Goal: Task Accomplishment & Management: Manage account settings

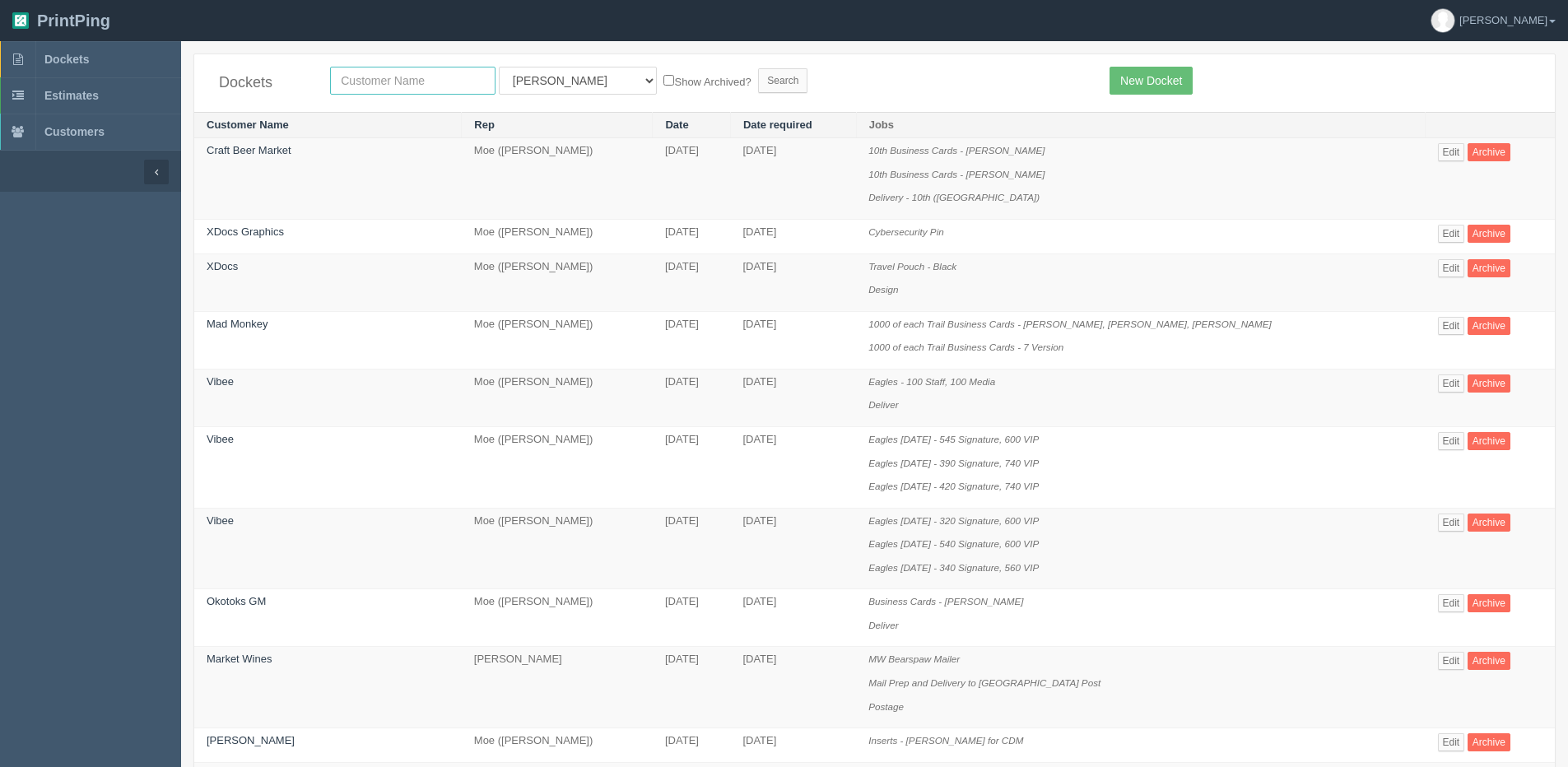
click at [389, 92] on input "text" at bounding box center [412, 80] width 165 height 28
type input "summit gm"
click at [758, 68] on input "Search" at bounding box center [782, 80] width 49 height 25
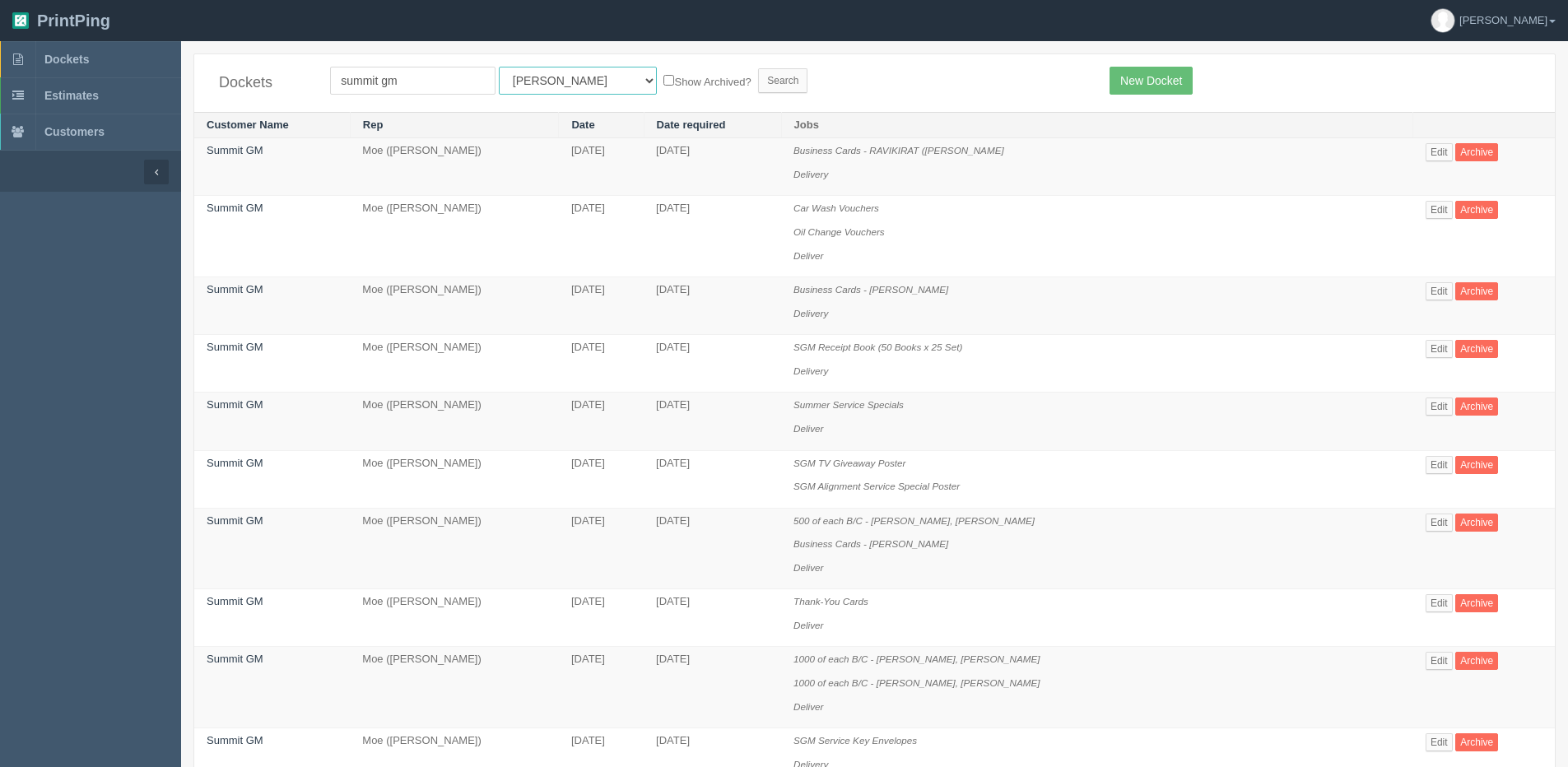
click at [513, 78] on select "All Users [PERSON_NAME] Test 1 [PERSON_NAME] [PERSON_NAME] [PERSON_NAME] France…" at bounding box center [577, 80] width 158 height 28
select select "1"
click at [498, 66] on select "All Users [PERSON_NAME] Test 1 [PERSON_NAME] [PERSON_NAME] [PERSON_NAME] France…" at bounding box center [577, 80] width 158 height 28
click at [669, 70] on form "summit gm All Users Ali Ali Test 1 Aly Amy Ankit Arif Brandon Dan France Greg J…" at bounding box center [707, 80] width 755 height 28
click at [664, 75] on label "Show Archived?" at bounding box center [707, 81] width 87 height 19
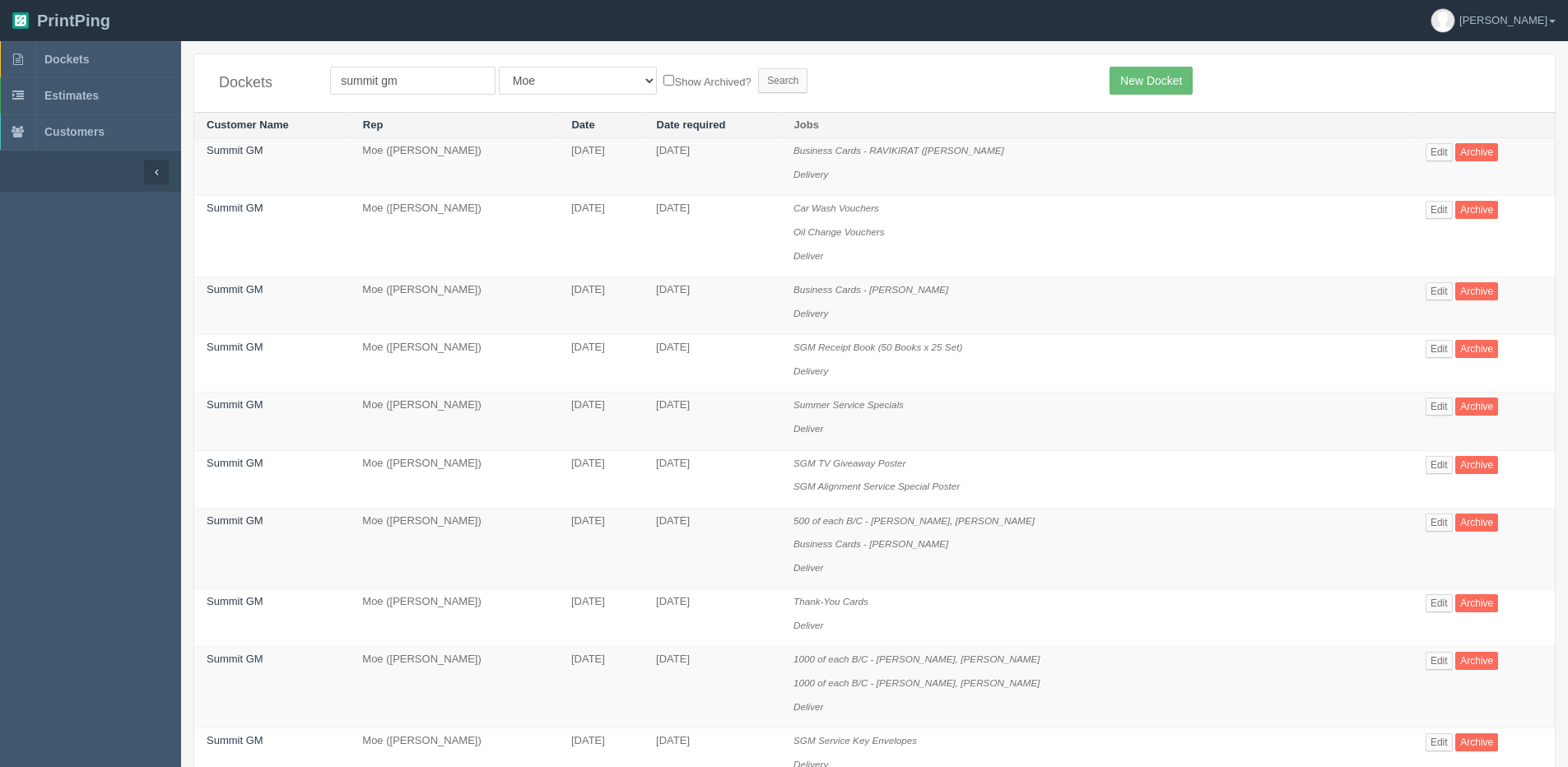
click at [664, 75] on input "Show Archived?" at bounding box center [669, 80] width 10 height 10
checkbox input "true"
click at [750, 74] on form "summit gm All Users Ali Ali Test 1 Aly Amy Ankit Arif Brandon Dan France Greg J…" at bounding box center [707, 80] width 755 height 28
click at [758, 74] on input "Search" at bounding box center [782, 80] width 49 height 25
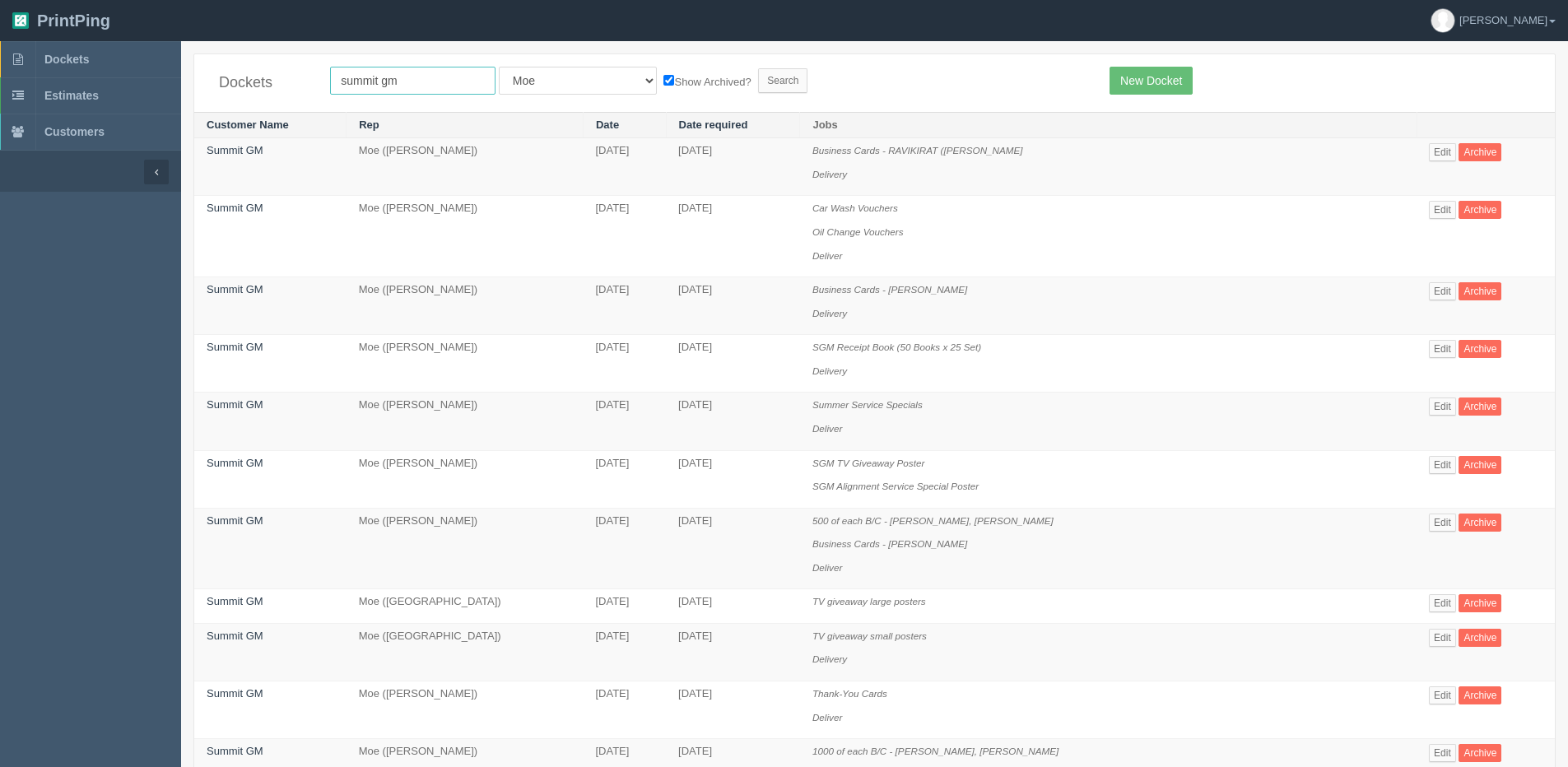
drag, startPoint x: 382, startPoint y: 82, endPoint x: 518, endPoint y: 46, distance: 140.7
click at [491, 61] on div "Dockets summit gm All Users Ali Ali Test 1 Aly Amy Ankit Arif Brandon Dan Franc…" at bounding box center [874, 83] width 1361 height 58
type input "summit fleet"
click at [758, 68] on input "Search" at bounding box center [782, 80] width 49 height 25
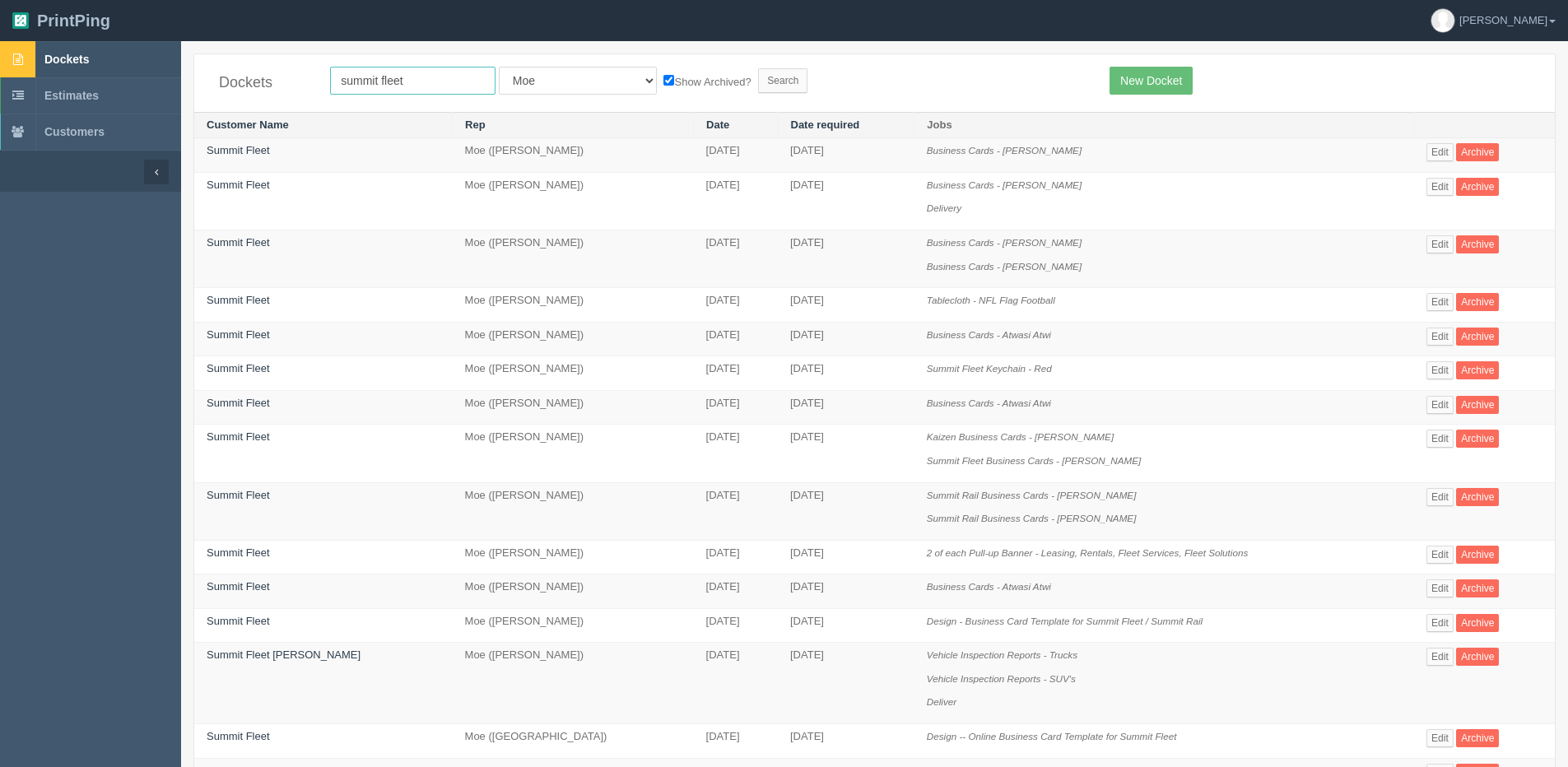
drag, startPoint x: 434, startPoint y: 76, endPoint x: 128, endPoint y: 76, distance: 306.0
click at [165, 76] on section "Dockets Estimates Customers" at bounding box center [784, 699] width 1568 height 1315
type input "universal"
click at [758, 68] on input "Search" at bounding box center [782, 80] width 49 height 25
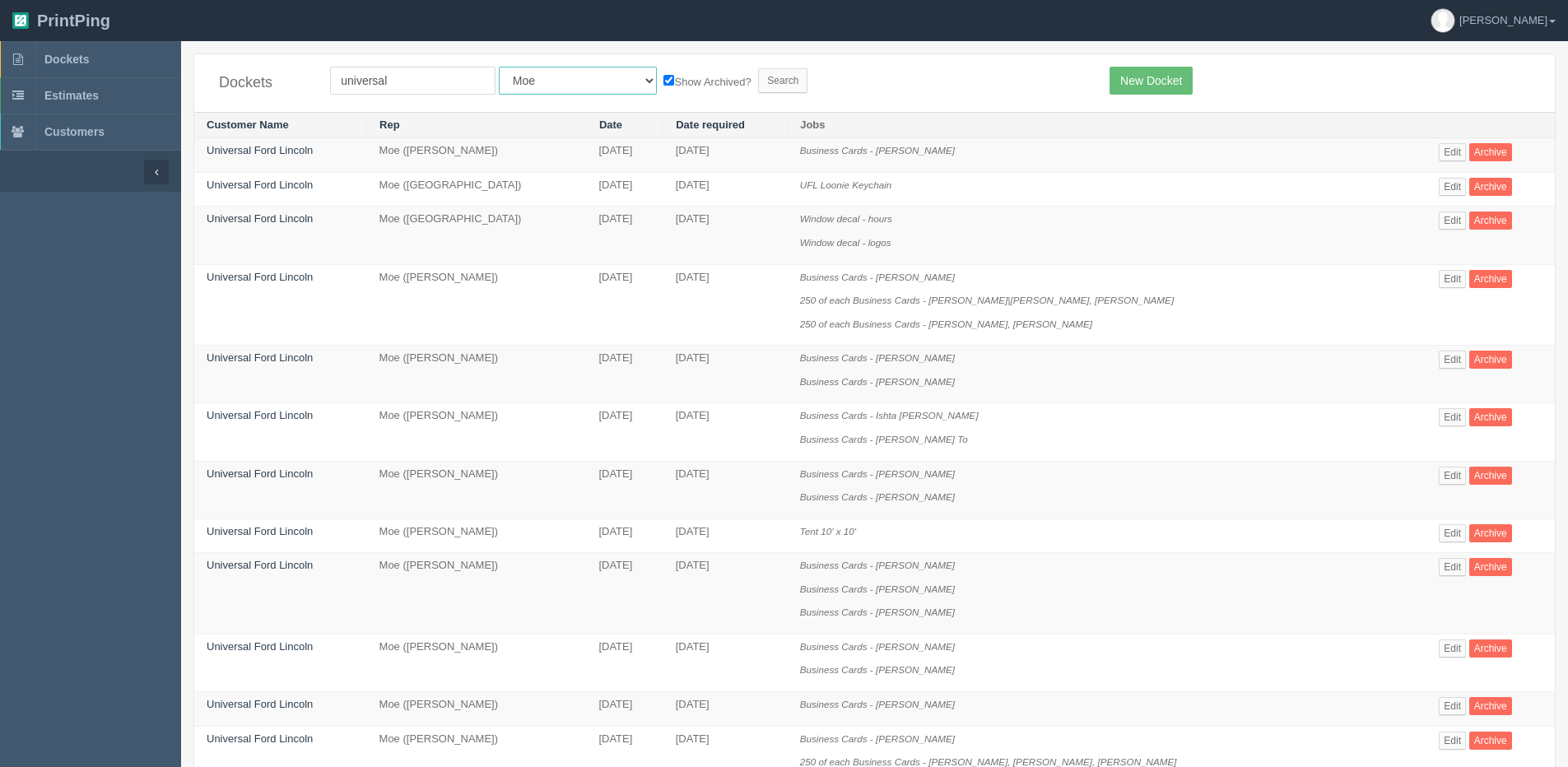
click at [560, 86] on select "All Users [PERSON_NAME] Test 1 [PERSON_NAME] [PERSON_NAME] [PERSON_NAME] France…" at bounding box center [577, 80] width 158 height 28
drag, startPoint x: 398, startPoint y: 85, endPoint x: 103, endPoint y: 59, distance: 296.1
click at [107, 77] on section "Dockets Estimates Customers" at bounding box center [784, 781] width 1568 height 1480
type input "[PERSON_NAME]"
click at [758, 68] on input "Search" at bounding box center [782, 80] width 49 height 25
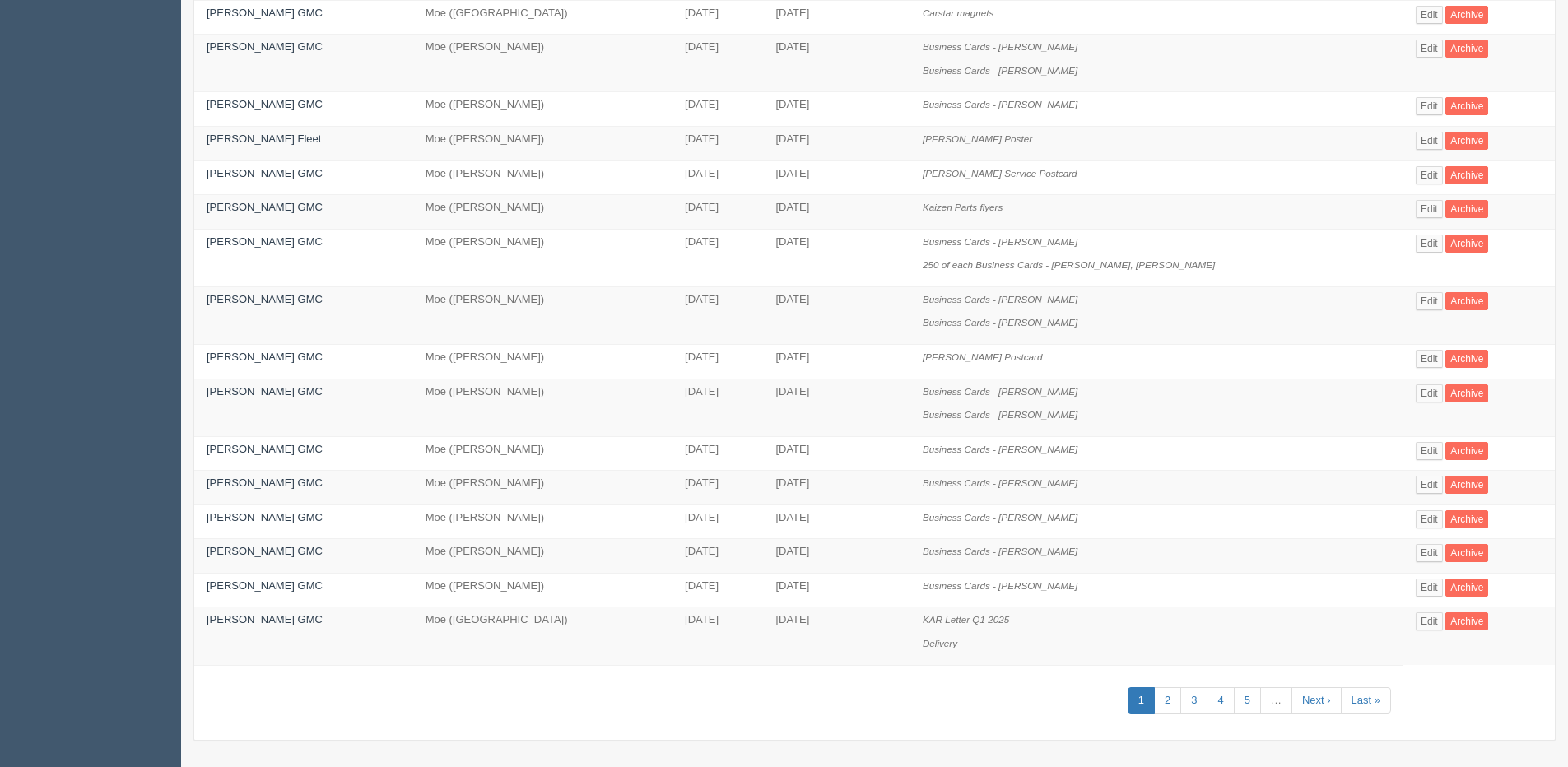
scroll to position [590, 0]
click at [1154, 696] on link "2" at bounding box center [1168, 699] width 28 height 28
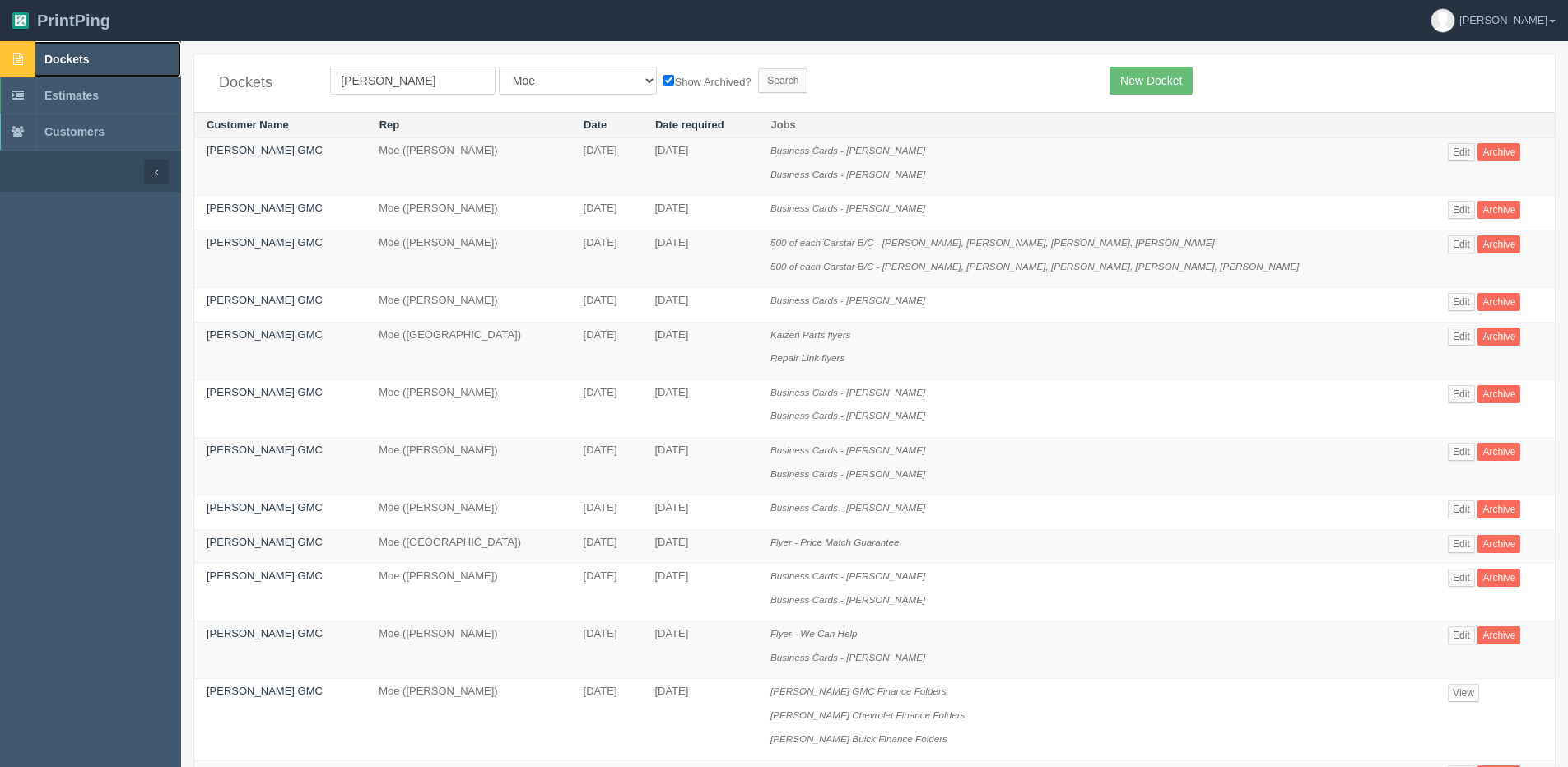
click at [59, 65] on span "Dockets" at bounding box center [67, 59] width 45 height 13
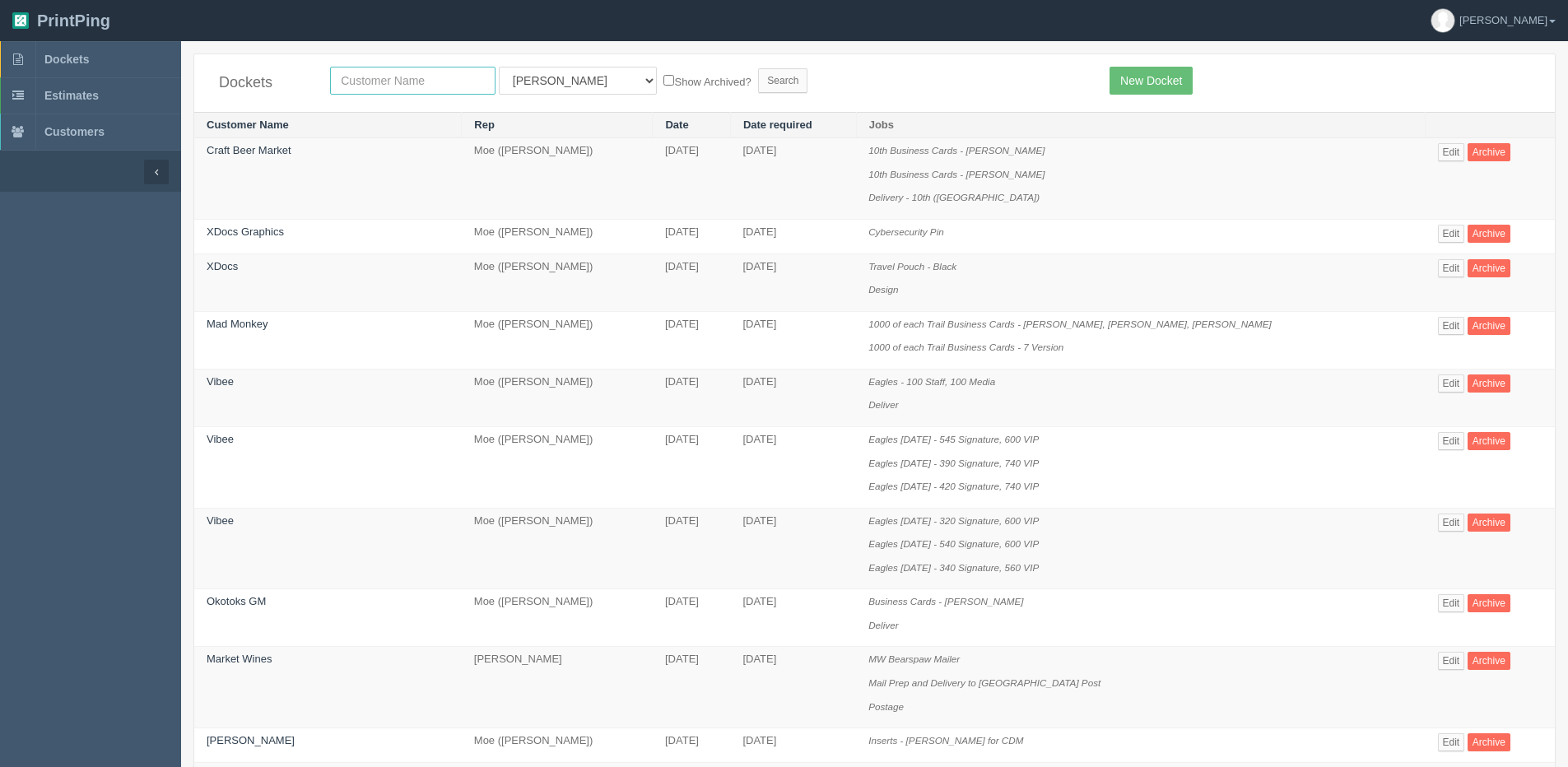
click at [418, 80] on input "text" at bounding box center [412, 80] width 165 height 28
type input "summit"
click at [758, 68] on input "Search" at bounding box center [782, 80] width 49 height 25
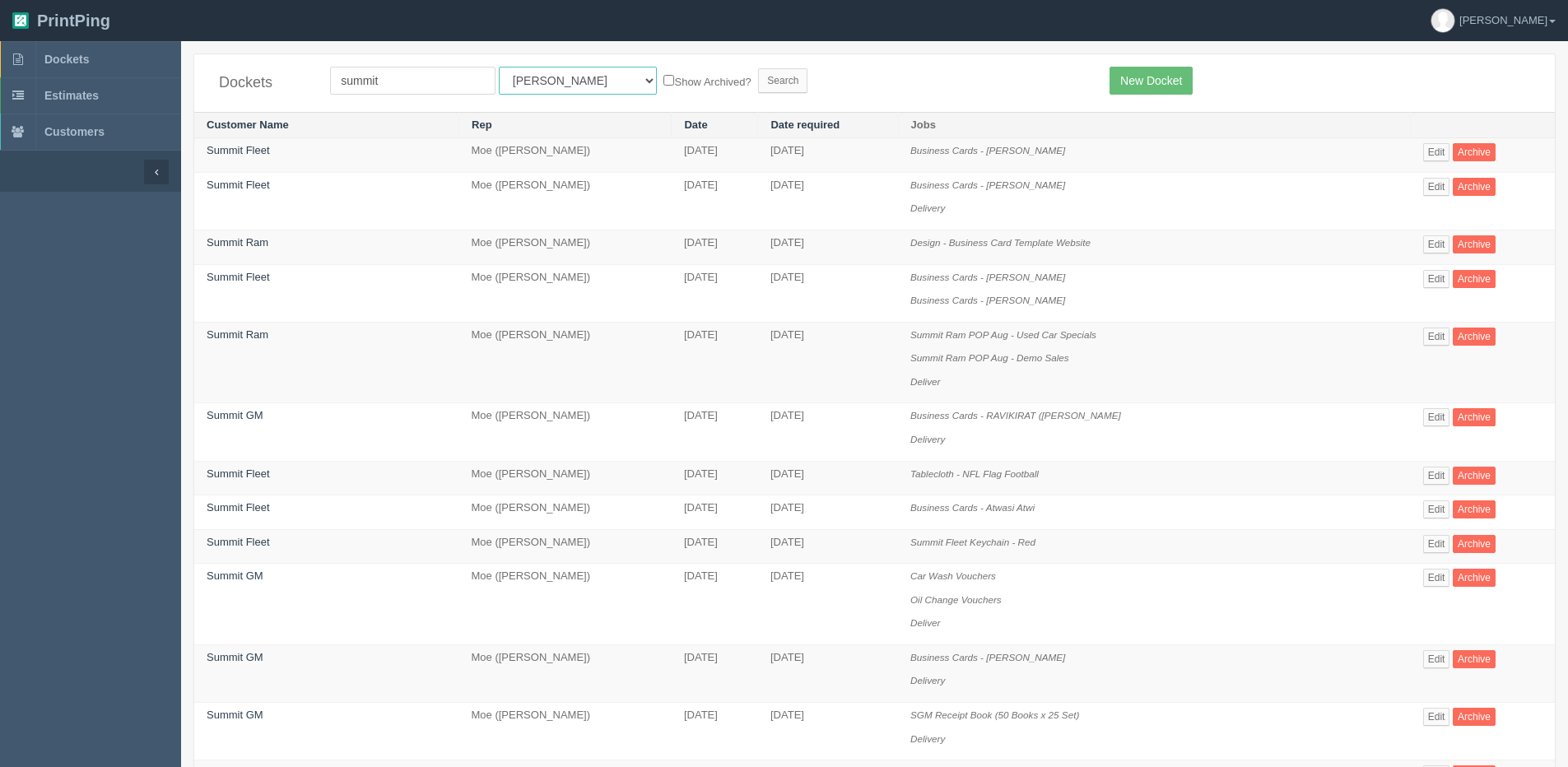
click at [530, 68] on select "All Users Ali Ali Test 1 Aly Amy Ankit Arif Brandon Dan France Greg Jim Mark Ma…" at bounding box center [577, 80] width 158 height 28
select select "1"
click at [498, 66] on select "All Users Ali Ali Test 1 Aly Amy Ankit Arif Brandon Dan France Greg Jim Mark Ma…" at bounding box center [577, 80] width 158 height 28
click at [664, 76] on label "Show Archived?" at bounding box center [707, 81] width 87 height 19
click at [664, 76] on input "Show Archived?" at bounding box center [669, 80] width 10 height 10
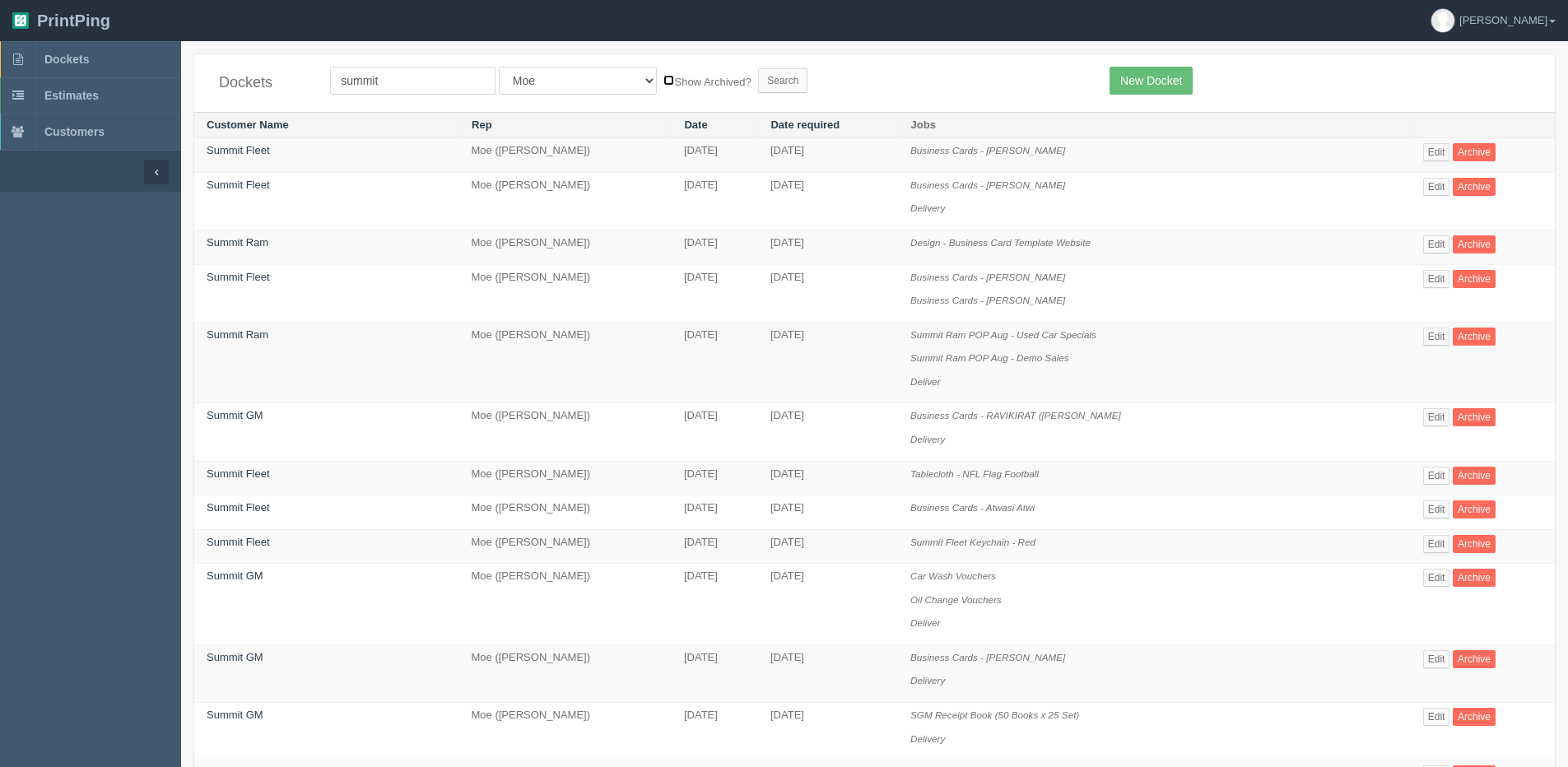
checkbox input "true"
click at [758, 87] on input "Search" at bounding box center [782, 80] width 49 height 25
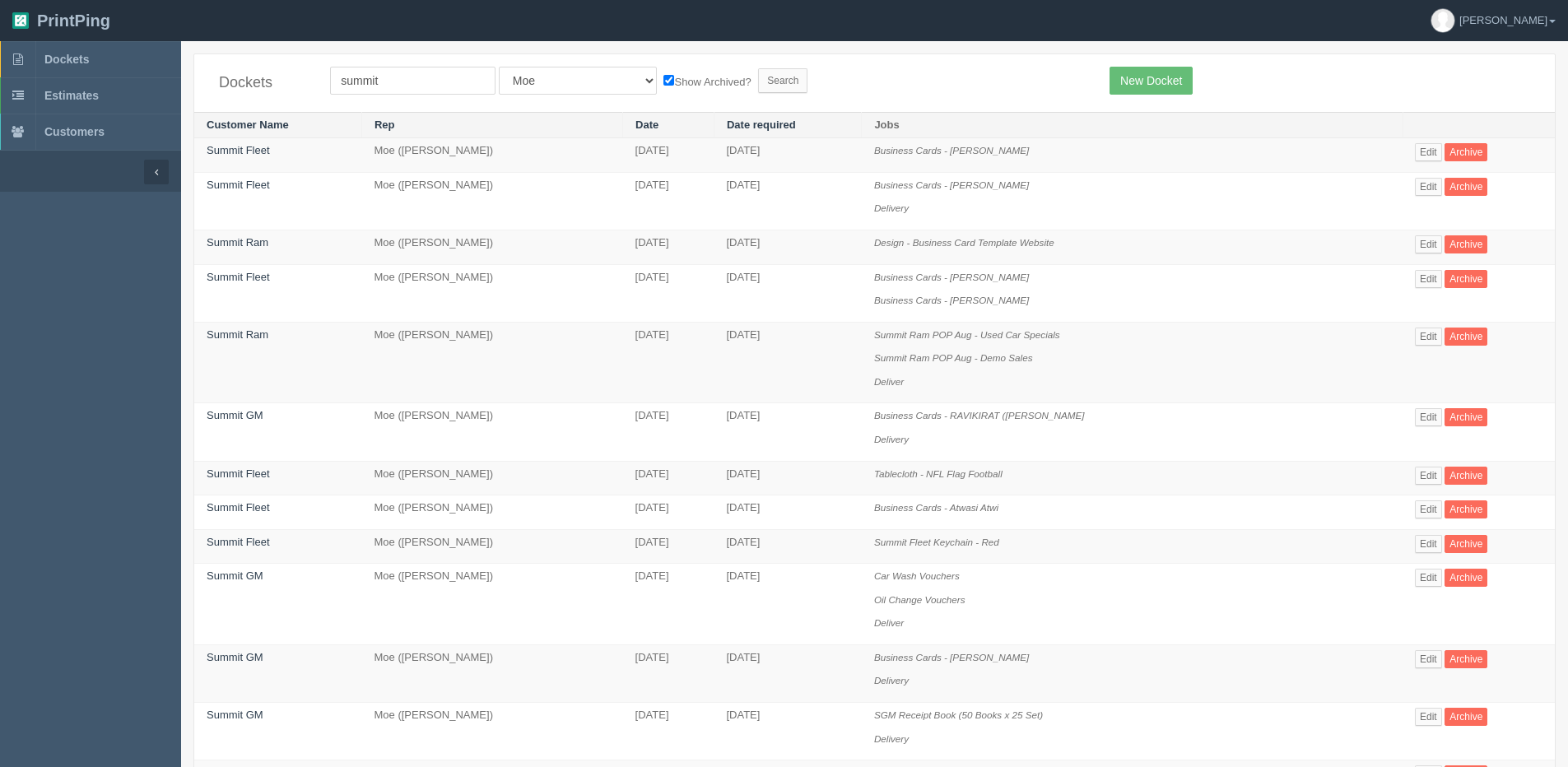
scroll to position [83, 0]
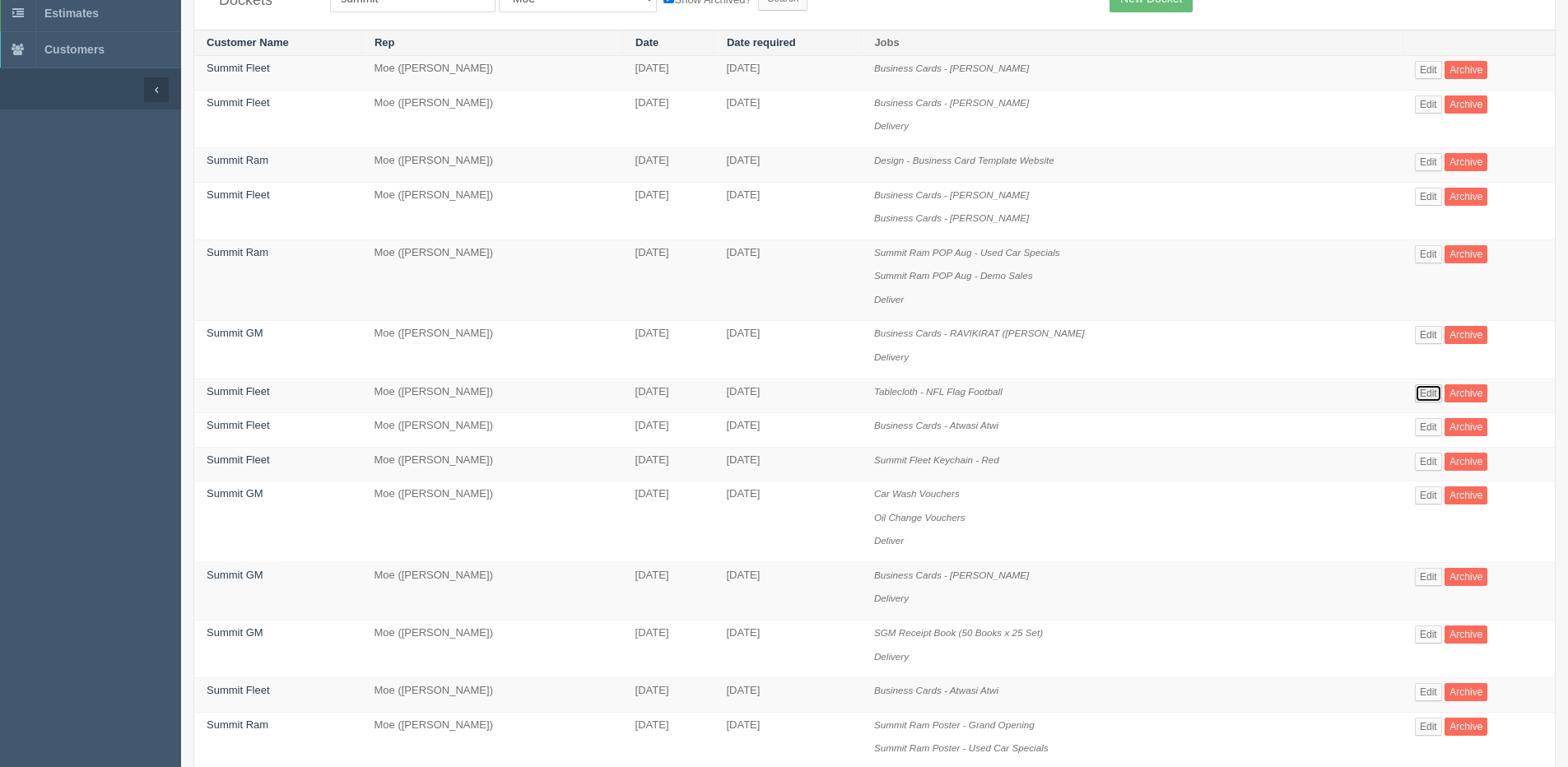
click at [1420, 397] on link "Edit" at bounding box center [1429, 393] width 28 height 18
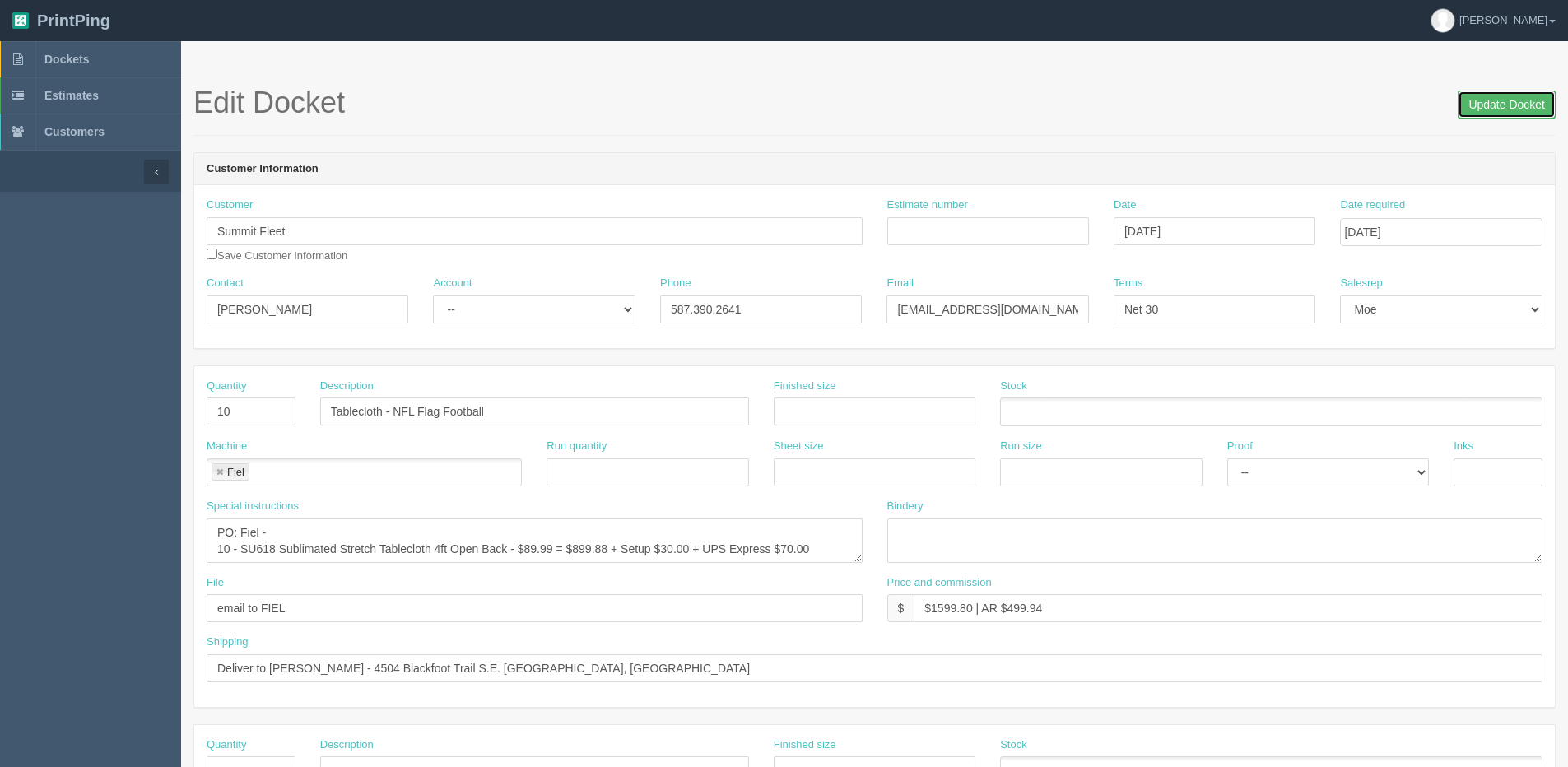
drag, startPoint x: 1504, startPoint y: 107, endPoint x: 1400, endPoint y: 103, distance: 104.1
click at [1504, 104] on input "Update Docket" at bounding box center [1506, 104] width 98 height 28
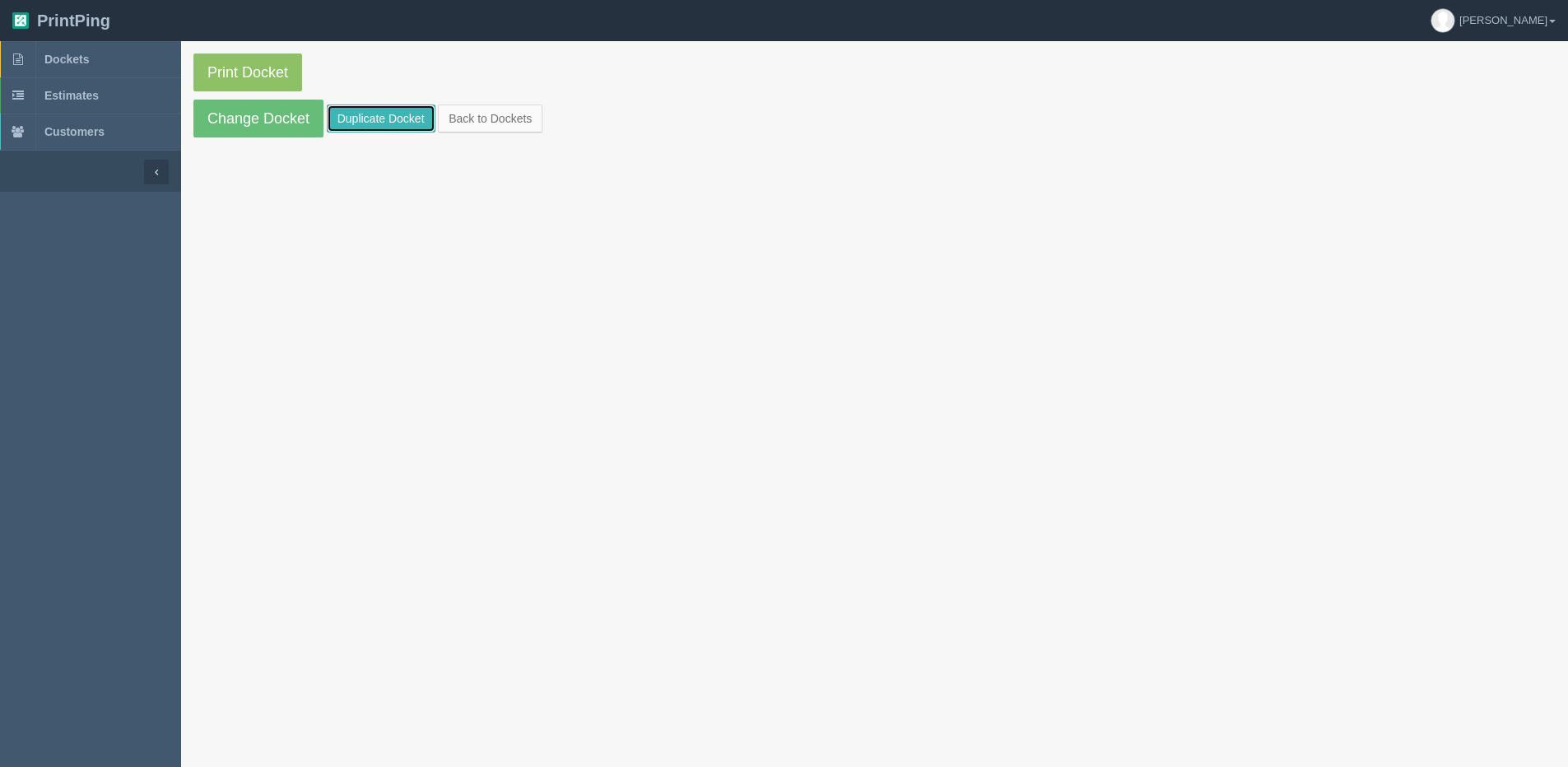
click at [389, 119] on link "Duplicate Docket" at bounding box center [381, 118] width 108 height 28
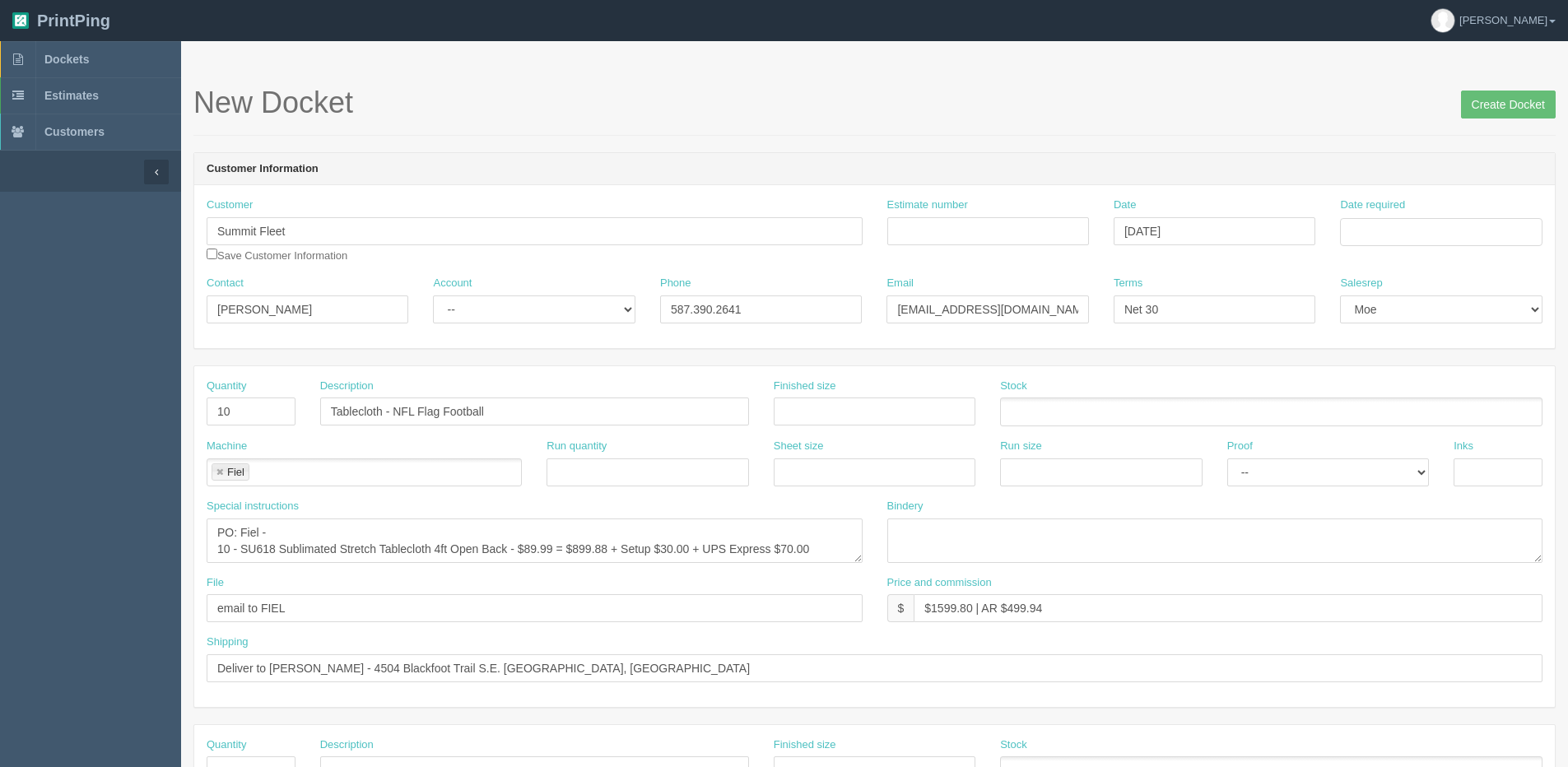
click at [1402, 205] on label "Date required" at bounding box center [1373, 205] width 65 height 15
click at [1402, 218] on input "Date required" at bounding box center [1441, 232] width 201 height 28
click at [1373, 234] on input "Date required" at bounding box center [1441, 232] width 201 height 28
click at [1464, 416] on td "29" at bounding box center [1465, 414] width 20 height 24
type input "[DATE]"
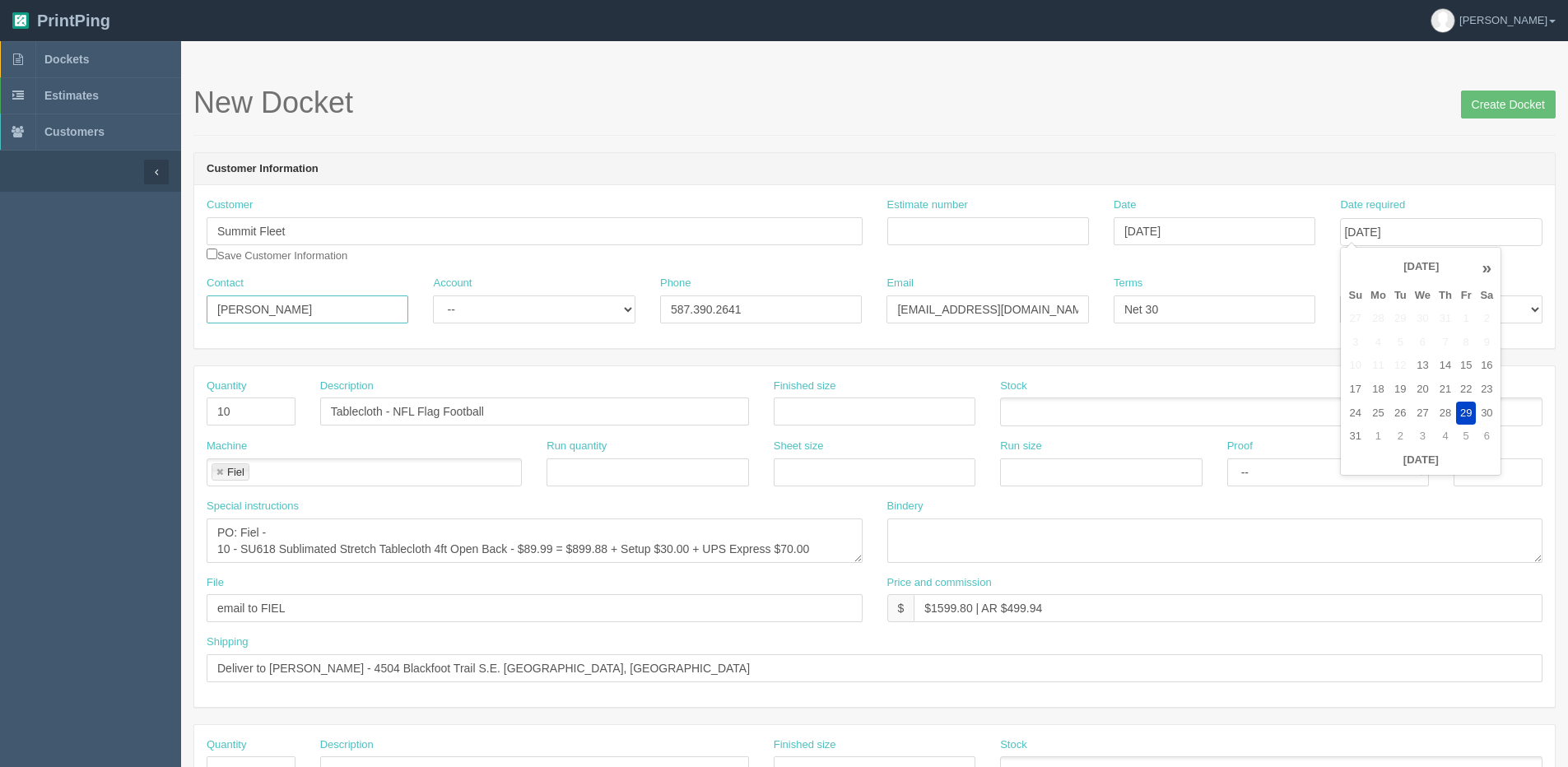
drag, startPoint x: 304, startPoint y: 313, endPoint x: 47, endPoint y: 333, distance: 257.8
click at [47, 333] on section "Dockets Estimates Customers" at bounding box center [784, 768] width 1568 height 1454
drag, startPoint x: 281, startPoint y: 320, endPoint x: 28, endPoint y: 320, distance: 253.0
click at [28, 320] on section "Dockets Estimates Customers" at bounding box center [784, 768] width 1568 height 1454
paste input "[PERSON_NAME]"
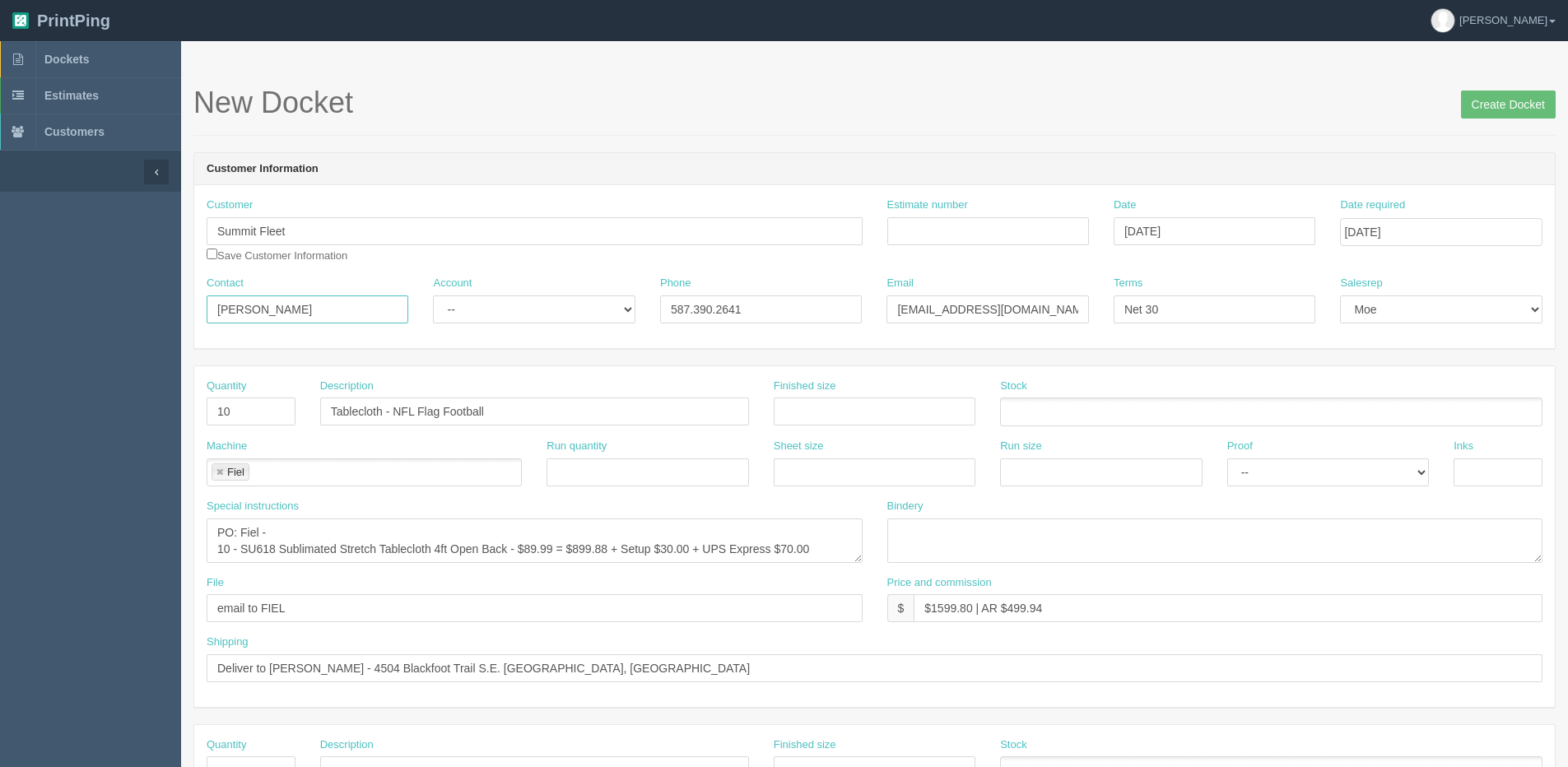
type input "[PERSON_NAME]"
click at [550, 312] on select "-- Existing Client Allrush Client Rep Client" at bounding box center [534, 309] width 201 height 28
select select "Allrush Client"
click at [433, 295] on select "-- Existing Client Allrush Client Rep Client" at bounding box center [534, 309] width 201 height 28
drag, startPoint x: 771, startPoint y: 315, endPoint x: 388, endPoint y: 312, distance: 383.0
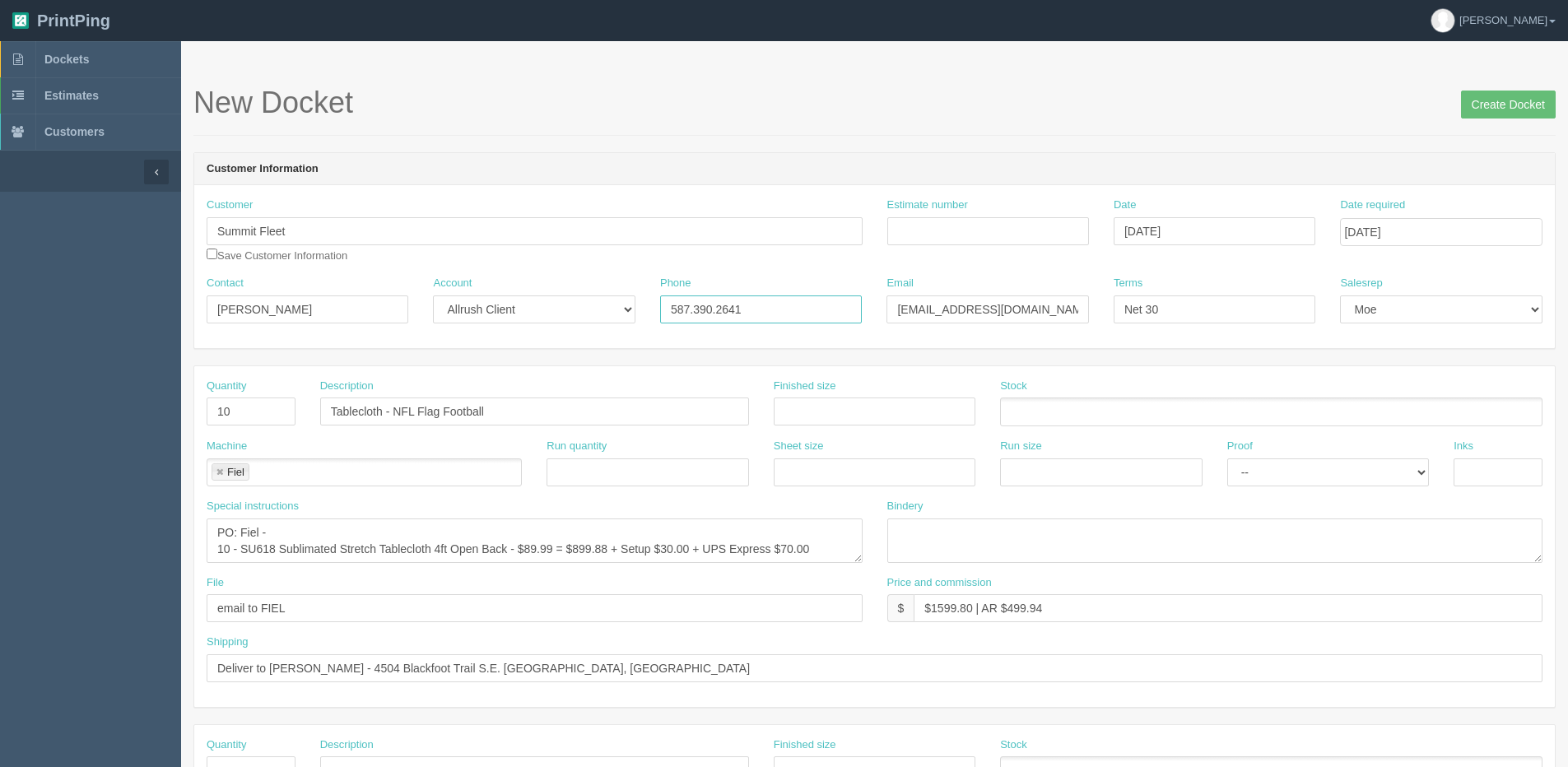
click at [388, 312] on div "Contact Max Bartlett Account -- Existing Client Allrush Client Rep Client Phone…" at bounding box center [874, 306] width 1361 height 60
drag, startPoint x: 1071, startPoint y: 300, endPoint x: 622, endPoint y: 359, distance: 452.9
click at [627, 359] on form "New Docket Create Docket Customer Information Customer Summit Fleet Save Custom…" at bounding box center [874, 777] width 1361 height 1383
type input "mbartlett@kaizenauto.com"
drag, startPoint x: 257, startPoint y: 408, endPoint x: 52, endPoint y: 434, distance: 206.6
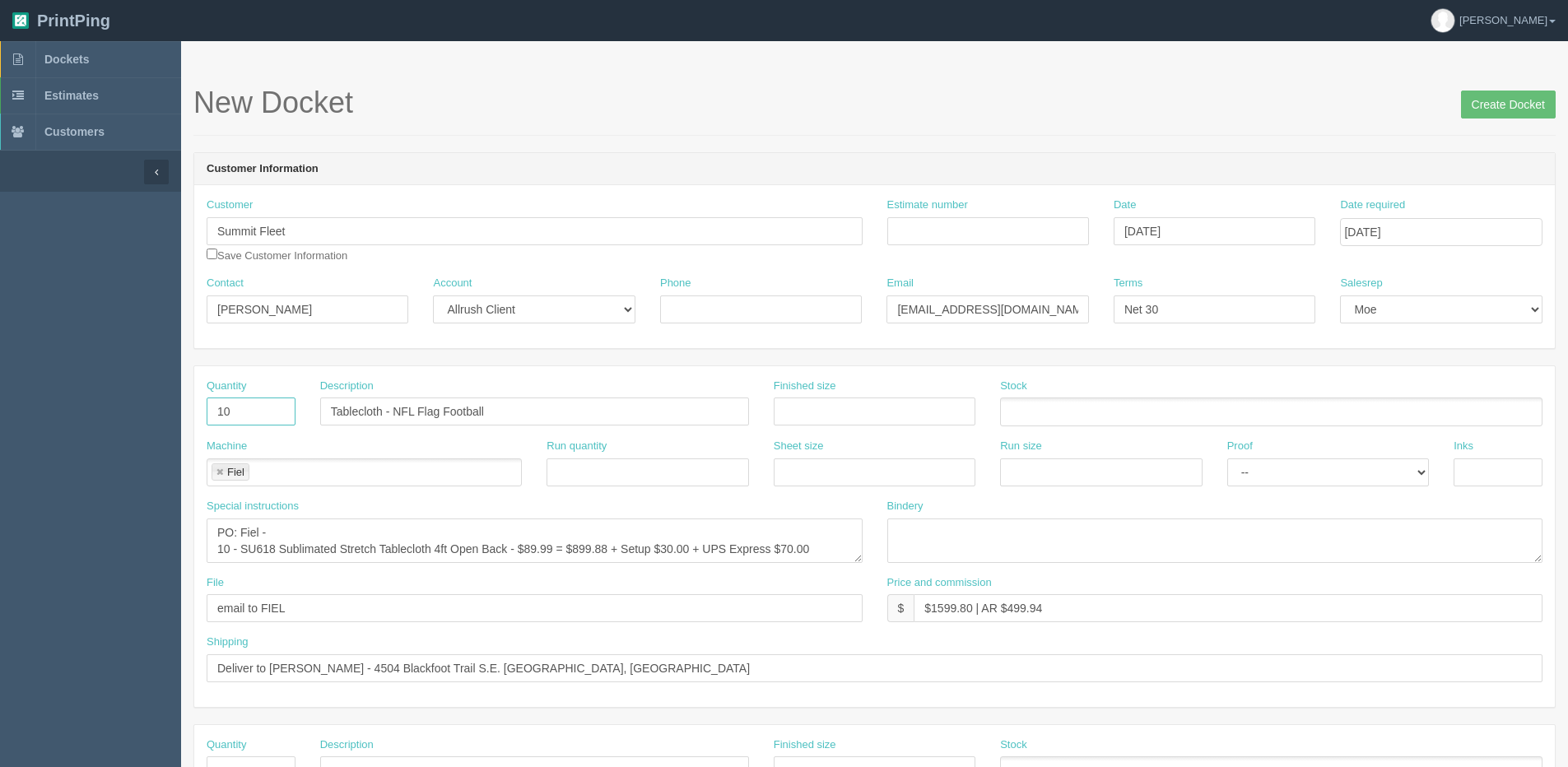
click at [52, 434] on section "Dockets Estimates Customers" at bounding box center [784, 768] width 1568 height 1454
type input "2"
click at [495, 510] on div "Special instructions PO: Fiel - 10 - SU618 Sublimated Stretch Tablecloth 4ft Op…" at bounding box center [534, 530] width 656 height 65
click at [339, 407] on input "Tablecloth - NFL Flag Football" at bounding box center [534, 411] width 429 height 28
type input "SGM Tablecloth"
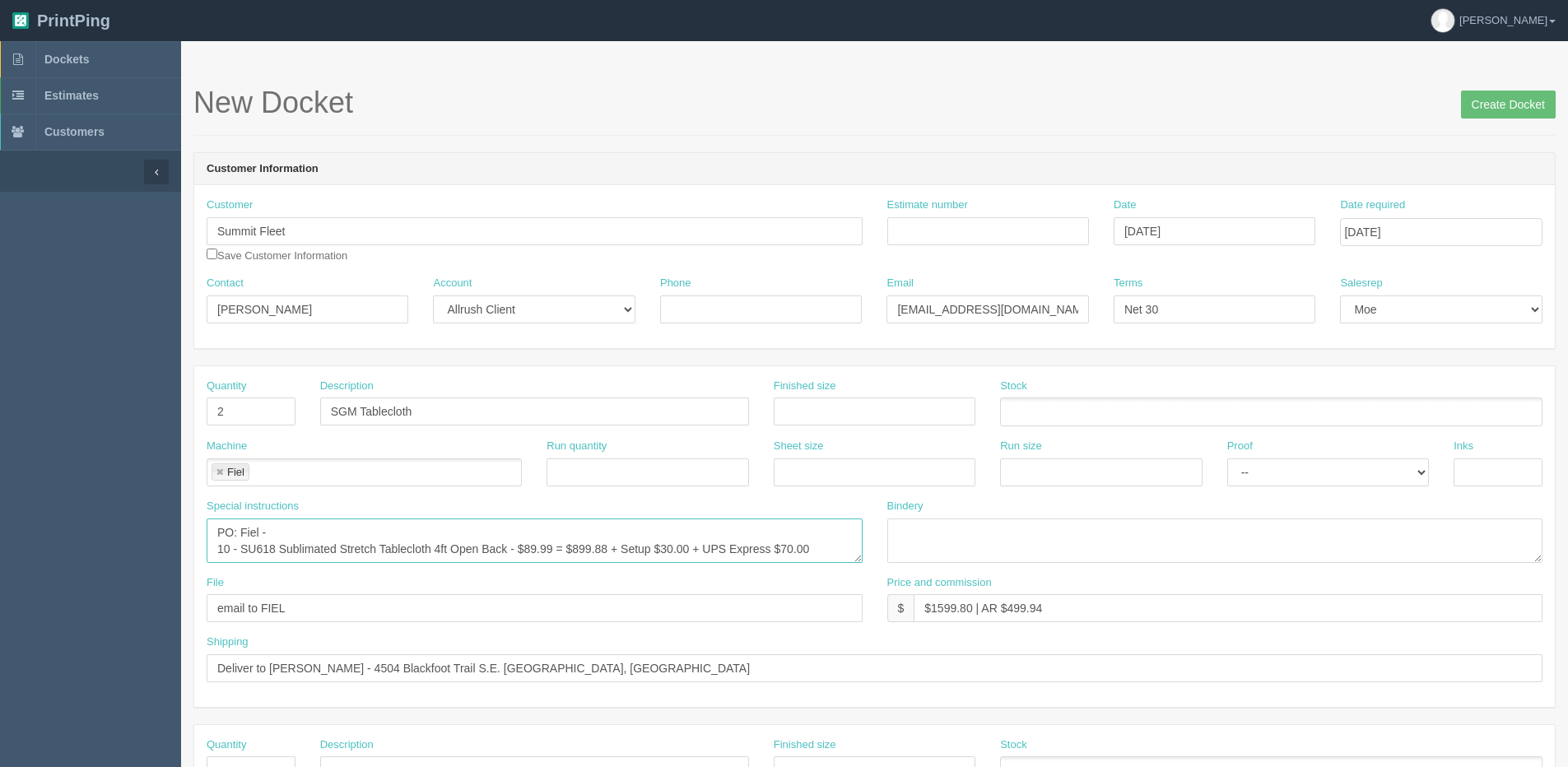
click at [265, 555] on textarea "PO: Fiel - 10 - SU618 Sublimated Stretch Tablecloth 4ft Open Back - $89.99 = $8…" at bounding box center [534, 541] width 656 height 45
drag, startPoint x: 238, startPoint y: 556, endPoint x: 197, endPoint y: 566, distance: 42.2
click at [197, 563] on div "Special instructions PO: Fiel - 10 - SU618 Sublimated Stretch Tablecloth 4ft Op…" at bounding box center [534, 536] width 681 height 77
click at [435, 542] on textarea "PO: Fiel - 10 - SU618 Sublimated Stretch Tablecloth 4ft Open Back - $89.99 = $8…" at bounding box center [534, 541] width 656 height 45
drag, startPoint x: 450, startPoint y: 547, endPoint x: 473, endPoint y: 547, distance: 23.0
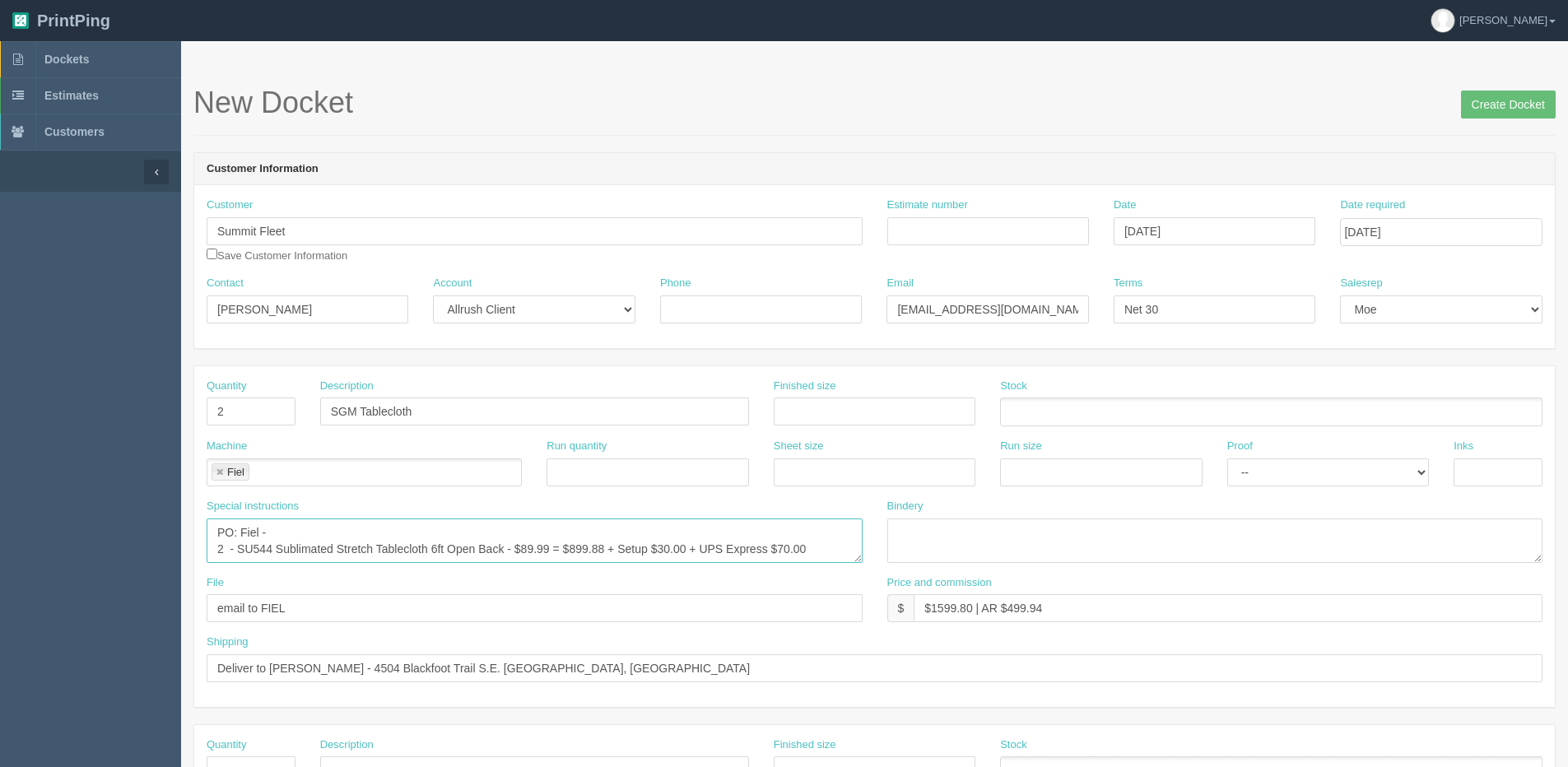
click at [473, 547] on textarea "PO: Fiel - 10 - SU618 Sublimated Stretch Tablecloth 4ft Open Back - $89.99 = $8…" at bounding box center [534, 541] width 656 height 45
type textarea "PO: Fiel - 2 - SU544 Sublimated Stretch Tablecloth 6ft Closed Back - $89.99 = $…"
click at [110, 65] on link "Dockets" at bounding box center [90, 59] width 181 height 36
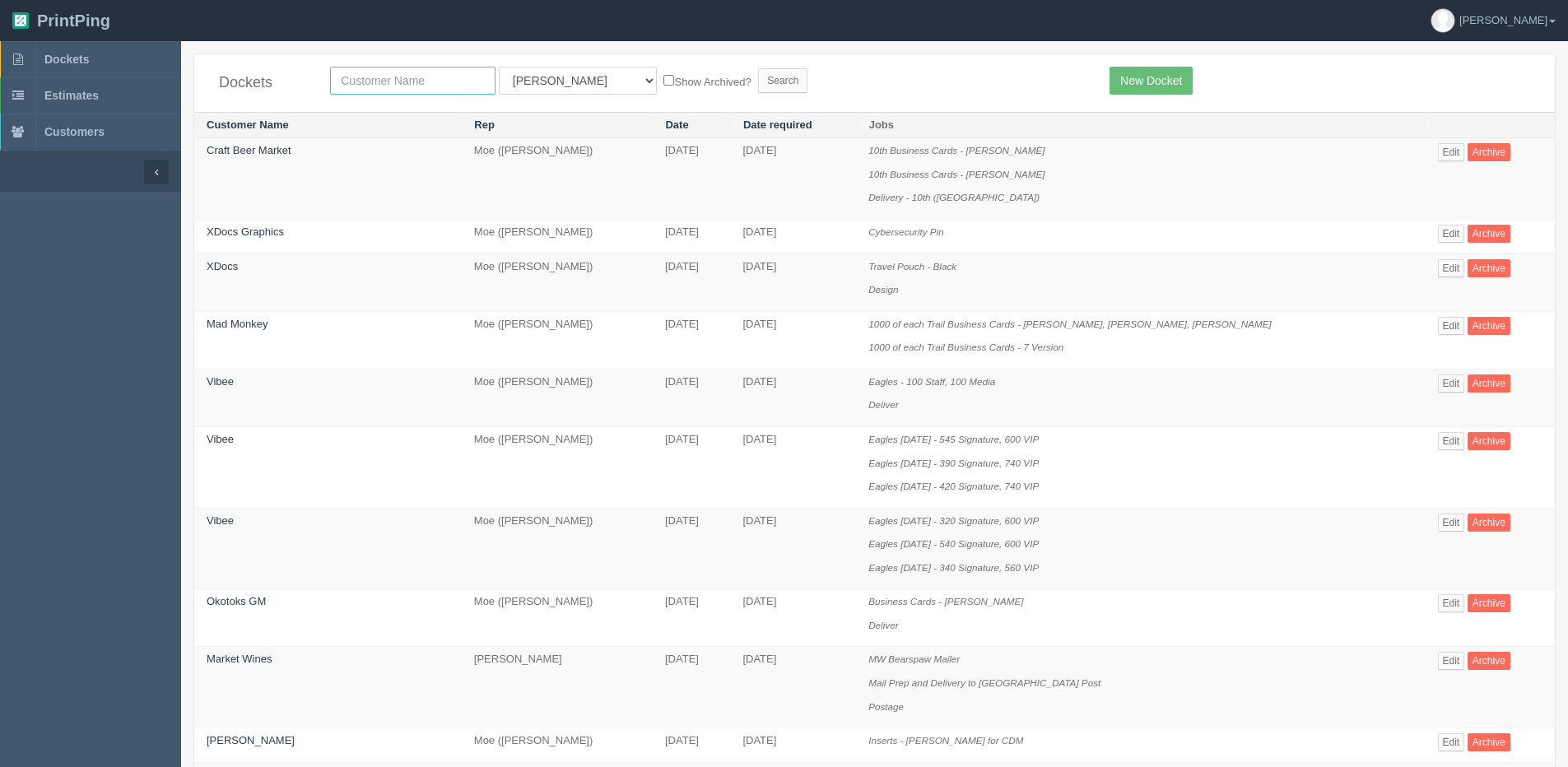
click at [398, 84] on input "text" at bounding box center [412, 80] width 165 height 28
type input "airdrie"
click at [758, 68] on input "Search" at bounding box center [782, 80] width 49 height 25
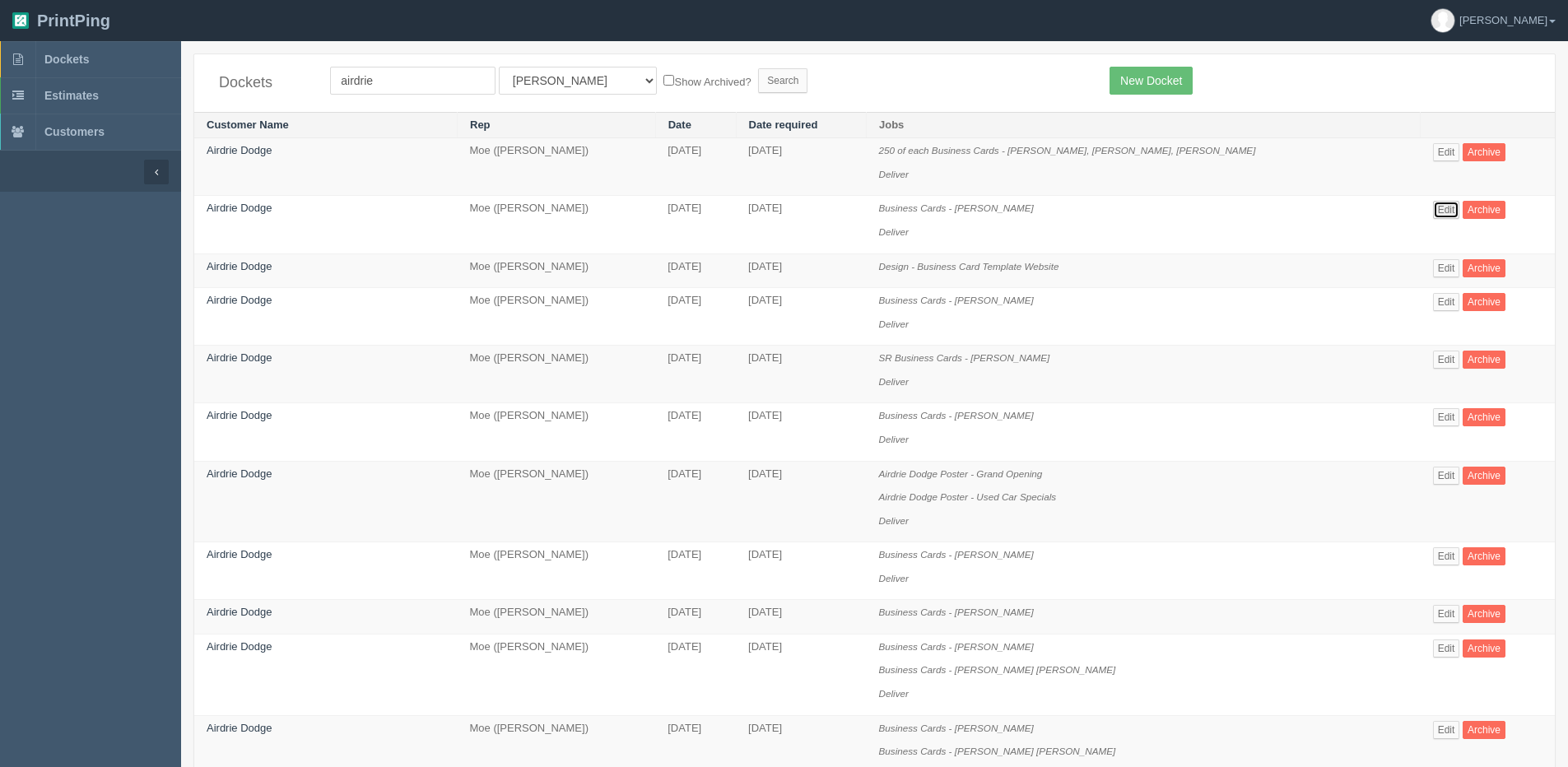
click at [1439, 210] on link "Edit" at bounding box center [1447, 209] width 28 height 18
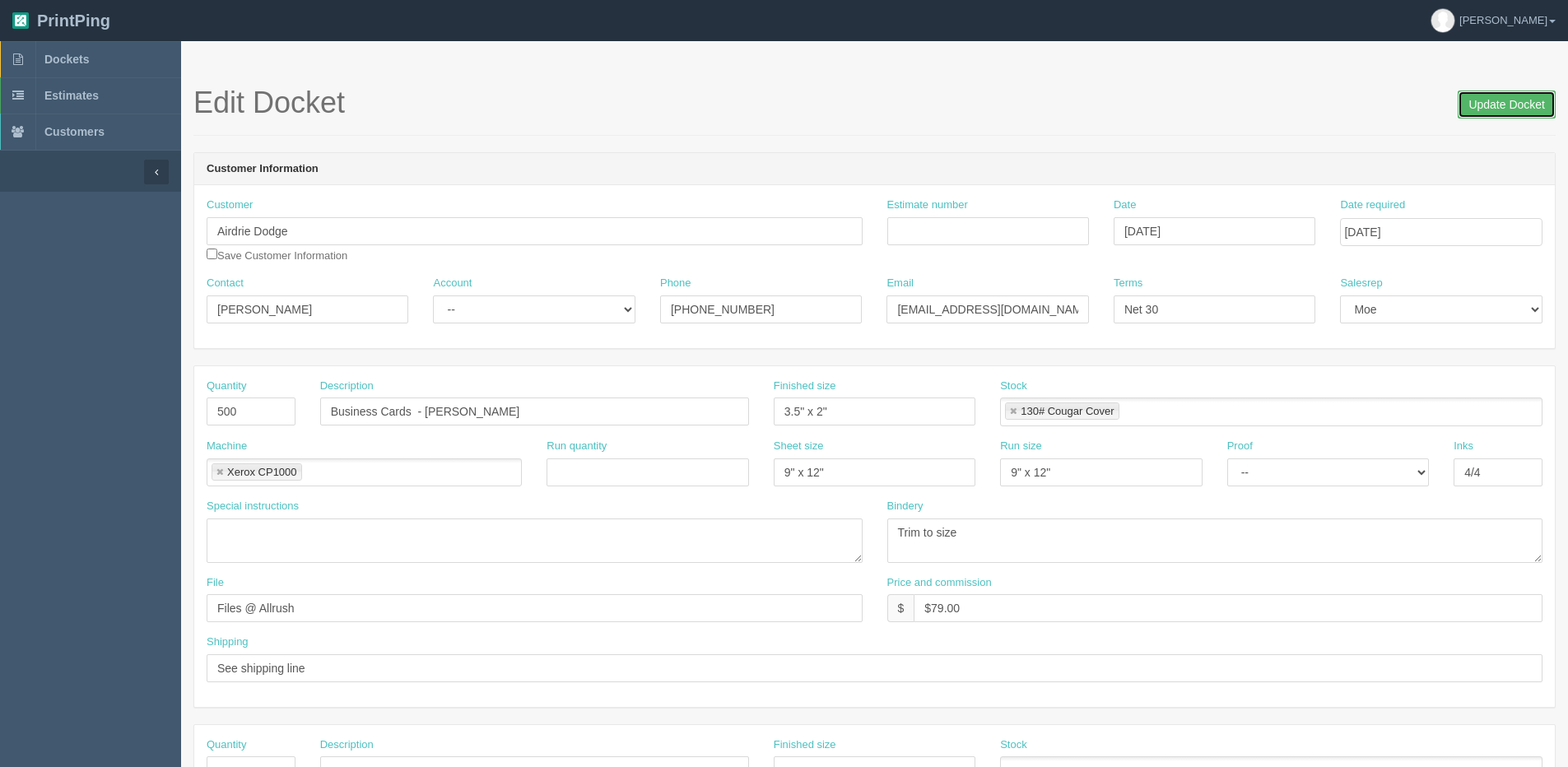
click at [1529, 95] on input "Update Docket" at bounding box center [1506, 104] width 98 height 28
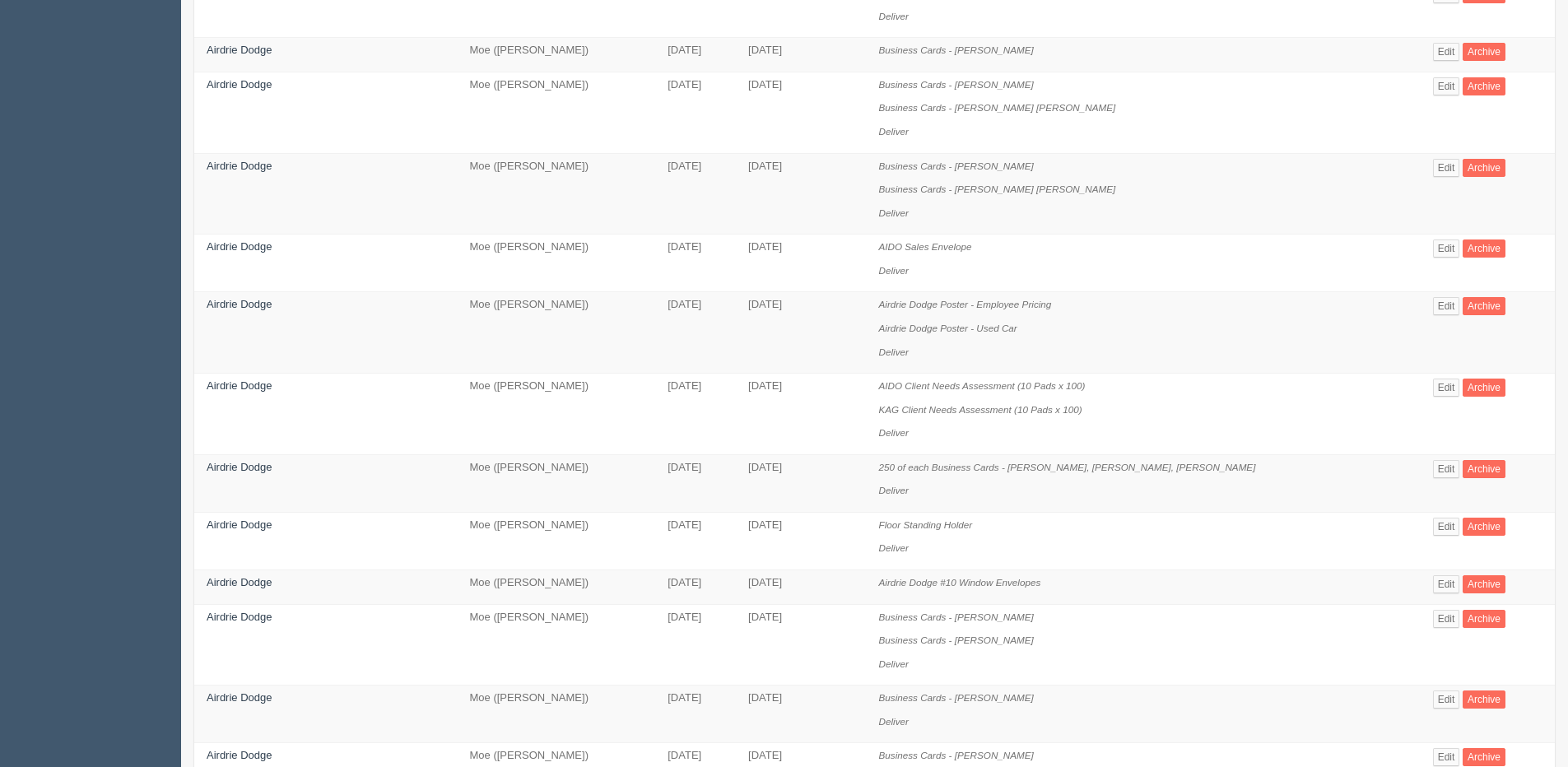
scroll to position [576, 0]
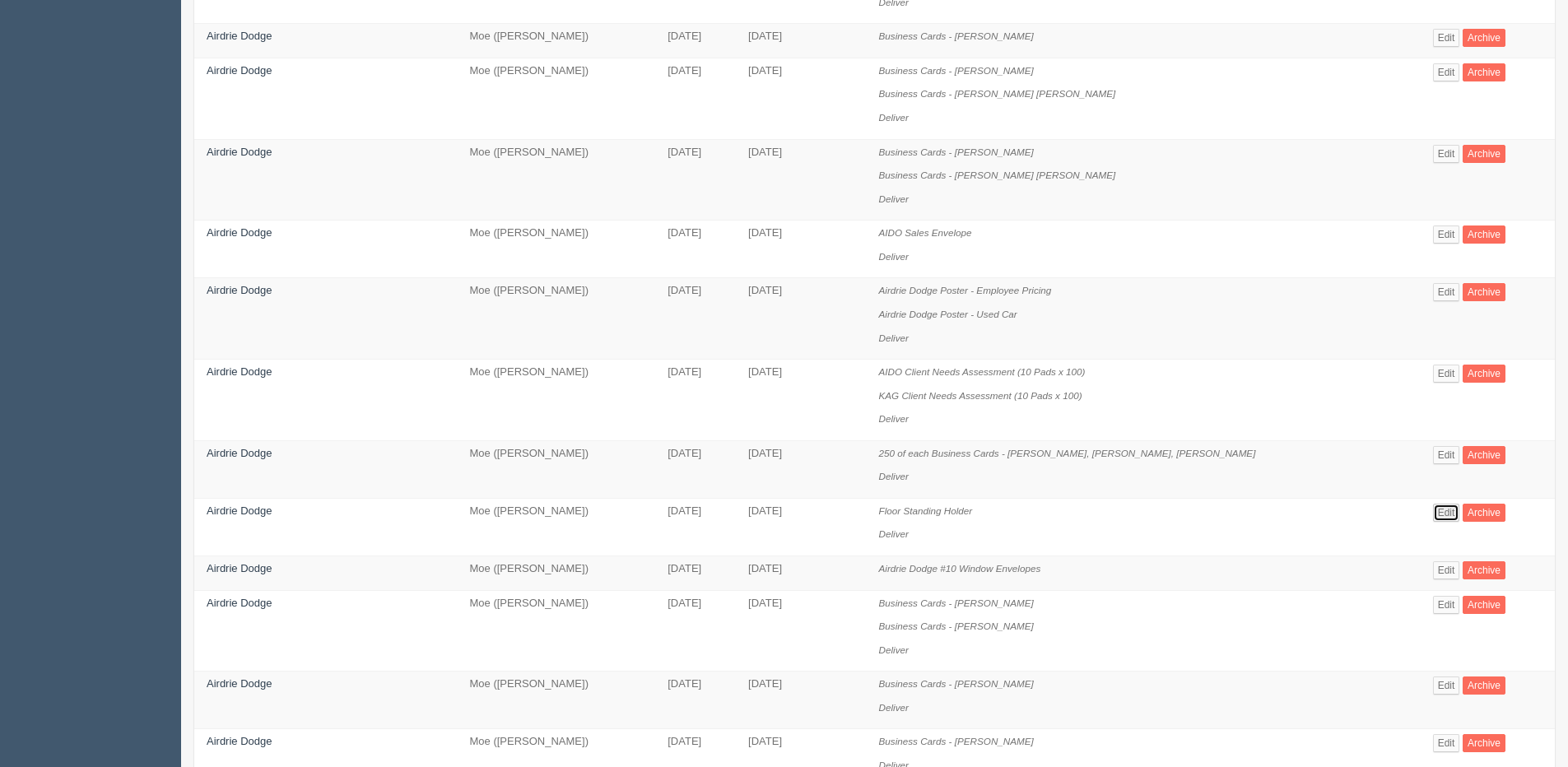
click at [1443, 510] on link "Edit" at bounding box center [1447, 512] width 28 height 18
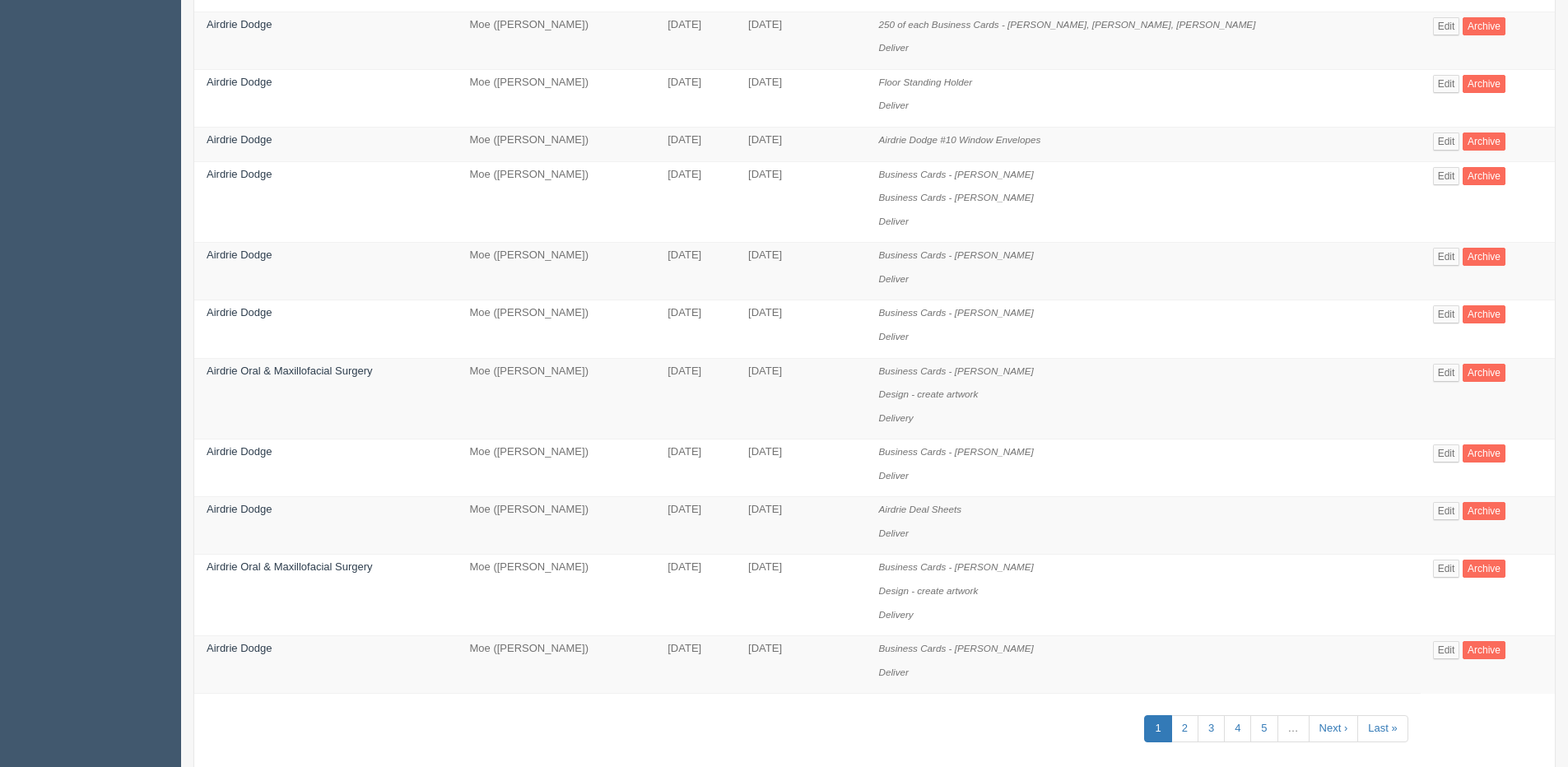
scroll to position [1036, 0]
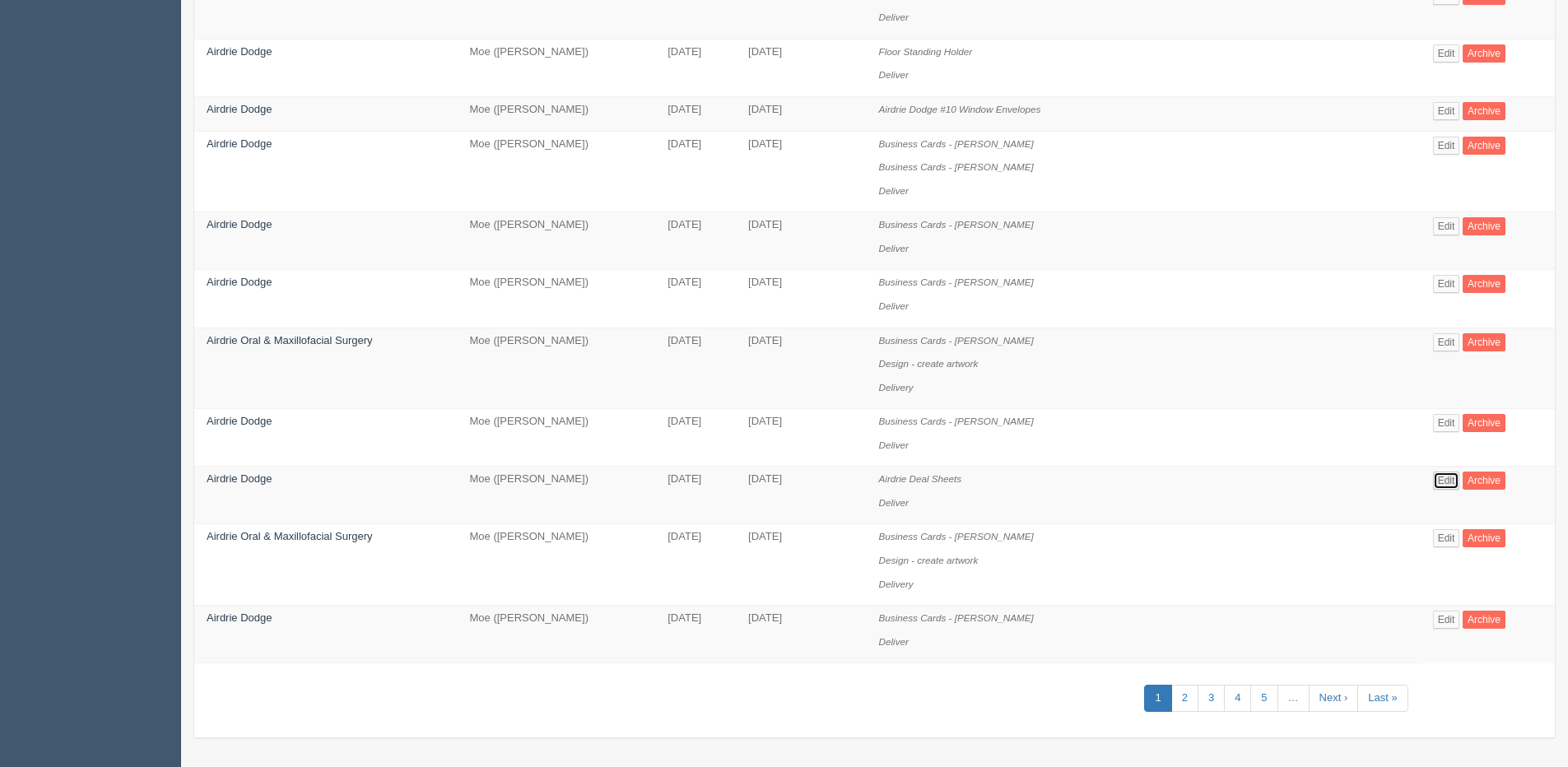
click at [1435, 480] on link "Edit" at bounding box center [1447, 480] width 28 height 18
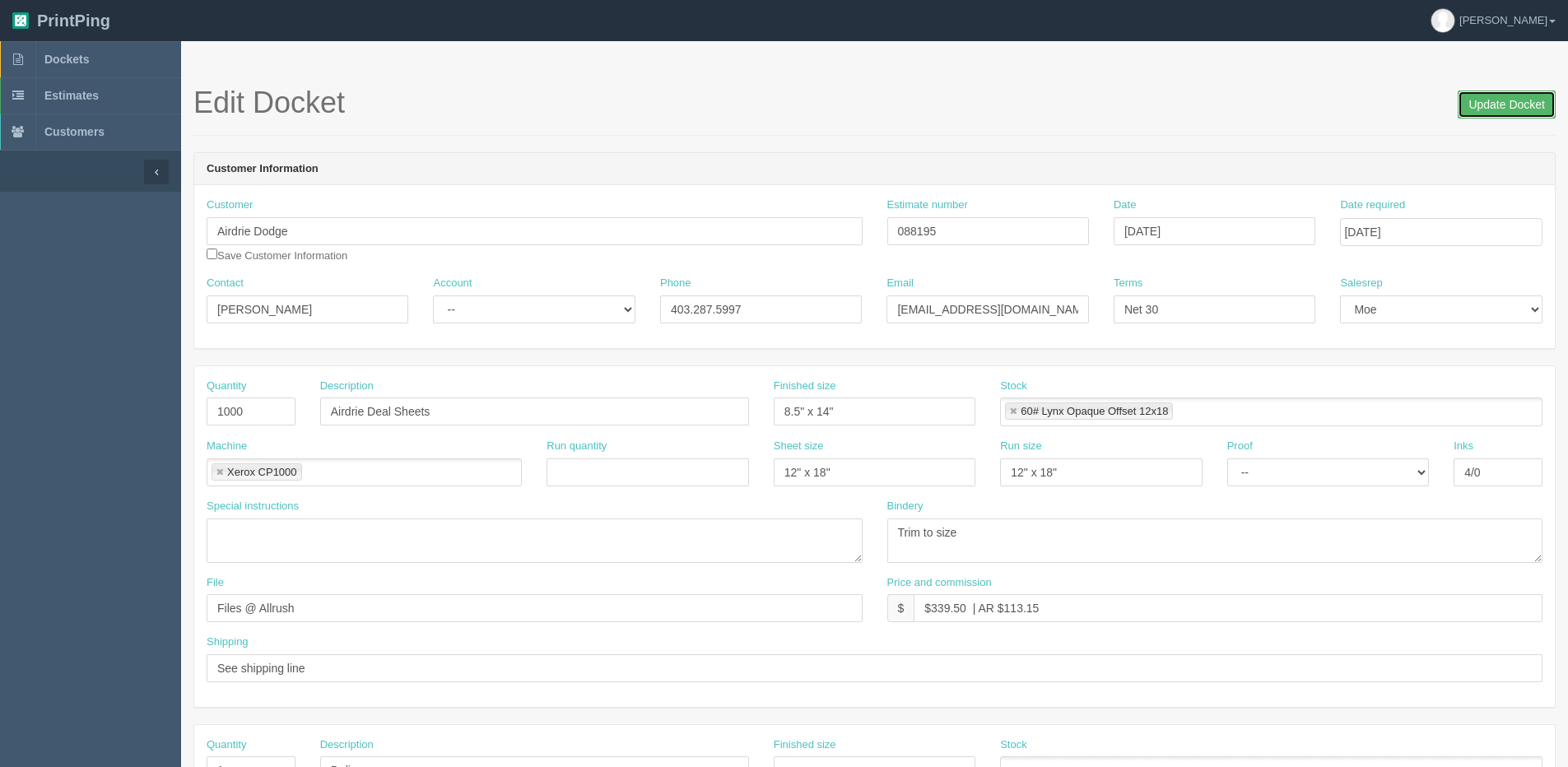
drag, startPoint x: 1498, startPoint y: 108, endPoint x: 1451, endPoint y: 106, distance: 47.0
click at [1497, 108] on input "Update Docket" at bounding box center [1506, 104] width 98 height 28
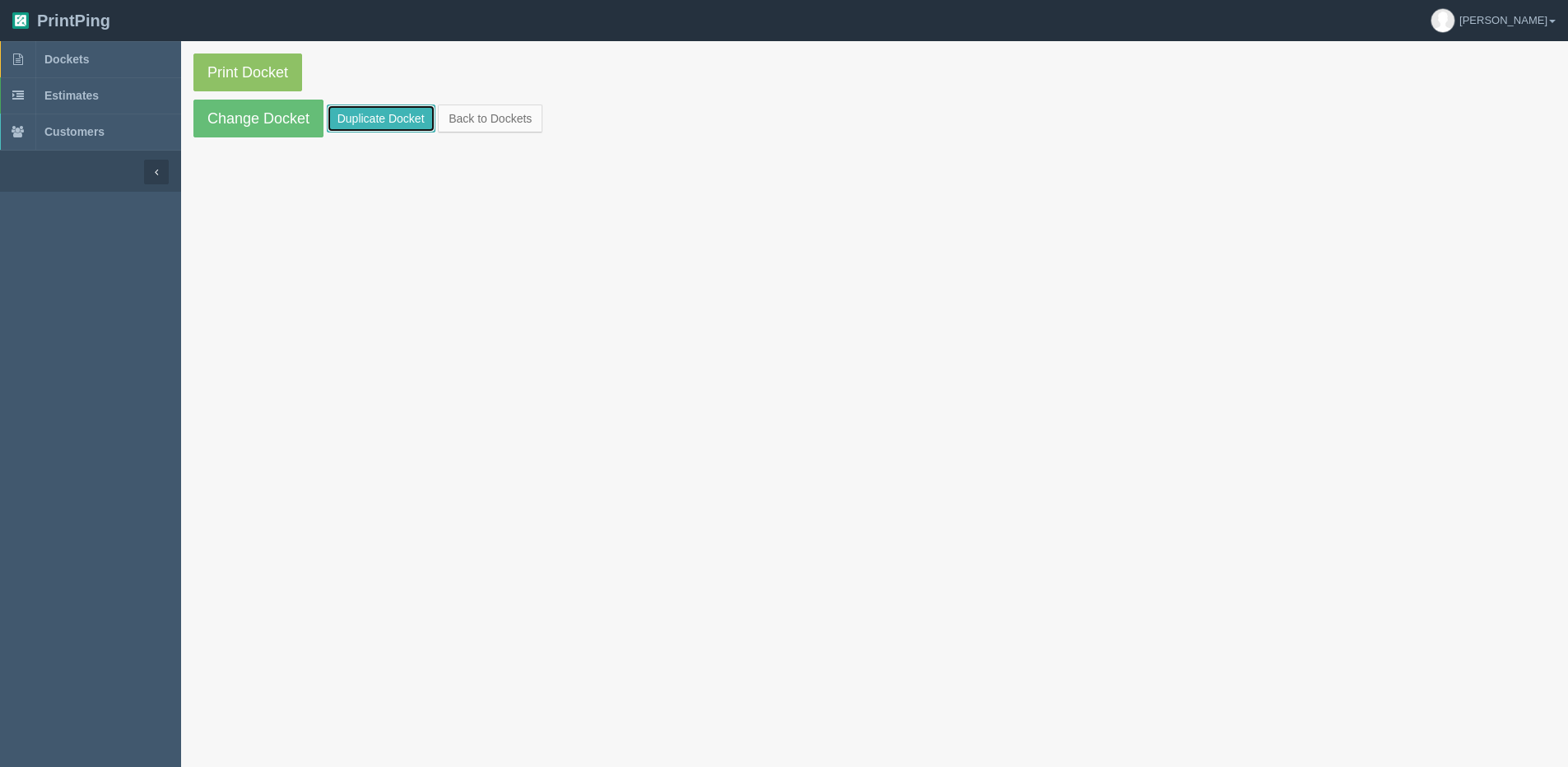
click at [373, 118] on link "Duplicate Docket" at bounding box center [381, 118] width 108 height 28
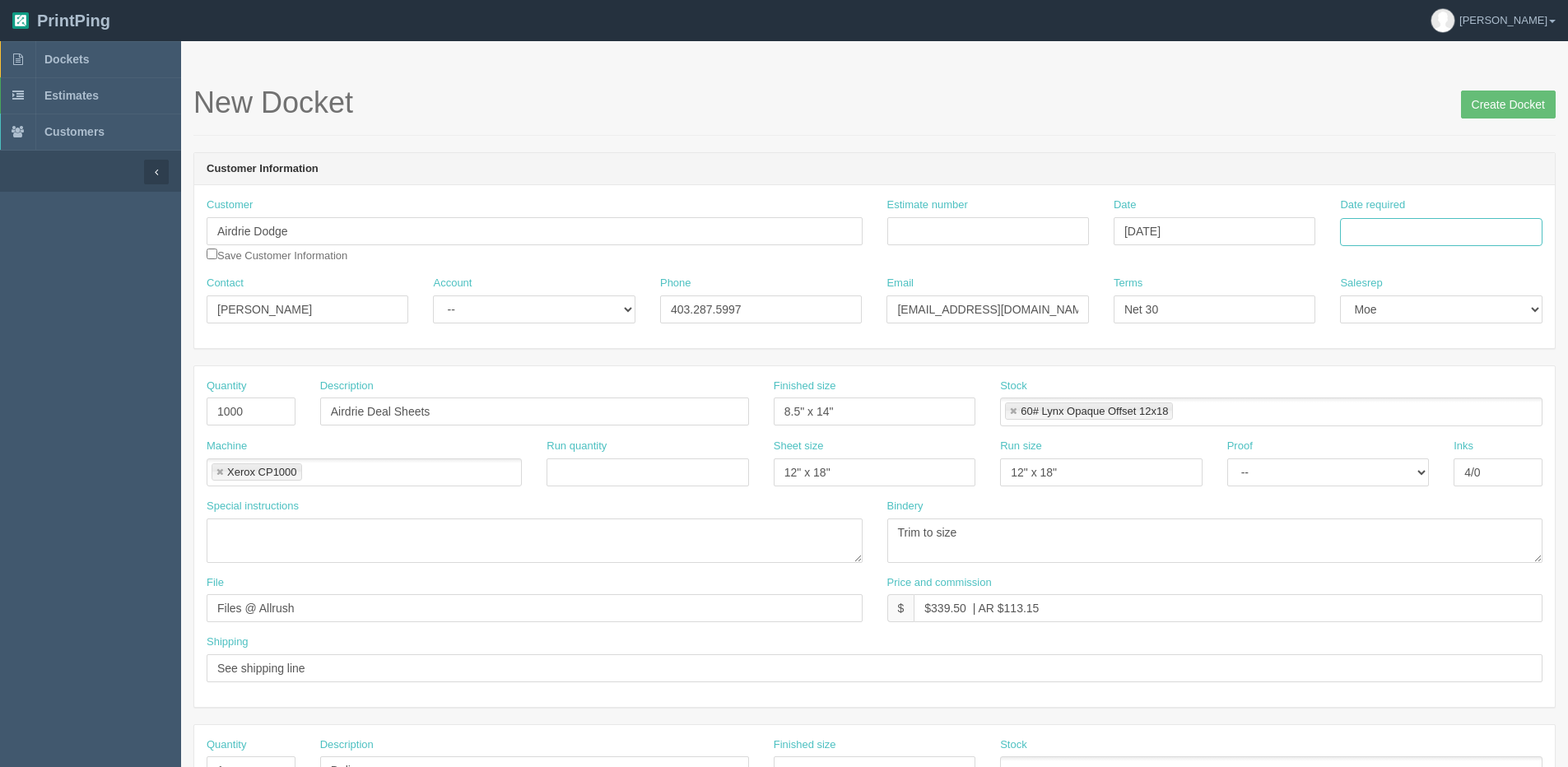
click at [1427, 235] on input "Date required" at bounding box center [1441, 232] width 201 height 28
click at [1370, 451] on th "[DATE]" at bounding box center [1420, 461] width 153 height 24
click at [1429, 387] on td "20" at bounding box center [1423, 390] width 24 height 24
type input "[DATE]"
drag, startPoint x: 354, startPoint y: 299, endPoint x: 14, endPoint y: 301, distance: 340.0
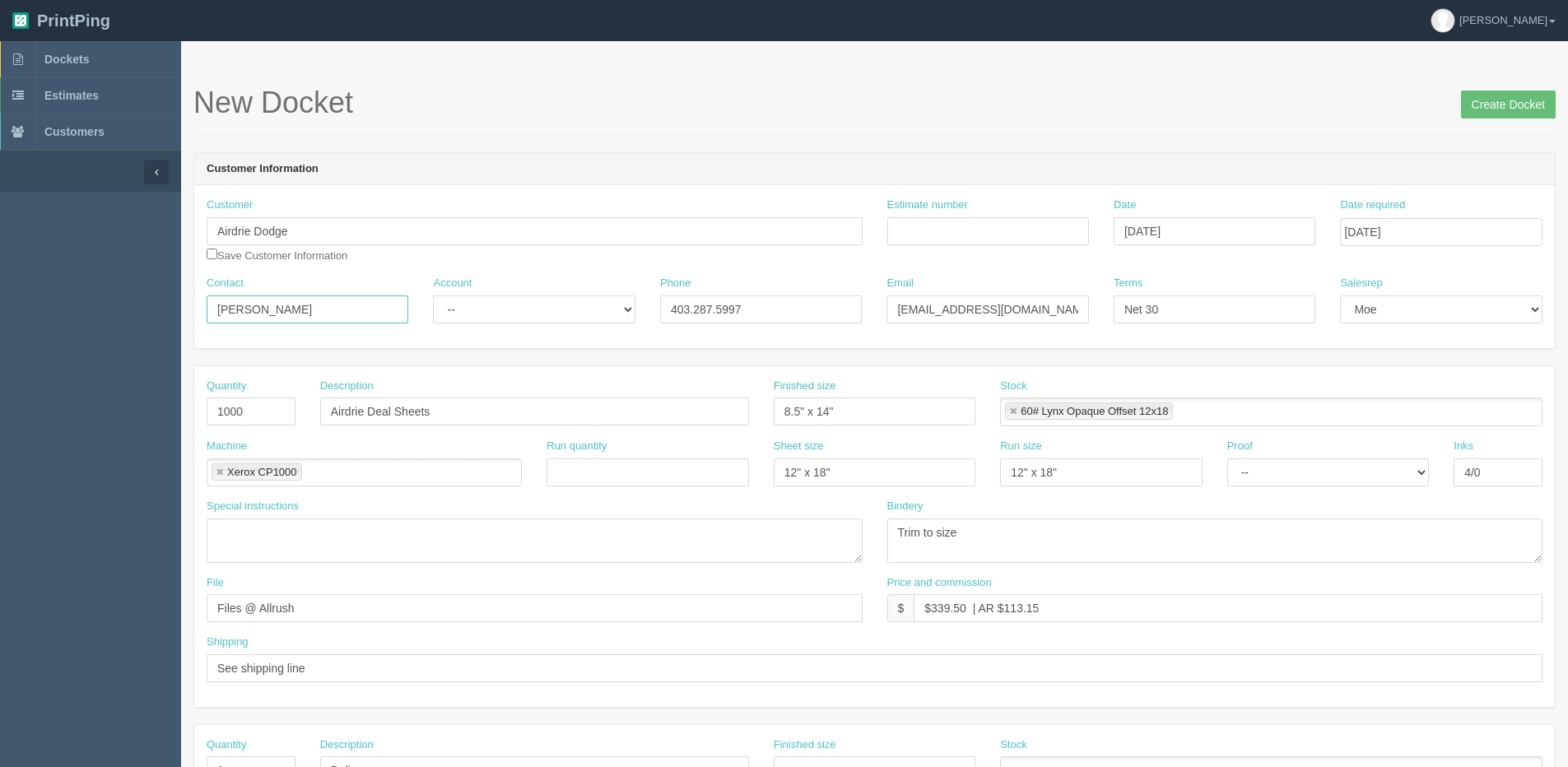
click at [46, 301] on section "Dockets Estimates Customers" at bounding box center [784, 768] width 1568 height 1454
drag, startPoint x: 309, startPoint y: 314, endPoint x: -78, endPoint y: 315, distance: 387.0
click at [0, 315] on html "PrintPing Dan Edit account ( dan@allrush.ca ) Logout Dockets Estimates Customers" at bounding box center [784, 747] width 1568 height 1494
paste input "Melanie Lok"
type input "Melanie Lok"
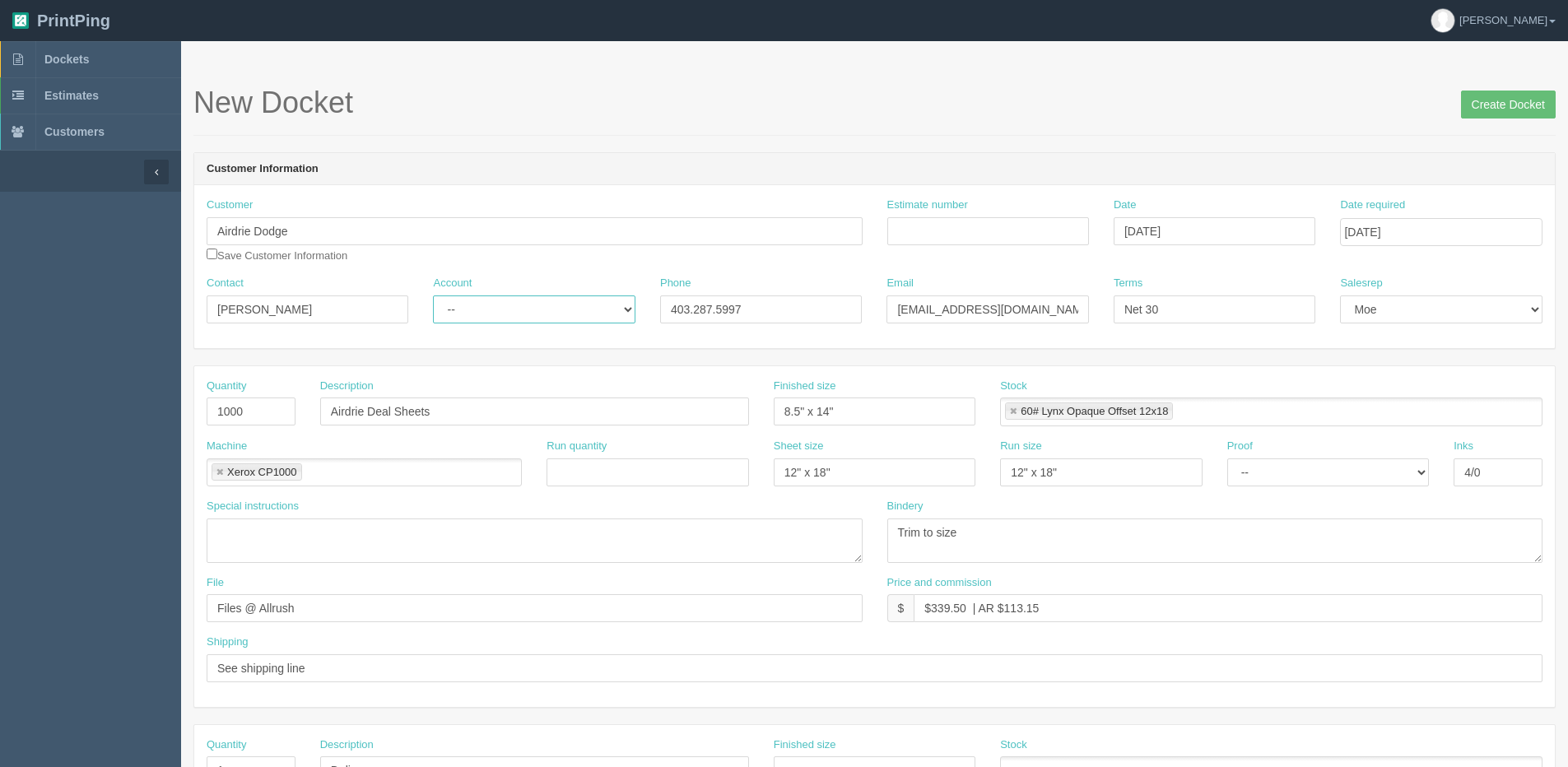
click at [444, 322] on select "-- Existing Client Allrush Client Rep Client" at bounding box center [534, 309] width 201 height 28
select select "Allrush Client"
click at [433, 295] on select "-- Existing Client Allrush Client Rep Client" at bounding box center [534, 309] width 201 height 28
drag, startPoint x: 904, startPoint y: 307, endPoint x: 602, endPoint y: 307, distance: 302.0
click at [780, 307] on div "Contact Melanie Lok Account -- Existing Client Allrush Client Rep Client Phone …" at bounding box center [874, 306] width 1361 height 60
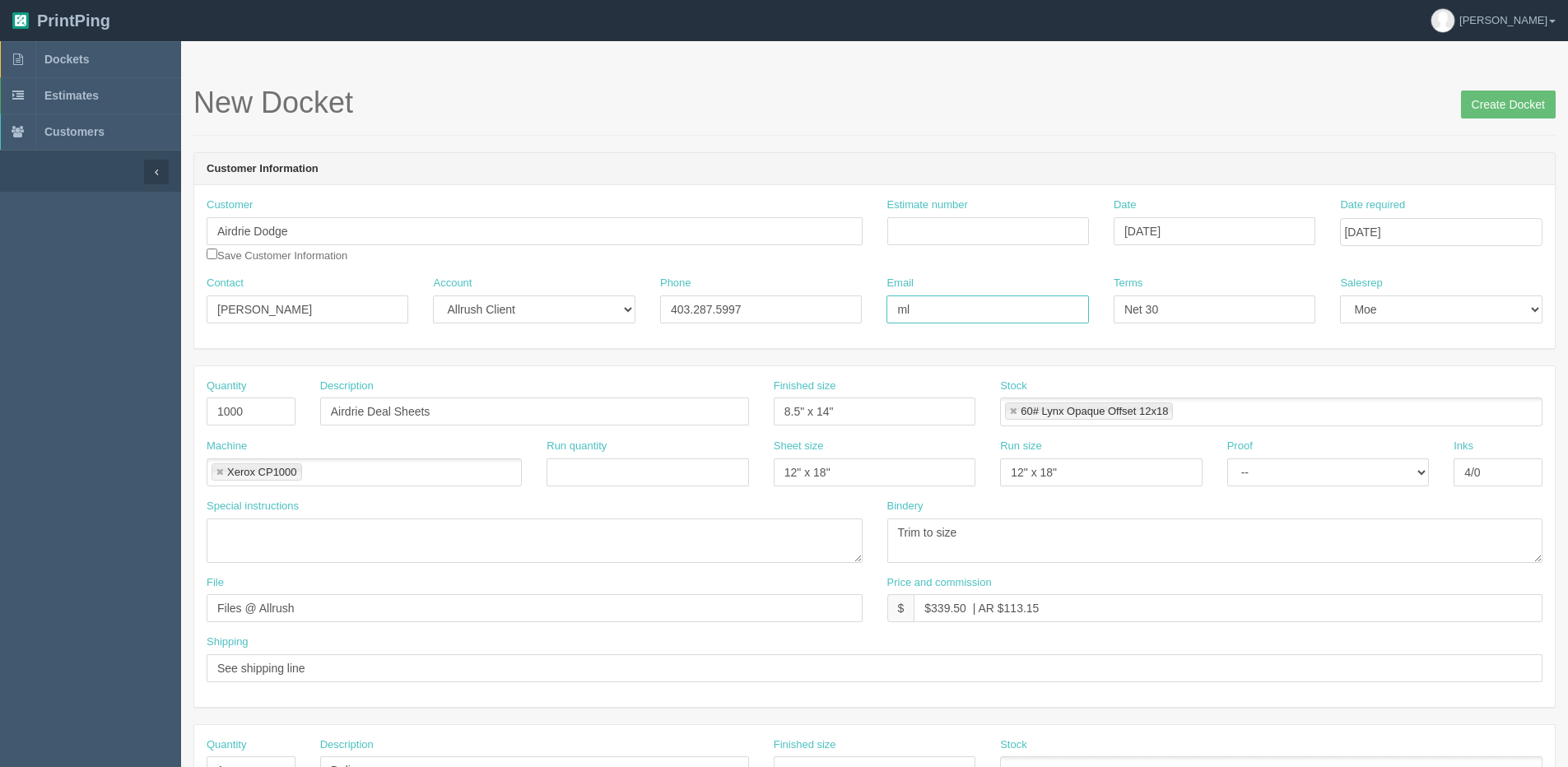
type input "mlok@kaizenauto.com"
drag, startPoint x: 767, startPoint y: 311, endPoint x: 407, endPoint y: 341, distance: 361.2
click at [452, 336] on div "Customer Airdrie Dodge Save Customer Information Estimate number Date August 18…" at bounding box center [874, 266] width 1361 height 163
click at [255, 410] on input "1000" at bounding box center [250, 411] width 89 height 28
type input "100"
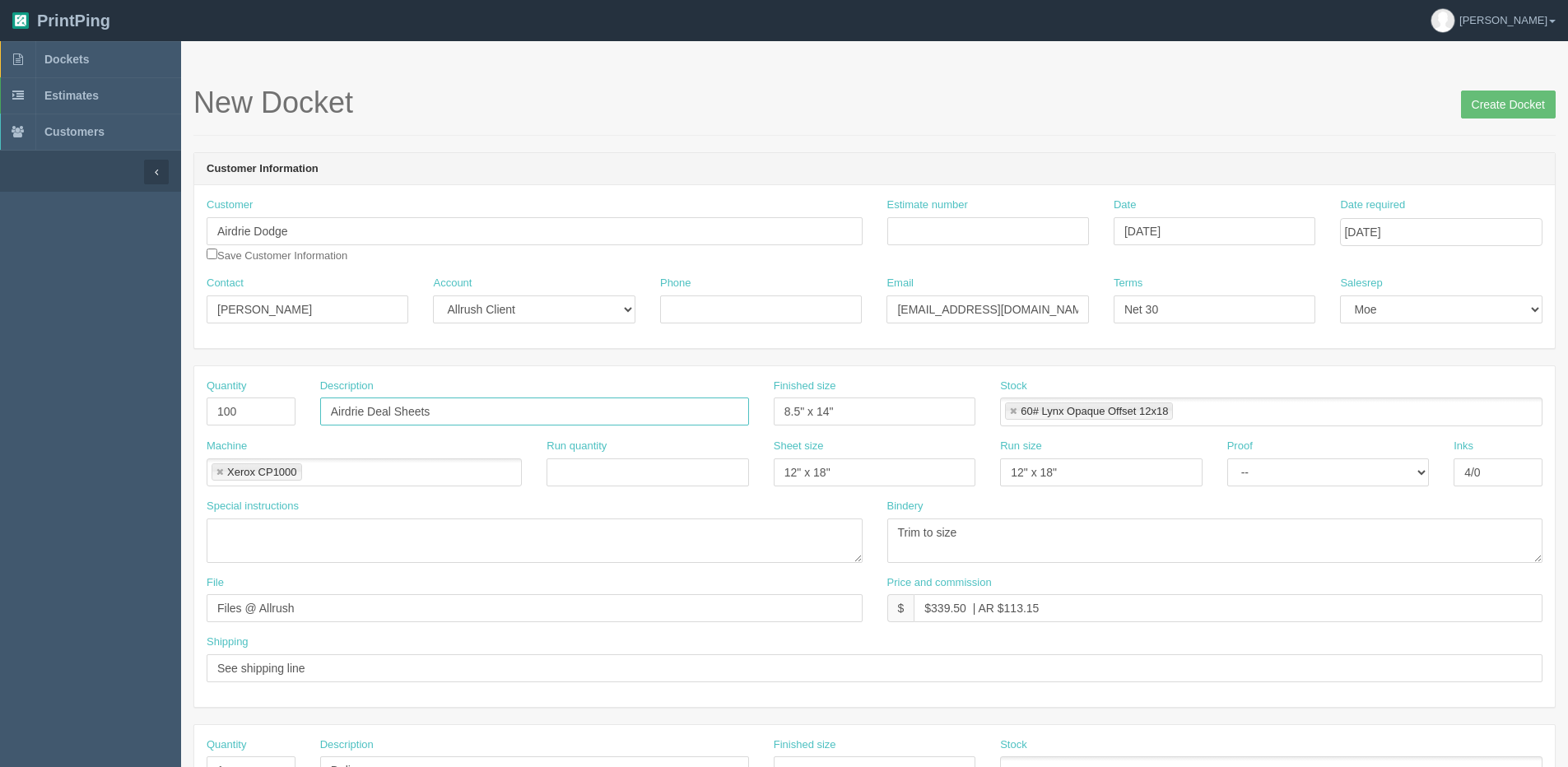
click at [450, 407] on input "Airdrie Deal Sheets" at bounding box center [534, 411] width 429 height 28
drag, startPoint x: 450, startPoint y: 407, endPoint x: 40, endPoint y: 407, distance: 410.0
click at [40, 407] on section "Dockets Estimates Customers" at bounding box center [784, 768] width 1568 height 1454
type input "C"
type input "Service Certificate"
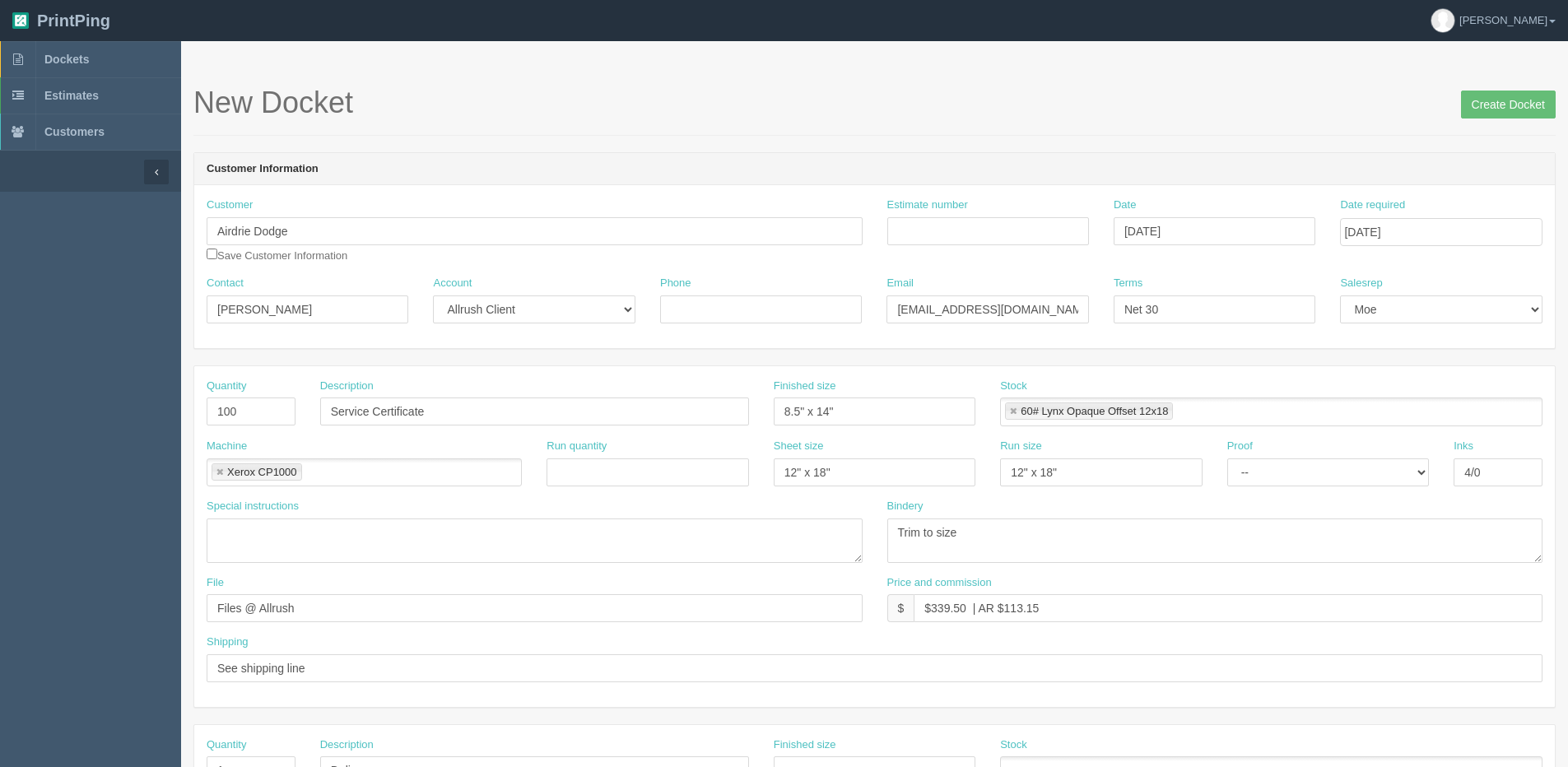
drag, startPoint x: 985, startPoint y: 210, endPoint x: 975, endPoint y: 230, distance: 22.4
click at [978, 225] on div "Estimate number" at bounding box center [988, 220] width 201 height 47
click at [971, 230] on input "Estimate number" at bounding box center [988, 231] width 201 height 28
type input "092116"
drag, startPoint x: 824, startPoint y: 411, endPoint x: 839, endPoint y: 405, distance: 16.2
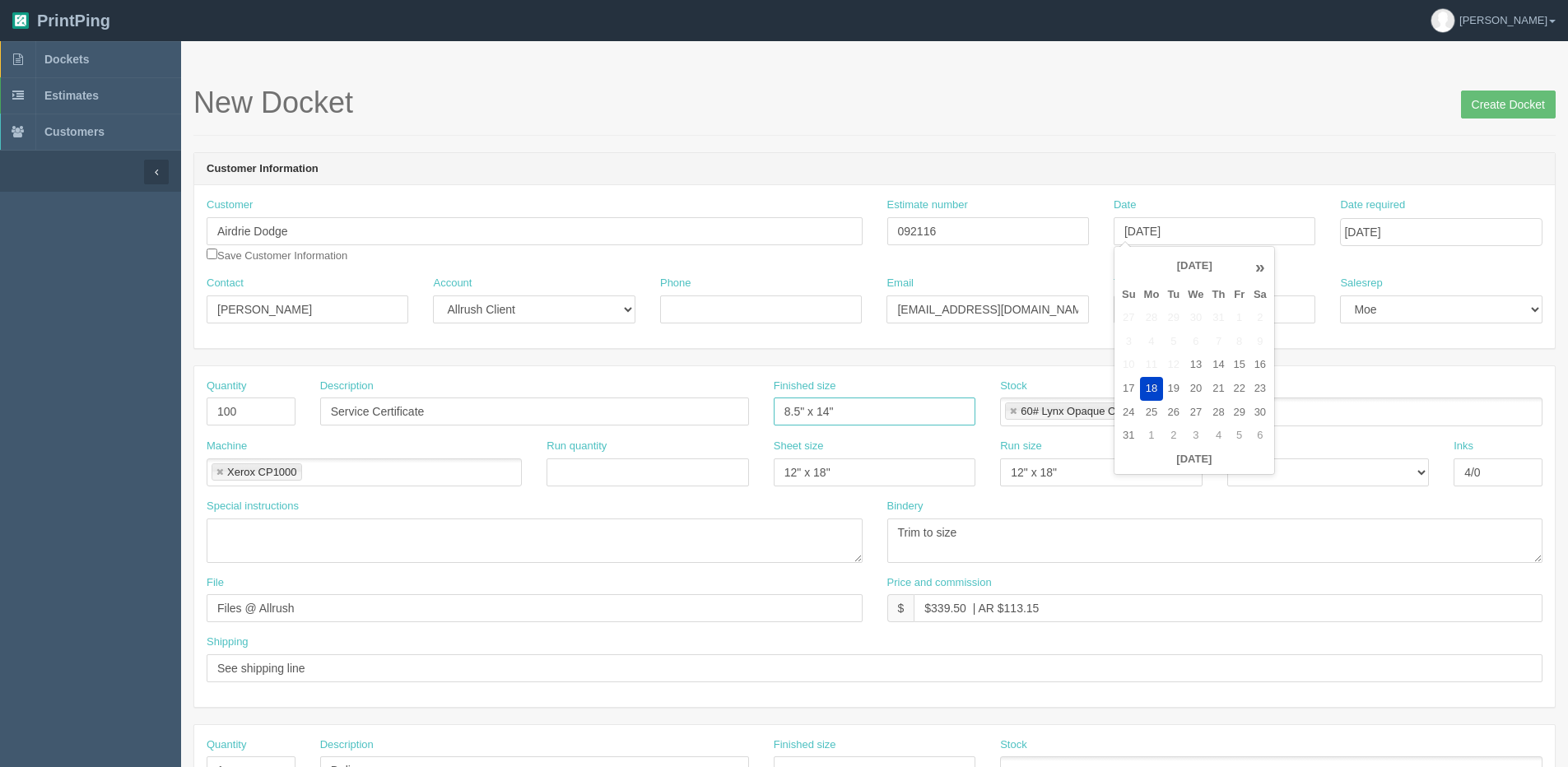
click at [824, 411] on input "8.5" x 14"" at bounding box center [874, 411] width 201 height 28
type input "8.5" x 11""
click at [1013, 410] on link at bounding box center [1012, 411] width 9 height 10
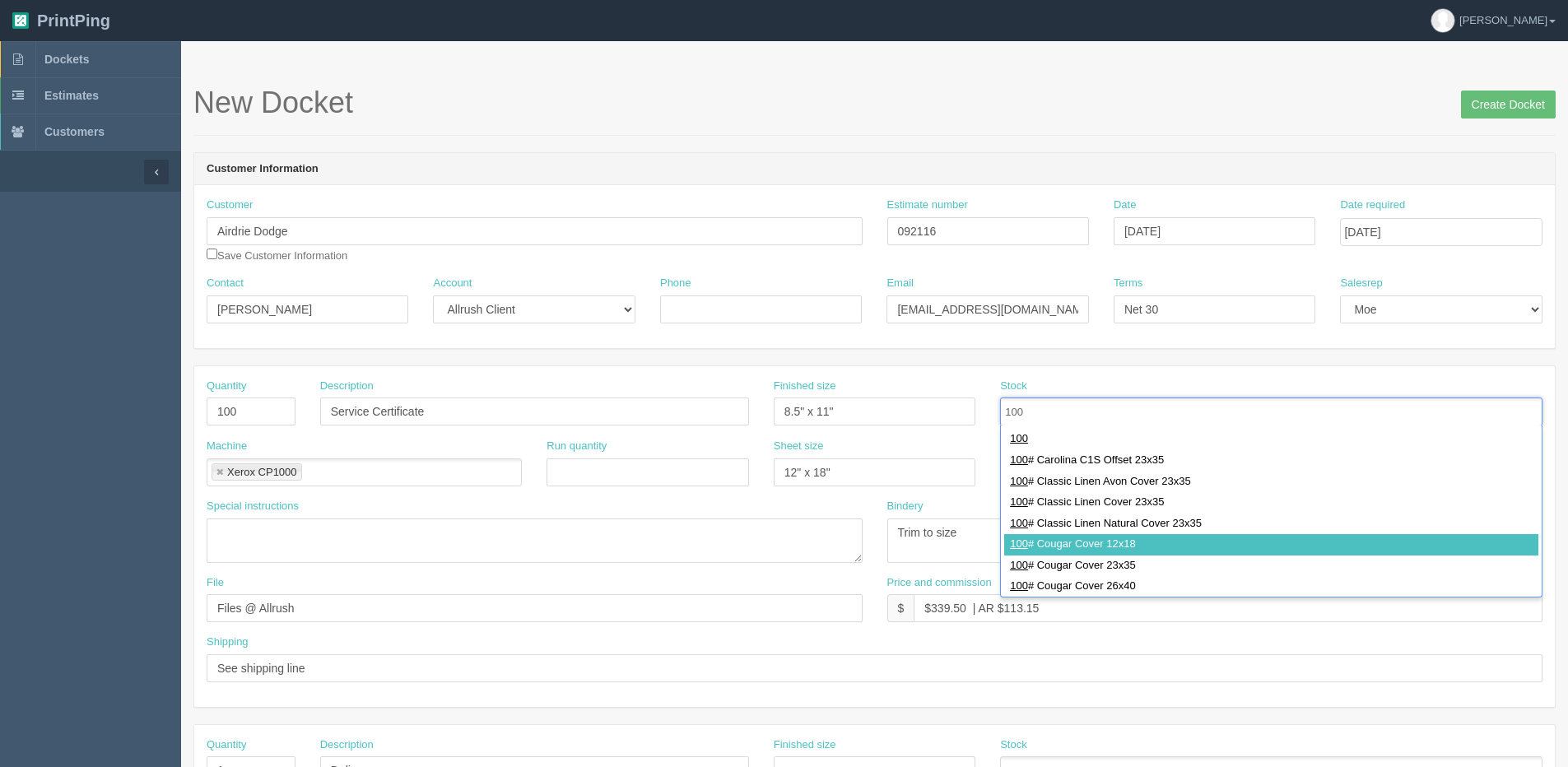
type input "100"
type input "100# Cougar Cover 12x18"
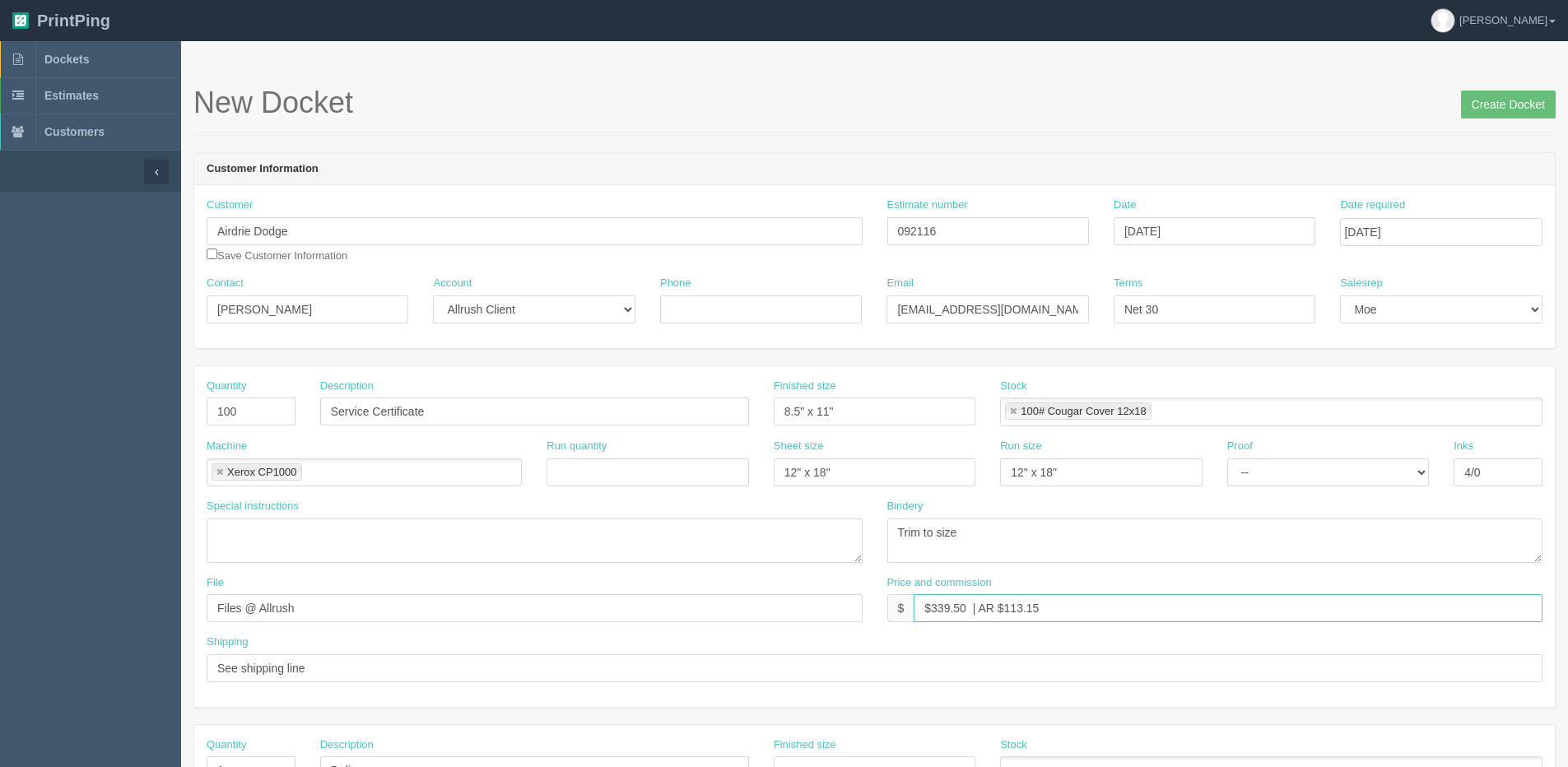
drag, startPoint x: 929, startPoint y: 607, endPoint x: 964, endPoint y: 613, distance: 35.5
click at [964, 613] on input "$339.50 | AR $113.15" at bounding box center [1227, 608] width 629 height 28
click at [1460, 90] on input "Create Docket" at bounding box center [1508, 104] width 95 height 28
type input "$92.37 | AR $113.15"
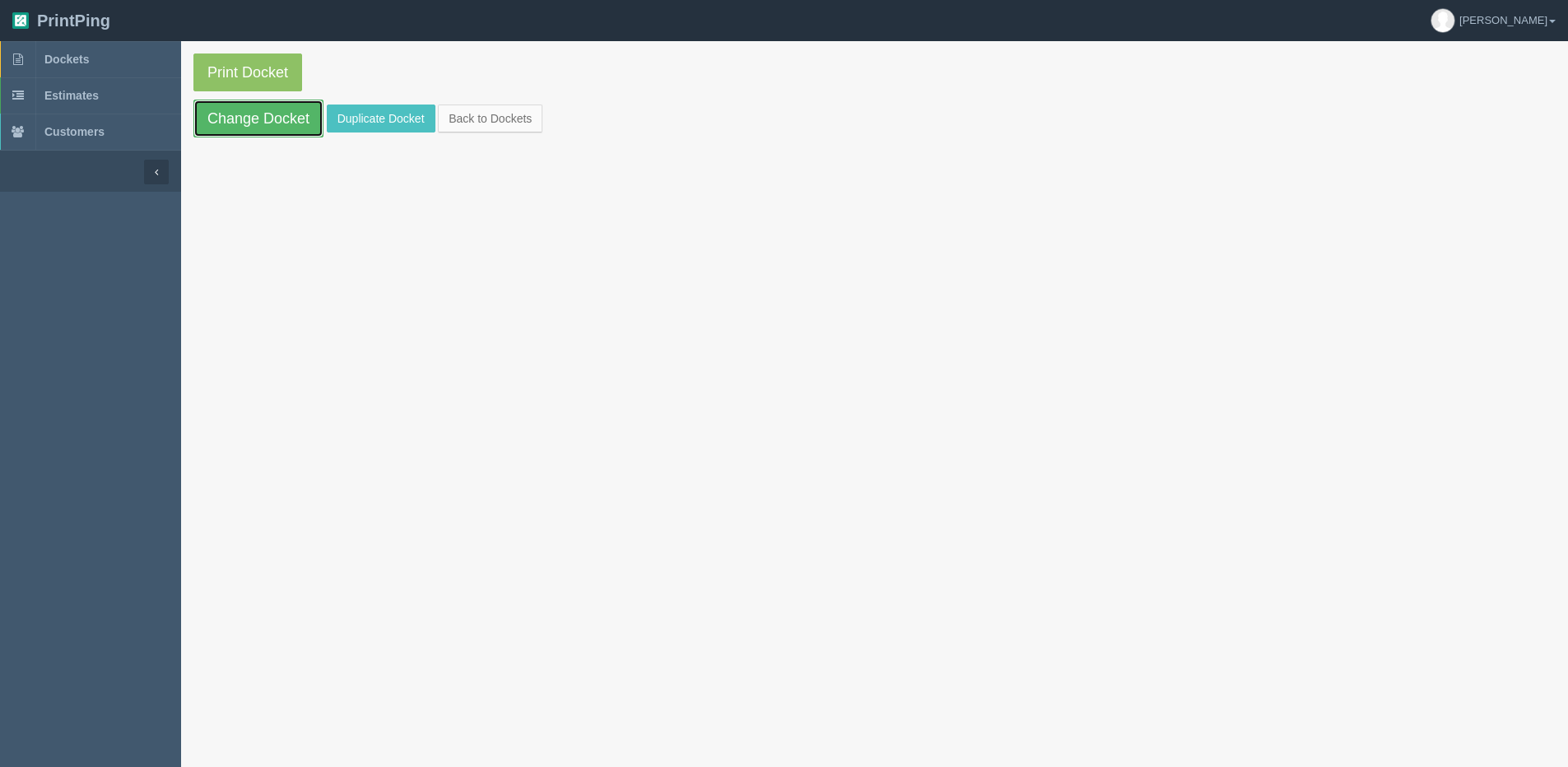
click at [275, 103] on link "Change Docket" at bounding box center [258, 119] width 130 height 38
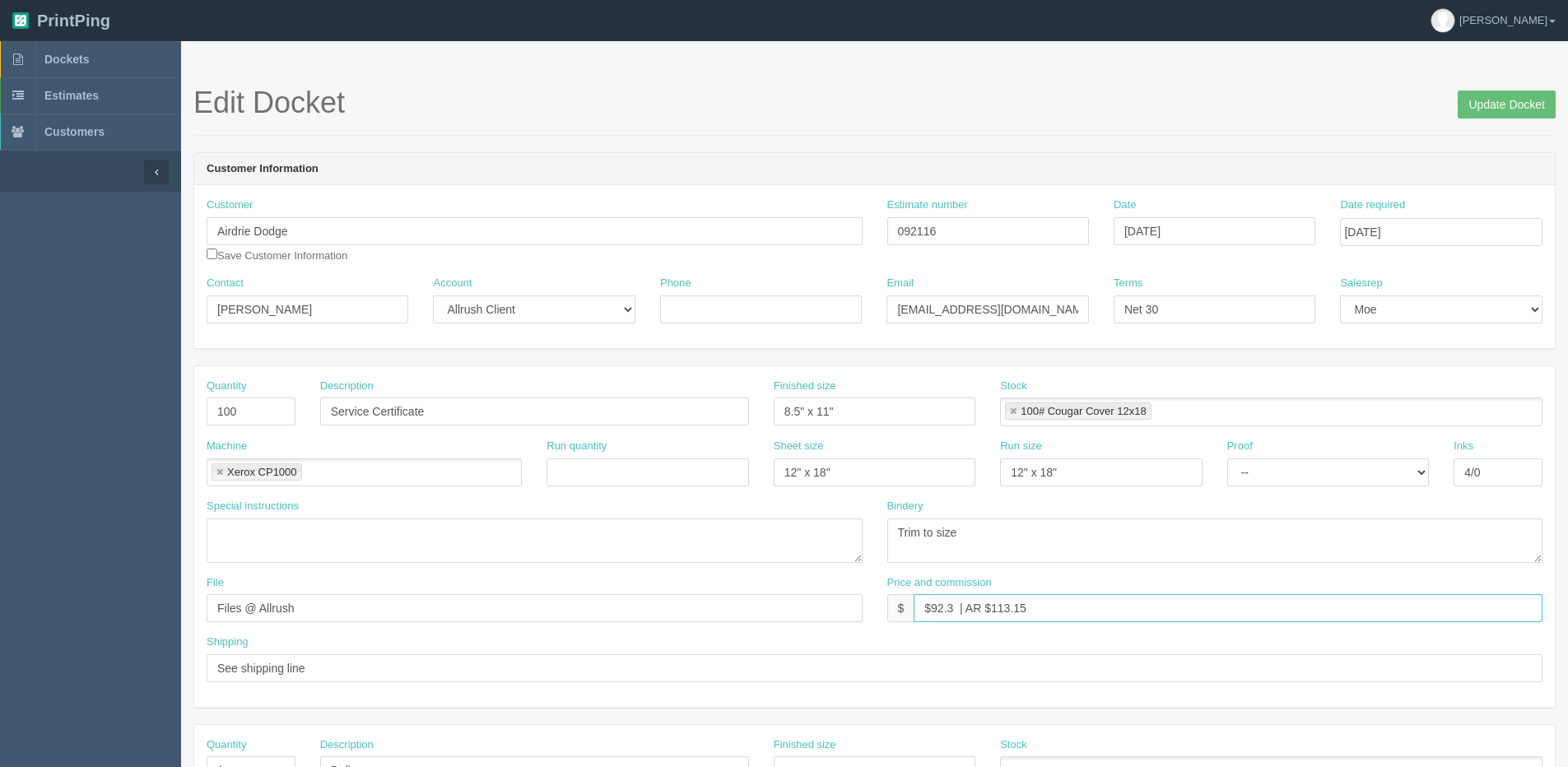
drag, startPoint x: 991, startPoint y: 608, endPoint x: 1177, endPoint y: 578, distance: 188.4
click at [1097, 589] on div "Price and commission $ $92.3 | AR $113.15" at bounding box center [1215, 598] width 656 height 47
type input "$92.3 | AR $30.79"
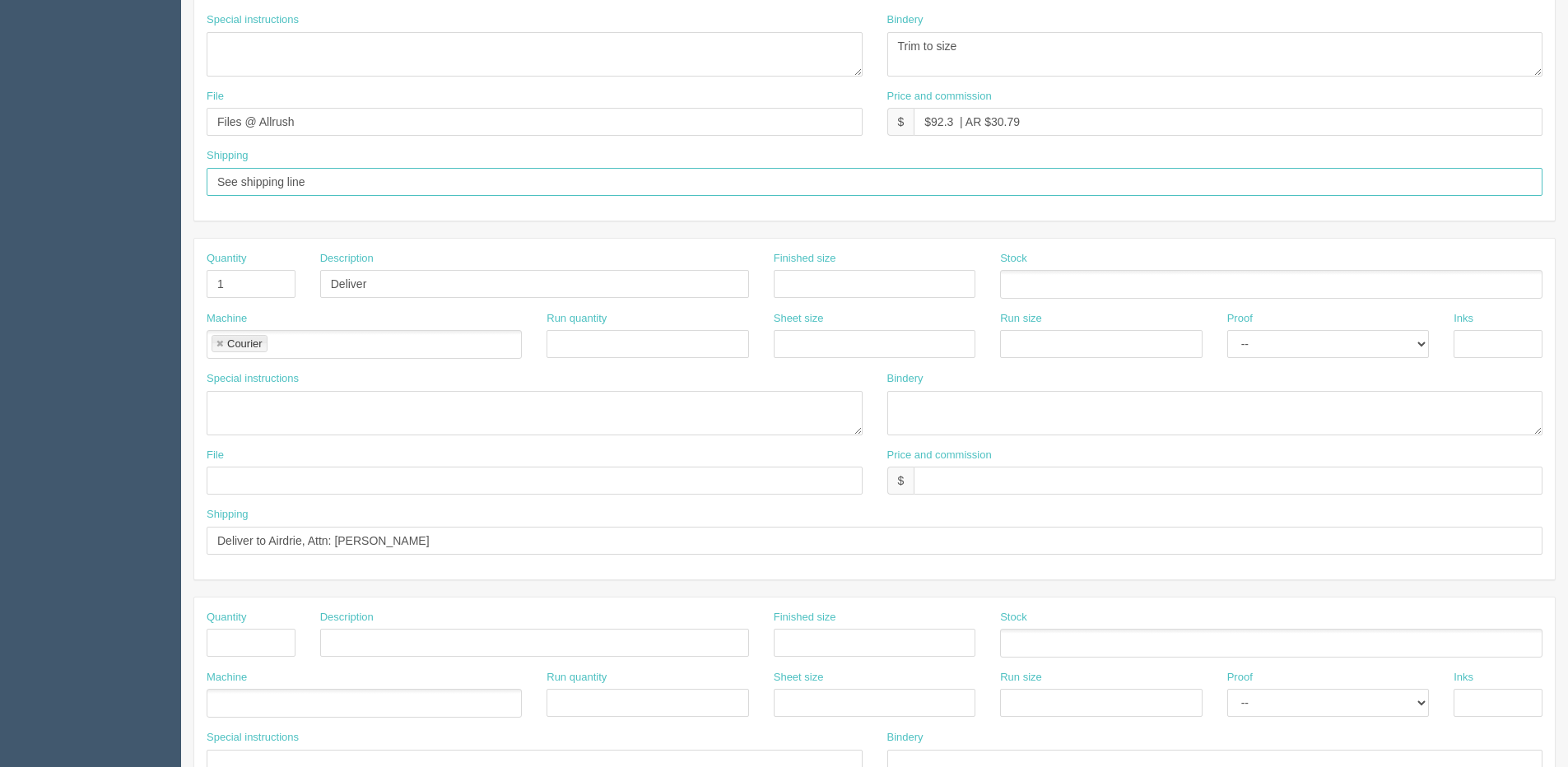
scroll to position [494, 0]
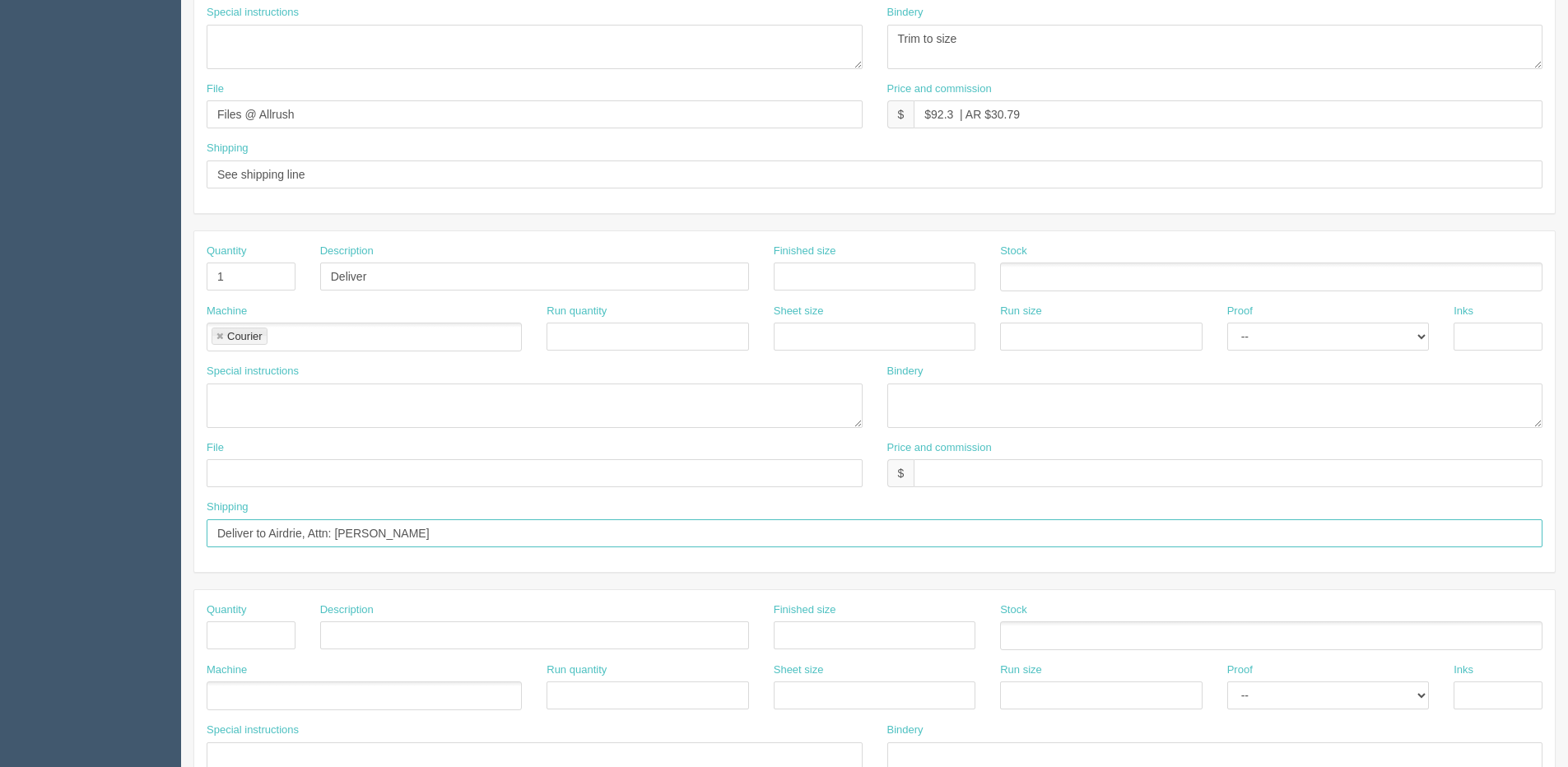
drag, startPoint x: 338, startPoint y: 527, endPoint x: 551, endPoint y: 432, distance: 233.2
click at [567, 494] on div "Quantity 1 Description Deliver Finished size Stock Machine Courier Courier Run …" at bounding box center [874, 402] width 1361 height 341
type input "Deliver to Airdrie, Attn: Justin Lang"
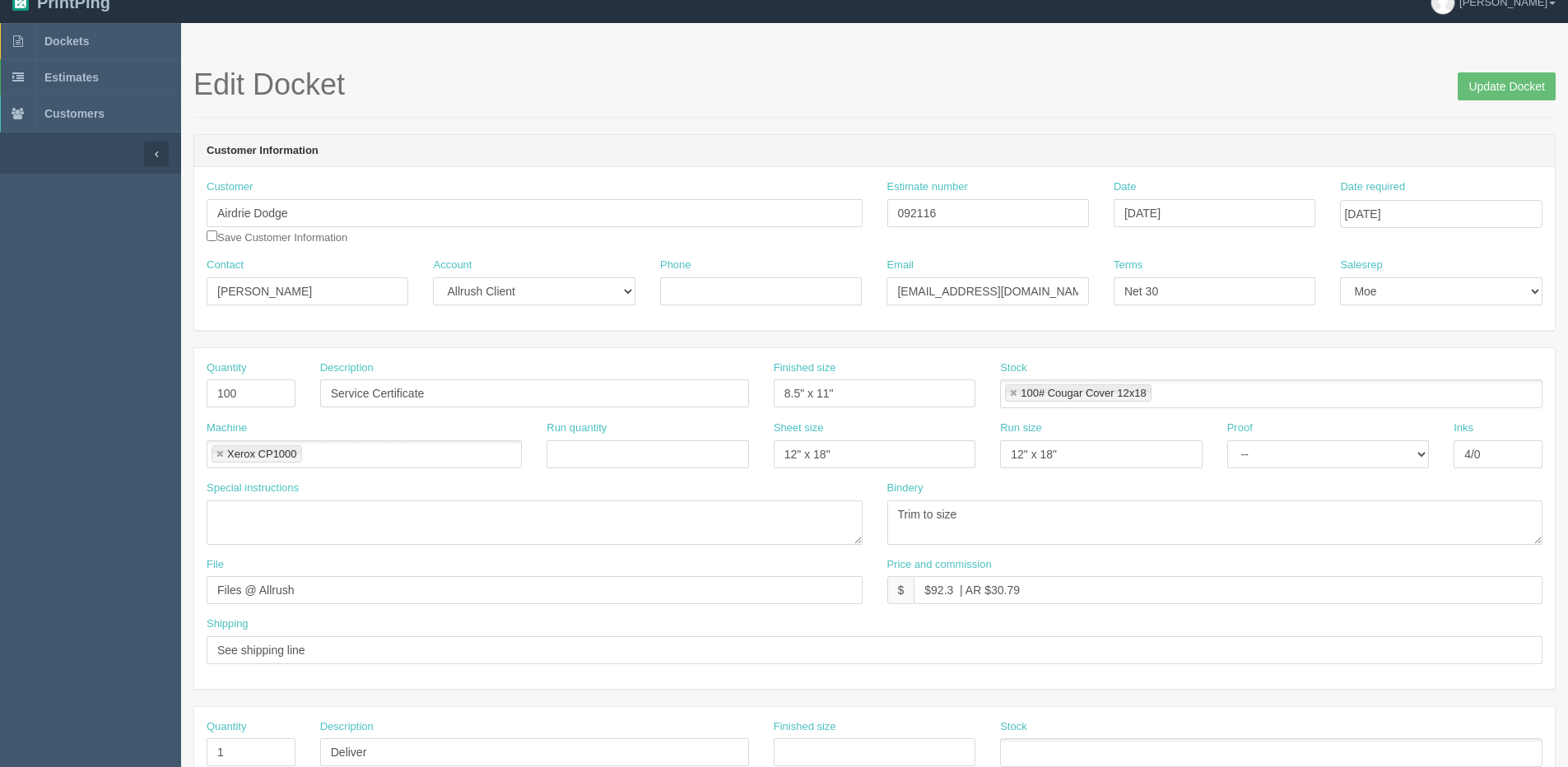
scroll to position [0, 0]
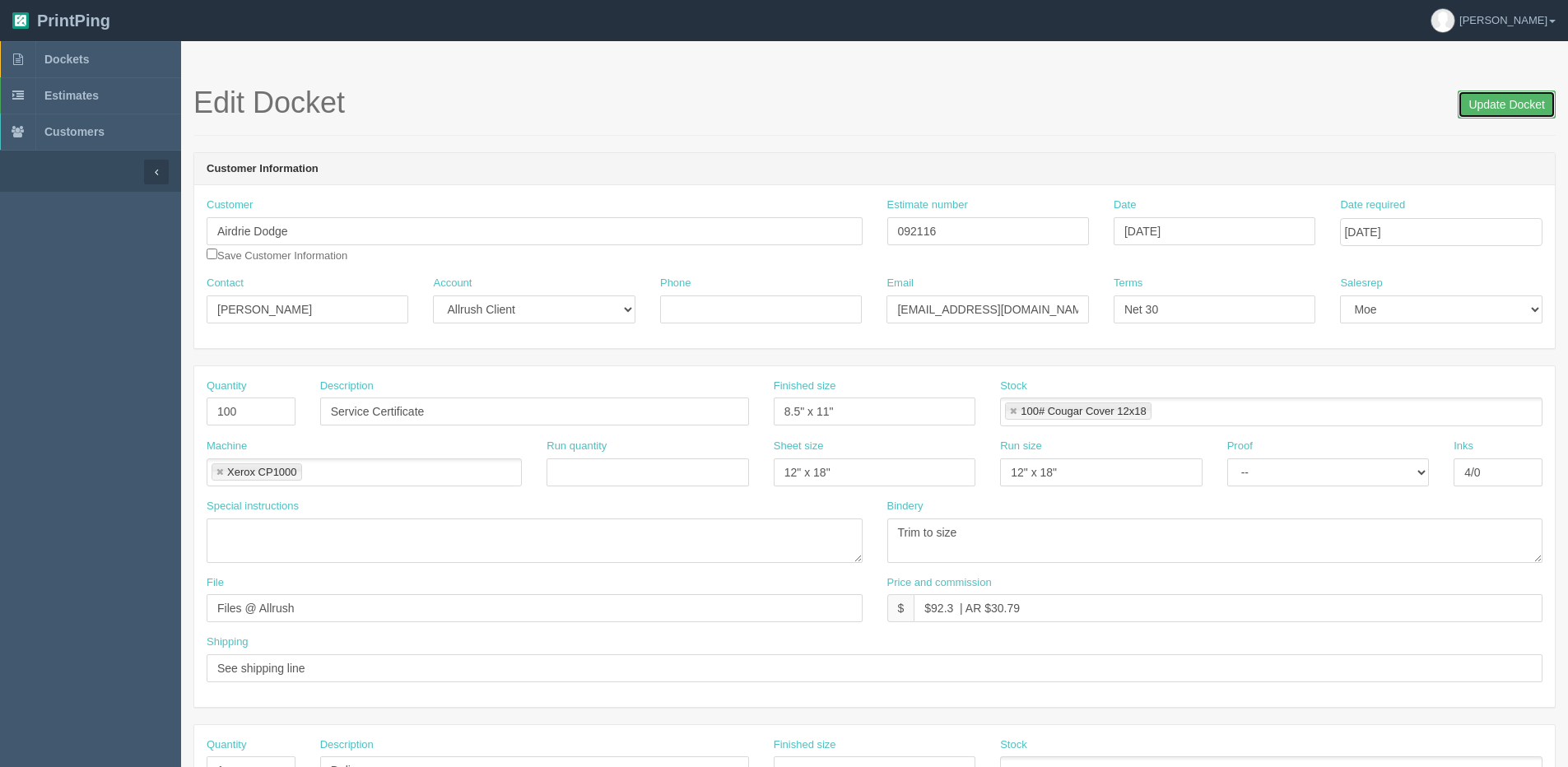
drag, startPoint x: 1497, startPoint y: 103, endPoint x: 1468, endPoint y: 108, distance: 29.4
click at [1497, 102] on input "Update Docket" at bounding box center [1506, 104] width 98 height 28
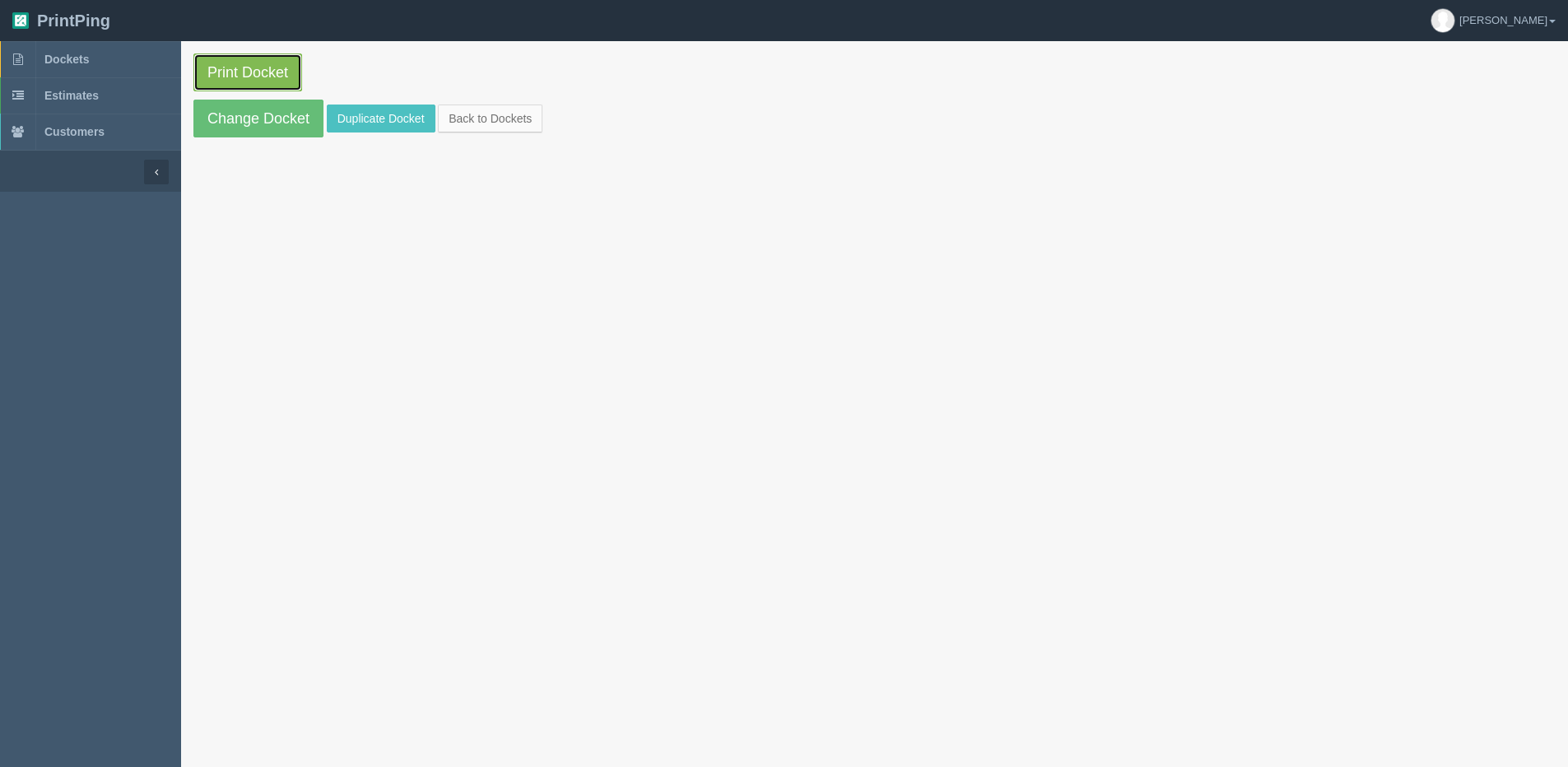
click at [250, 79] on link "Print Docket" at bounding box center [248, 72] width 108 height 38
click at [512, 114] on link "Back to Dockets" at bounding box center [490, 118] width 104 height 28
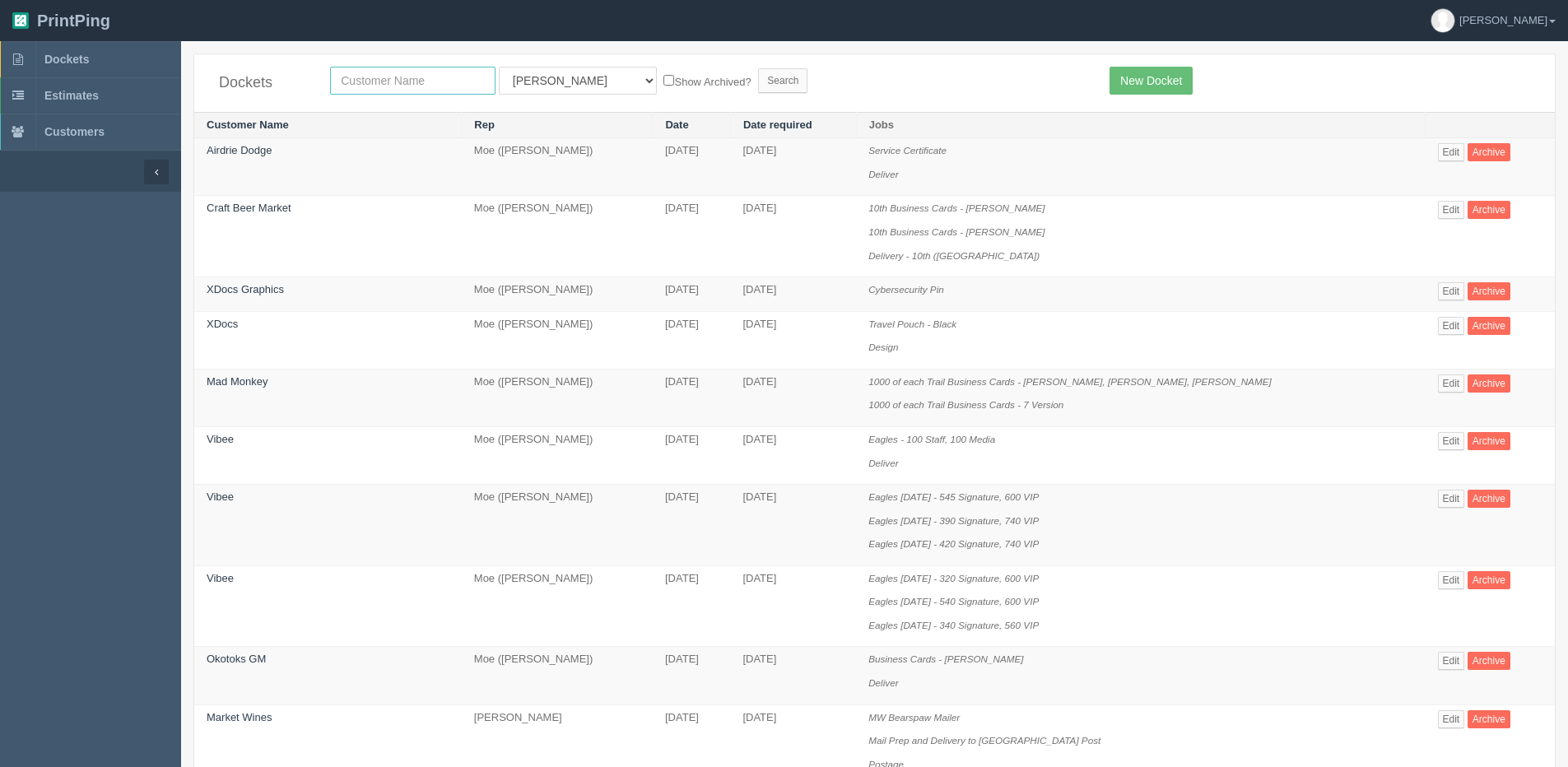
click at [390, 78] on input "text" at bounding box center [412, 80] width 165 height 28
type input "[PERSON_NAME] gmc"
click at [758, 68] on input "Search" at bounding box center [782, 80] width 49 height 25
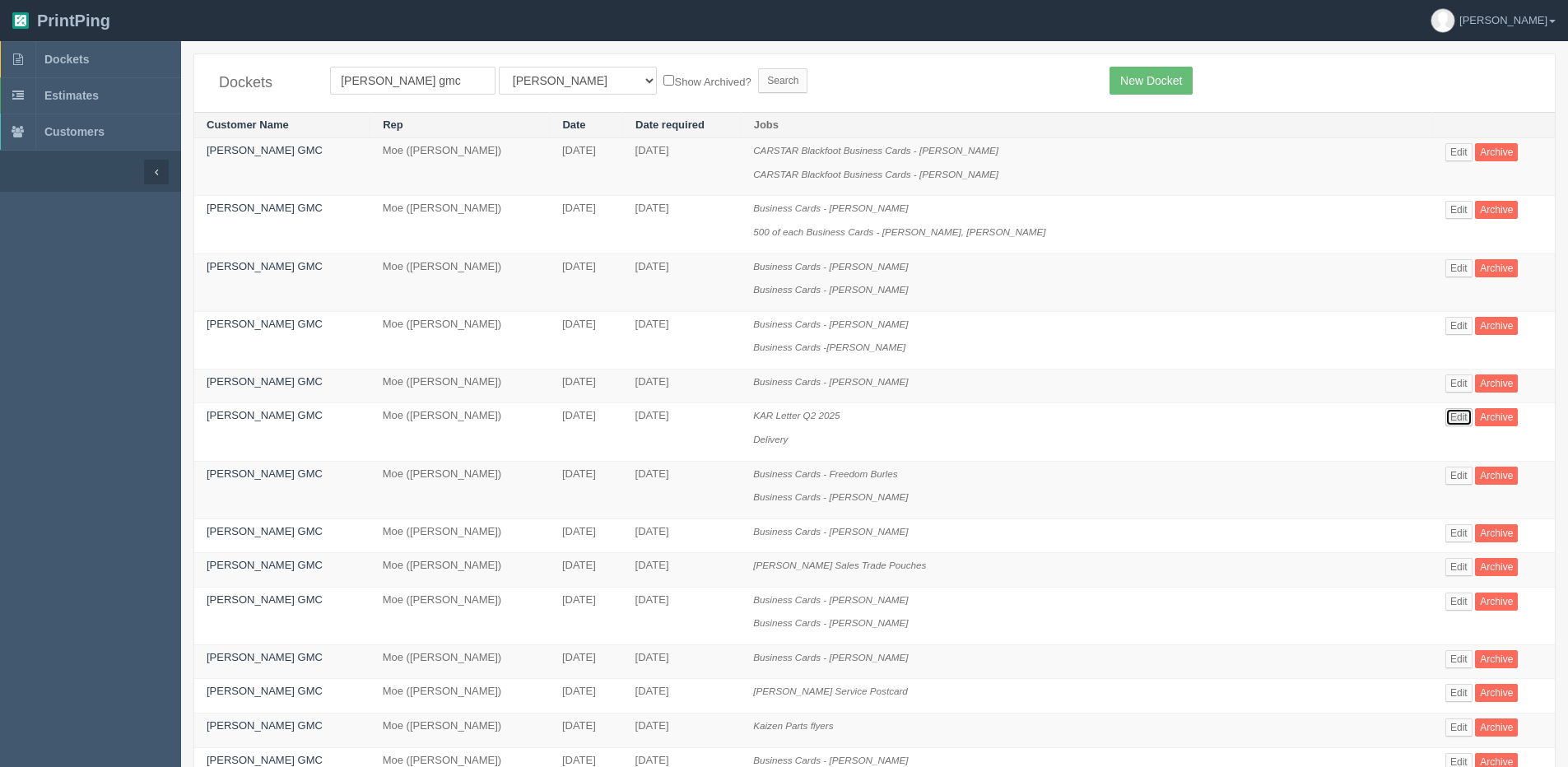
click at [1445, 417] on link "Edit" at bounding box center [1459, 417] width 28 height 18
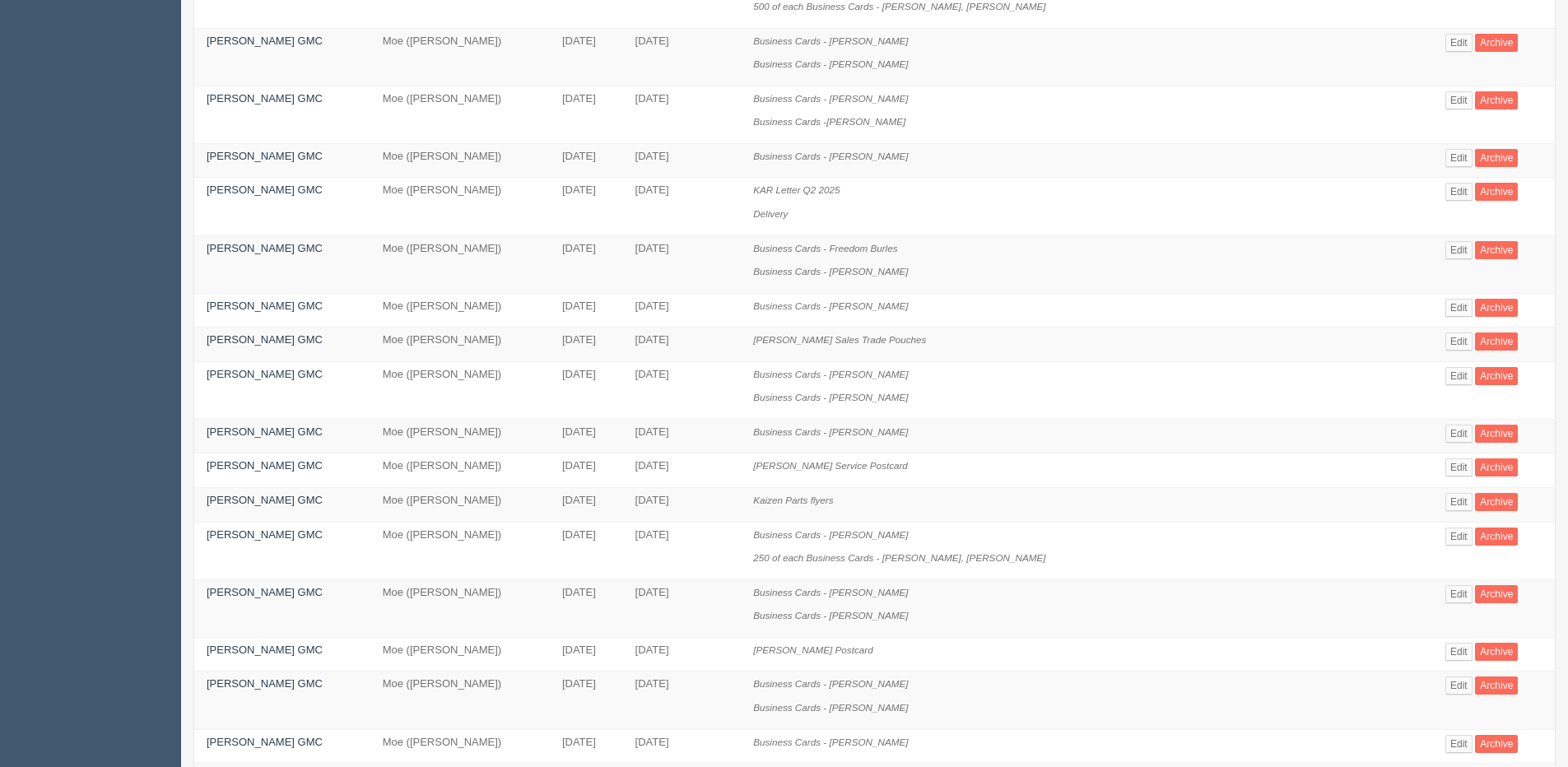
scroll to position [247, 0]
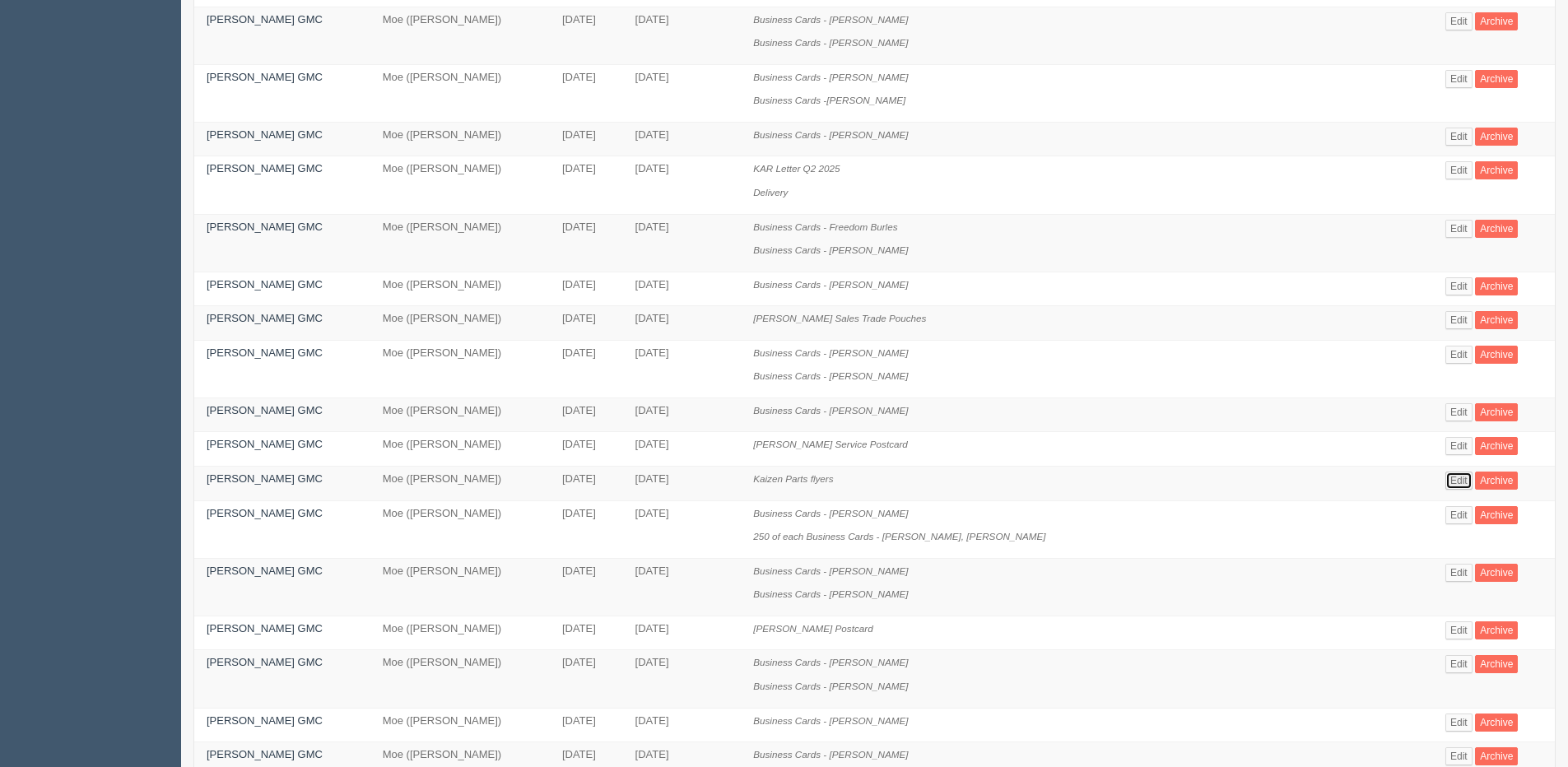
click at [1445, 477] on link "Edit" at bounding box center [1459, 480] width 28 height 18
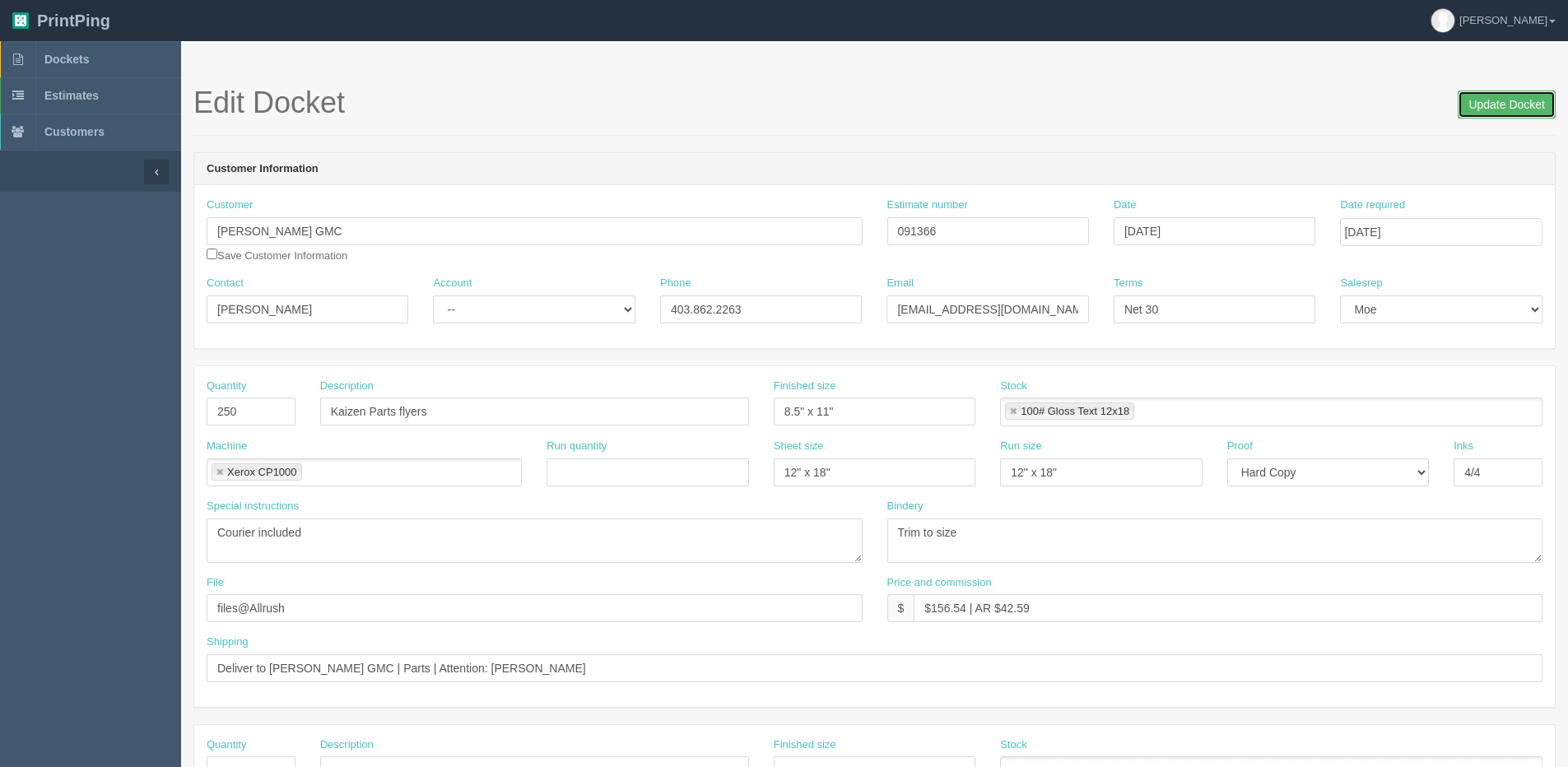
click at [1499, 90] on input "Update Docket" at bounding box center [1506, 104] width 98 height 28
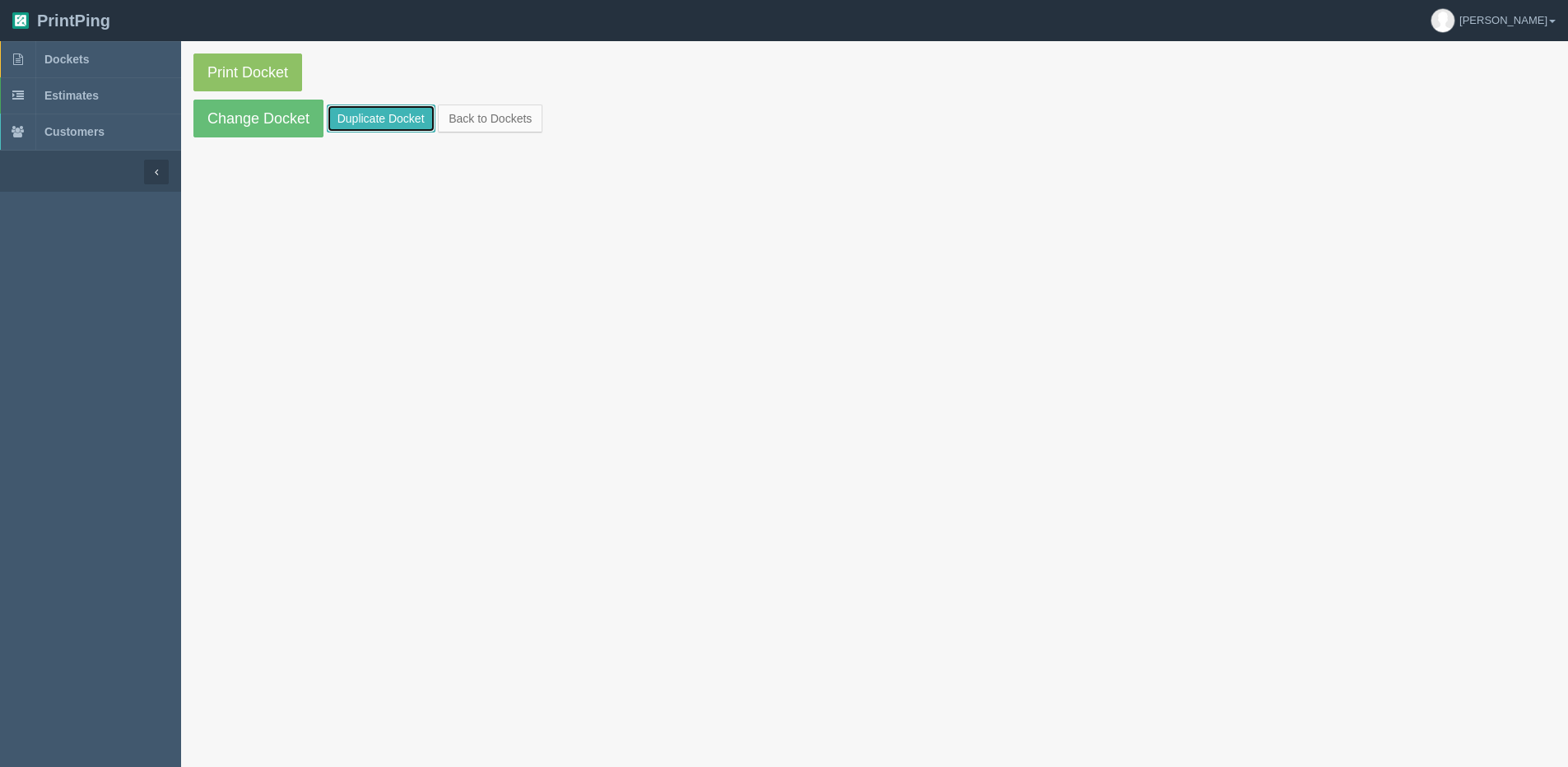
click at [376, 122] on link "Duplicate Docket" at bounding box center [381, 118] width 108 height 28
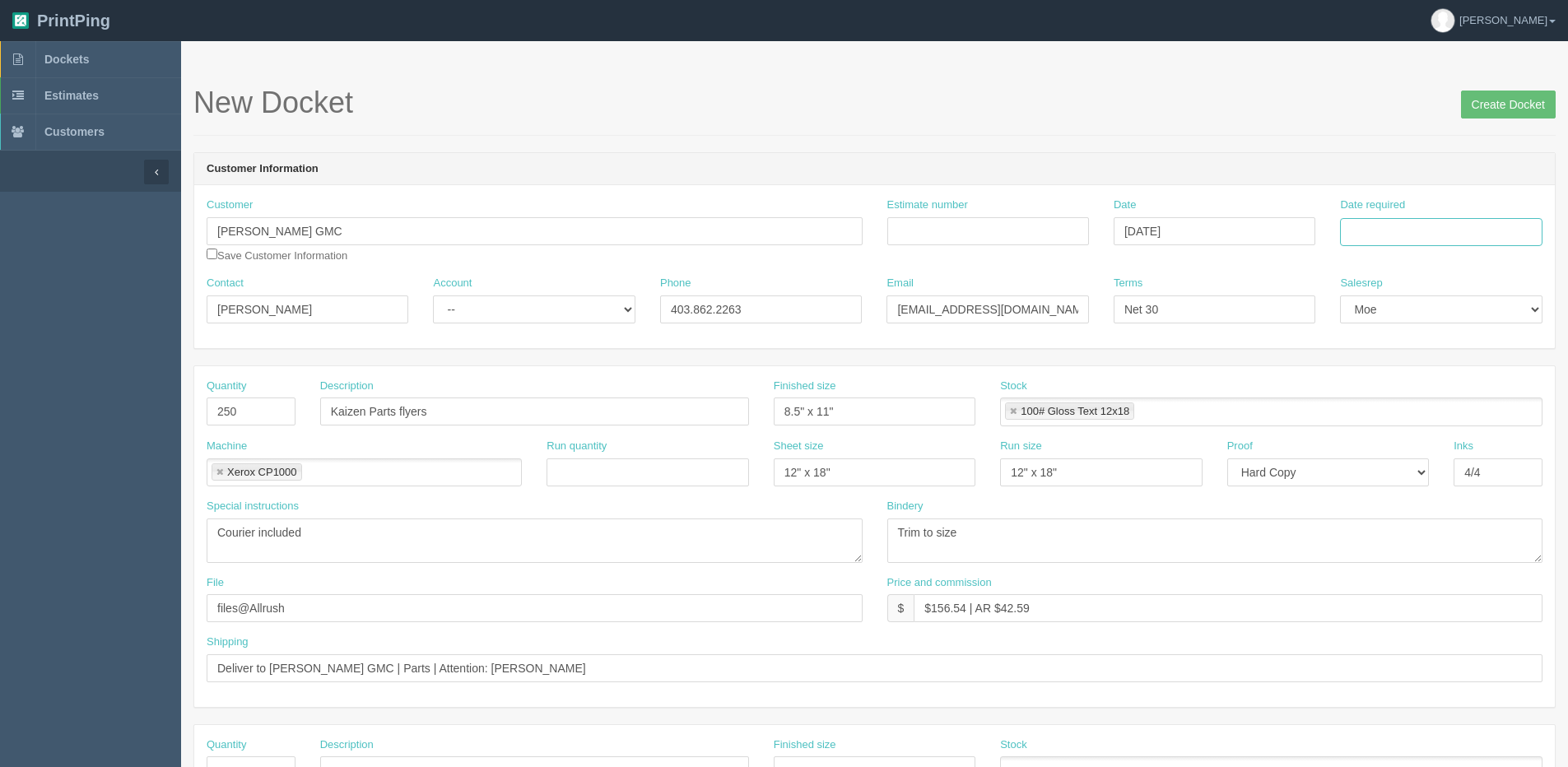
click at [1471, 243] on input "Date required" at bounding box center [1441, 232] width 201 height 28
click at [1360, 466] on th "[DATE]" at bounding box center [1420, 461] width 153 height 24
click at [1417, 387] on td "20" at bounding box center [1423, 390] width 24 height 24
type input "[DATE]"
drag, startPoint x: 310, startPoint y: 313, endPoint x: 129, endPoint y: 310, distance: 181.0
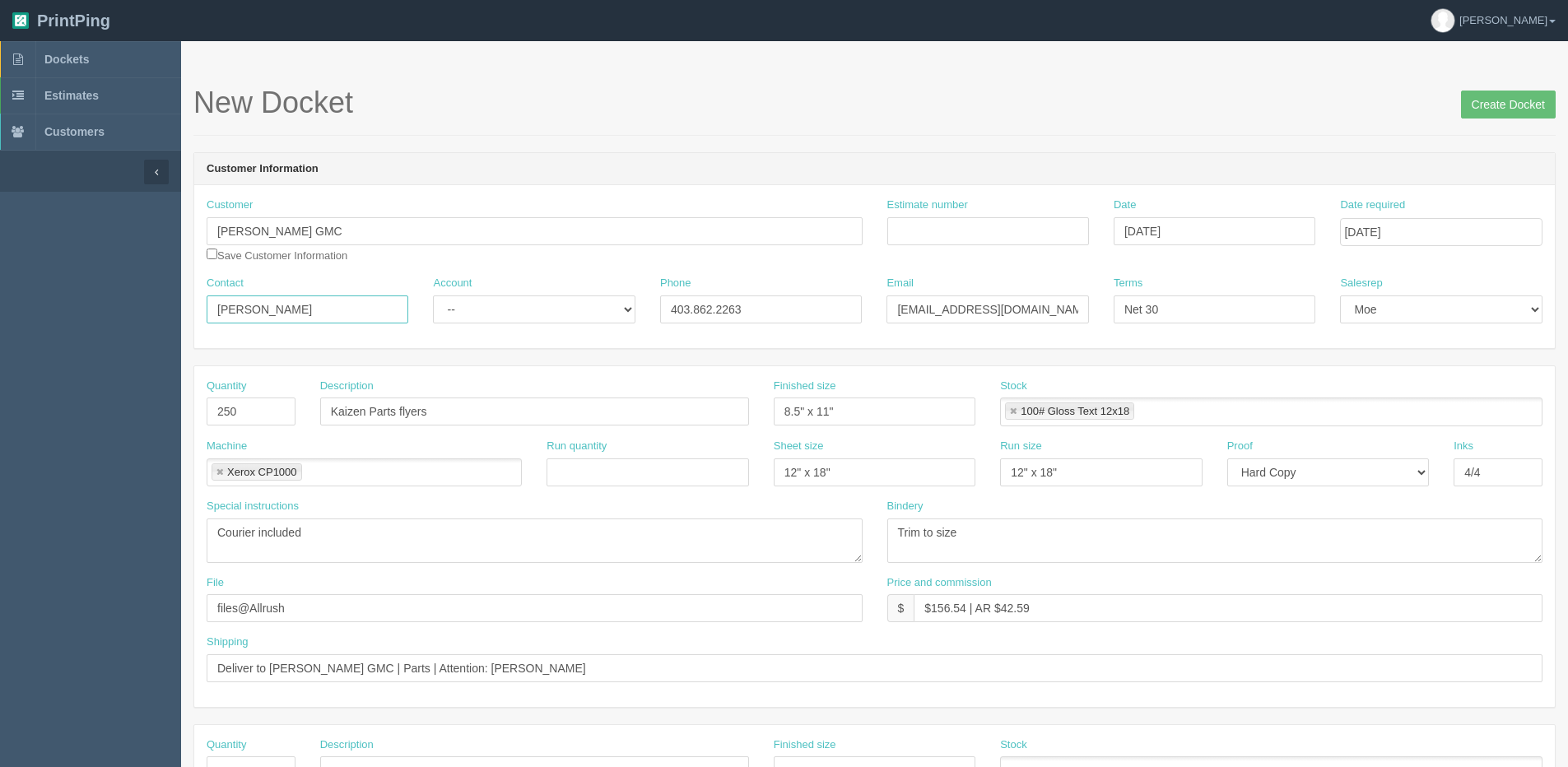
click at [161, 310] on section "Dockets Estimates Customers" at bounding box center [784, 768] width 1568 height 1454
drag, startPoint x: 296, startPoint y: 313, endPoint x: 167, endPoint y: 311, distance: 129.0
click at [167, 311] on section "Dockets Estimates Customers" at bounding box center [784, 768] width 1568 height 1454
paste input "[PERSON_NAME]"
type input "[PERSON_NAME]"
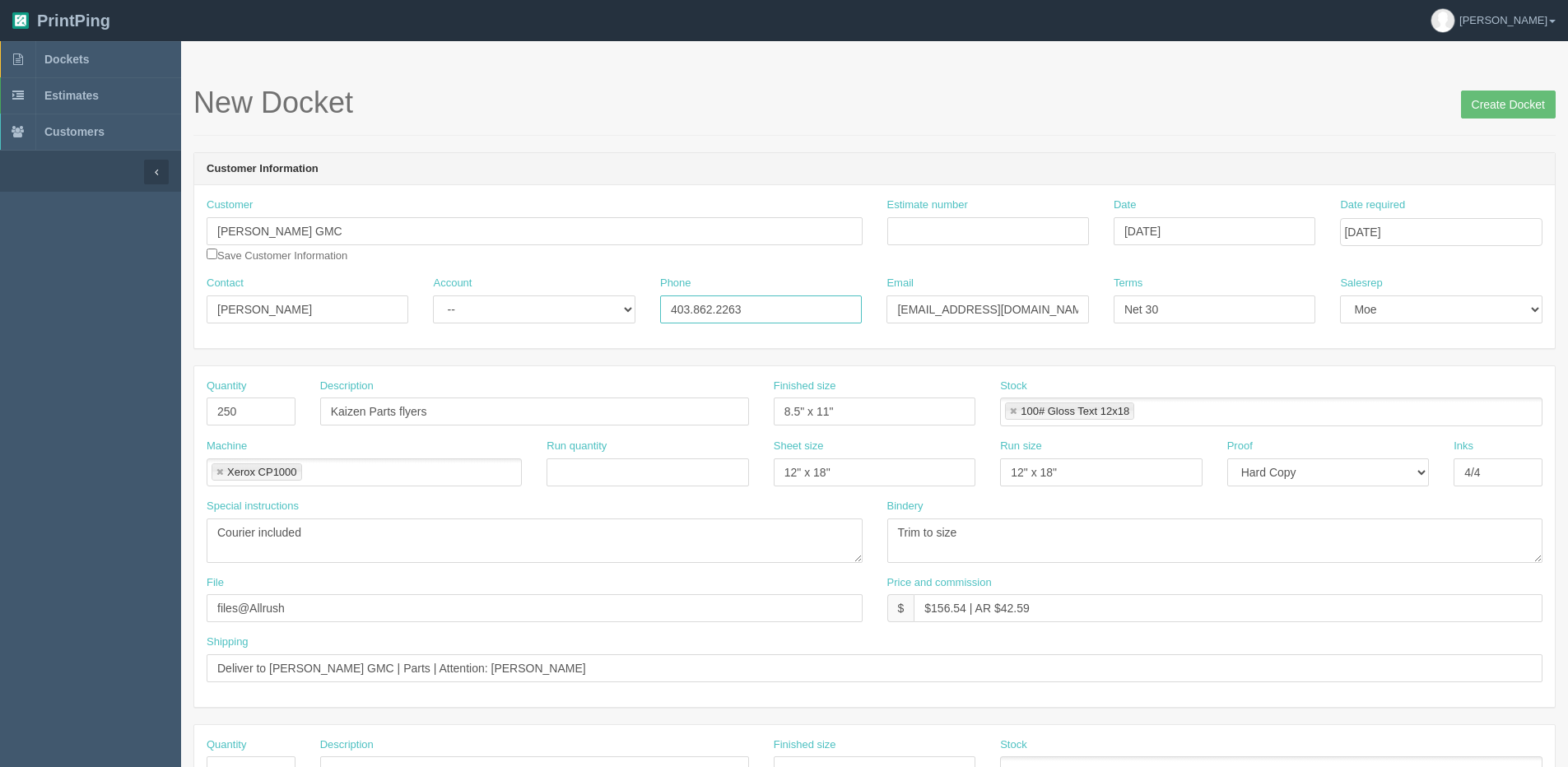
drag, startPoint x: 762, startPoint y: 306, endPoint x: 543, endPoint y: 307, distance: 219.0
click at [543, 307] on div "Contact Melanie Lok Account -- Existing Client Allrush Client Rep Client Phone …" at bounding box center [874, 306] width 1361 height 60
drag, startPoint x: 1034, startPoint y: 304, endPoint x: 640, endPoint y: 304, distance: 394.0
click at [667, 304] on div "Contact Melanie Lok Account -- Existing Client Allrush Client Rep Client Phone …" at bounding box center [874, 306] width 1361 height 60
type input "l"
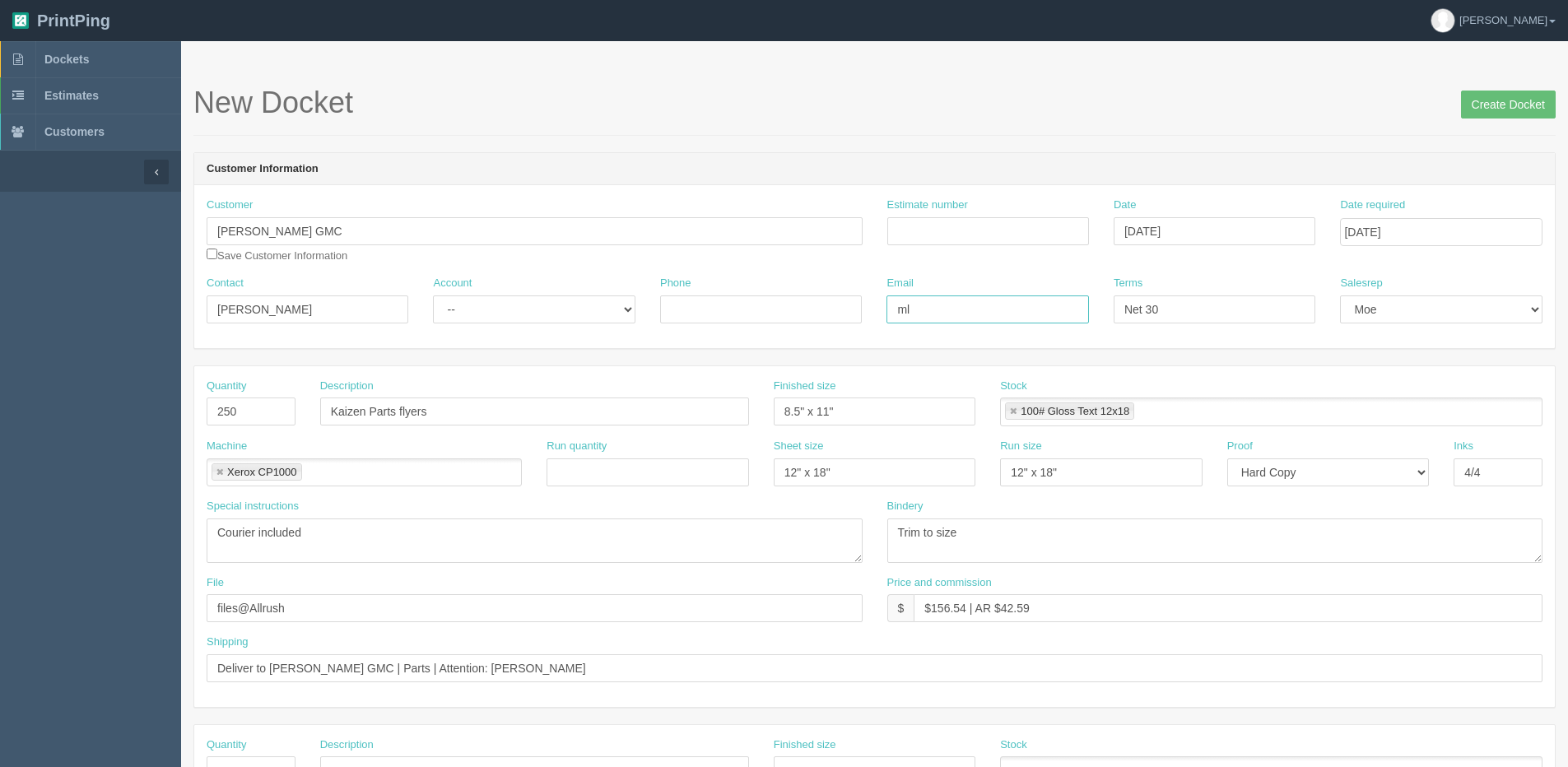
type input "mlok@kaizenauto.com"
click at [948, 236] on input "Estimate number" at bounding box center [988, 231] width 201 height 28
type input "092118"
drag, startPoint x: 245, startPoint y: 415, endPoint x: -25, endPoint y: 414, distance: 270.0
click at [0, 414] on html "PrintPing Dan Edit account ( dan@allrush.ca ) Logout Dockets Estimates Customers" at bounding box center [784, 747] width 1568 height 1494
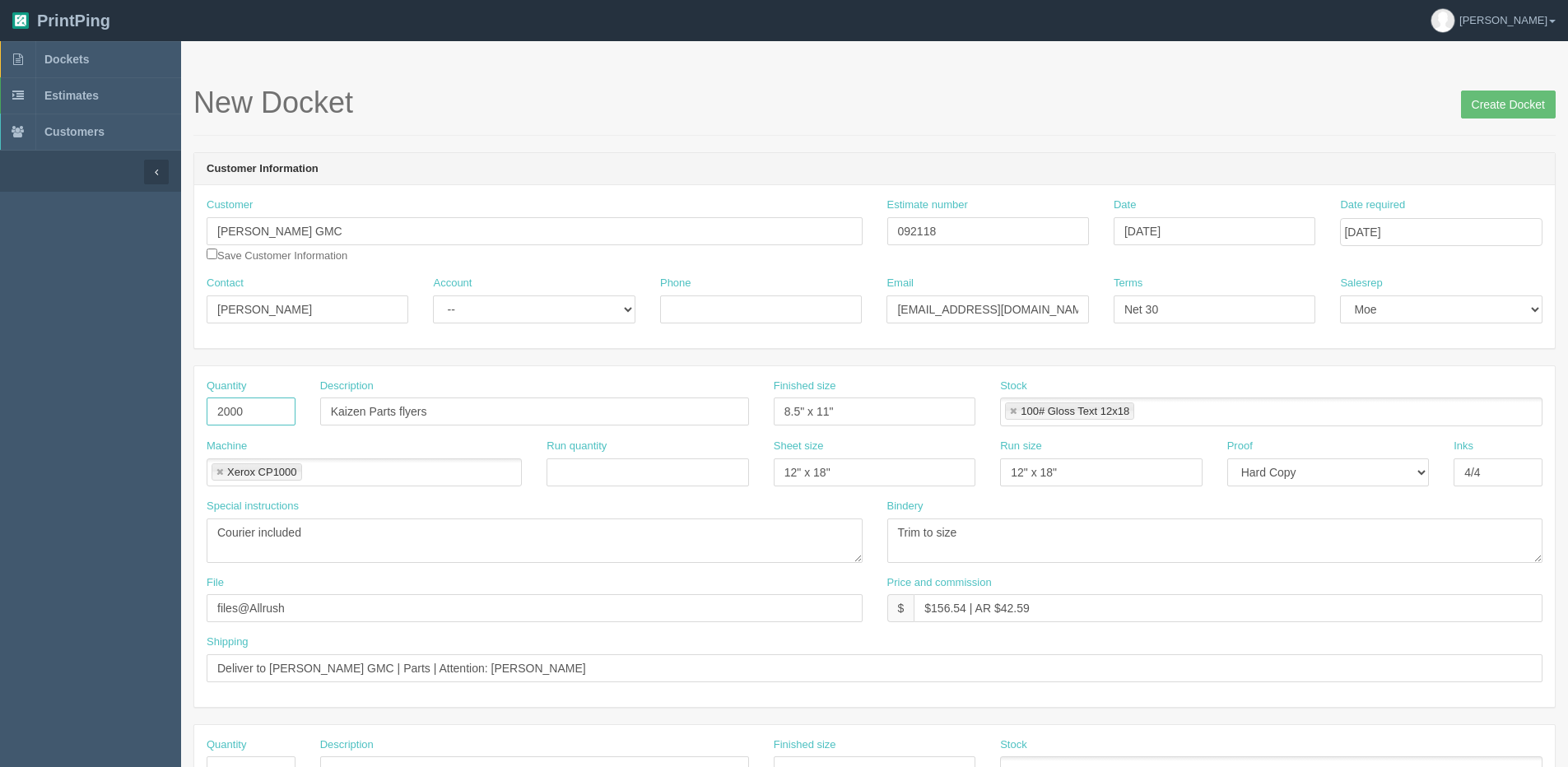
type input "2000"
drag, startPoint x: 489, startPoint y: 417, endPoint x: 0, endPoint y: 412, distance: 489.0
click at [17, 412] on section "Dockets Estimates Customers" at bounding box center [784, 768] width 1568 height 1454
click at [413, 405] on input "500 of each" at bounding box center [534, 411] width 429 height 28
paste input "Blackfoot Auto Loans Sheets"
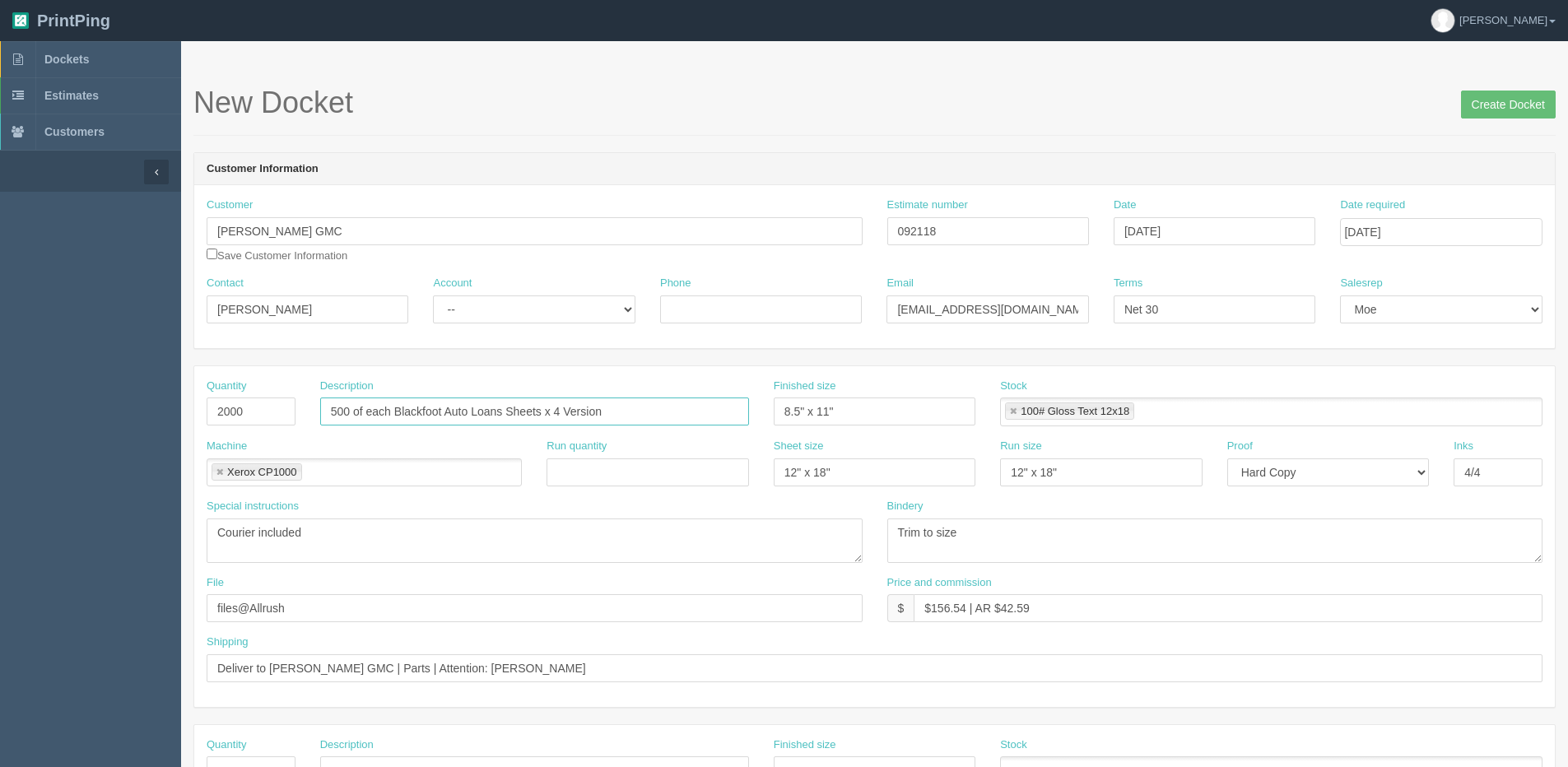
type input "500 of each Blackfoot Auto Loans Sheets x 4 Version"
click at [1012, 410] on link at bounding box center [1012, 411] width 9 height 10
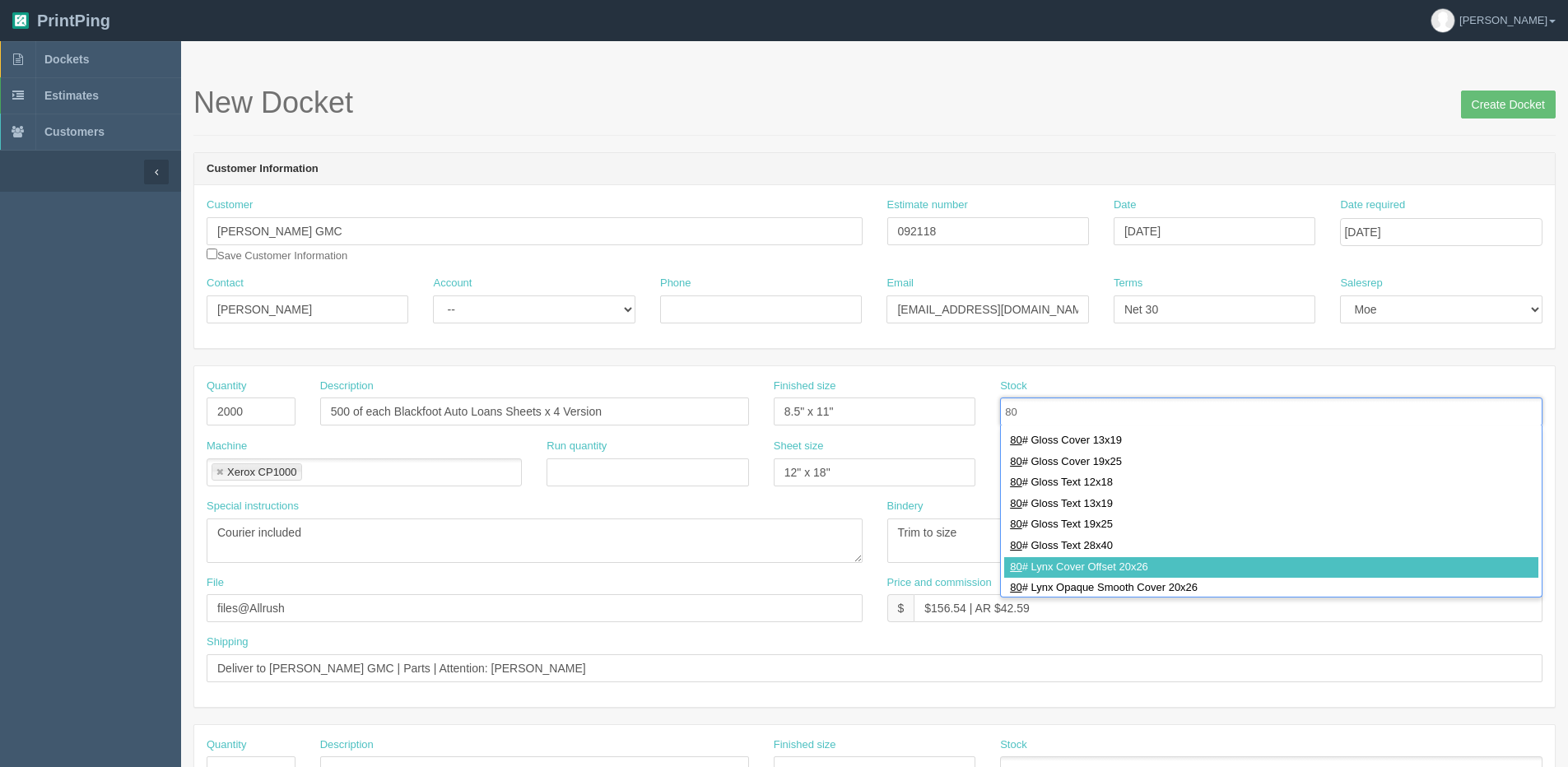
scroll to position [411, 0]
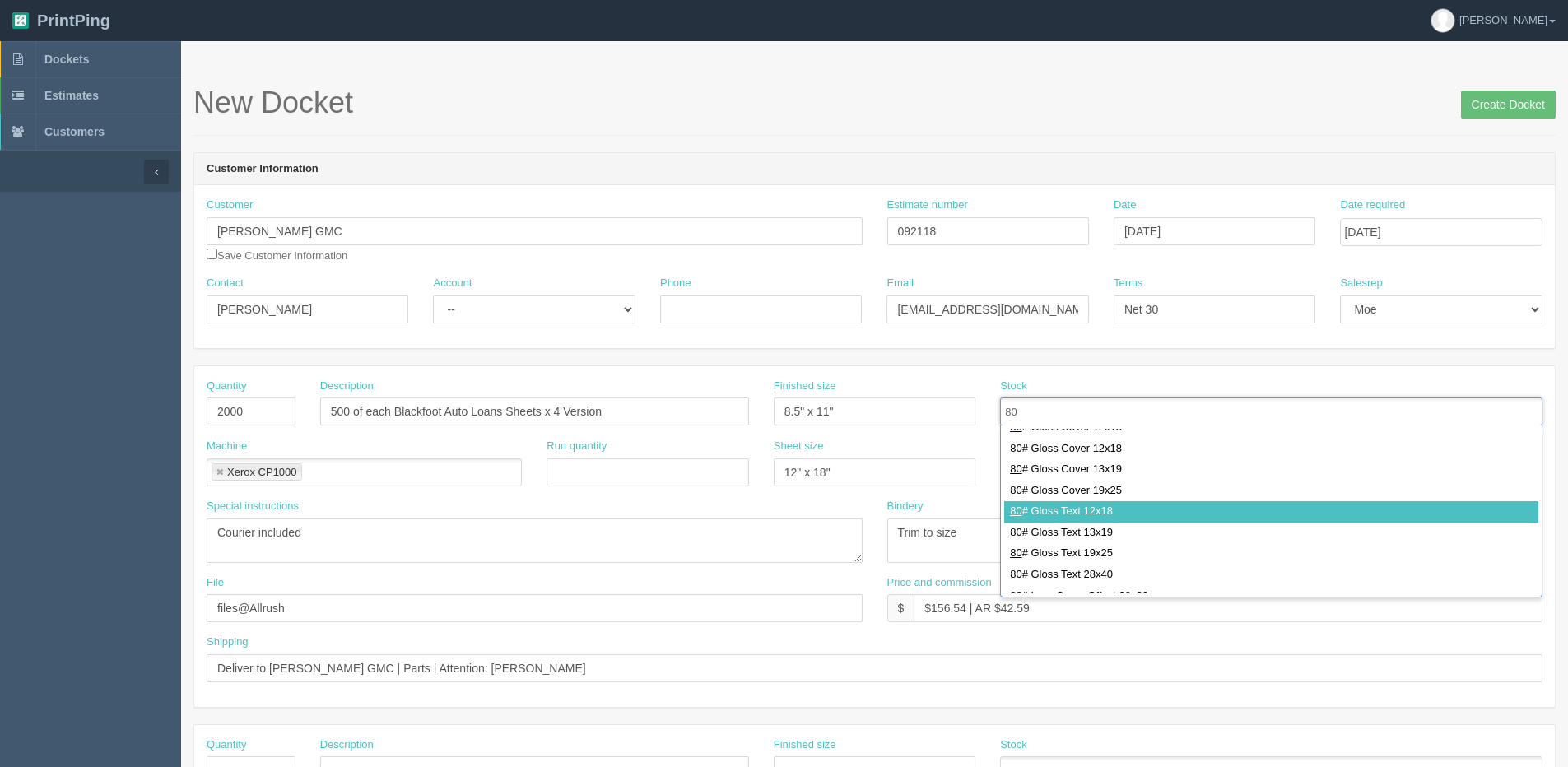
type input "80"
type input "80# Gloss Text 12x18"
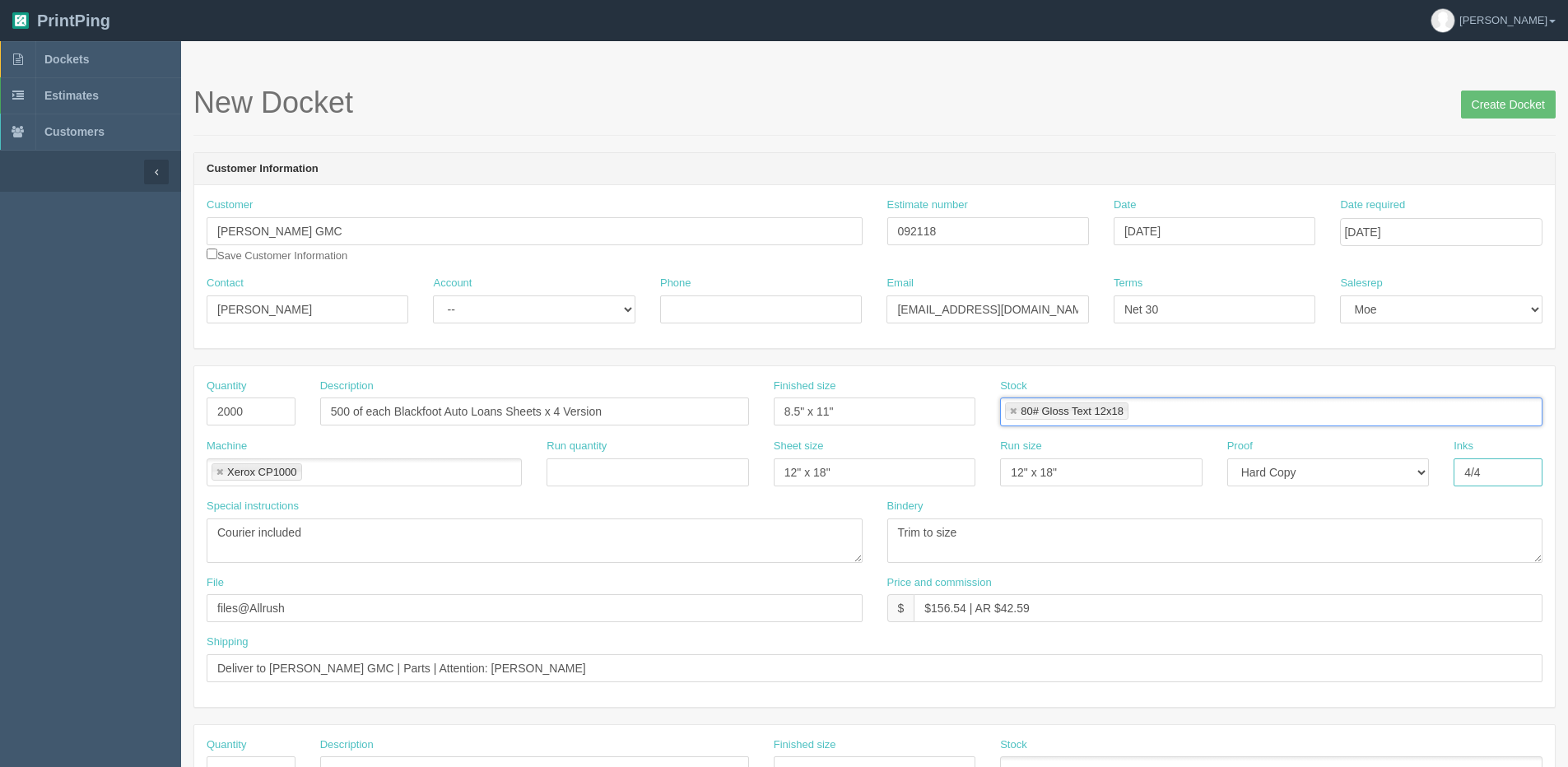
click at [1518, 483] on input "4/4" at bounding box center [1497, 473] width 89 height 28
type input "4/0"
click at [59, 522] on section "Dockets Estimates Customers" at bounding box center [784, 768] width 1568 height 1454
drag, startPoint x: 423, startPoint y: 669, endPoint x: 541, endPoint y: 683, distance: 118.8
click at [541, 683] on div "Shipping Deliver to Shaw GMC | Parts | Attention: Eric Discher" at bounding box center [874, 665] width 1361 height 60
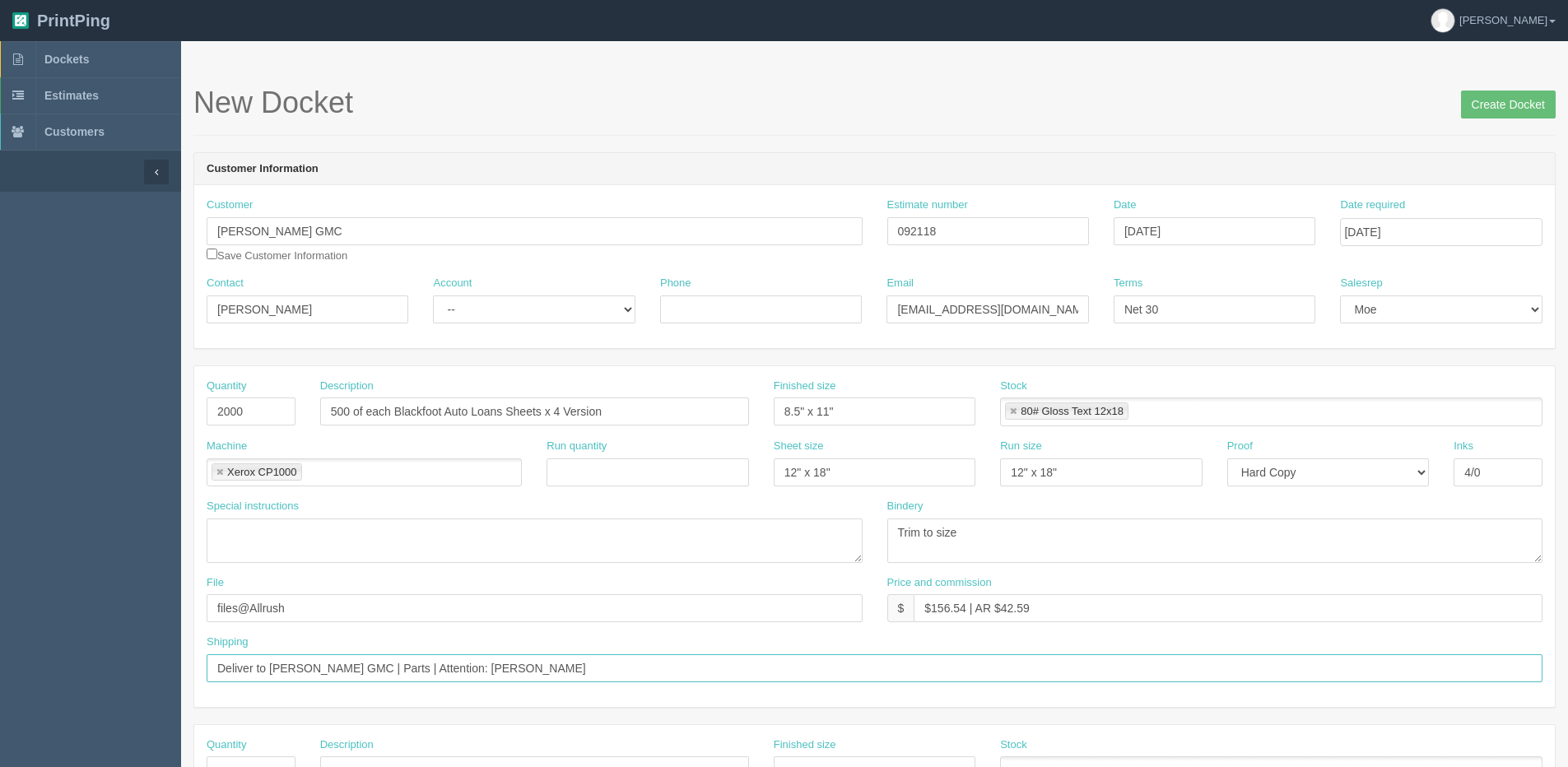
paste input ": Connar Thornley."
click at [430, 669] on input "Deliver to Shaw GMC | Parts | Attention: : Connar Thornley." at bounding box center [874, 668] width 1336 height 28
type input "Deliver to Shaw GMC | Parts | Attention: Connar Thornley."
drag, startPoint x: 934, startPoint y: 605, endPoint x: 972, endPoint y: 610, distance: 38.3
click at [964, 609] on input "$156.54 | AR $42.59" at bounding box center [1227, 608] width 629 height 28
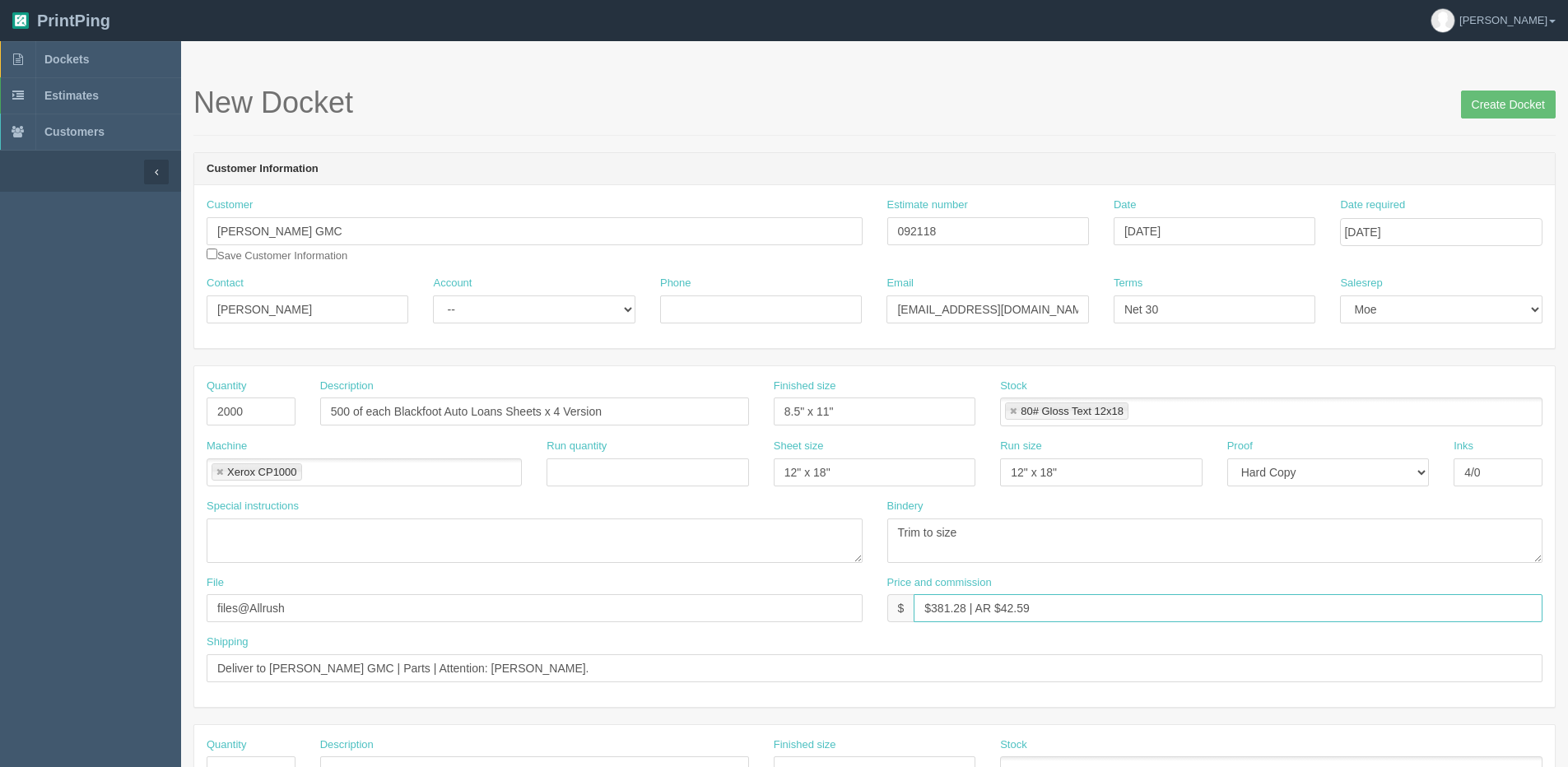
drag, startPoint x: 1003, startPoint y: 605, endPoint x: 1485, endPoint y: 535, distance: 487.1
click at [1299, 558] on div "Quantity 2000 Description 500 of each Blackfoot Auto Loans Sheets x 4 Version F…" at bounding box center [874, 537] width 1361 height 341
type input "$381.28 | AR $127.09"
drag, startPoint x: 1497, startPoint y: 97, endPoint x: 1213, endPoint y: 107, distance: 284.2
click at [1493, 98] on input "Create Docket" at bounding box center [1508, 104] width 95 height 28
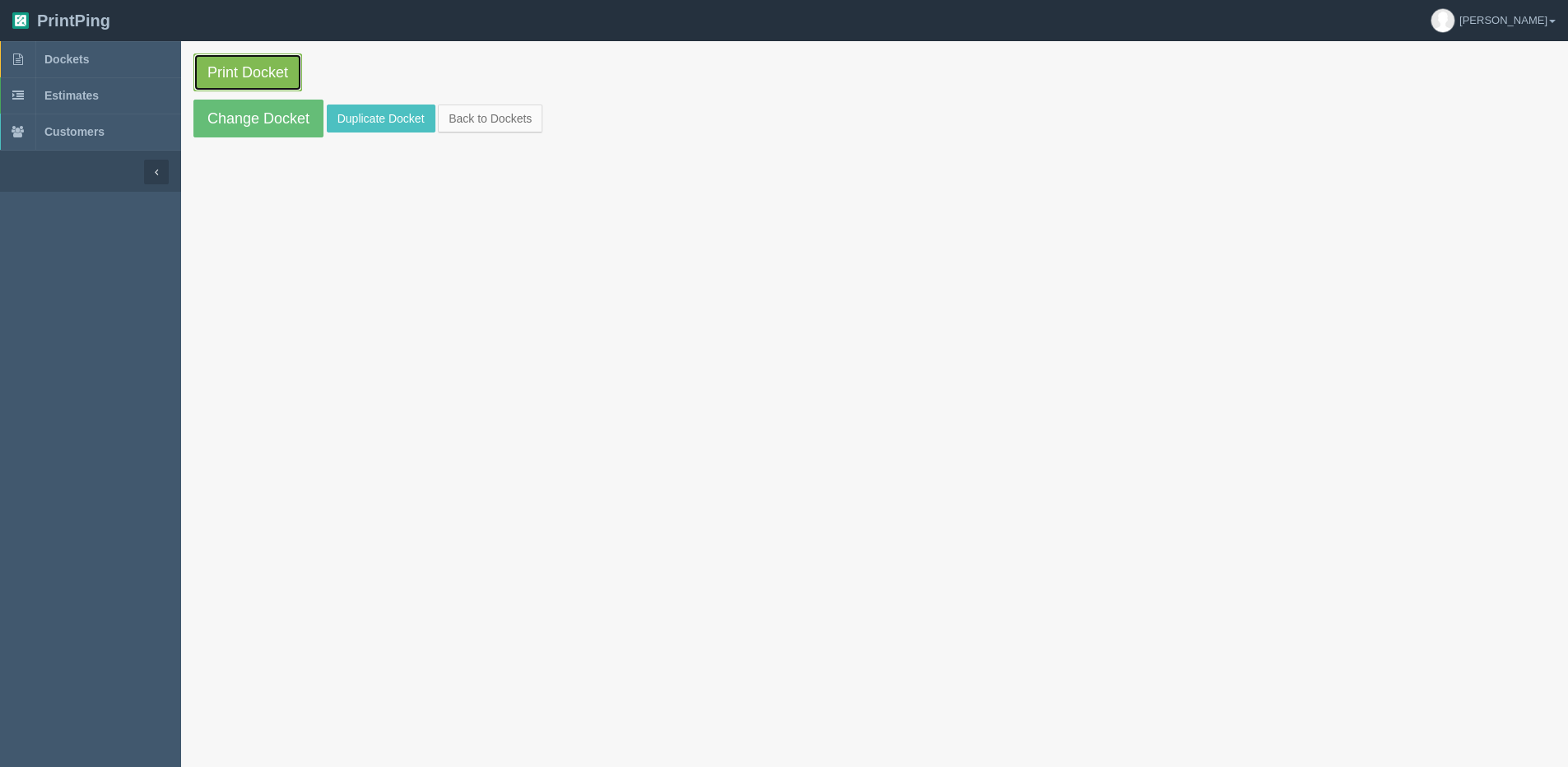
click at [243, 71] on link "Print Docket" at bounding box center [248, 72] width 108 height 38
click at [531, 121] on link "Back to Dockets" at bounding box center [490, 118] width 104 height 28
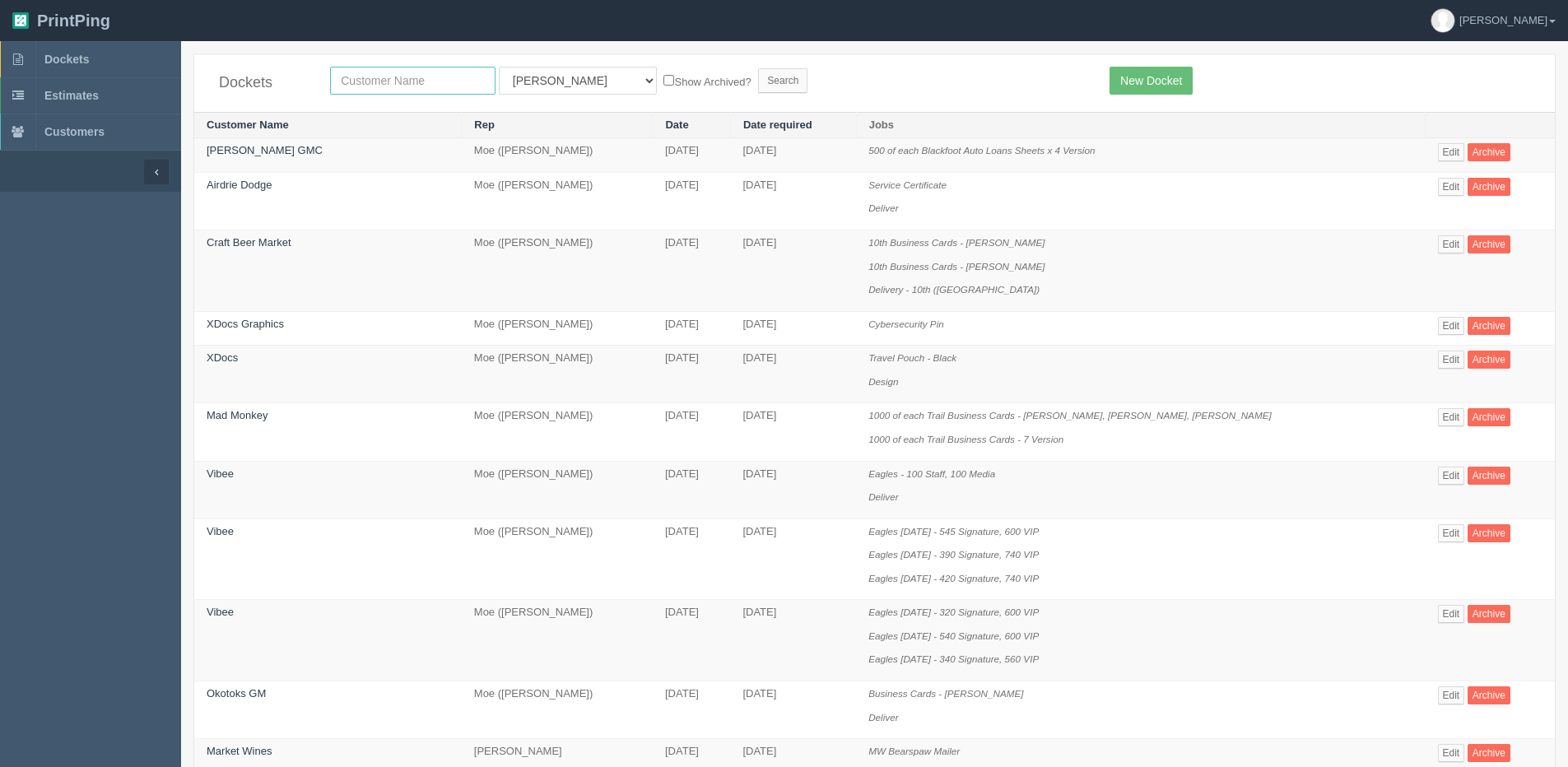
click at [370, 86] on input "text" at bounding box center [412, 80] width 165 height 28
type input "healthy"
click at [758, 68] on input "Search" at bounding box center [782, 80] width 49 height 25
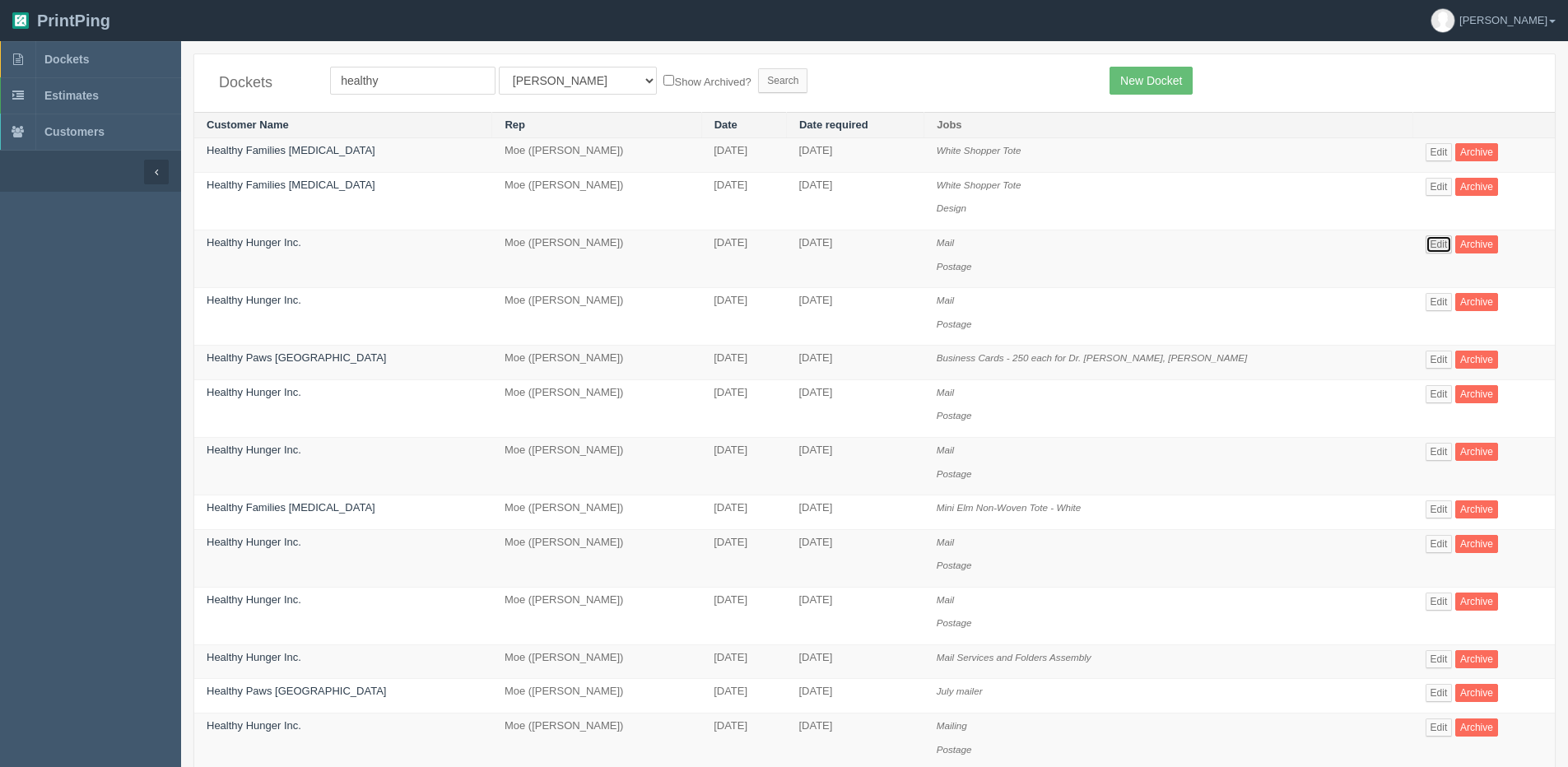
click at [1444, 245] on link "Edit" at bounding box center [1439, 244] width 28 height 18
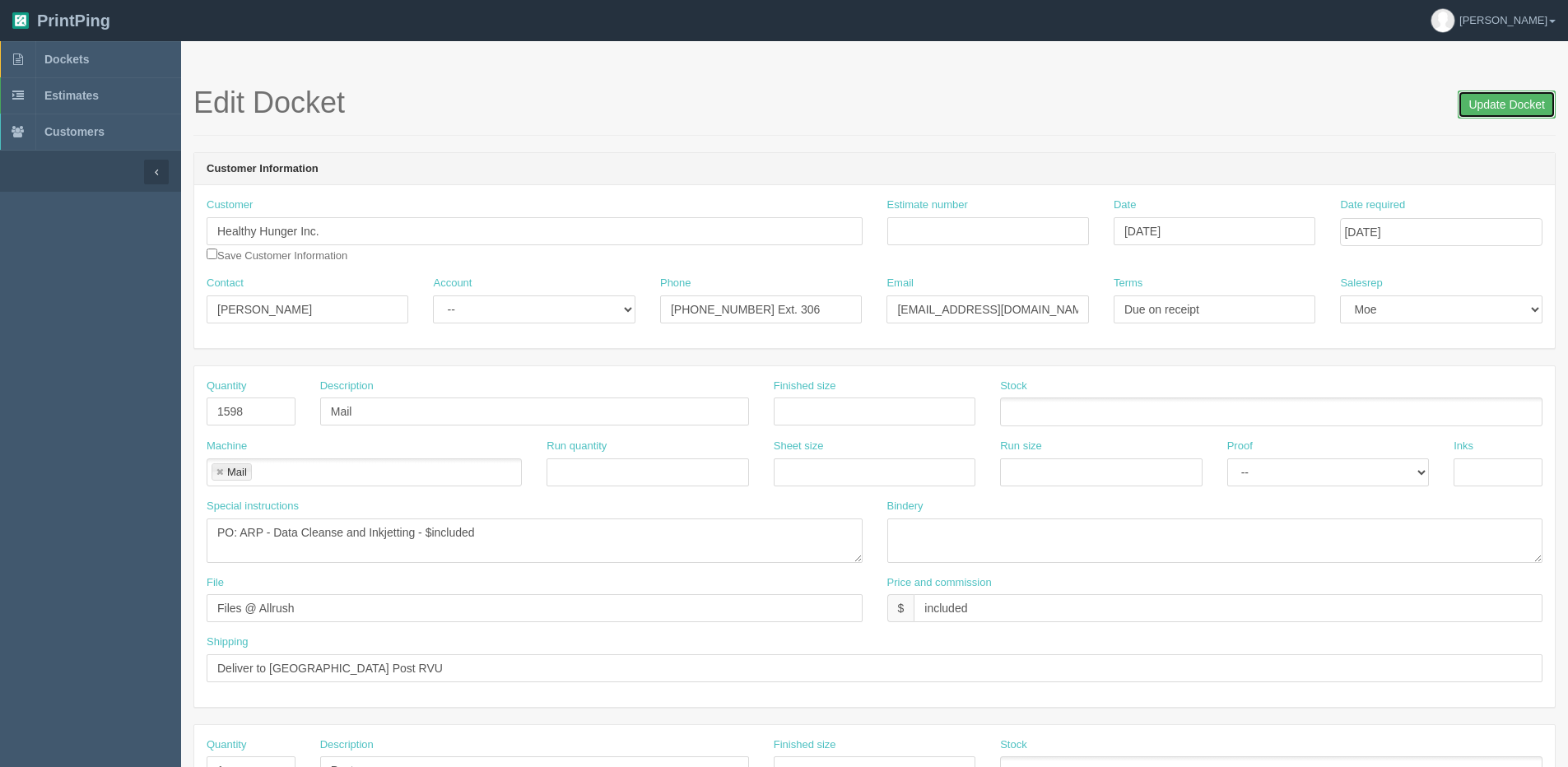
click at [1505, 118] on input "Update Docket" at bounding box center [1506, 104] width 98 height 28
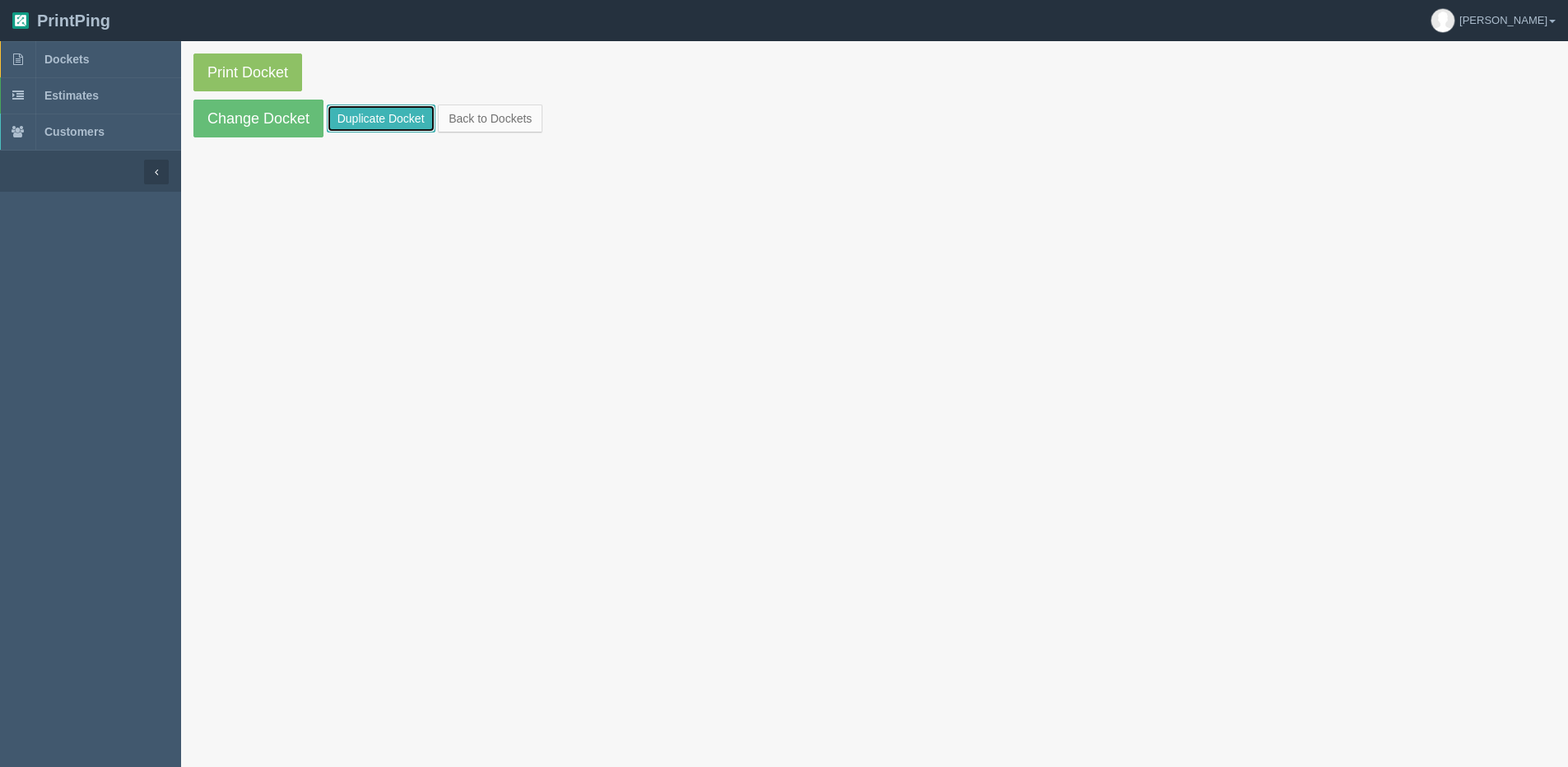
click at [395, 114] on link "Duplicate Docket" at bounding box center [381, 118] width 108 height 28
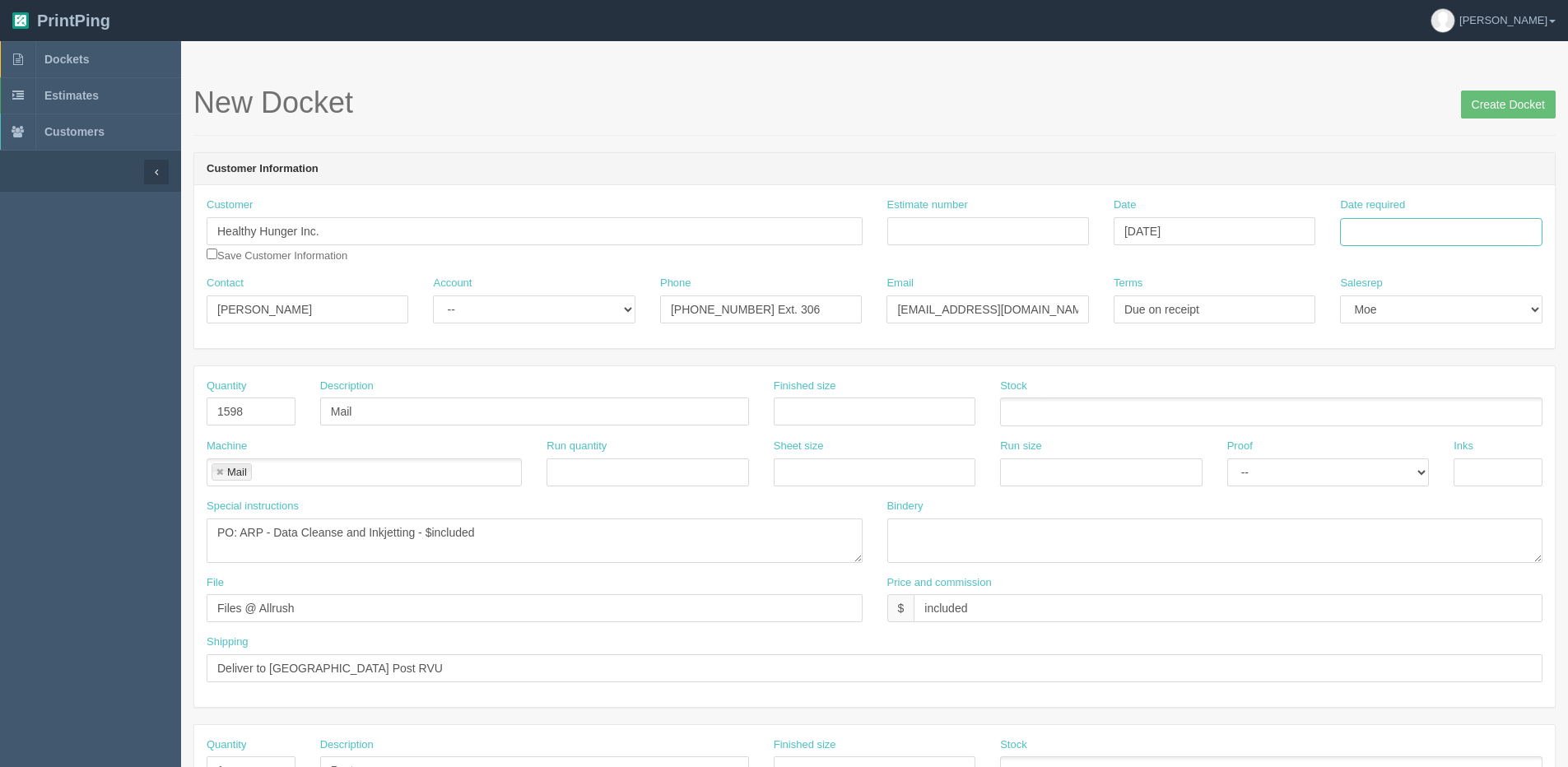
click at [1471, 222] on input "Date required" at bounding box center [1441, 232] width 201 height 28
click at [1367, 463] on th "Today" at bounding box center [1420, 461] width 153 height 24
click at [1428, 393] on td "20" at bounding box center [1423, 390] width 24 height 24
type input "[DATE]"
drag, startPoint x: 295, startPoint y: 402, endPoint x: 262, endPoint y: 405, distance: 33.1
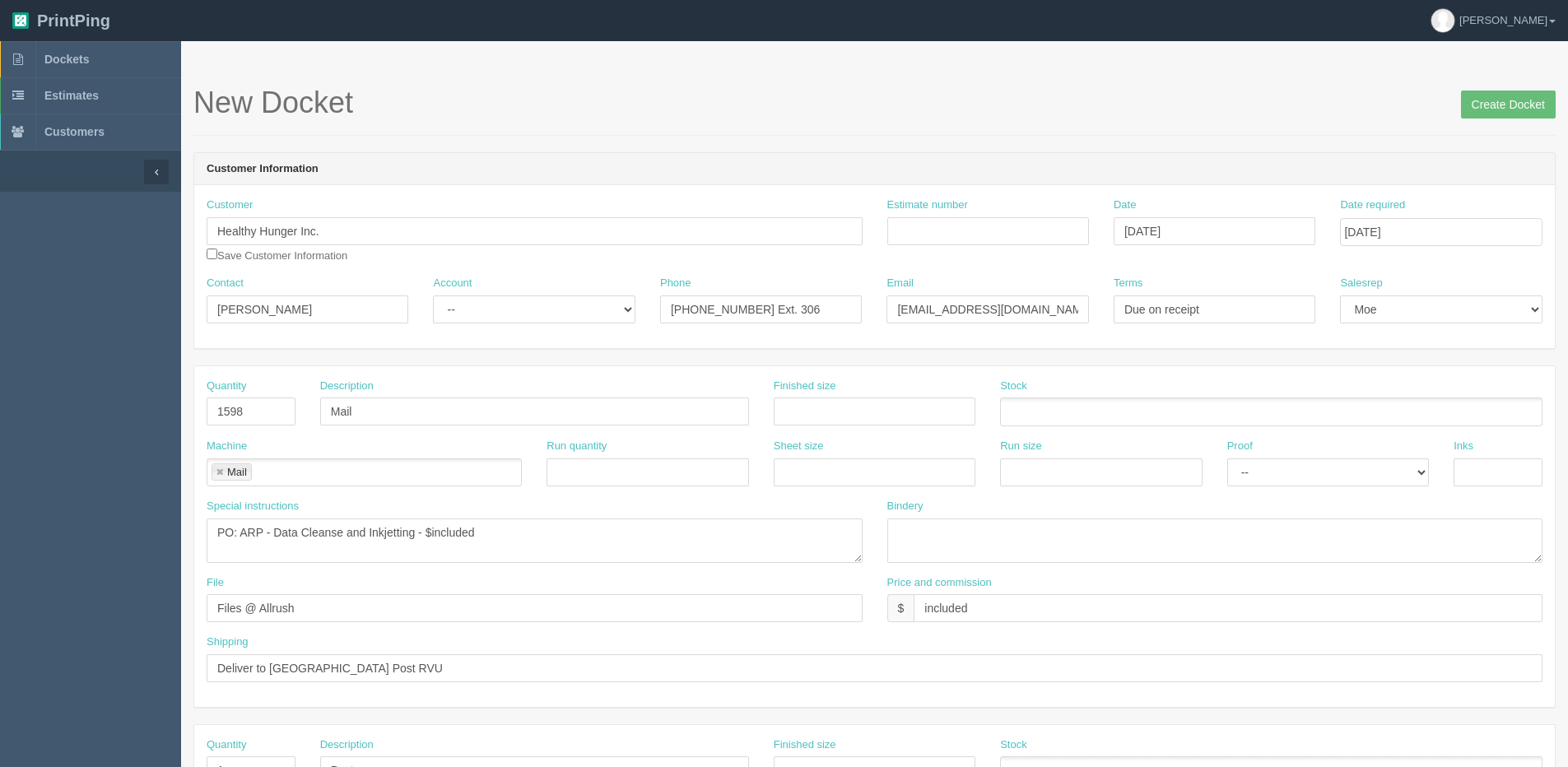
click at [262, 405] on div "Quantity 1598" at bounding box center [251, 409] width 114 height 60
drag, startPoint x: 181, startPoint y: 417, endPoint x: 101, endPoint y: 421, distance: 80.1
click at [108, 421] on section "Dockets Estimates Customers" at bounding box center [784, 768] width 1568 height 1454
type input "2075"
click at [1481, 102] on input "Create Docket" at bounding box center [1508, 104] width 95 height 28
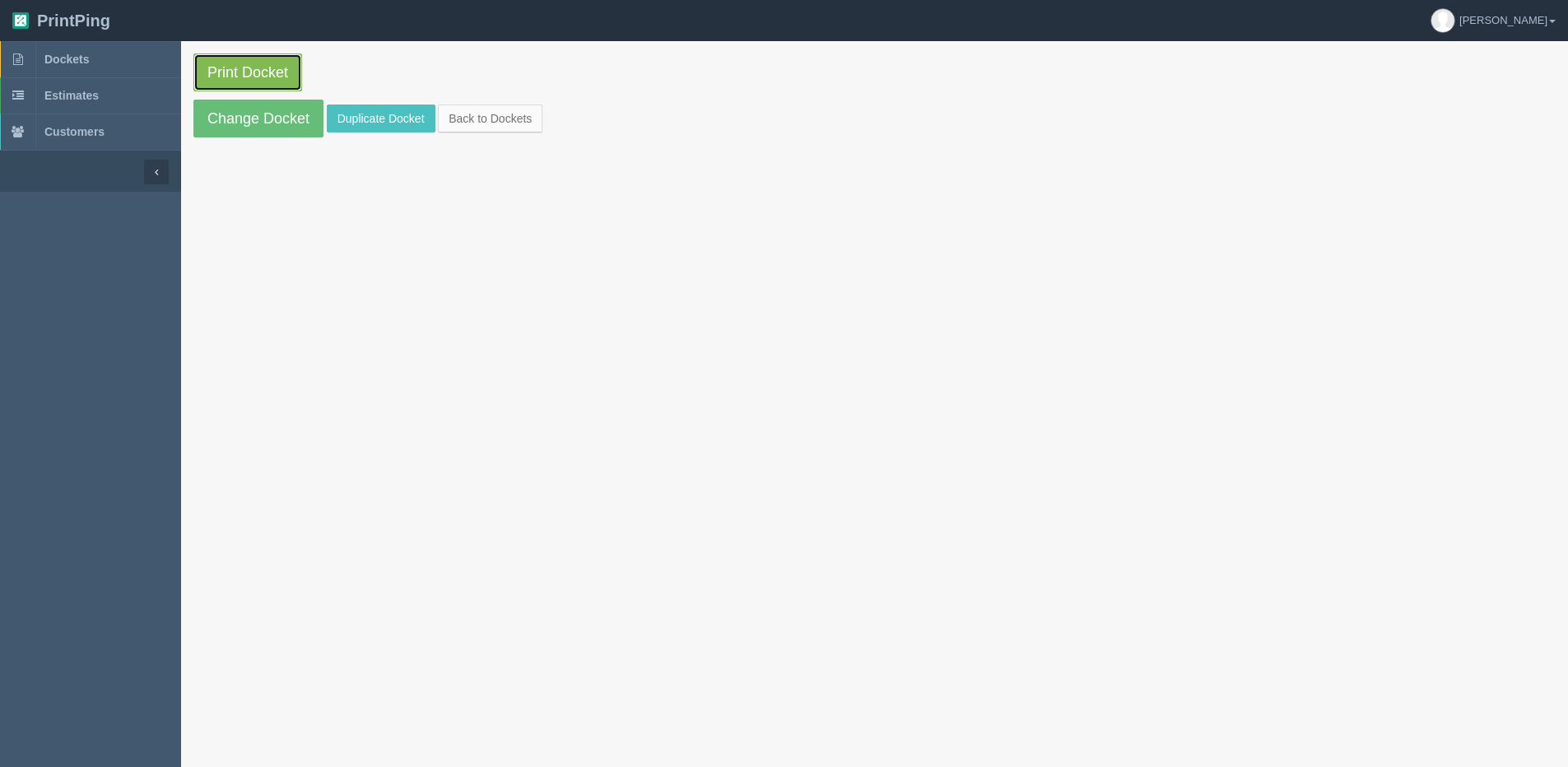
click at [263, 72] on link "Print Docket" at bounding box center [248, 72] width 108 height 38
click at [497, 114] on link "Back to Dockets" at bounding box center [490, 118] width 104 height 28
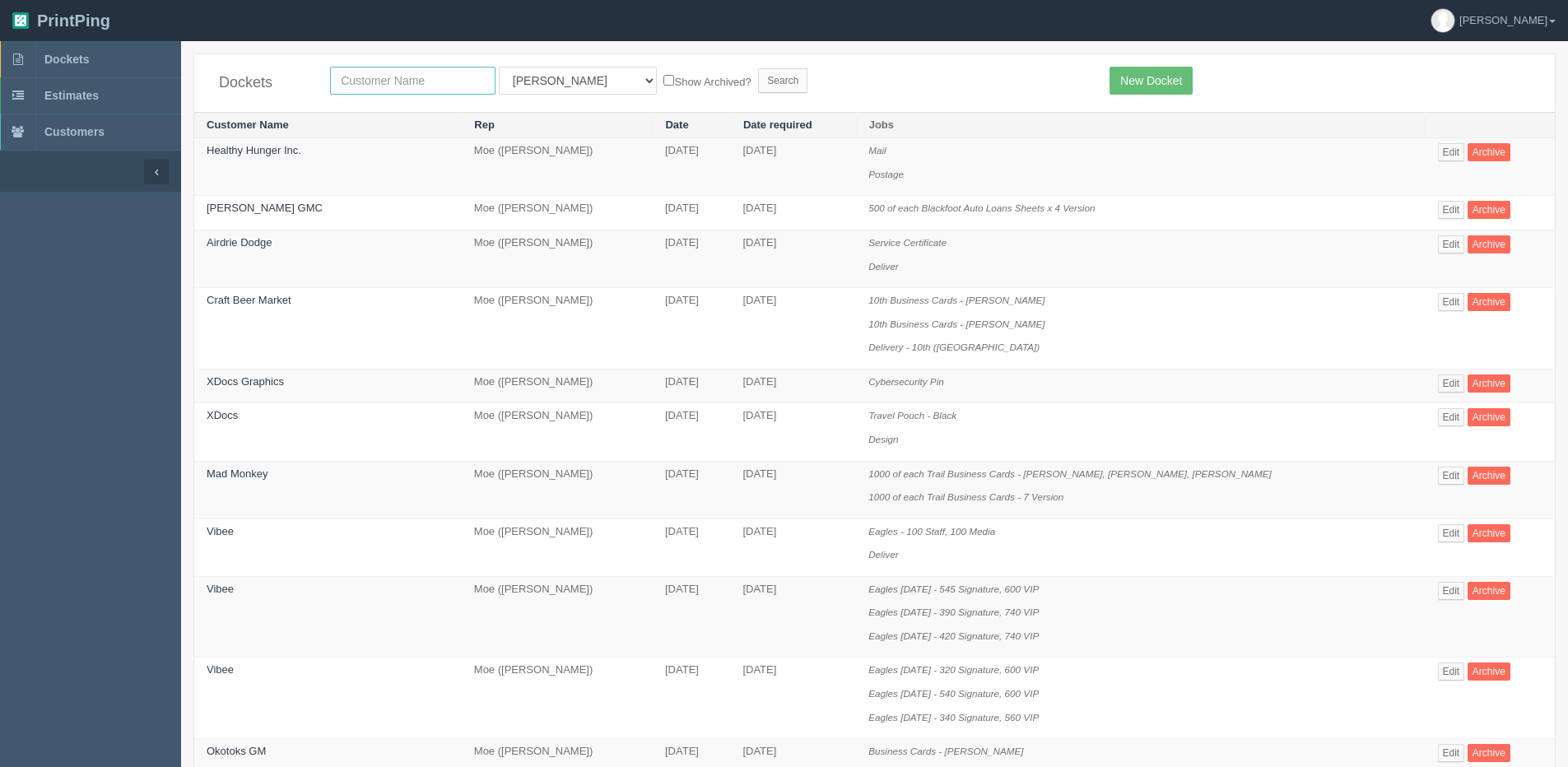
click at [435, 72] on input "text" at bounding box center [412, 80] width 165 height 28
type input "united"
click at [758, 68] on input "Search" at bounding box center [782, 80] width 49 height 25
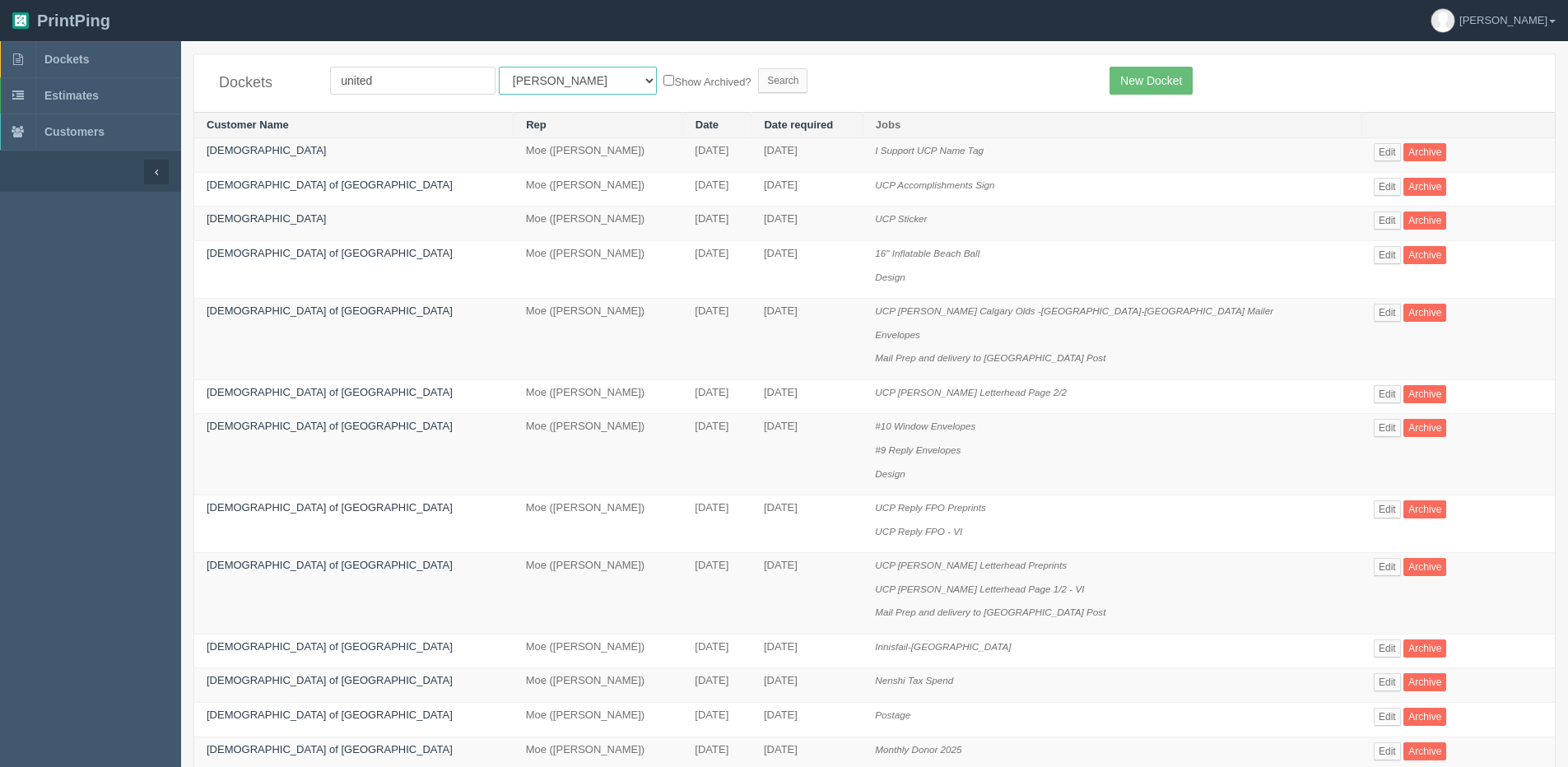
drag, startPoint x: 549, startPoint y: 83, endPoint x: 546, endPoint y: 92, distance: 9.5
click at [549, 83] on select "All Users Ali Ali Test 1 Aly Amy Ankit Arif Brandon Dan France Greg Jim Mark Ma…" at bounding box center [577, 80] width 158 height 28
select select "1"
click at [498, 66] on select "All Users Ali Ali Test 1 Aly Amy Ankit Arif Brandon Dan France Greg Jim Mark Ma…" at bounding box center [577, 80] width 158 height 28
click at [664, 84] on label "Show Archived?" at bounding box center [707, 81] width 87 height 19
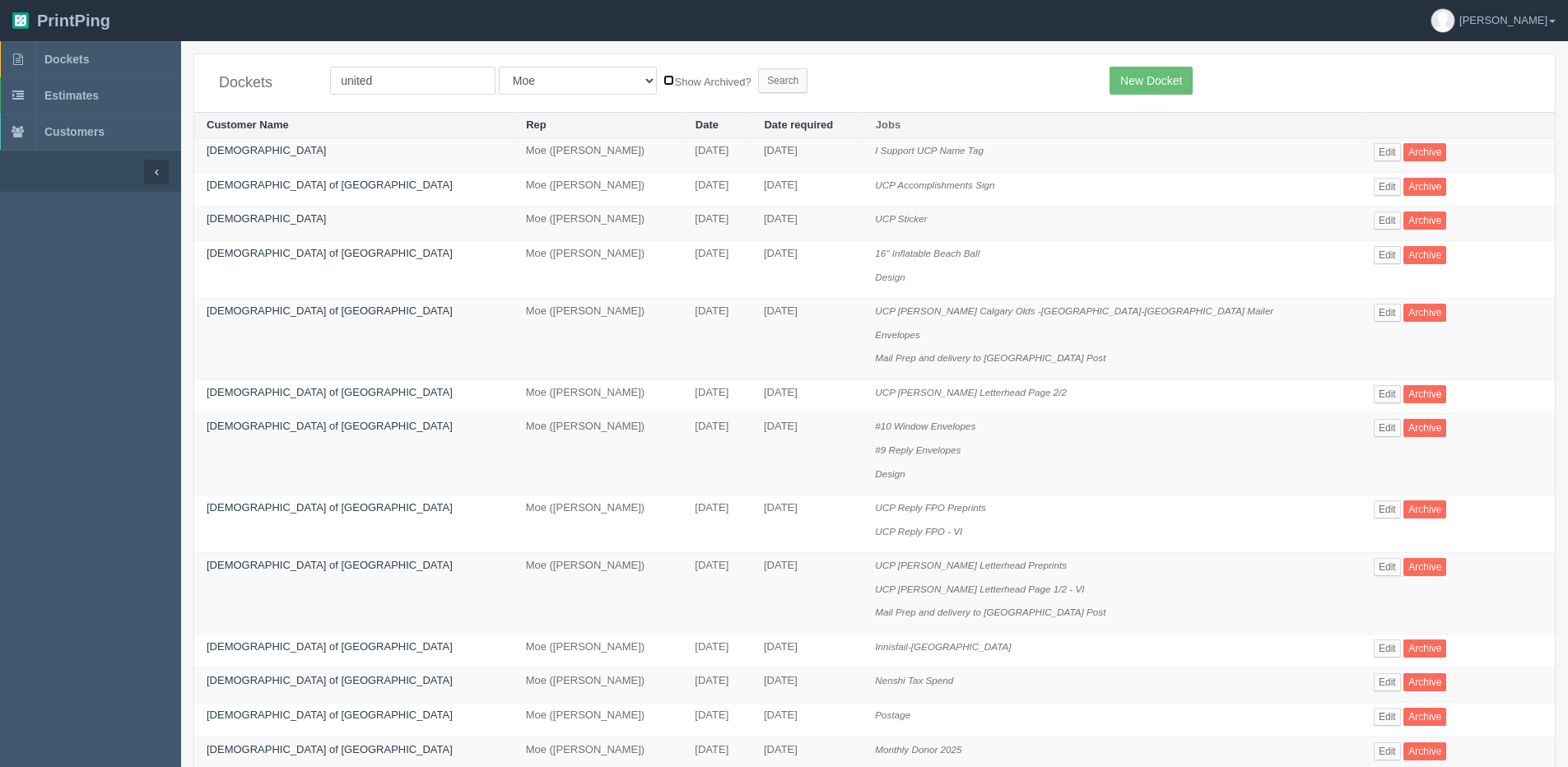
click at [664, 84] on input "Show Archived?" at bounding box center [669, 80] width 10 height 10
checkbox input "true"
click at [758, 83] on input "Search" at bounding box center [782, 80] width 49 height 25
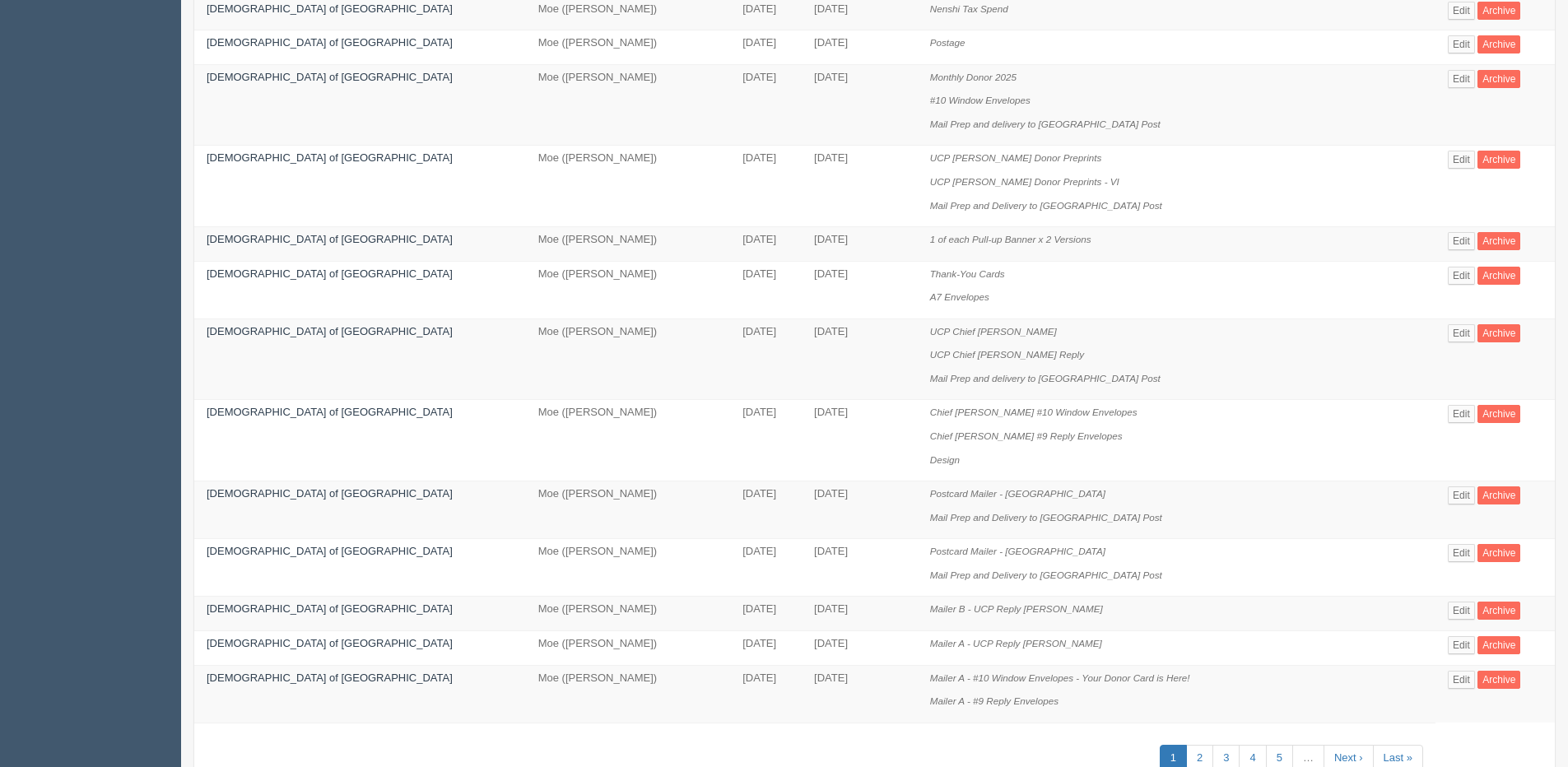
scroll to position [801, 0]
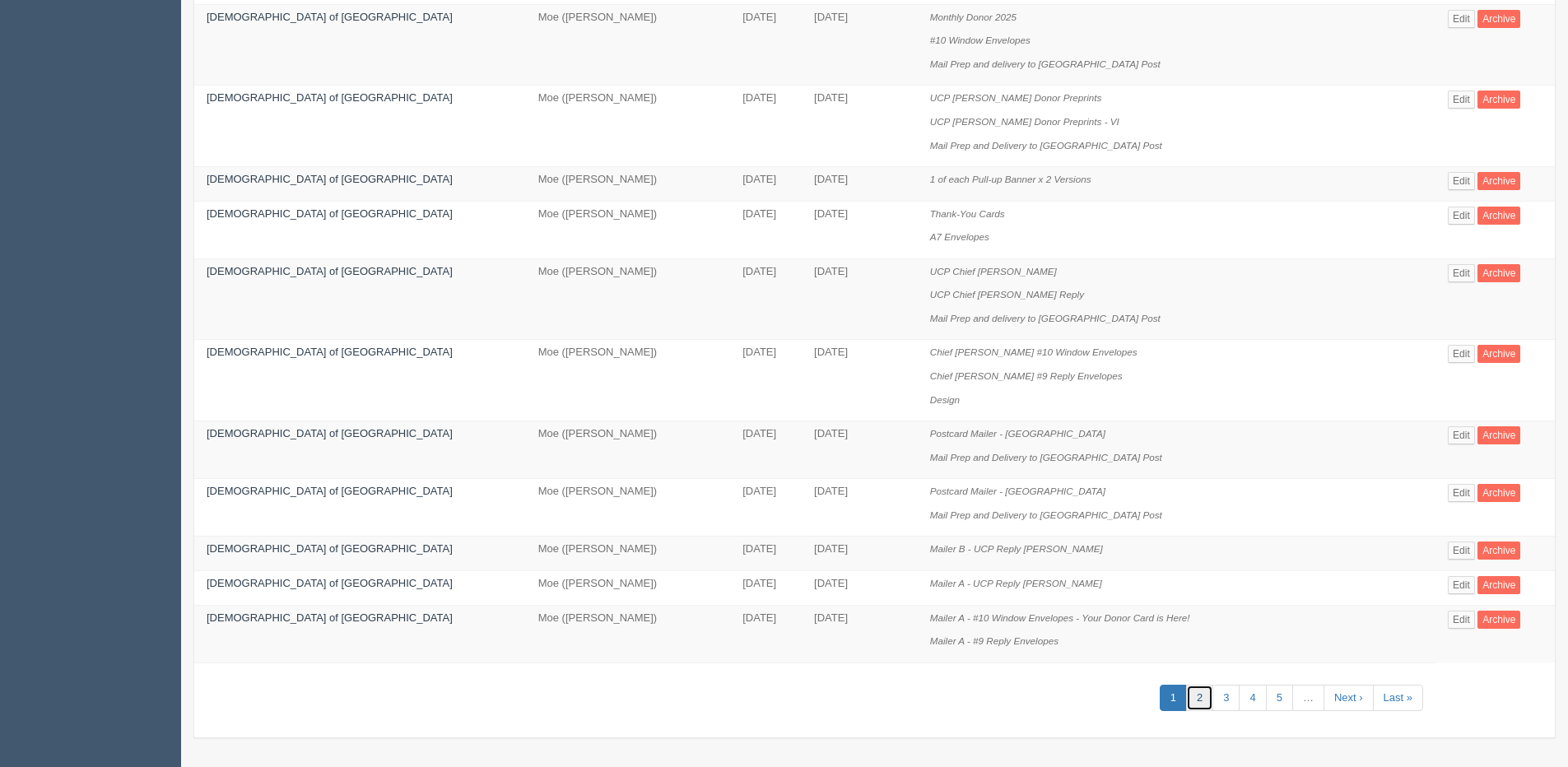
click at [1186, 708] on link "2" at bounding box center [1200, 699] width 28 height 28
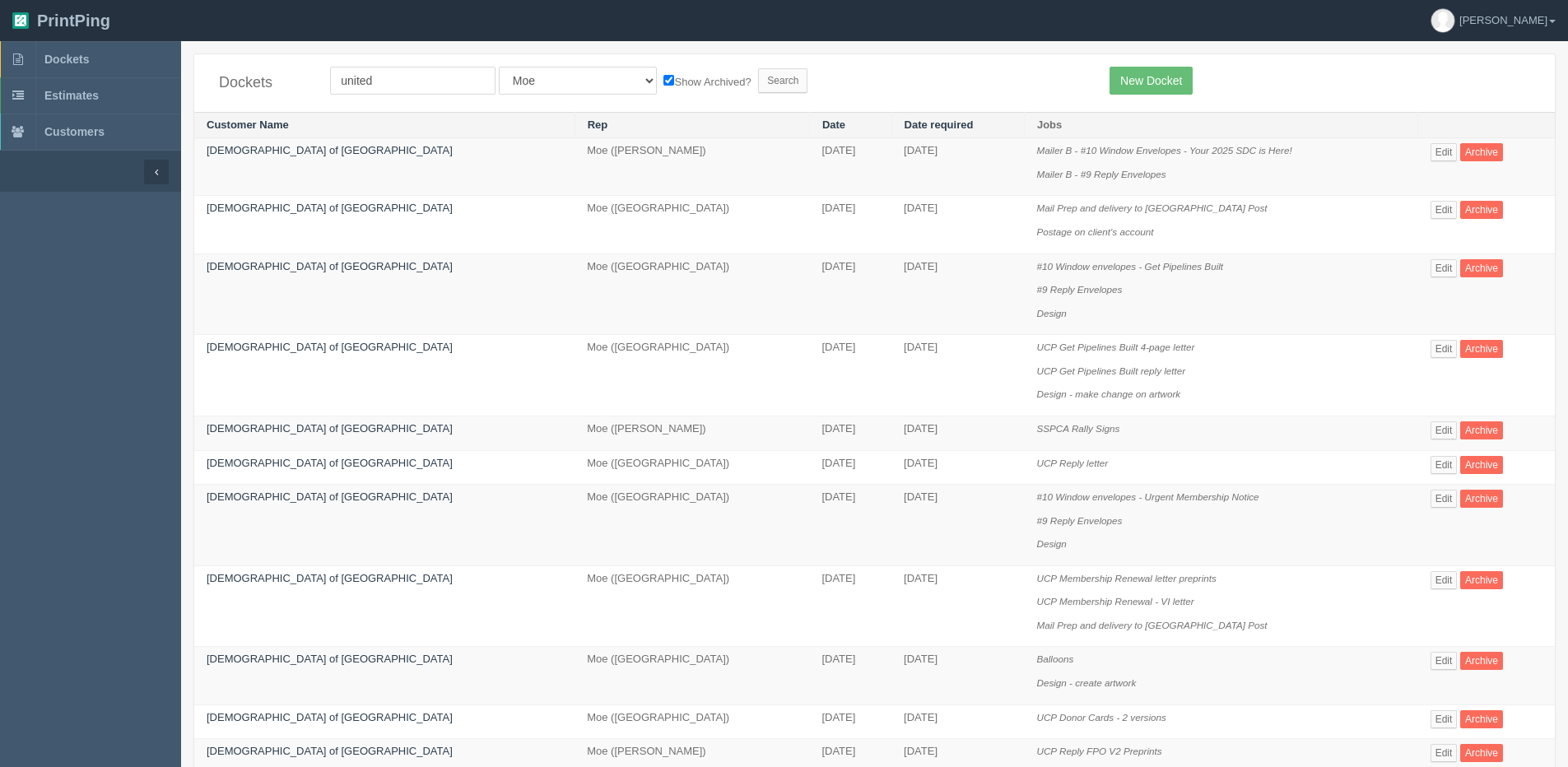
scroll to position [83, 0]
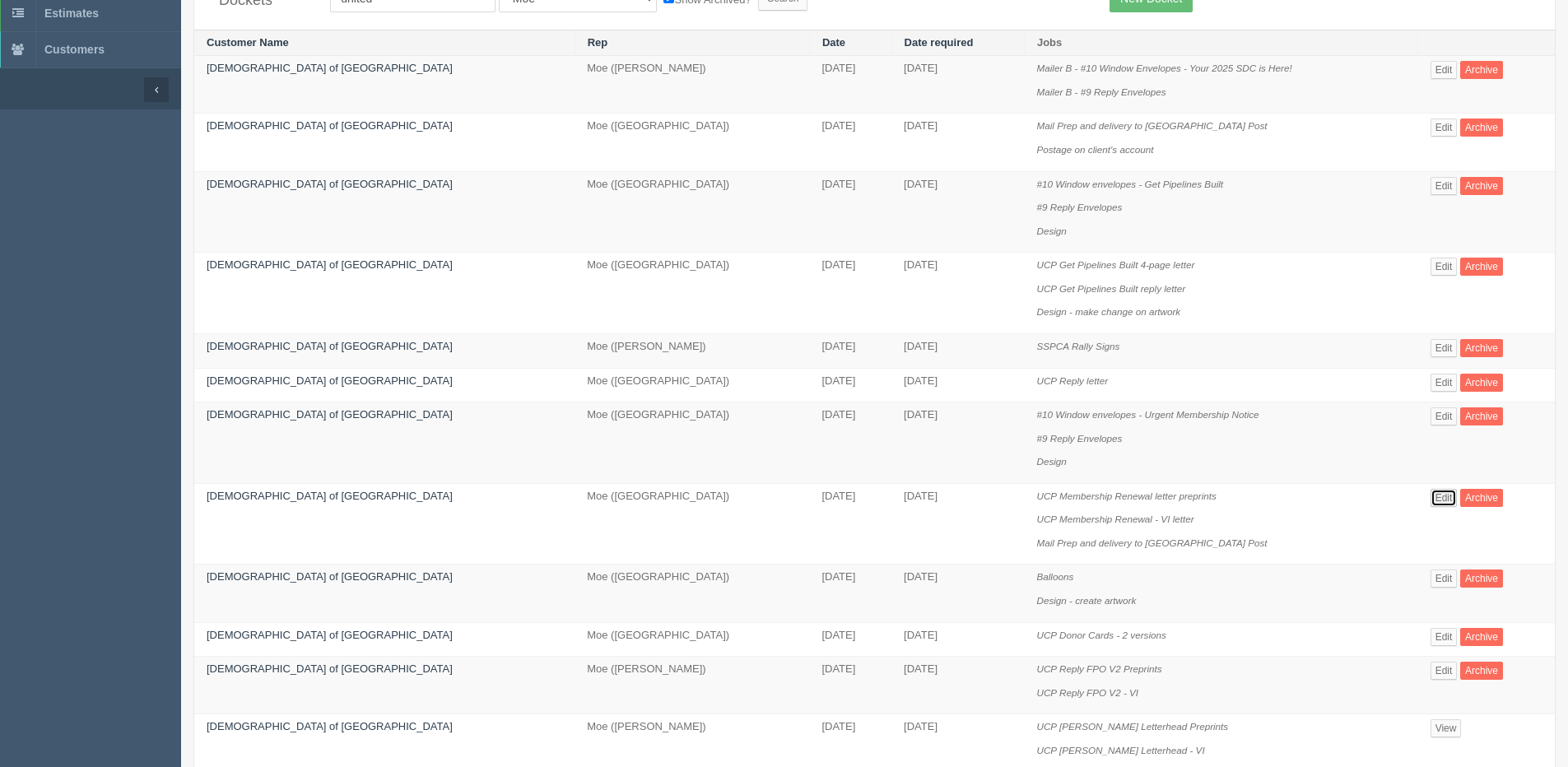
click at [1437, 501] on link "Edit" at bounding box center [1444, 498] width 28 height 18
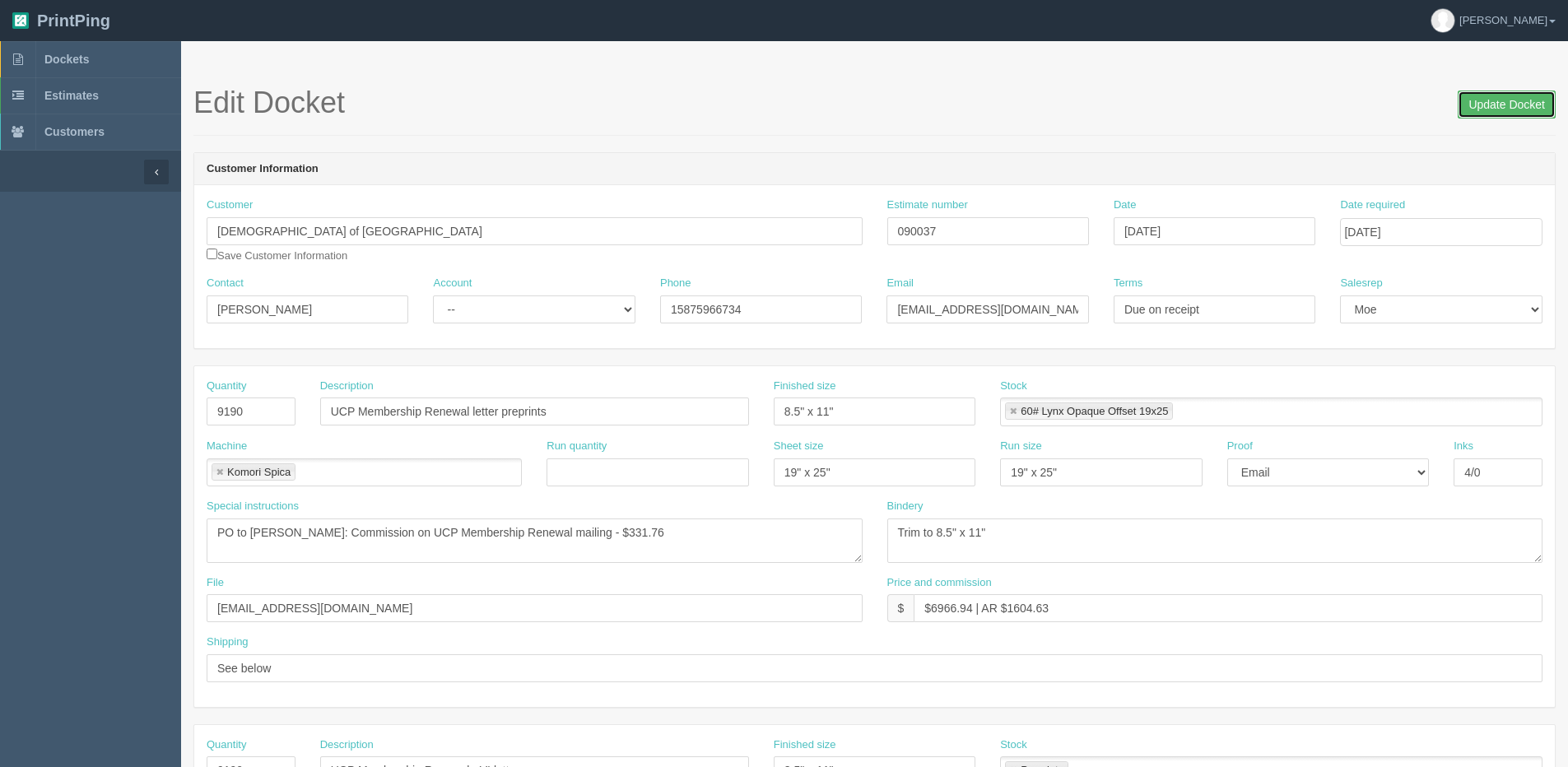
click at [1516, 97] on input "Update Docket" at bounding box center [1506, 104] width 98 height 28
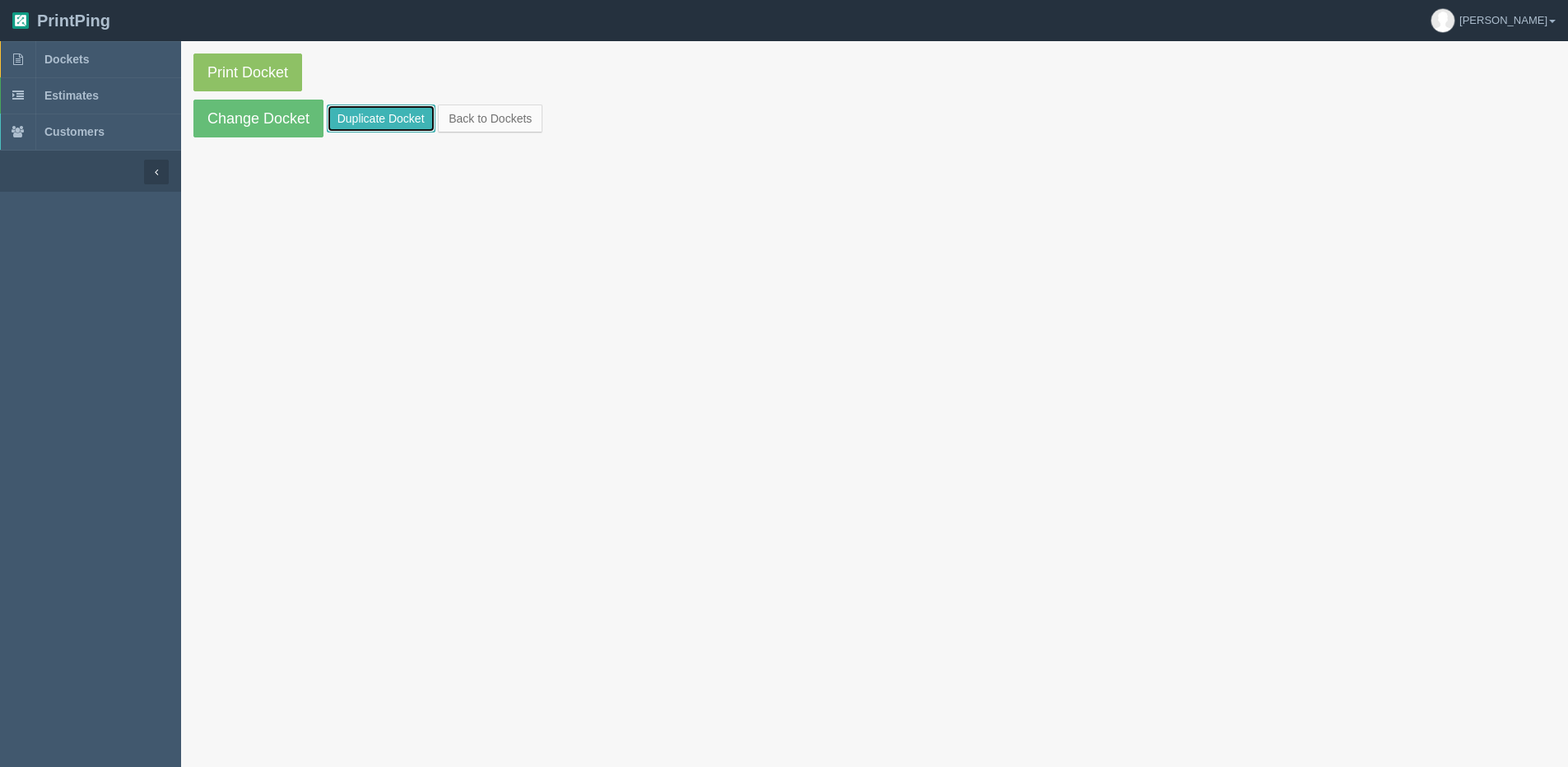
click at [413, 117] on link "Duplicate Docket" at bounding box center [381, 118] width 108 height 28
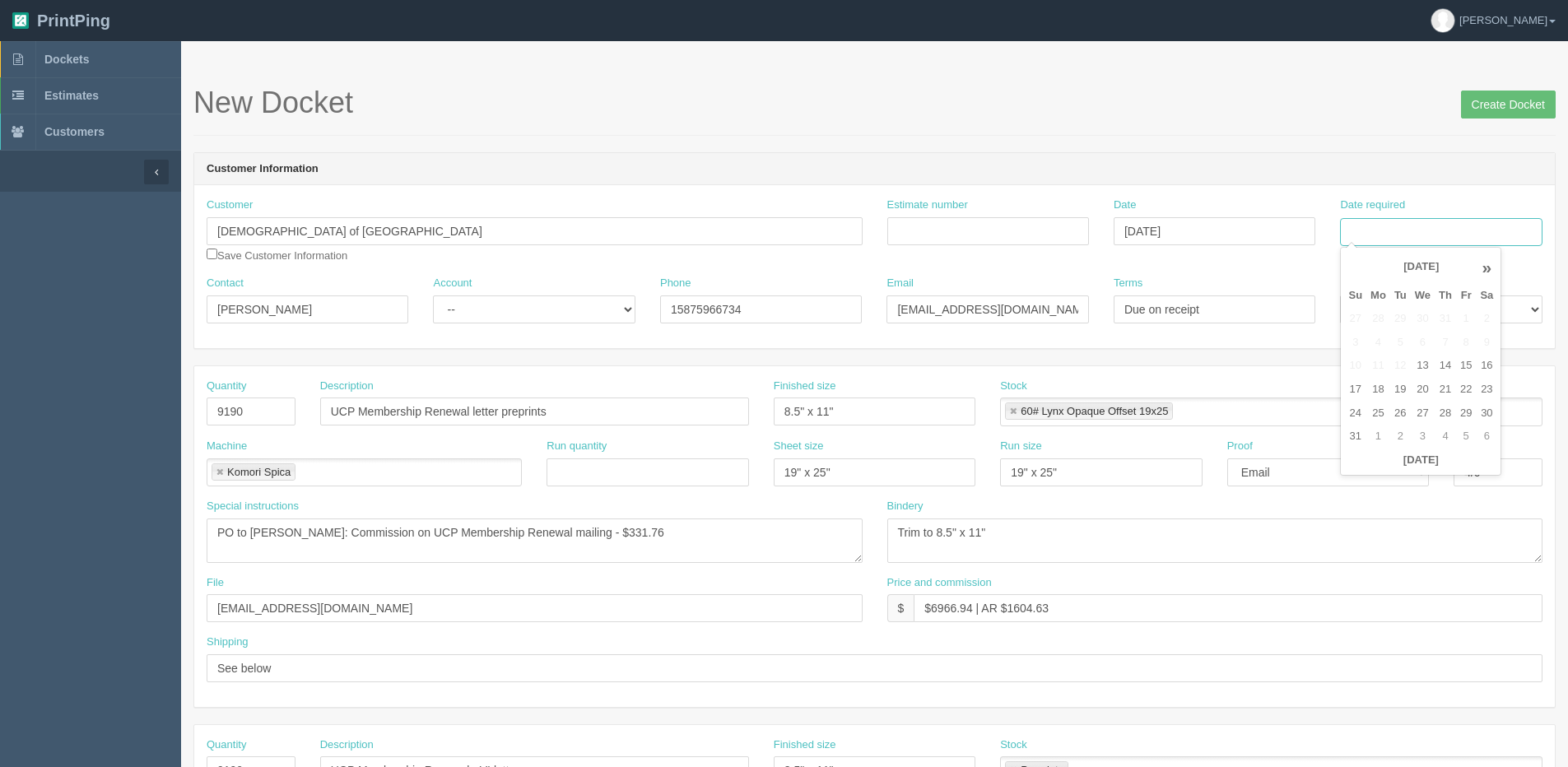
click at [1418, 225] on input "Date required" at bounding box center [1441, 232] width 201 height 28
click at [1417, 461] on th "Today" at bounding box center [1420, 461] width 153 height 24
click at [1467, 390] on td "22" at bounding box center [1465, 390] width 20 height 24
type input "[DATE]"
drag, startPoint x: 1040, startPoint y: 237, endPoint x: 957, endPoint y: 220, distance: 84.7
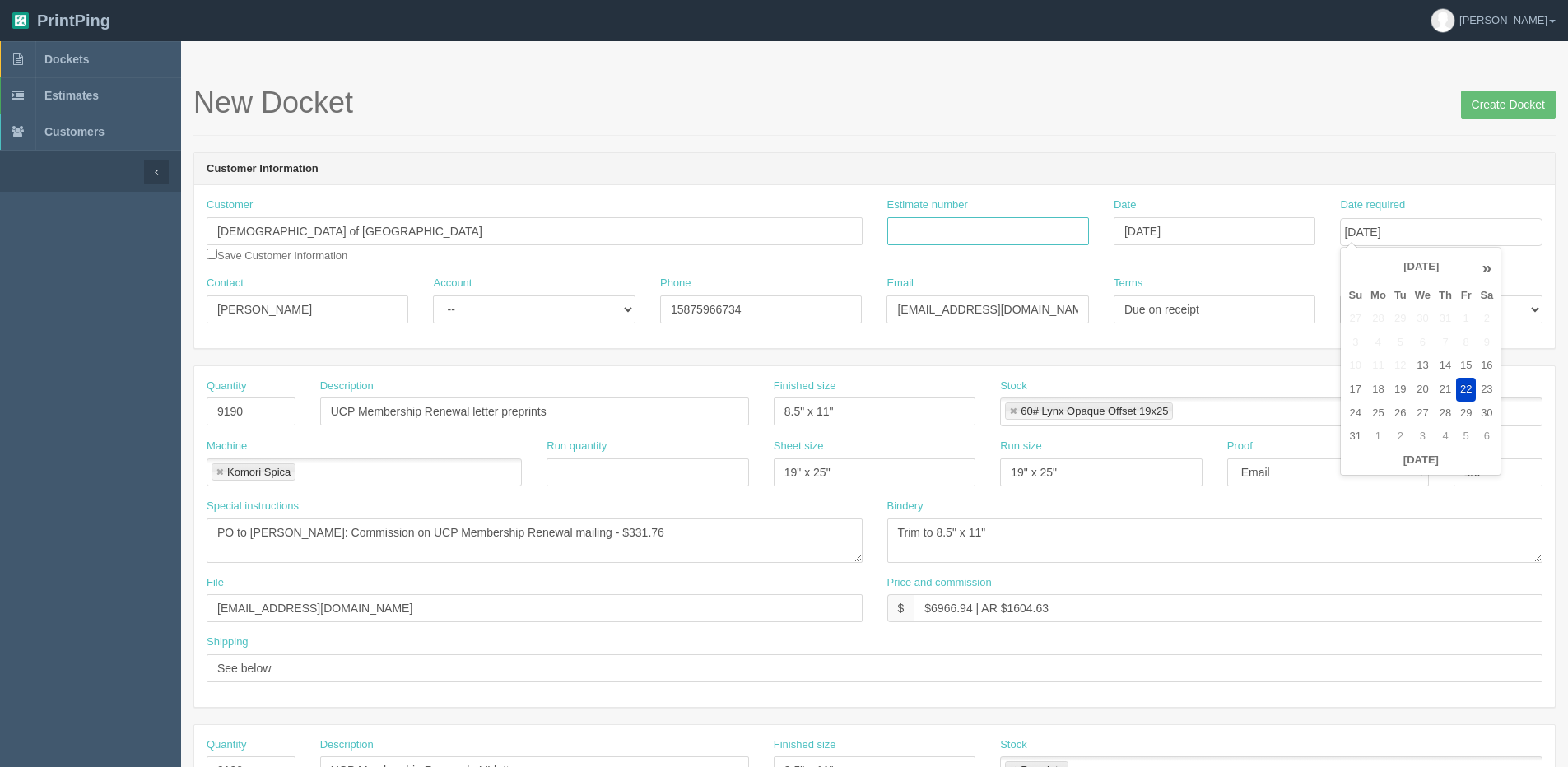
click at [1040, 237] on input "Estimate number" at bounding box center [988, 231] width 201 height 28
type input "092122"
drag, startPoint x: 262, startPoint y: 420, endPoint x: 77, endPoint y: 414, distance: 185.1
click at [96, 417] on section "Dockets Estimates Customers" at bounding box center [784, 768] width 1568 height 1454
type input "13000"
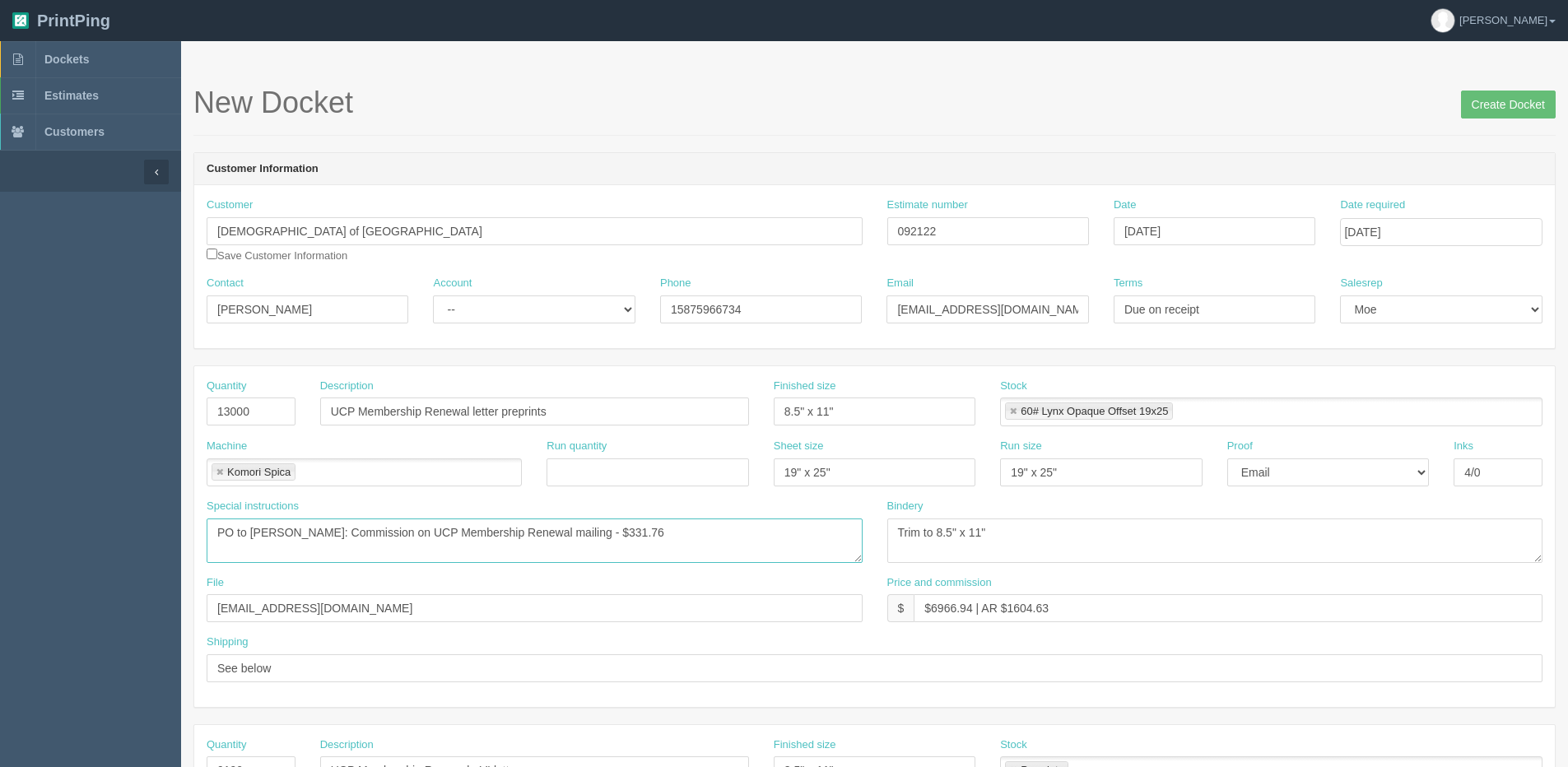
drag, startPoint x: 606, startPoint y: 534, endPoint x: 791, endPoint y: 508, distance: 186.8
click at [791, 508] on div "Special instructions PO to Robin Schorn: Commission on UCP Membership Renewal m…" at bounding box center [534, 530] width 656 height 65
drag, startPoint x: 603, startPoint y: 538, endPoint x: 695, endPoint y: 525, distance: 92.9
click at [681, 527] on textarea "PO to Robin Schorn: Commission on UCP Membership Renewal mailing - $331.76" at bounding box center [534, 541] width 656 height 45
type textarea "PO to Robin Schorn: Commission on UCP Membership Renewal mailing - $404.09"
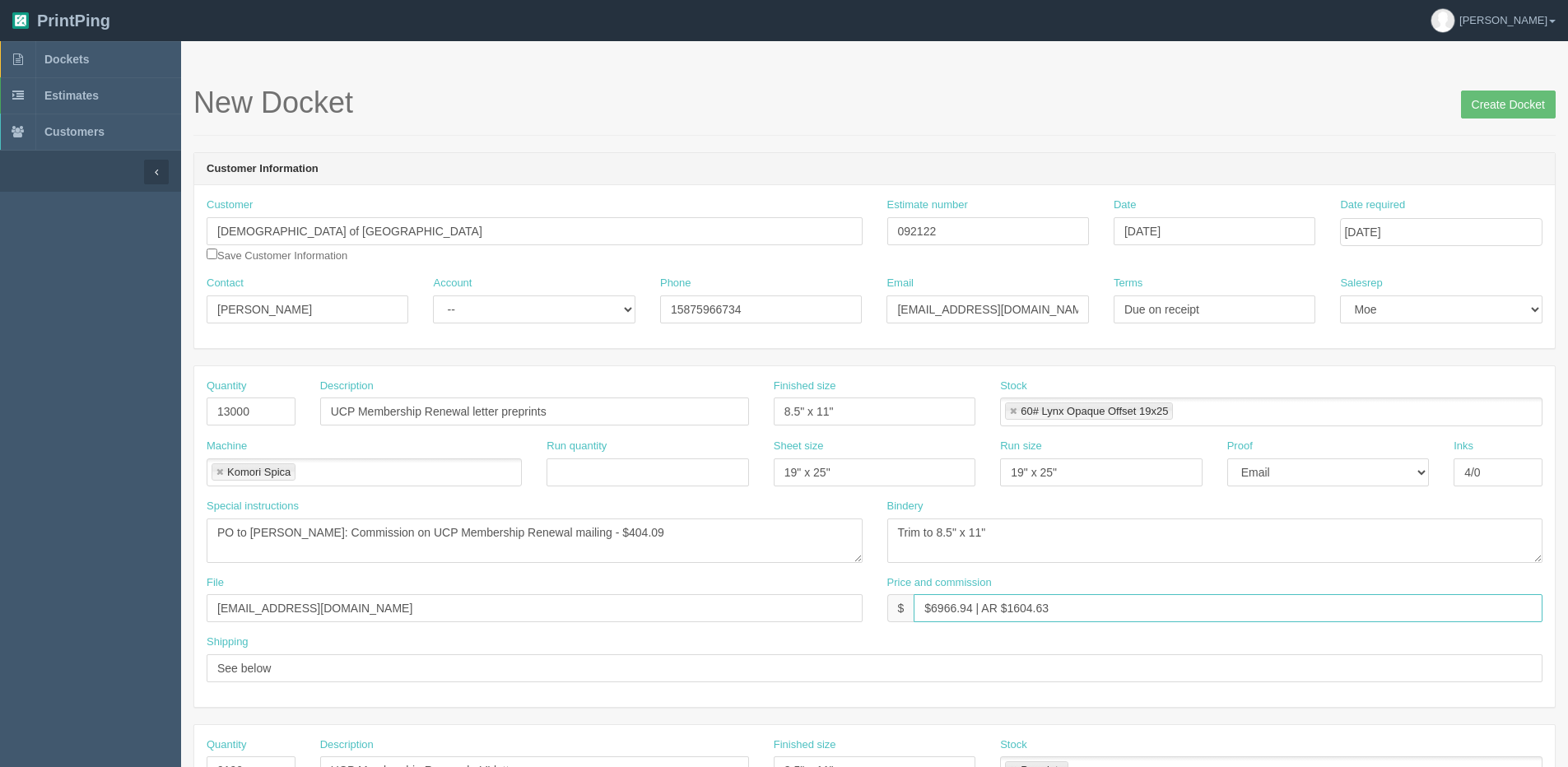
drag, startPoint x: 928, startPoint y: 605, endPoint x: 948, endPoint y: 598, distance: 21.2
click at [948, 598] on input "$6966.94 | AR $1604.63" at bounding box center [1227, 608] width 629 height 28
drag, startPoint x: 945, startPoint y: 599, endPoint x: 917, endPoint y: 603, distance: 28.3
click at [944, 600] on input "$6966.94 | AR $1604.63" at bounding box center [1227, 608] width 629 height 28
click at [927, 603] on input "$6966.94 | AR $1604.63" at bounding box center [1227, 608] width 629 height 28
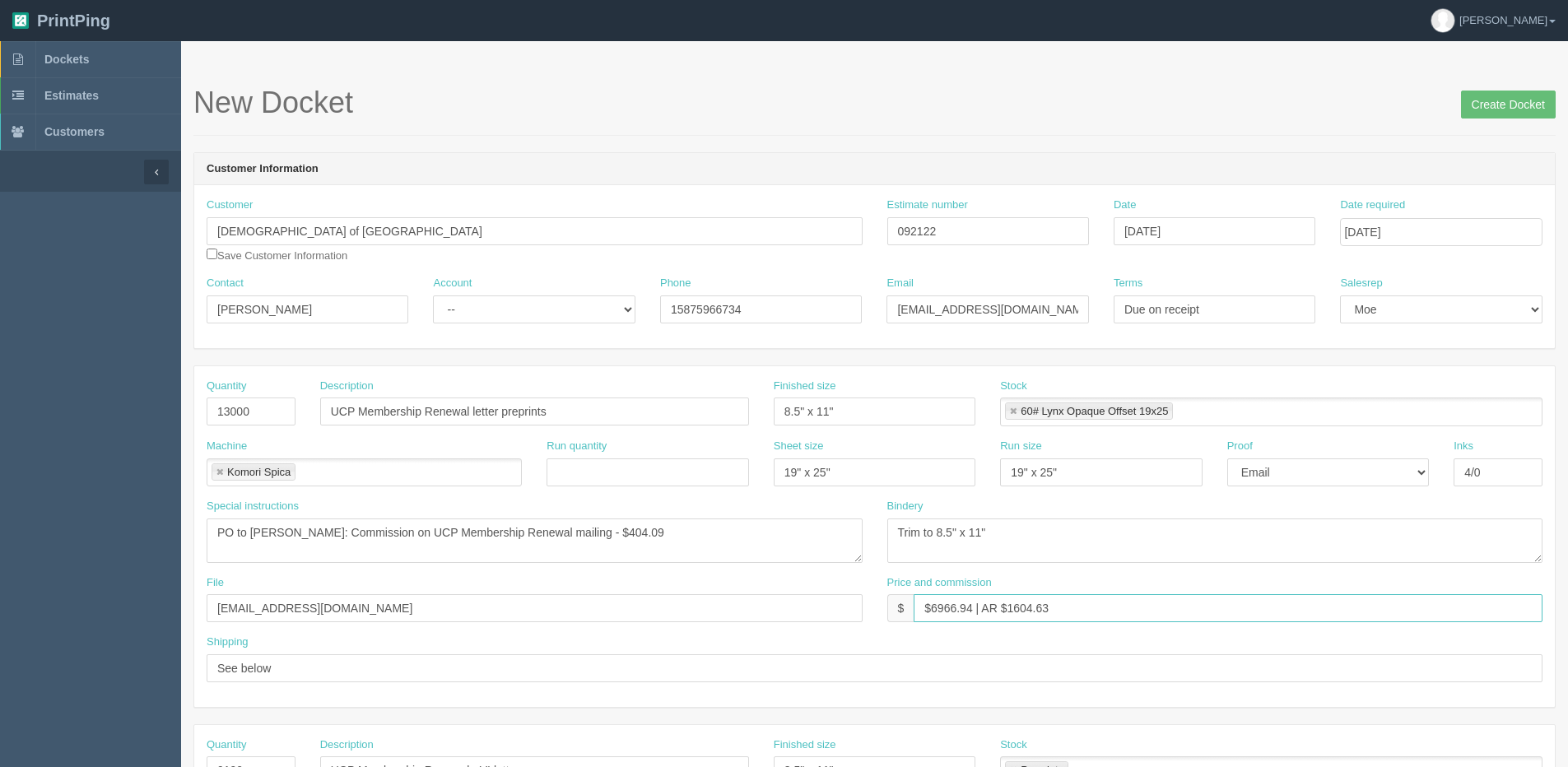
drag, startPoint x: 931, startPoint y: 605, endPoint x: 975, endPoint y: 605, distance: 44.0
click at [975, 603] on input "$6966.94 | AR $1604.63" at bounding box center [1227, 608] width 629 height 28
drag, startPoint x: 1008, startPoint y: 609, endPoint x: 1357, endPoint y: 567, distance: 351.5
click at [1216, 589] on div "Price and commission $ $7928.50 | AR $1604.63" at bounding box center [1215, 598] width 656 height 47
type input "$7928.50 | AR $2354.86"
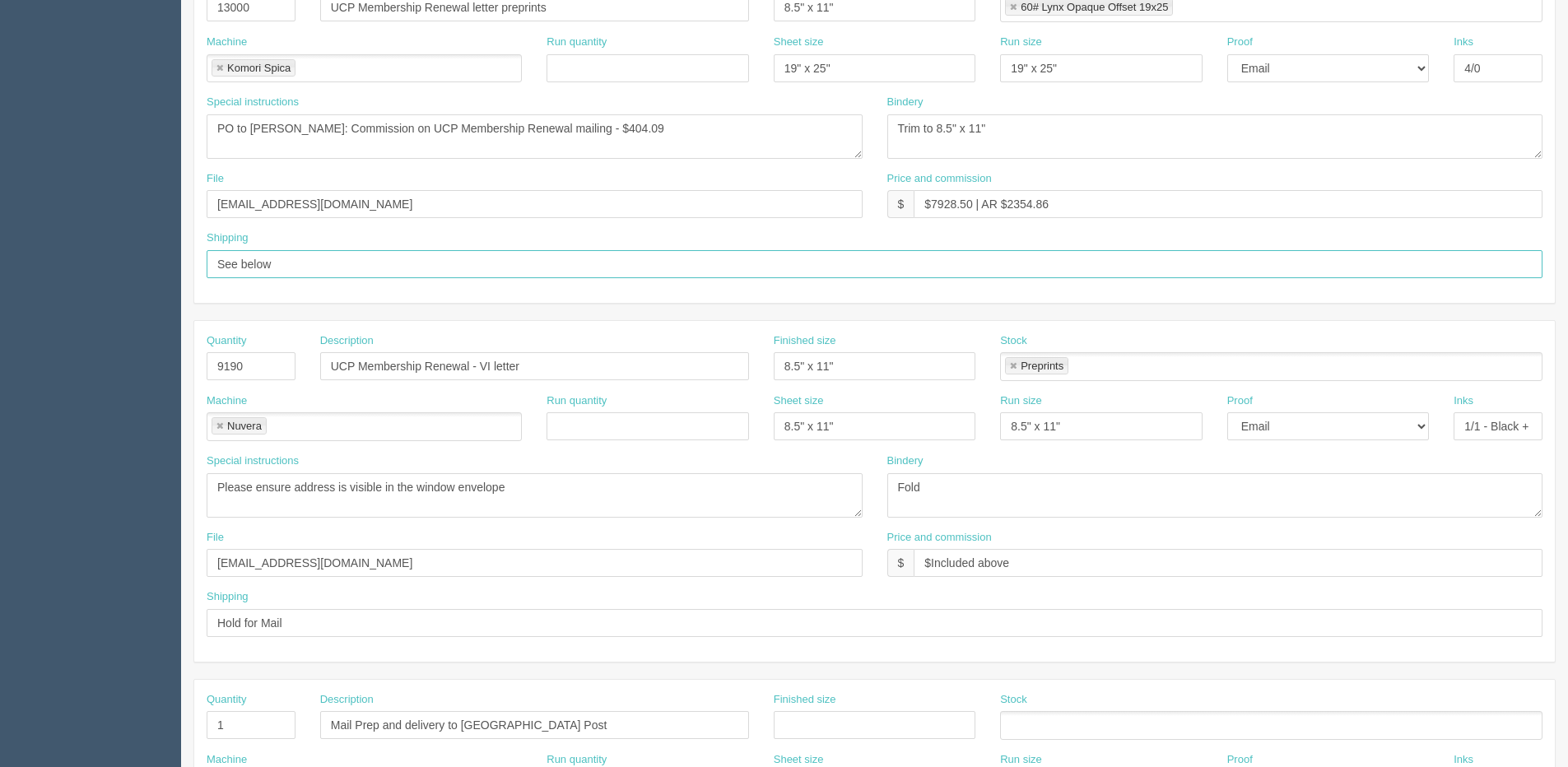
scroll to position [411, 0]
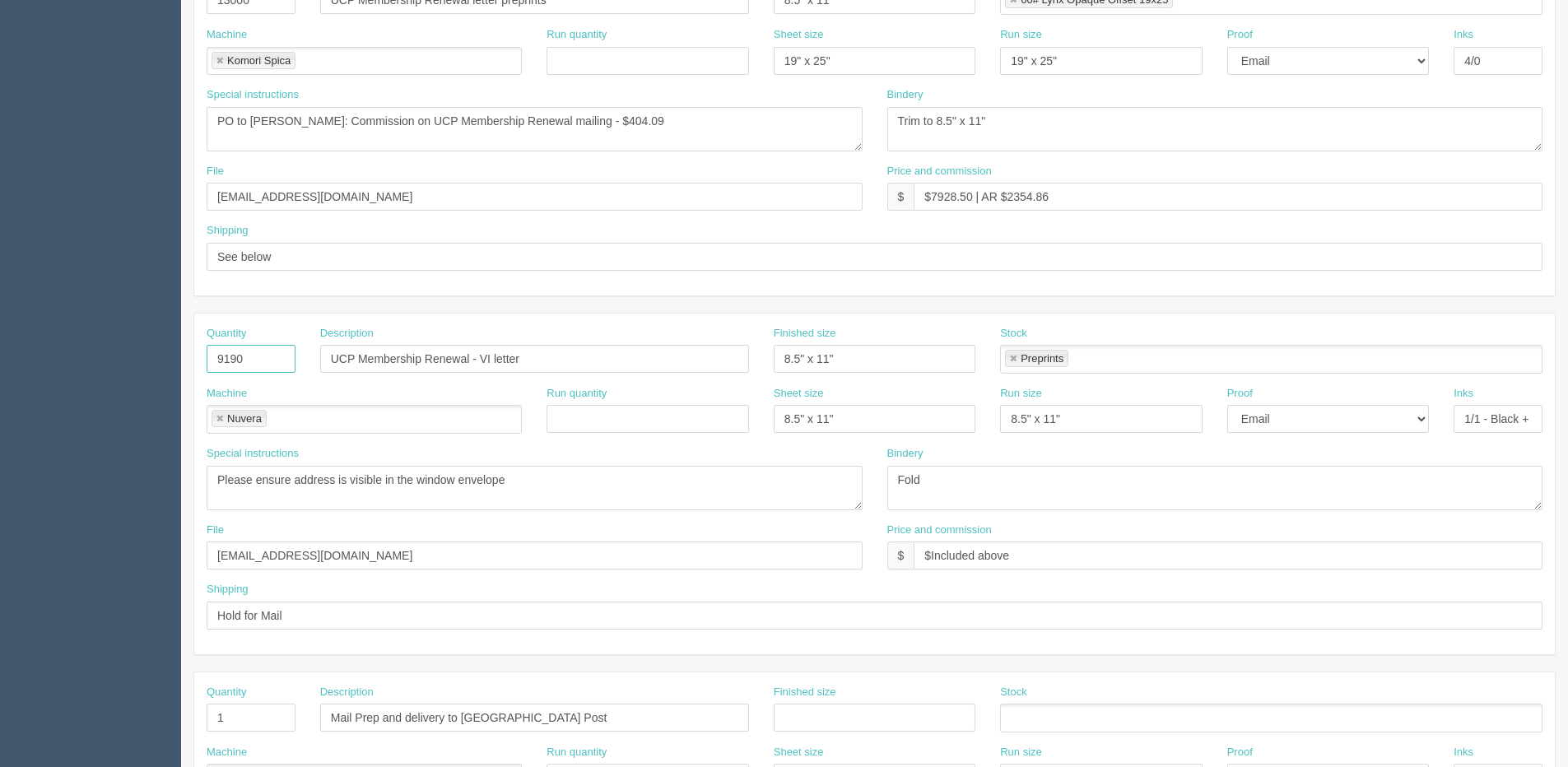
drag, startPoint x: 249, startPoint y: 356, endPoint x: 0, endPoint y: 307, distance: 253.8
click at [106, 342] on section "Dockets Estimates Customers" at bounding box center [784, 356] width 1568 height 1454
type input "13000"
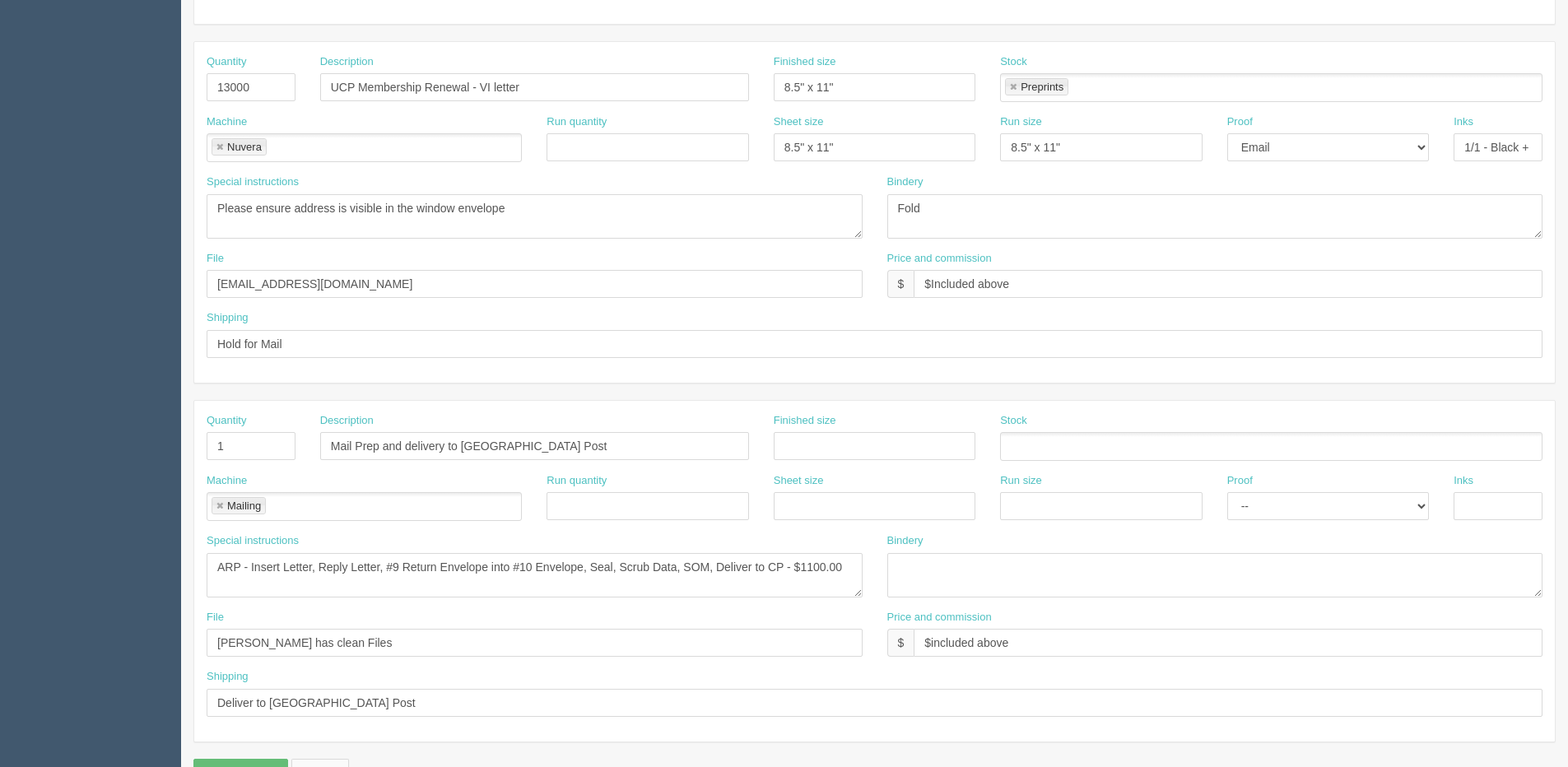
scroll to position [727, 0]
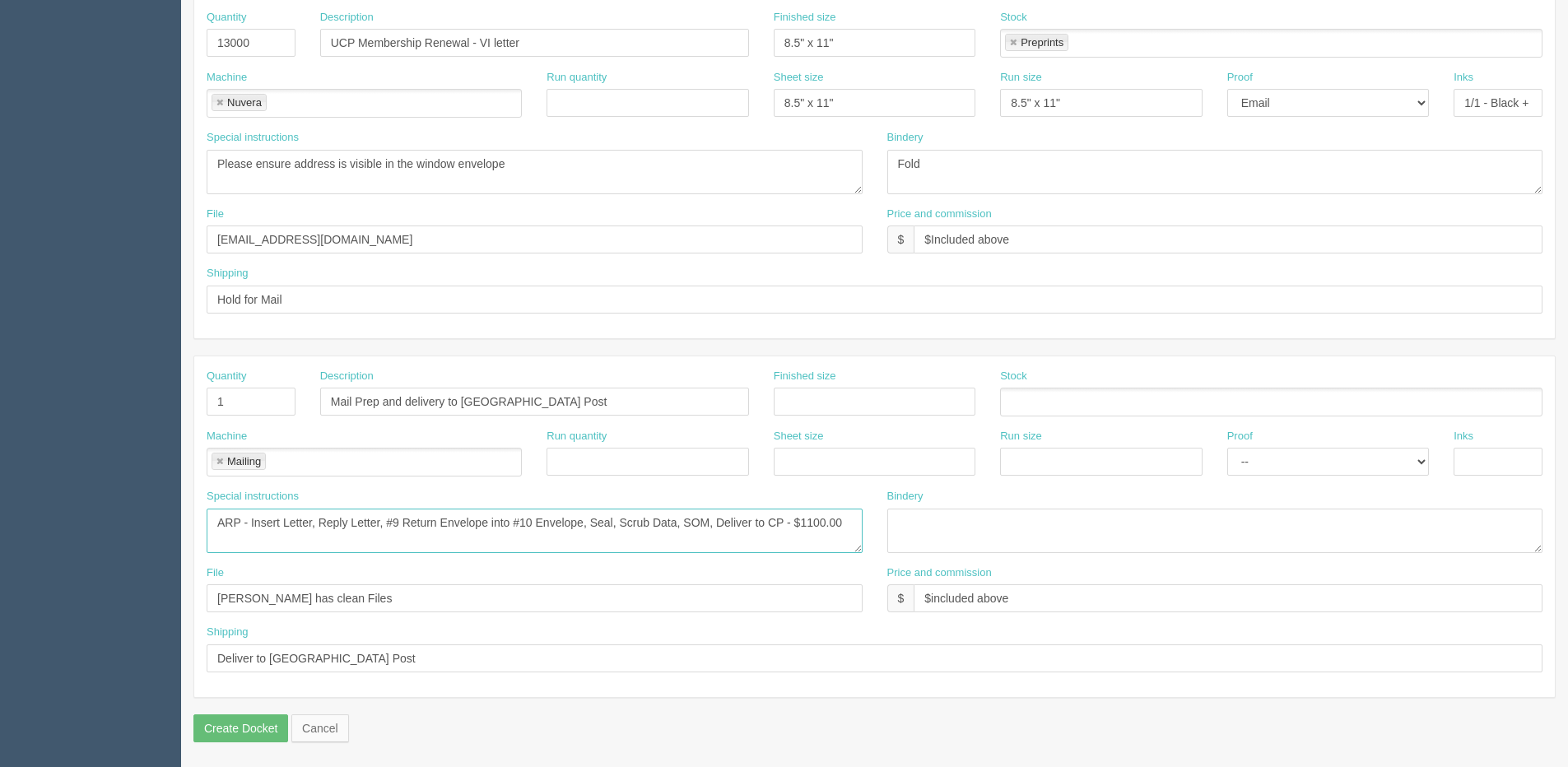
drag, startPoint x: 800, startPoint y: 519, endPoint x: 872, endPoint y: 506, distance: 73.2
click at [960, 506] on div "Special instructions ARP - Insert Letter, Reply Letter, #9 Return Envelope into…" at bounding box center [874, 527] width 1361 height 77
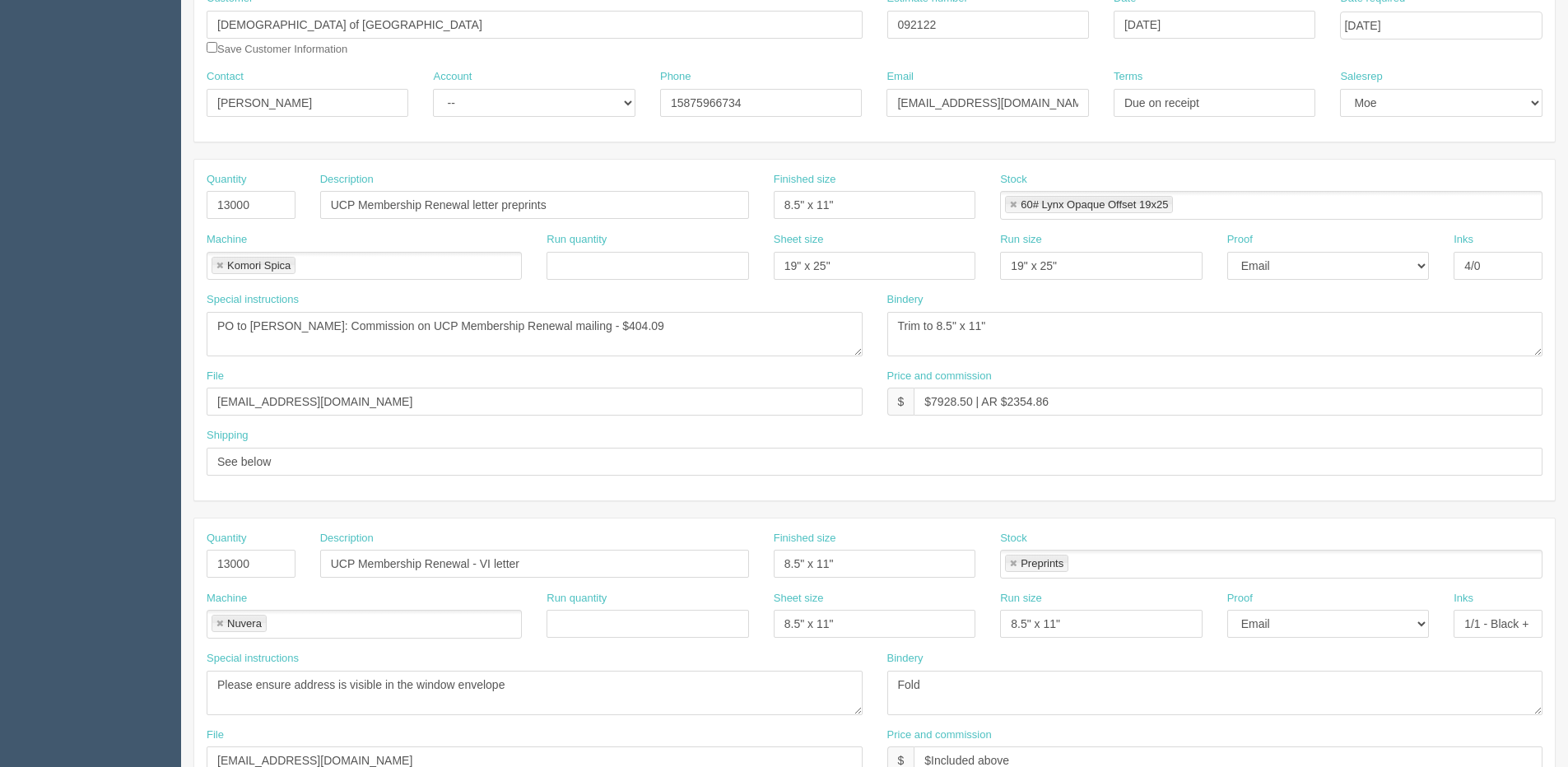
scroll to position [152, 0]
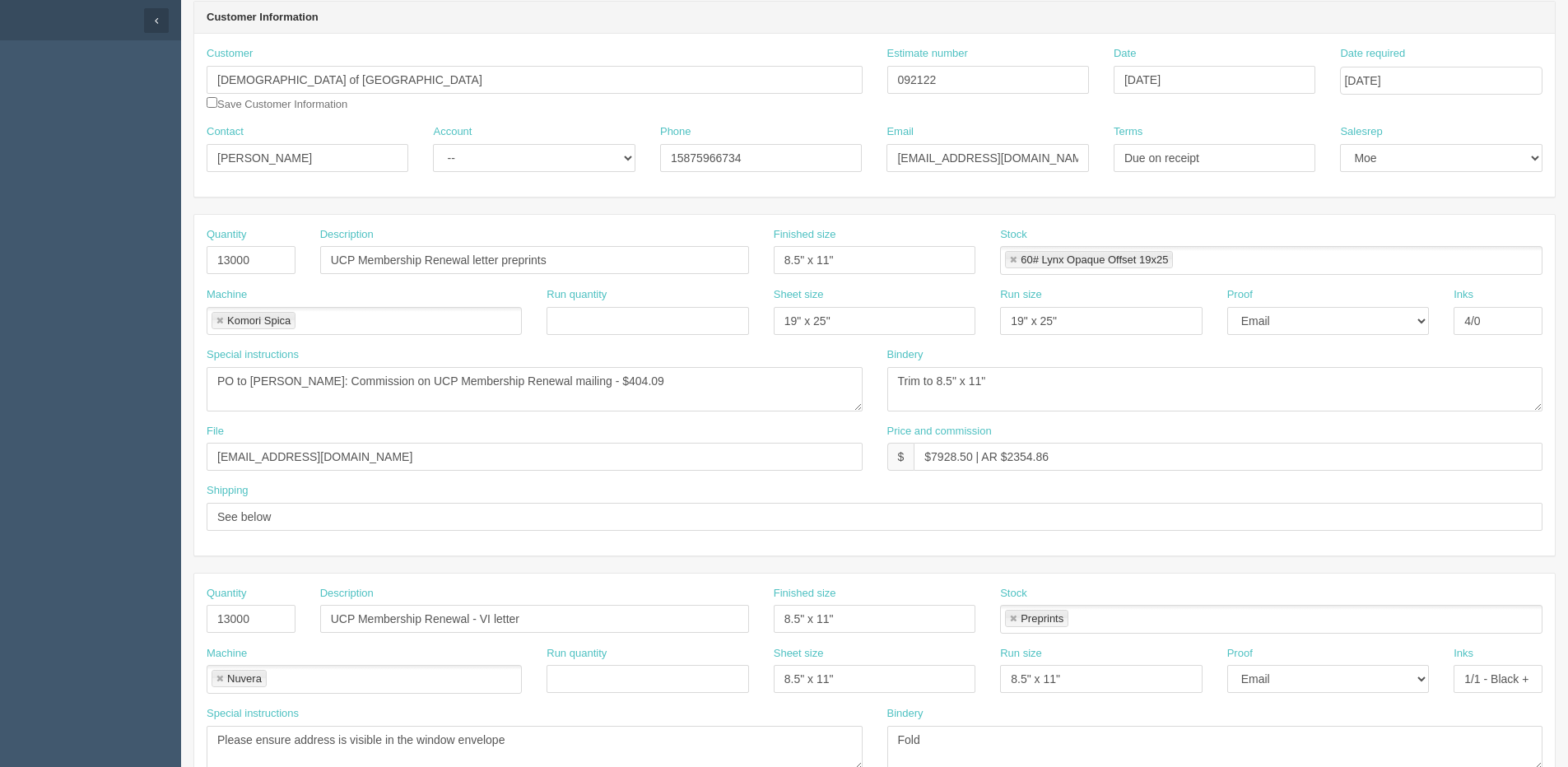
type textarea "ARP - Insert Letter, Reply Letter, #9 Return Envelope into #10 Envelope, Seal, …"
click at [1497, 316] on input "4/0" at bounding box center [1497, 321] width 89 height 28
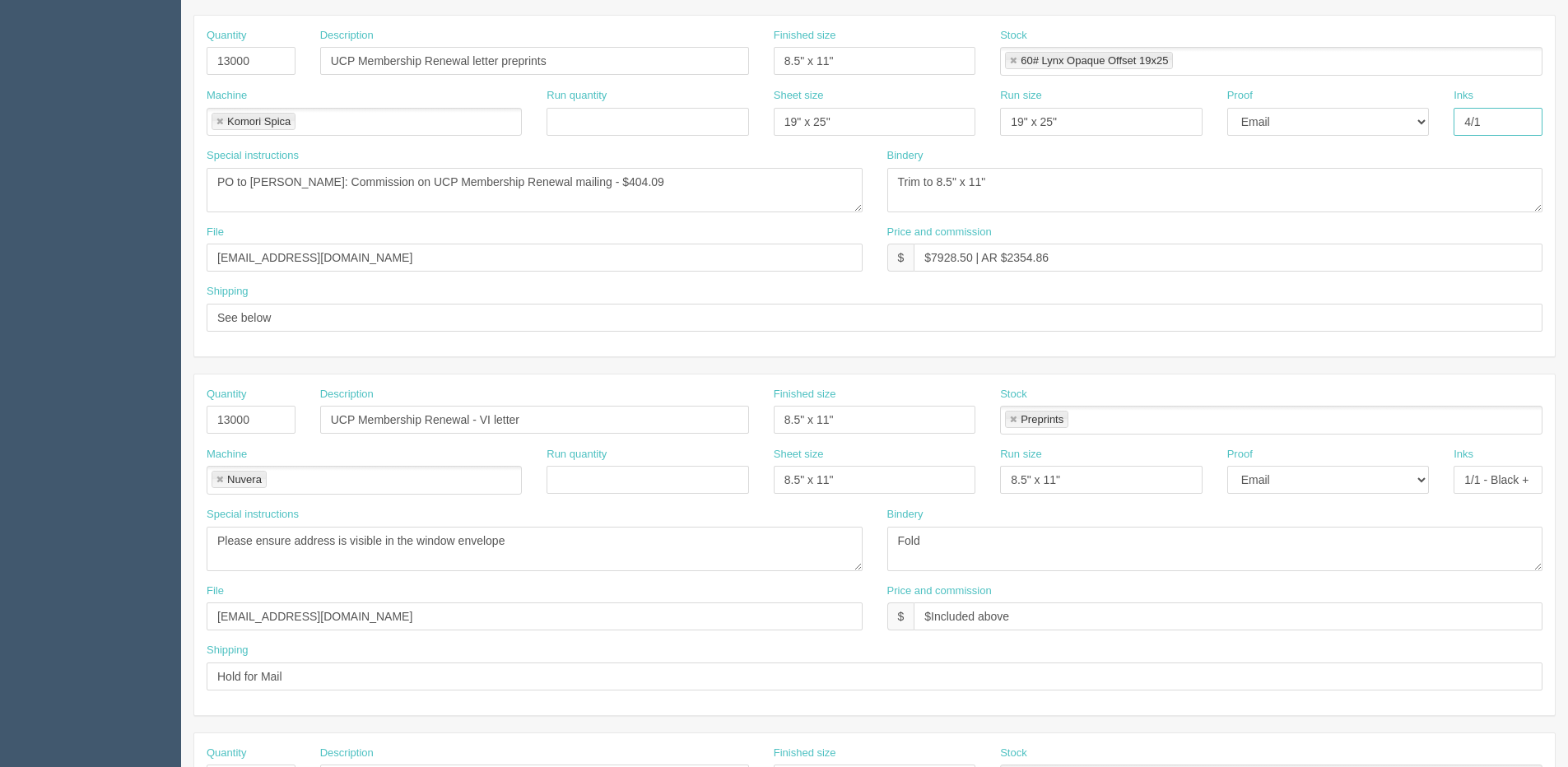
scroll to position [399, 0]
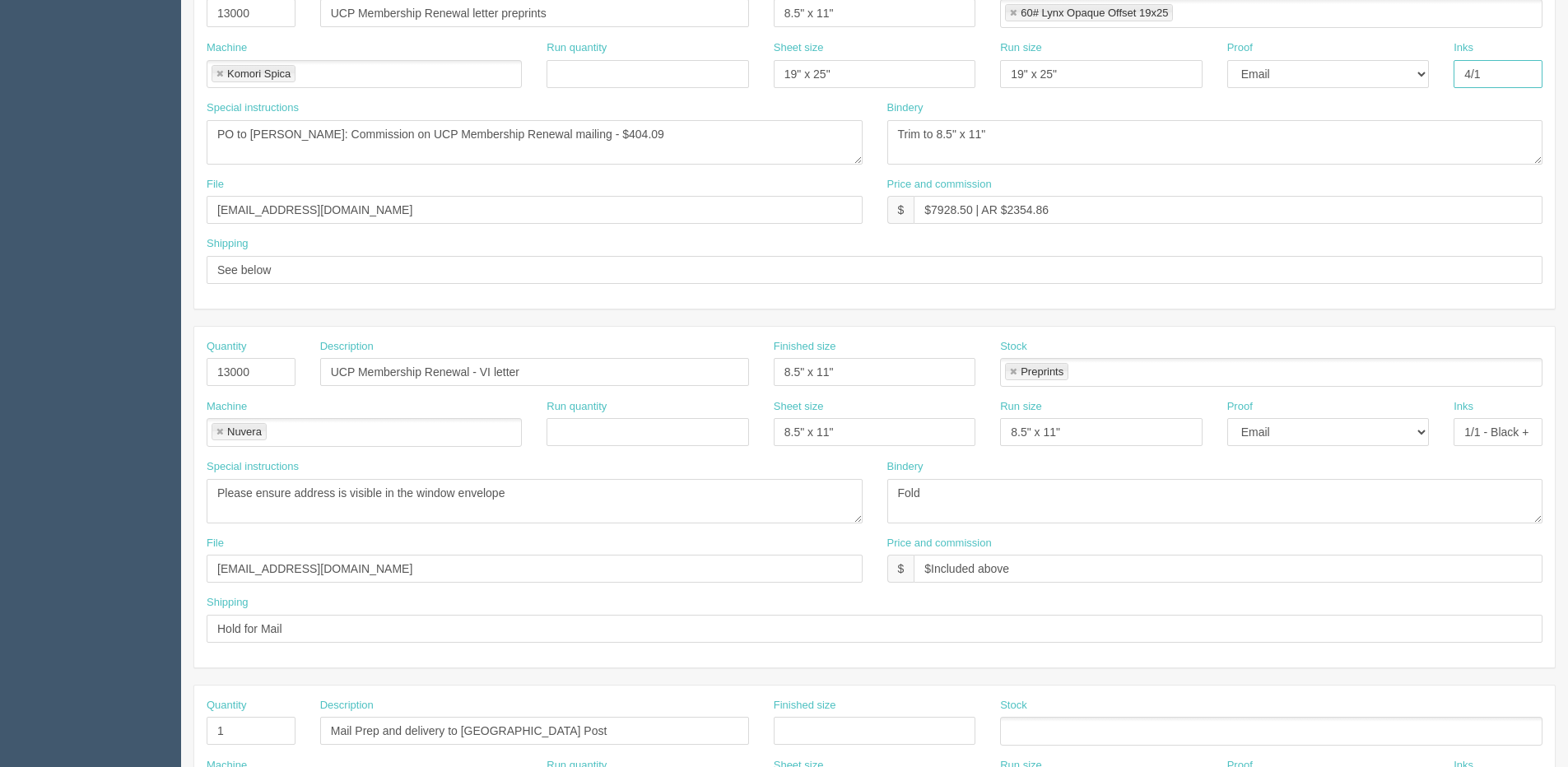
type input "4/1"
drag, startPoint x: 1472, startPoint y: 436, endPoint x: 1480, endPoint y: 428, distance: 11.3
click at [1474, 434] on input "1/1 - Black + VI" at bounding box center [1497, 432] width 89 height 28
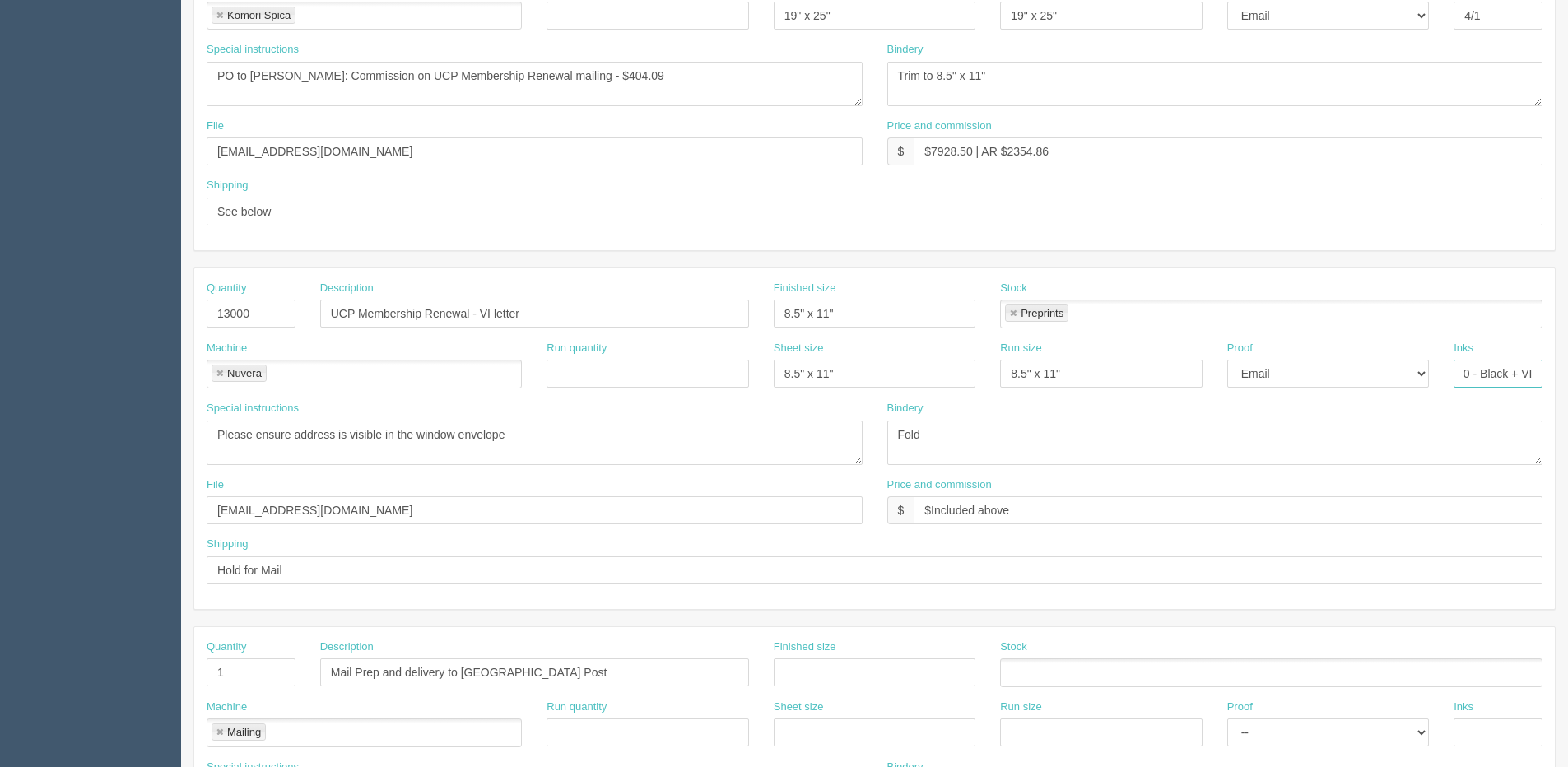
scroll to position [480, 0]
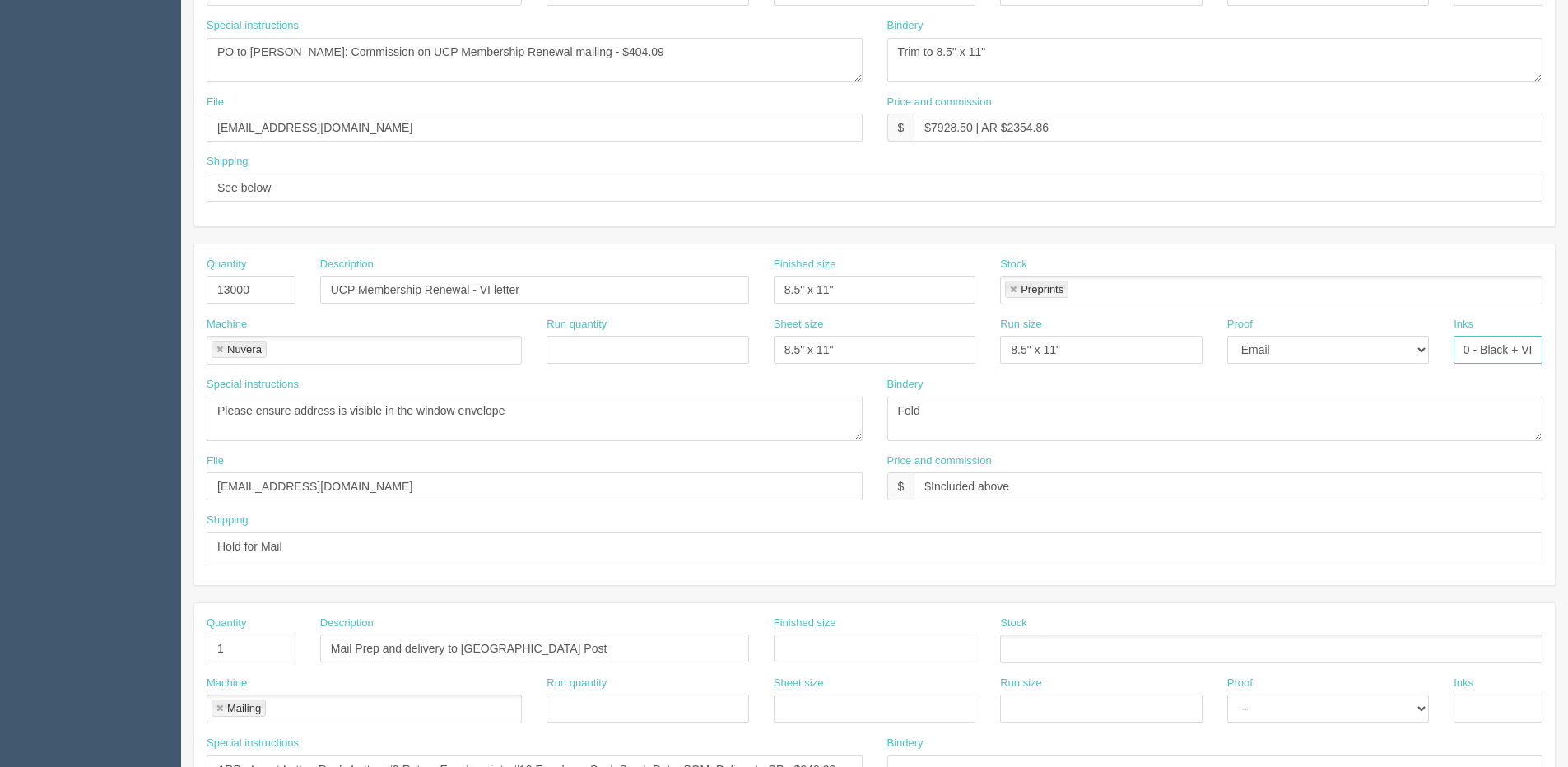
type input "1/0 - Black + VI"
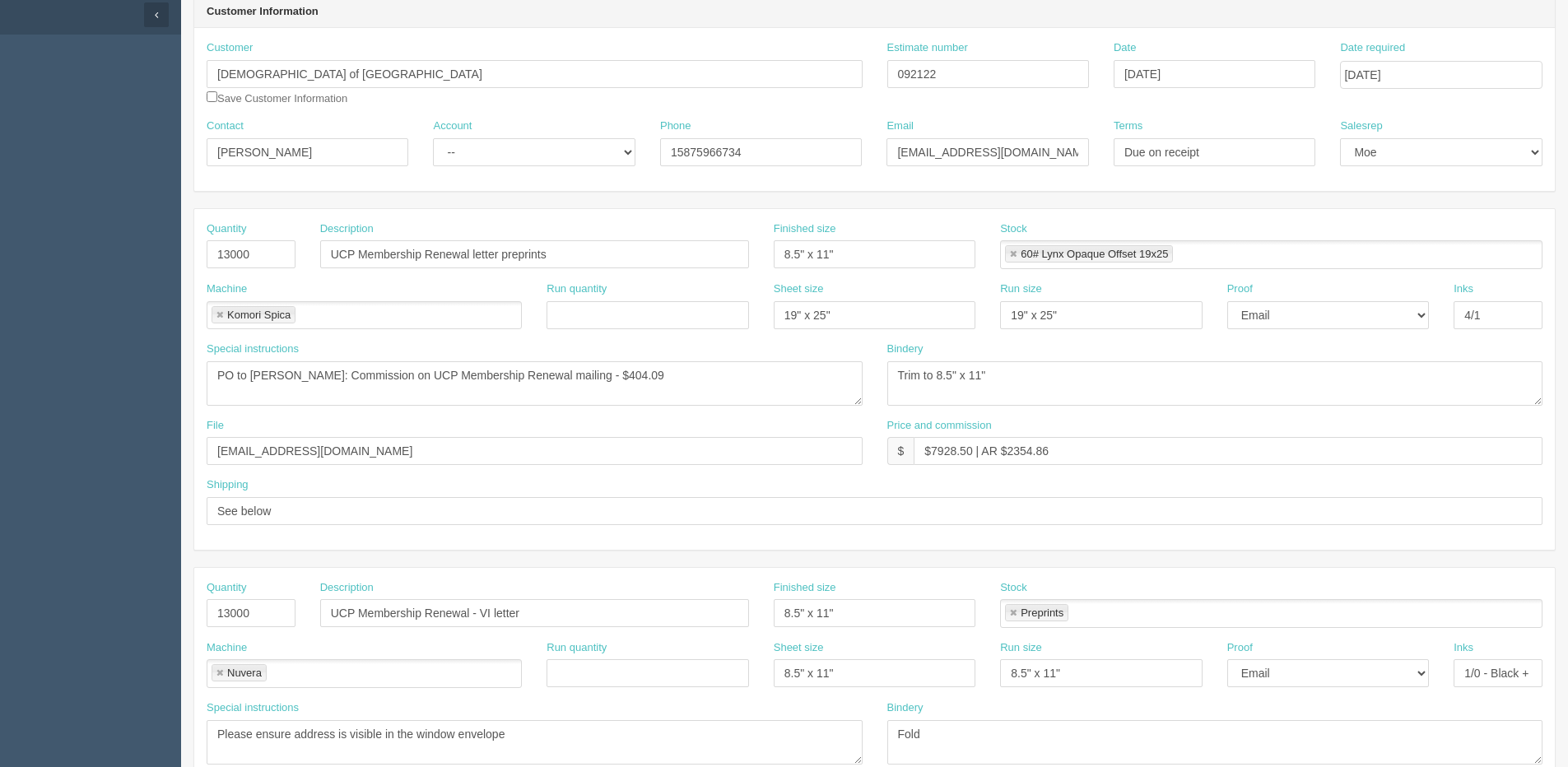
scroll to position [0, 0]
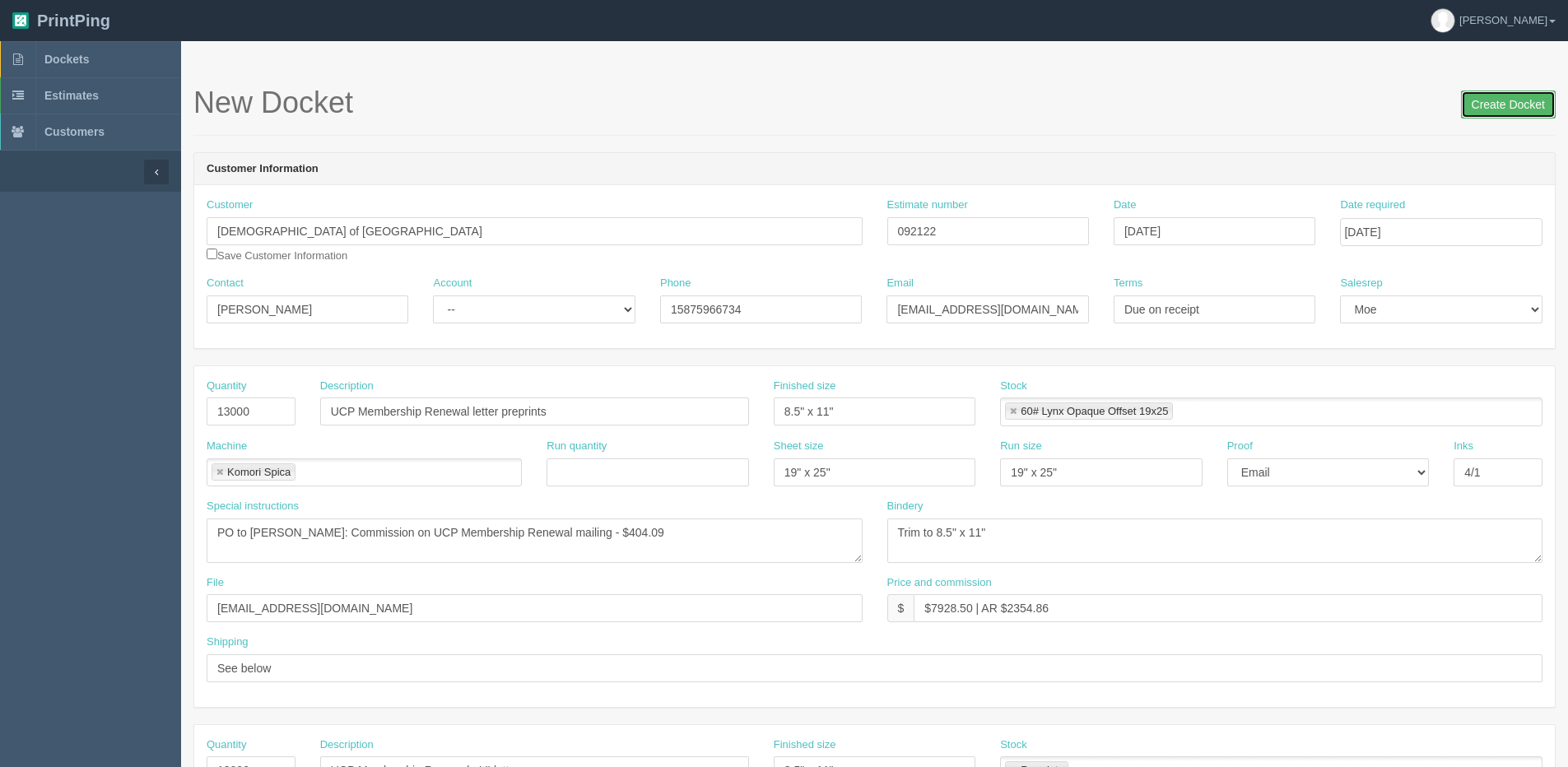
click at [1516, 105] on input "Create Docket" at bounding box center [1508, 104] width 95 height 28
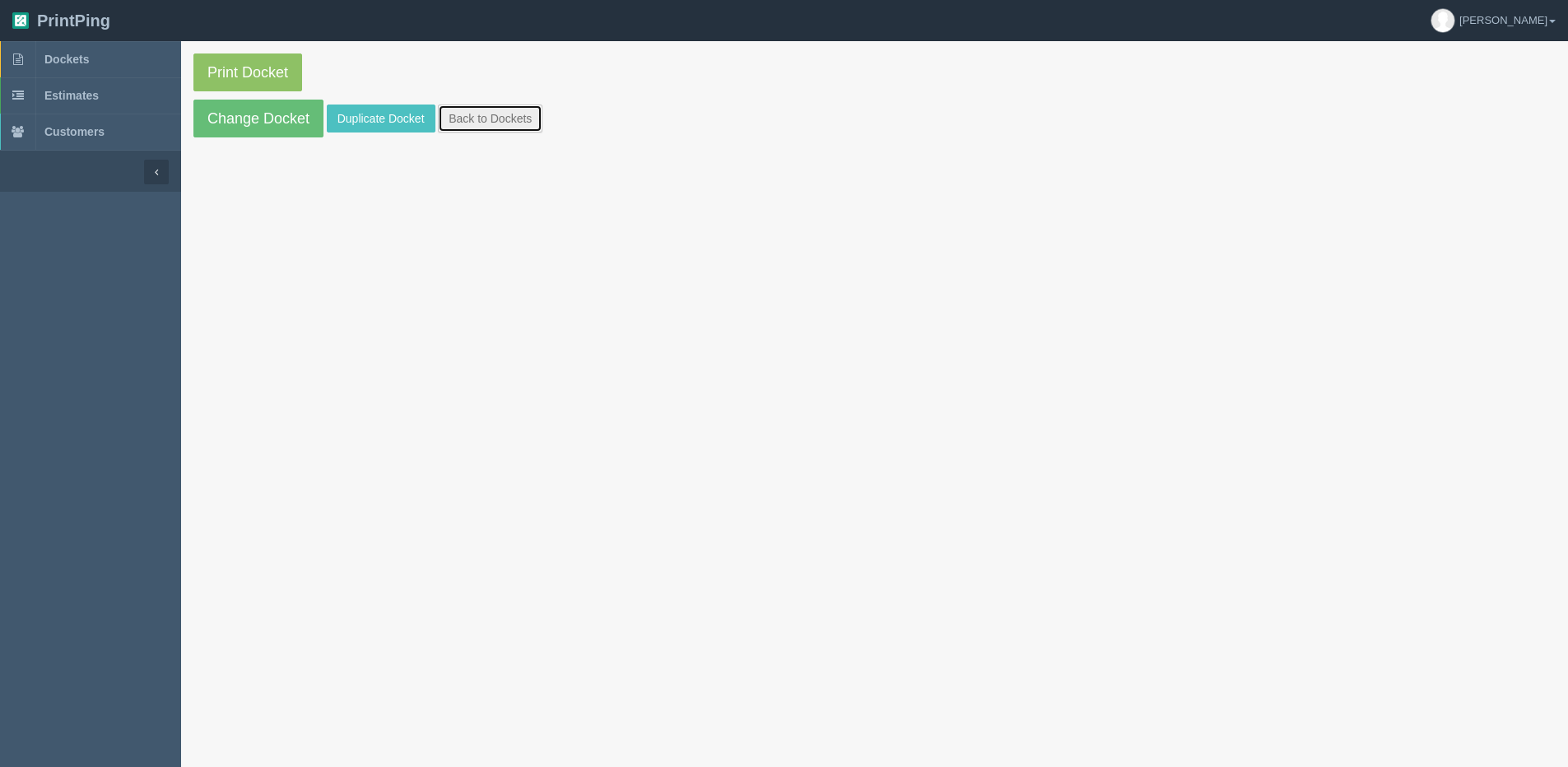
click at [497, 121] on link "Back to Dockets" at bounding box center [490, 118] width 104 height 28
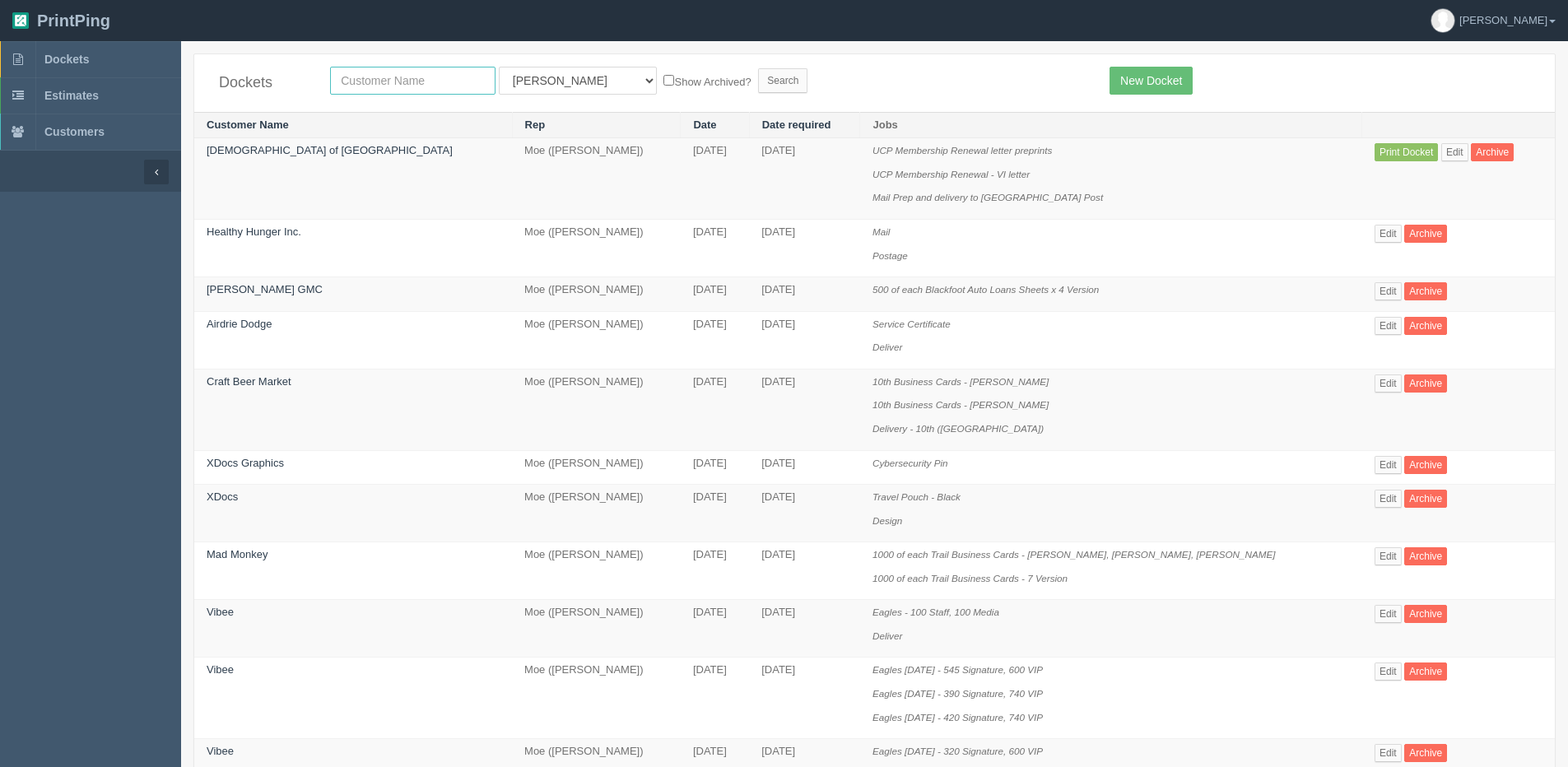
click at [373, 82] on input "text" at bounding box center [412, 80] width 165 height 28
type input "united"
click at [758, 68] on input "Search" at bounding box center [782, 80] width 49 height 25
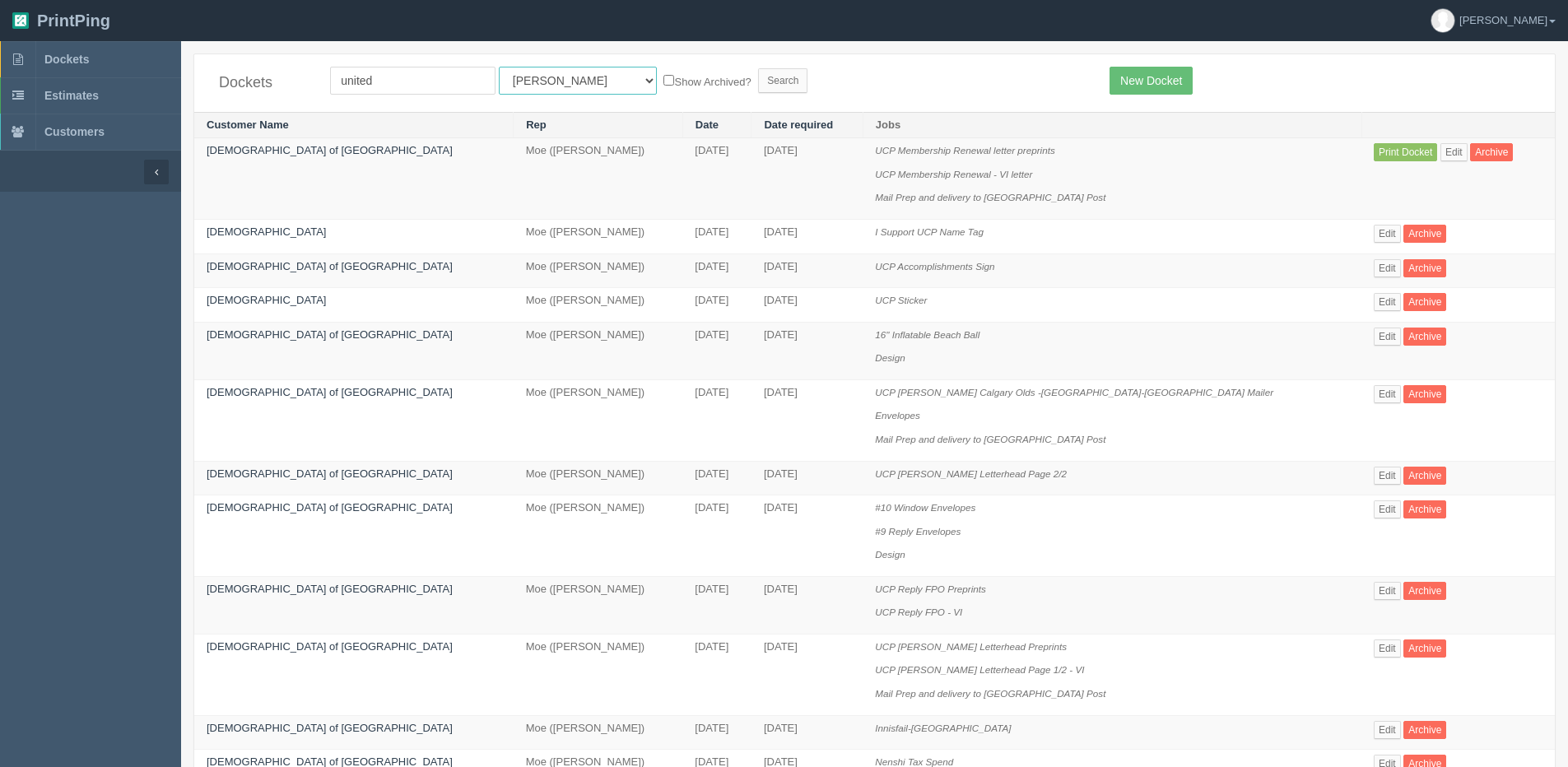
drag, startPoint x: 544, startPoint y: 84, endPoint x: 540, endPoint y: 93, distance: 9.8
click at [544, 85] on select "All Users [PERSON_NAME] Test 1 [PERSON_NAME] [PERSON_NAME] [PERSON_NAME] France…" at bounding box center [577, 80] width 158 height 28
select select "1"
click at [498, 66] on select "All Users [PERSON_NAME] Test 1 [PERSON_NAME] [PERSON_NAME] [PERSON_NAME] France…" at bounding box center [577, 80] width 158 height 28
click at [664, 81] on label "Show Archived?" at bounding box center [707, 81] width 87 height 19
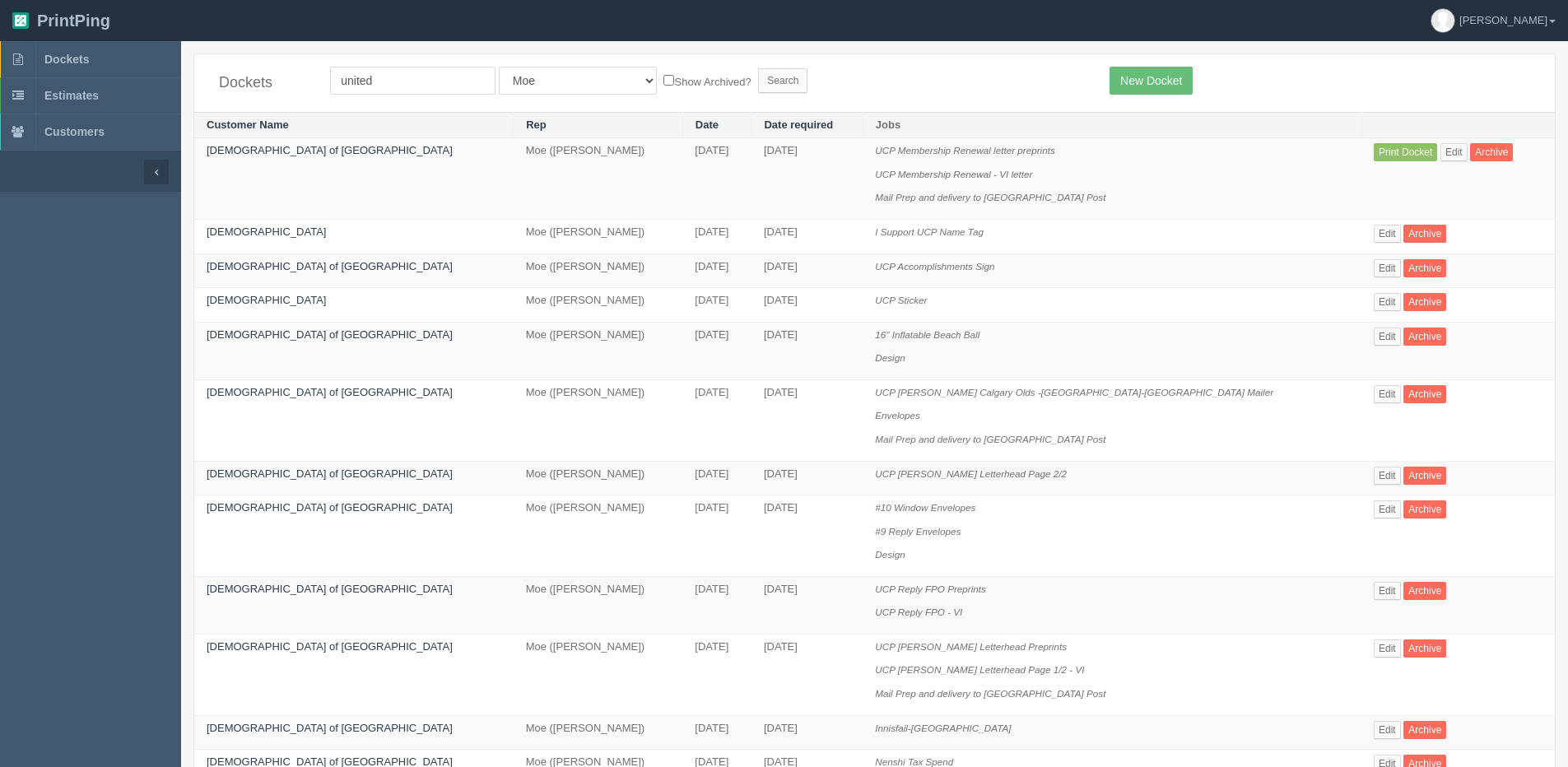
click at [664, 81] on input "Show Archived?" at bounding box center [669, 80] width 10 height 10
checkbox input "true"
click at [758, 81] on input "Search" at bounding box center [782, 80] width 49 height 25
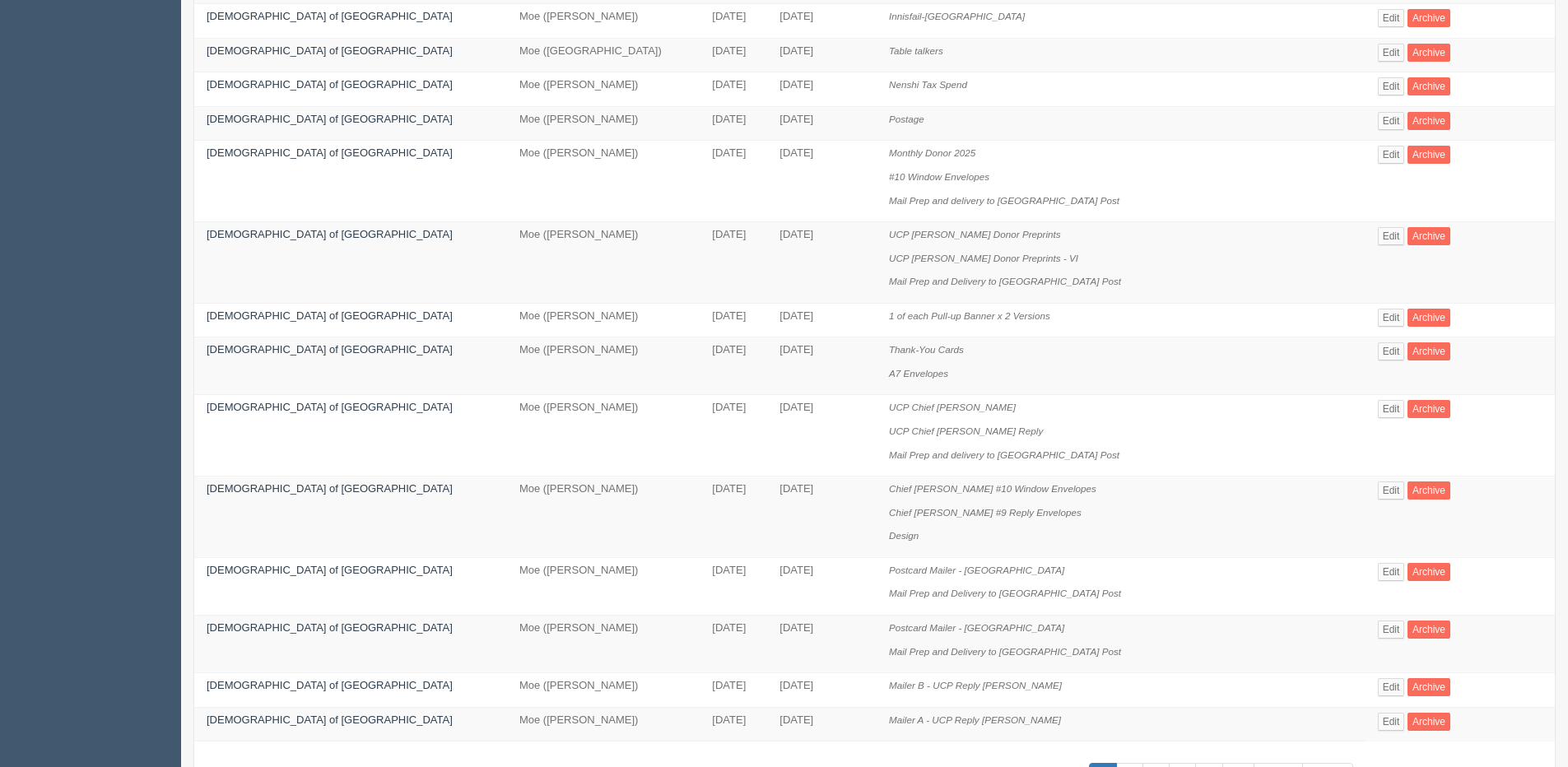
scroll to position [823, 0]
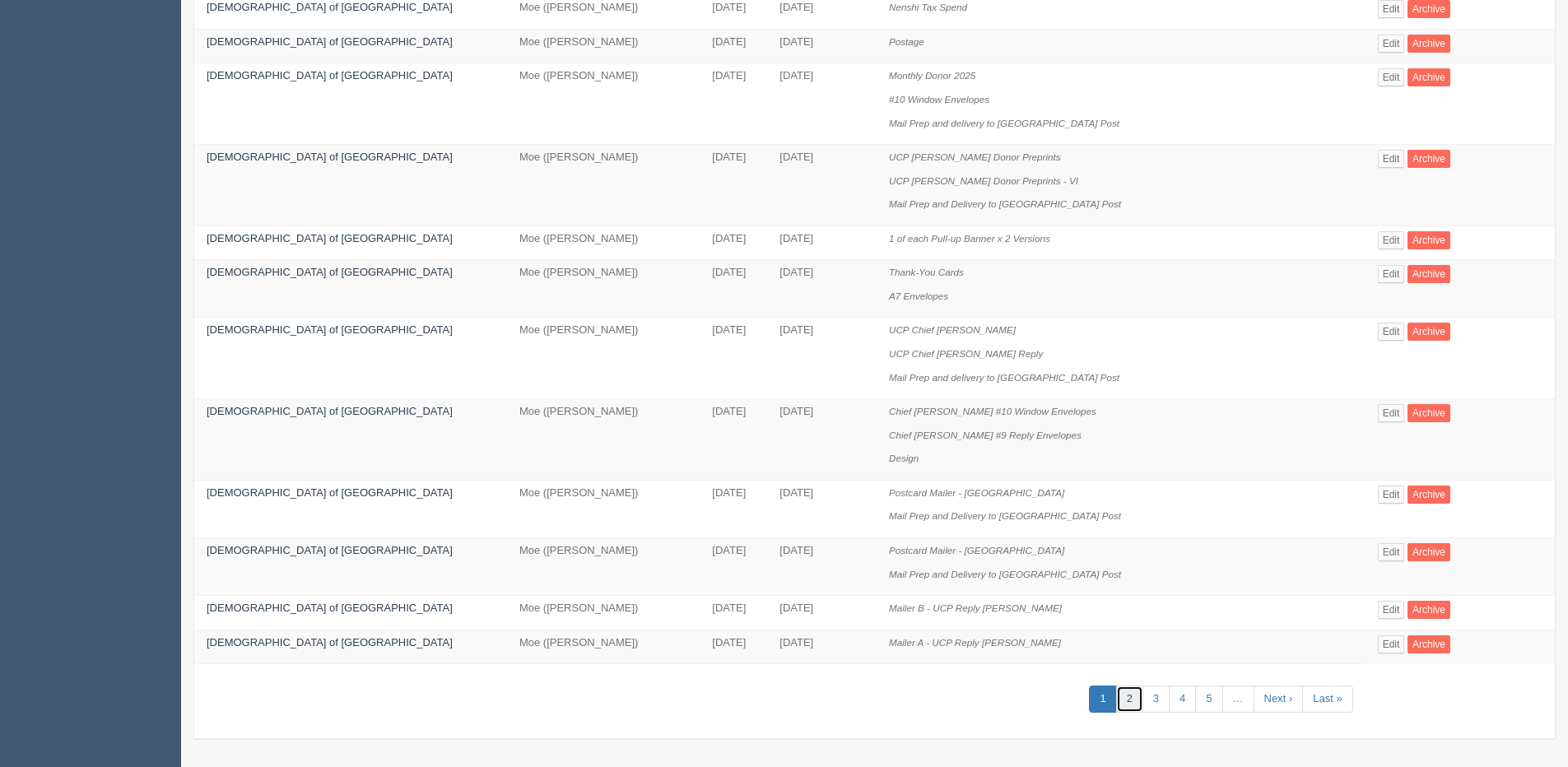
click at [1116, 704] on link "2" at bounding box center [1130, 699] width 28 height 28
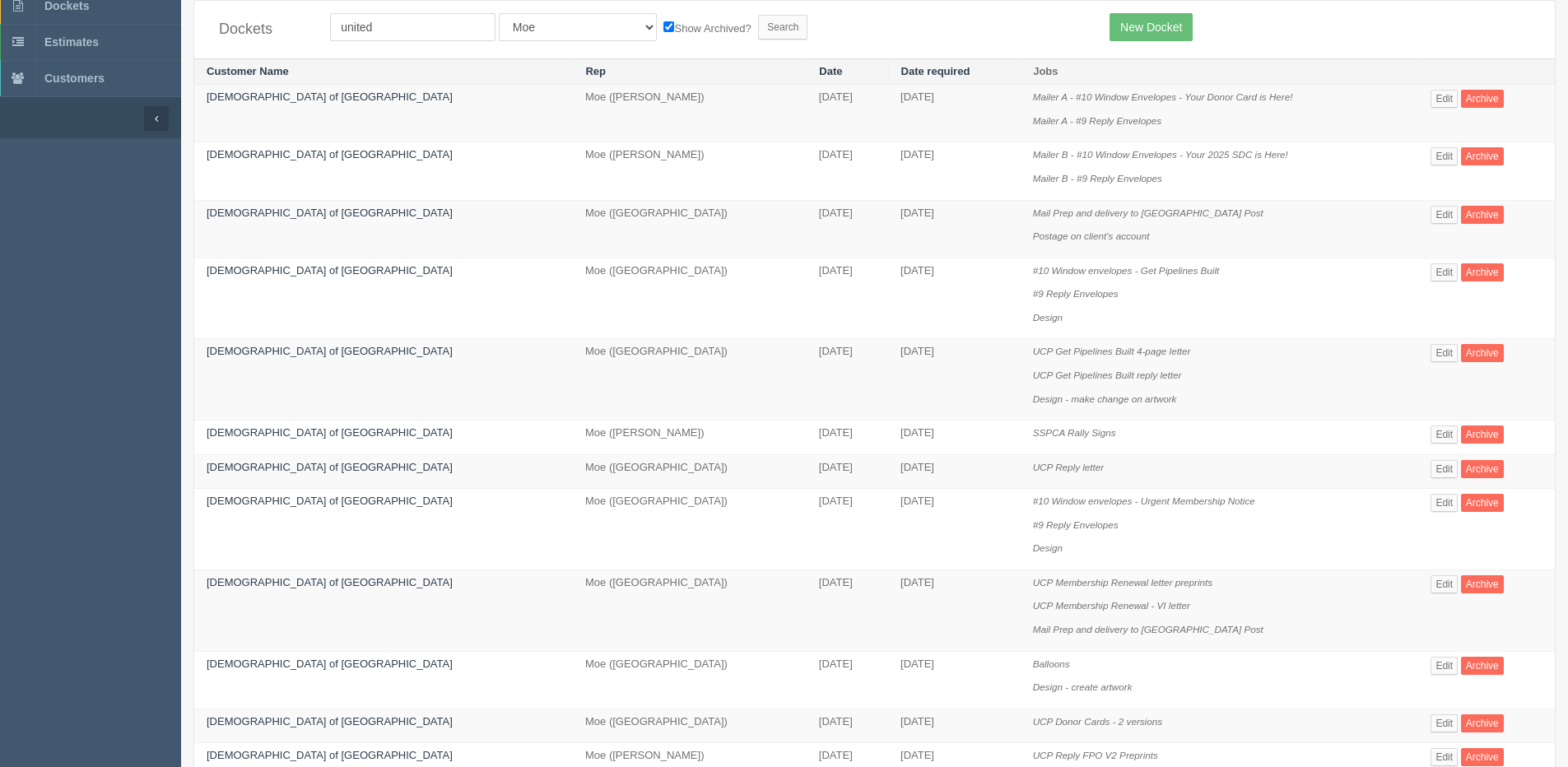
scroll to position [83, 0]
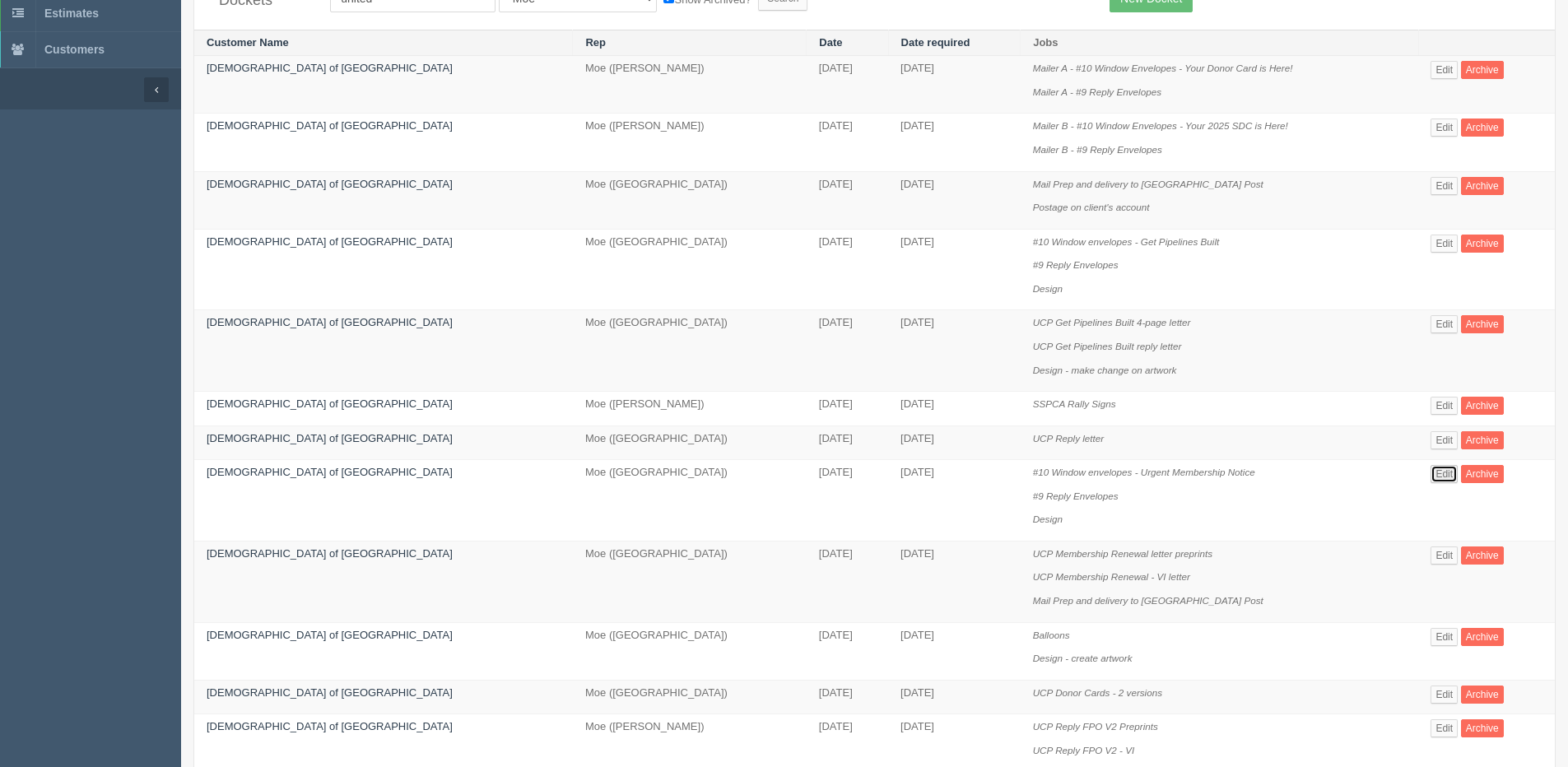
click at [1433, 476] on link "Edit" at bounding box center [1444, 473] width 28 height 18
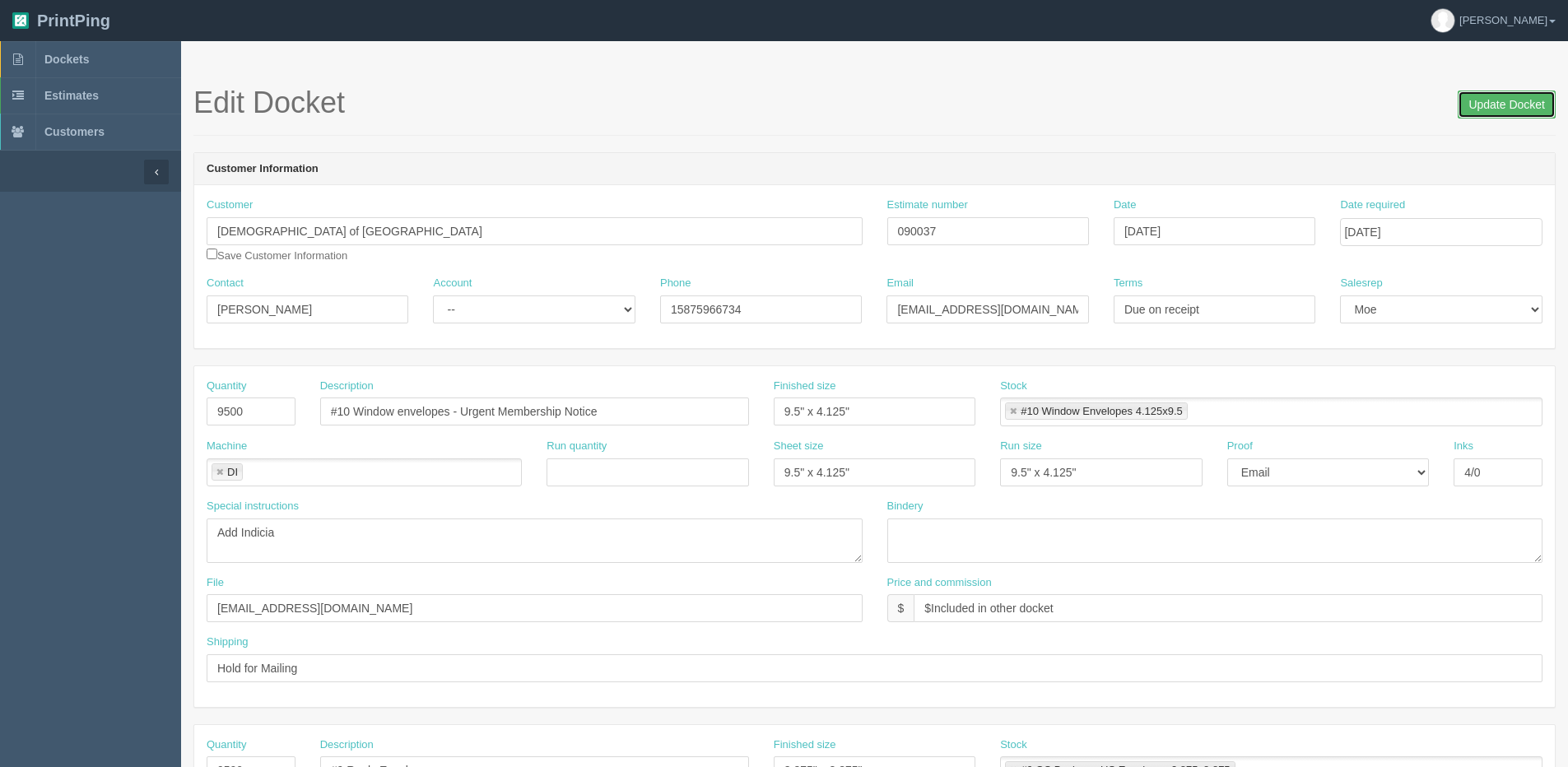
click at [1476, 94] on input "Update Docket" at bounding box center [1506, 104] width 98 height 28
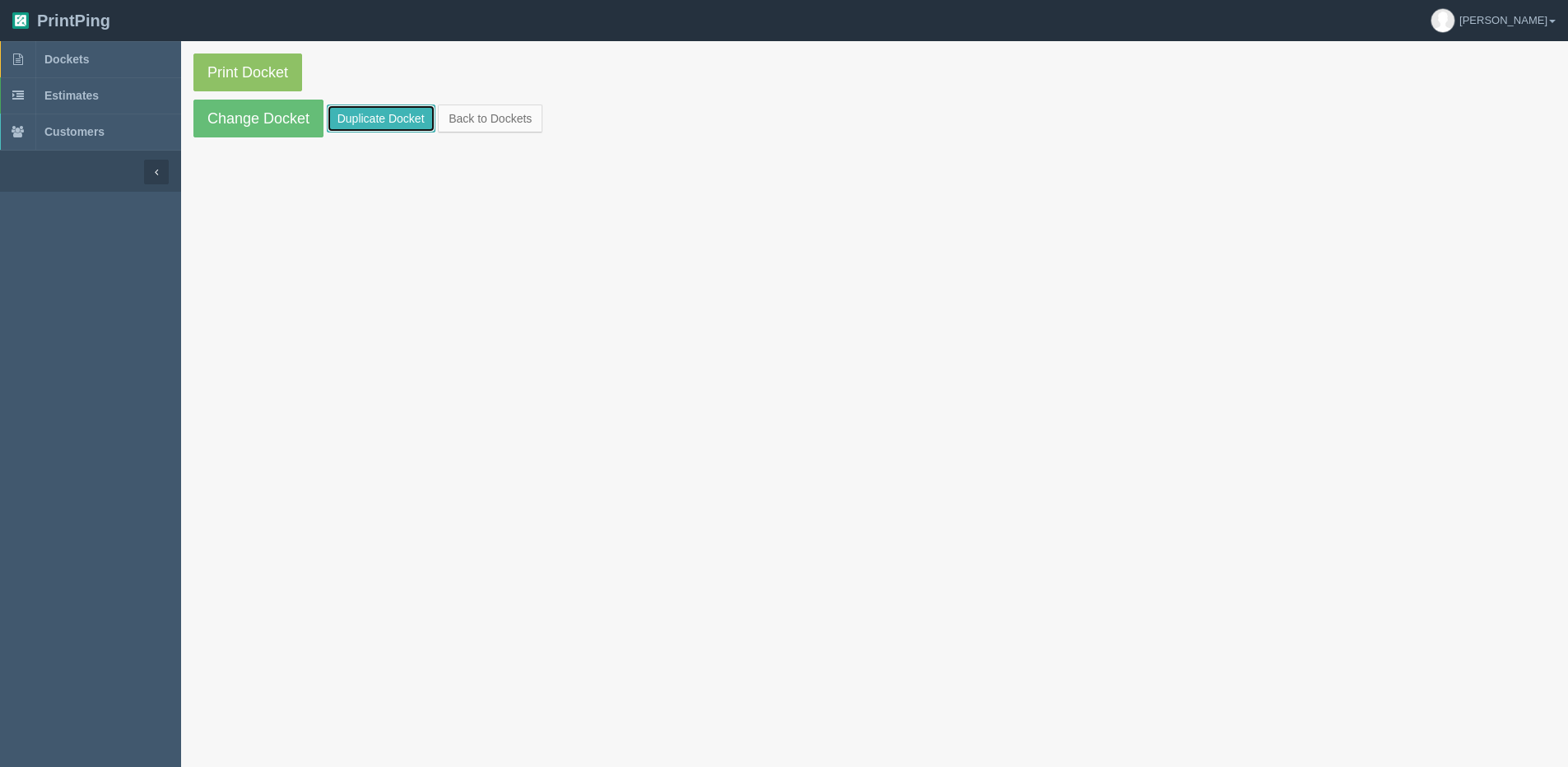
click at [411, 116] on link "Duplicate Docket" at bounding box center [381, 118] width 108 height 28
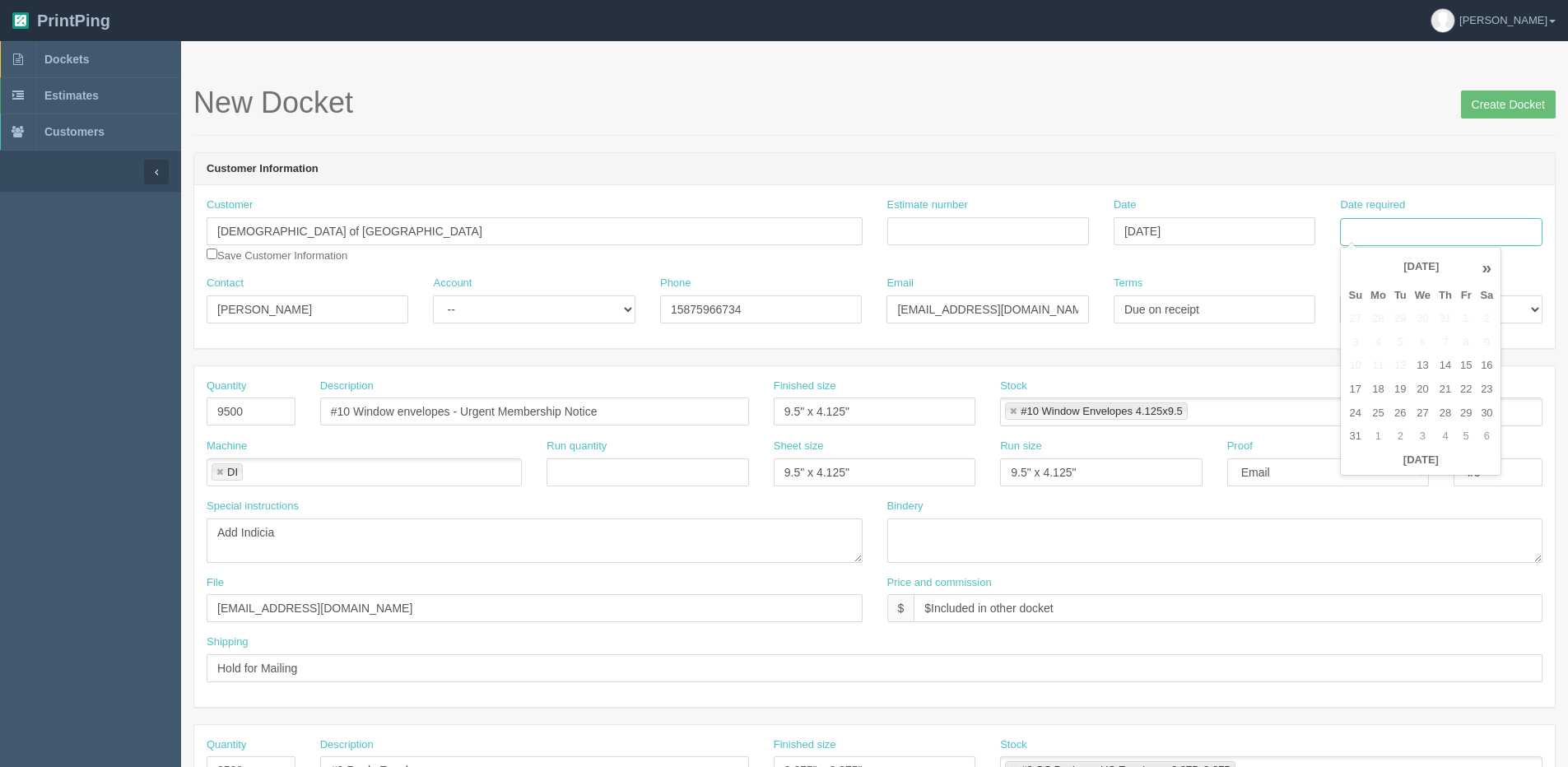
click at [1417, 222] on input "Date required" at bounding box center [1441, 232] width 201 height 28
click at [1467, 388] on td "22" at bounding box center [1465, 390] width 20 height 24
type input "[DATE]"
drag, startPoint x: 278, startPoint y: 406, endPoint x: -49, endPoint y: 428, distance: 327.7
click at [0, 428] on html "PrintPing Dan Edit account ( dan@allrush.ca ) Logout Dockets Estimates Customers" at bounding box center [784, 747] width 1568 height 1494
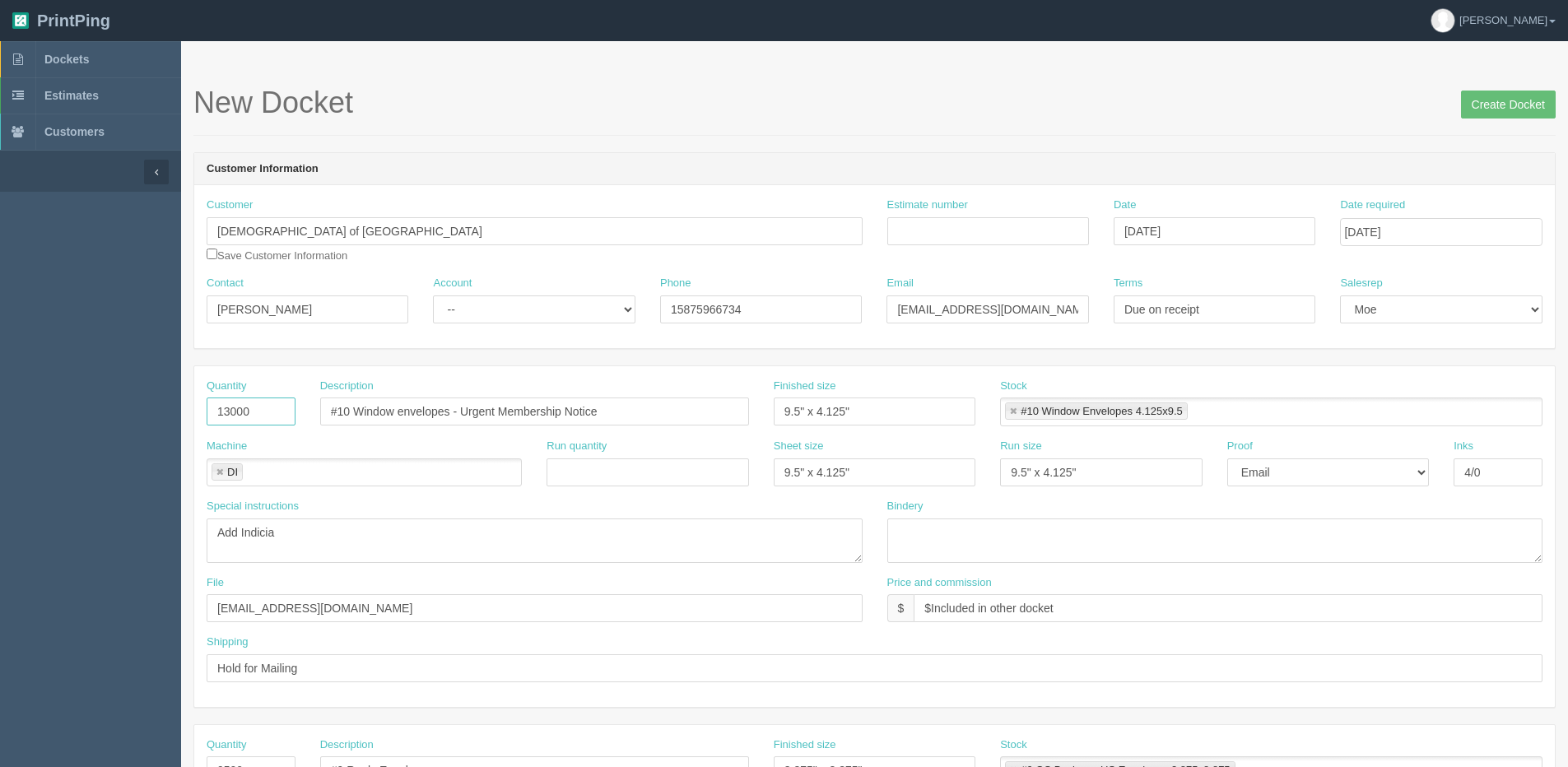
type input "13000"
click at [1383, 239] on input "[DATE]" at bounding box center [1441, 232] width 201 height 28
click at [1392, 413] on td "26" at bounding box center [1400, 414] width 21 height 24
type input "August 26, 2025"
click at [1540, 98] on input "Create Docket" at bounding box center [1508, 104] width 95 height 28
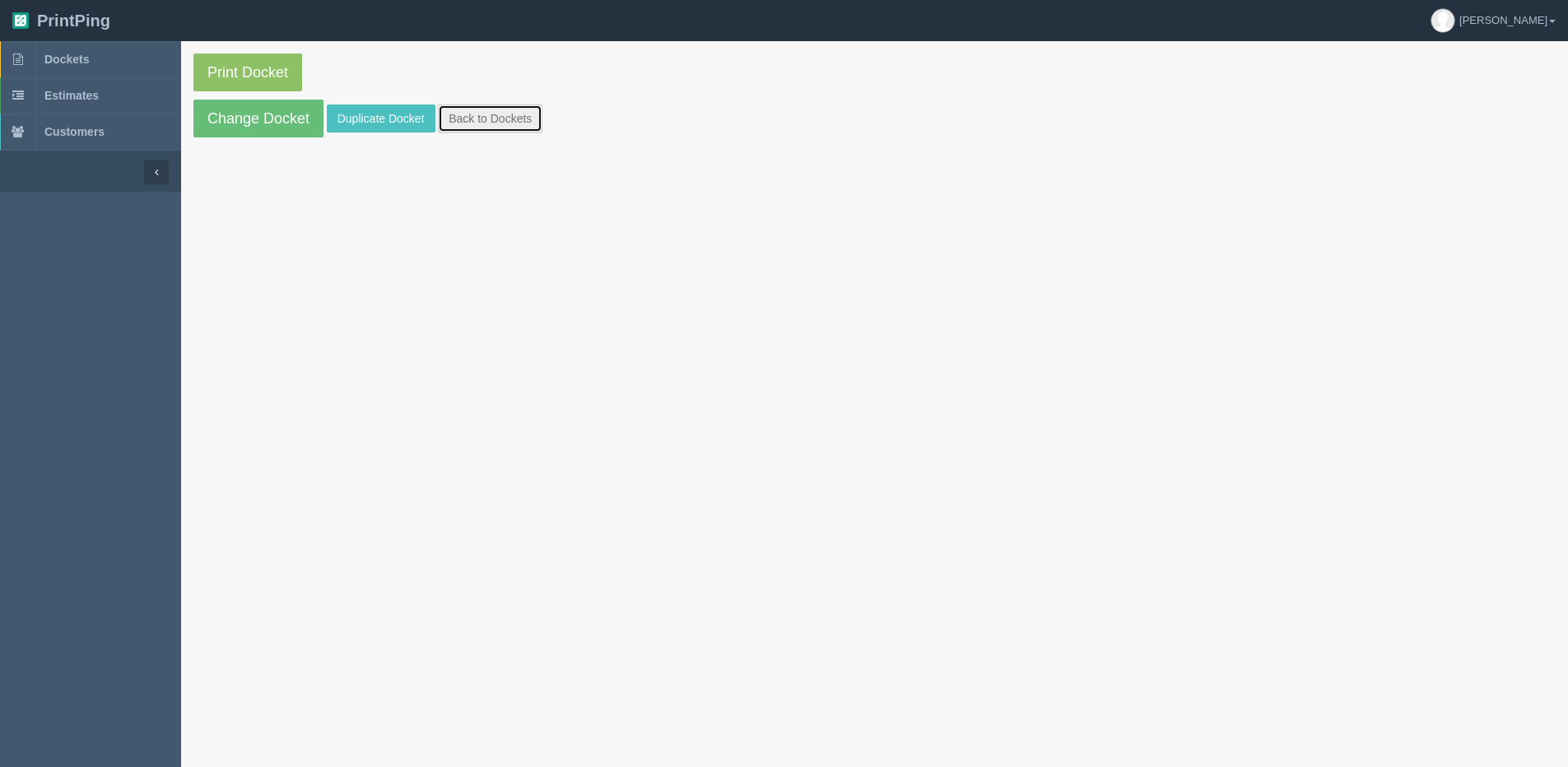
click at [469, 122] on link "Back to Dockets" at bounding box center [490, 118] width 104 height 28
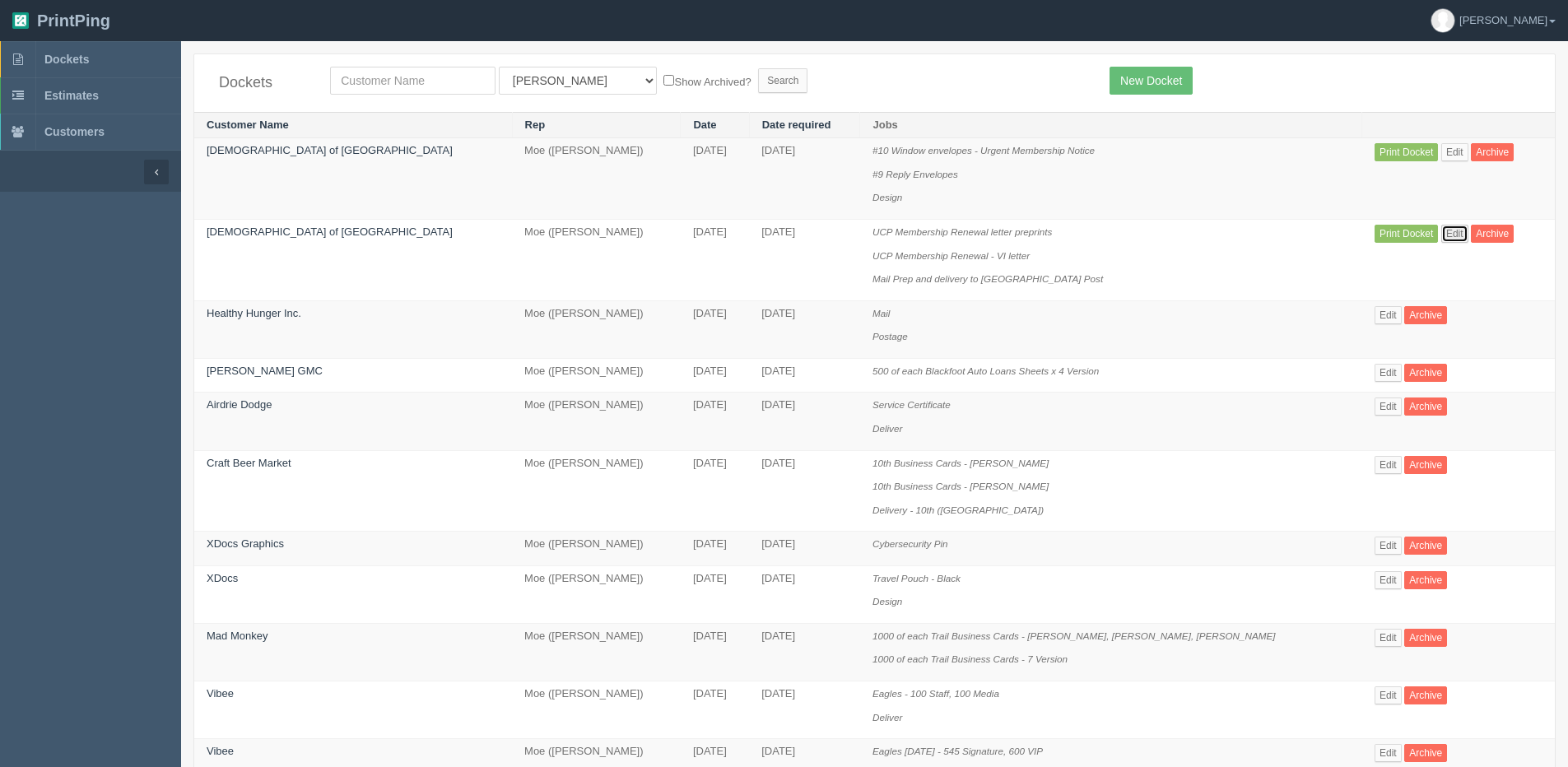
click at [1441, 239] on link "Edit" at bounding box center [1454, 233] width 28 height 18
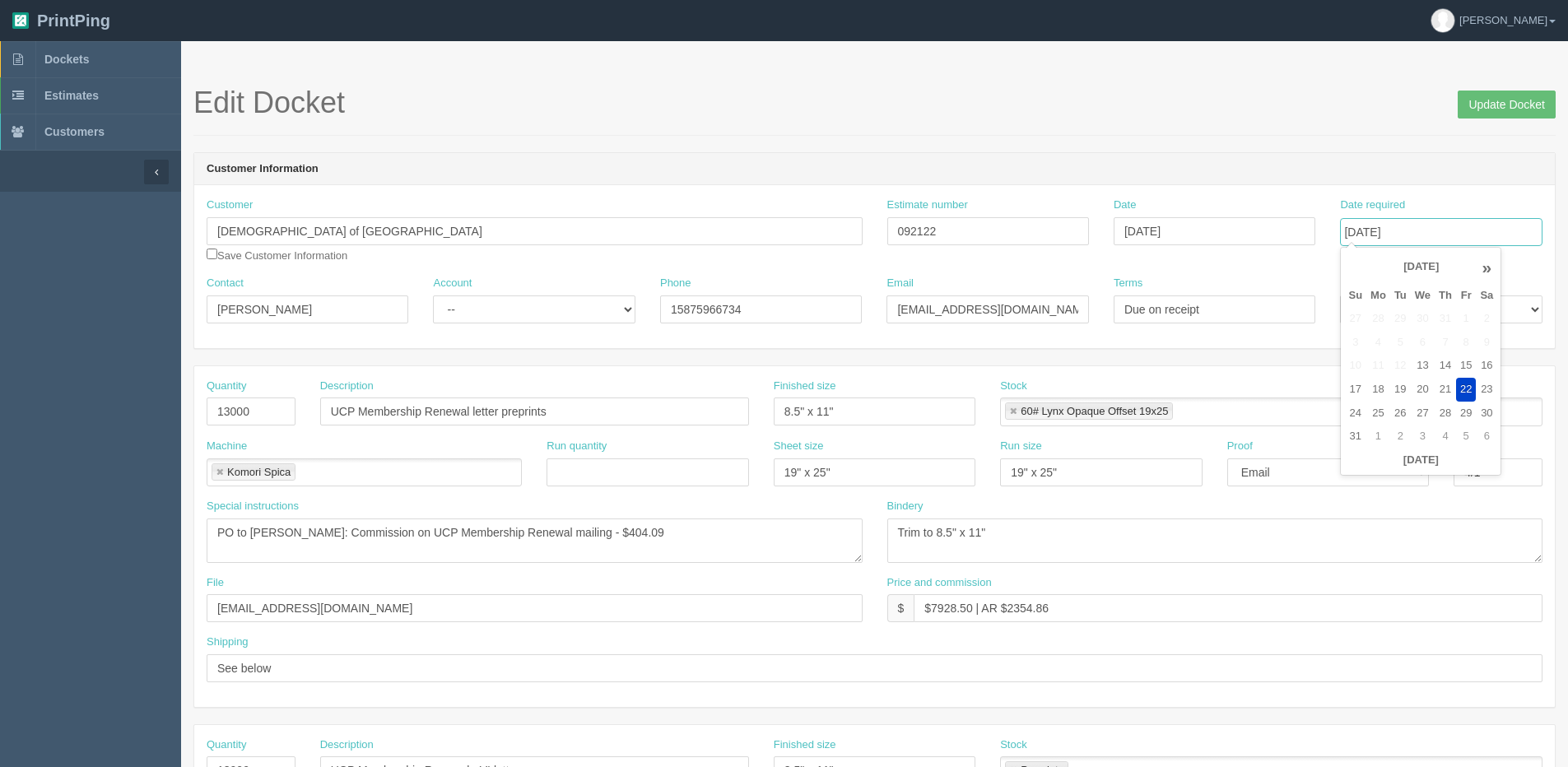
click at [1408, 221] on input "August 22, 2025" at bounding box center [1441, 232] width 201 height 28
click at [1405, 412] on td "26" at bounding box center [1400, 414] width 21 height 24
type input "August 26, 2025"
click at [1494, 104] on input "Update Docket" at bounding box center [1506, 104] width 98 height 28
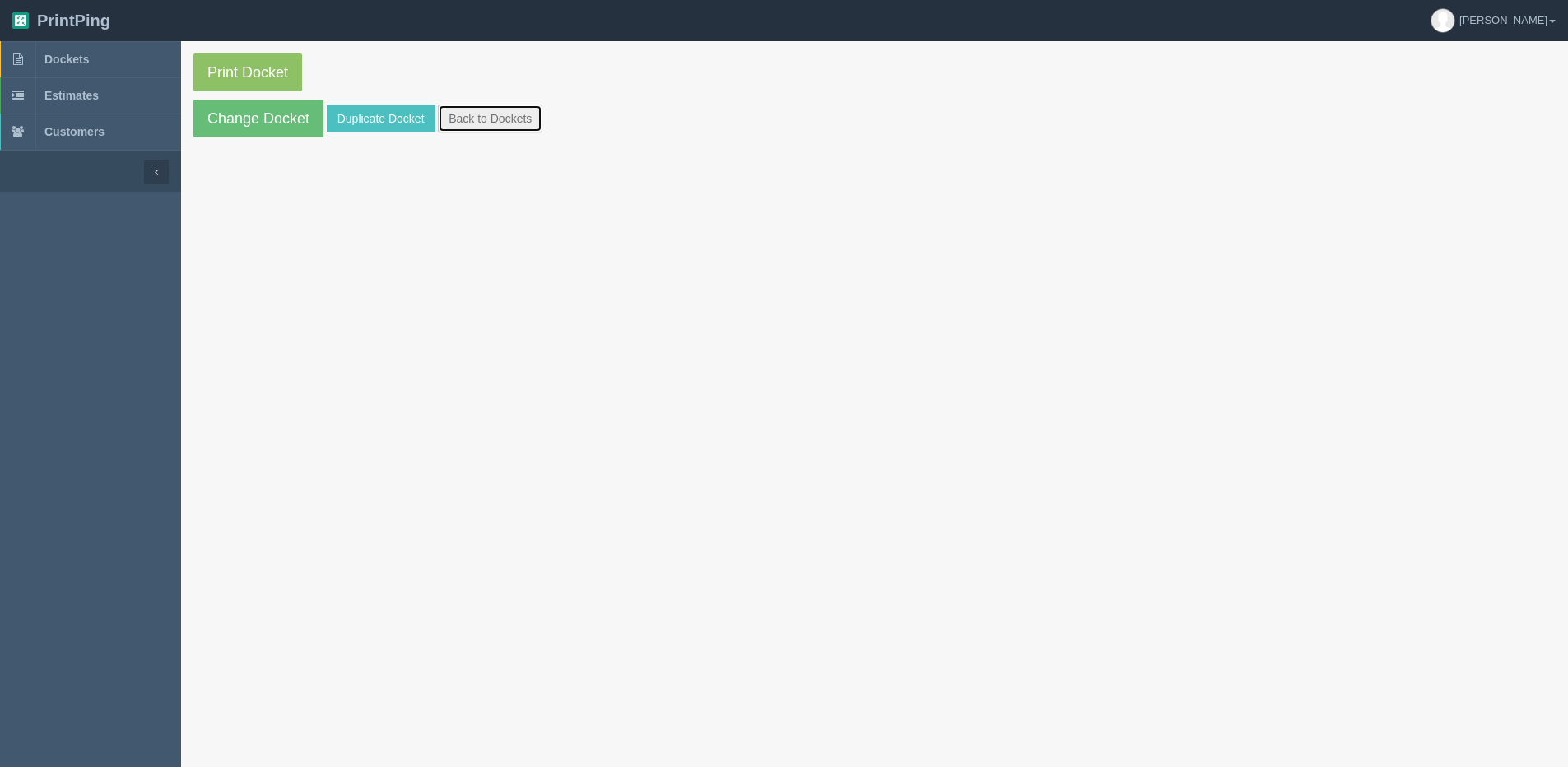
click at [470, 128] on link "Back to Dockets" at bounding box center [490, 118] width 104 height 28
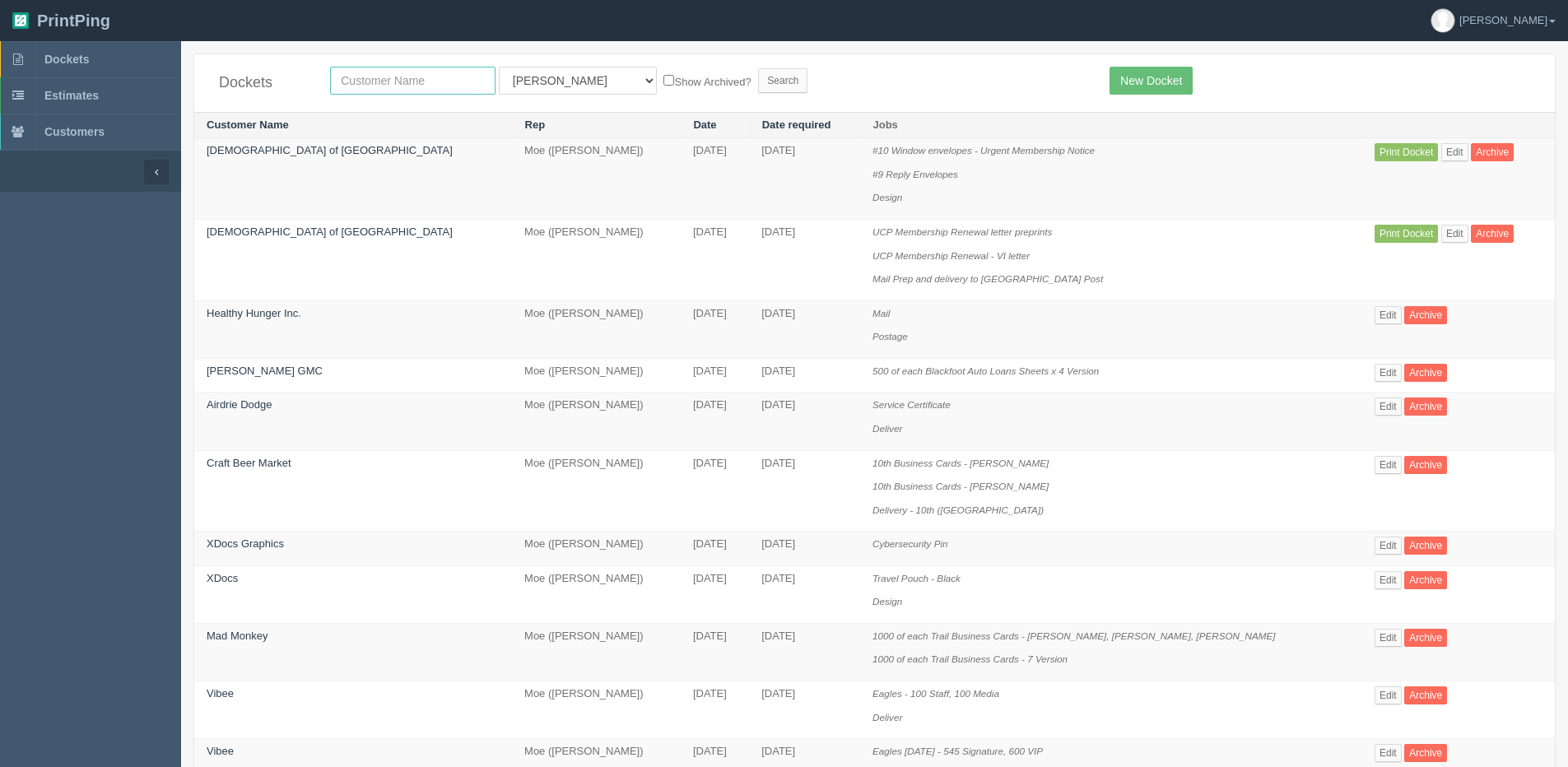
click at [392, 81] on input "text" at bounding box center [412, 80] width 165 height 28
type input "experience"
click at [758, 68] on input "Search" at bounding box center [782, 80] width 49 height 25
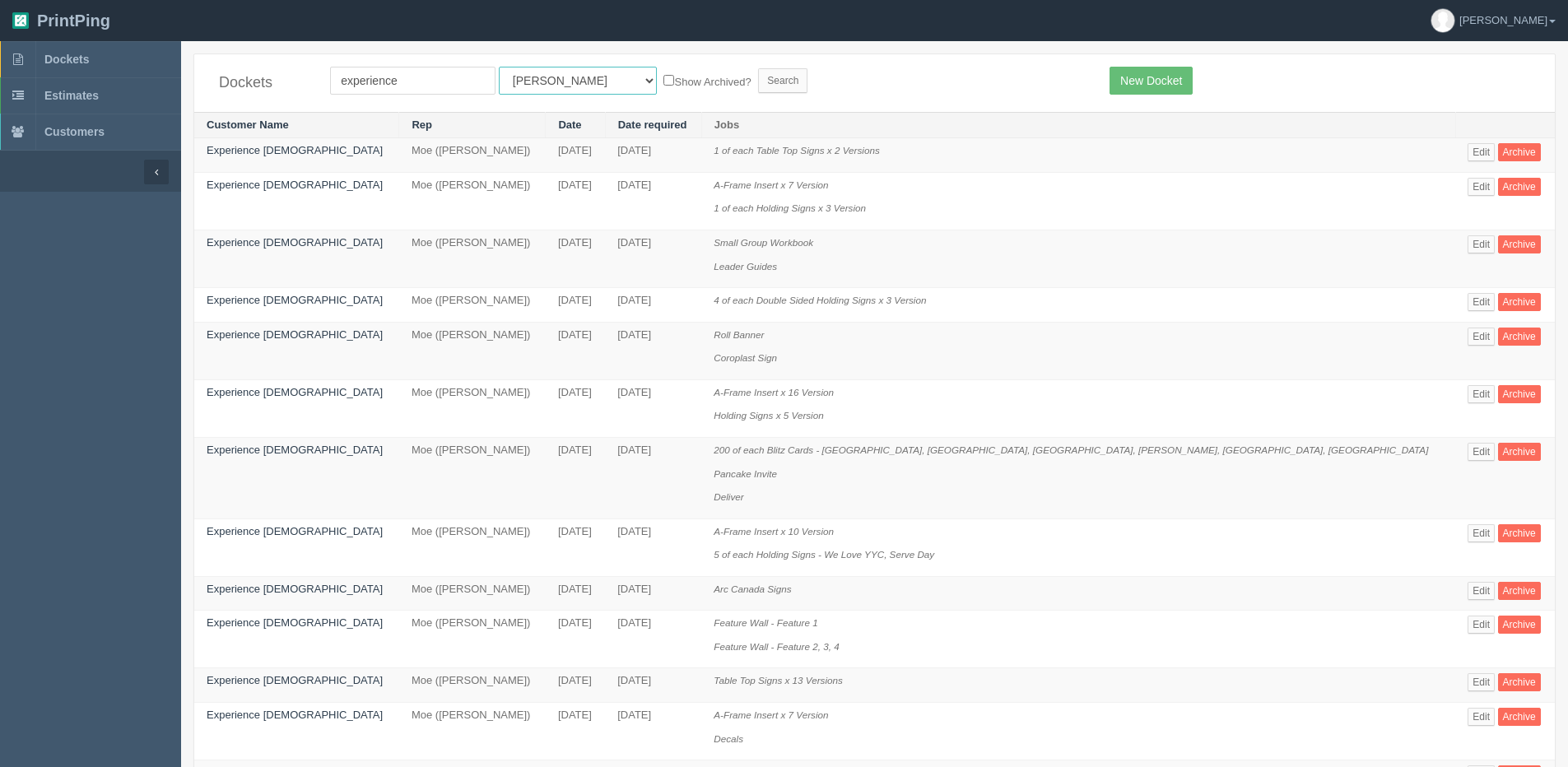
click at [532, 77] on select "All Users [PERSON_NAME] Test 1 [PERSON_NAME] [PERSON_NAME] [PERSON_NAME] France…" at bounding box center [577, 80] width 158 height 28
select select "1"
click at [498, 66] on select "All Users [PERSON_NAME] Test 1 [PERSON_NAME] [PERSON_NAME] [PERSON_NAME] France…" at bounding box center [577, 80] width 158 height 28
click at [664, 75] on label "Show Archived?" at bounding box center [707, 81] width 87 height 19
click at [664, 75] on input "Show Archived?" at bounding box center [669, 80] width 10 height 10
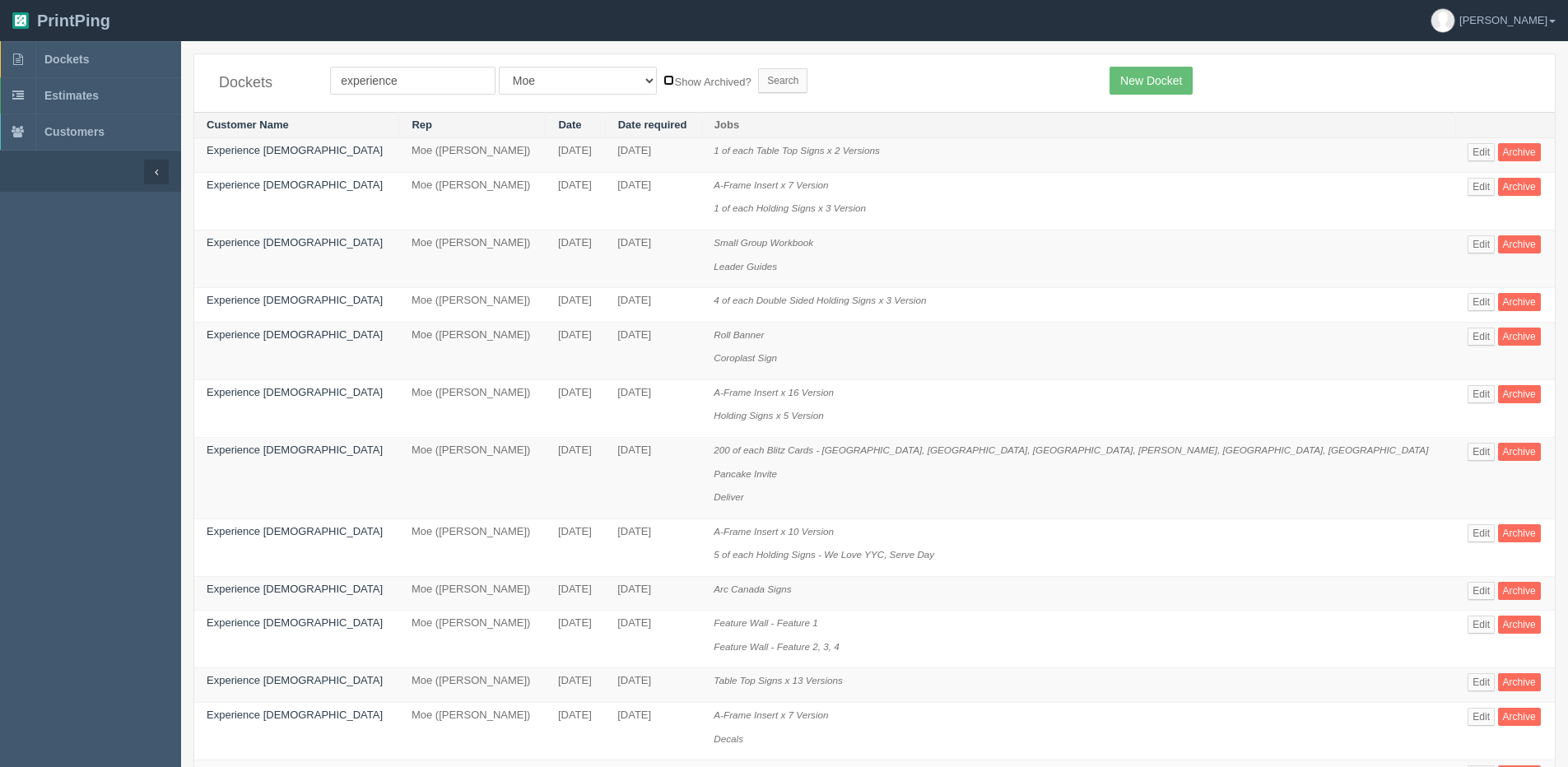
checkbox input "true"
click at [758, 81] on input "Search" at bounding box center [782, 80] width 49 height 25
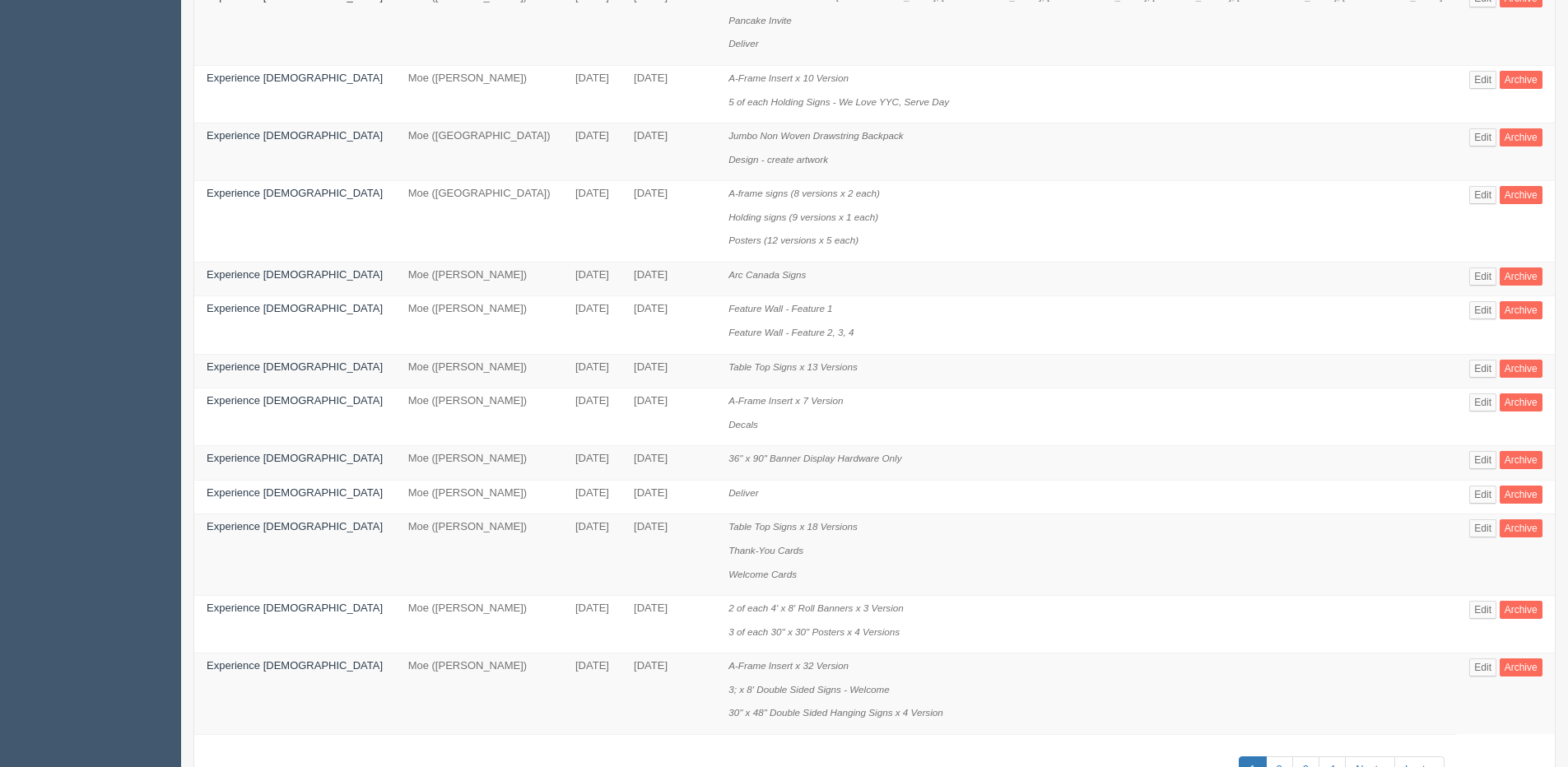
scroll to position [894, 0]
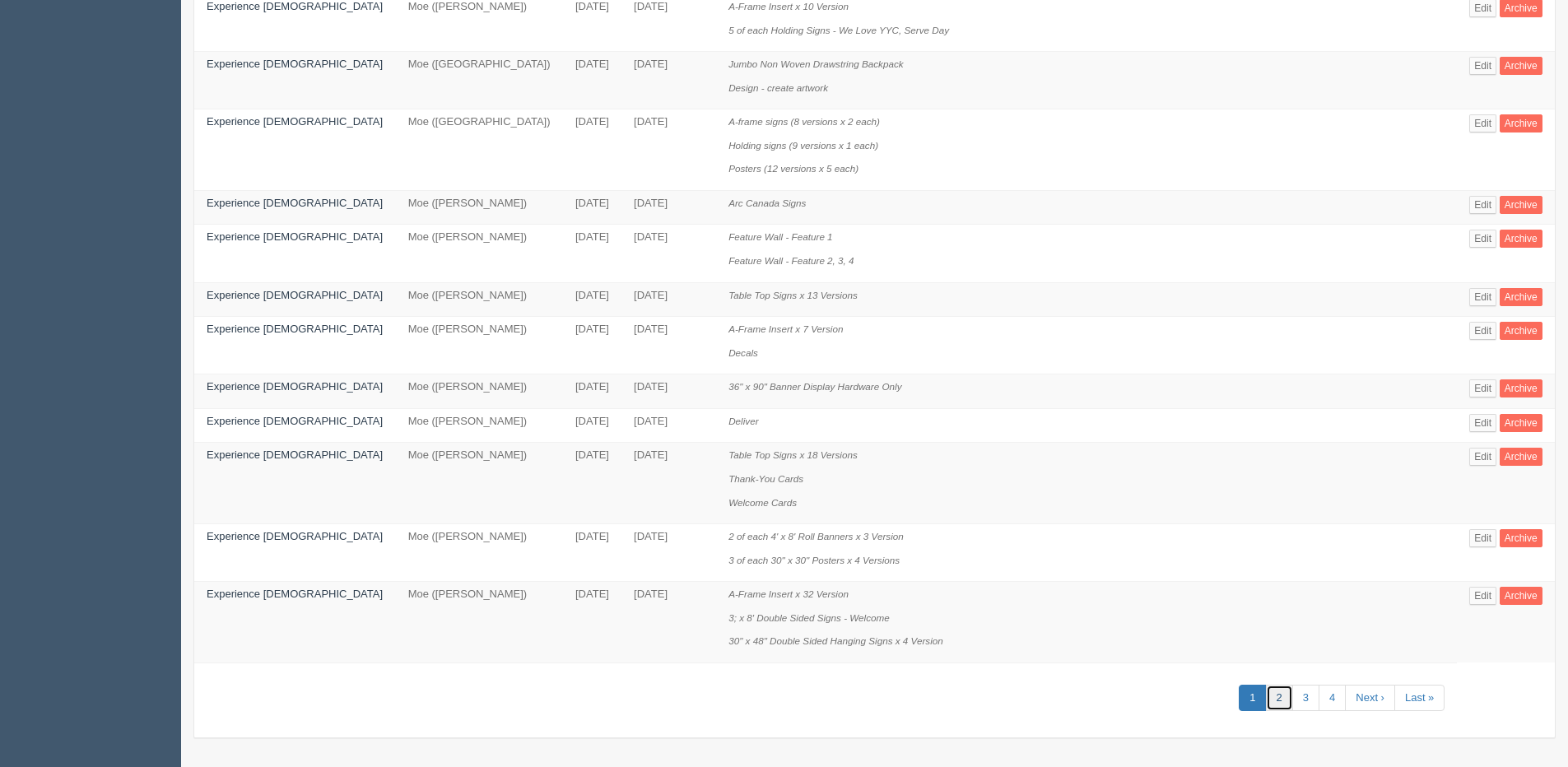
click at [1266, 692] on link "2" at bounding box center [1280, 699] width 28 height 28
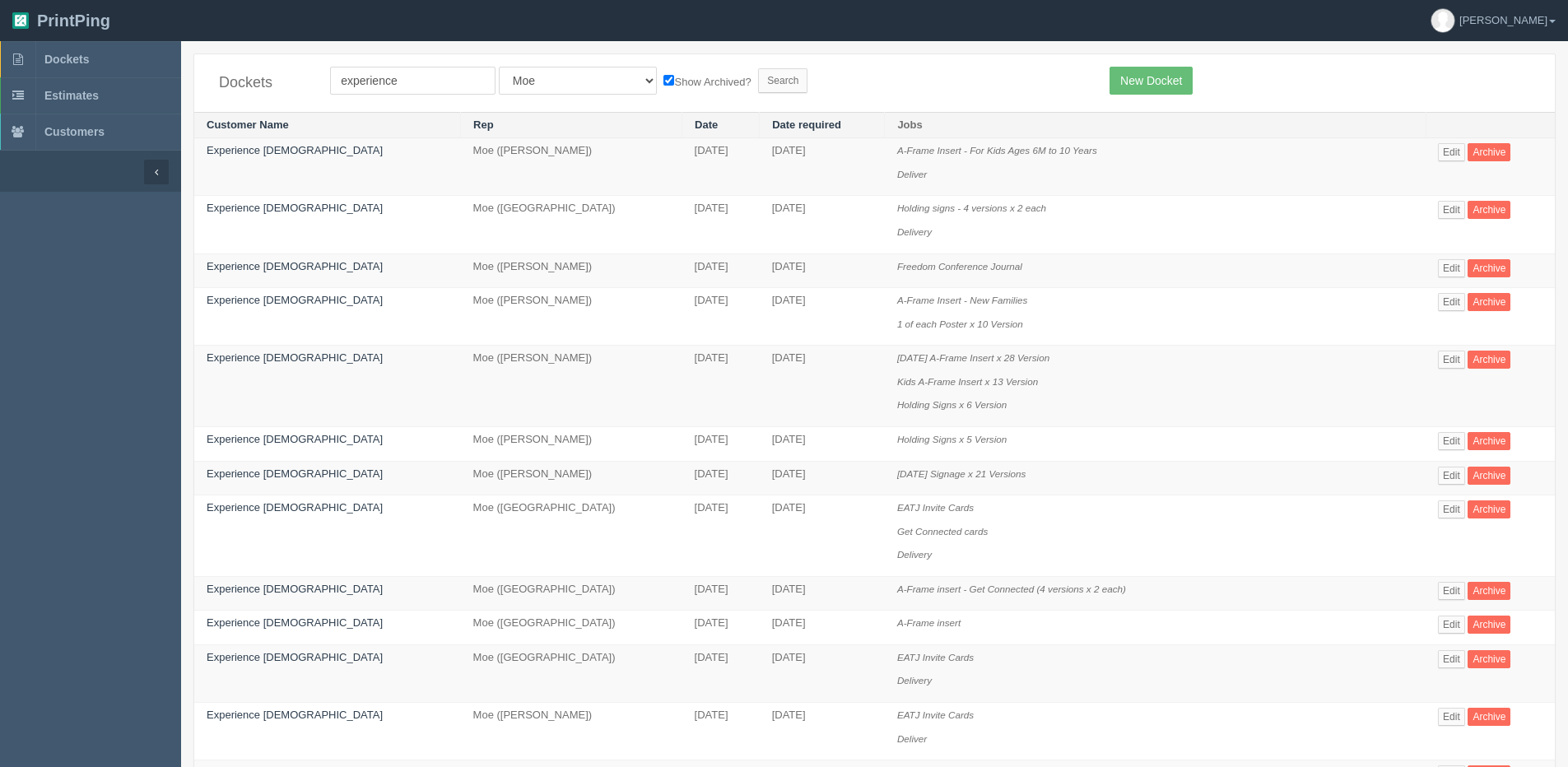
click at [1425, 363] on td "Edit Archive" at bounding box center [1490, 387] width 129 height 82
click at [1437, 363] on link "Edit" at bounding box center [1451, 359] width 28 height 18
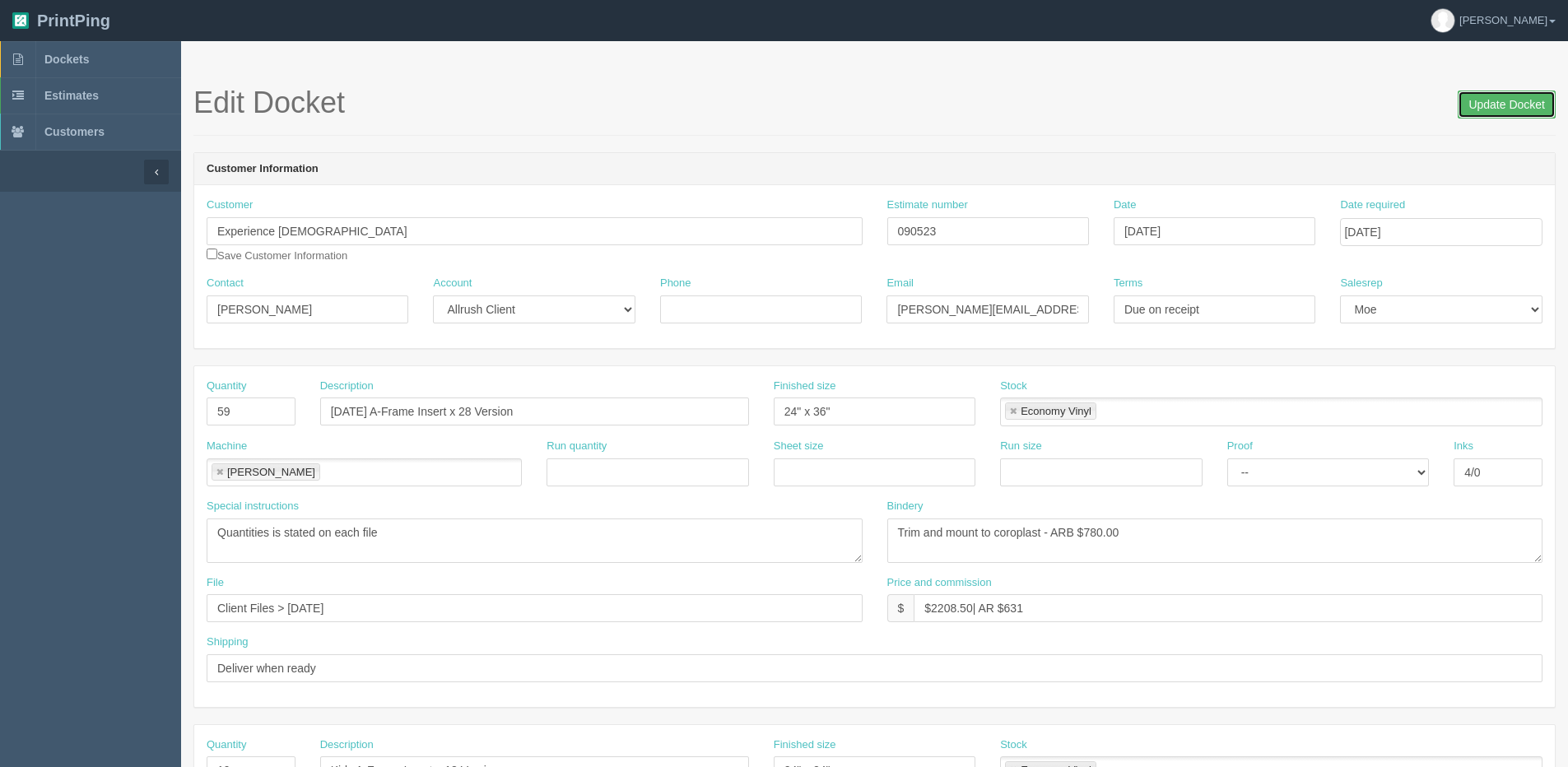
click at [1521, 98] on input "Update Docket" at bounding box center [1506, 104] width 98 height 28
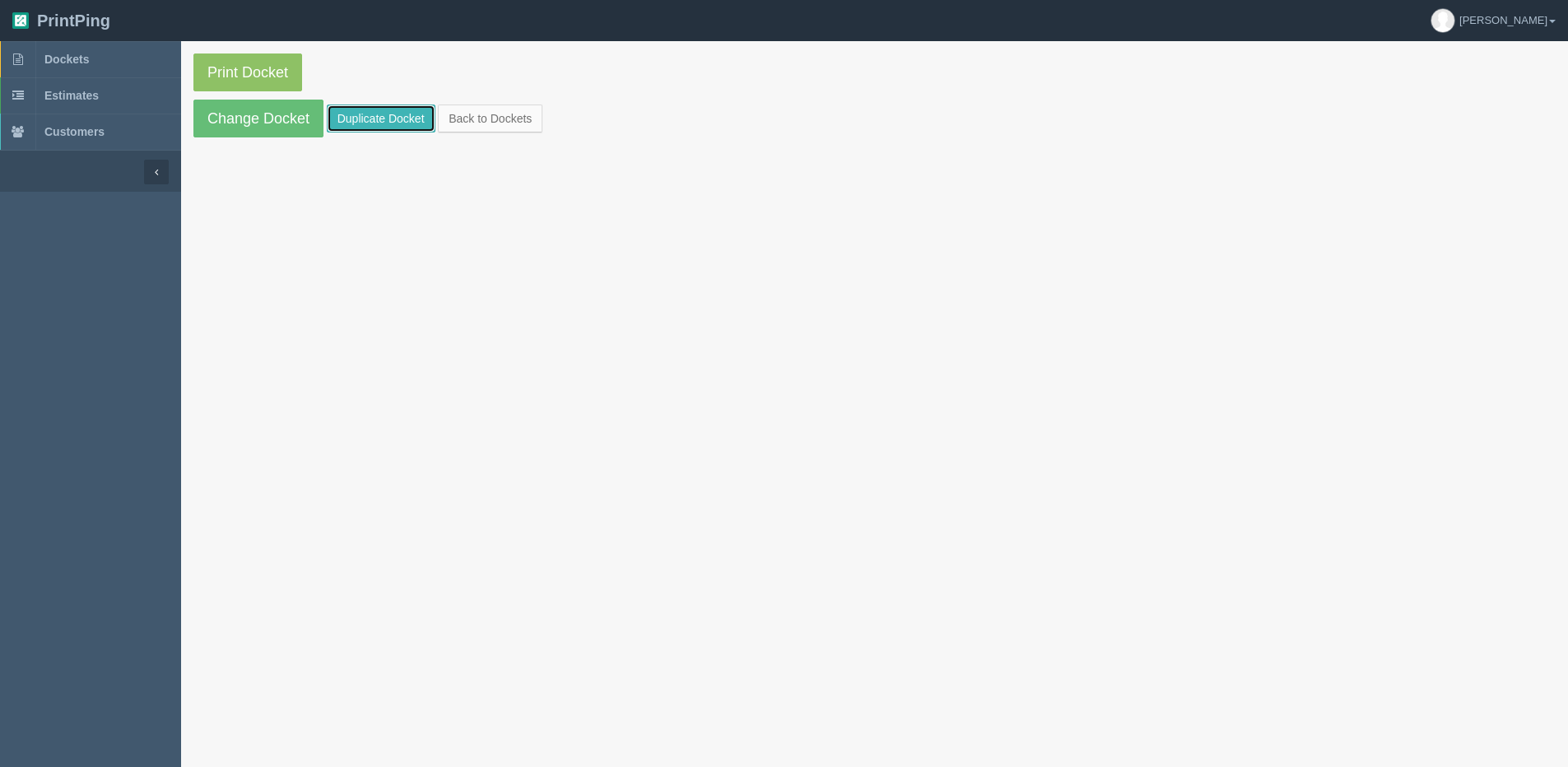
click at [353, 117] on link "Duplicate Docket" at bounding box center [381, 118] width 108 height 28
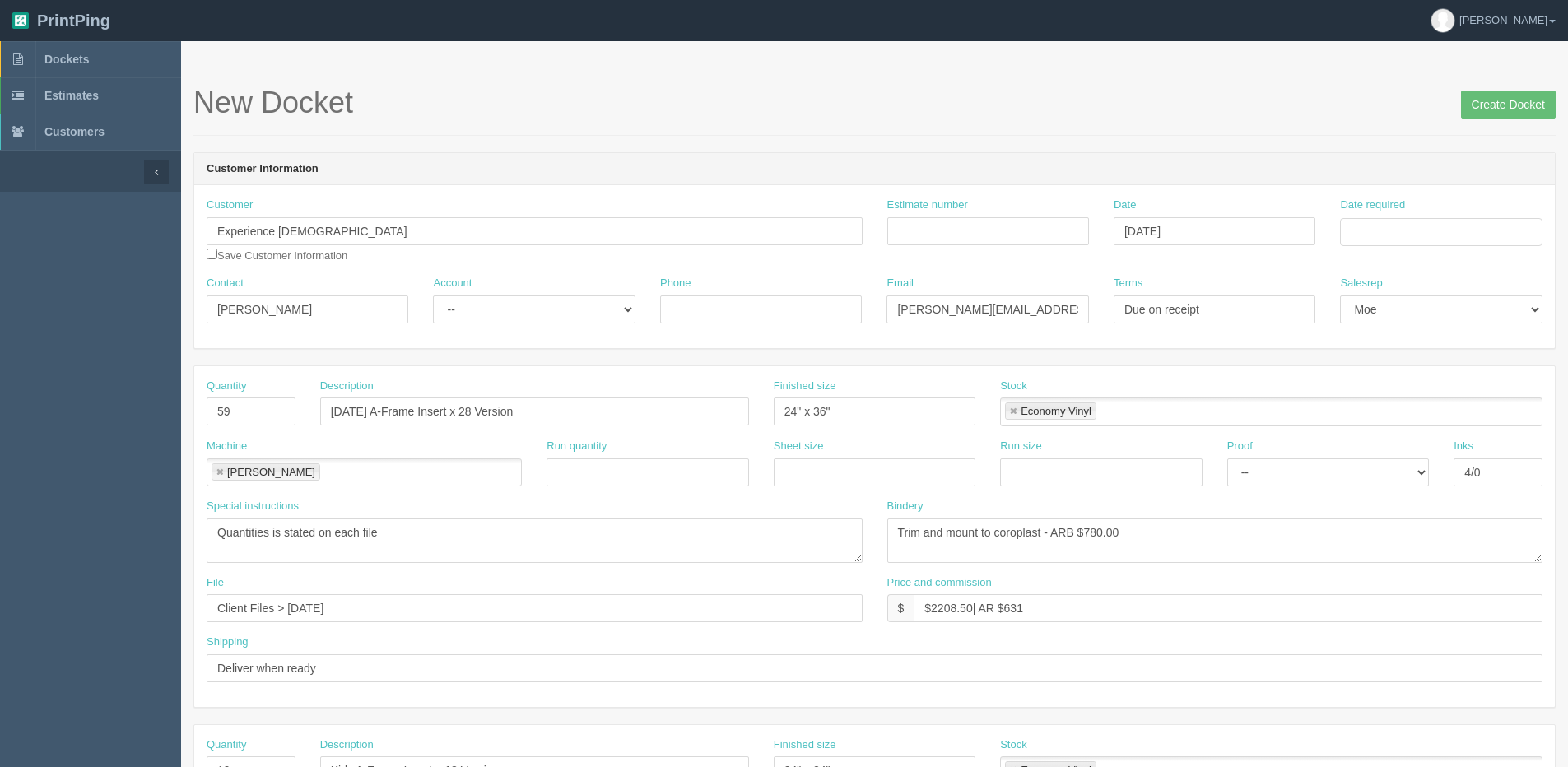
click at [1381, 252] on div "Date required" at bounding box center [1440, 227] width 226 height 61
click at [1380, 232] on input "Date required" at bounding box center [1441, 232] width 201 height 28
click at [1428, 387] on td "20" at bounding box center [1423, 390] width 24 height 24
type input "[DATE]"
drag, startPoint x: 174, startPoint y: 419, endPoint x: 54, endPoint y: 411, distance: 120.3
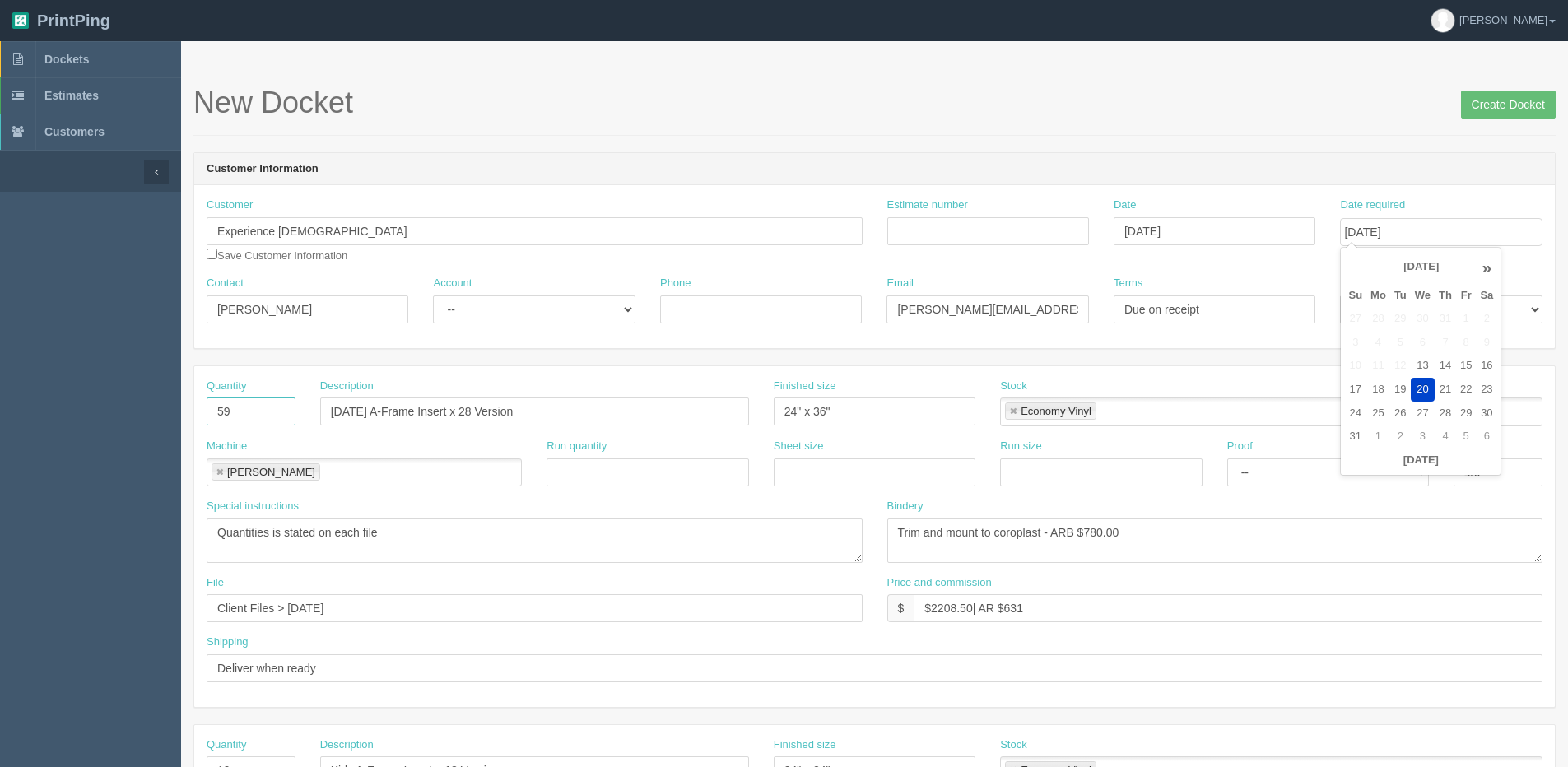
click at [78, 419] on section "Dockets Estimates Customers" at bounding box center [784, 768] width 1568 height 1454
type input "1"
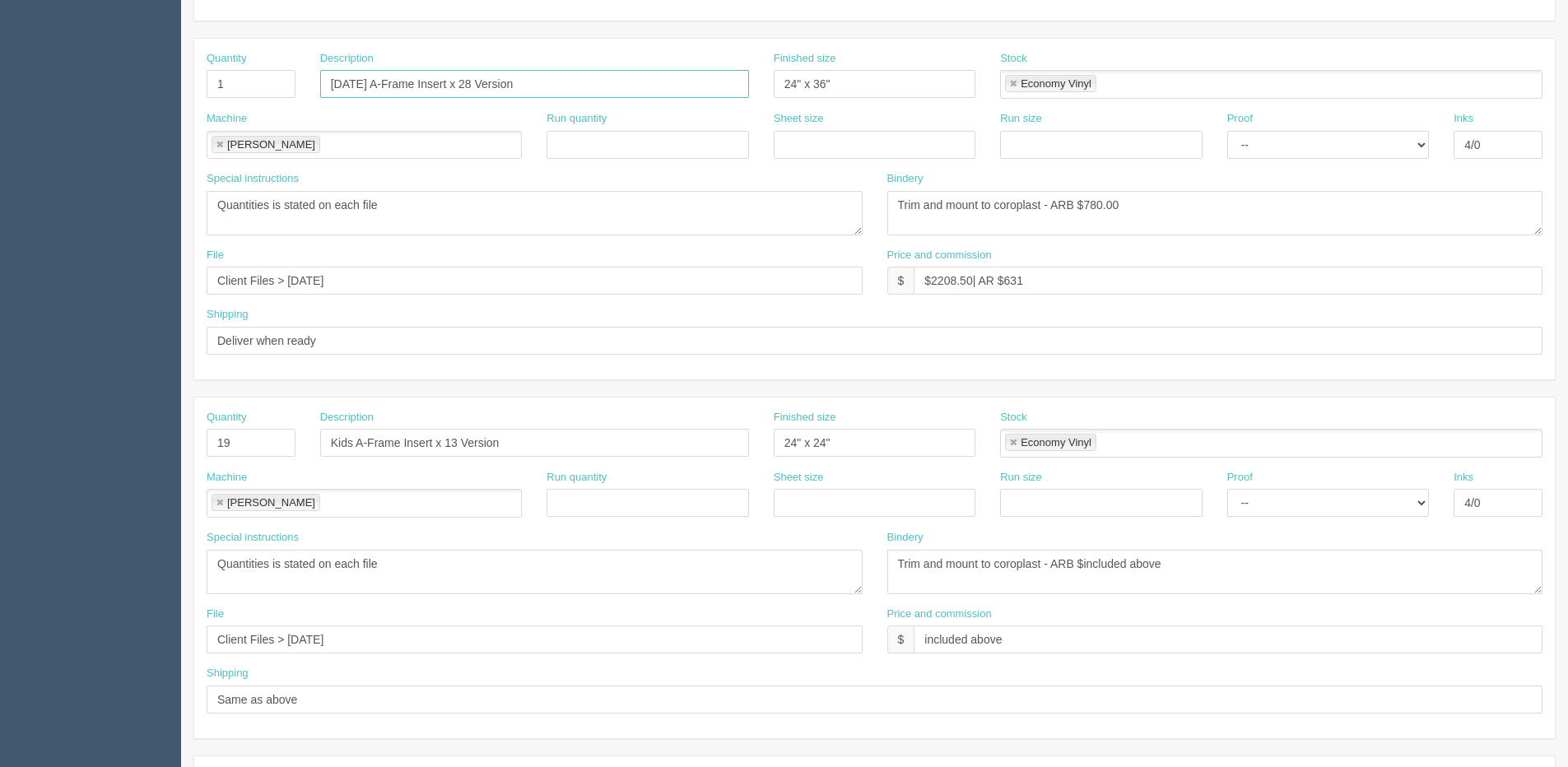
scroll to position [329, 0]
drag, startPoint x: 404, startPoint y: 203, endPoint x: -357, endPoint y: 217, distance: 761.1
click at [0, 217] on html "PrintPing Dan Edit account ( dan@allrush.ca ) Logout Dockets Estimates Customers" at bounding box center [784, 418] width 1568 height 1494
drag, startPoint x: 453, startPoint y: 573, endPoint x: 114, endPoint y: 559, distance: 339.3
click at [97, 559] on section "Dockets Estimates Customers" at bounding box center [784, 438] width 1568 height 1454
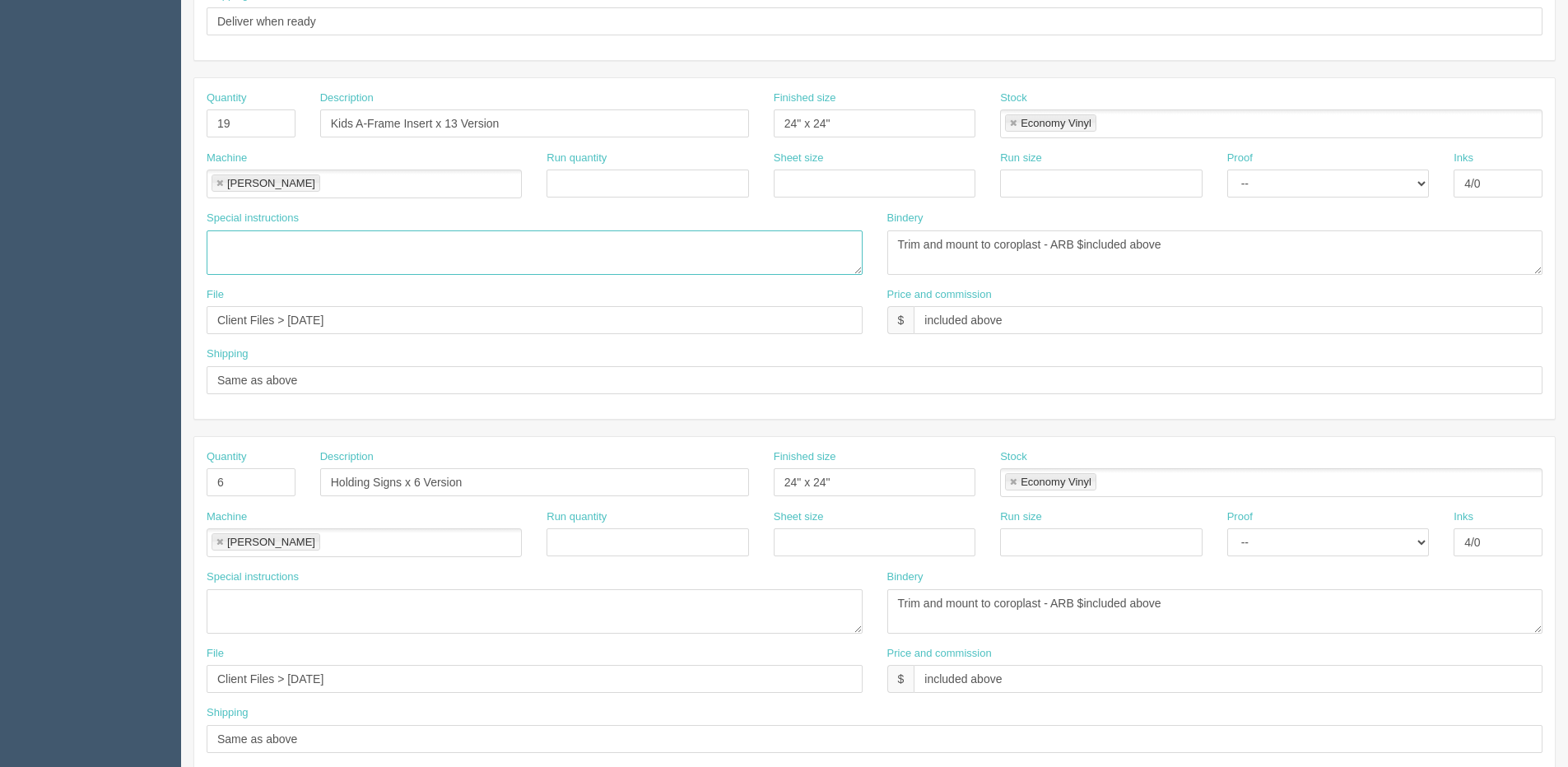
scroll to position [659, 0]
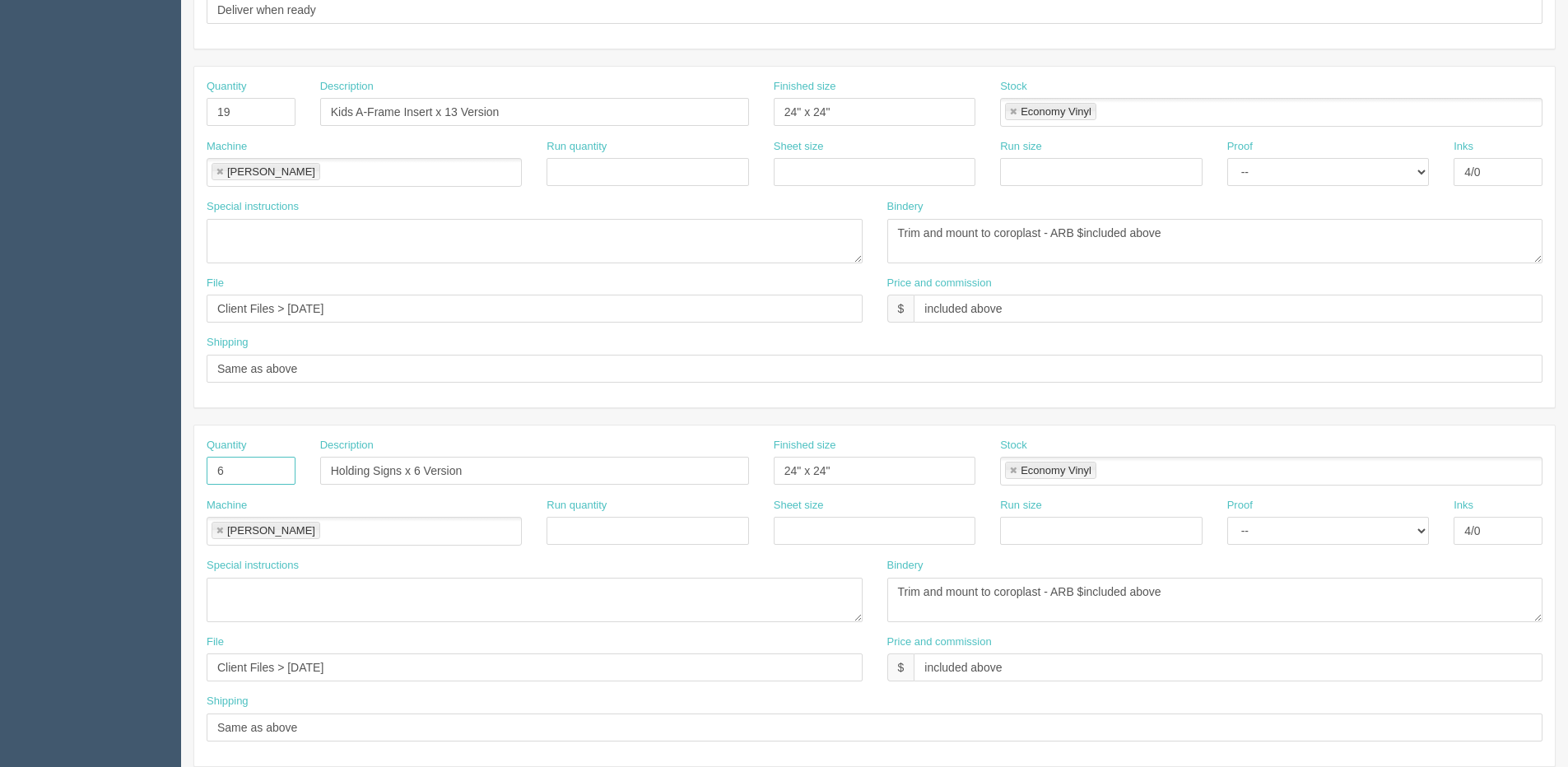
drag, startPoint x: 112, startPoint y: 472, endPoint x: 84, endPoint y: 472, distance: 28.0
click at [90, 472] on section "Dockets Estimates Customers" at bounding box center [784, 109] width 1568 height 1454
type input "1"
click at [415, 471] on input "Holding Signs x 6 Version" at bounding box center [534, 471] width 429 height 28
drag, startPoint x: 480, startPoint y: 465, endPoint x: 287, endPoint y: 467, distance: 193.0
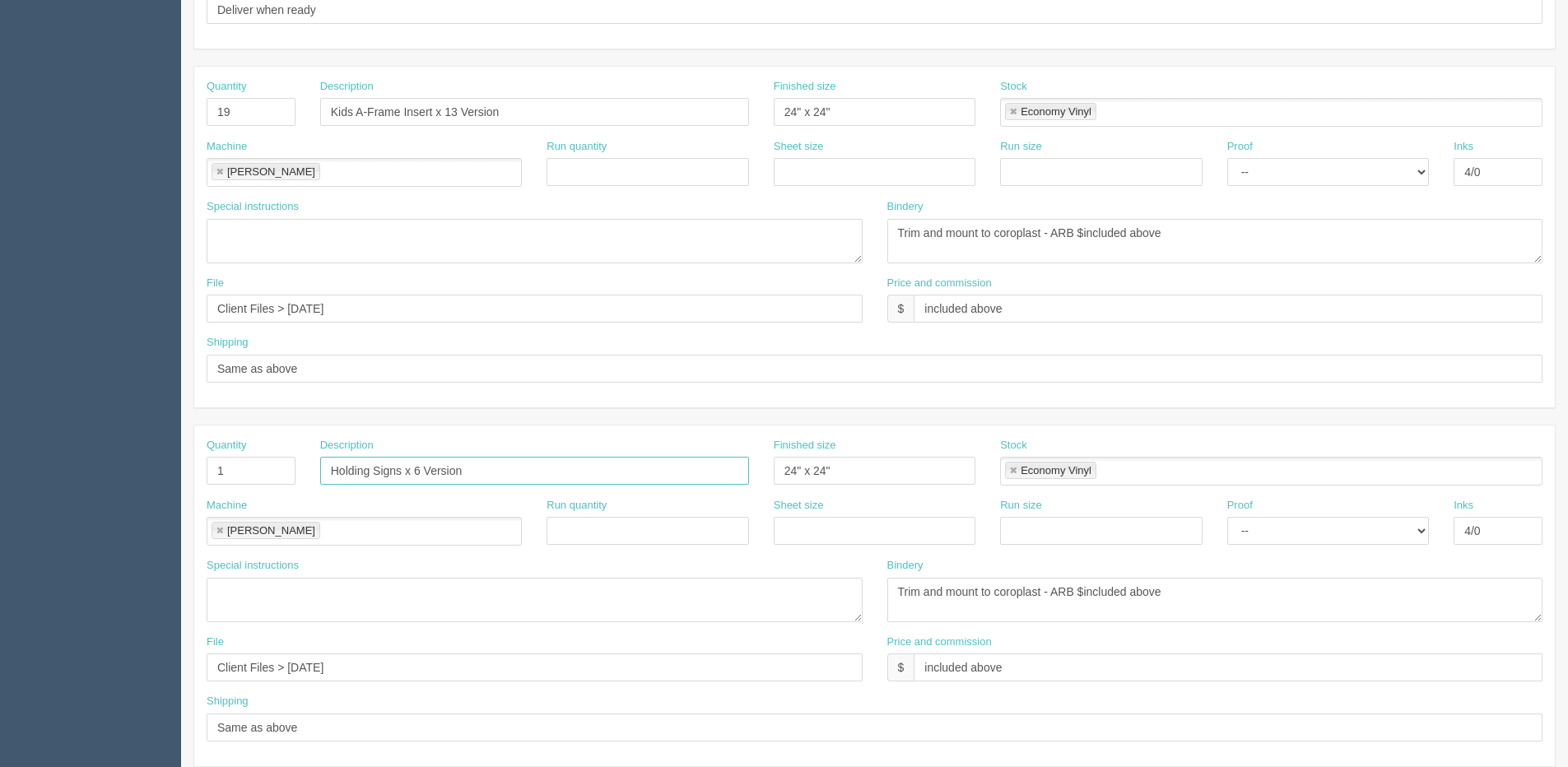
click at [287, 467] on div "Quantity 1 Description Holding Signs x 6 Version Finished size 24" x 24" Stock …" at bounding box center [874, 468] width 1361 height 60
type input "Magnet - 5 x 7 and 8.5 x 11"
drag, startPoint x: 836, startPoint y: 479, endPoint x: 601, endPoint y: 478, distance: 235.0
click at [610, 478] on div "Quantity 1 Description Magnet - 5 x 7 and 8.5 x 11 Finished size 24" x 24" Stoc…" at bounding box center [874, 468] width 1361 height 60
type input "5" x 7" | 8.5" x 11""
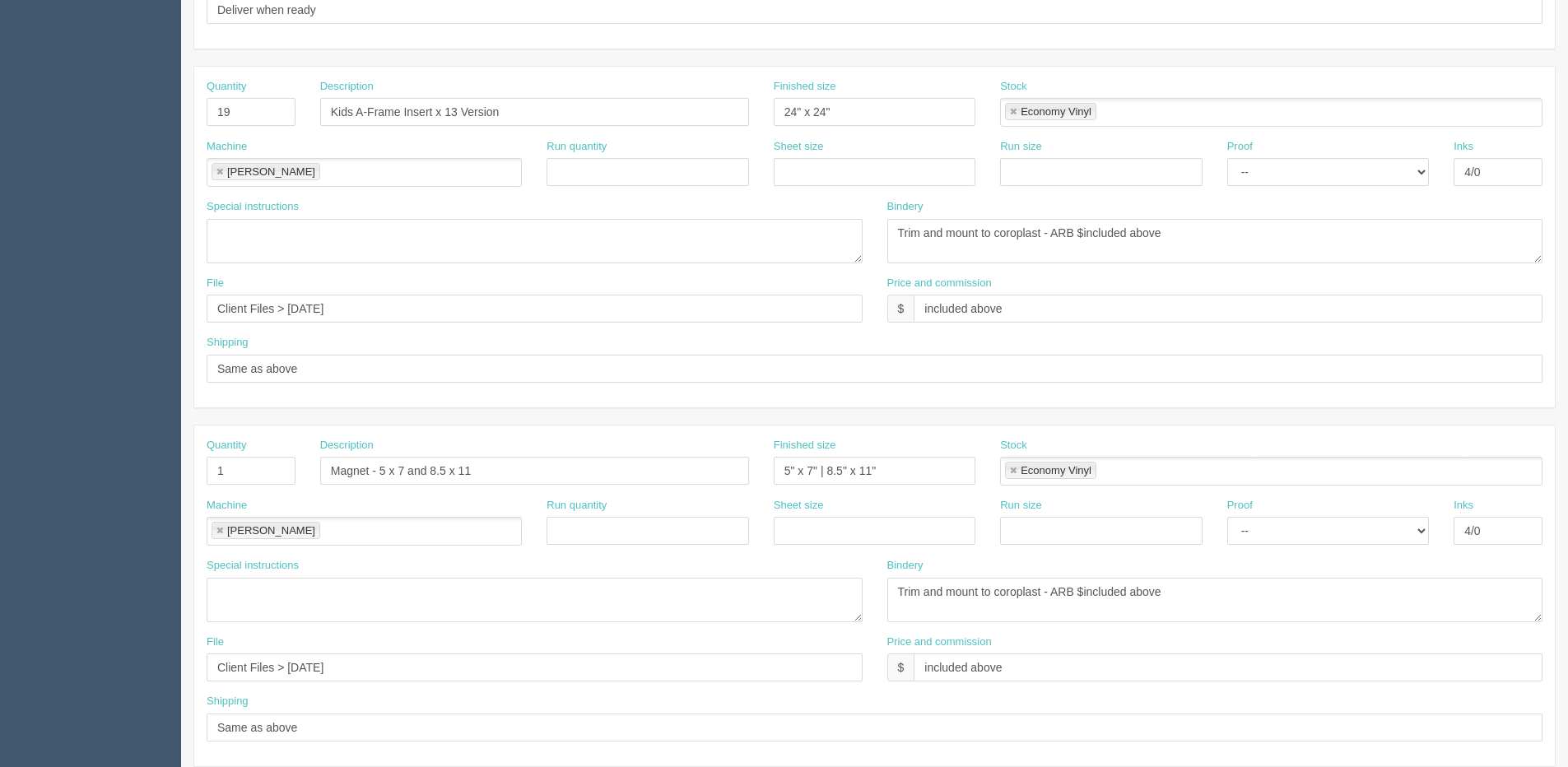
drag, startPoint x: 246, startPoint y: 454, endPoint x: 182, endPoint y: 461, distance: 64.4
click at [186, 461] on section "New Docket Create Docket Customer Information Customer Experience Church Save C…" at bounding box center [874, 109] width 1386 height 1454
drag, startPoint x: 238, startPoint y: 473, endPoint x: 6, endPoint y: 473, distance: 232.0
click at [113, 473] on section "Dockets Estimates Customers" at bounding box center [784, 109] width 1568 height 1454
type input "2"
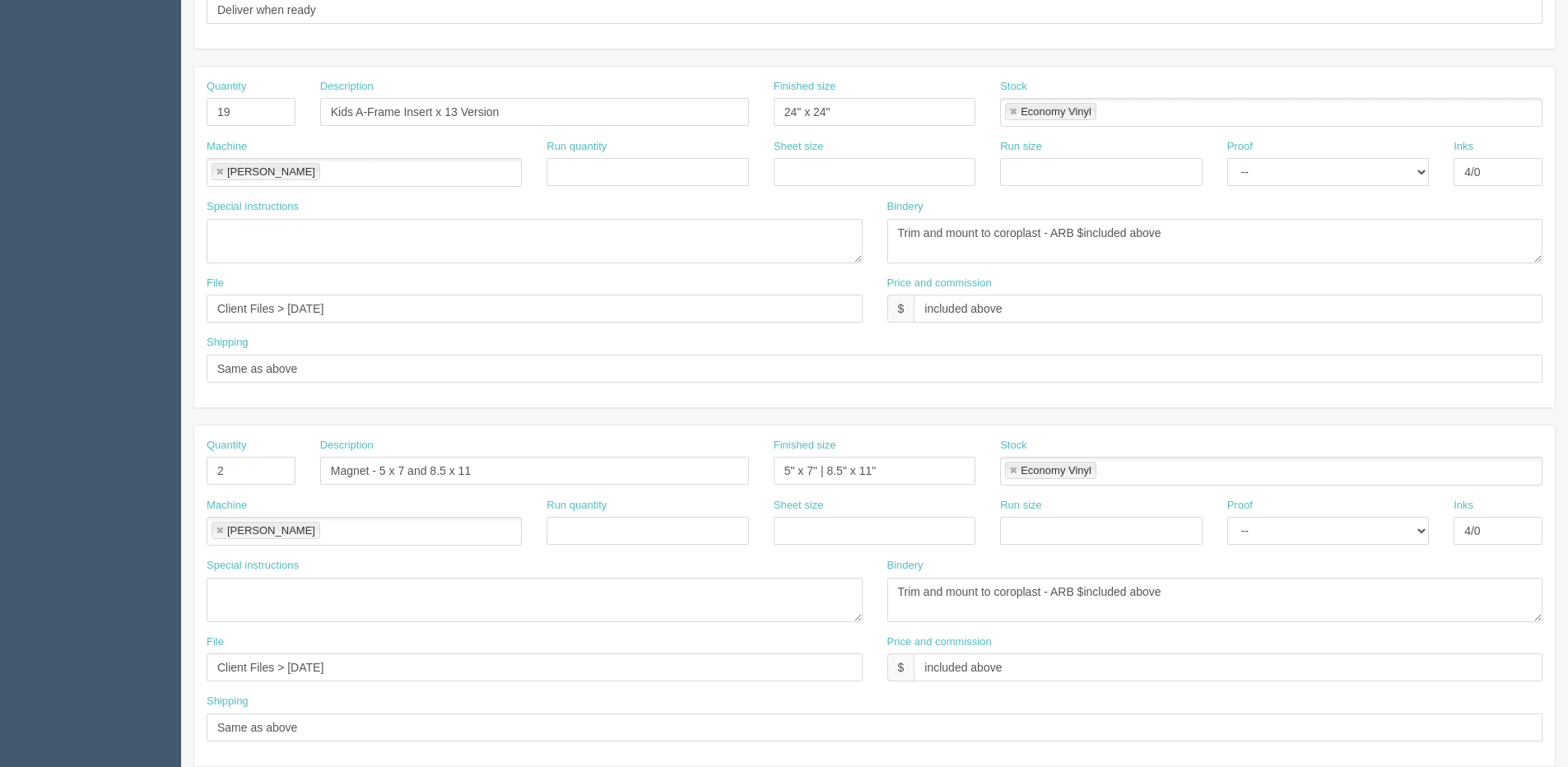
drag, startPoint x: 315, startPoint y: 469, endPoint x: 347, endPoint y: 469, distance: 32.0
click at [327, 469] on div "Description Magnet - 5 x 7 and 8.5 x 11" at bounding box center [534, 468] width 454 height 60
click at [330, 473] on input "Magnet - 5 x 7 and 8.5 x 11" at bounding box center [534, 471] width 429 height 28
drag, startPoint x: 432, startPoint y: 470, endPoint x: 910, endPoint y: 529, distance: 481.6
click at [910, 529] on div "Quantity 2 Description 1 of each Magnet - 5 x 7 and 8.5 x 11 Finished size 5" x…" at bounding box center [874, 596] width 1361 height 341
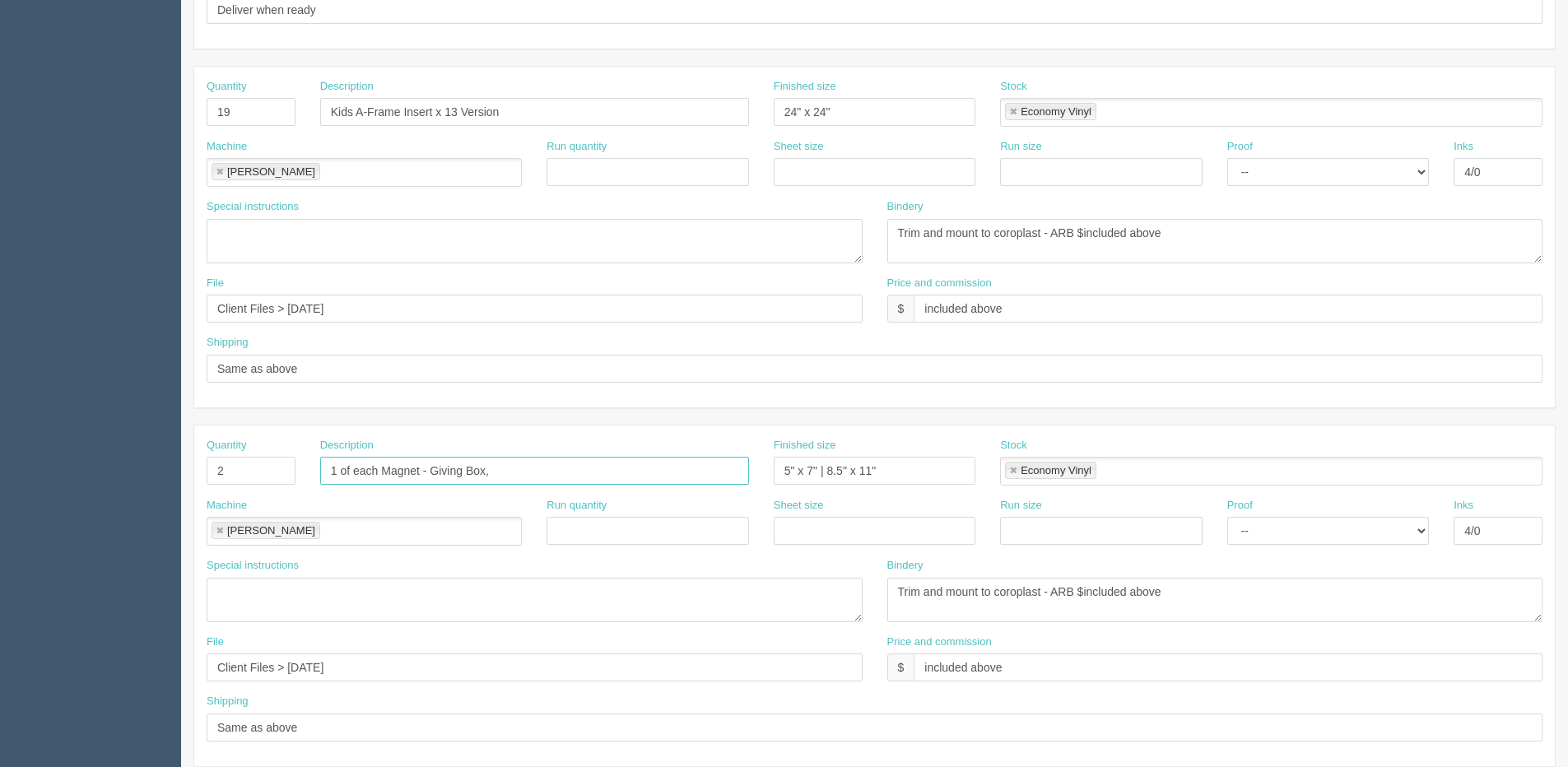
type input "1 of each Magnet - Giving Box,"
drag, startPoint x: 238, startPoint y: 478, endPoint x: 194, endPoint y: 476, distance: 44.0
click at [199, 476] on div "Quantity 2" at bounding box center [251, 468] width 114 height 60
click at [248, 469] on input "2" at bounding box center [250, 471] width 89 height 28
drag, startPoint x: 231, startPoint y: 472, endPoint x: 159, endPoint y: 472, distance: 72.0
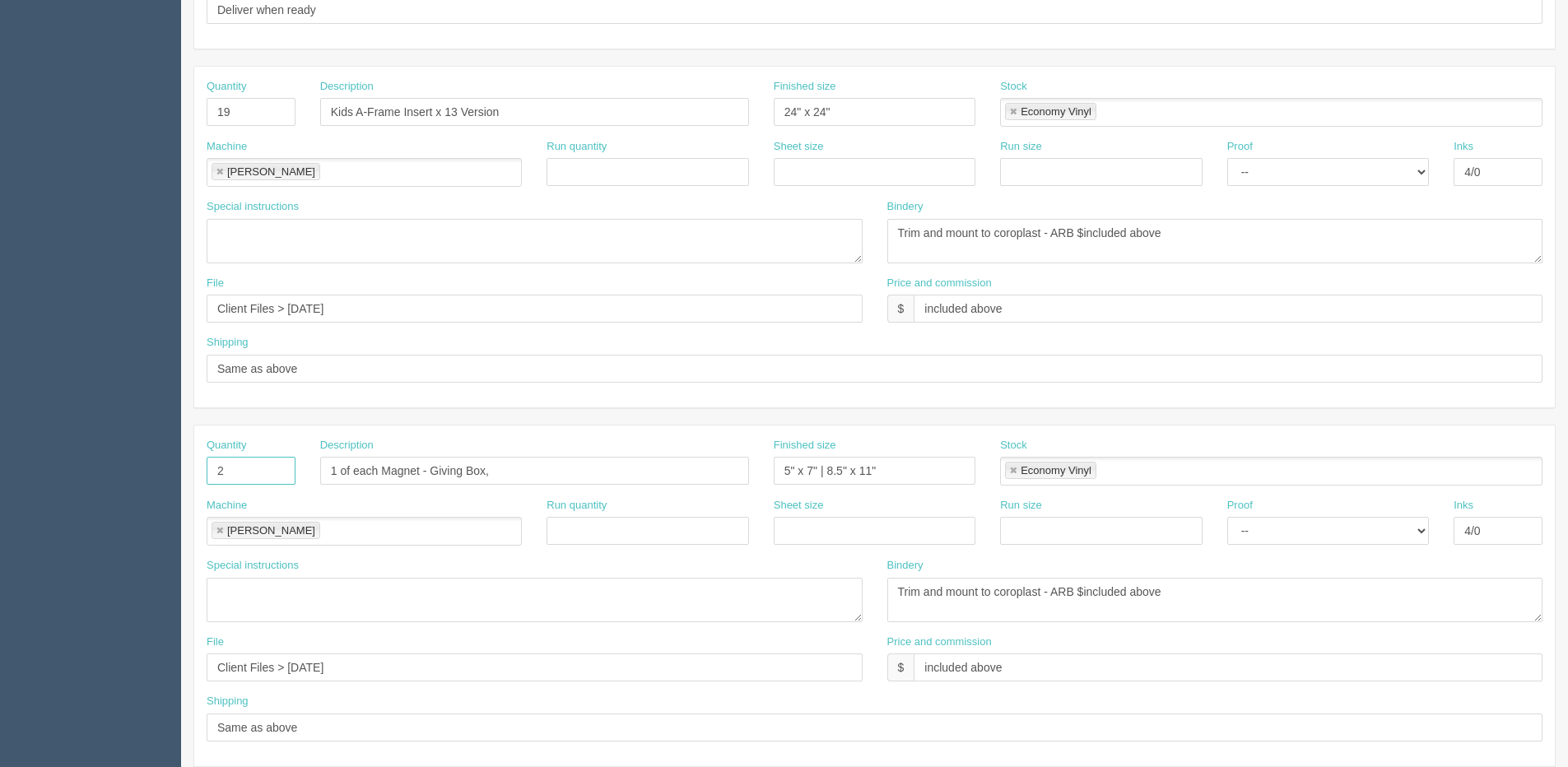
click at [159, 472] on section "Dockets Estimates Customers" at bounding box center [784, 109] width 1568 height 1454
type input "1"
click at [331, 498] on div "Machine Roland Roland" at bounding box center [364, 521] width 315 height 47
drag, startPoint x: 380, startPoint y: 473, endPoint x: 25, endPoint y: 473, distance: 355.0
click at [49, 473] on section "Dockets Estimates Customers" at bounding box center [784, 109] width 1568 height 1454
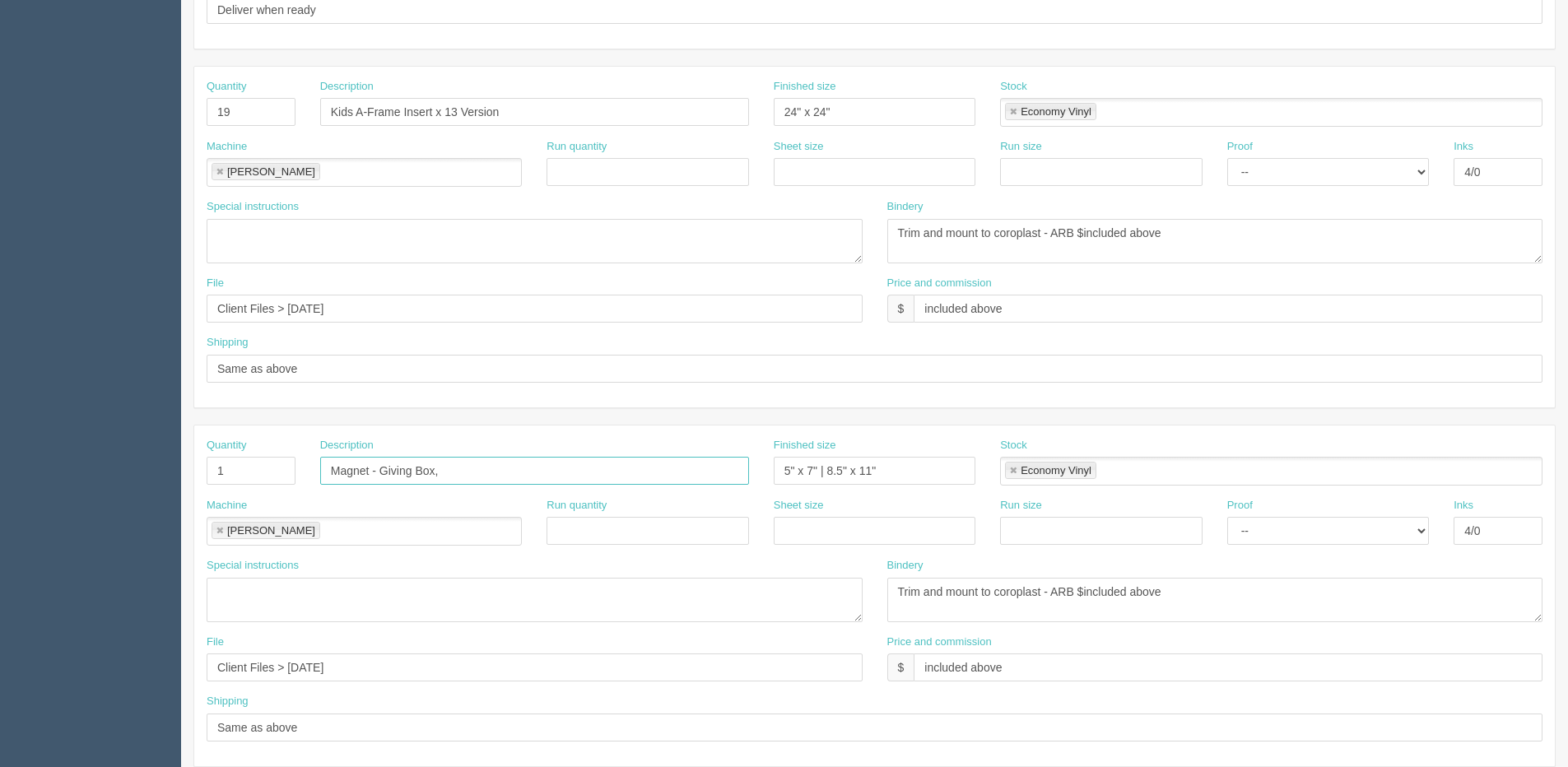
type input "Magnet - Giving Box,"
drag, startPoint x: 821, startPoint y: 472, endPoint x: 837, endPoint y: 459, distance: 20.6
click at [975, 459] on input "5" x 7" | 8.5" x 11"" at bounding box center [874, 471] width 201 height 28
type input "5" x 7""
drag, startPoint x: 381, startPoint y: 663, endPoint x: 180, endPoint y: 683, distance: 202.0
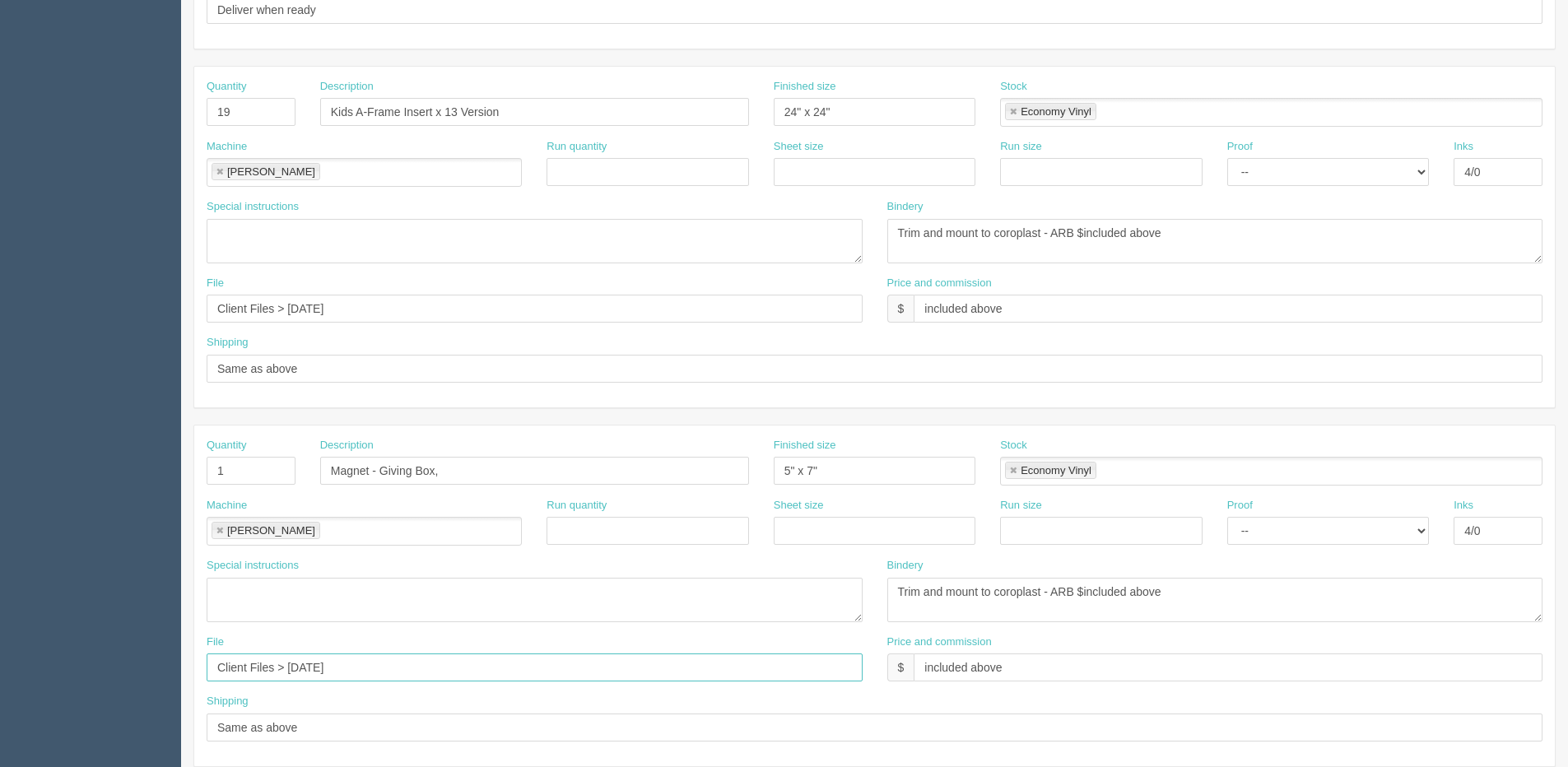
click at [182, 685] on section "New Docket Create Docket Customer Information Customer Experience Church Save C…" at bounding box center [874, 109] width 1386 height 1454
drag, startPoint x: 323, startPoint y: 667, endPoint x: -271, endPoint y: 666, distance: 594.0
click at [0, 666] on html "PrintPing Dan Edit account ( dan@allrush.ca ) Logout Dockets Estimates Customers" at bounding box center [784, 89] width 1568 height 1494
drag, startPoint x: 367, startPoint y: 668, endPoint x: -251, endPoint y: 667, distance: 618.0
click at [0, 667] on html "PrintPing Dan Edit account ( dan@allrush.ca ) Logout Dockets Estimates Customers" at bounding box center [784, 89] width 1568 height 1494
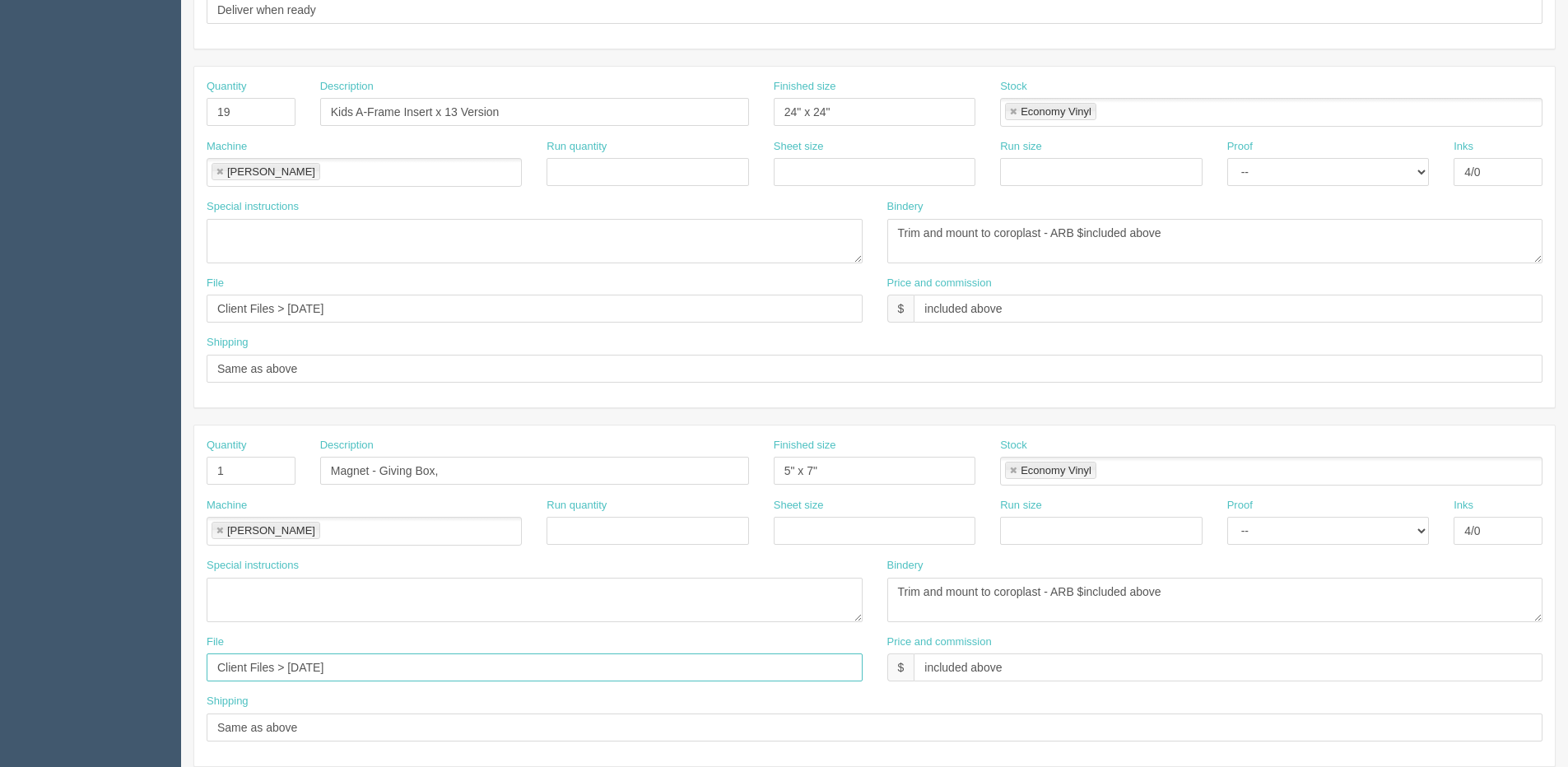
type input "Client Files > August 2025"
drag, startPoint x: 8, startPoint y: 328, endPoint x: 124, endPoint y: 315, distance: 116.7
click at [0, 328] on html "PrintPing Dan Edit account ( dan@allrush.ca ) Logout Dockets Estimates Customers" at bounding box center [784, 89] width 1568 height 1494
paste input "ugust"
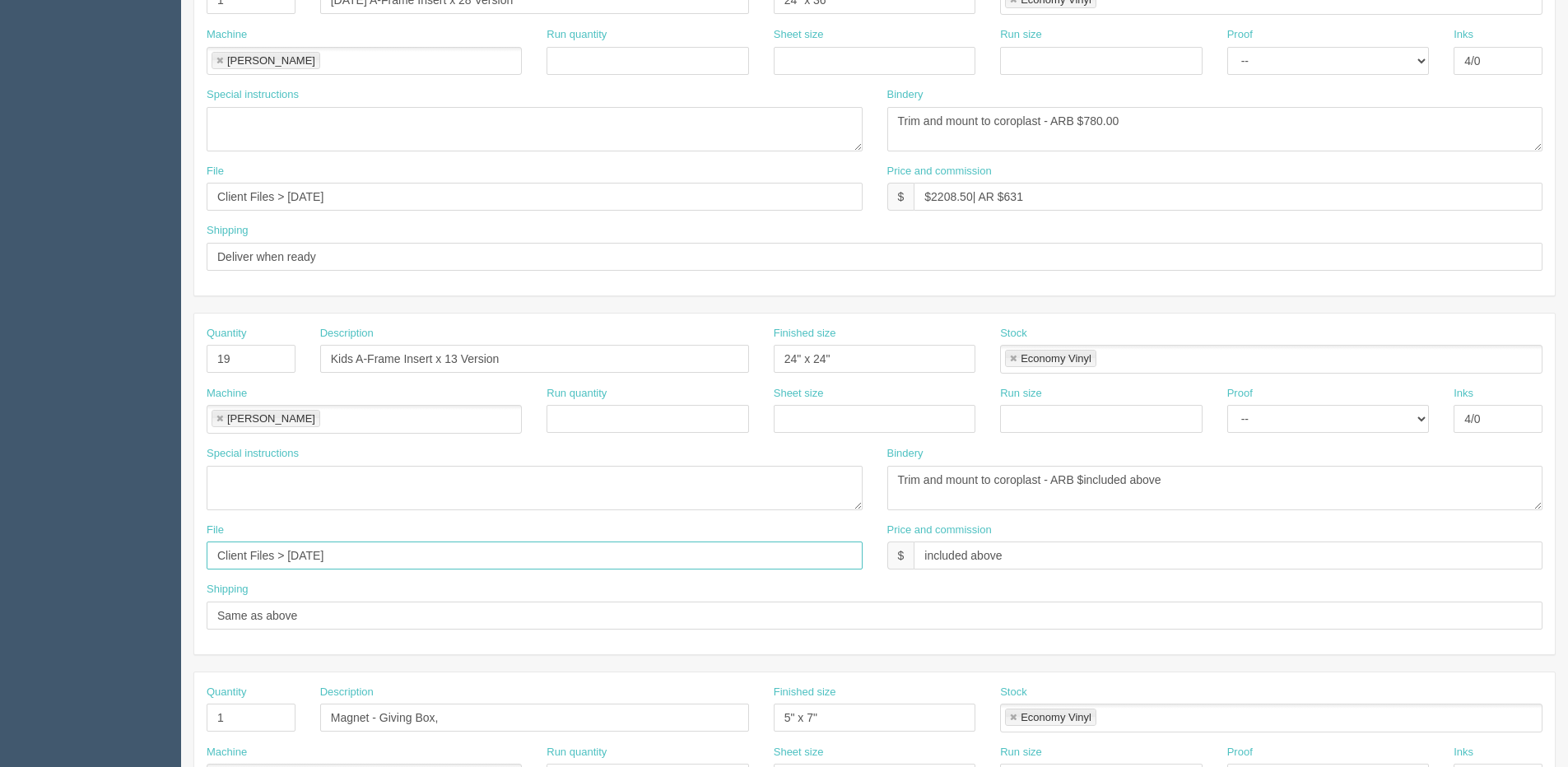
type input "Client Files > August 2025"
drag, startPoint x: 283, startPoint y: 197, endPoint x: -35, endPoint y: 173, distance: 318.9
click at [0, 173] on html "PrintPing Dan Edit account ( dan@allrush.ca ) Logout Dockets Estimates Customers" at bounding box center [784, 336] width 1568 height 1494
paste input "ugust"
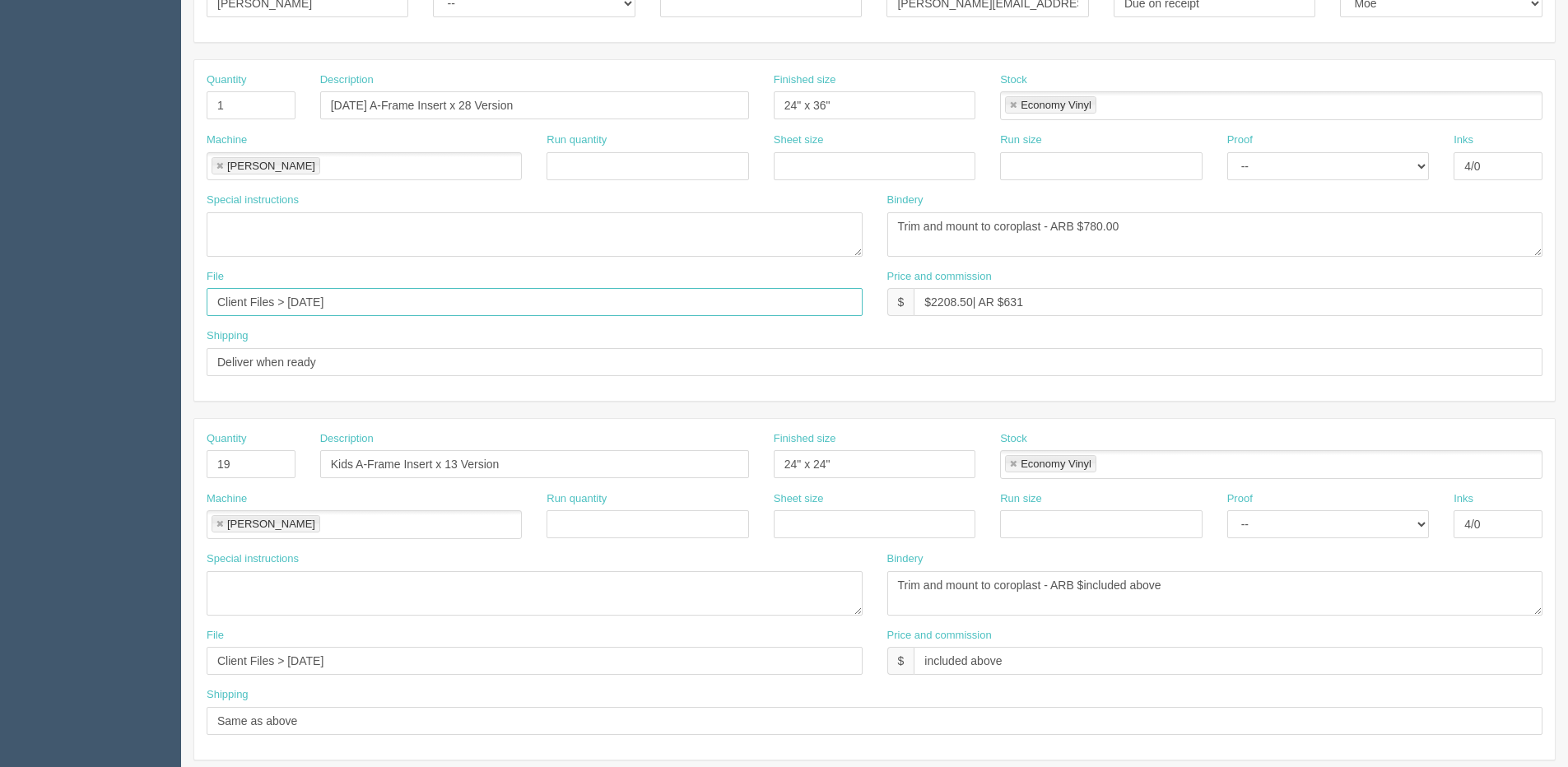
scroll to position [164, 0]
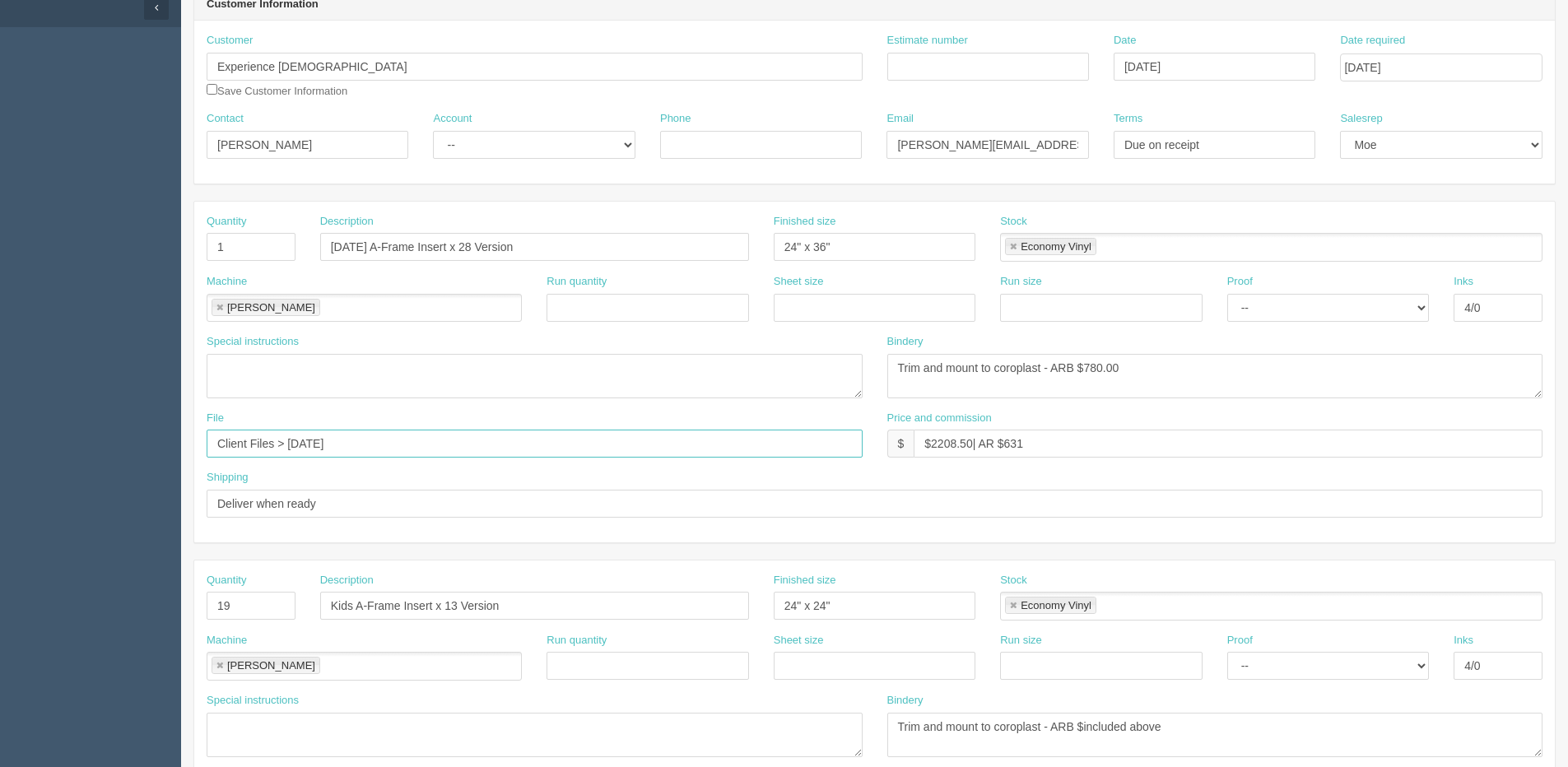
type input "Client Files > August 2025"
drag, startPoint x: 521, startPoint y: 248, endPoint x: 102, endPoint y: 247, distance: 419.0
click at [102, 247] on section "Dockets Estimates Customers" at bounding box center [784, 603] width 1568 height 1454
type input "Guest Speaker Parking"
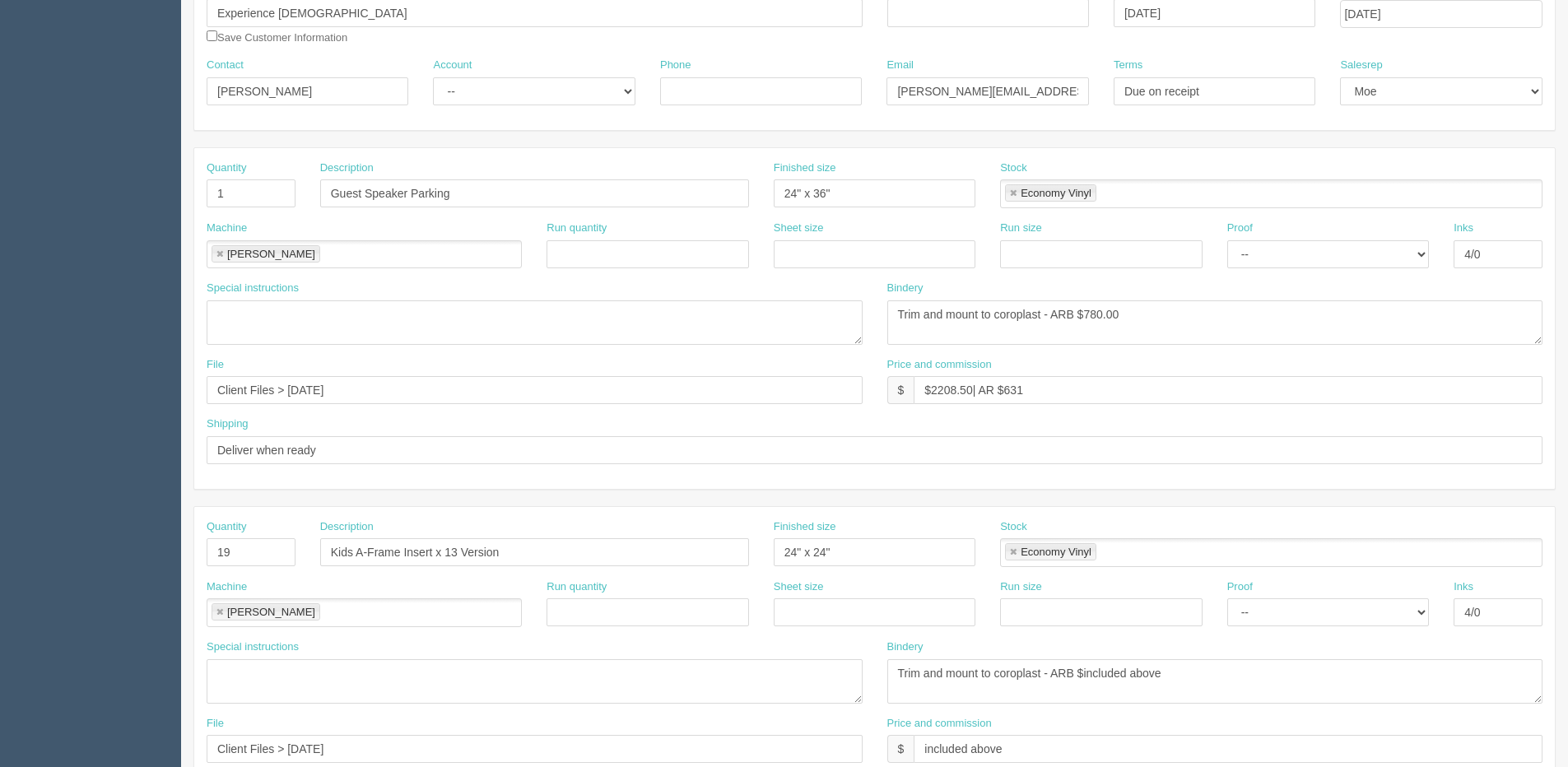
scroll to position [247, 0]
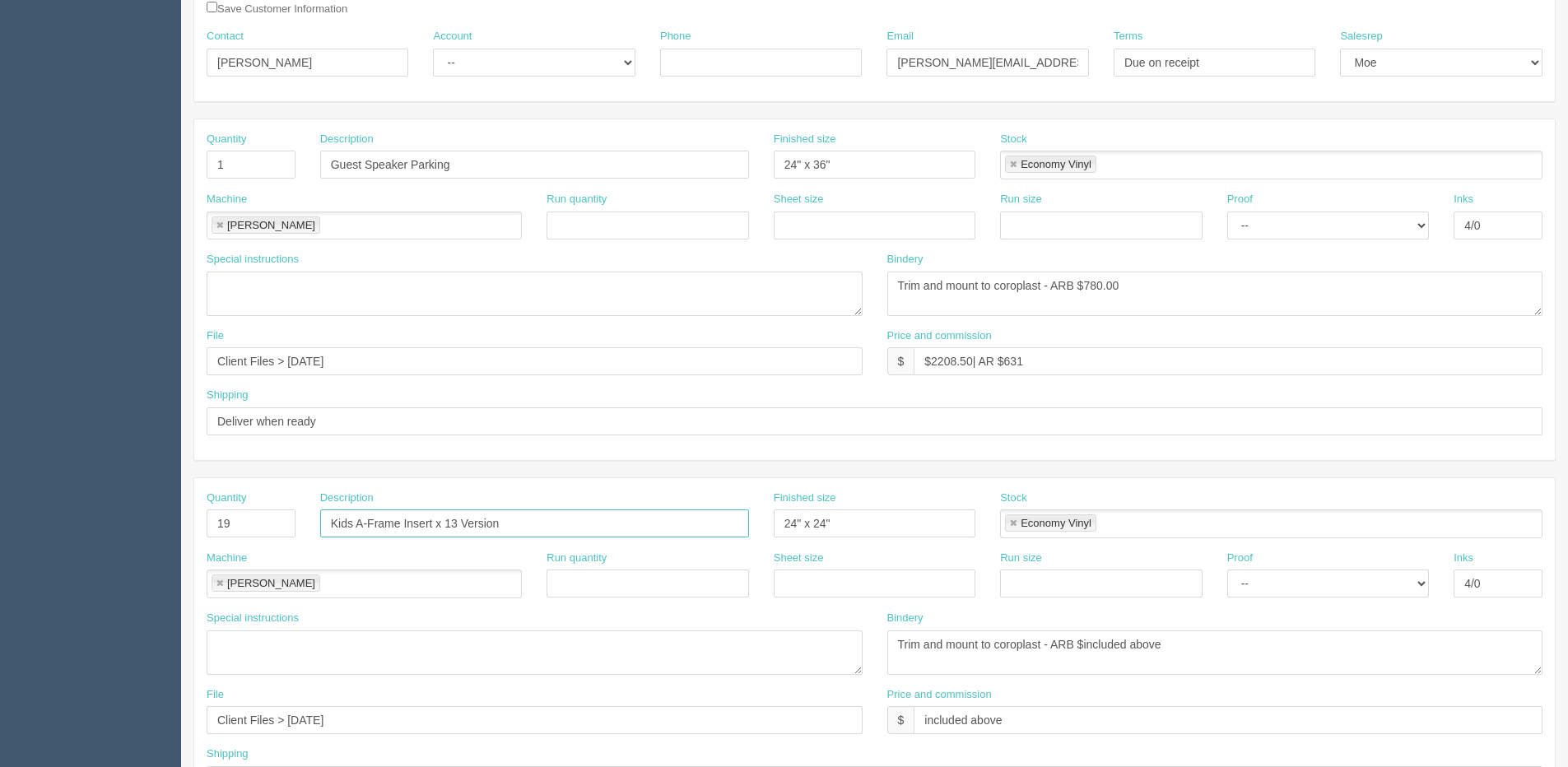
drag, startPoint x: 566, startPoint y: 527, endPoint x: -69, endPoint y: 528, distance: 635.0
click at [0, 528] on html "PrintPing Dan Edit account ( dan@allrush.ca ) Logout Dockets Estimates Customers" at bounding box center [784, 500] width 1568 height 1494
type input "Young Familes"
drag, startPoint x: 238, startPoint y: 511, endPoint x: 24, endPoint y: 524, distance: 214.4
click at [60, 519] on section "Dockets Estimates Customers" at bounding box center [784, 521] width 1568 height 1454
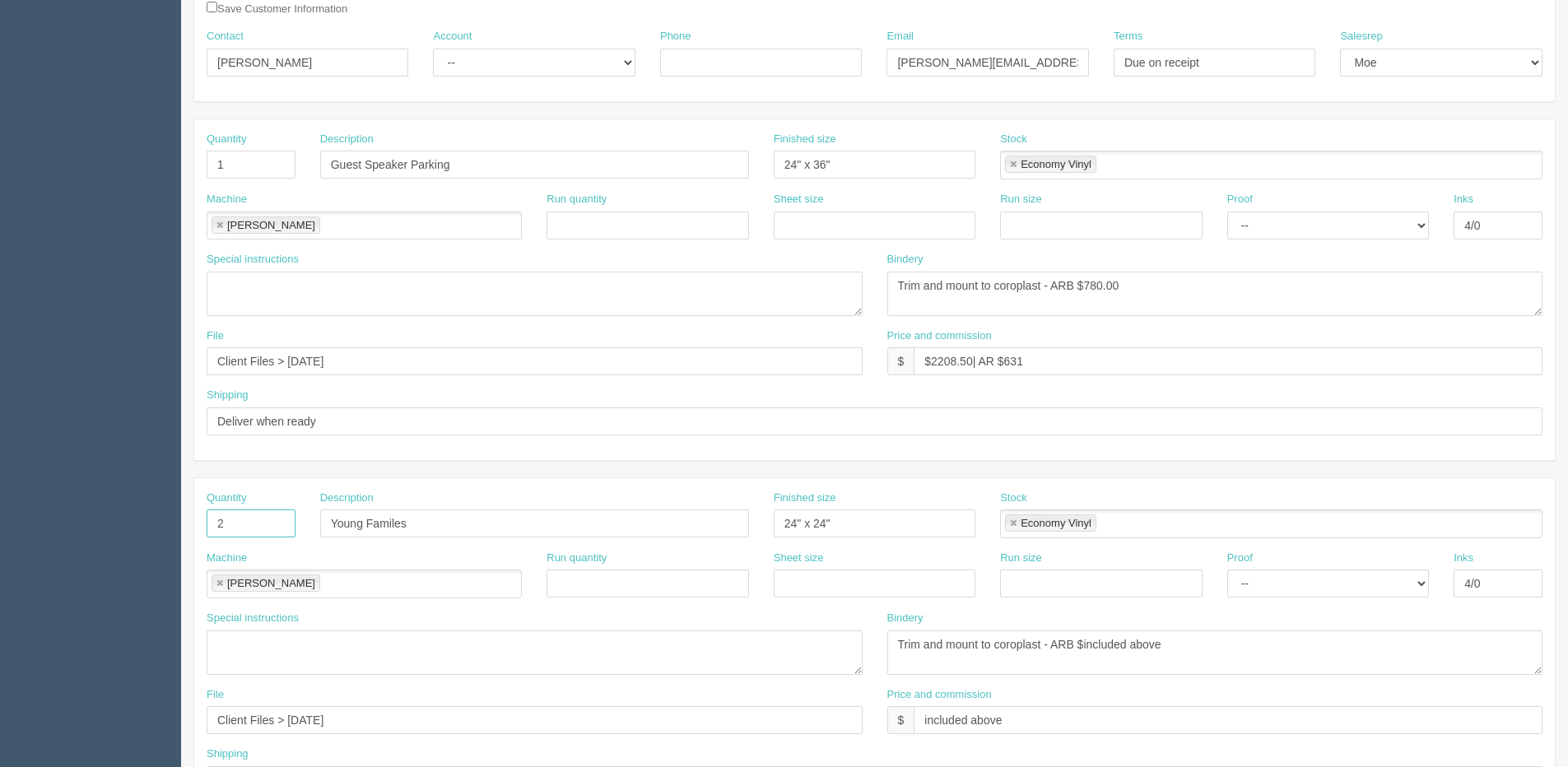
type input "2"
type input "1 = 2 Prints"
click at [332, 517] on input "Young Familes" at bounding box center [534, 523] width 429 height 28
type input "Double Sided Sign - Young Familes"
drag, startPoint x: 874, startPoint y: 525, endPoint x: 435, endPoint y: 541, distance: 439.3
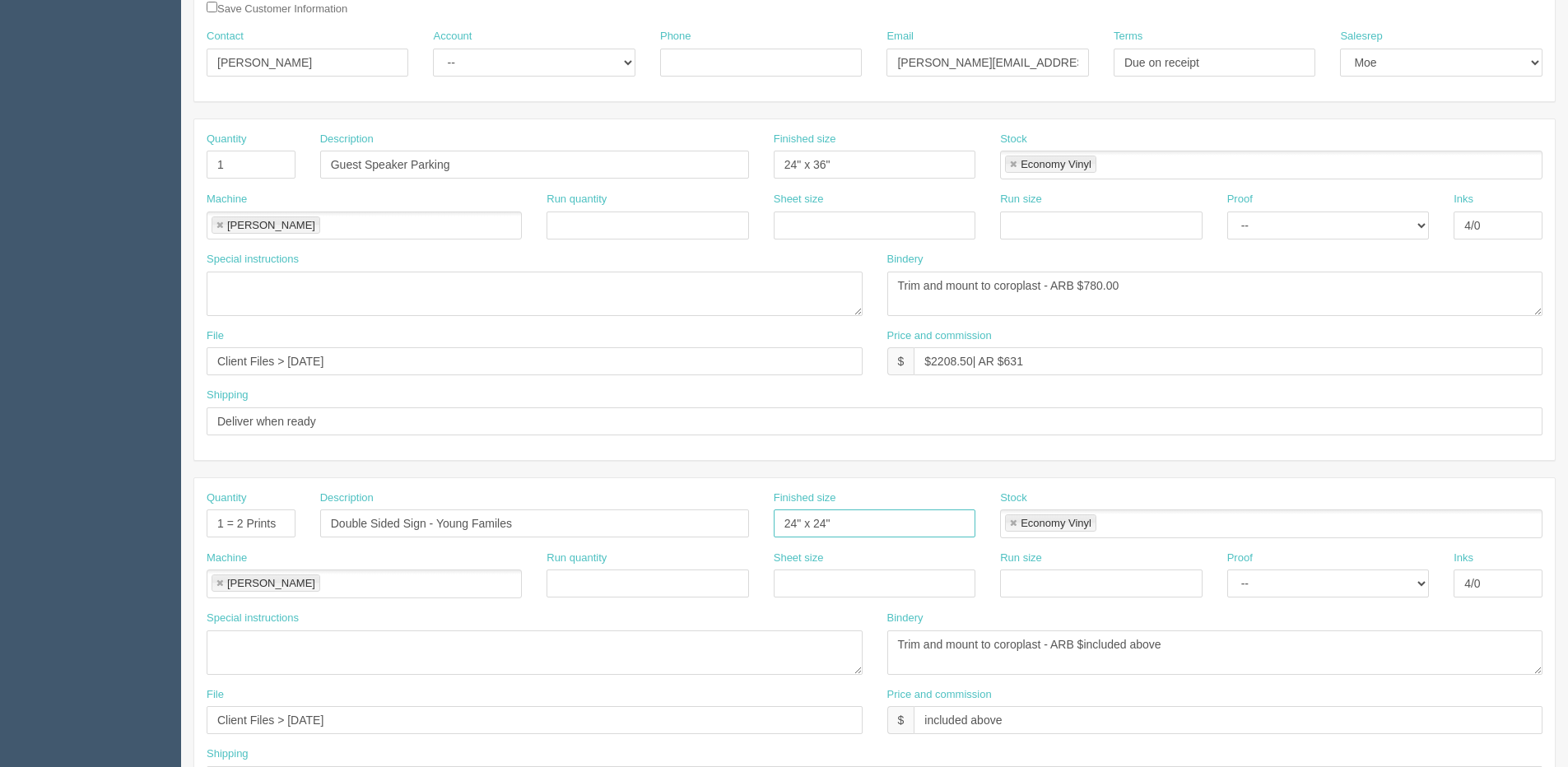
click at [435, 541] on div "Quantity 1 = 2 Prints Description Double Sided Sign - Young Familes Finished si…" at bounding box center [874, 521] width 1361 height 60
type input "8.25" x 11.75""
drag, startPoint x: 1085, startPoint y: 281, endPoint x: 1006, endPoint y: 284, distance: 79.1
click at [1144, 274] on textarea "Trim and mount to coroplast - ARB $780.00" at bounding box center [1215, 294] width 656 height 45
type textarea "Trim and mount to coroplast - ARB $40.00"
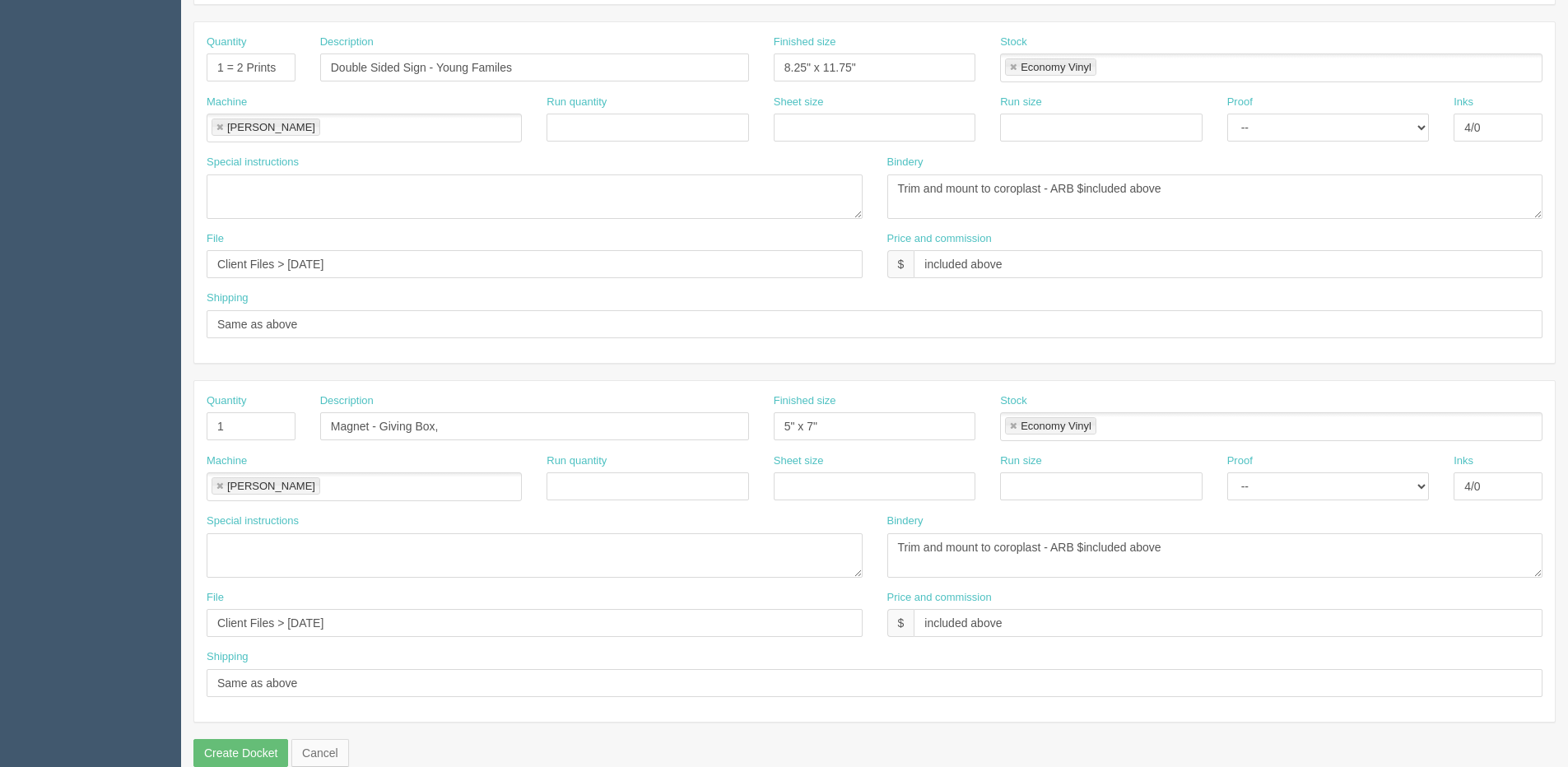
scroll to position [727, 0]
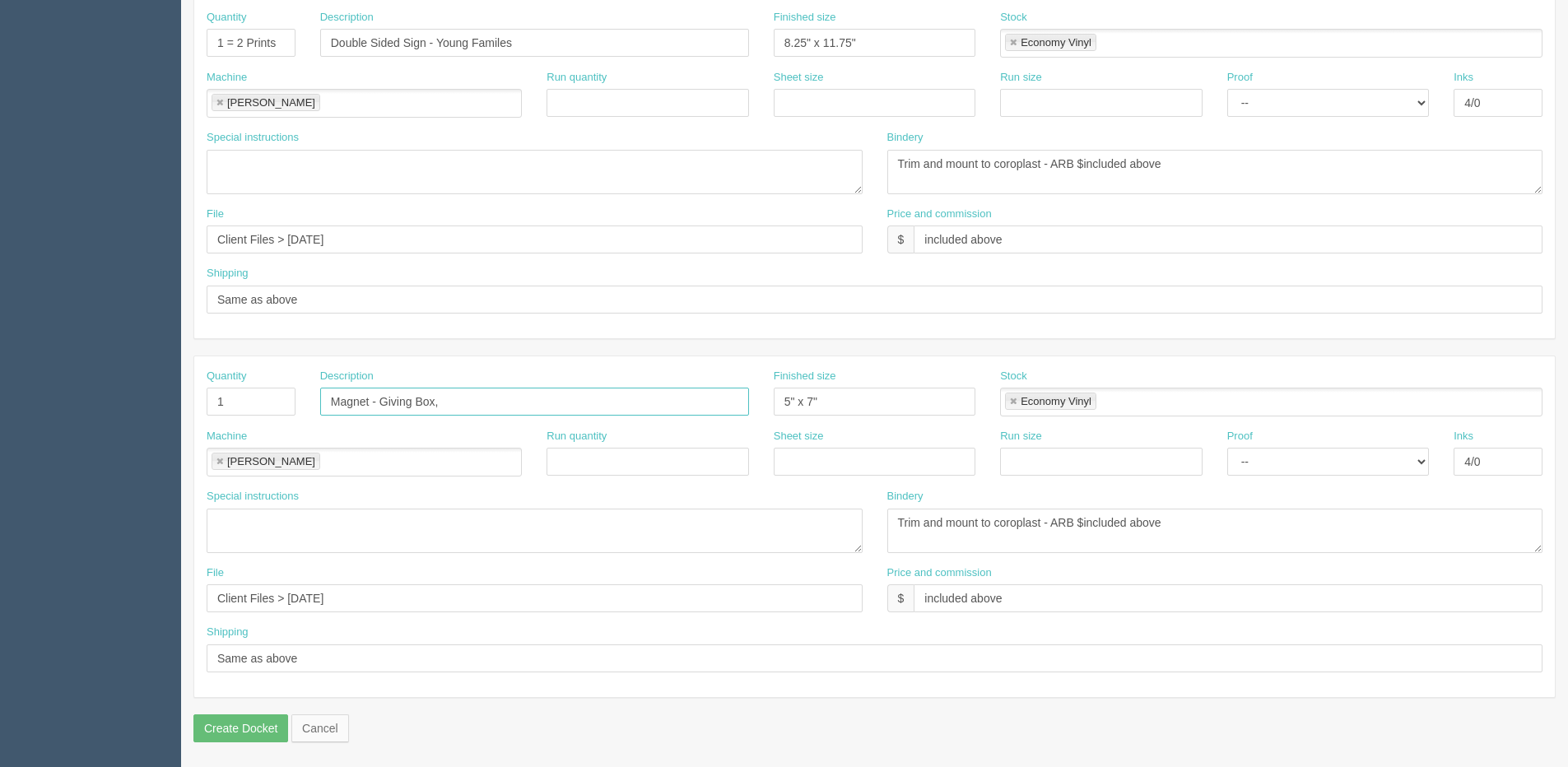
click at [453, 395] on input "Magnet - Giving Box," at bounding box center [534, 401] width 429 height 28
type input "Magnet - Giving Box, Dream Team"
drag, startPoint x: 222, startPoint y: 404, endPoint x: 133, endPoint y: 404, distance: 89.0
click at [142, 404] on section "Dockets Estimates Customers" at bounding box center [784, 40] width 1568 height 1454
type input "2"
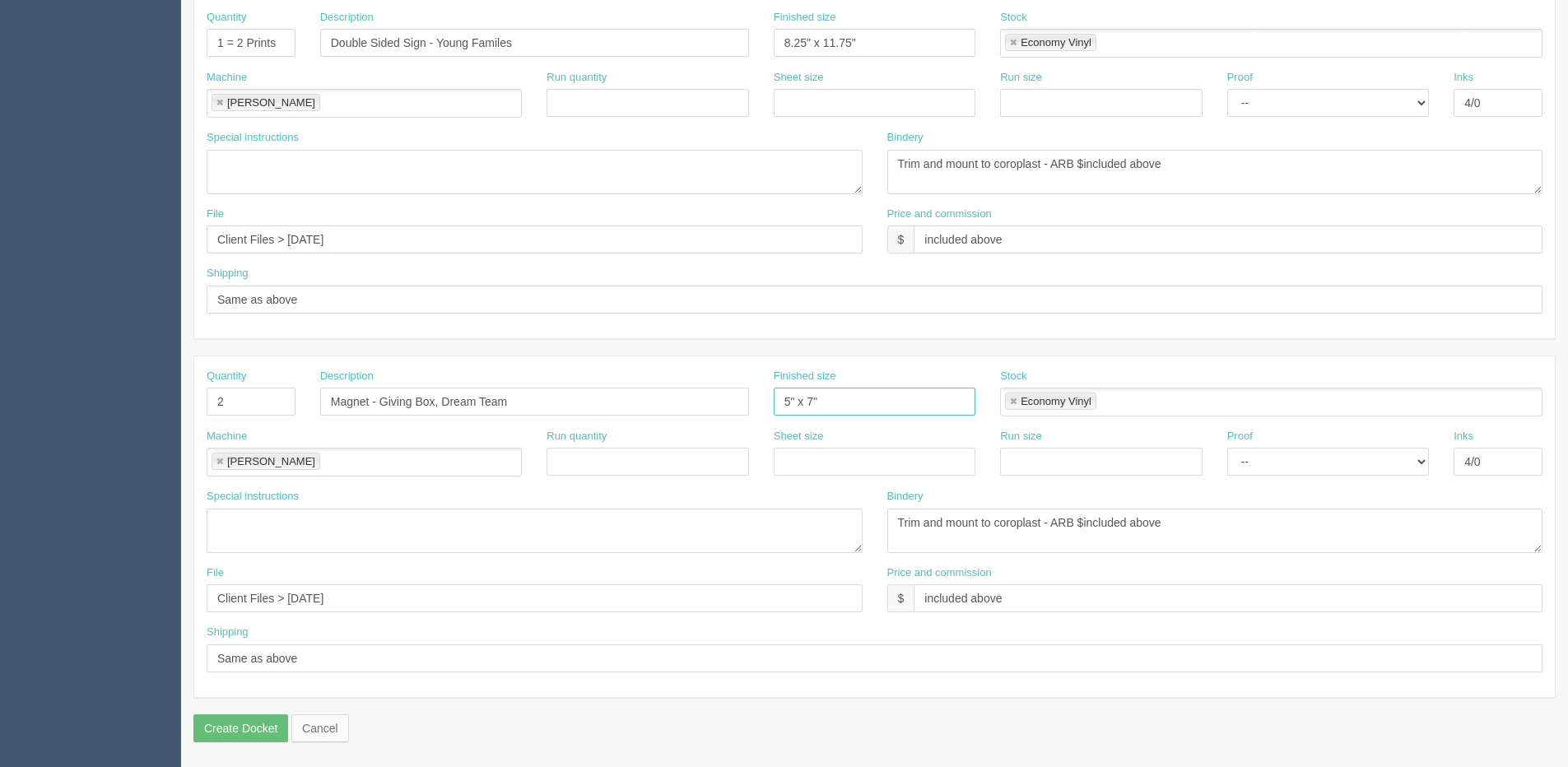
click at [853, 387] on input "5" x 7"" at bounding box center [874, 401] width 201 height 28
click at [867, 414] on input "5" x 7" }" at bounding box center [874, 401] width 201 height 28
type input "5" x 7" | 8.5" x 11""
drag, startPoint x: 997, startPoint y: 522, endPoint x: 1044, endPoint y: 517, distance: 47.3
click at [1044, 517] on textarea "Trim and mount to coroplast - ARB $included above" at bounding box center [1215, 531] width 656 height 45
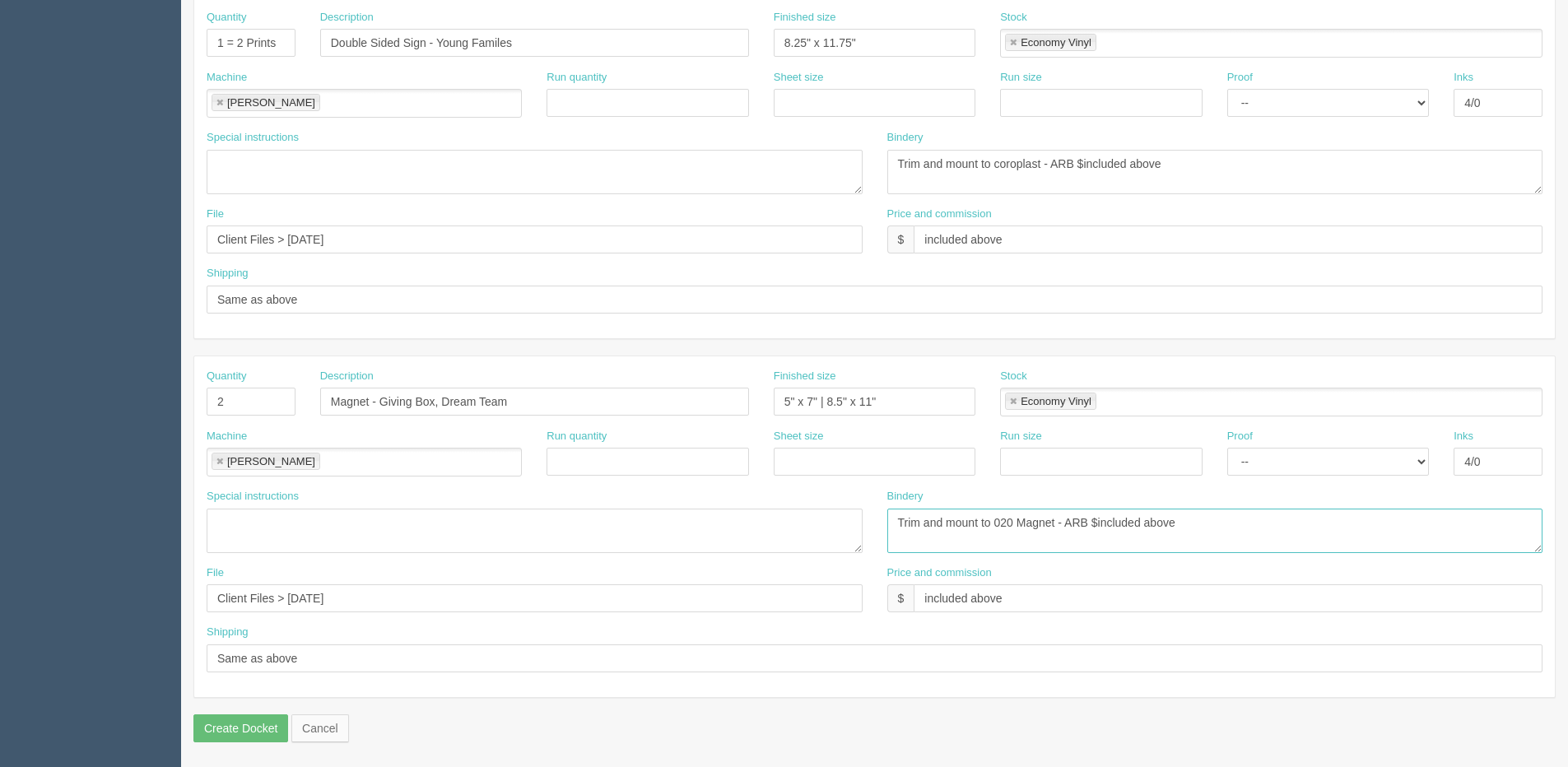
drag, startPoint x: 1097, startPoint y: 527, endPoint x: 1249, endPoint y: 528, distance: 152.0
click at [1249, 526] on textarea "Trim and mount to coroplast - ARB $included above" at bounding box center [1215, 531] width 656 height 45
type textarea "Trim and mount to 020 Magnet - ARB $10.00"
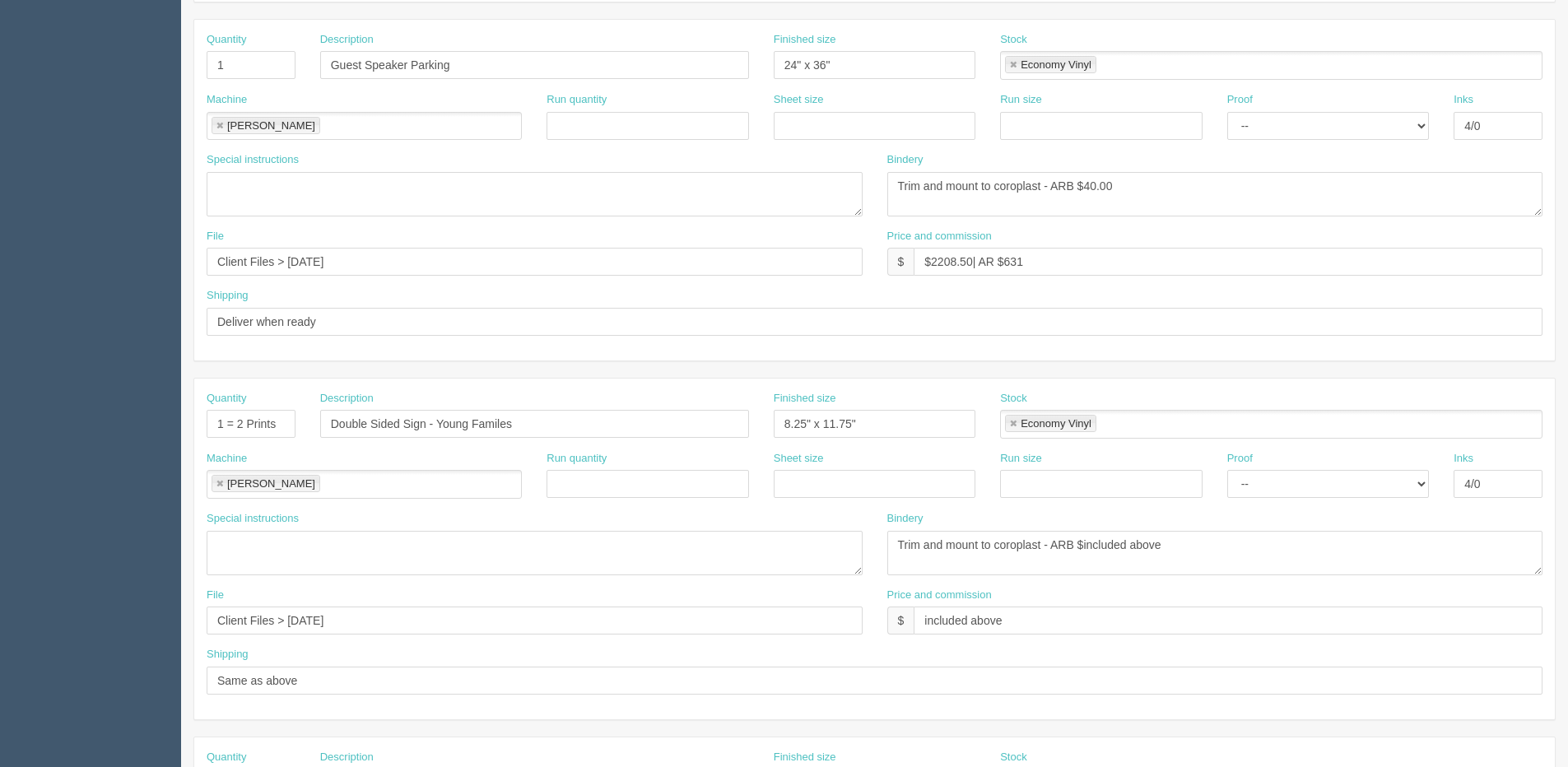
scroll to position [316, 0]
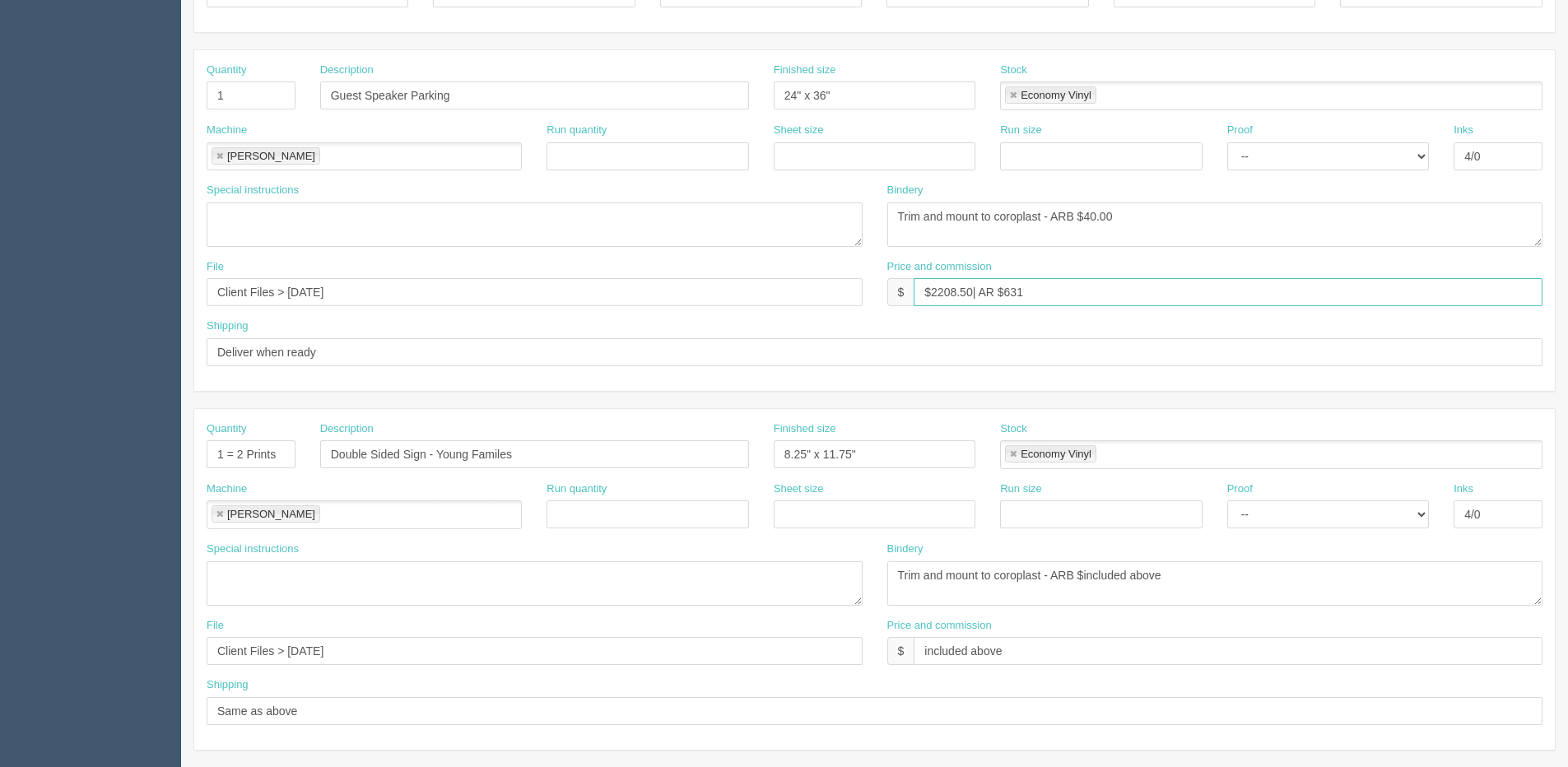
drag, startPoint x: 932, startPoint y: 284, endPoint x: 966, endPoint y: 282, distance: 34.1
click at [966, 282] on input "$2208.50| AR $631" at bounding box center [1227, 292] width 629 height 28
drag, startPoint x: 1003, startPoint y: 644, endPoint x: 996, endPoint y: 655, distance: 13.0
click at [996, 653] on input "included above" at bounding box center [1227, 651] width 629 height 28
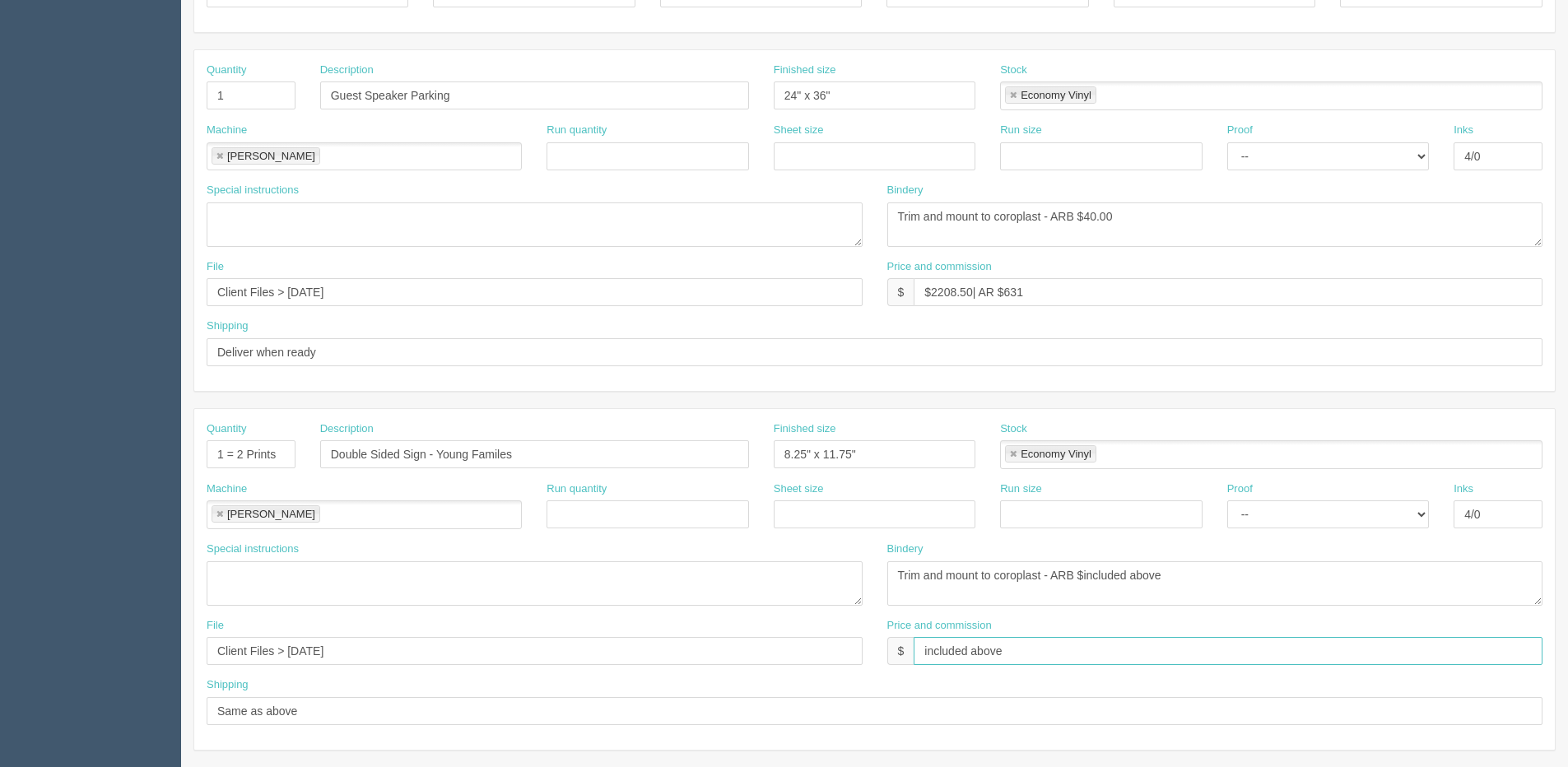
type input "included abov"
click at [996, 666] on div "Price and commission $ included abov" at bounding box center [1214, 648] width 681 height 60
click at [404, 658] on input "Client Files > August 2025e" at bounding box center [534, 651] width 656 height 28
type input "Client Files > August 2025"
drag, startPoint x: 1005, startPoint y: 643, endPoint x: 998, endPoint y: 650, distance: 9.9
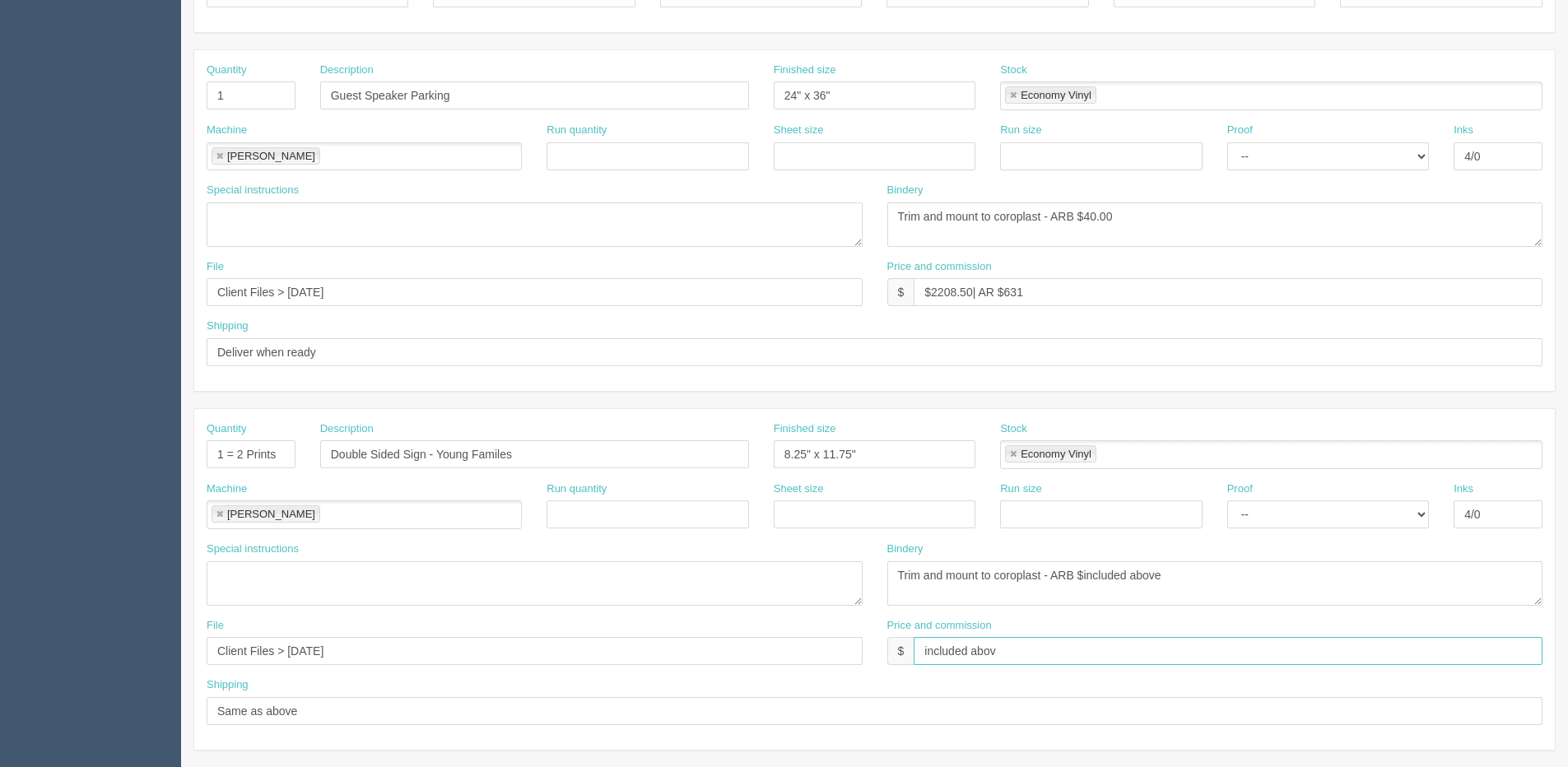
click at [1004, 646] on input "included abov" at bounding box center [1227, 651] width 629 height 28
drag, startPoint x: 998, startPoint y: 653, endPoint x: 839, endPoint y: 646, distance: 159.2
click at [839, 646] on div "File Client Files > August 2025 Price and commission $ included above" at bounding box center [874, 648] width 1361 height 60
type input "included above"
drag, startPoint x: 1033, startPoint y: 299, endPoint x: 714, endPoint y: 298, distance: 319.0
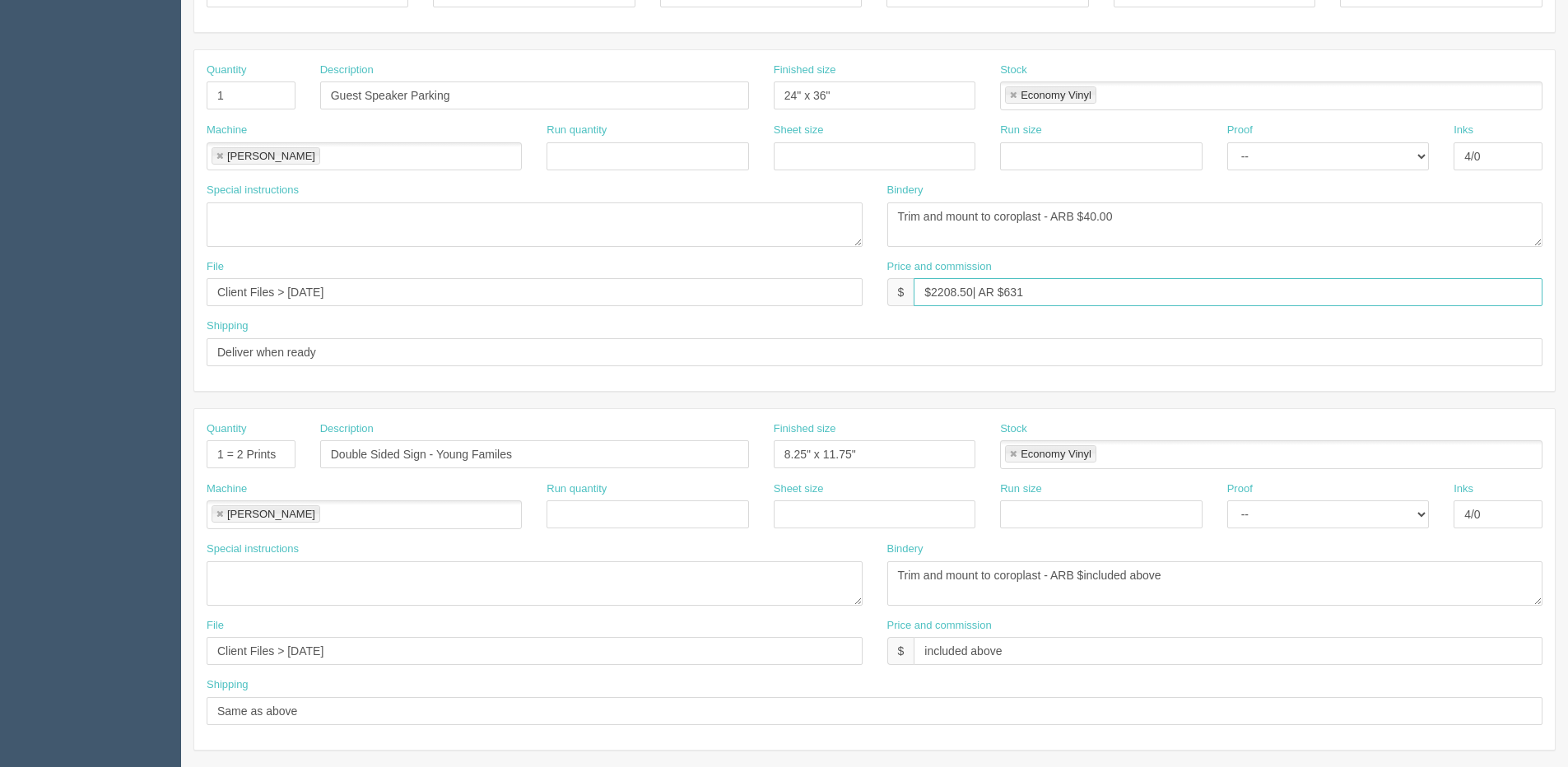
click at [714, 298] on div "File Client Files > August 2025 Price and commission $ $2208.50| AR $631" at bounding box center [874, 289] width 1361 height 60
paste input "included above"
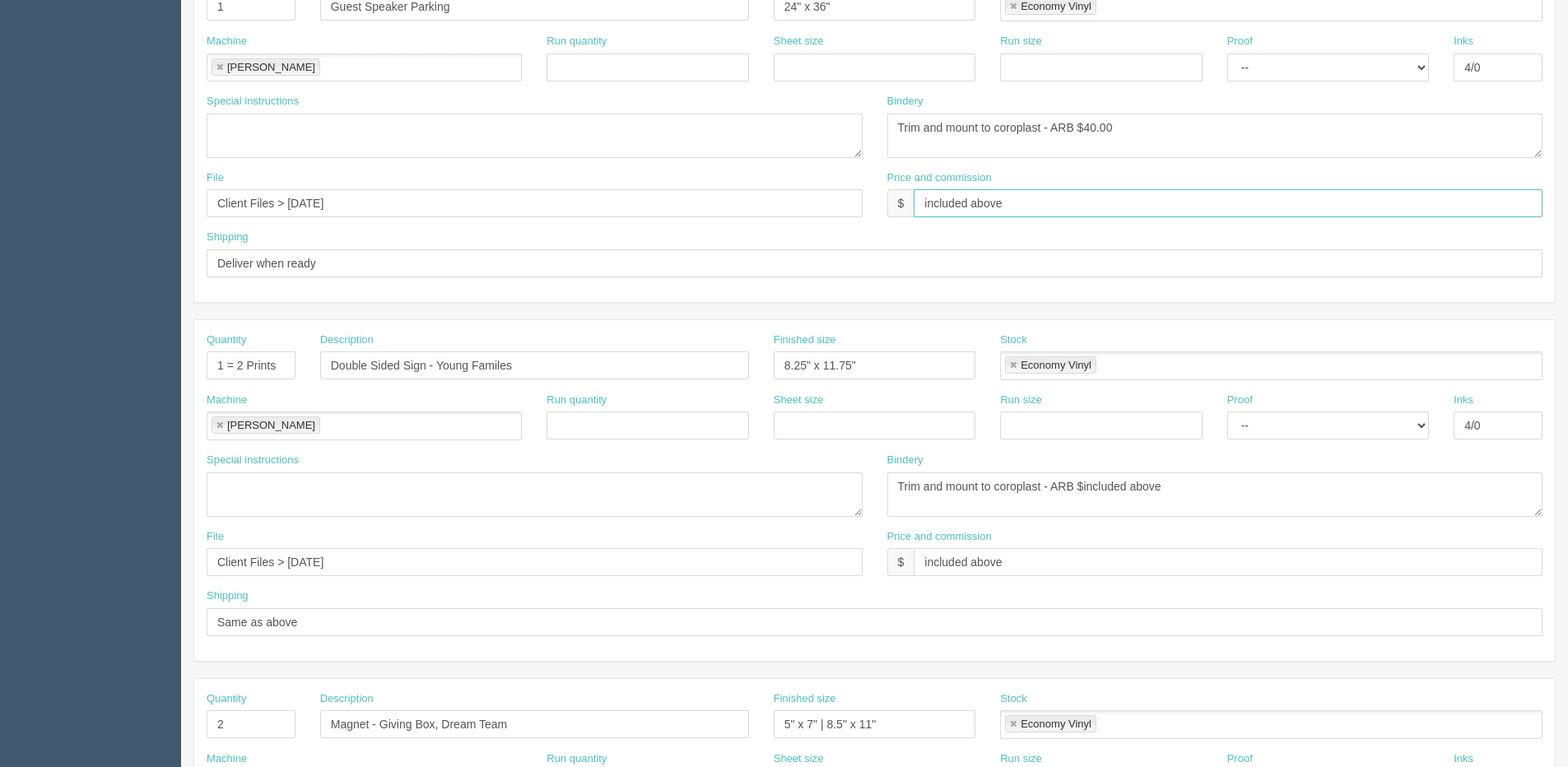
scroll to position [399, 0]
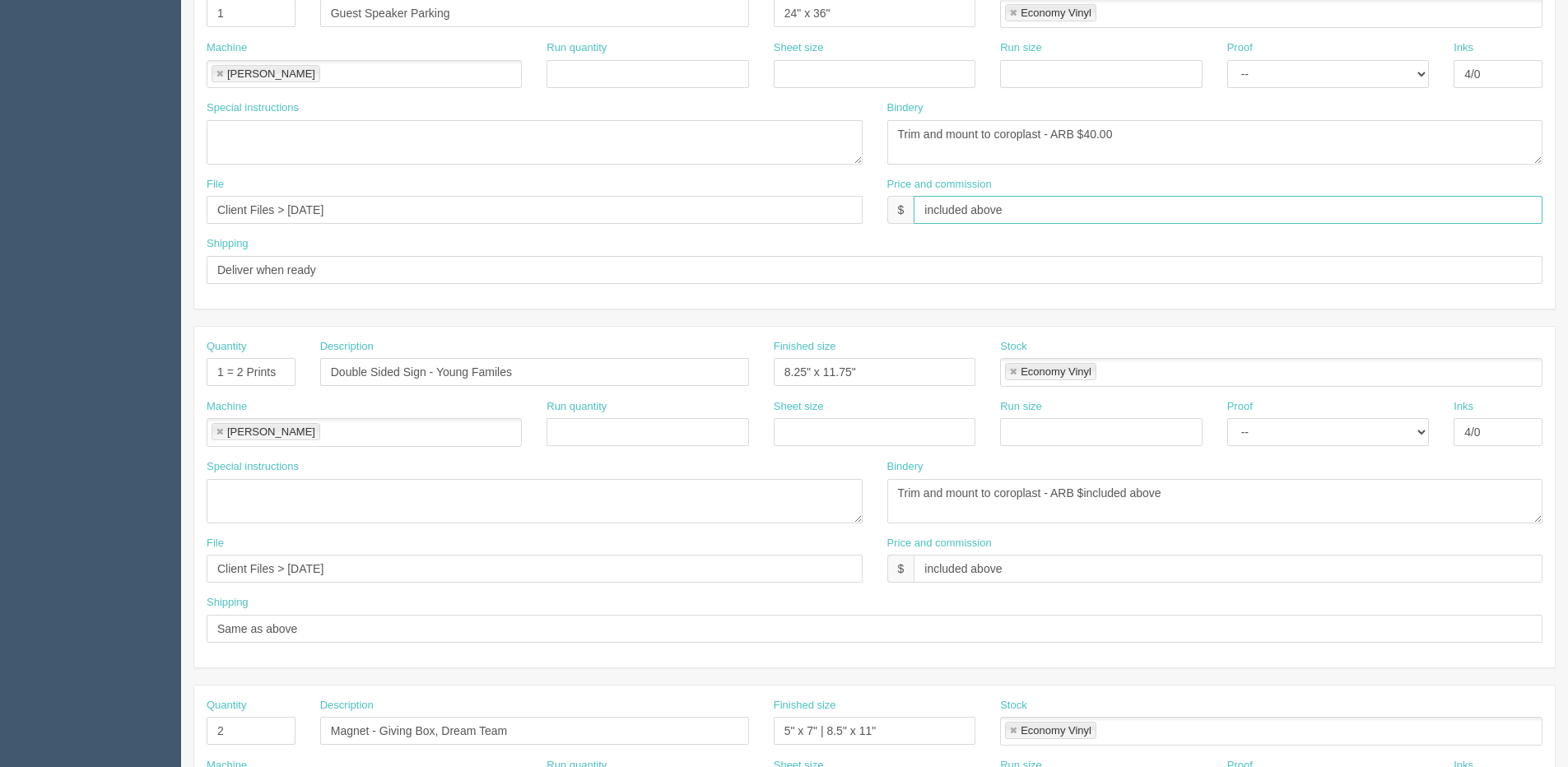
drag, startPoint x: 927, startPoint y: 201, endPoint x: 1205, endPoint y: 196, distance: 278.0
click at [1186, 201] on input "included above" at bounding box center [1227, 210] width 629 height 28
type input "i"
click at [1046, 211] on input "$237.78 | AR $" at bounding box center [1227, 210] width 629 height 28
type input "$237.78 | AR $67.45"
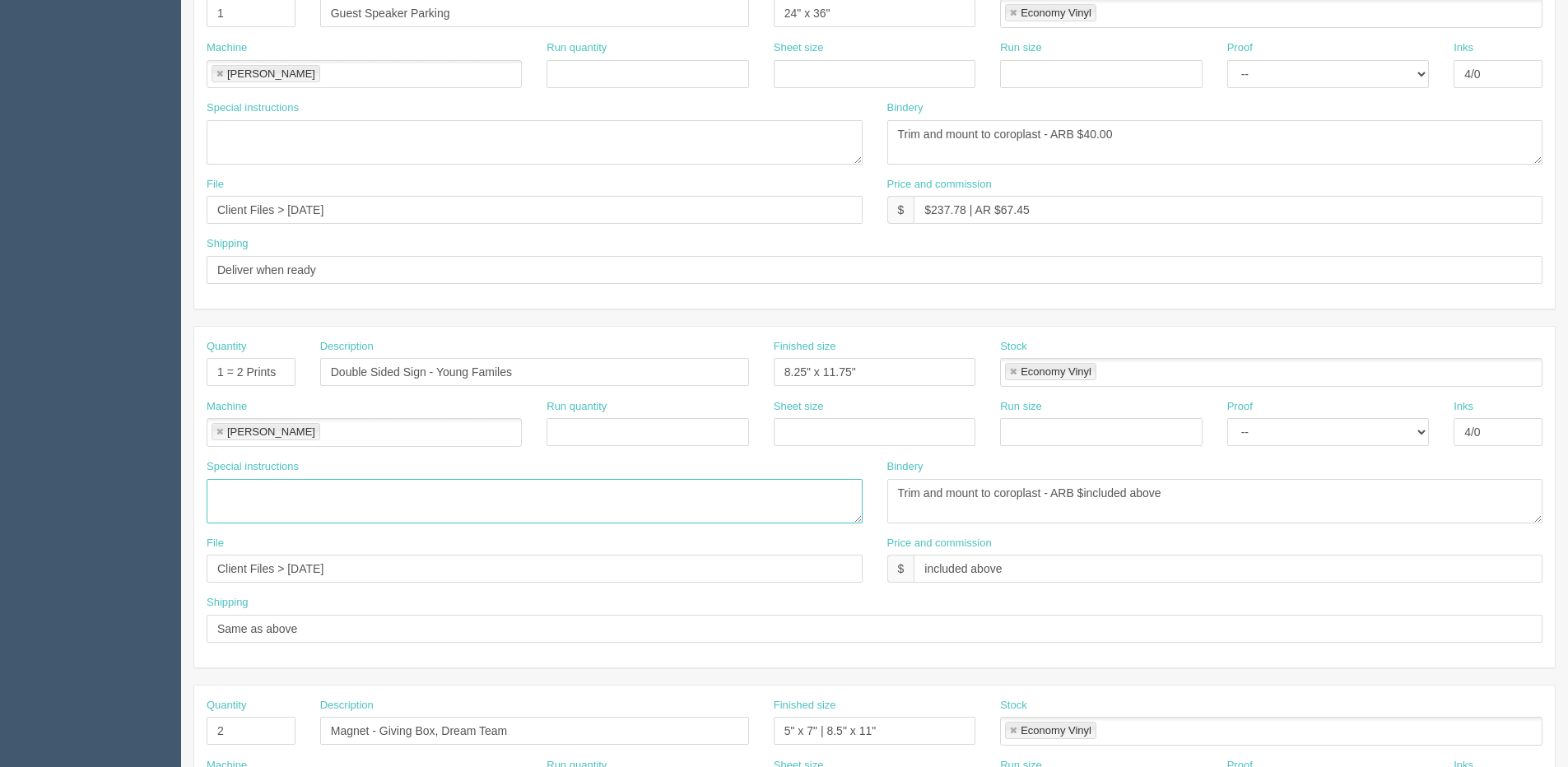
click at [366, 488] on textarea "Quantities is stated on each file" at bounding box center [534, 501] width 656 height 45
type textarea "Same image on second side"
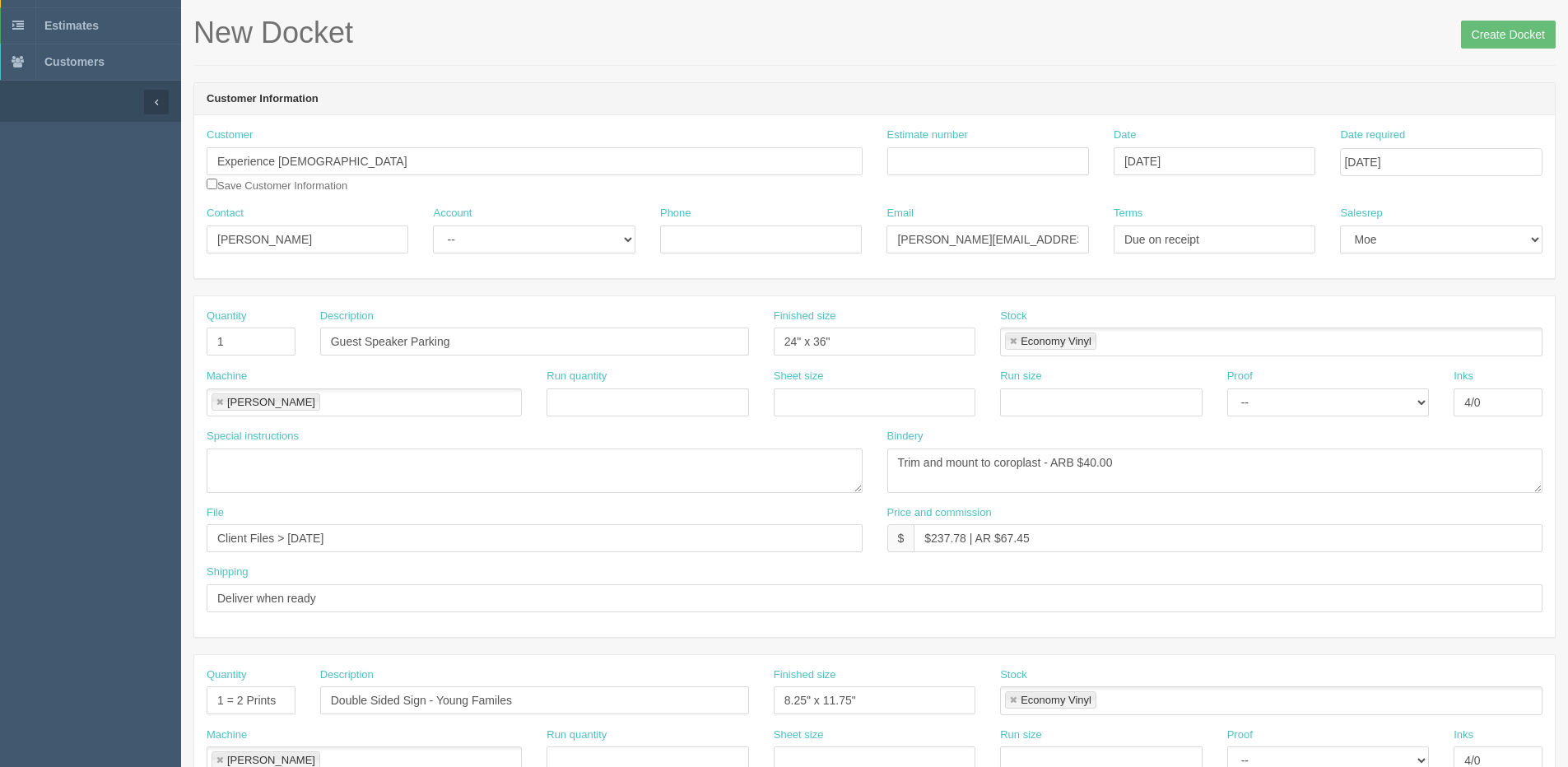
scroll to position [69, 0]
click at [534, 252] on select "-- Existing Client Allrush Client Rep Client" at bounding box center [534, 240] width 201 height 28
select select "Allrush Client"
click at [433, 226] on select "-- Existing Client Allrush Client Rep Client" at bounding box center [534, 240] width 201 height 28
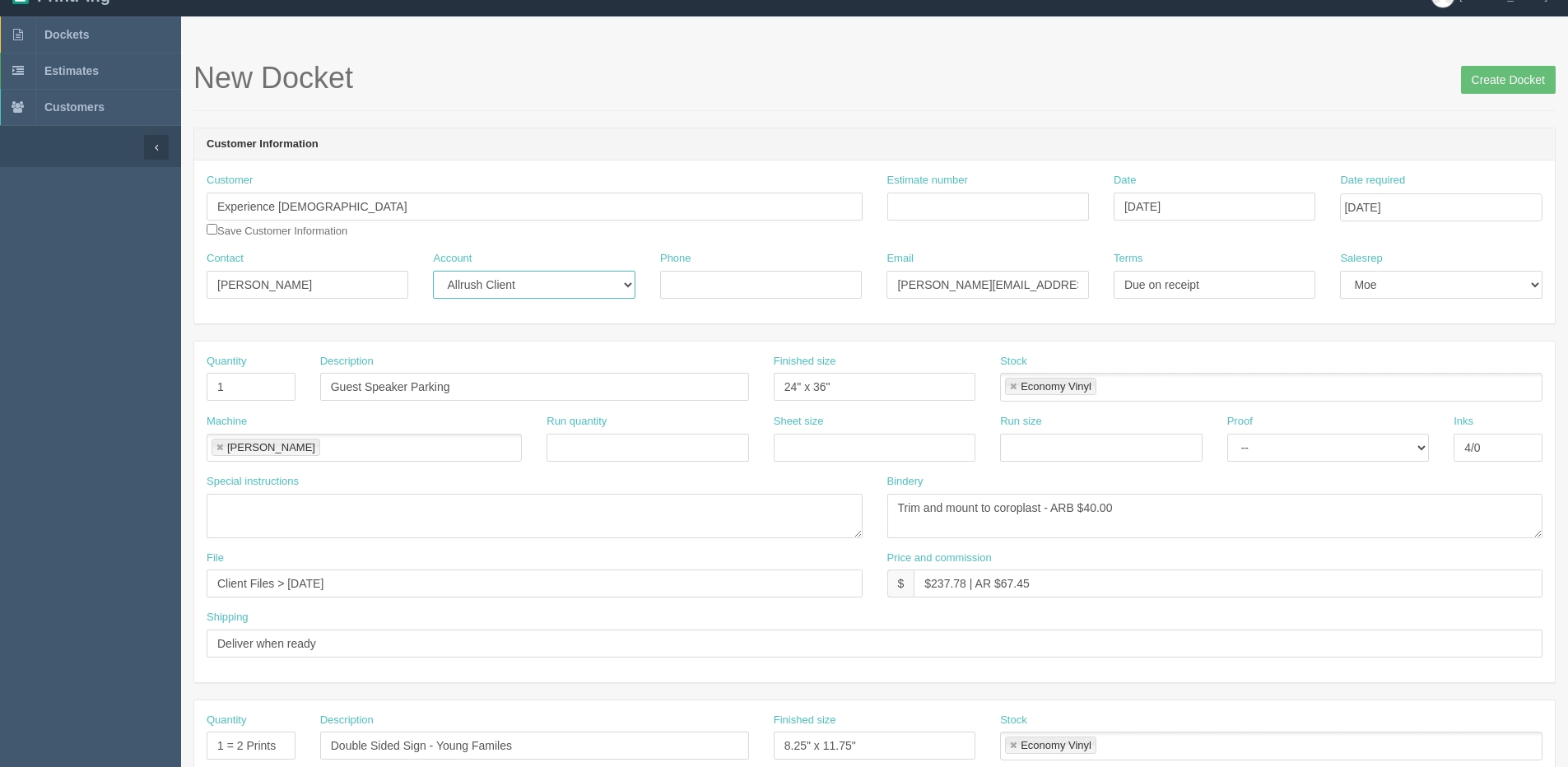
scroll to position [0, 0]
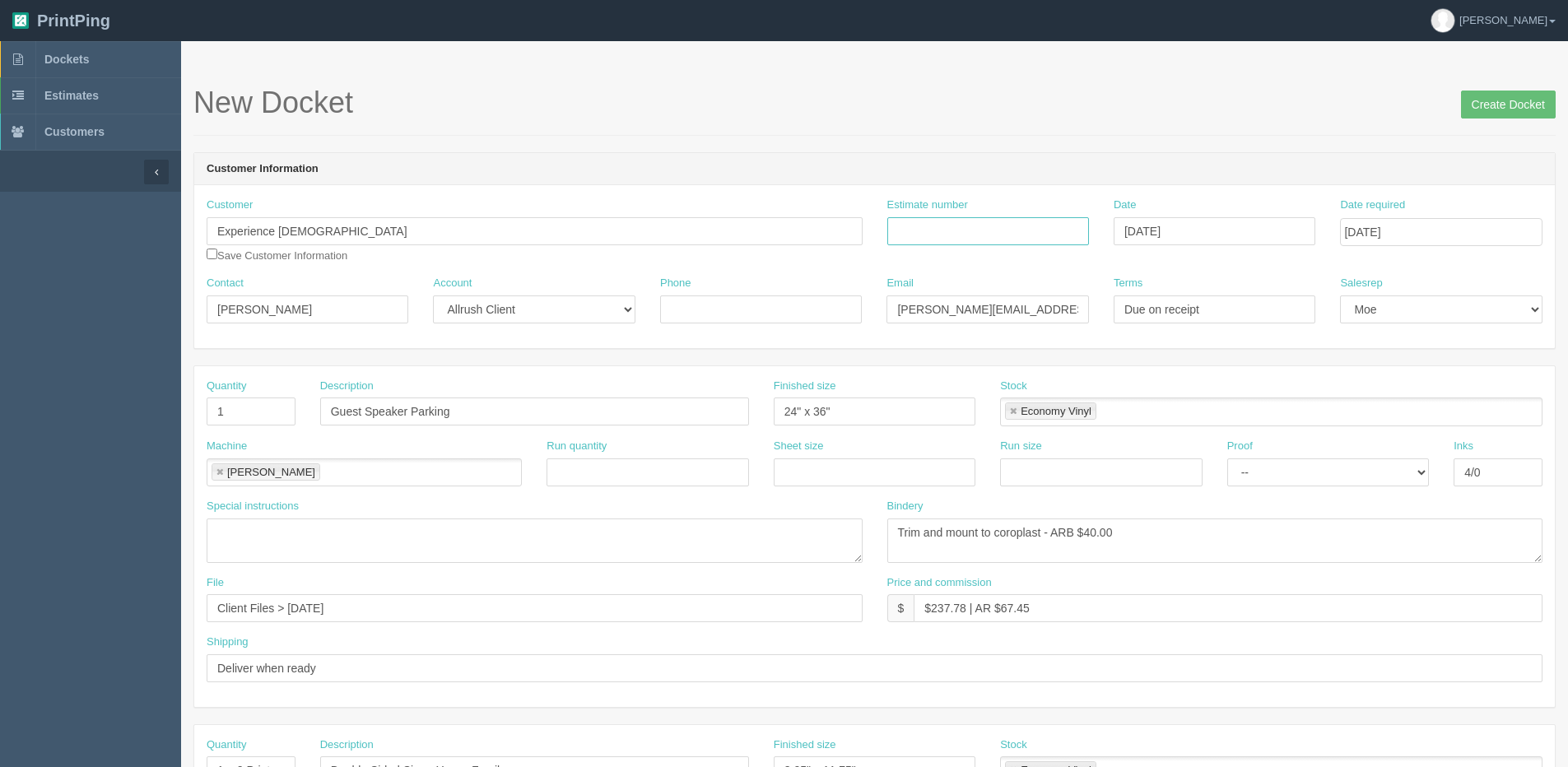
click at [965, 226] on input "Estimate number" at bounding box center [988, 231] width 201 height 28
type input "092124"
click at [1495, 104] on input "Create Docket" at bounding box center [1508, 104] width 95 height 28
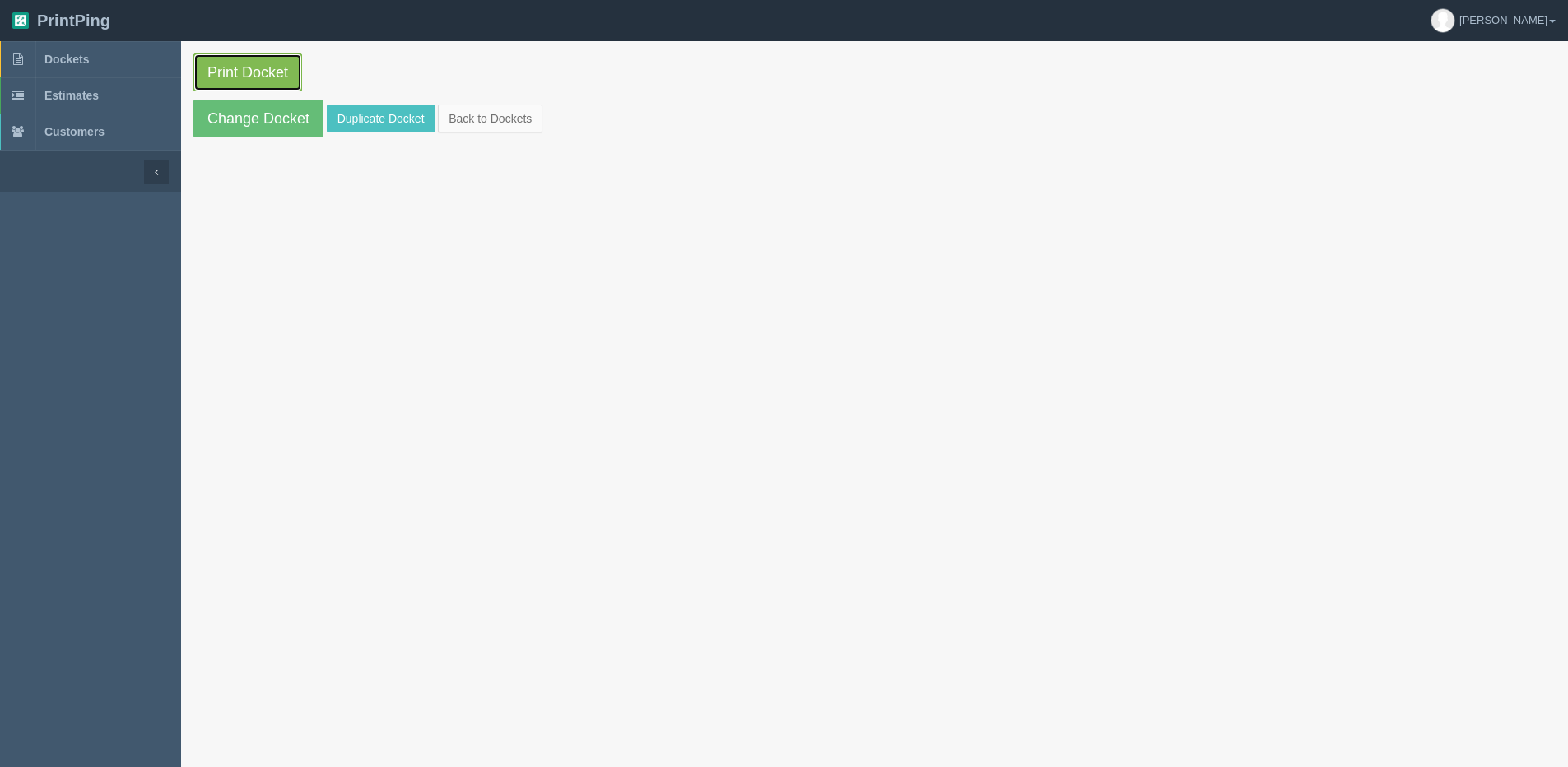
click at [247, 84] on link "Print Docket" at bounding box center [248, 72] width 108 height 38
click at [491, 122] on link "Back to Dockets" at bounding box center [490, 118] width 104 height 28
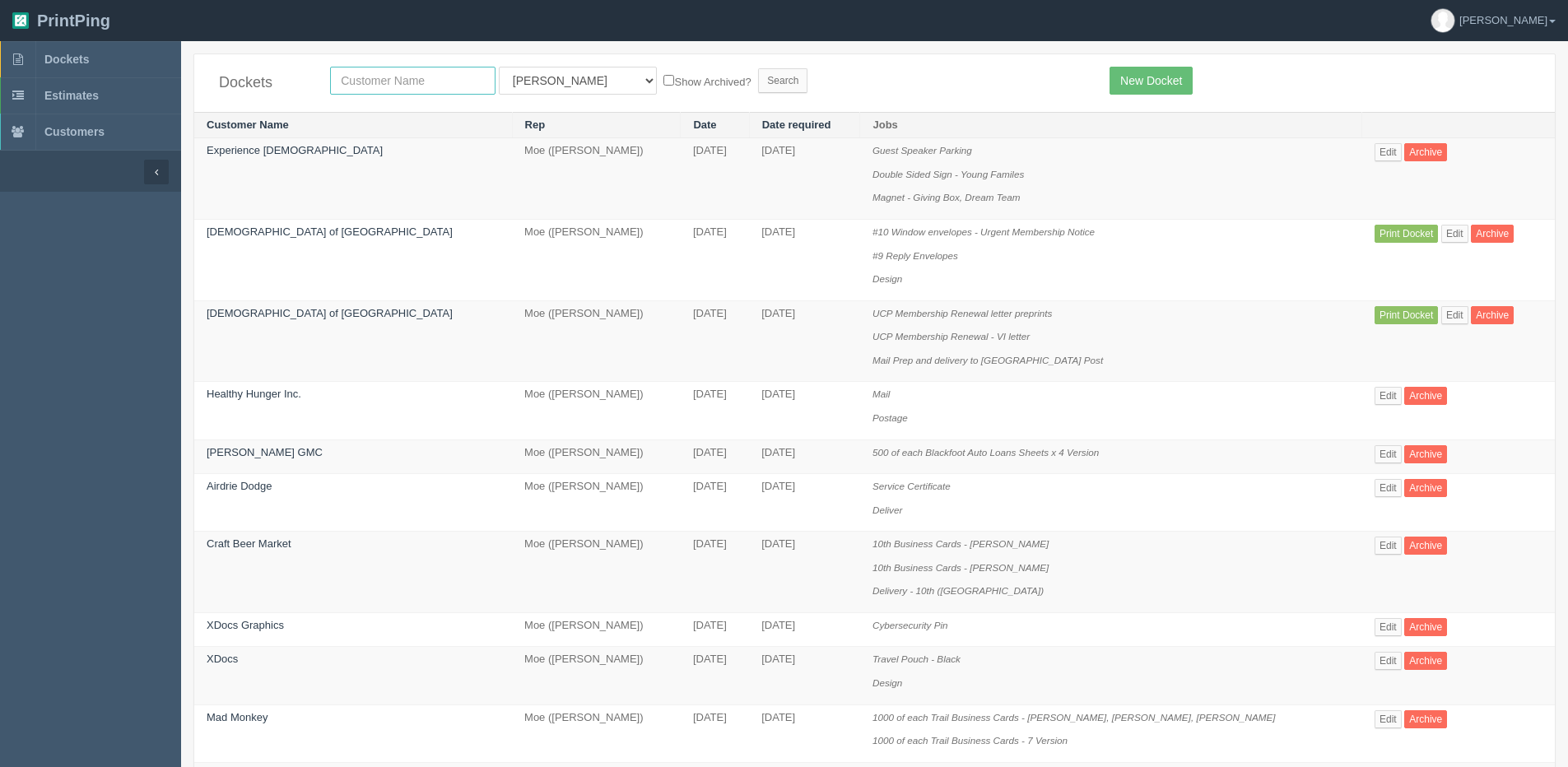
click at [396, 71] on input "text" at bounding box center [412, 80] width 165 height 28
type input "action auger"
click at [758, 68] on input "Search" at bounding box center [782, 80] width 49 height 25
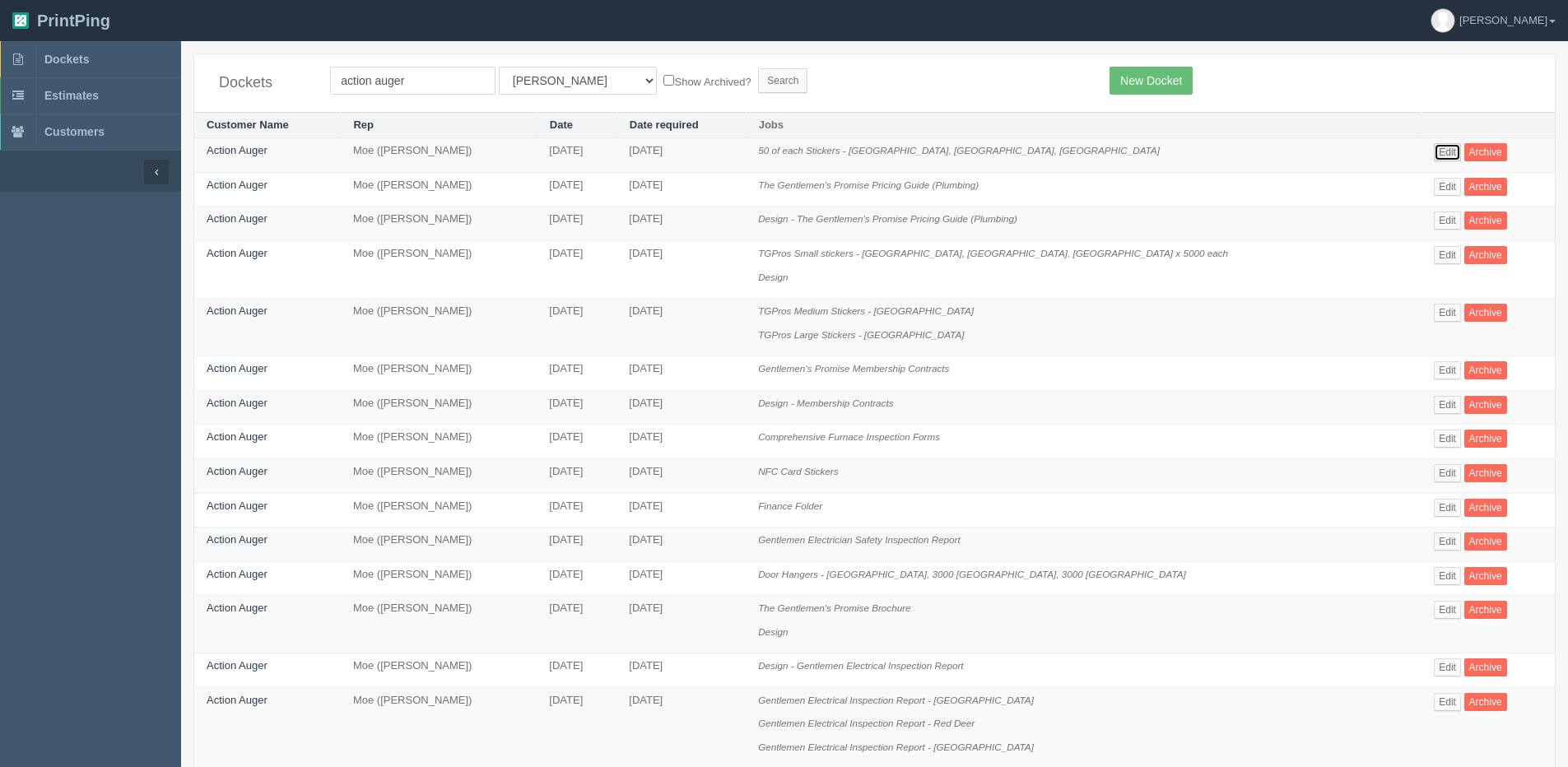
click at [1434, 152] on link "Edit" at bounding box center [1448, 152] width 28 height 18
click at [1151, 72] on link "New Docket" at bounding box center [1151, 80] width 83 height 28
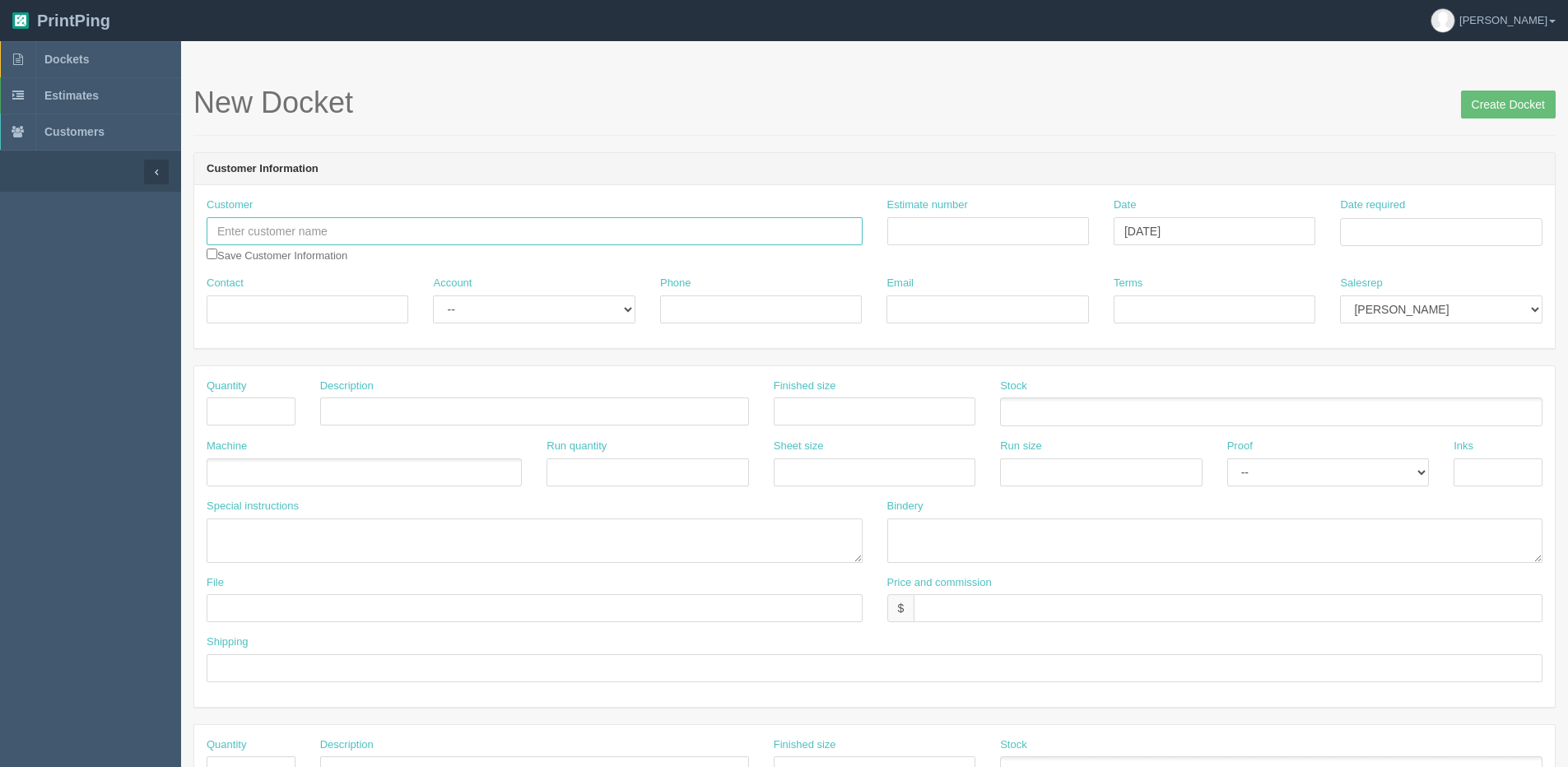
drag, startPoint x: 327, startPoint y: 238, endPoint x: 343, endPoint y: 238, distance: 16.0
click at [327, 238] on input "text" at bounding box center [534, 231] width 656 height 28
type input "action auger"
type input "4032048012"
type input "rod@tgpros.ca"
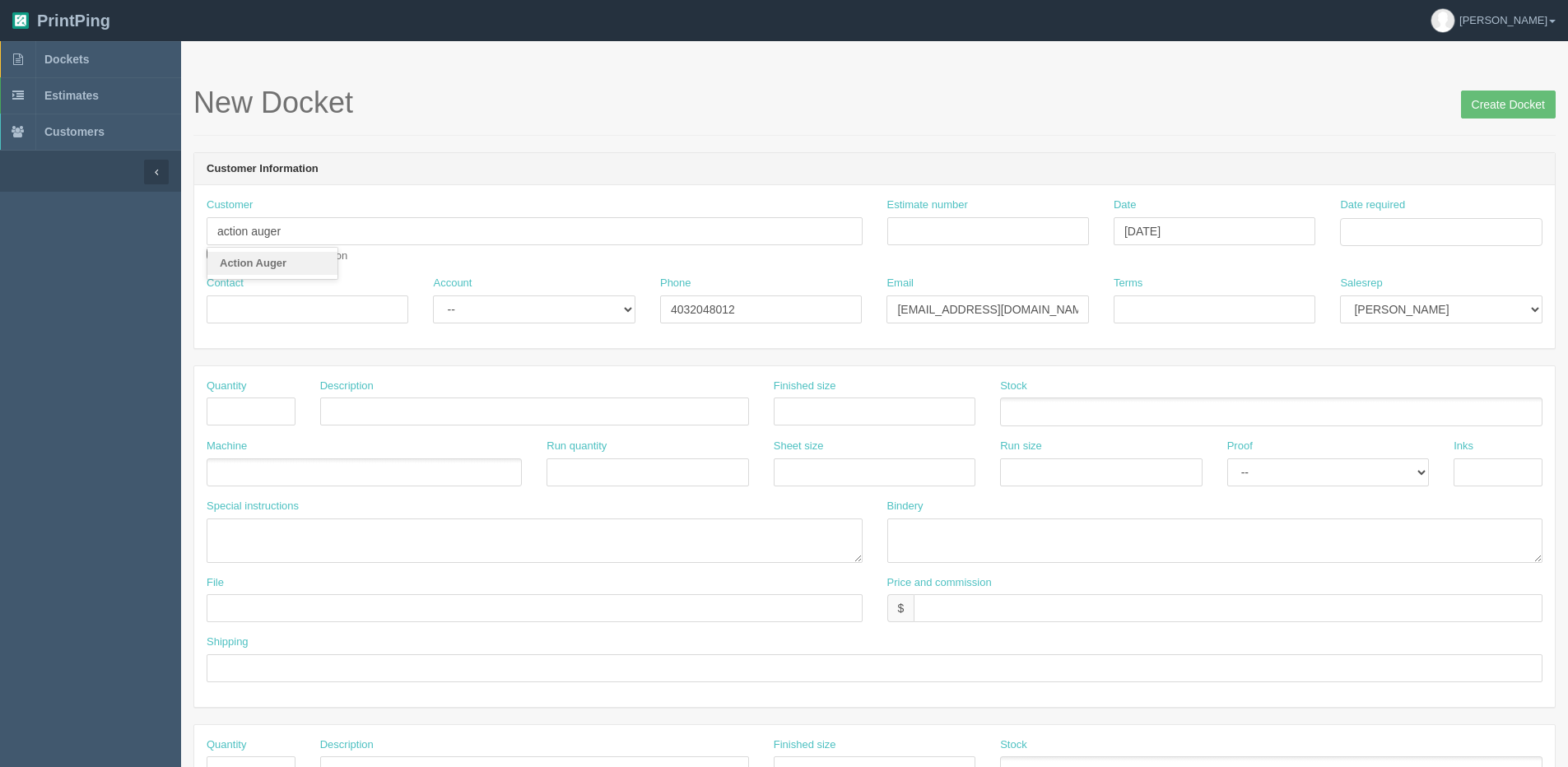
click at [299, 269] on link "Action Auger" at bounding box center [272, 264] width 130 height 24
type input "Action Auger"
type input "Leslie Magee"
type input "403.394.8758"
type input "leslie@tgpros.ca"
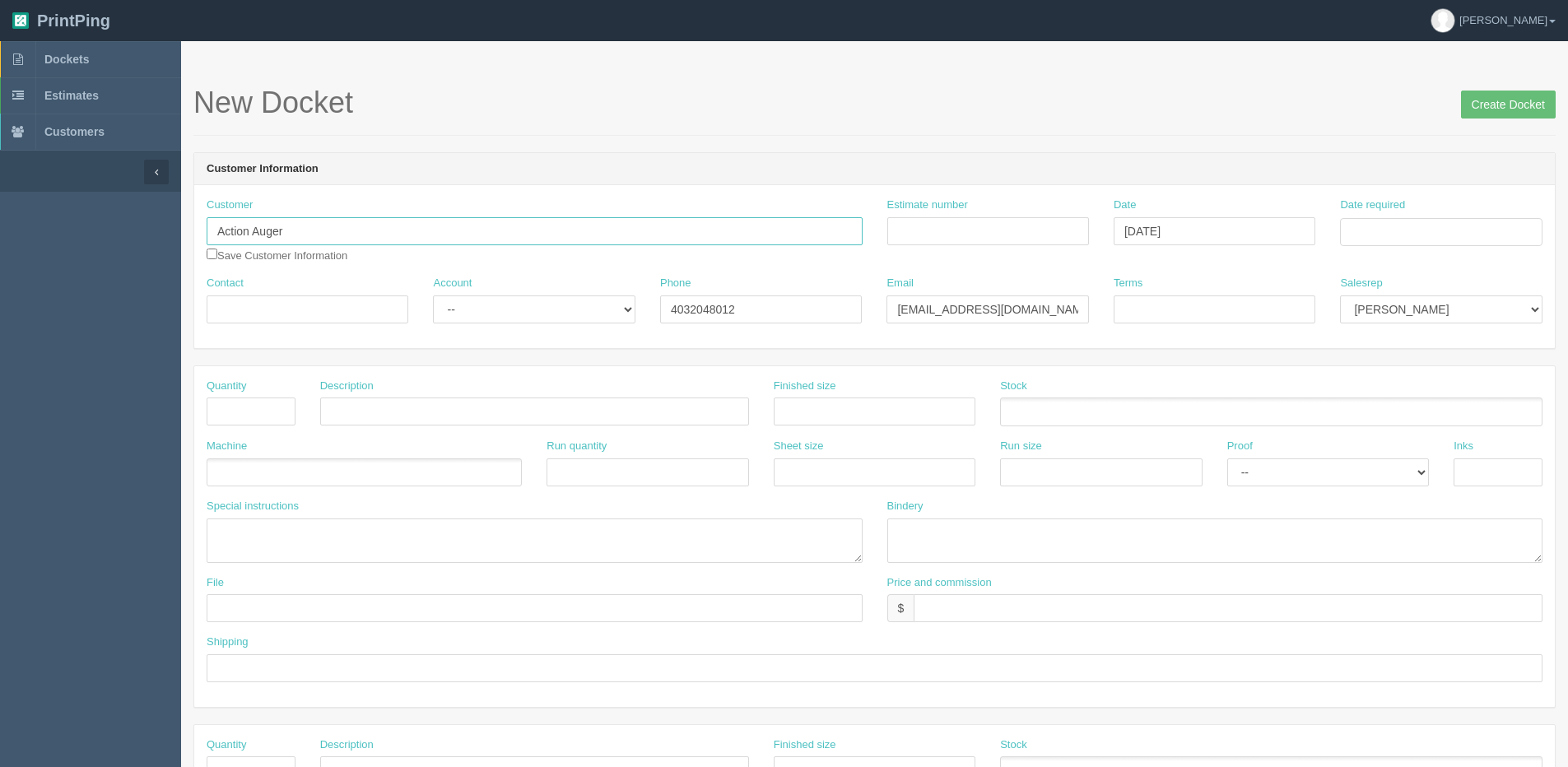
type input "Due on receipt"
drag, startPoint x: 340, startPoint y: 315, endPoint x: 59, endPoint y: 307, distance: 281.1
click at [8, 314] on section "Dockets Estimates Customers" at bounding box center [784, 768] width 1568 height 1454
paste input "Cherelle Payn"
type input "Cherelle Payne"
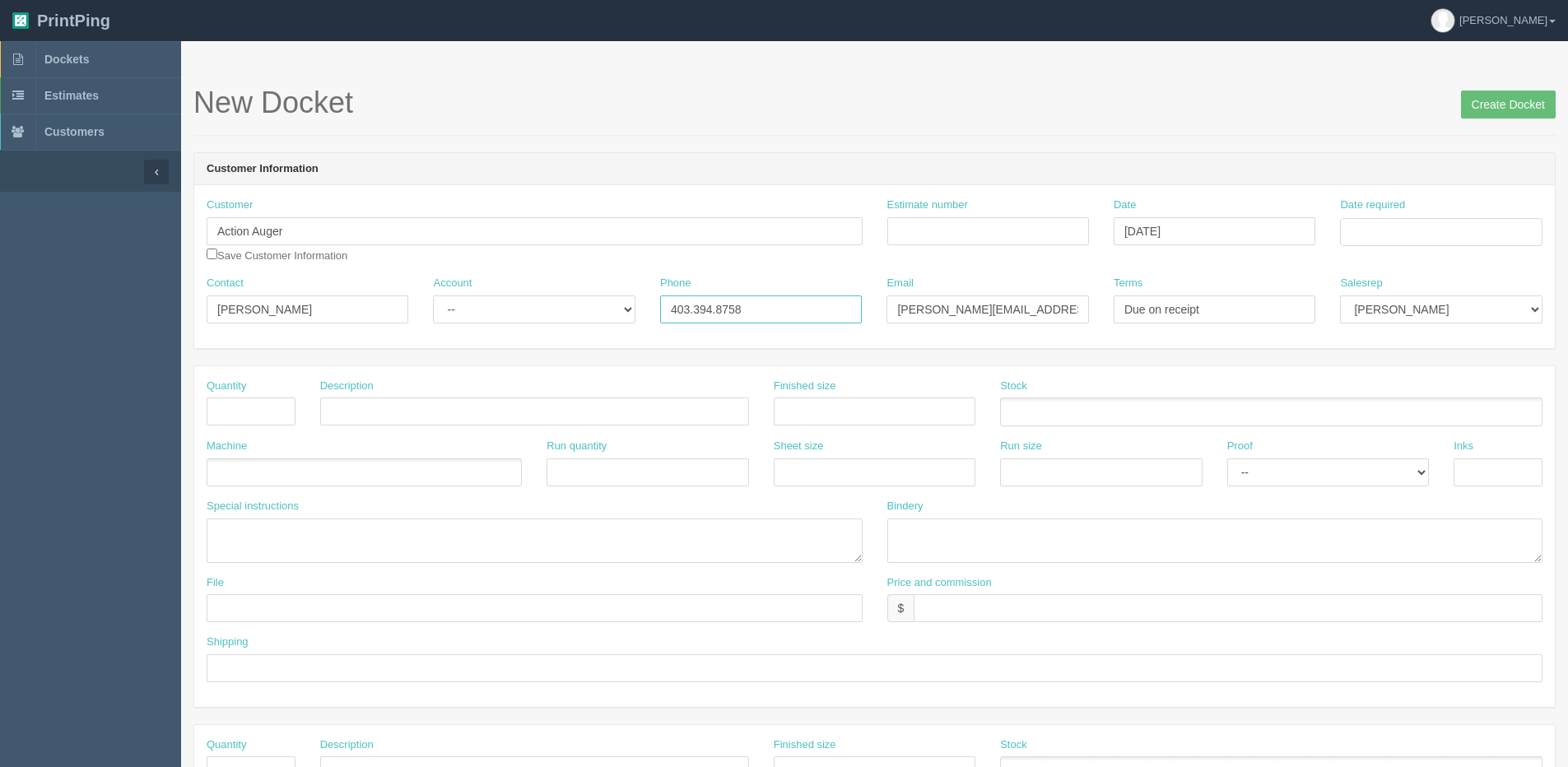
click at [692, 309] on input "403.394.8758" at bounding box center [761, 309] width 201 height 28
click at [498, 303] on select "-- Existing Client Allrush Client Rep Client" at bounding box center [534, 309] width 201 height 28
select select "Allrush Client"
click at [433, 295] on select "-- Existing Client Allrush Client Rep Client" at bounding box center [534, 309] width 201 height 28
drag, startPoint x: 701, startPoint y: 301, endPoint x: 845, endPoint y: 300, distance: 144.0
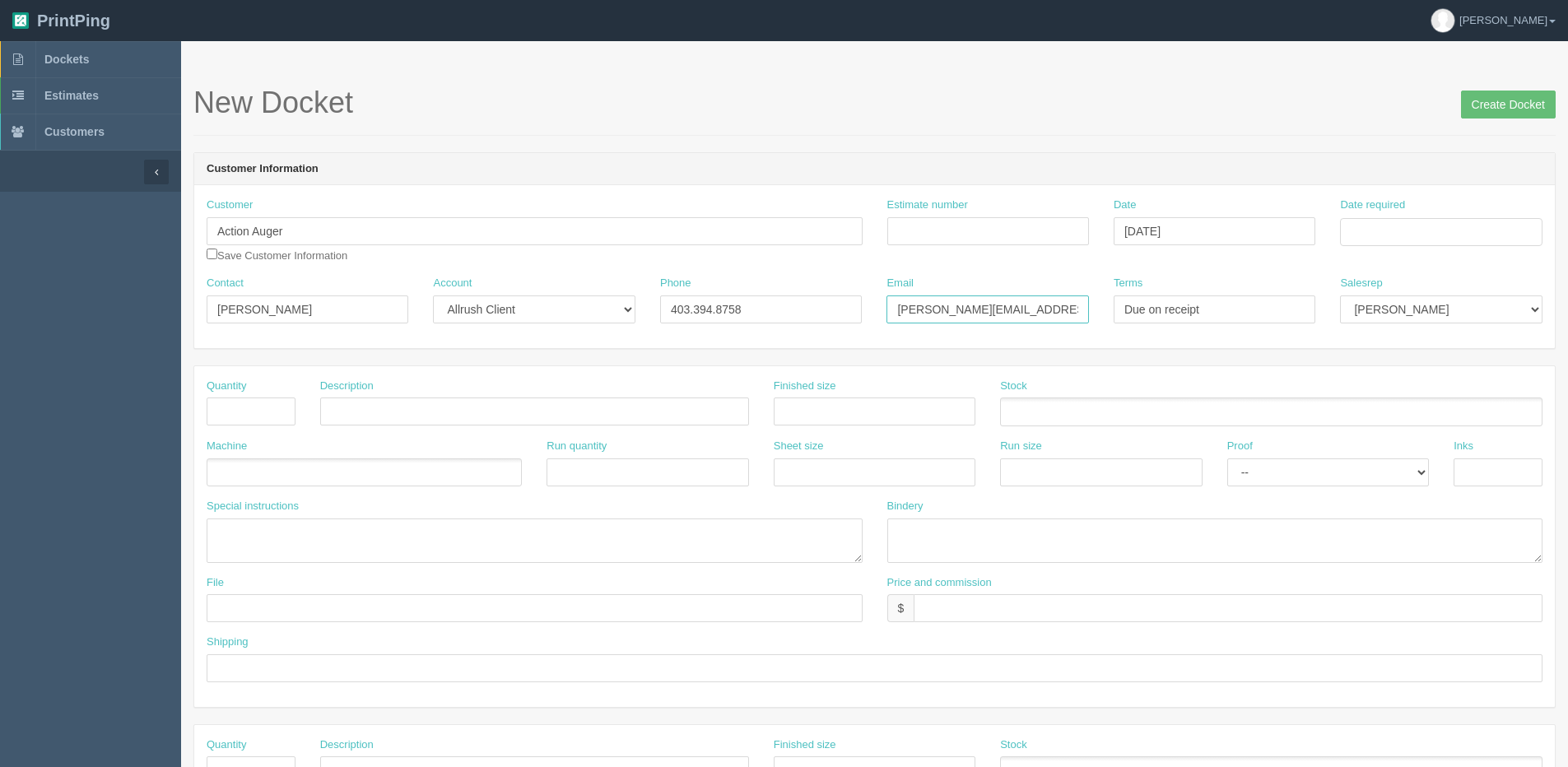
click at [651, 301] on div "Contact Cherelle Payne Account -- Existing Client Allrush Client Rep Client Pho…" at bounding box center [874, 306] width 1361 height 60
paste input "cherell"
type input "cherelle@tgpros.ca"
drag, startPoint x: 1330, startPoint y: 486, endPoint x: 1281, endPoint y: 477, distance: 49.8
click at [1329, 486] on div "Proof -- Email Hard Copy" at bounding box center [1327, 469] width 226 height 60
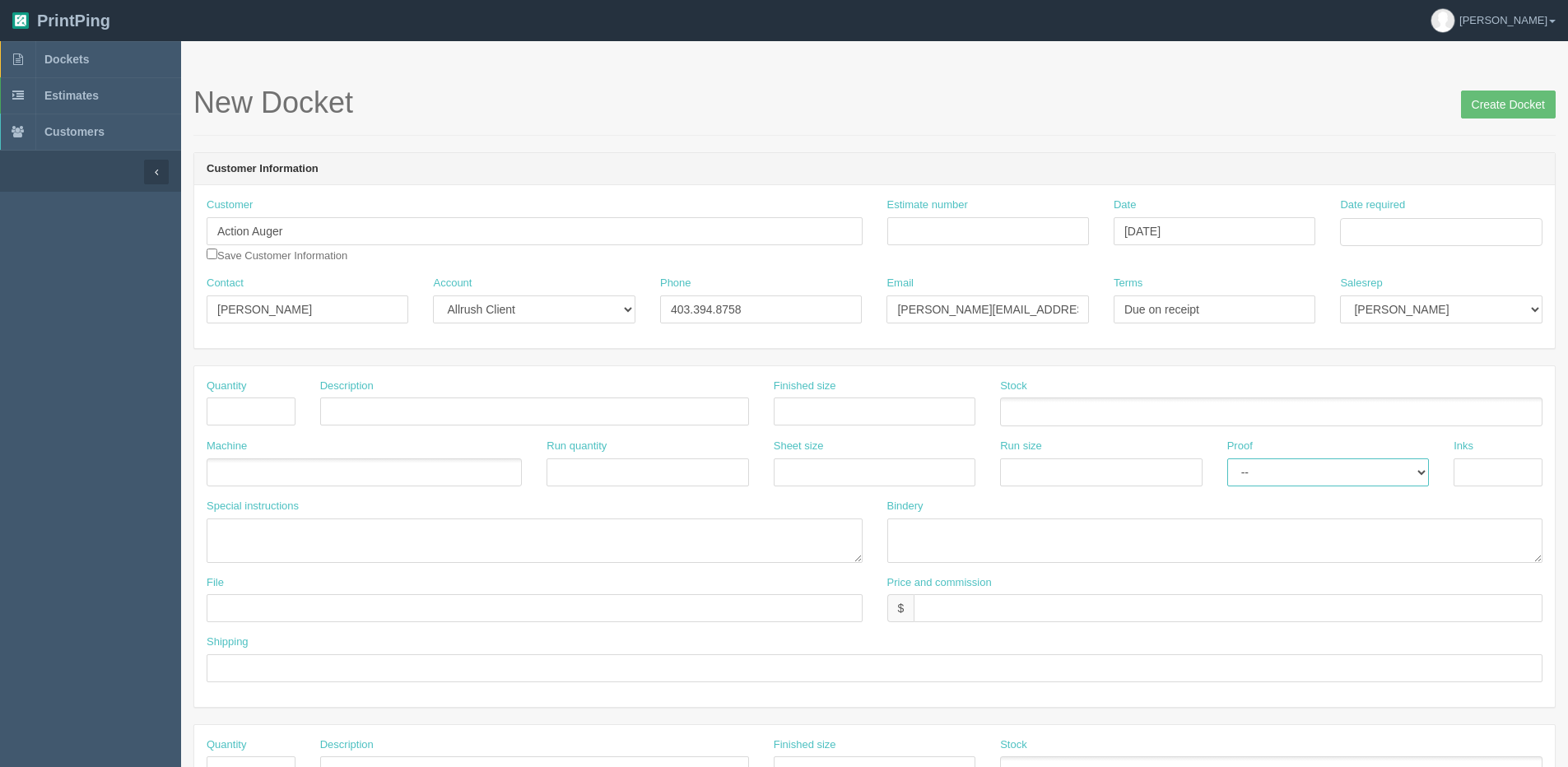
click at [1275, 471] on select "-- Email Hard Copy" at bounding box center [1328, 473] width 201 height 28
select select "Email"
click at [1227, 459] on select "-- Email Hard Copy" at bounding box center [1328, 473] width 201 height 28
click at [1520, 461] on input "text" at bounding box center [1497, 473] width 89 height 28
click at [1466, 482] on input "text" at bounding box center [1497, 473] width 89 height 28
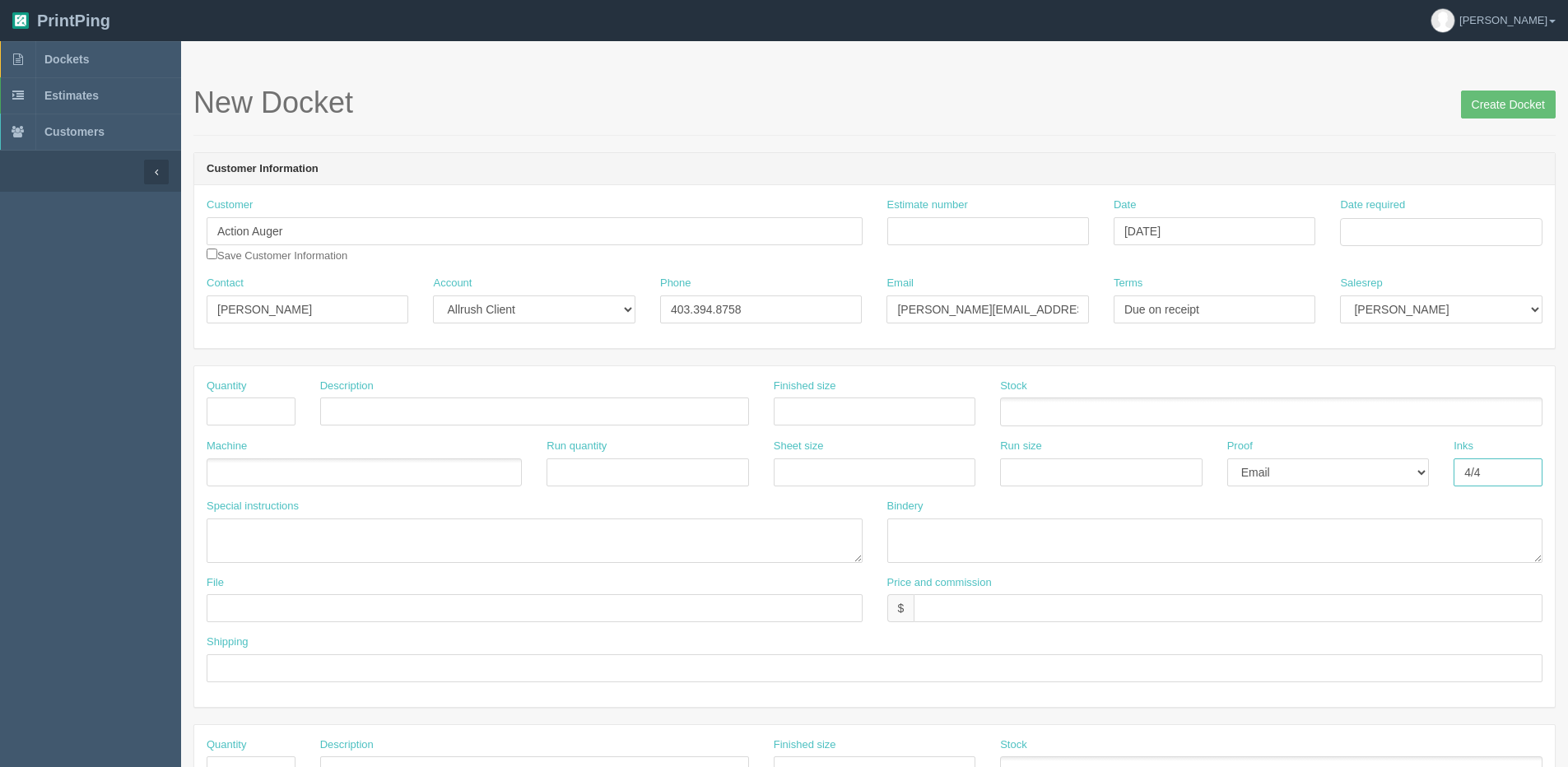
type input "4/4"
click at [390, 411] on input "text" at bounding box center [534, 411] width 429 height 28
type input "Main Water Shut Off Valve Tags x"
click at [798, 418] on input "text" at bounding box center [874, 411] width 201 height 28
type input "3.5" x 2""
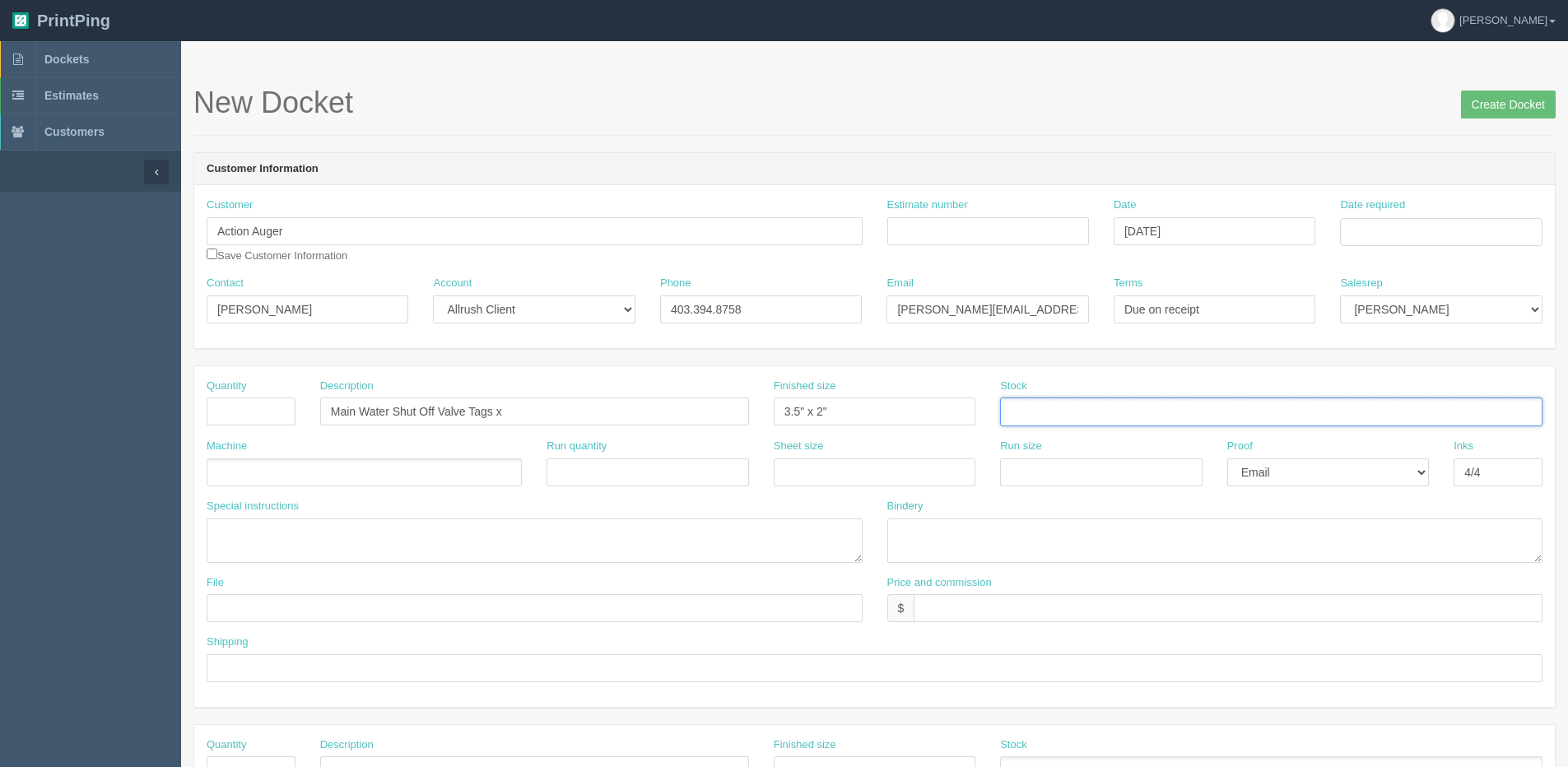
click at [278, 481] on ul at bounding box center [364, 473] width 315 height 28
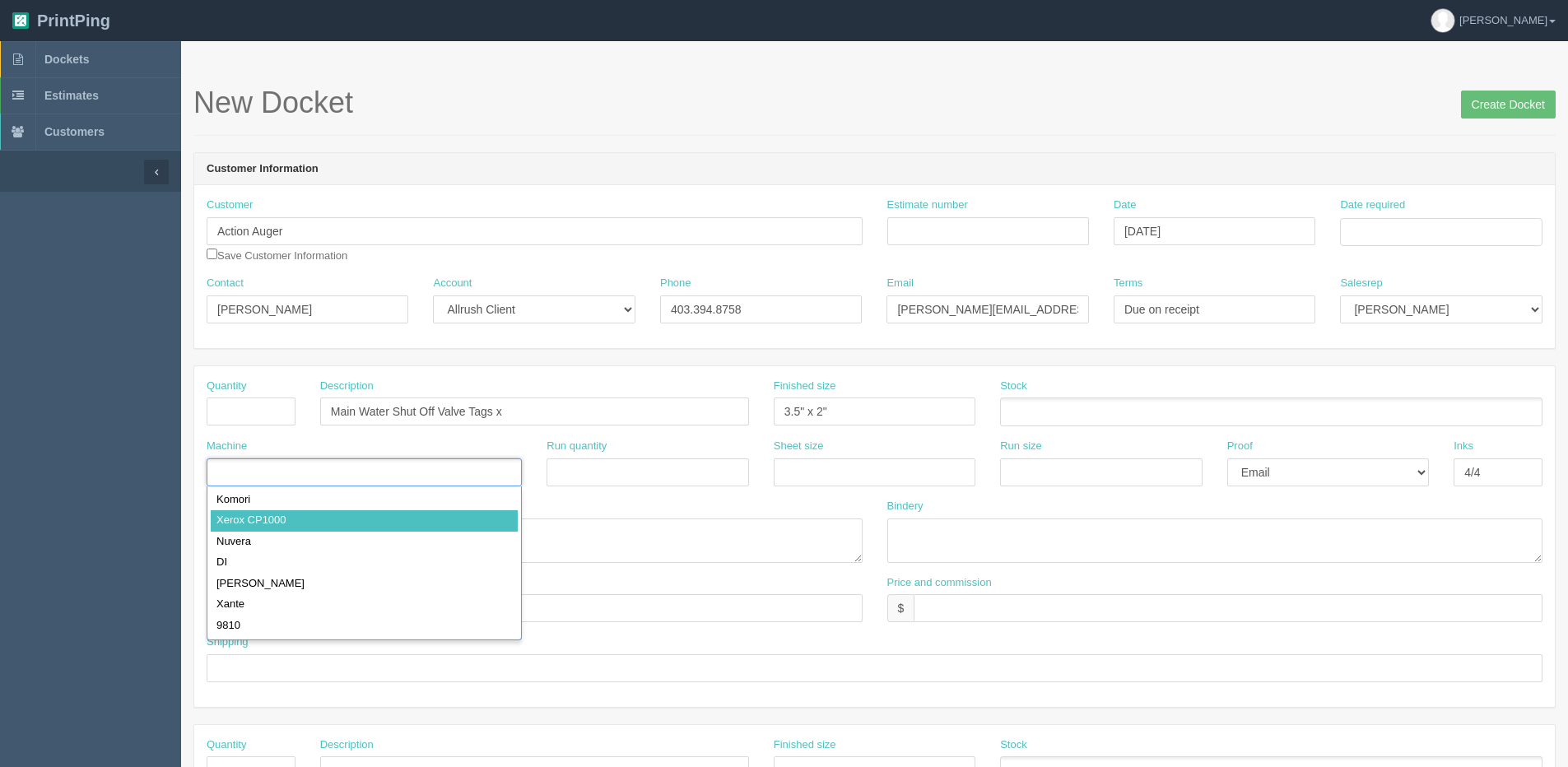
type input "Xerox CP1000"
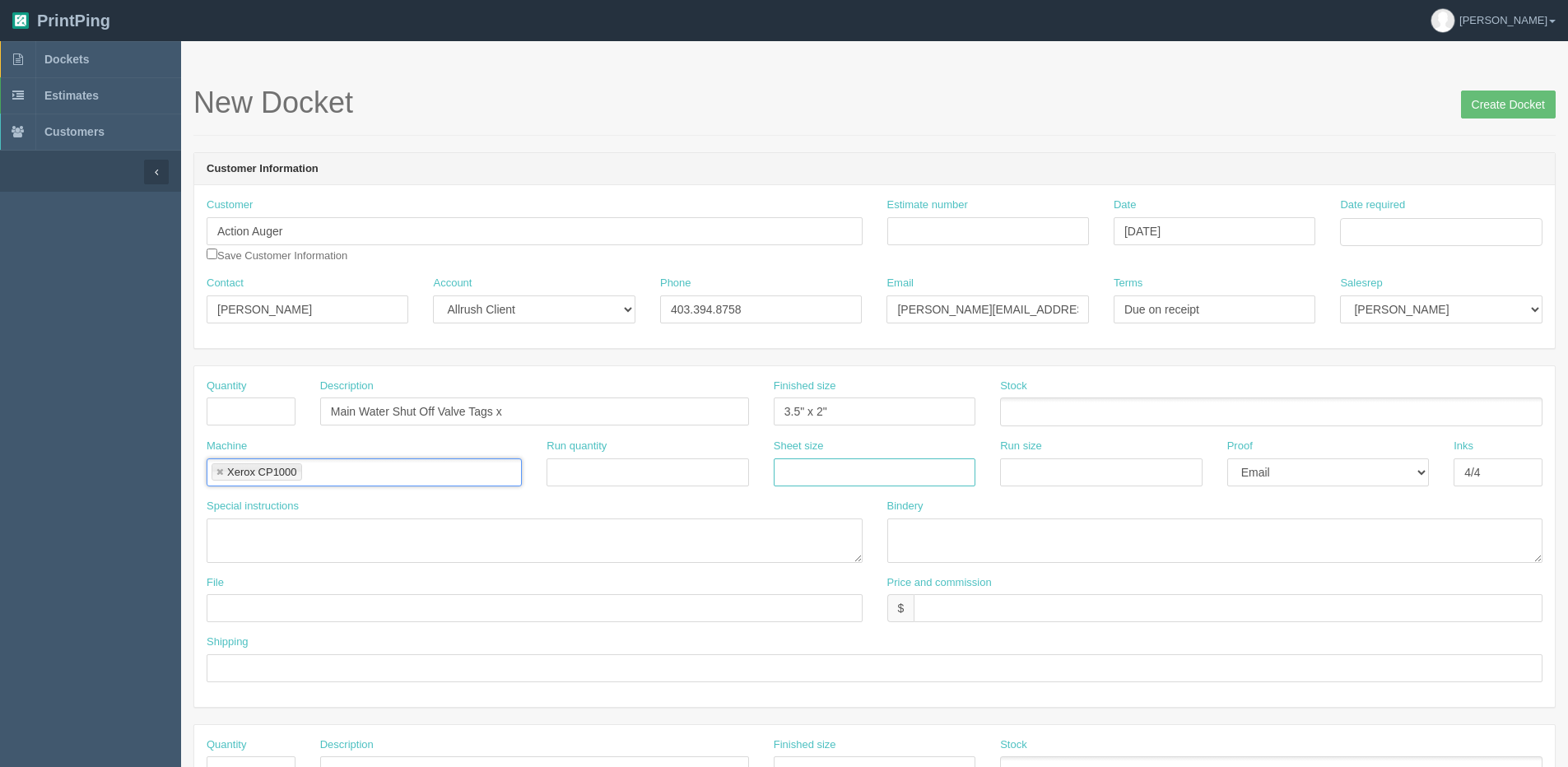
click at [813, 480] on input "text" at bounding box center [874, 473] width 201 height 28
click at [809, 479] on input "text" at bounding box center [874, 473] width 201 height 28
type input "12" x 18""
drag, startPoint x: 846, startPoint y: 476, endPoint x: 676, endPoint y: 497, distance: 171.3
click at [676, 497] on div "Machine Xerox CP1000 Xerox CP1000 Run quantity Sheet size 12" x 18" Run size Pr…" at bounding box center [874, 469] width 1361 height 60
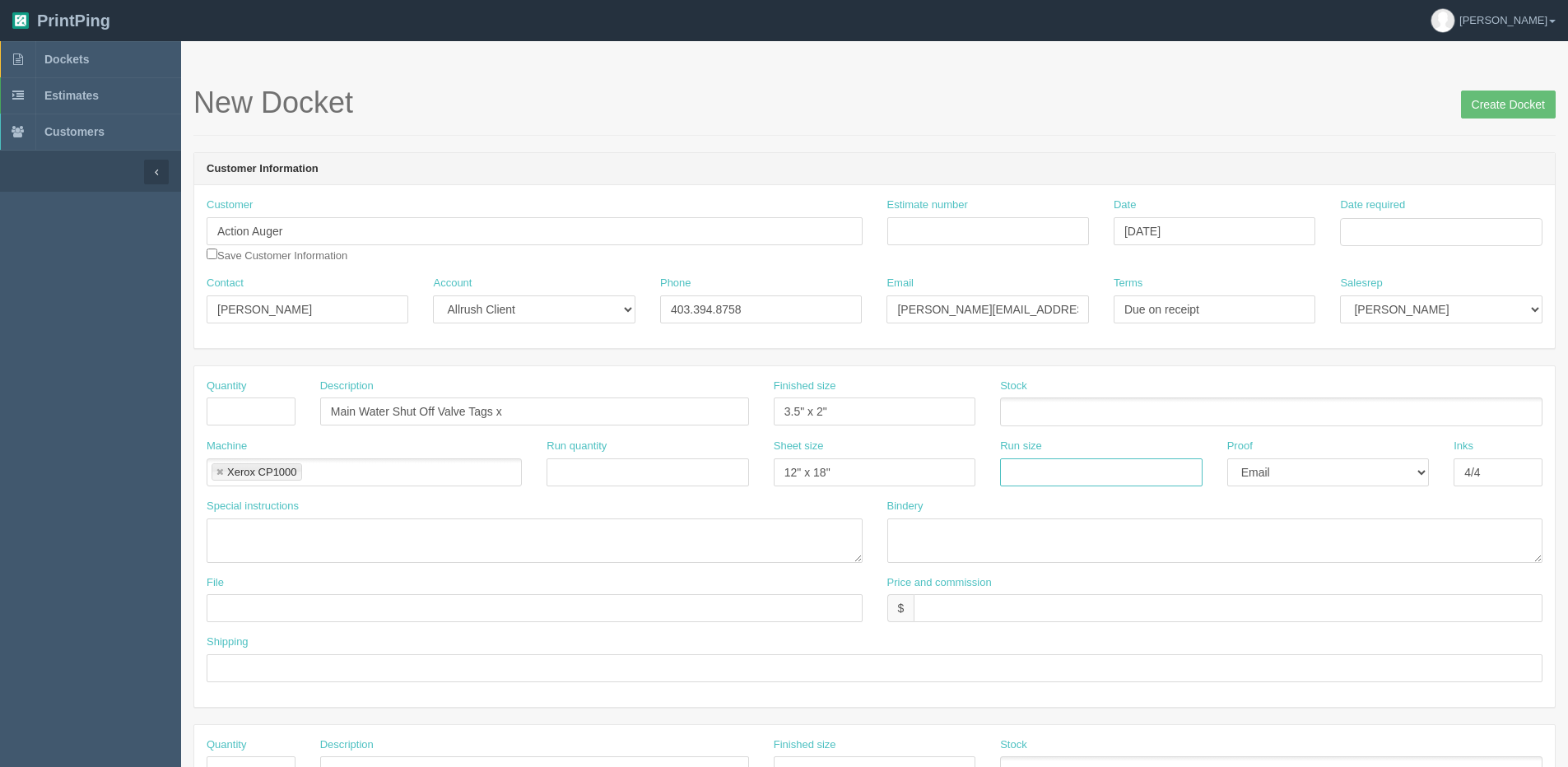
click at [1040, 467] on input "text" at bounding box center [1101, 473] width 201 height 28
paste input "12" x 18""
type input "12" x 18""
click at [1046, 401] on ul at bounding box center [1271, 411] width 542 height 28
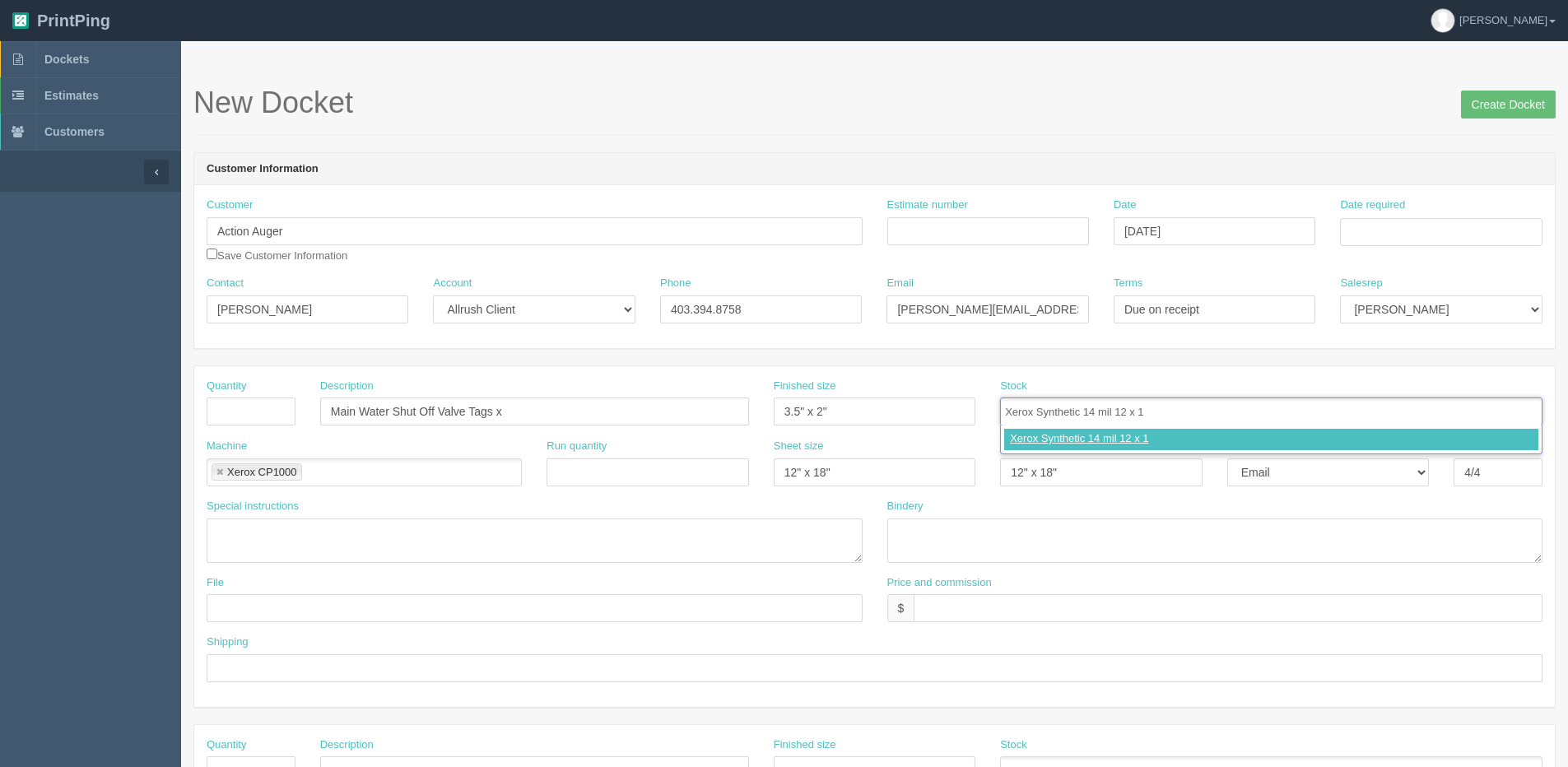
type input "Xerox Synthetic 14 mil 12 x 18"
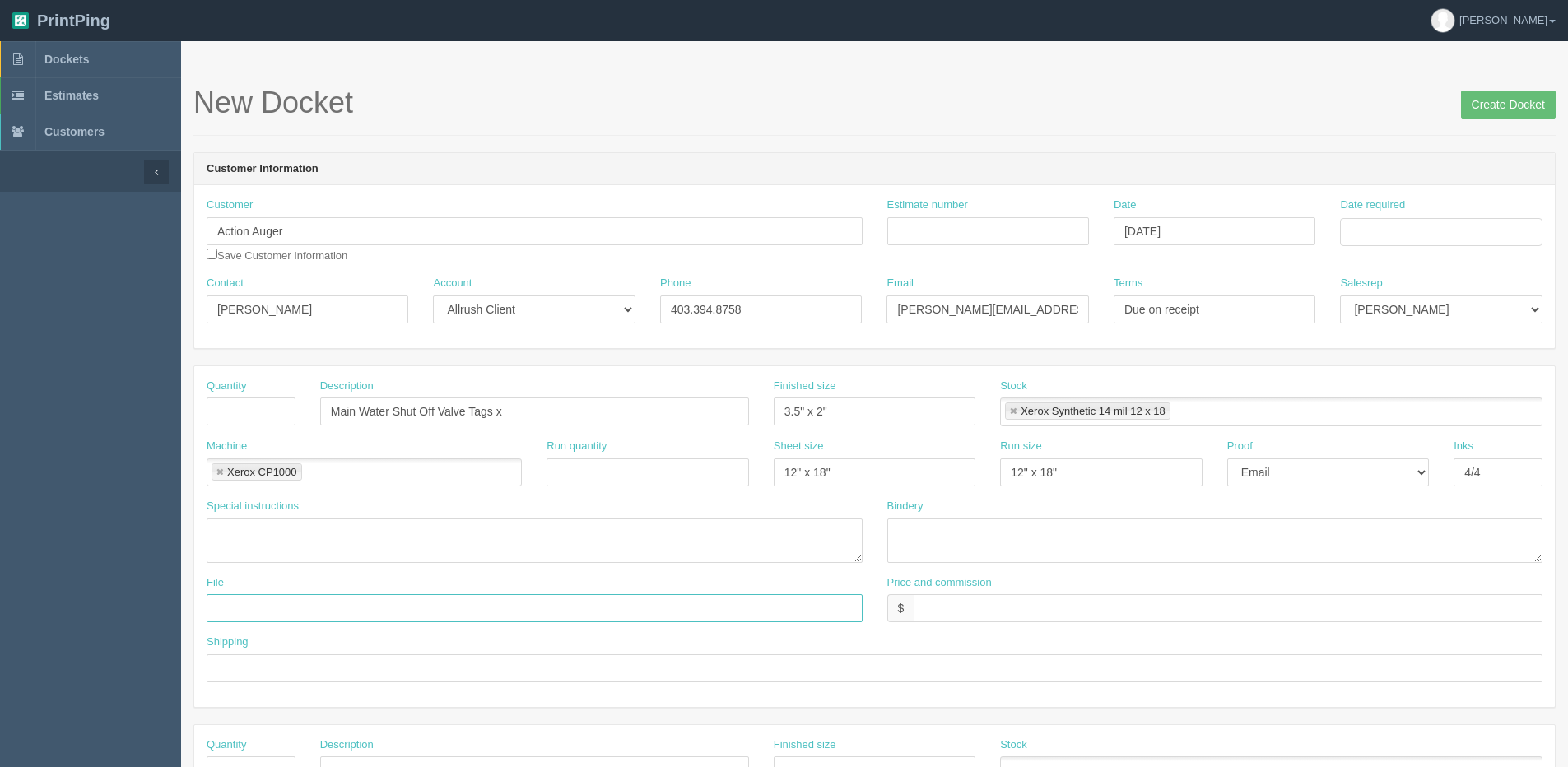
click at [245, 610] on input "text" at bounding box center [534, 608] width 656 height 28
type input "f"
drag, startPoint x: 332, startPoint y: 609, endPoint x: -176, endPoint y: 616, distance: 508.0
click at [0, 616] on html "PrintPing Dan Edit account ( dan@allrush.ca ) Logout Dockets Estimates Customers" at bounding box center [784, 747] width 1568 height 1494
type input "Files@ Allrush"
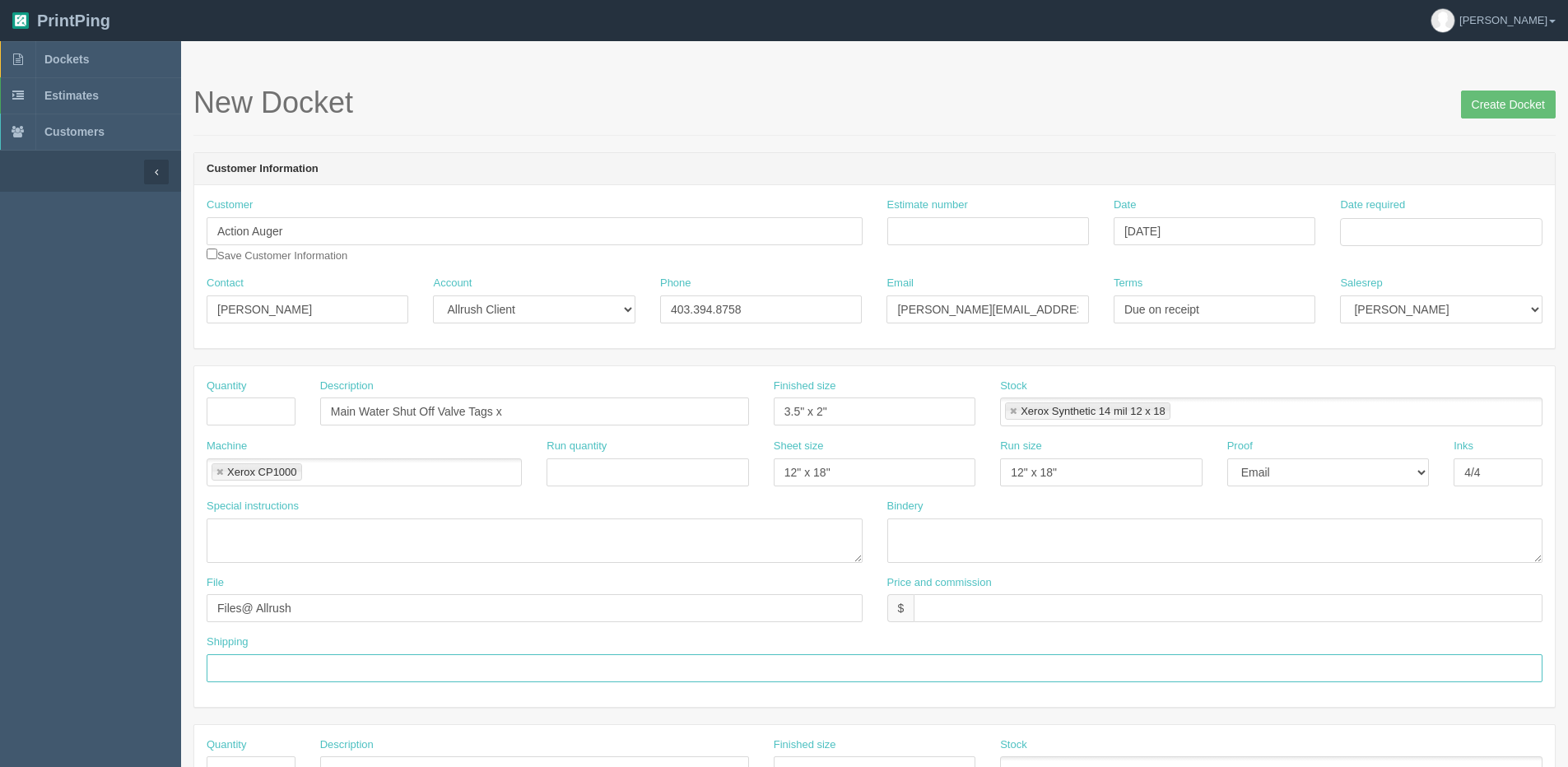
click at [278, 666] on input "text" at bounding box center [874, 668] width 1336 height 28
click at [937, 538] on textarea at bounding box center [1215, 541] width 656 height 45
type textarea "Trim and Drill"
click at [1510, 94] on input "Create Docket" at bounding box center [1508, 104] width 95 height 28
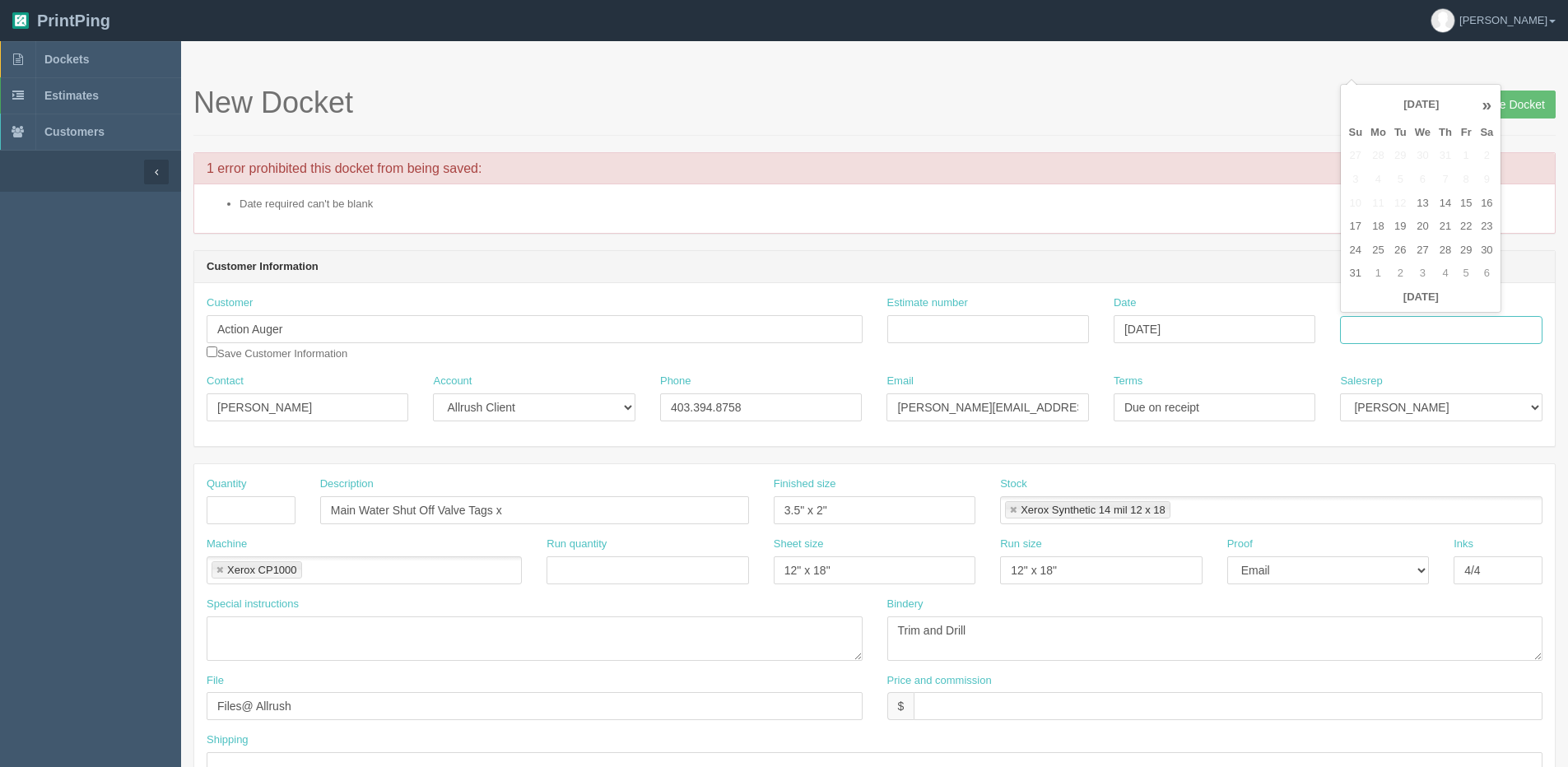
drag, startPoint x: 1446, startPoint y: 318, endPoint x: 1441, endPoint y: 330, distance: 13.0
click at [1446, 319] on input "Date required" at bounding box center [1441, 330] width 201 height 28
click at [1450, 226] on td "21" at bounding box center [1445, 227] width 22 height 24
type input "[DATE]"
click at [1528, 111] on input "Create Docket" at bounding box center [1508, 104] width 95 height 28
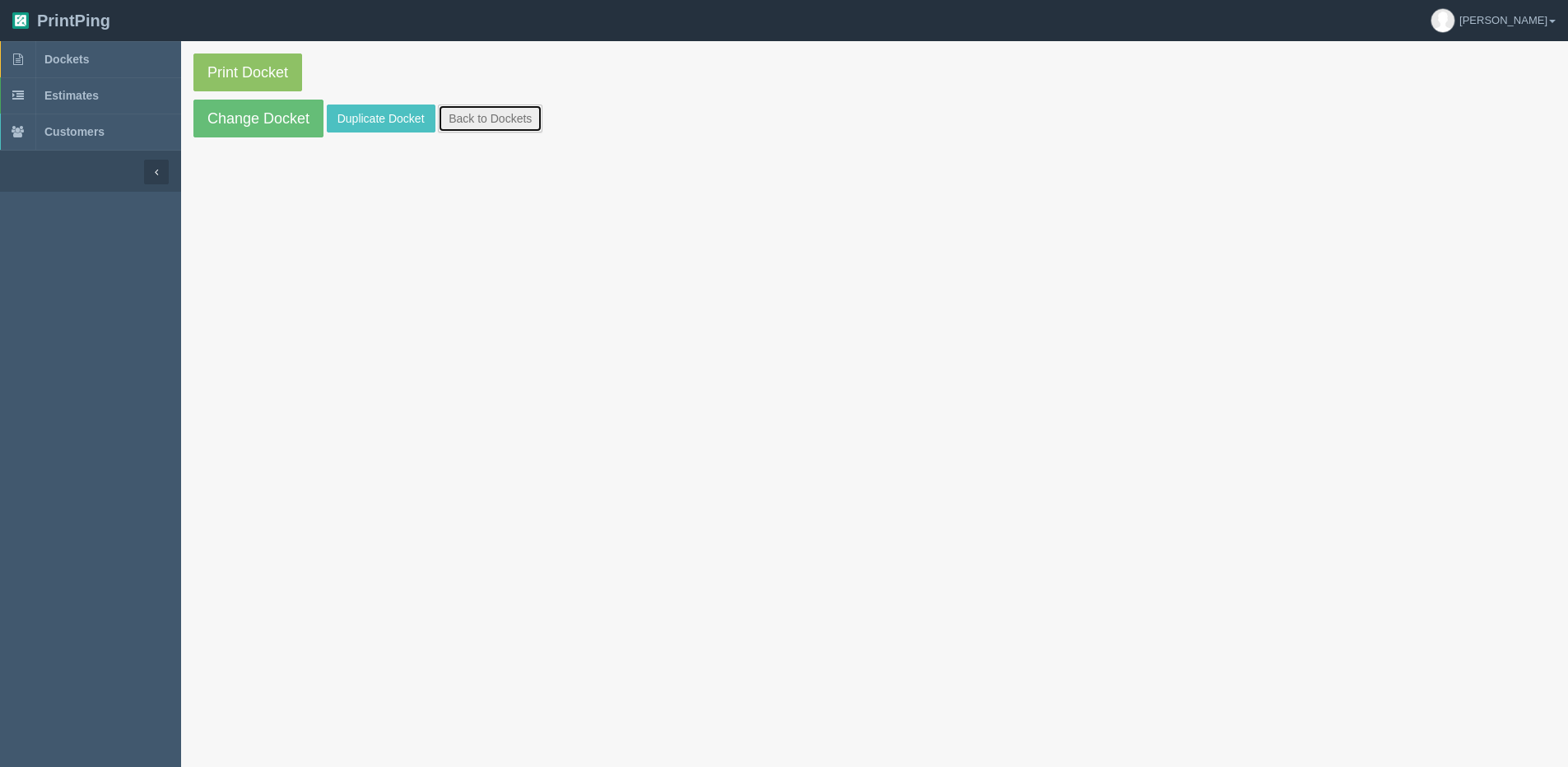
click at [451, 121] on link "Back to Dockets" at bounding box center [490, 118] width 104 height 28
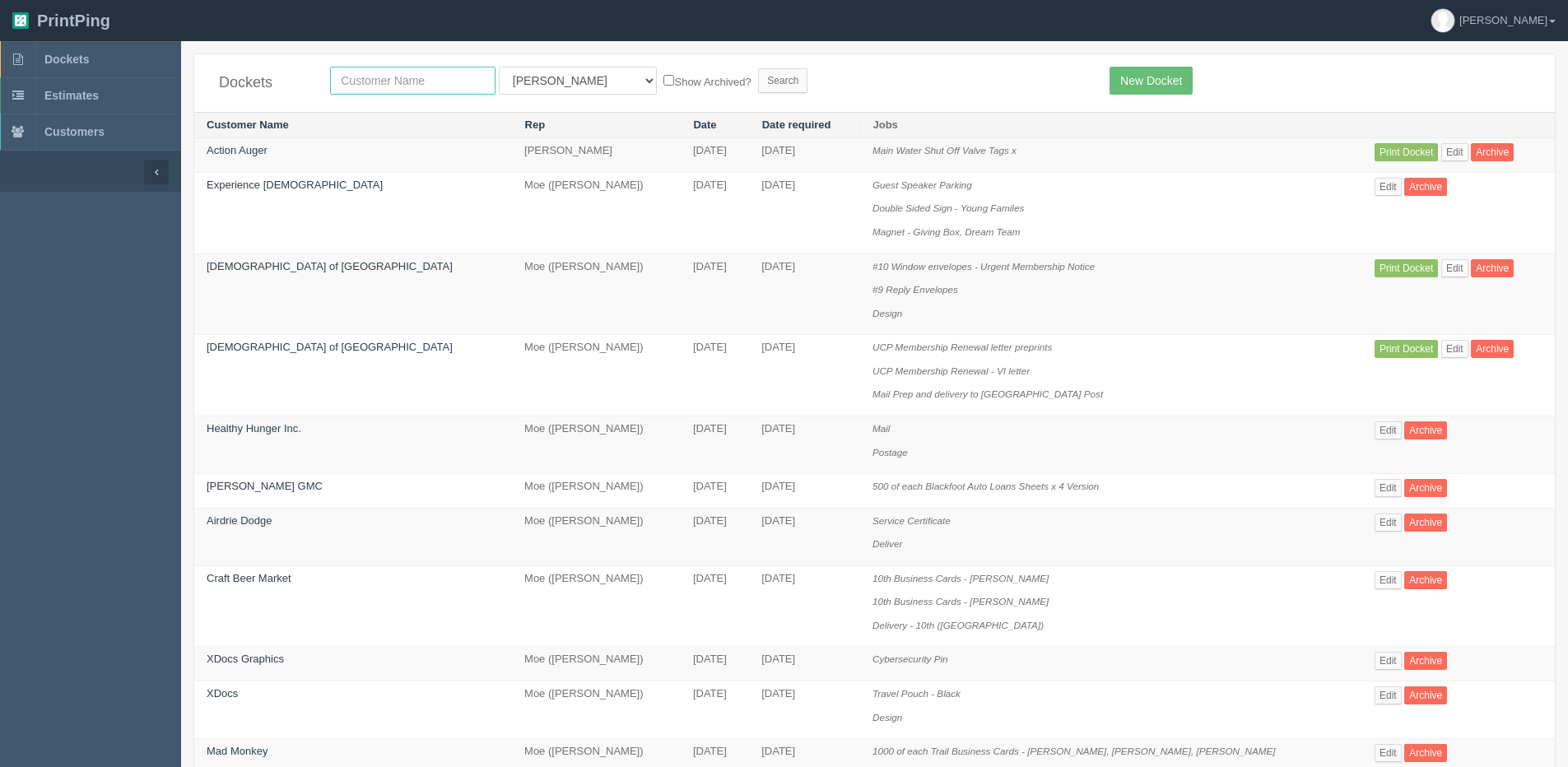
click at [377, 75] on input "text" at bounding box center [412, 80] width 165 height 28
drag, startPoint x: 1436, startPoint y: 149, endPoint x: 1425, endPoint y: 149, distance: 11.0
click at [1441, 149] on link "Edit" at bounding box center [1454, 152] width 28 height 18
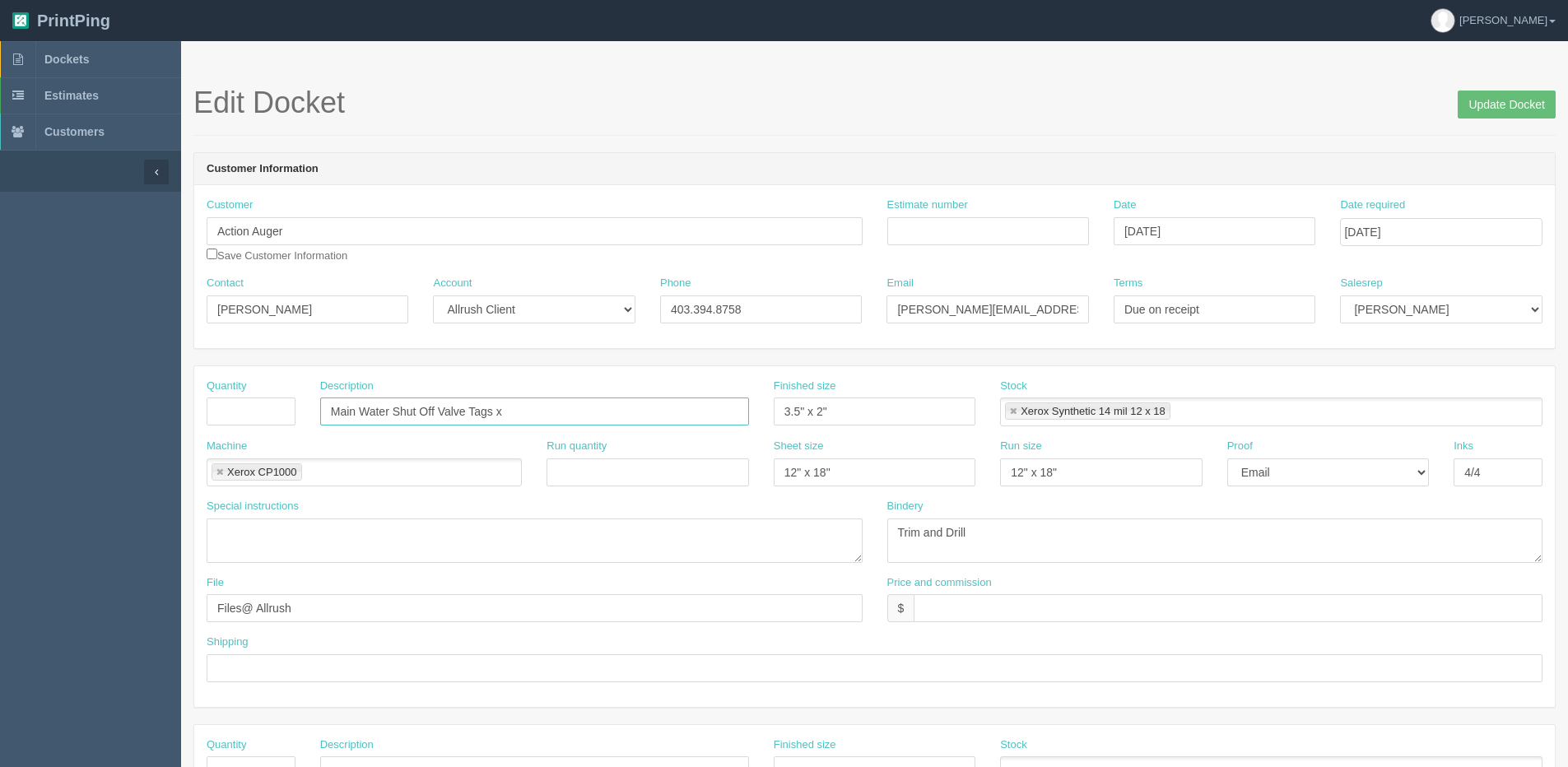
click at [330, 418] on input "Main Water Shut Off Valve Tags x" at bounding box center [534, 411] width 429 height 28
click at [592, 418] on input "1000 of each Main Water Shut Off Valve Tags x" at bounding box center [534, 411] width 429 height 28
type input "1000 of each Main Water Shut Off Valve Tags x 21 Versions"
click at [345, 529] on textarea at bounding box center [534, 541] width 656 height 45
click at [231, 546] on textarea at bounding box center [534, 541] width 656 height 45
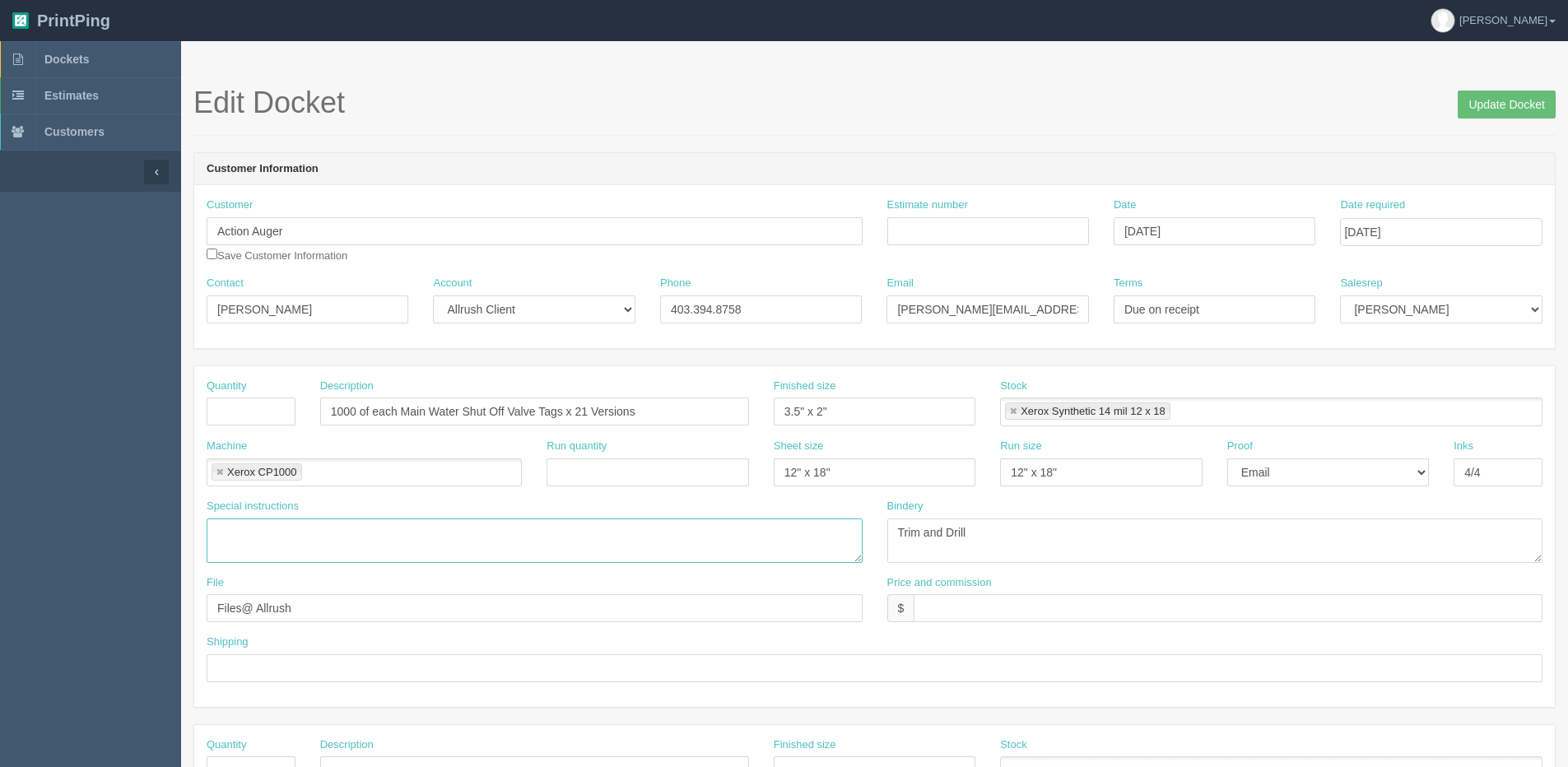
paste textarea "Hard copy with photo proof needed"
type textarea "Hard copy with photo proof needed"
click at [1256, 474] on select "-- Email Hard Copy" at bounding box center [1328, 473] width 201 height 28
select select "Hard Copy"
click at [1227, 459] on select "-- Email Hard Copy" at bounding box center [1328, 473] width 201 height 28
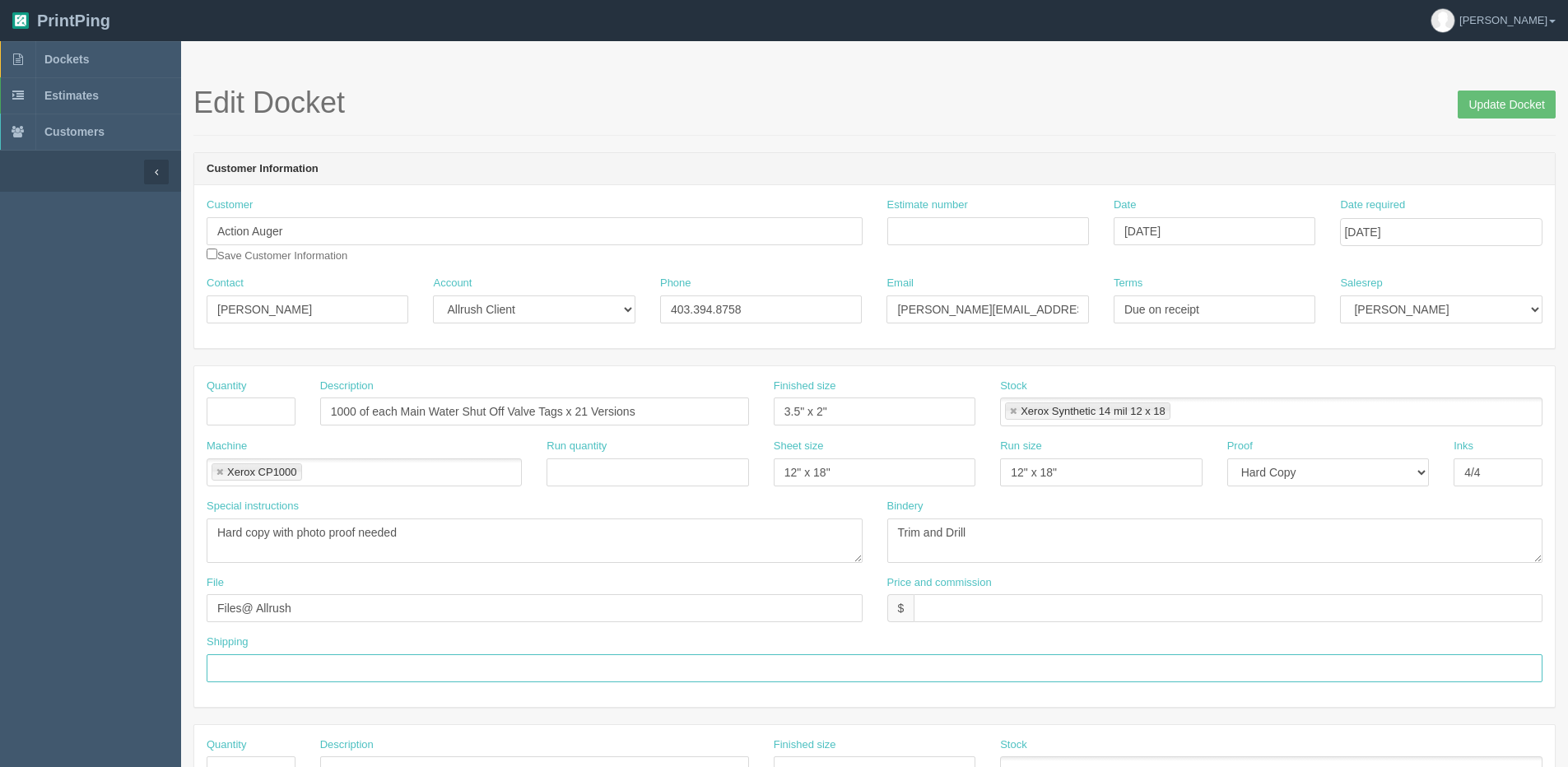
click at [237, 671] on input "text" at bounding box center [874, 668] width 1336 height 28
click at [939, 621] on input "text" at bounding box center [1227, 608] width 629 height 28
click at [1024, 610] on input "$4075.81 | AR $" at bounding box center [1227, 608] width 629 height 28
type input "$4075.81 | AR $839.94"
click at [1006, 212] on div "Estimate number" at bounding box center [988, 220] width 201 height 47
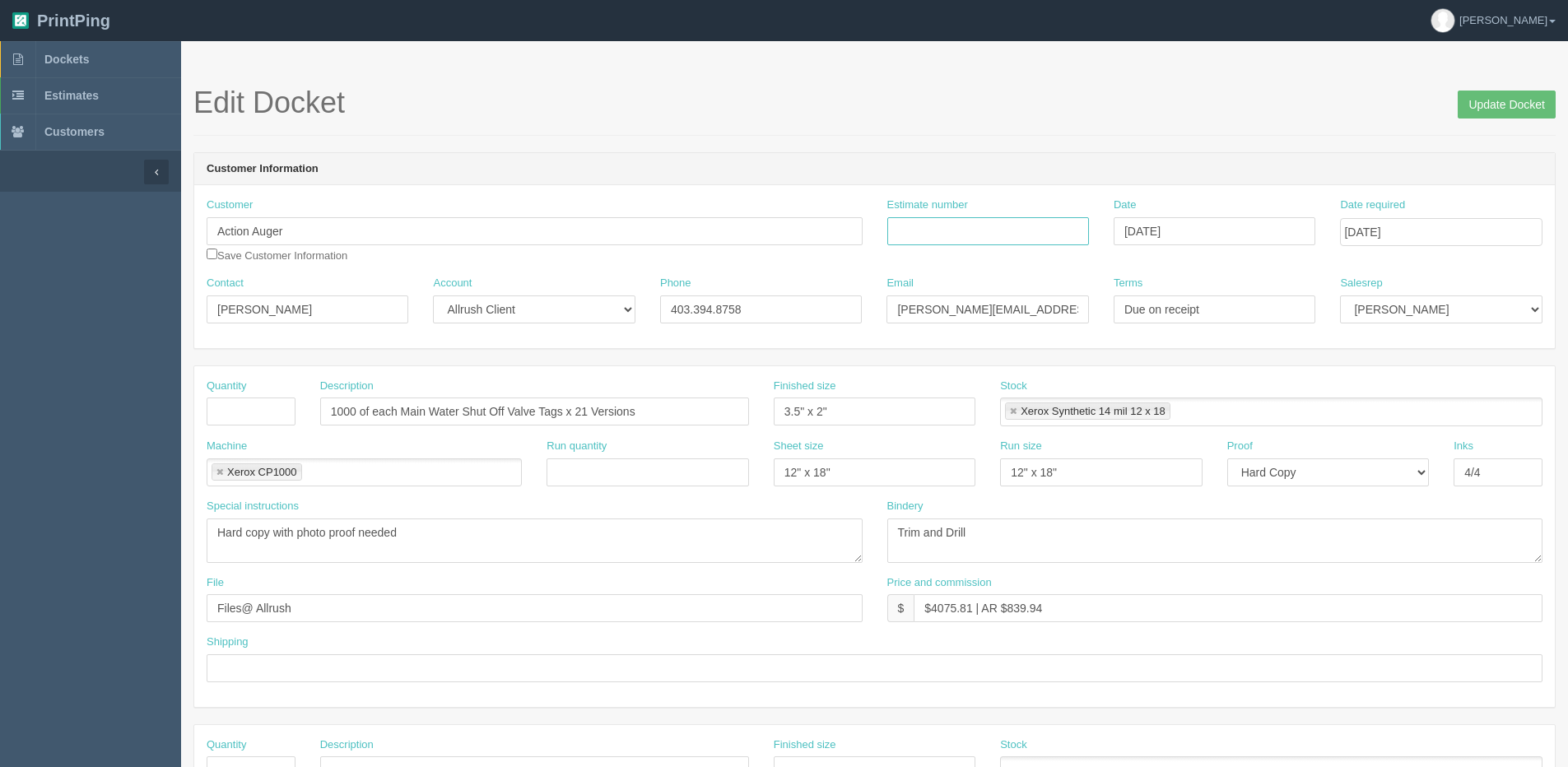
click at [992, 229] on input "Estimate number" at bounding box center [988, 231] width 201 height 28
type input "092053"
click at [287, 407] on input "text" at bounding box center [250, 411] width 89 height 28
type input "21,000"
click at [232, 676] on input "text" at bounding box center [874, 668] width 1336 height 28
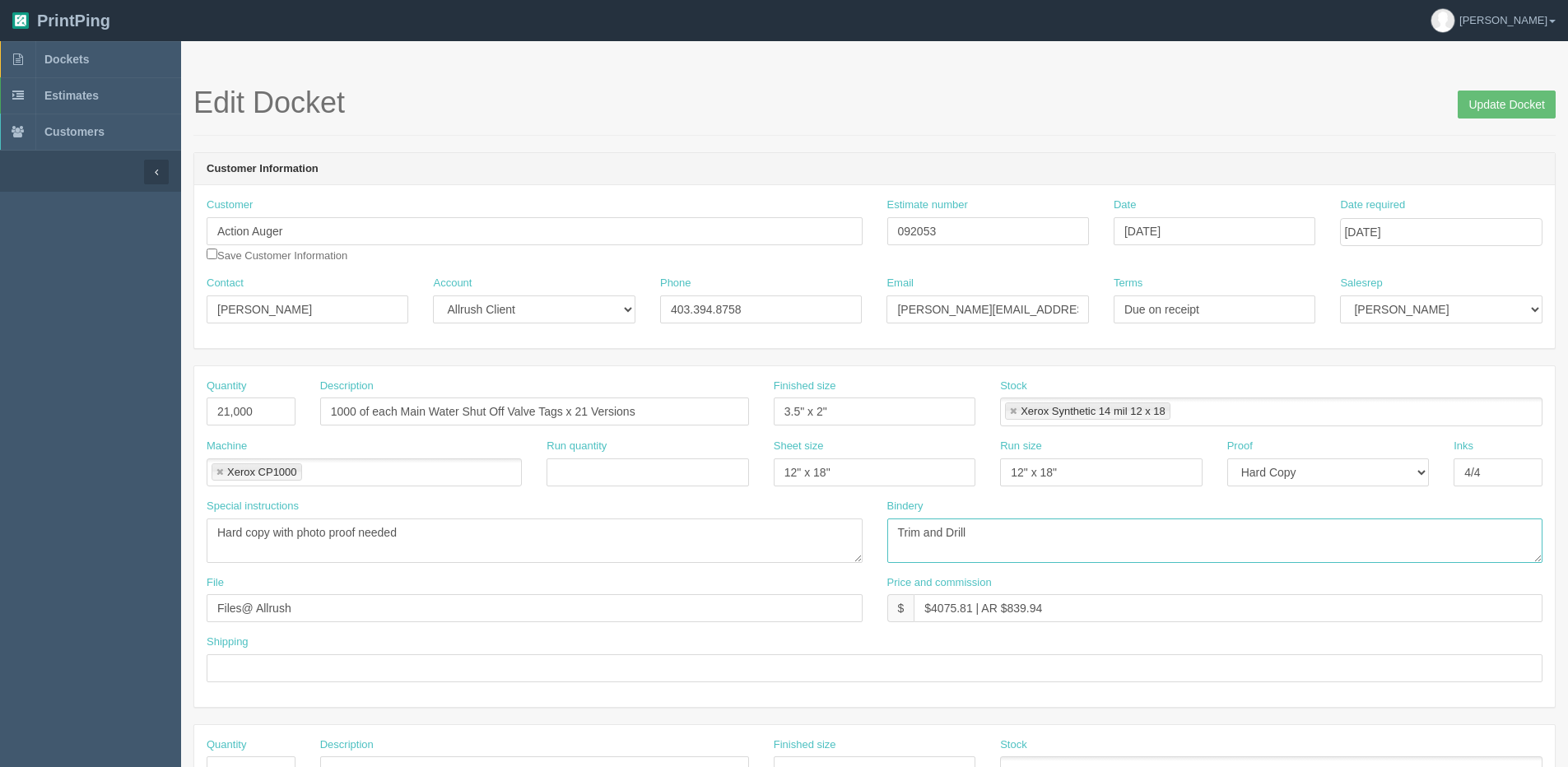
click at [987, 535] on textarea "Trim and Drill" at bounding box center [1215, 541] width 656 height 45
type textarea "Trim and Drill - ARB $500.00"
click at [347, 649] on div "Shipping" at bounding box center [874, 658] width 1336 height 47
click at [337, 667] on input "text" at bounding box center [874, 668] width 1336 height 28
type input "e"
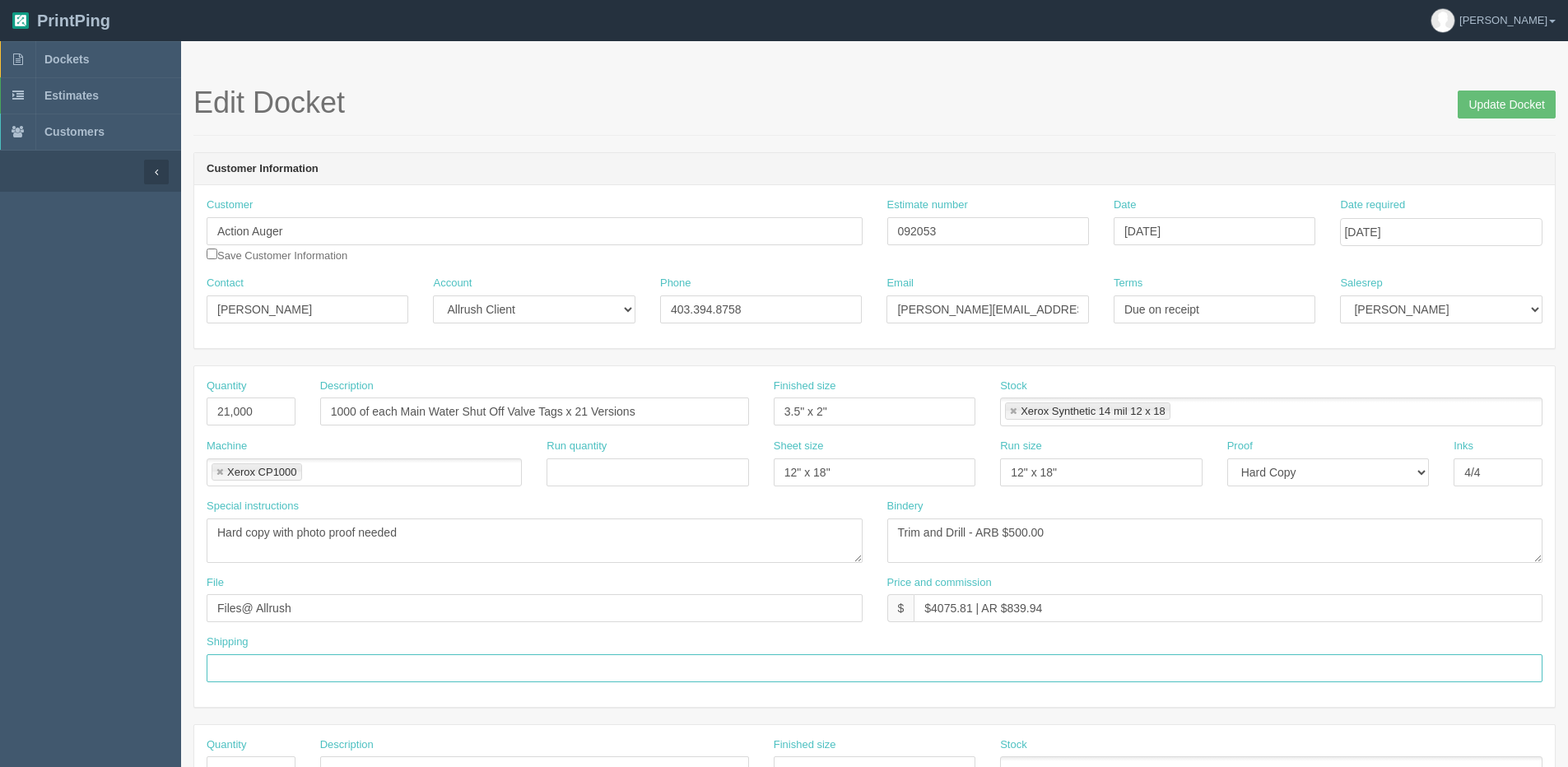
type input "E"
type input "Email/Call when ready"
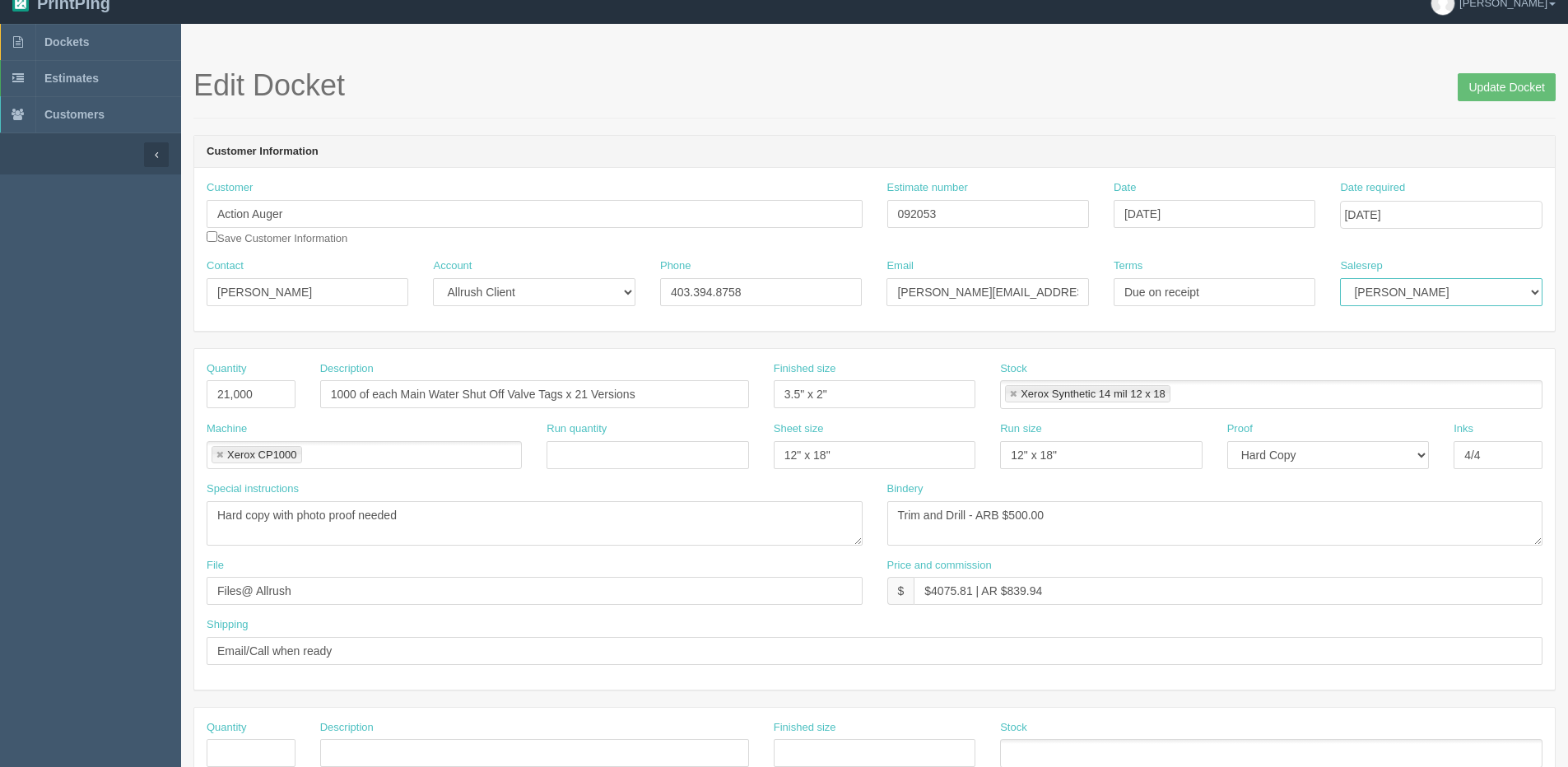
click at [1429, 284] on select "Mark Mikayla Aly Arif Stacy Rebecca Matthew Viki Phil Greg Jim Sam Brandon Zach…" at bounding box center [1441, 292] width 201 height 28
select select "1"
click at [1340, 278] on select "Mark Mikayla Aly Arif Stacy Rebecca Matthew Viki Phil Greg Jim Sam Brandon Zach…" at bounding box center [1441, 292] width 201 height 28
click at [1521, 83] on input "Update Docket" at bounding box center [1506, 87] width 98 height 28
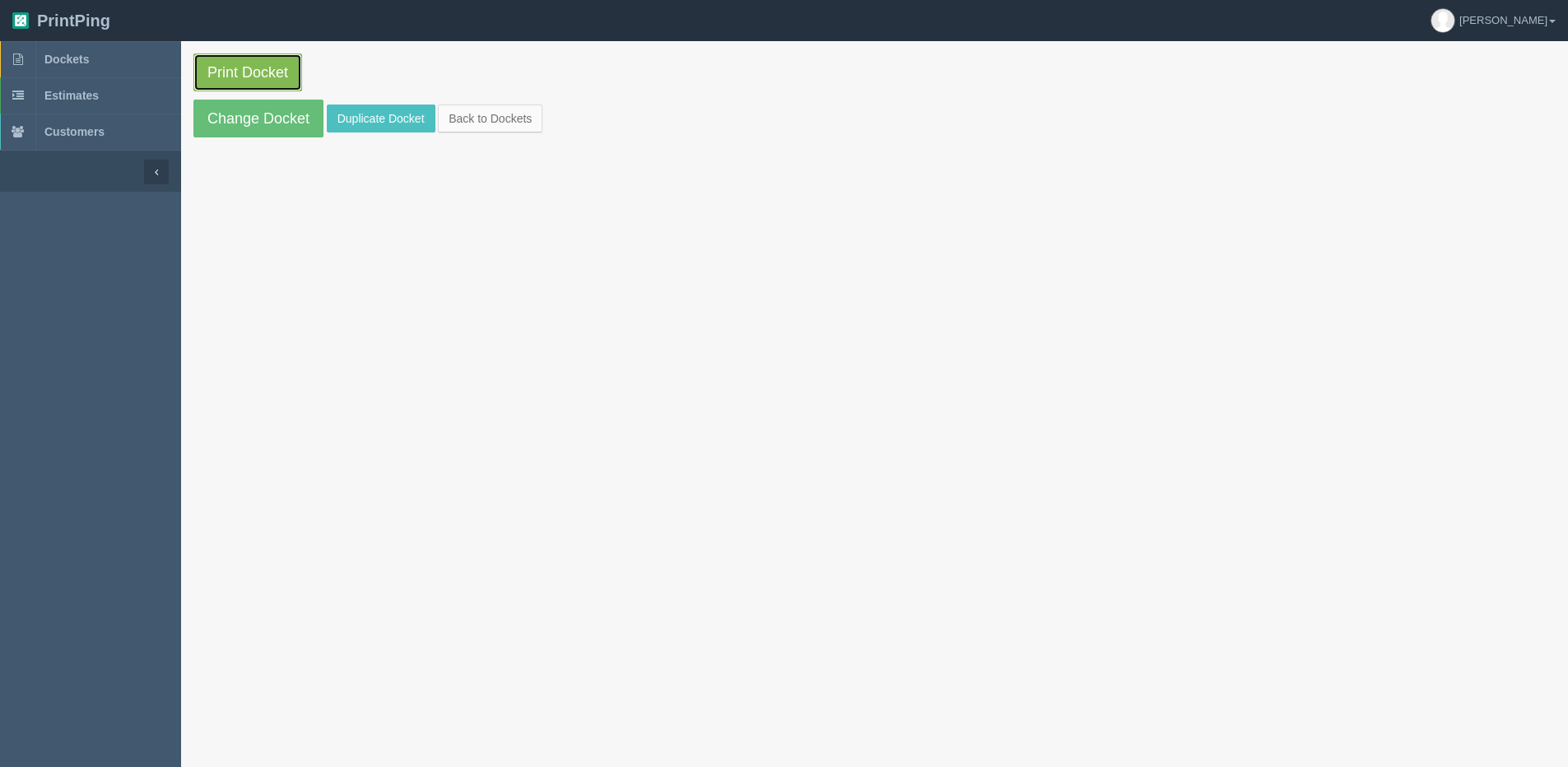
click at [217, 74] on link "Print Docket" at bounding box center [248, 72] width 108 height 38
click at [249, 123] on link "Change Docket" at bounding box center [258, 119] width 130 height 38
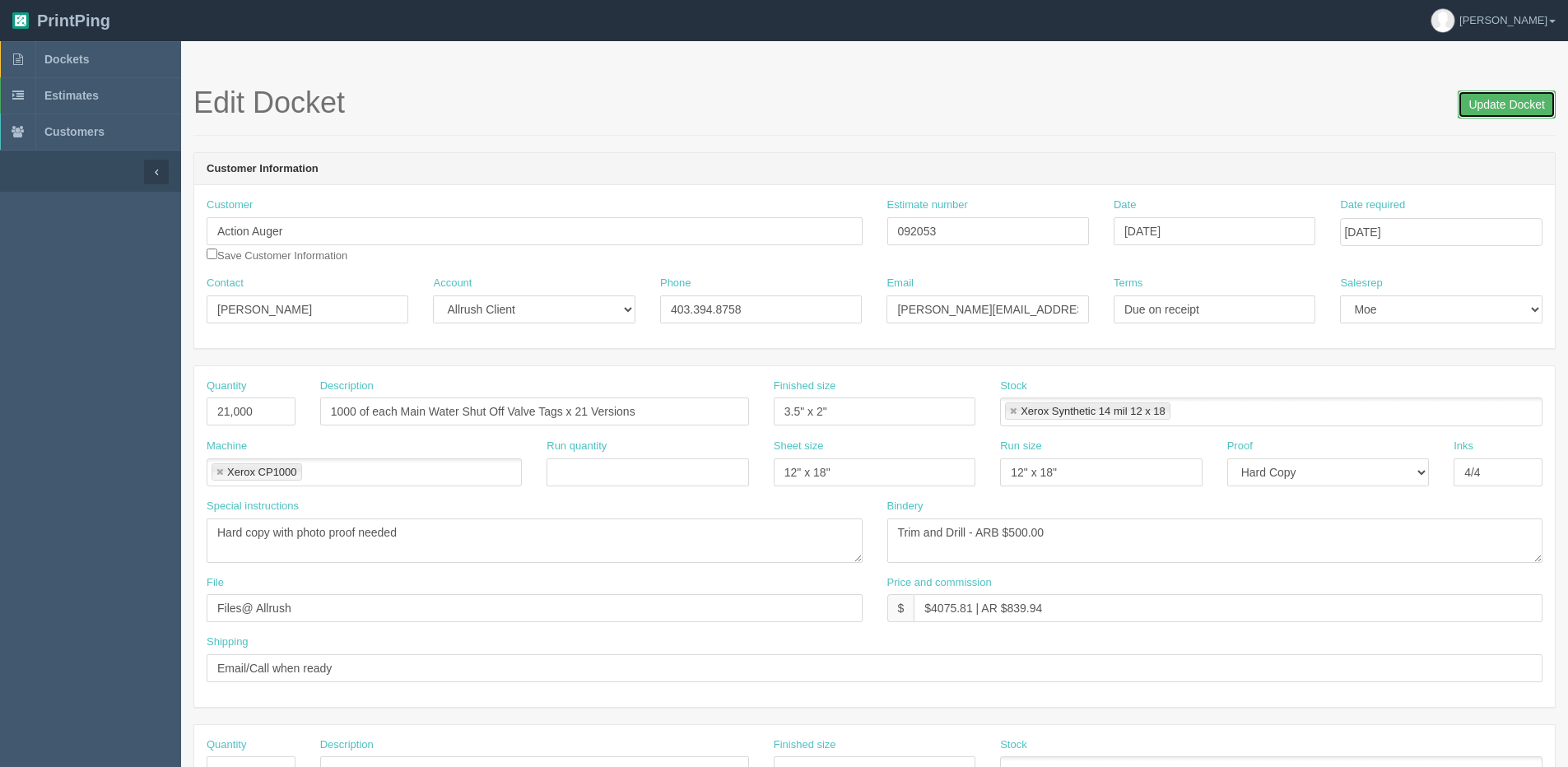
drag, startPoint x: 1516, startPoint y: 93, endPoint x: 1479, endPoint y: 93, distance: 37.0
click at [1514, 93] on input "Update Docket" at bounding box center [1506, 104] width 98 height 28
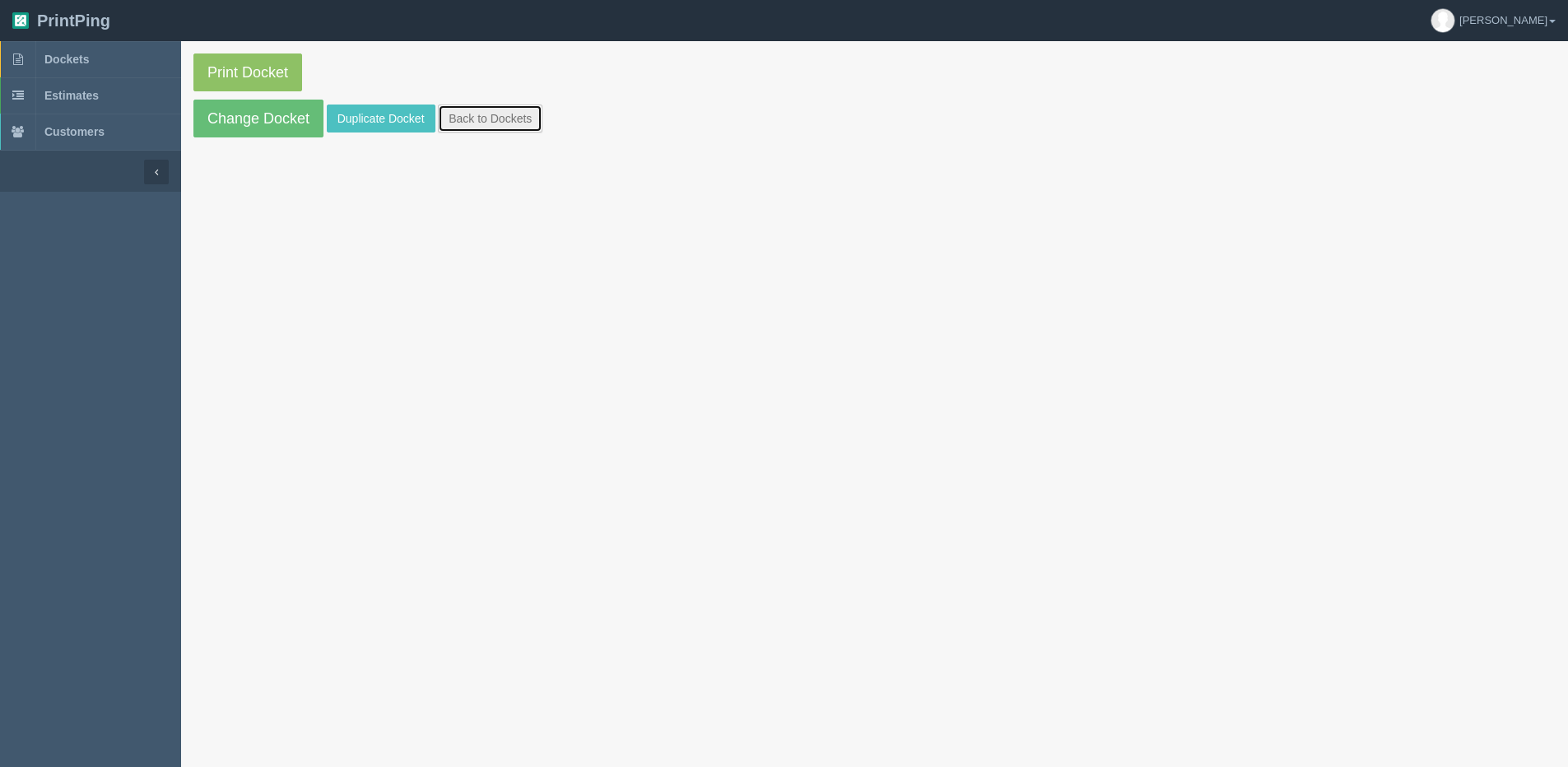
click at [472, 117] on link "Back to Dockets" at bounding box center [490, 118] width 104 height 28
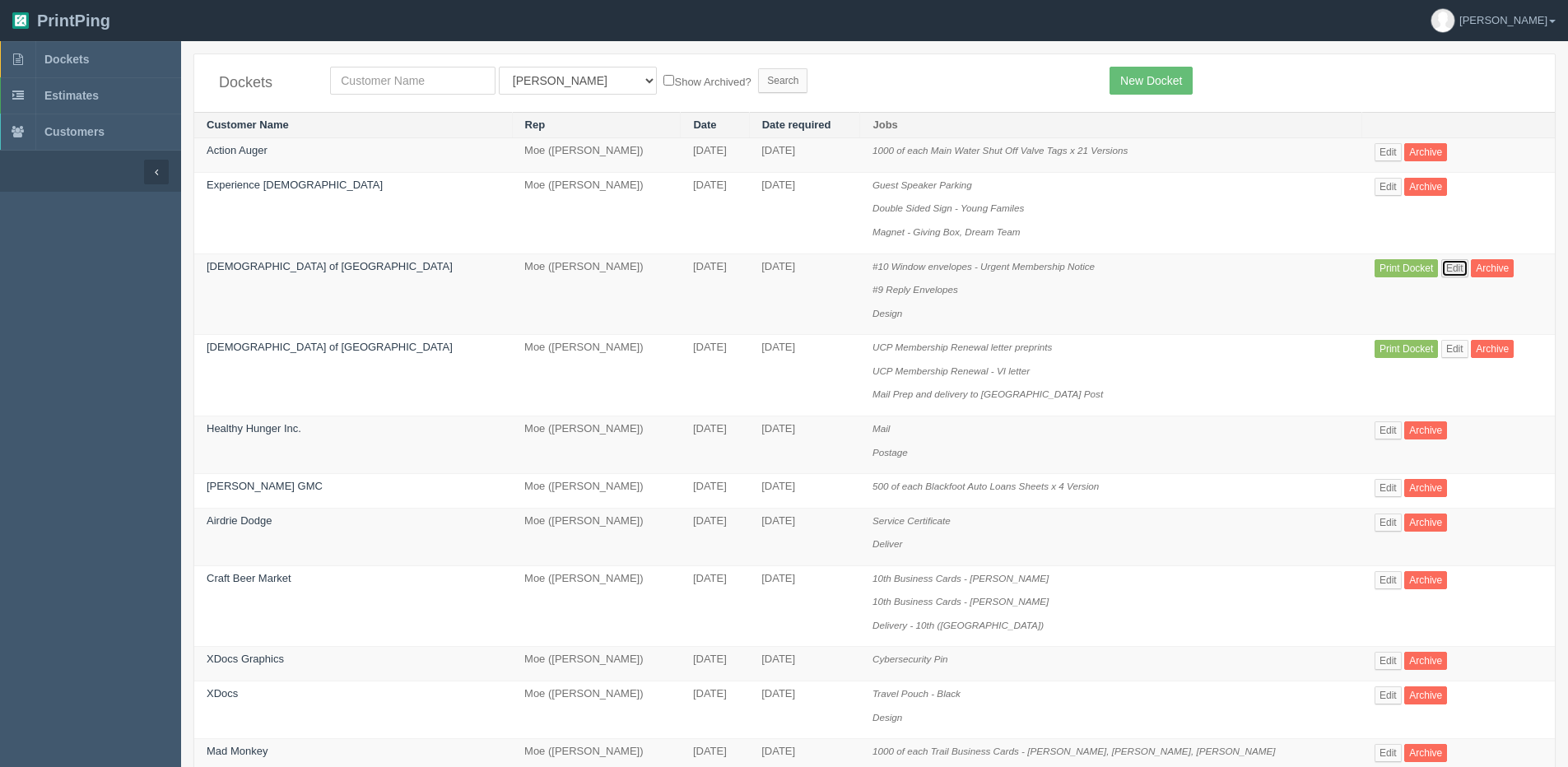
click at [1441, 267] on link "Edit" at bounding box center [1454, 268] width 28 height 18
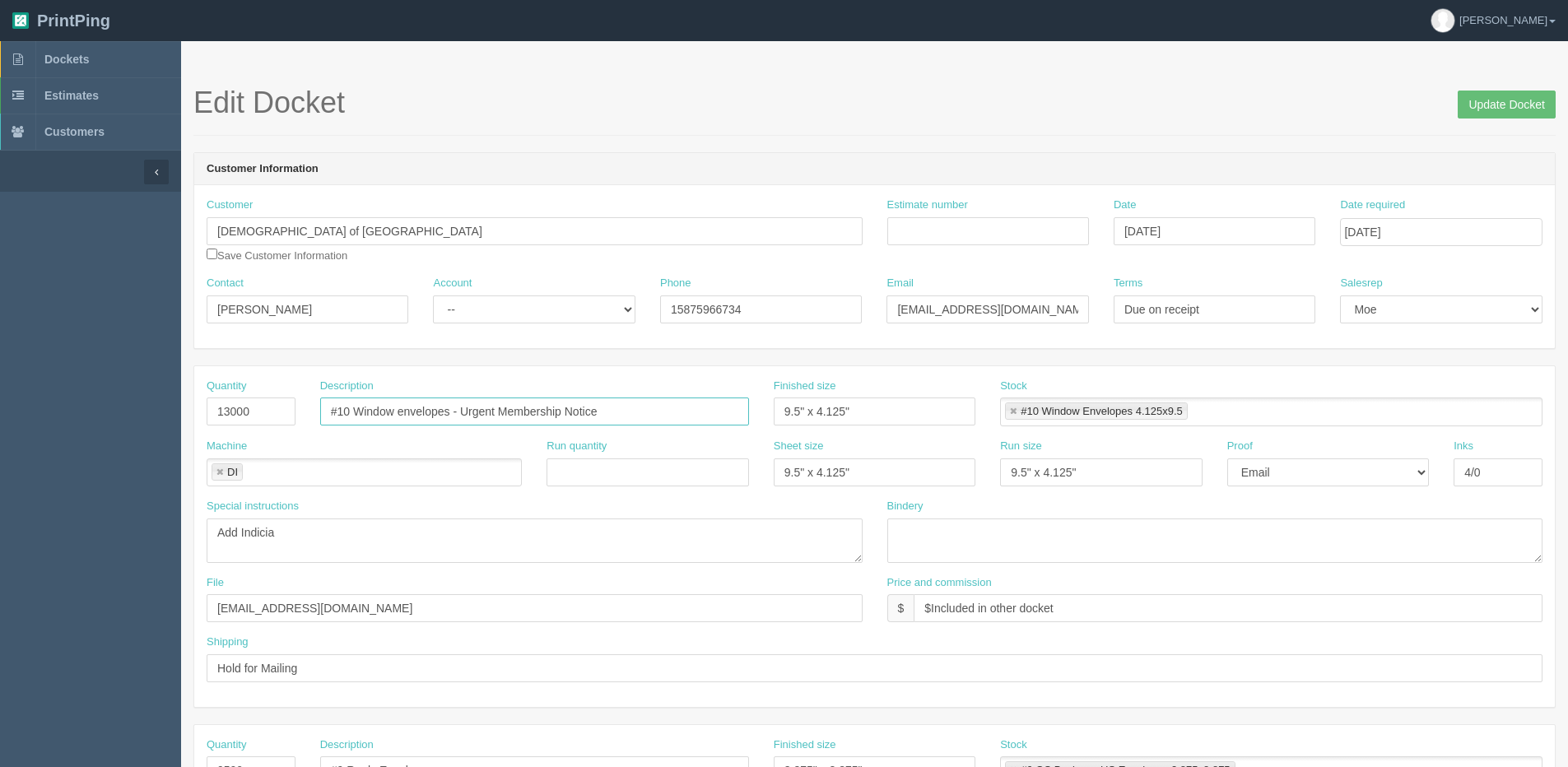
click at [460, 407] on input "#10 Window envelopes - Urgent Membership Notice" at bounding box center [534, 411] width 429 height 28
click at [463, 411] on input "#10 Window envelopes - Membership Notice" at bounding box center [534, 411] width 429 height 28
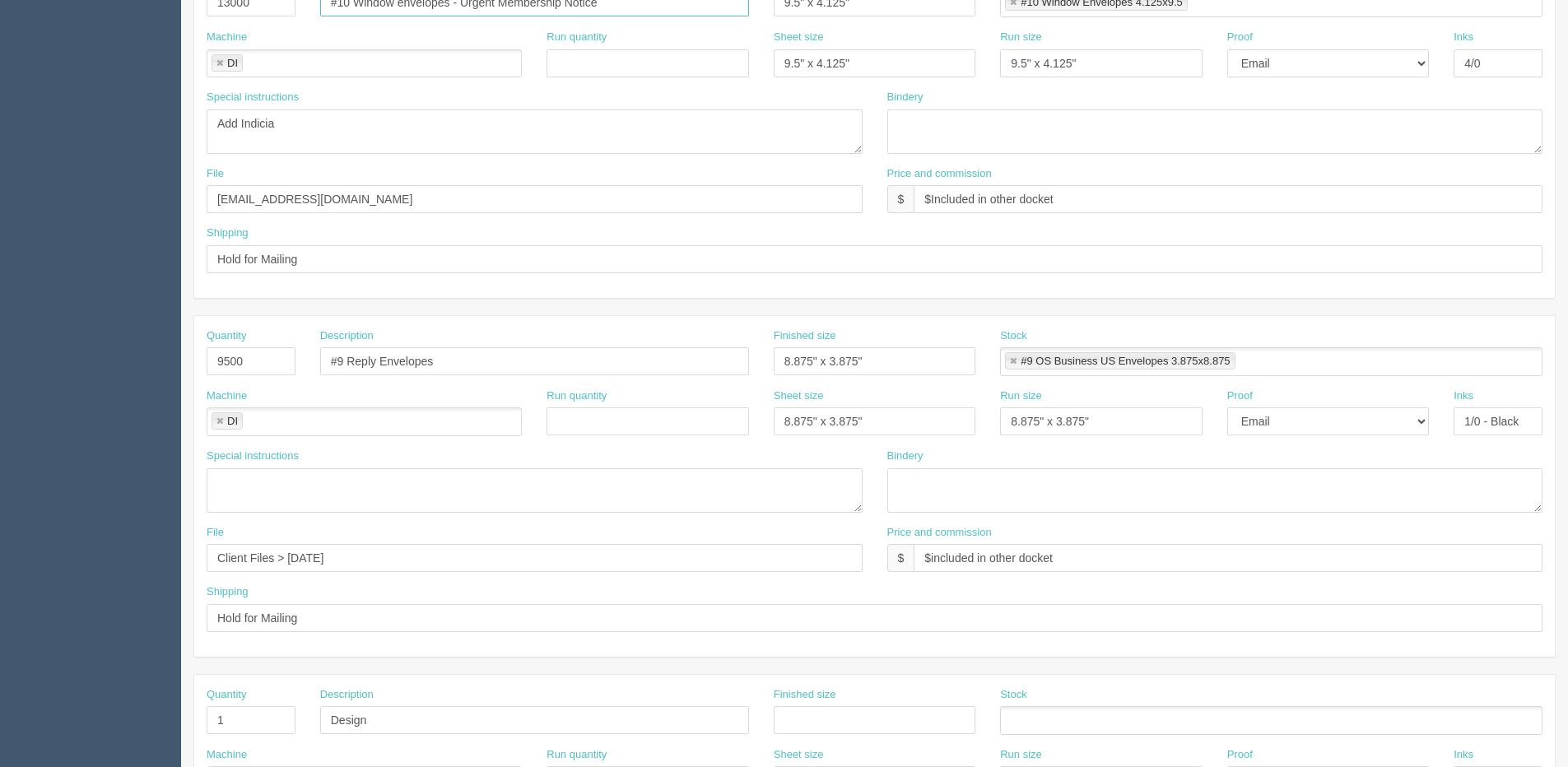
scroll to position [411, 0]
type input "#10 Window envelopes - Urgent Membership Notice"
drag, startPoint x: 248, startPoint y: 354, endPoint x: 54, endPoint y: 361, distance: 194.1
click at [55, 360] on section "Dockets Estimates Customers" at bounding box center [784, 356] width 1568 height 1454
type input "13000"
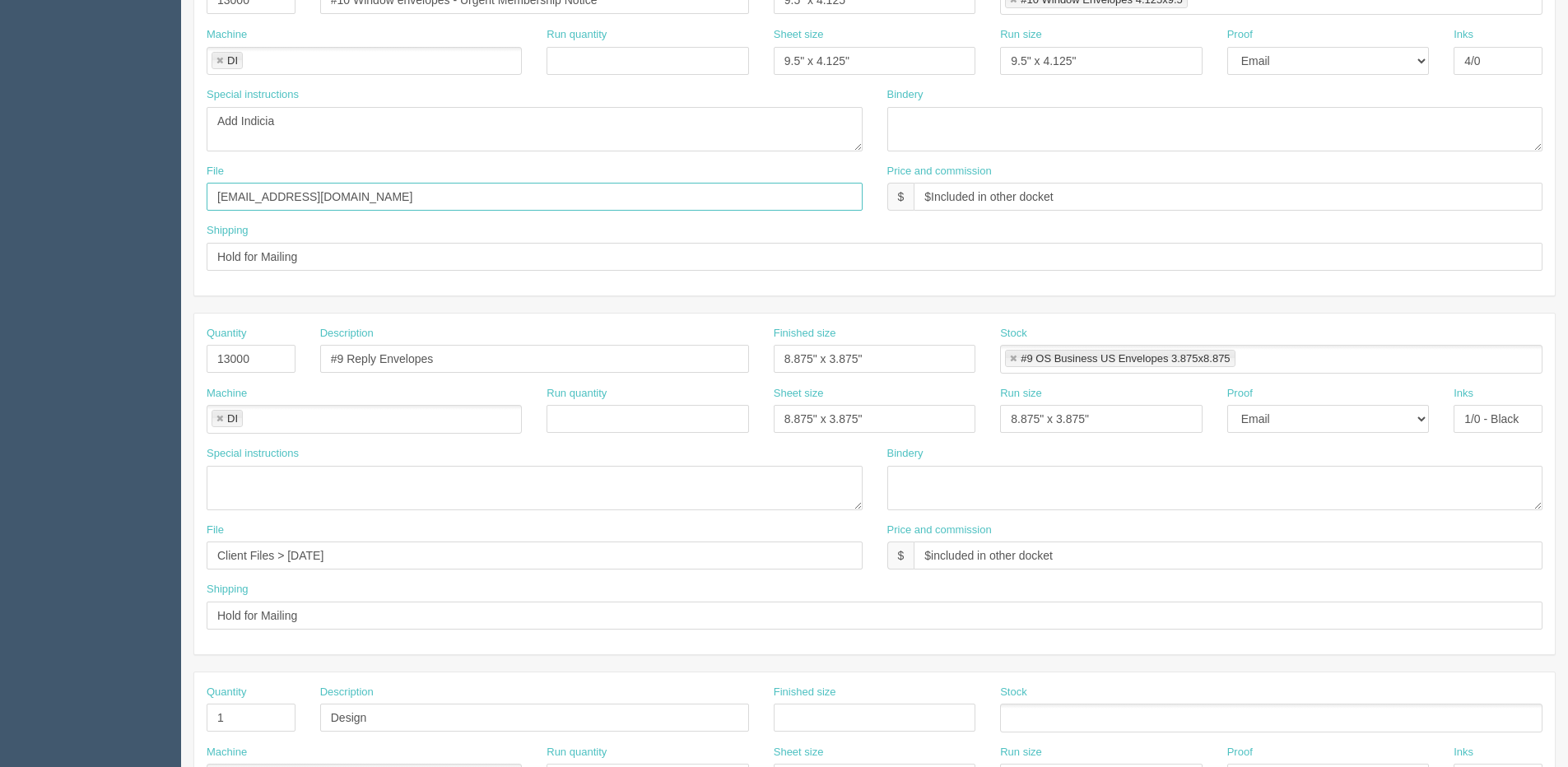
drag, startPoint x: 304, startPoint y: 205, endPoint x: 98, endPoint y: 207, distance: 206.0
click at [98, 207] on section "Dockets Estimates Customers" at bounding box center [784, 356] width 1568 height 1454
drag, startPoint x: 89, startPoint y: 556, endPoint x: 90, endPoint y: 535, distance: 21.0
click at [0, 554] on html "PrintPing [PERSON_NAME] Edit account ( [PERSON_NAME][EMAIL_ADDRESS][DOMAIN_NAME…" at bounding box center [784, 336] width 1568 height 1494
paste input "[EMAIL_ADDRESS][DOMAIN_NAME]"
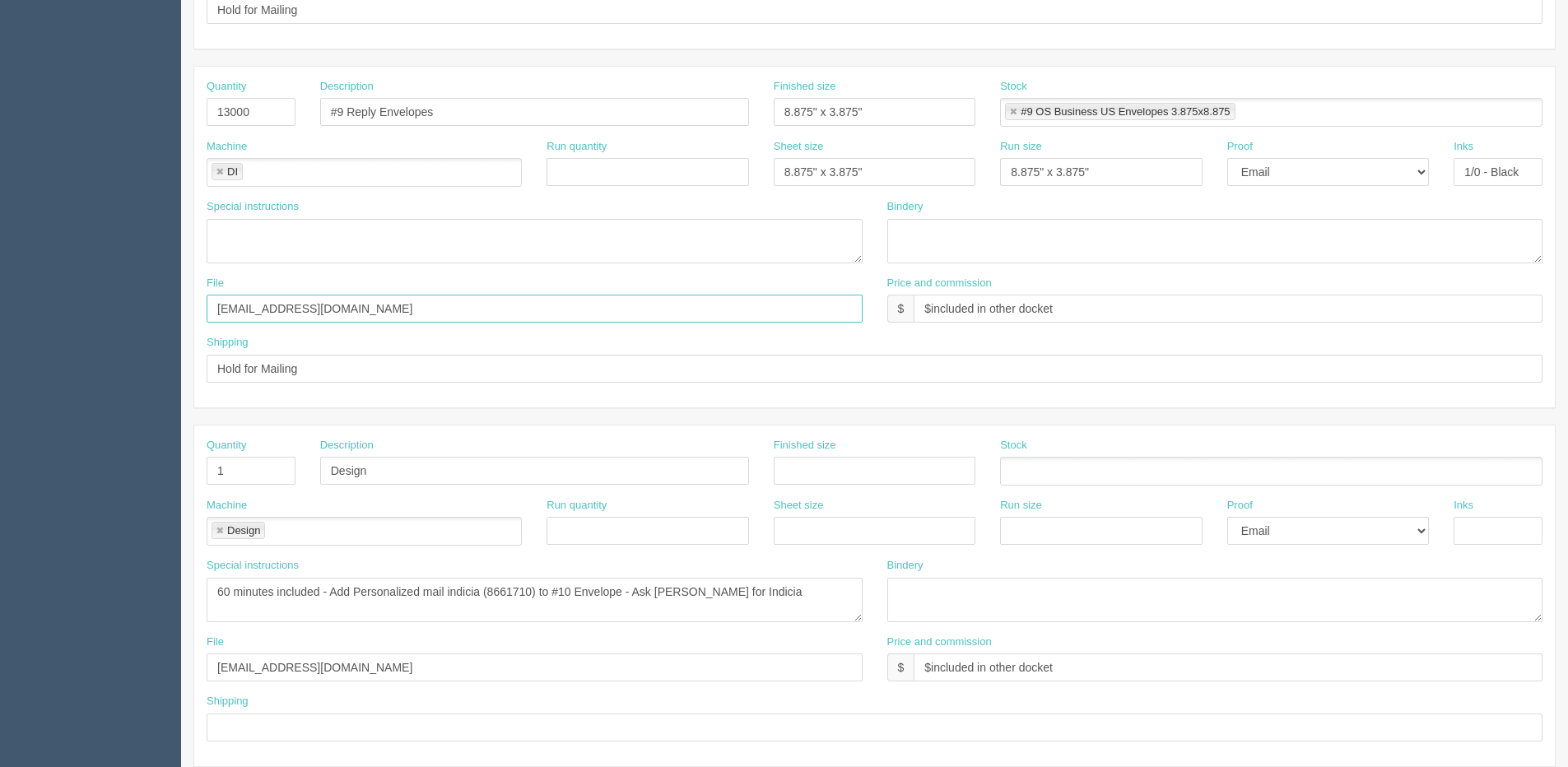
scroll to position [727, 0]
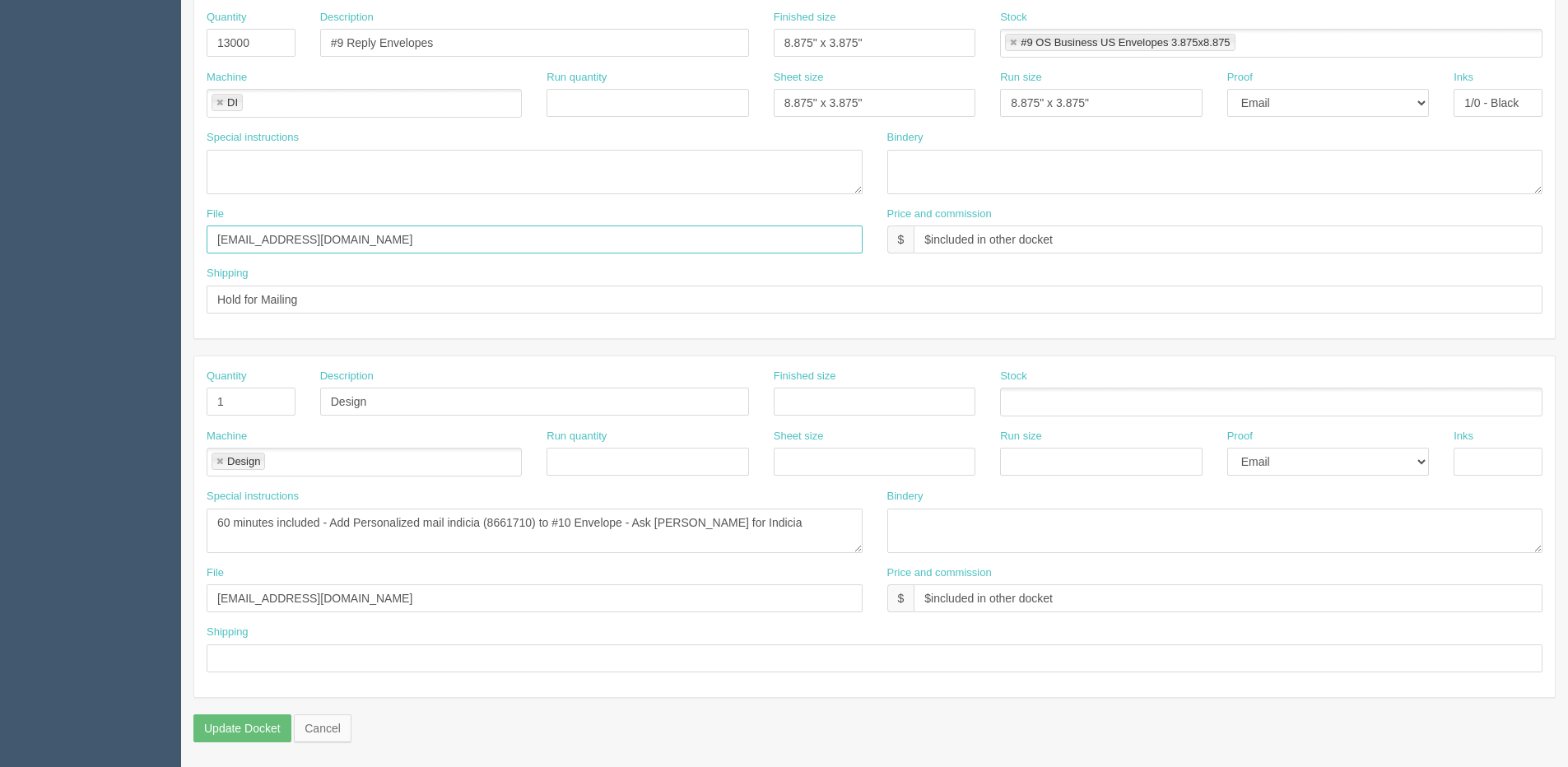
type input "[EMAIL_ADDRESS][DOMAIN_NAME]"
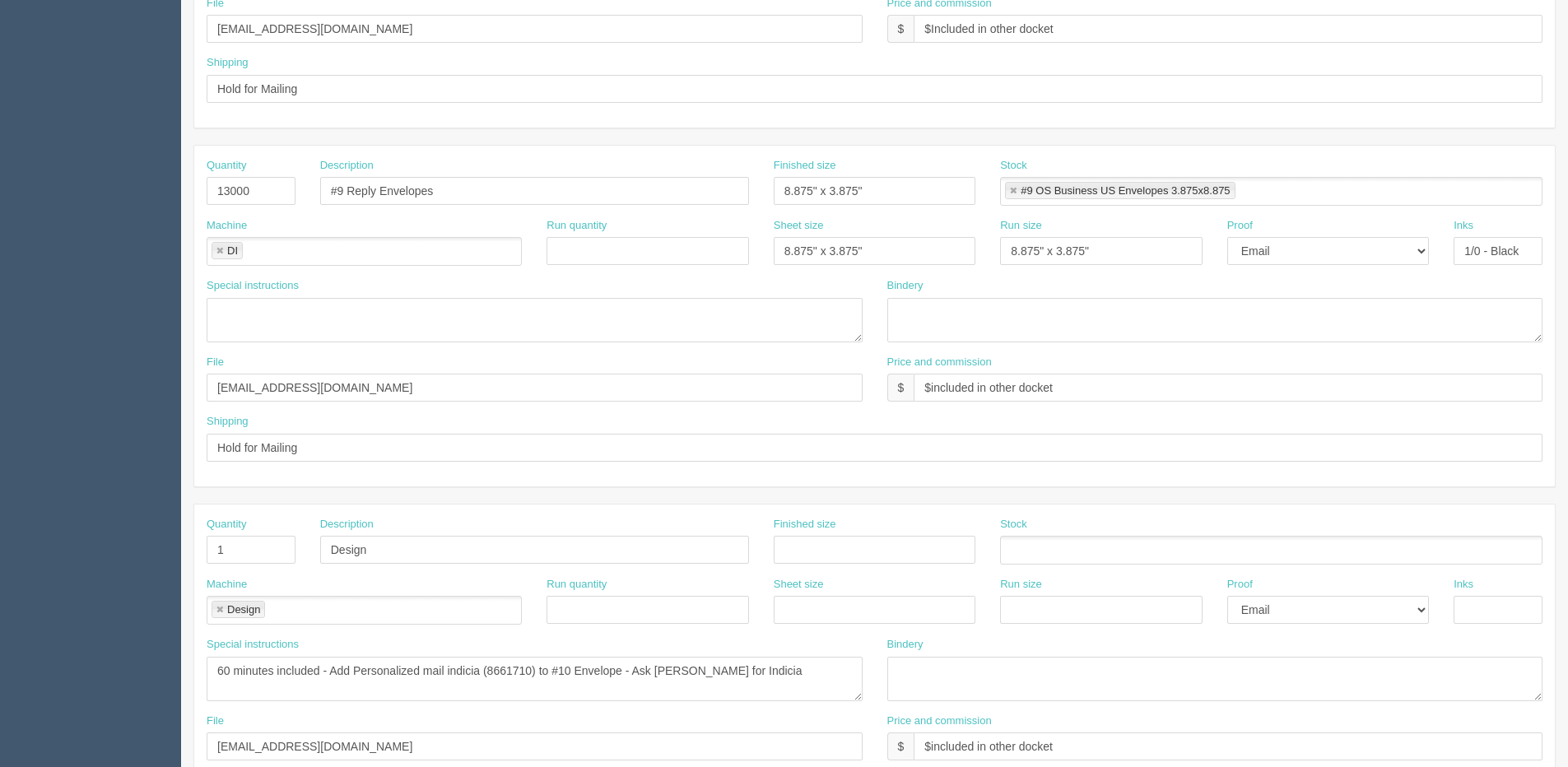
scroll to position [563, 0]
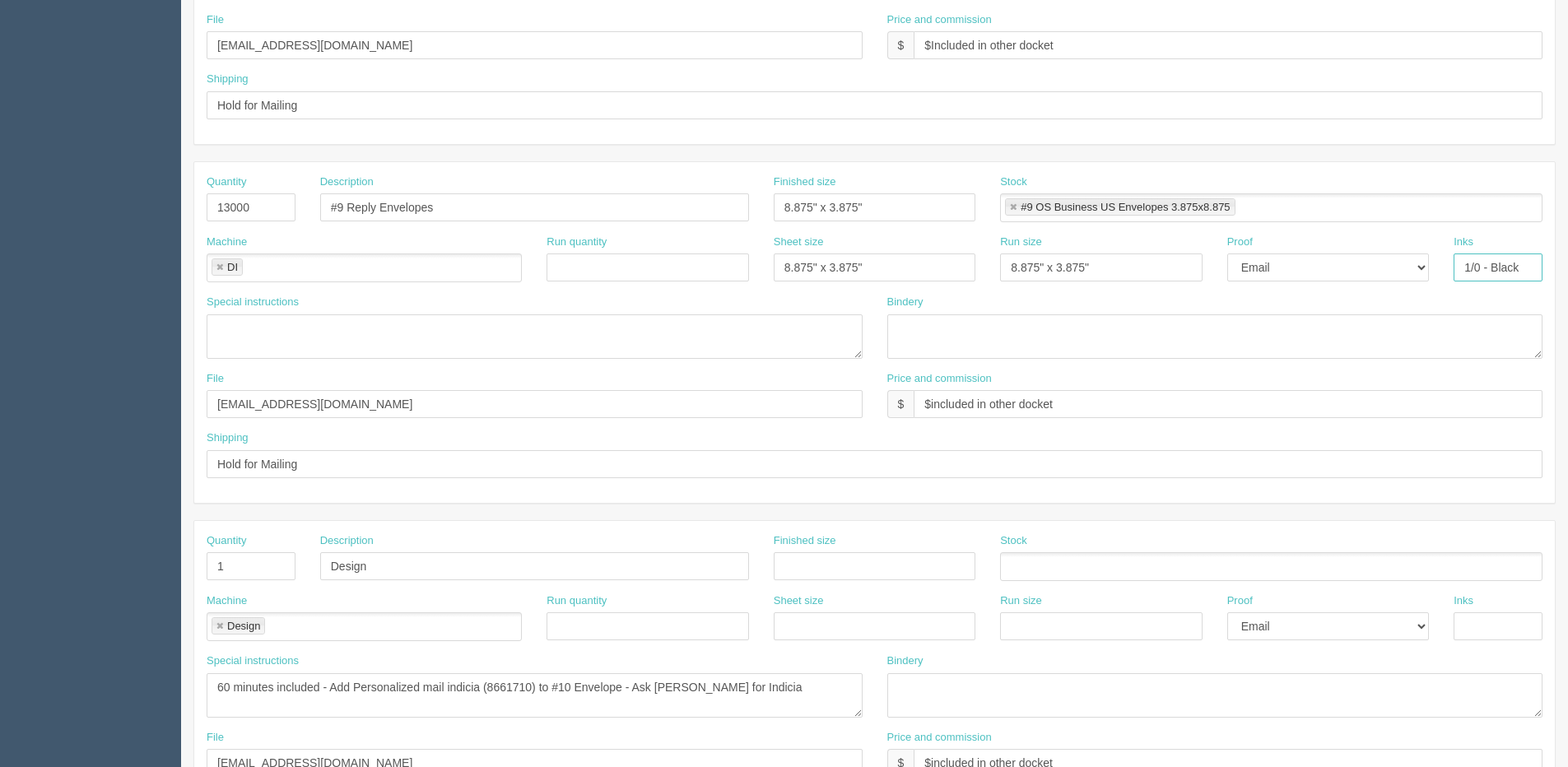
drag, startPoint x: 1464, startPoint y: 266, endPoint x: 1529, endPoint y: 257, distance: 65.6
click at [1567, 238] on html "PrintPing Dan Edit account ( dan@allrush.ca ) Logout Dockets Estimates Customers" at bounding box center [784, 184] width 1568 height 1494
drag, startPoint x: 1486, startPoint y: 272, endPoint x: 1251, endPoint y: 285, distance: 235.4
click at [1259, 285] on div "Machine DI DI Run quantity Sheet size 8.875" x 3.875" Run size 8.875" x 3.875" …" at bounding box center [874, 265] width 1361 height 60
click at [1496, 263] on input "1/0 - Balck" at bounding box center [1497, 268] width 89 height 28
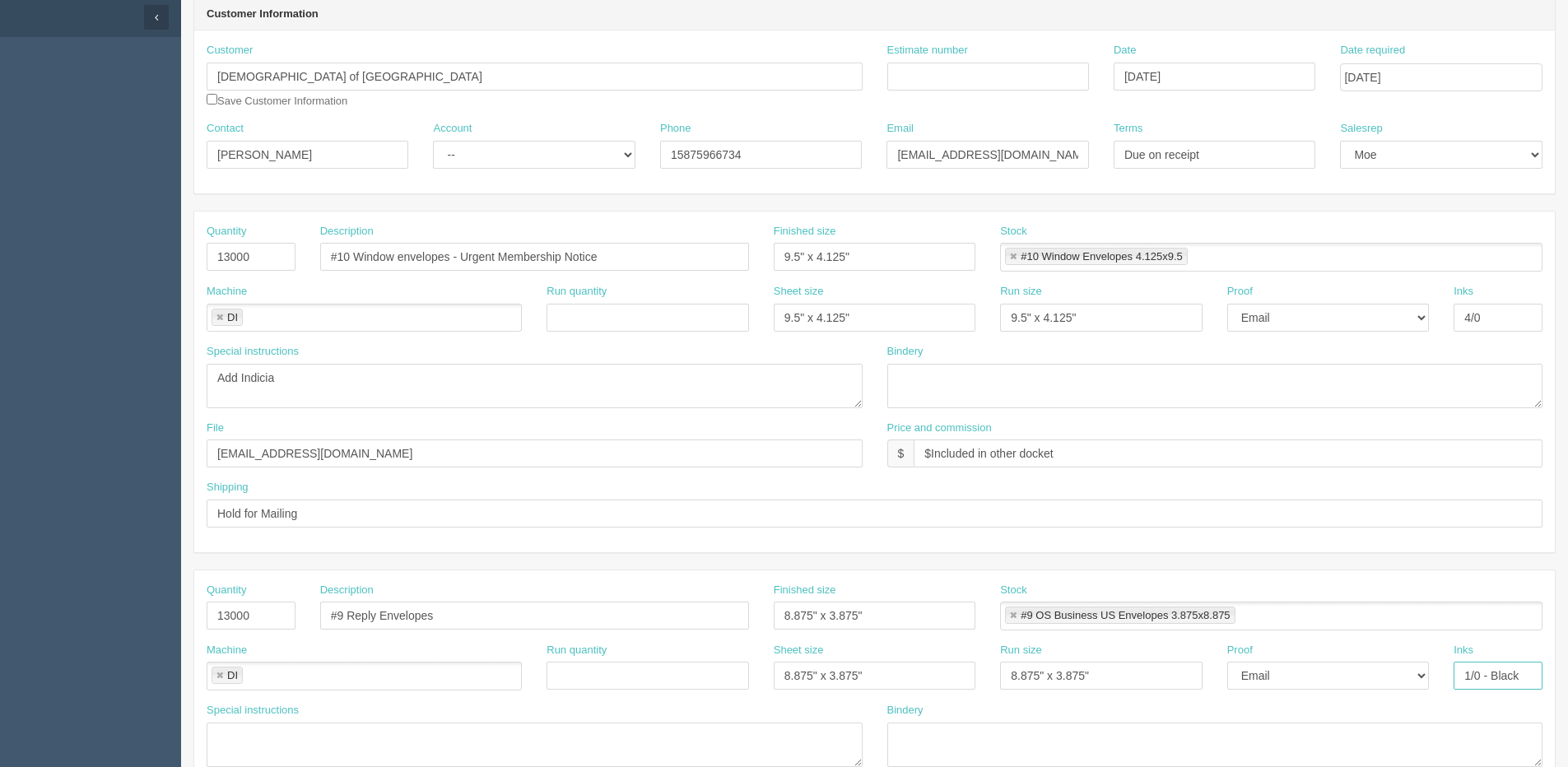
scroll to position [152, 0]
type input "1/0 - Black"
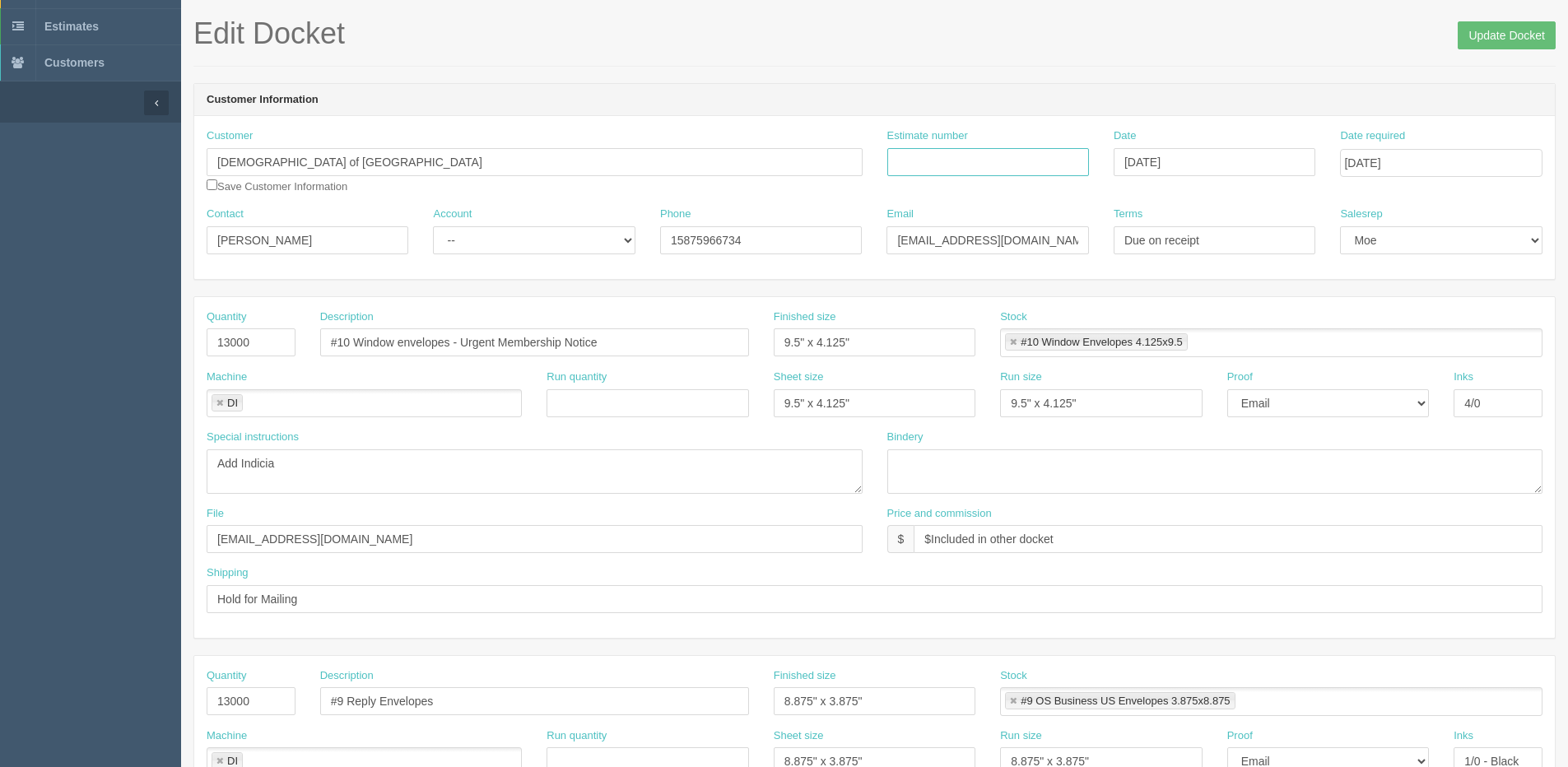
click at [967, 164] on input "Estimate number" at bounding box center [988, 162] width 201 height 28
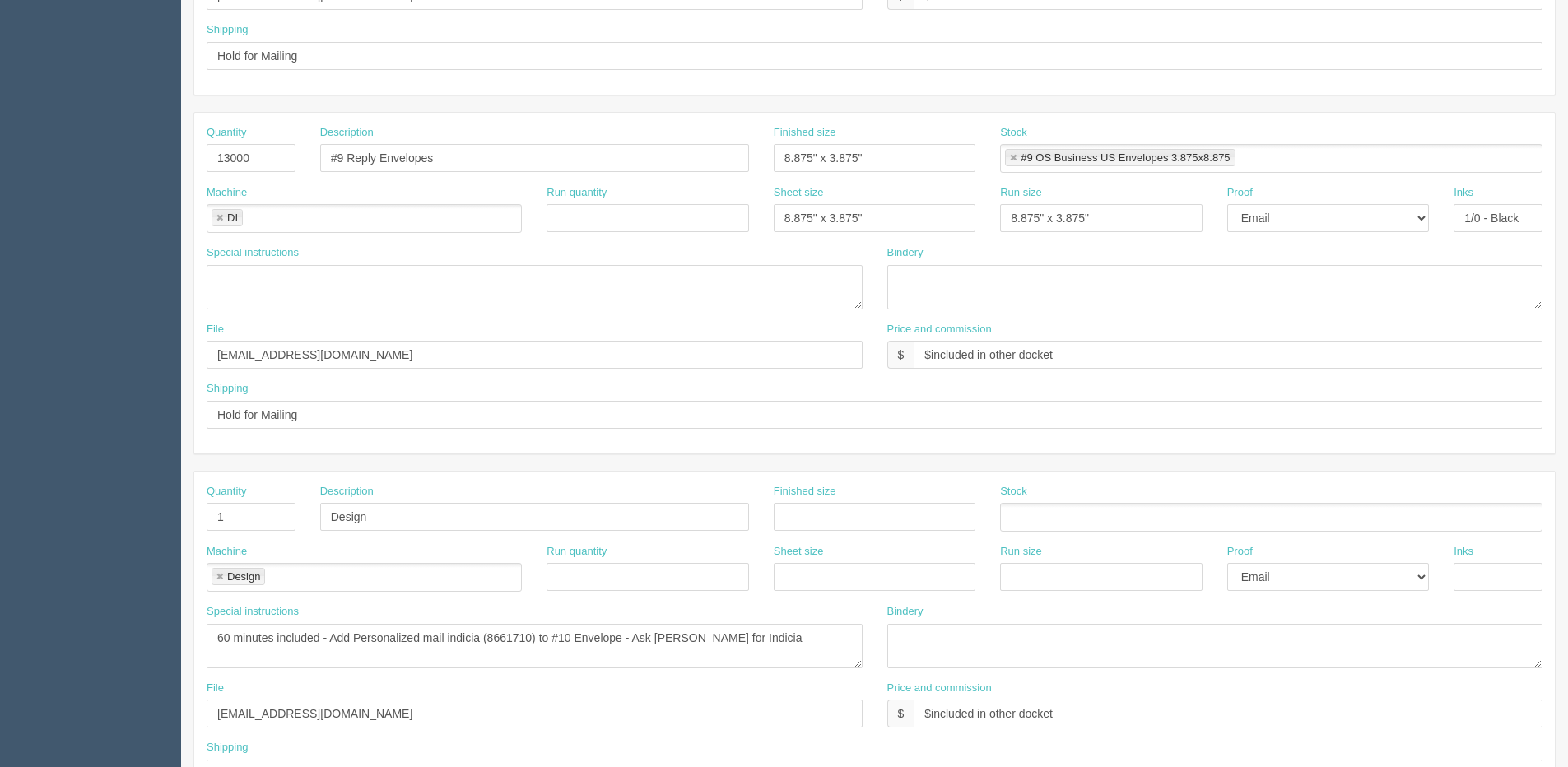
scroll to position [727, 0]
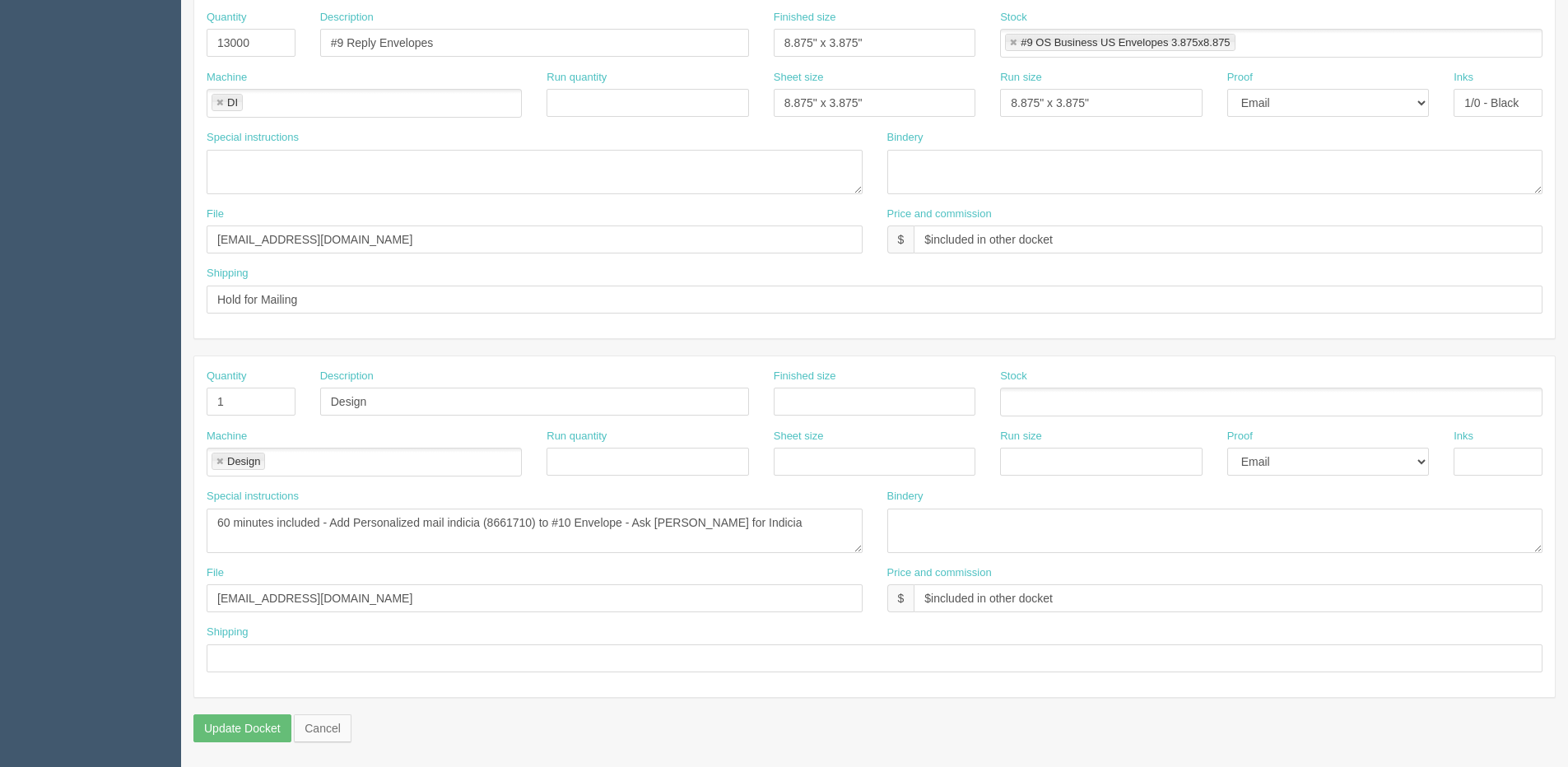
type input "092122"
drag, startPoint x: 256, startPoint y: 412, endPoint x: 136, endPoint y: 417, distance: 120.1
click at [136, 417] on section "Dockets Estimates Customers" at bounding box center [784, 40] width 1568 height 1454
drag, startPoint x: 330, startPoint y: 523, endPoint x: 765, endPoint y: 529, distance: 435.0
click at [765, 529] on textarea "60 minutes included - Add Personalized mail indicia (8661710) to #10 Envelope -…" at bounding box center [534, 531] width 656 height 45
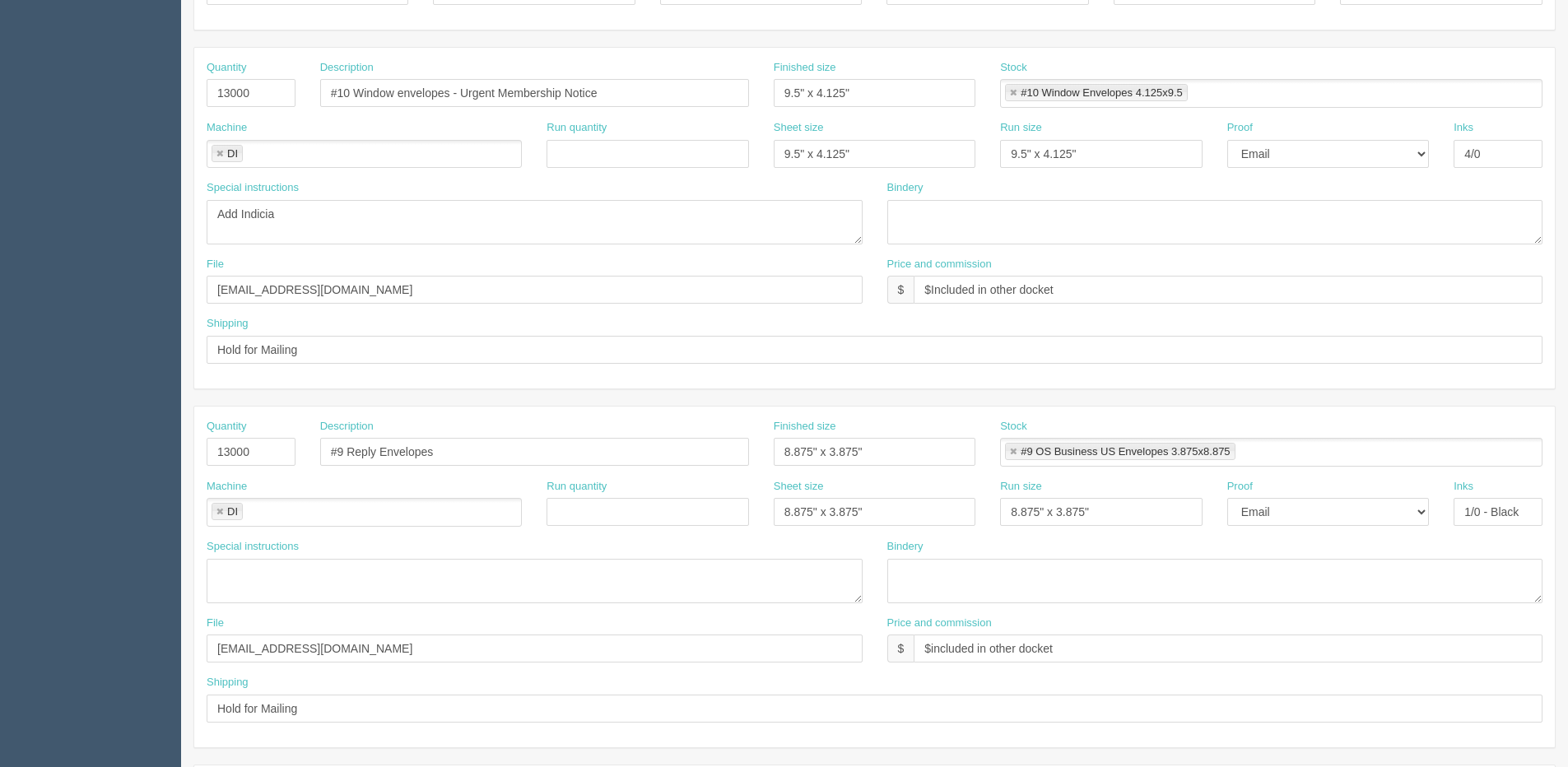
scroll to position [316, 0]
drag, startPoint x: 169, startPoint y: 220, endPoint x: 5, endPoint y: 220, distance: 164.0
click at [9, 220] on section "Dockets Estimates Customers" at bounding box center [784, 452] width 1568 height 1454
paste textarea "Personalized mail indicia (8661710) to #10 Envelope - Ask Amy for Indicia"
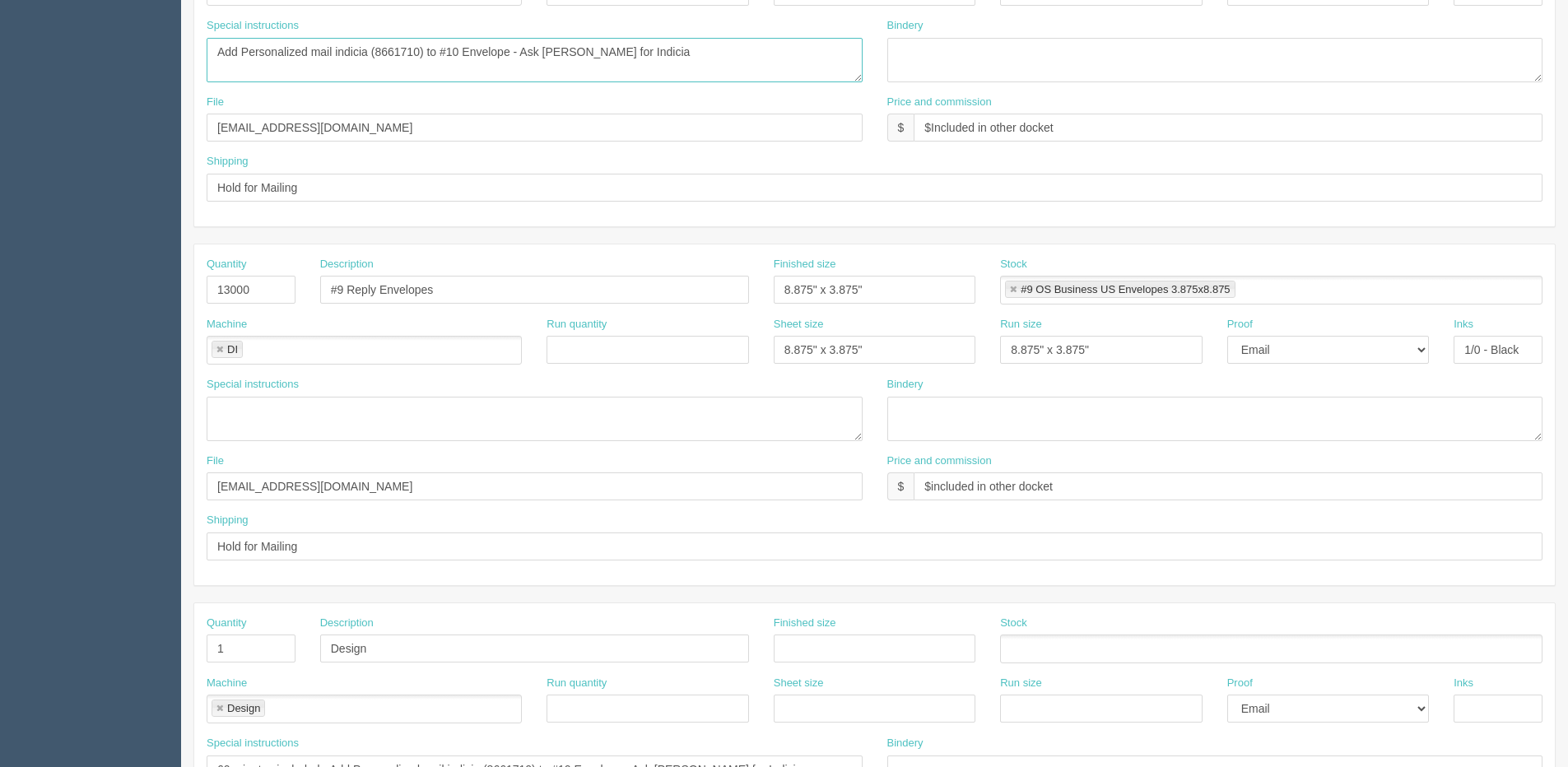
scroll to position [727, 0]
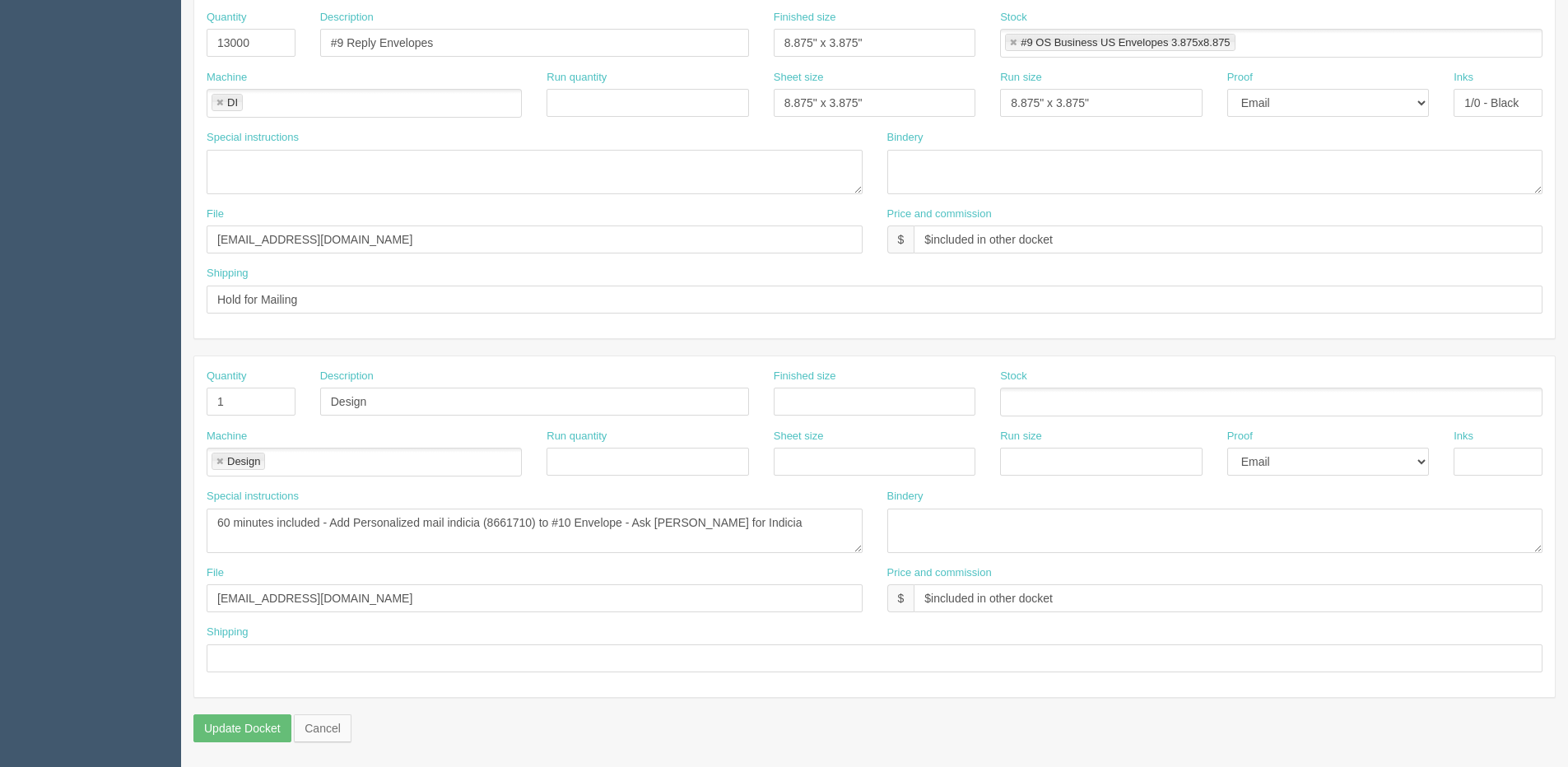
type textarea "Add Personalized mail indicia (8661710) to #10 Envelope - Ask Amy for Indicia"
drag, startPoint x: 207, startPoint y: 408, endPoint x: 181, endPoint y: 404, distance: 26.3
click at [182, 404] on section "Edit Docket Update Docket Customer Information Customer United Conservative Par…" at bounding box center [874, 40] width 1386 height 1454
drag, startPoint x: 431, startPoint y: 399, endPoint x: 218, endPoint y: 467, distance: 223.6
click at [79, 444] on section "Dockets Estimates Customers" at bounding box center [784, 40] width 1568 height 1454
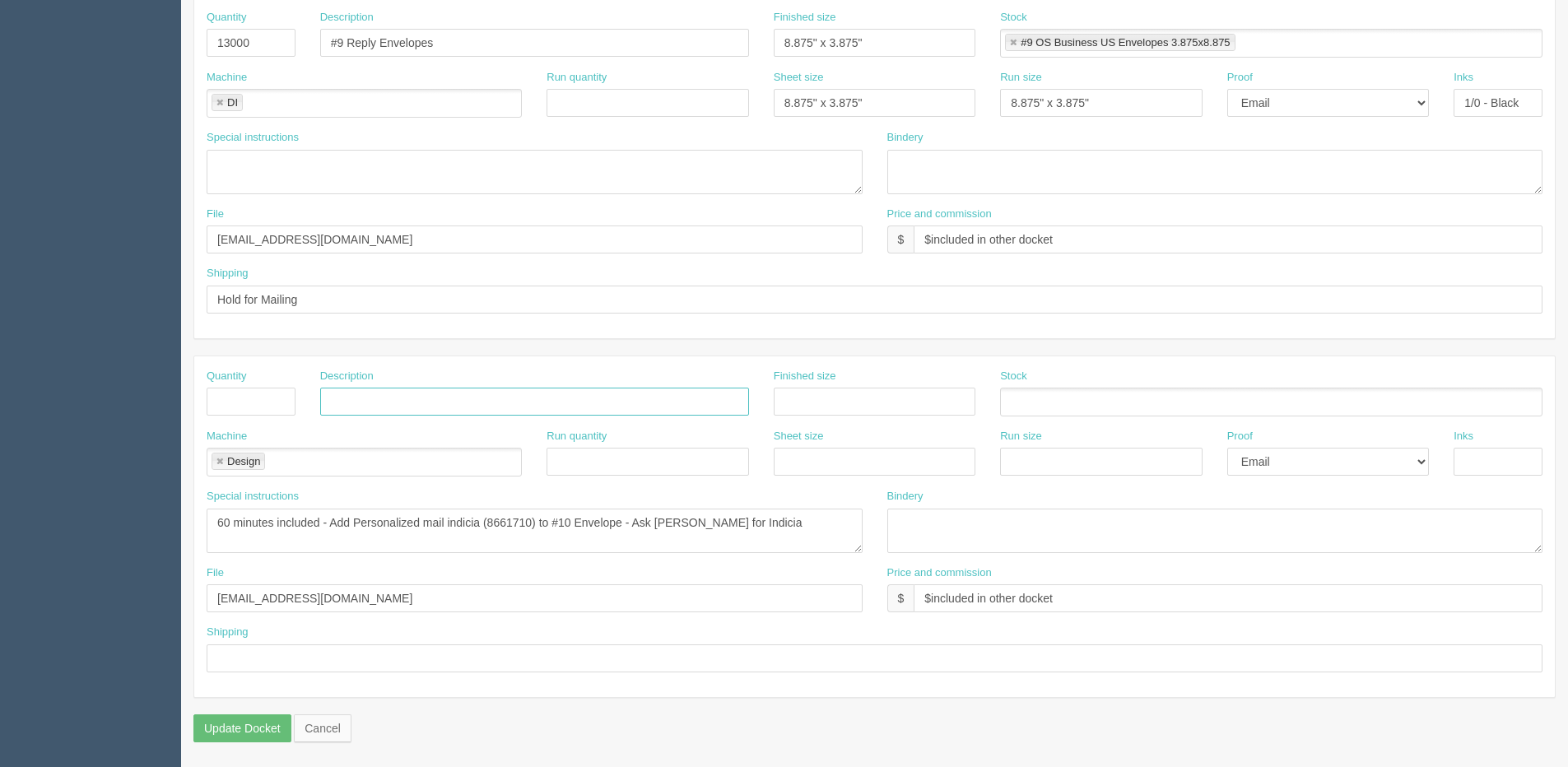
click at [219, 459] on link at bounding box center [219, 462] width 9 height 10
drag, startPoint x: 216, startPoint y: 516, endPoint x: 1095, endPoint y: 526, distance: 879.1
click at [1095, 526] on div "Special instructions 60 minutes included - Add Personalized mail indicia (86617…" at bounding box center [874, 527] width 1361 height 77
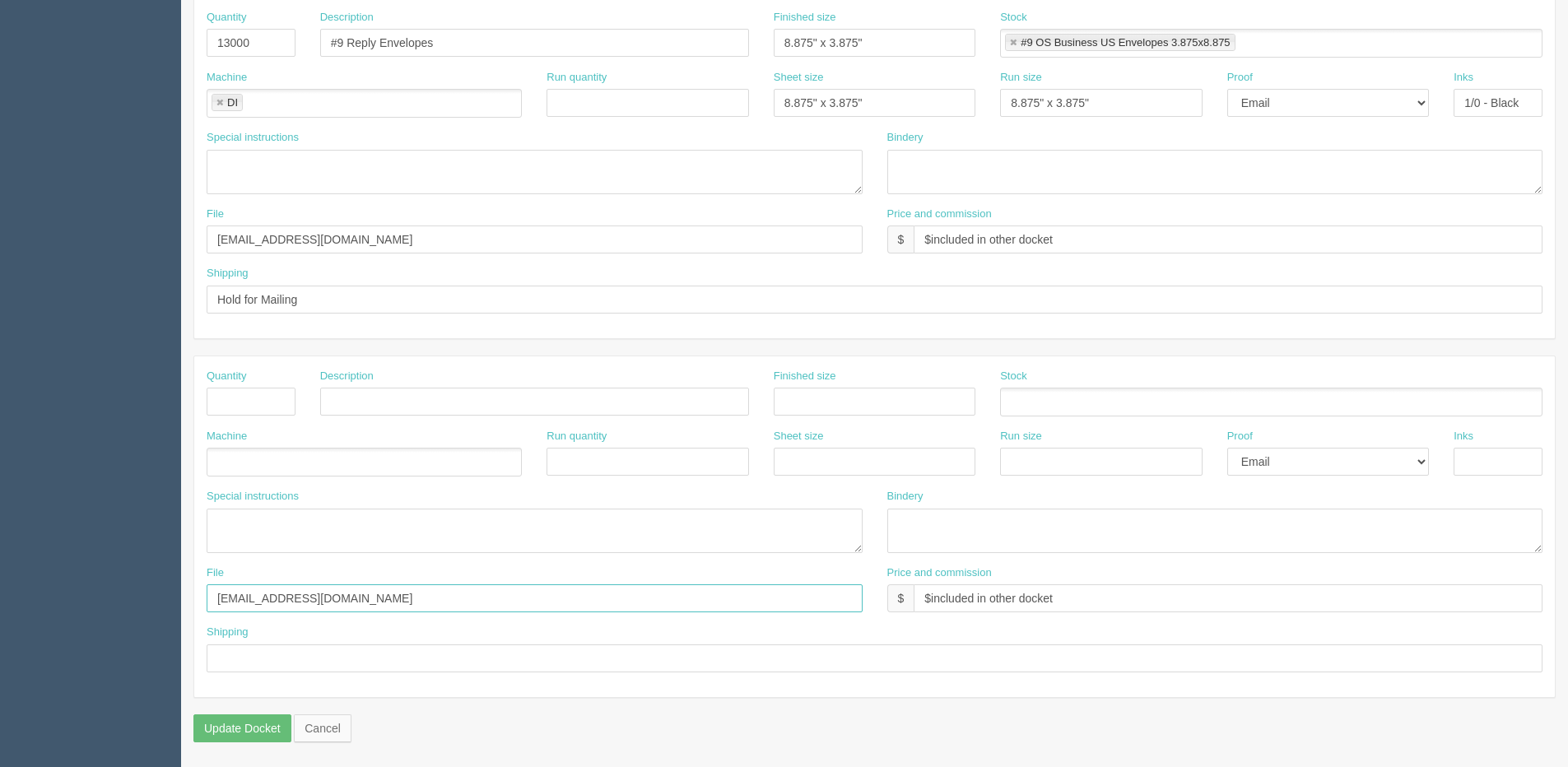
click at [296, 591] on input "[EMAIL_ADDRESS][DOMAIN_NAME]" at bounding box center [534, 598] width 656 height 28
drag, startPoint x: 306, startPoint y: 591, endPoint x: 166, endPoint y: 609, distance: 141.2
click at [166, 609] on section "Dockets Estimates Customers" at bounding box center [784, 40] width 1568 height 1454
drag, startPoint x: 1080, startPoint y: 602, endPoint x: 1572, endPoint y: 453, distance: 514.1
click at [819, 602] on div "File Price and commission $ $included in other docket" at bounding box center [874, 596] width 1361 height 60
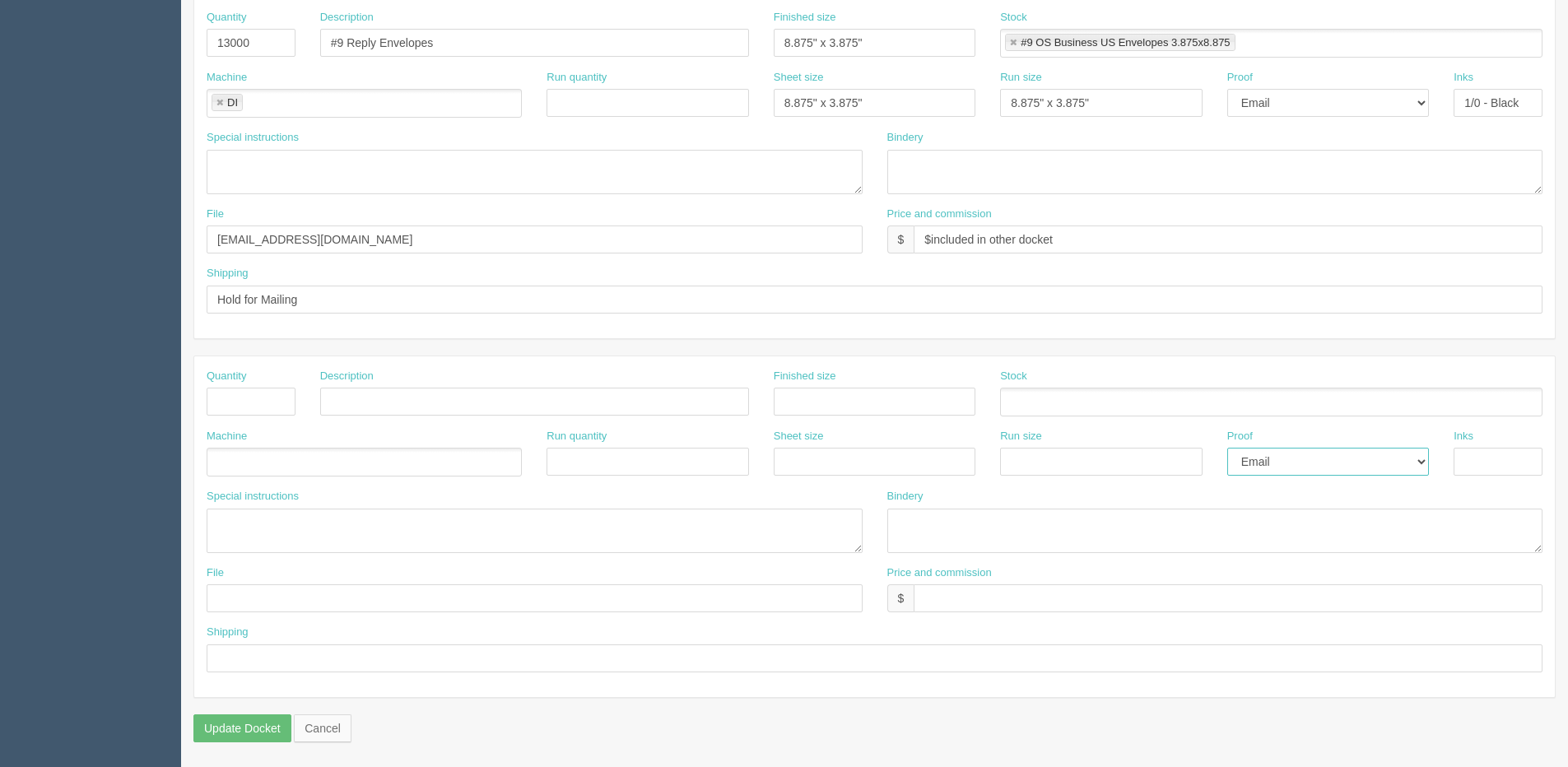
click at [1270, 467] on select "-- Email Hard Copy" at bounding box center [1328, 461] width 201 height 28
select select
click at [1227, 448] on select "-- Email Hard Copy" at bounding box center [1328, 461] width 201 height 28
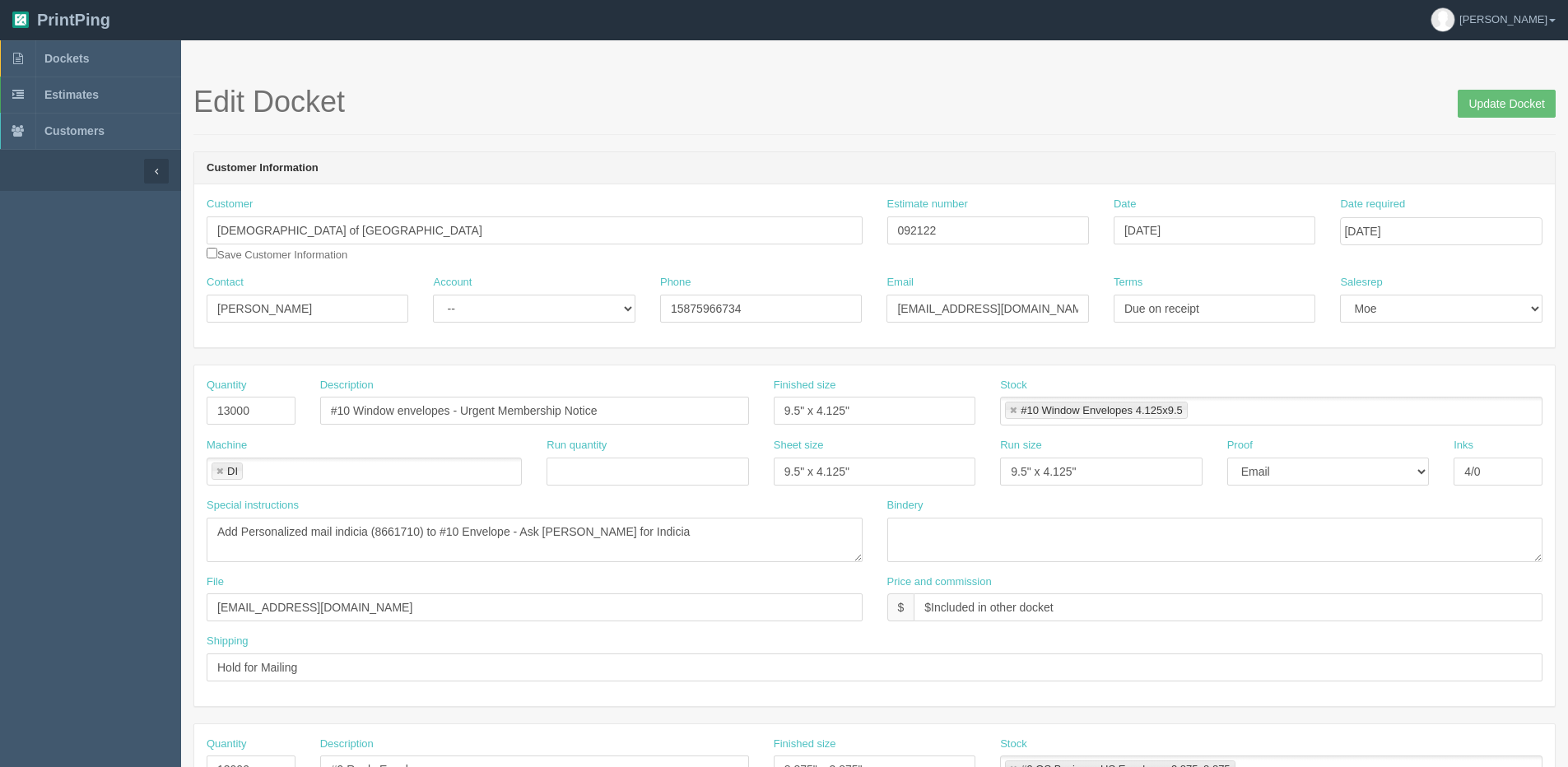
scroll to position [0, 0]
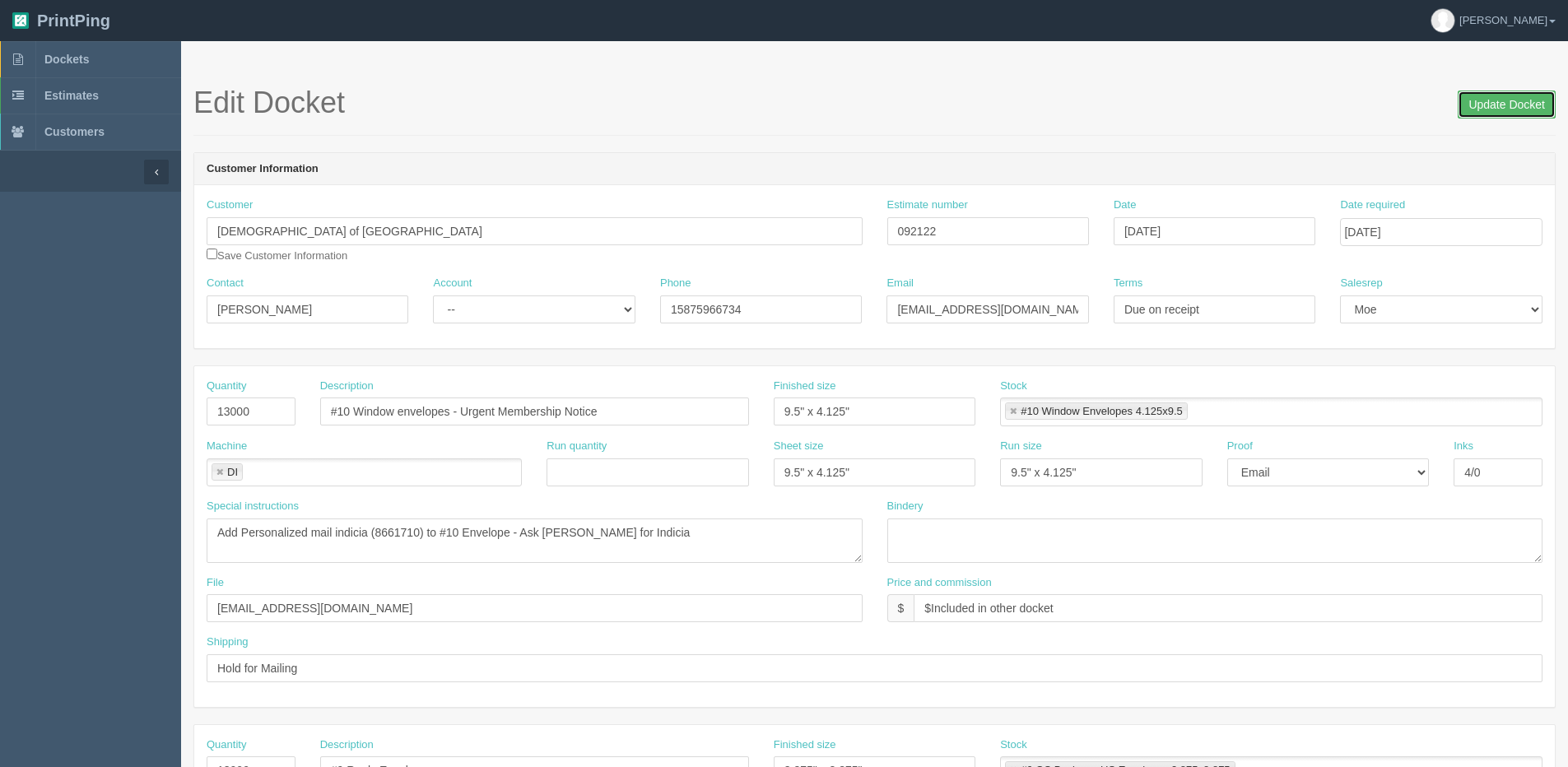
click at [1516, 100] on input "Update Docket" at bounding box center [1506, 104] width 98 height 28
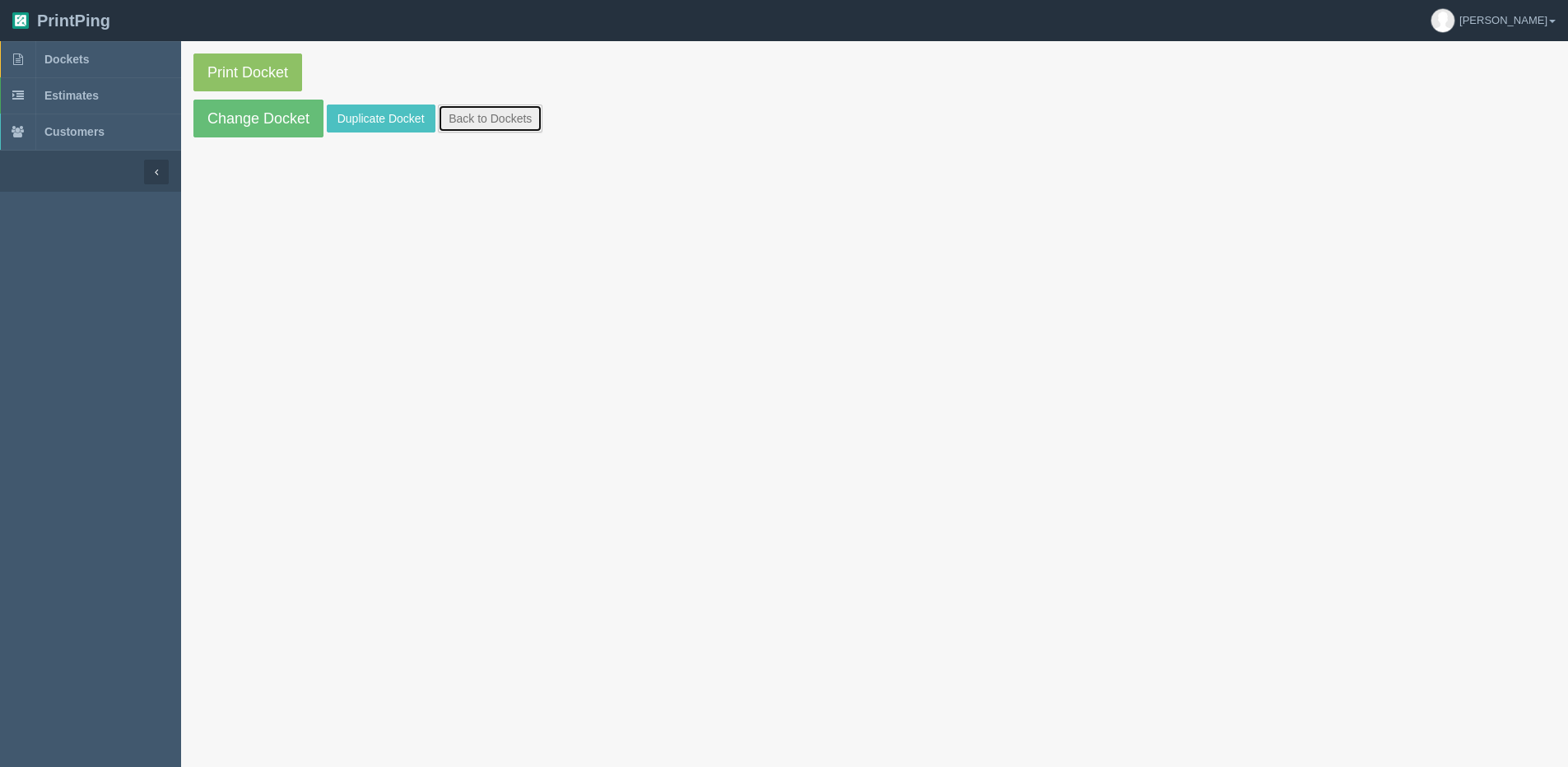
click at [492, 124] on link "Back to Dockets" at bounding box center [490, 118] width 104 height 28
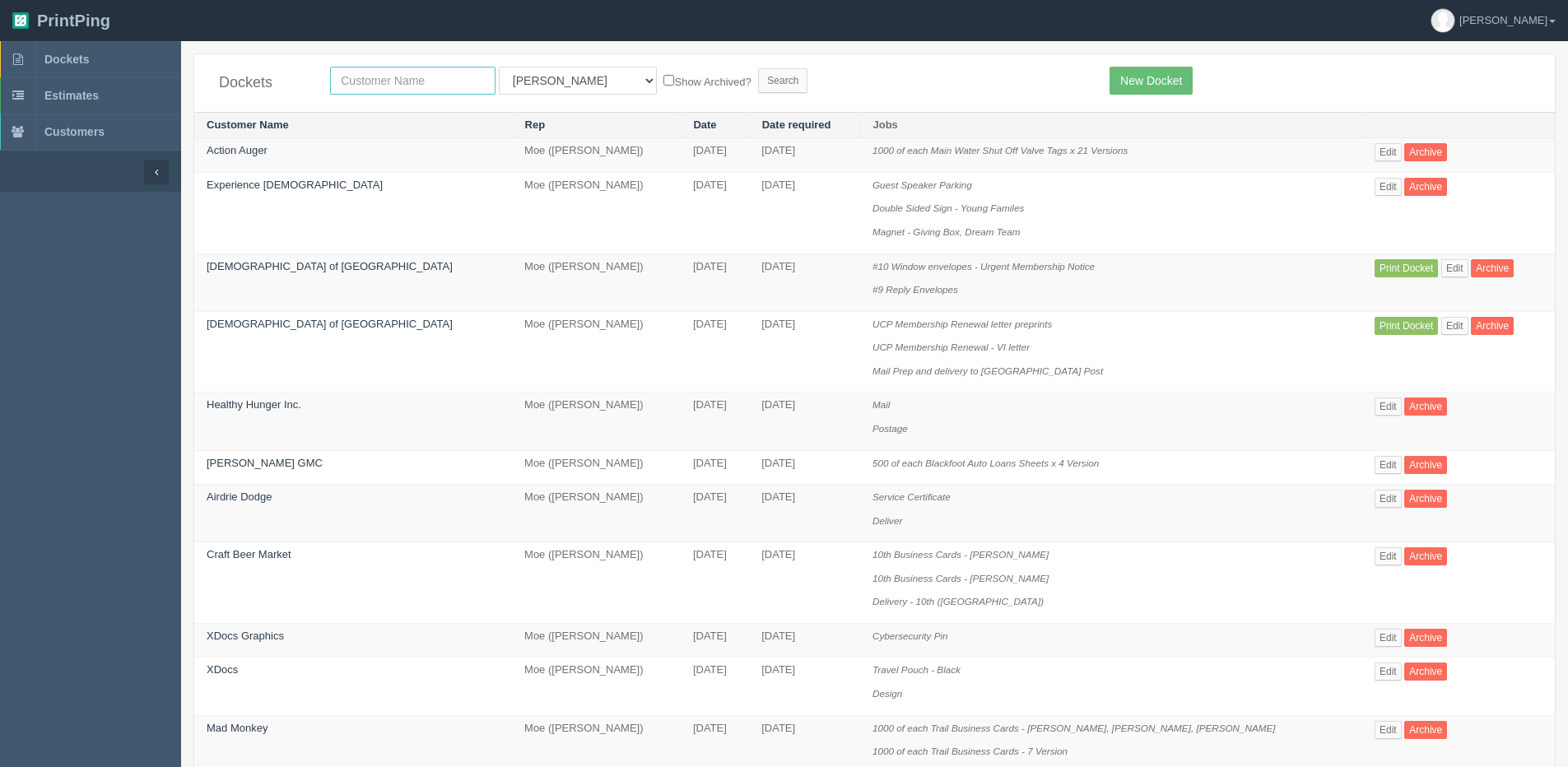
click at [354, 86] on input "text" at bounding box center [412, 80] width 165 height 28
type input "united [PERSON_NAME]"
click at [758, 68] on input "Search" at bounding box center [782, 80] width 49 height 25
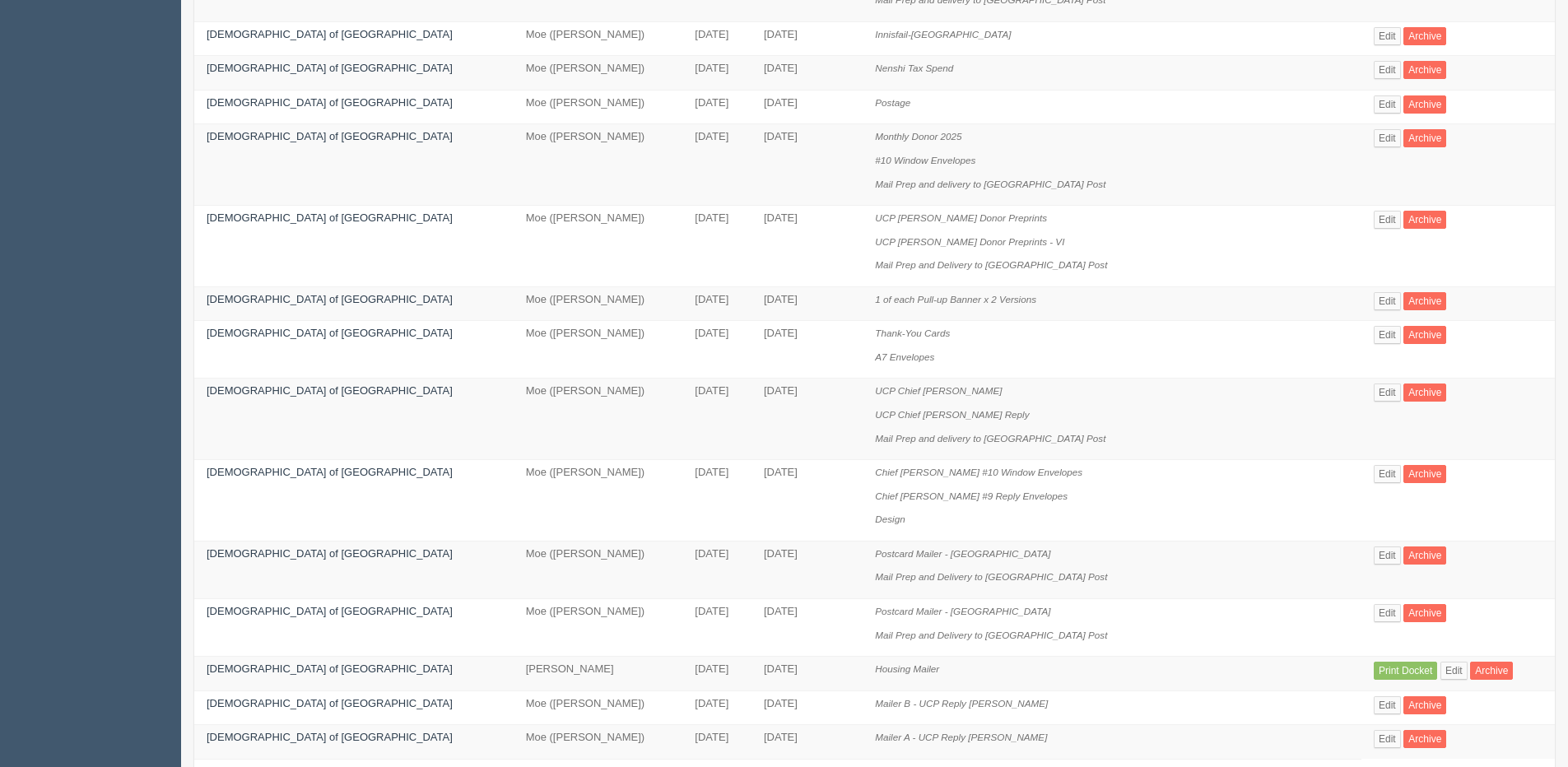
scroll to position [848, 0]
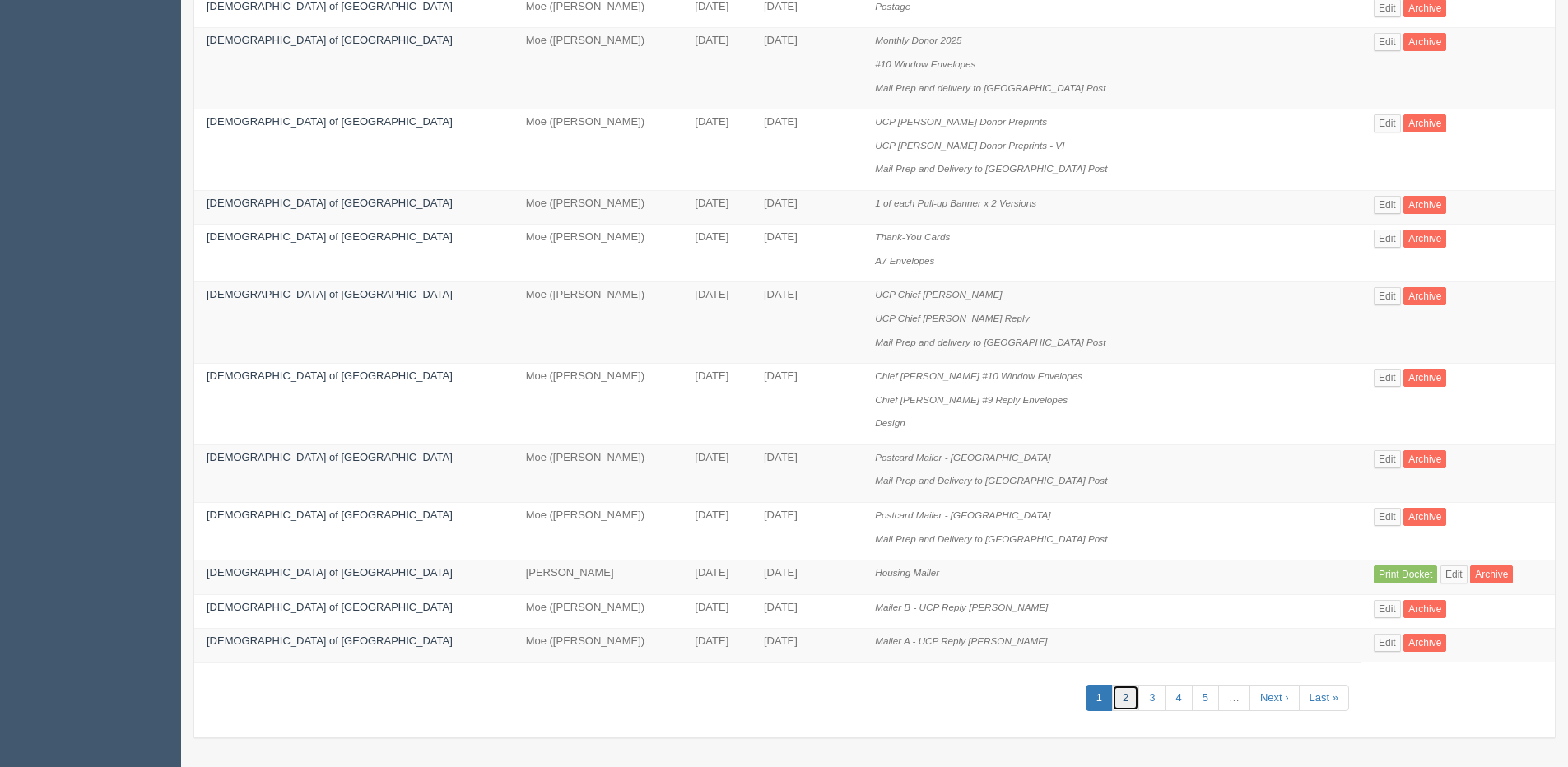
click at [1112, 697] on link "2" at bounding box center [1126, 699] width 28 height 28
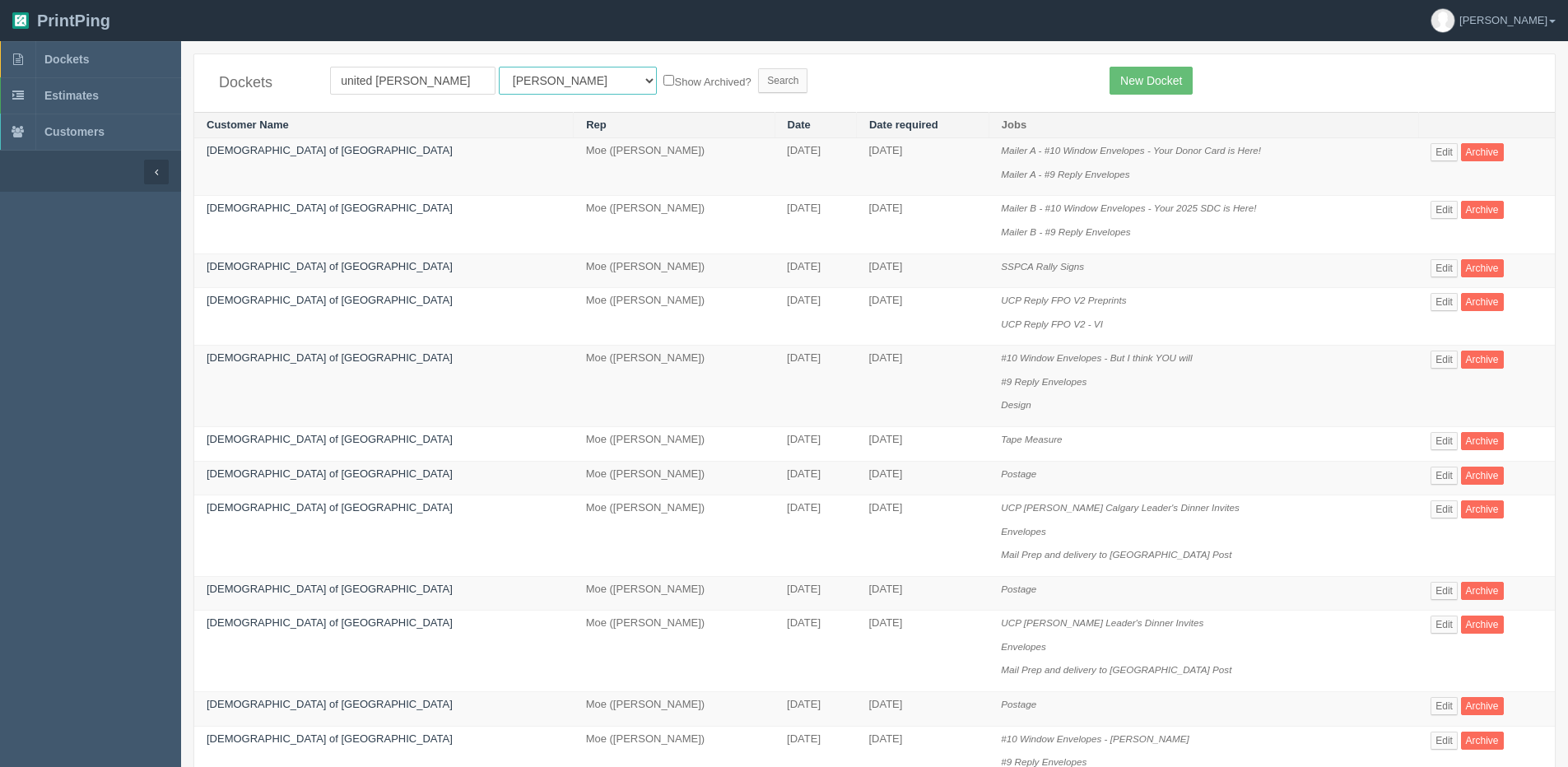
click at [522, 91] on select "All Users [PERSON_NAME] Test 1 [PERSON_NAME] [PERSON_NAME] [PERSON_NAME] France…" at bounding box center [577, 80] width 158 height 28
select select "1"
click at [498, 66] on select "All Users [PERSON_NAME] Test 1 [PERSON_NAME] [PERSON_NAME] [PERSON_NAME] France…" at bounding box center [577, 80] width 158 height 28
click at [623, 76] on form "united [PERSON_NAME] All Users [PERSON_NAME] Test 1 [PERSON_NAME] [PERSON_NAME]…" at bounding box center [707, 80] width 755 height 28
click at [664, 76] on label "Show Archived?" at bounding box center [707, 81] width 87 height 19
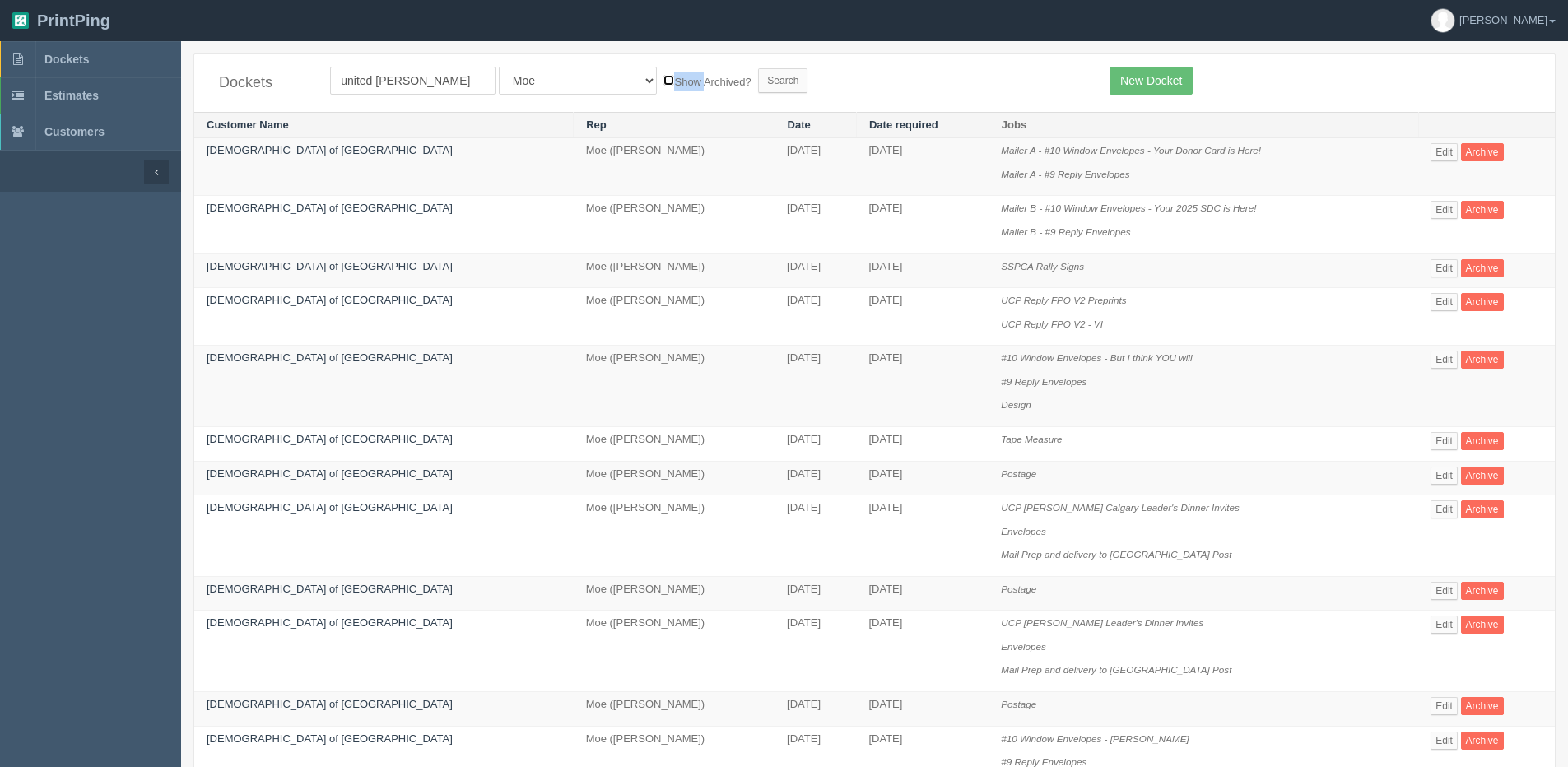
click at [664, 76] on input "Show Archived?" at bounding box center [669, 80] width 10 height 10
checkbox input "true"
click at [758, 77] on input "Search" at bounding box center [782, 80] width 49 height 25
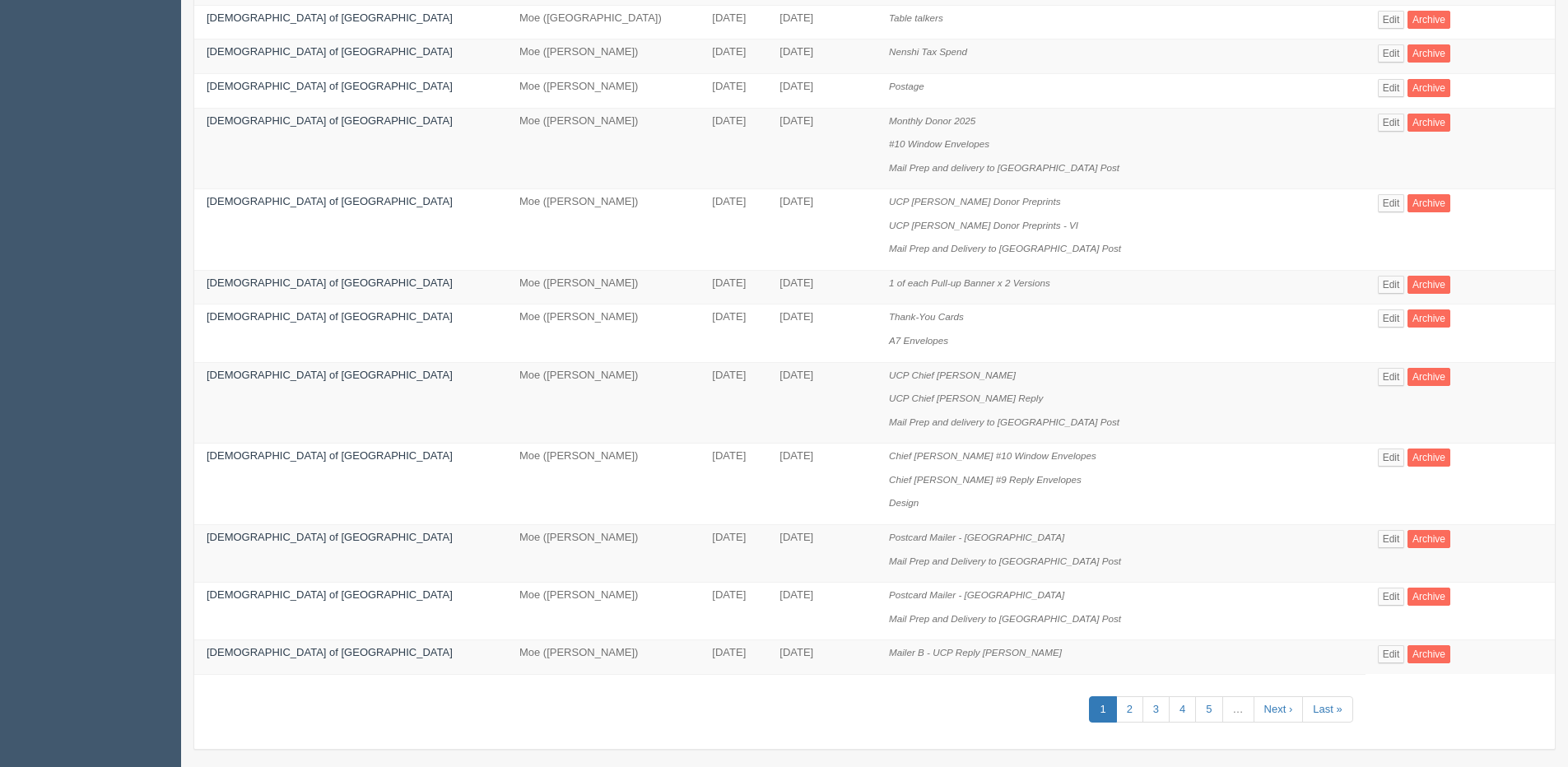
scroll to position [848, 0]
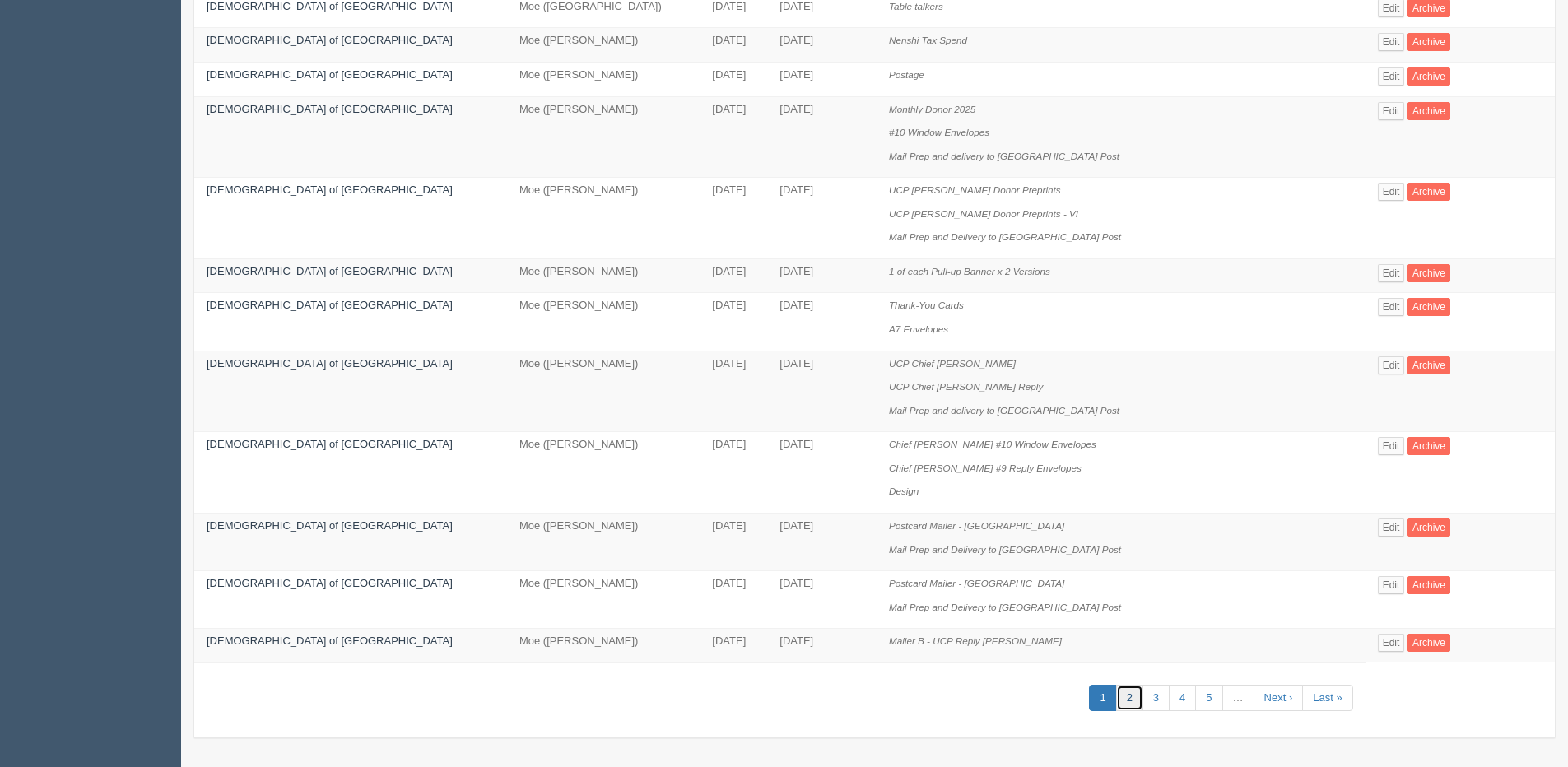
click at [1116, 702] on link "2" at bounding box center [1130, 699] width 28 height 28
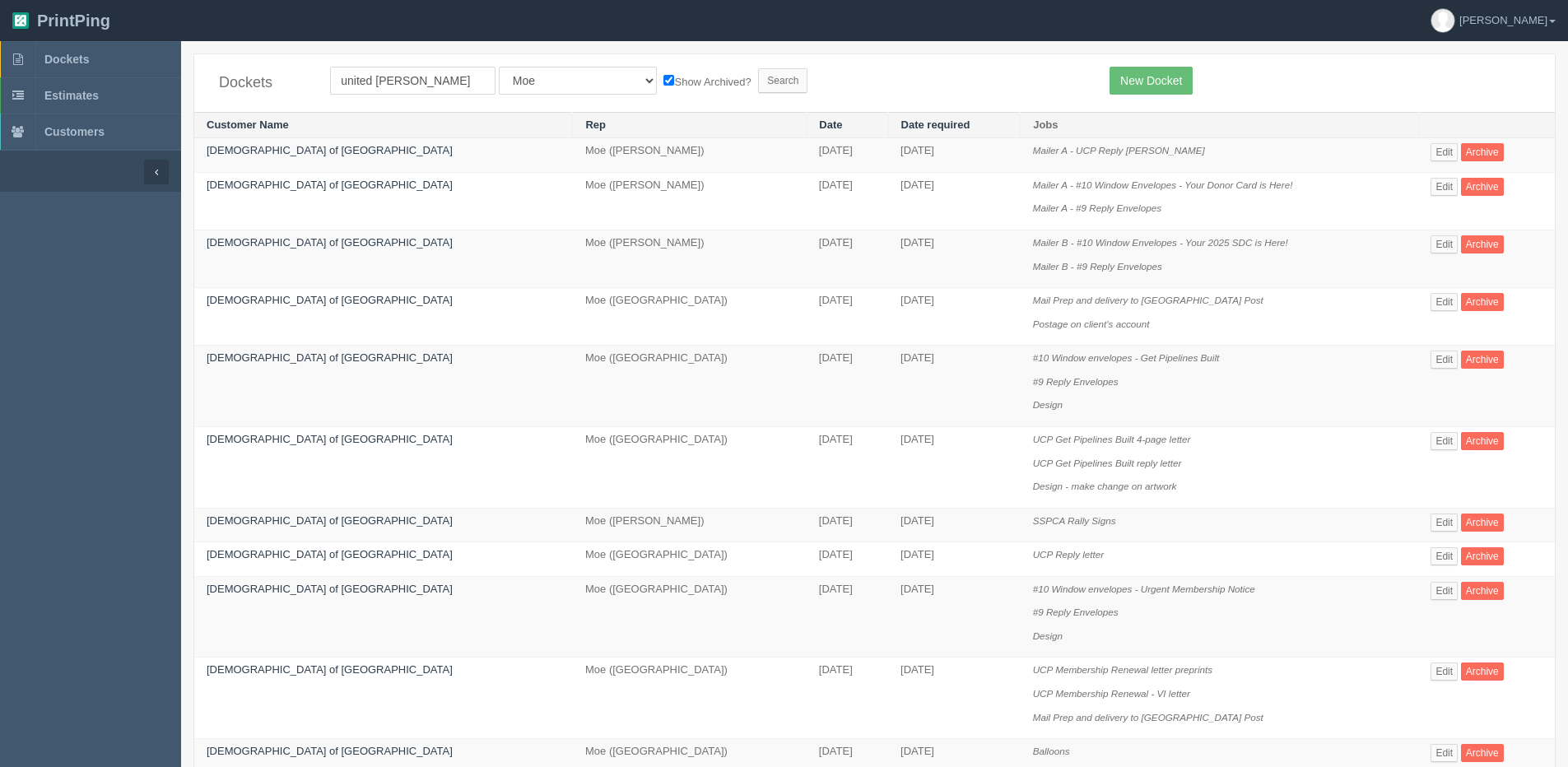
scroll to position [83, 0]
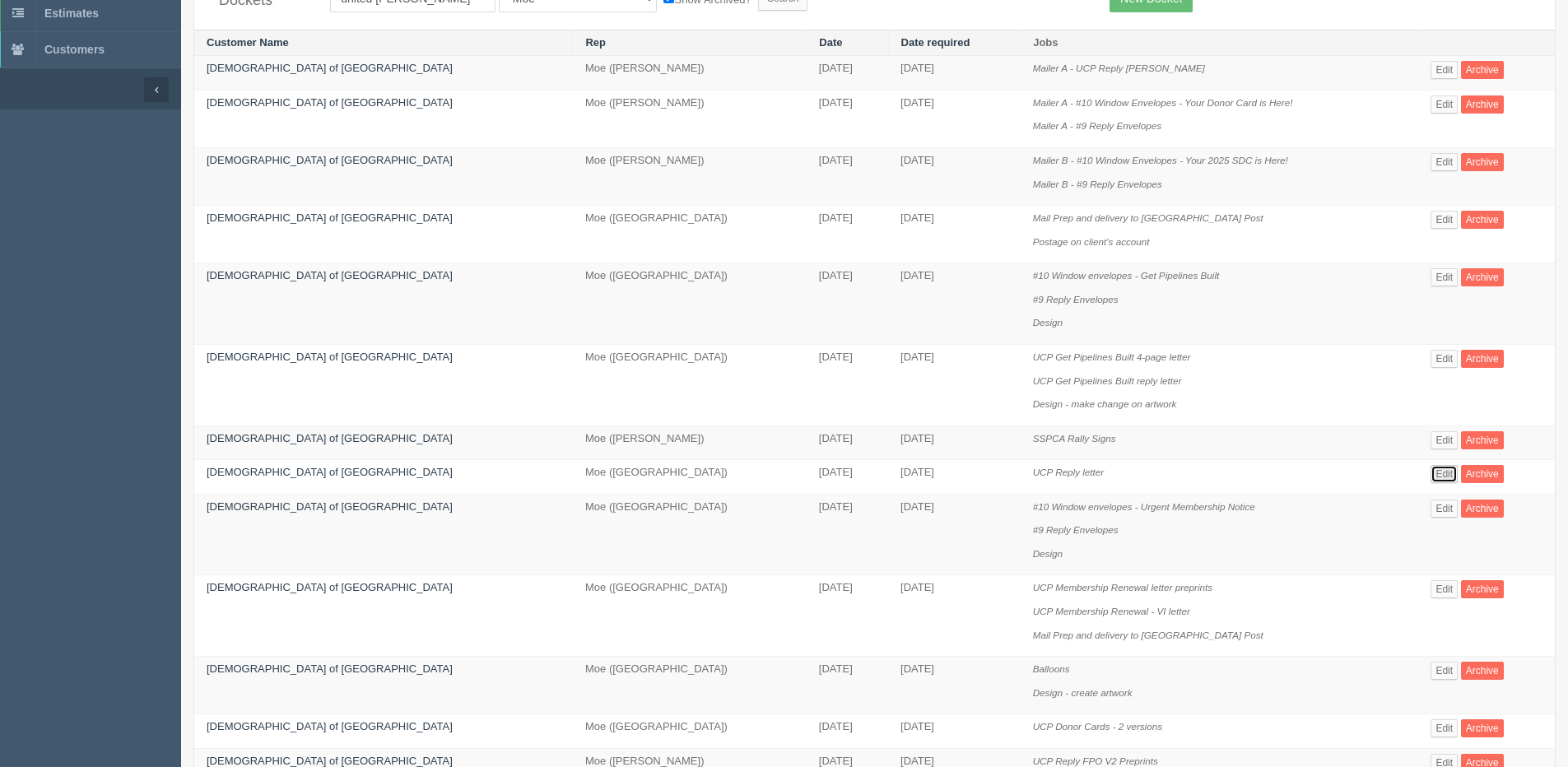
click at [1435, 470] on link "Edit" at bounding box center [1444, 473] width 28 height 18
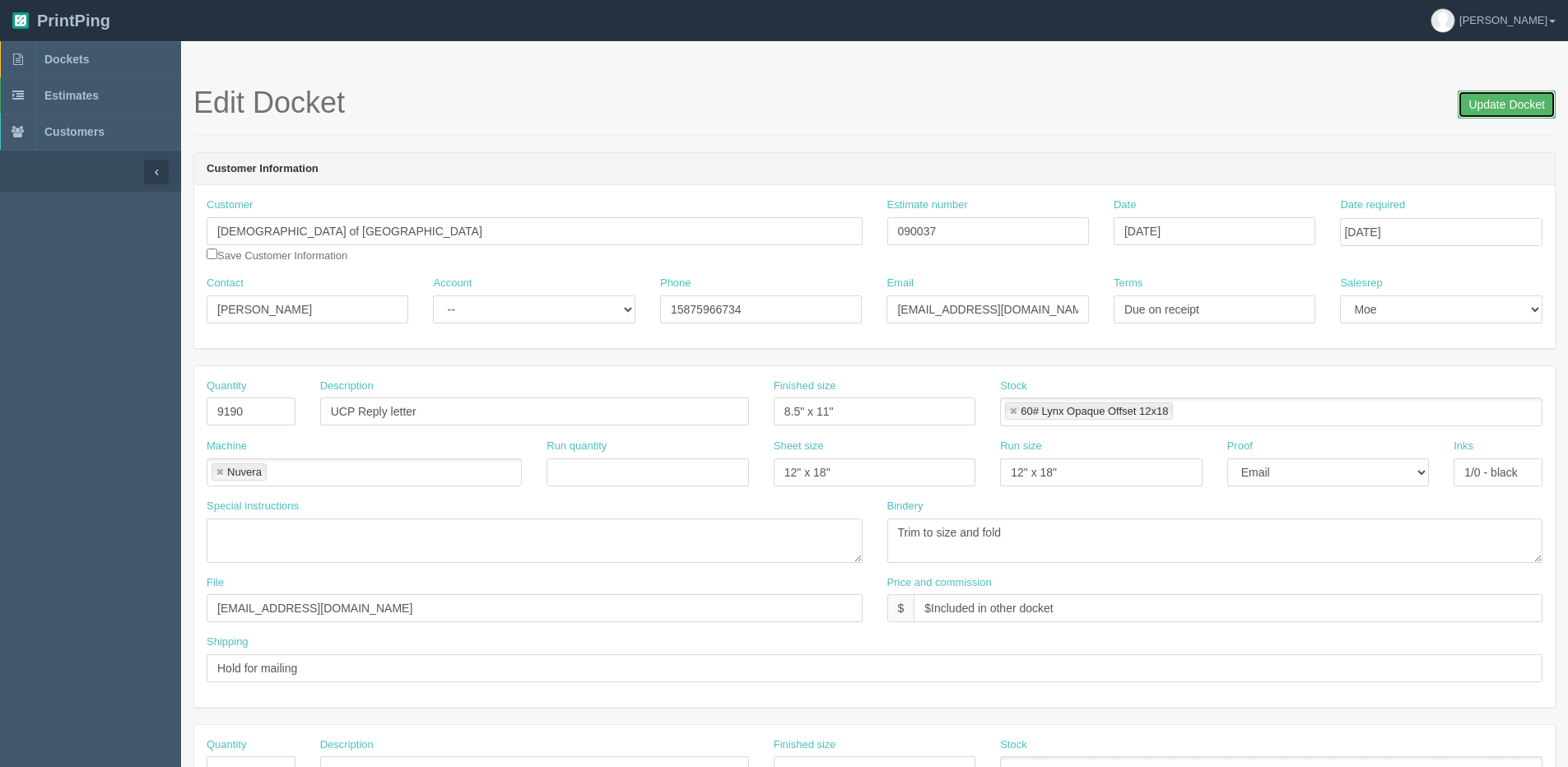
click at [1493, 106] on input "Update Docket" at bounding box center [1506, 104] width 98 height 28
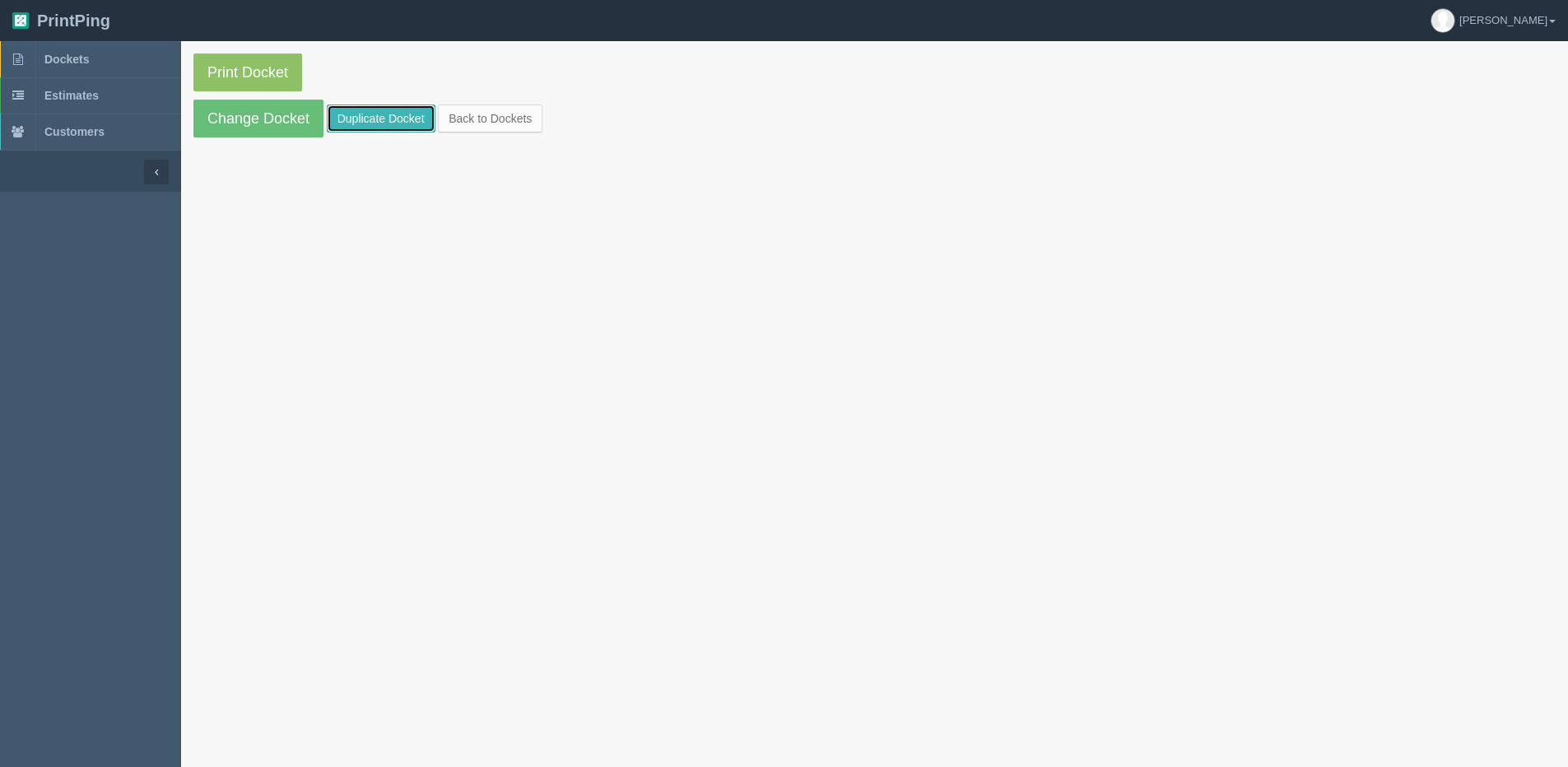
click at [372, 114] on link "Duplicate Docket" at bounding box center [381, 118] width 108 height 28
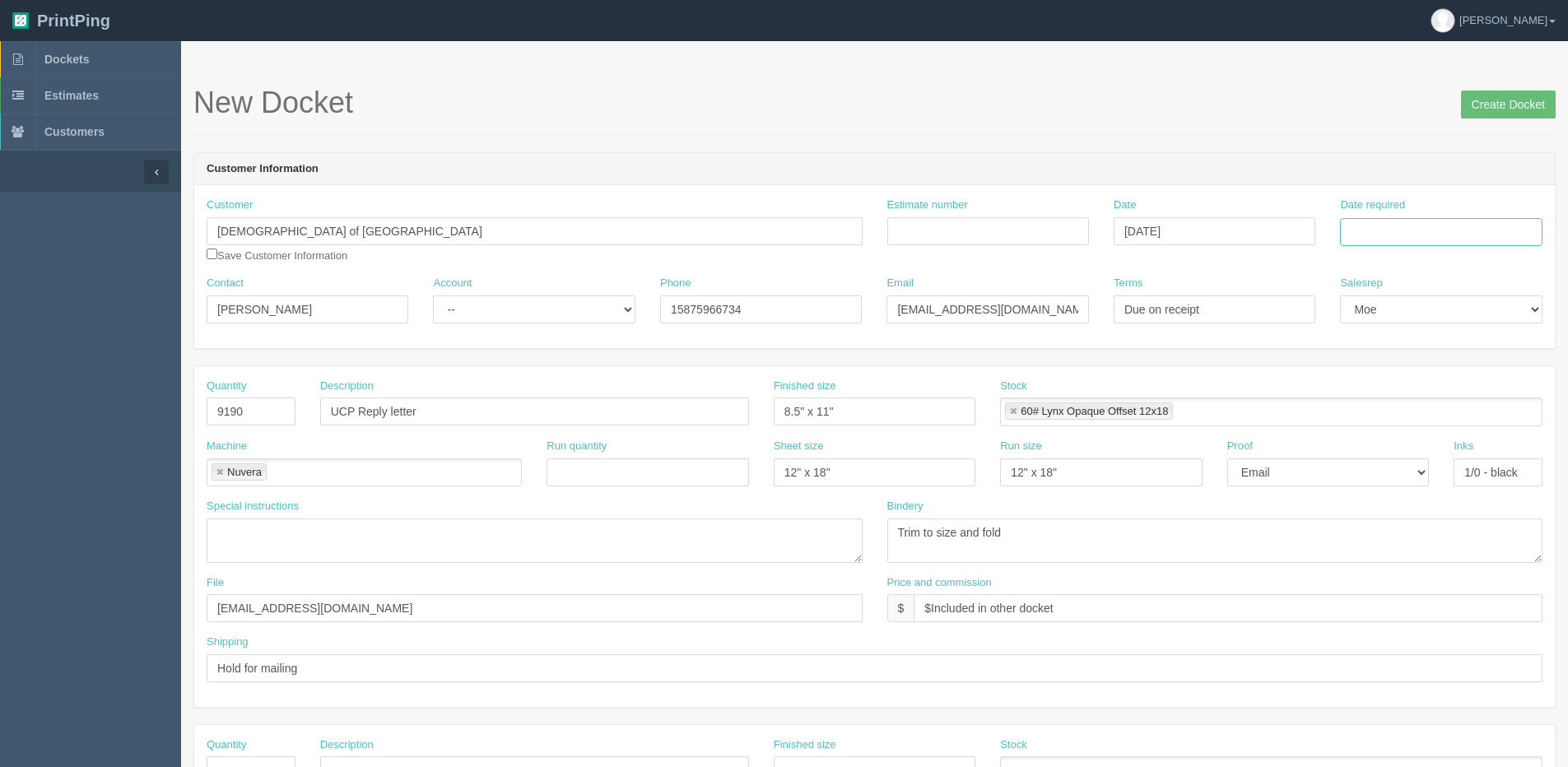
click at [1370, 238] on input "Date required" at bounding box center [1441, 232] width 201 height 28
click at [1357, 467] on th "Today" at bounding box center [1420, 461] width 153 height 24
click at [1398, 415] on td "26" at bounding box center [1400, 414] width 21 height 24
type input "August 26, 2025"
drag, startPoint x: 266, startPoint y: 412, endPoint x: -120, endPoint y: 461, distance: 389.1
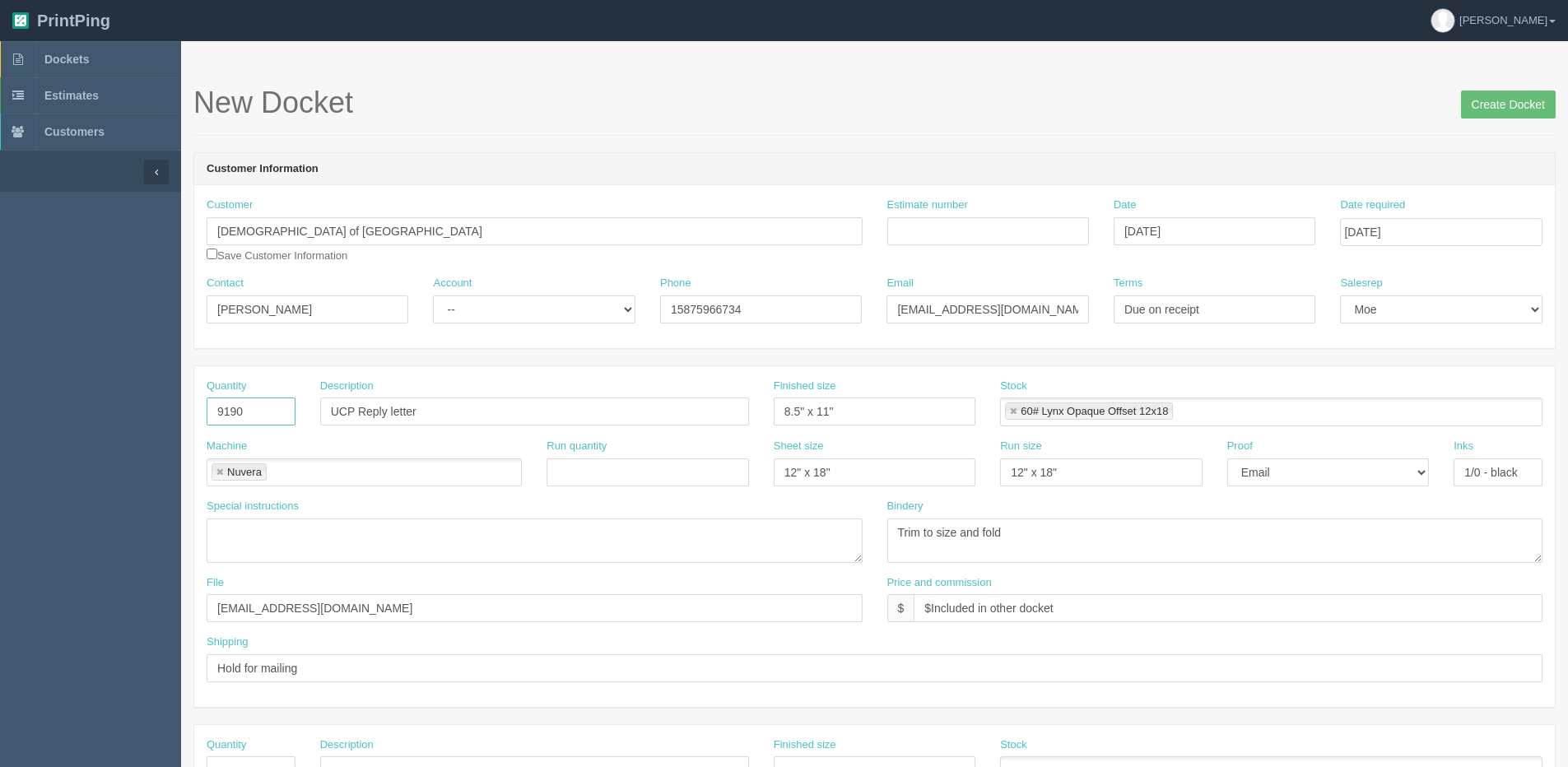
click at [0, 461] on html "PrintPing [PERSON_NAME] Edit account ( [PERSON_NAME][EMAIL_ADDRESS][DOMAIN_NAME…" at bounding box center [784, 747] width 1568 height 1494
type input "13000"
drag, startPoint x: 919, startPoint y: 541, endPoint x: 955, endPoint y: 543, distance: 36.1
click at [955, 543] on textarea "Trim to size and fold" at bounding box center [1215, 541] width 656 height 45
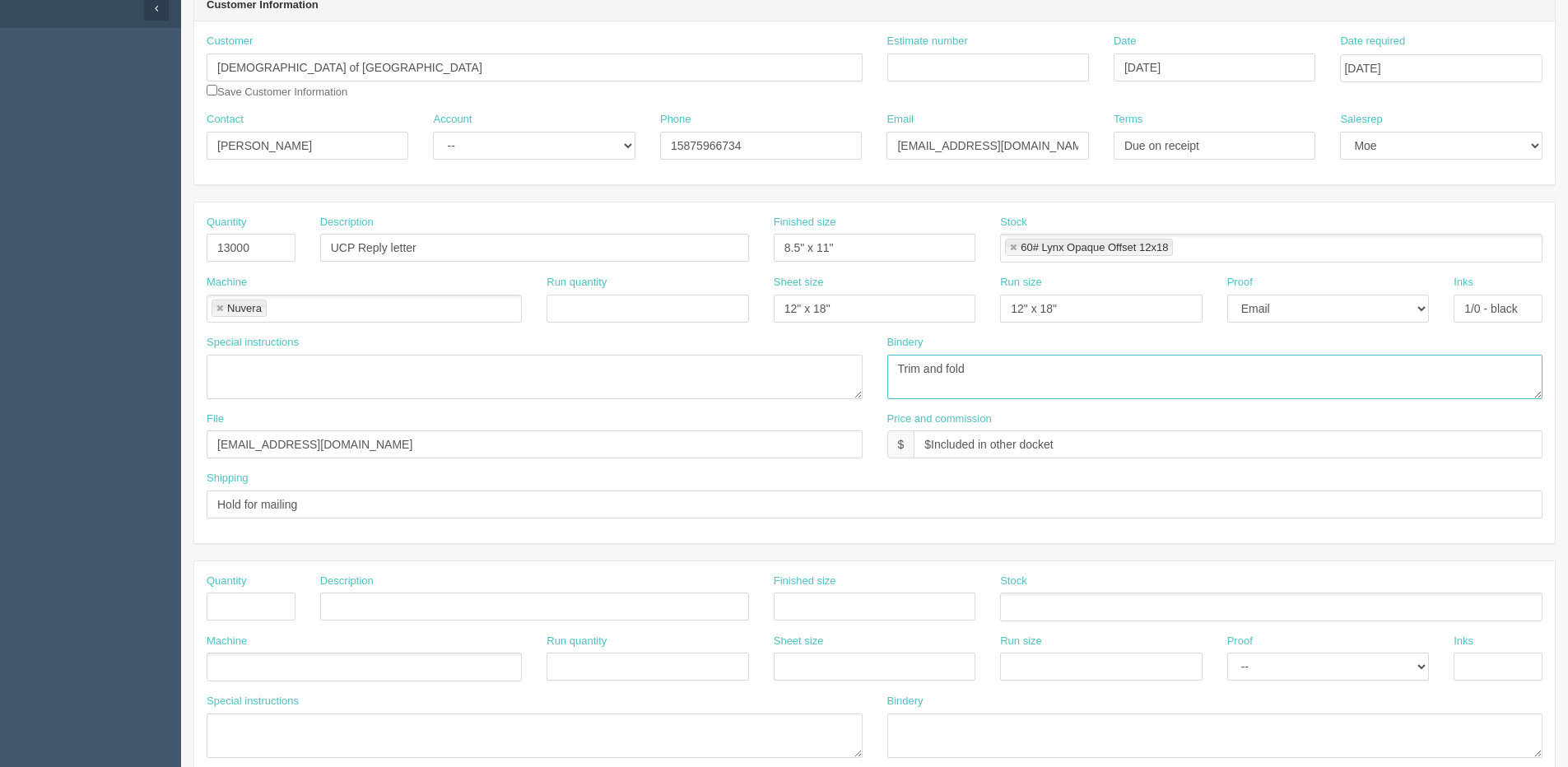
scroll to position [164, 0]
type textarea "Trim and fold"
click at [351, 372] on textarea at bounding box center [534, 376] width 656 height 45
paste textarea "add the barcode"
click at [215, 377] on textarea "add the barcode" at bounding box center [534, 376] width 656 height 45
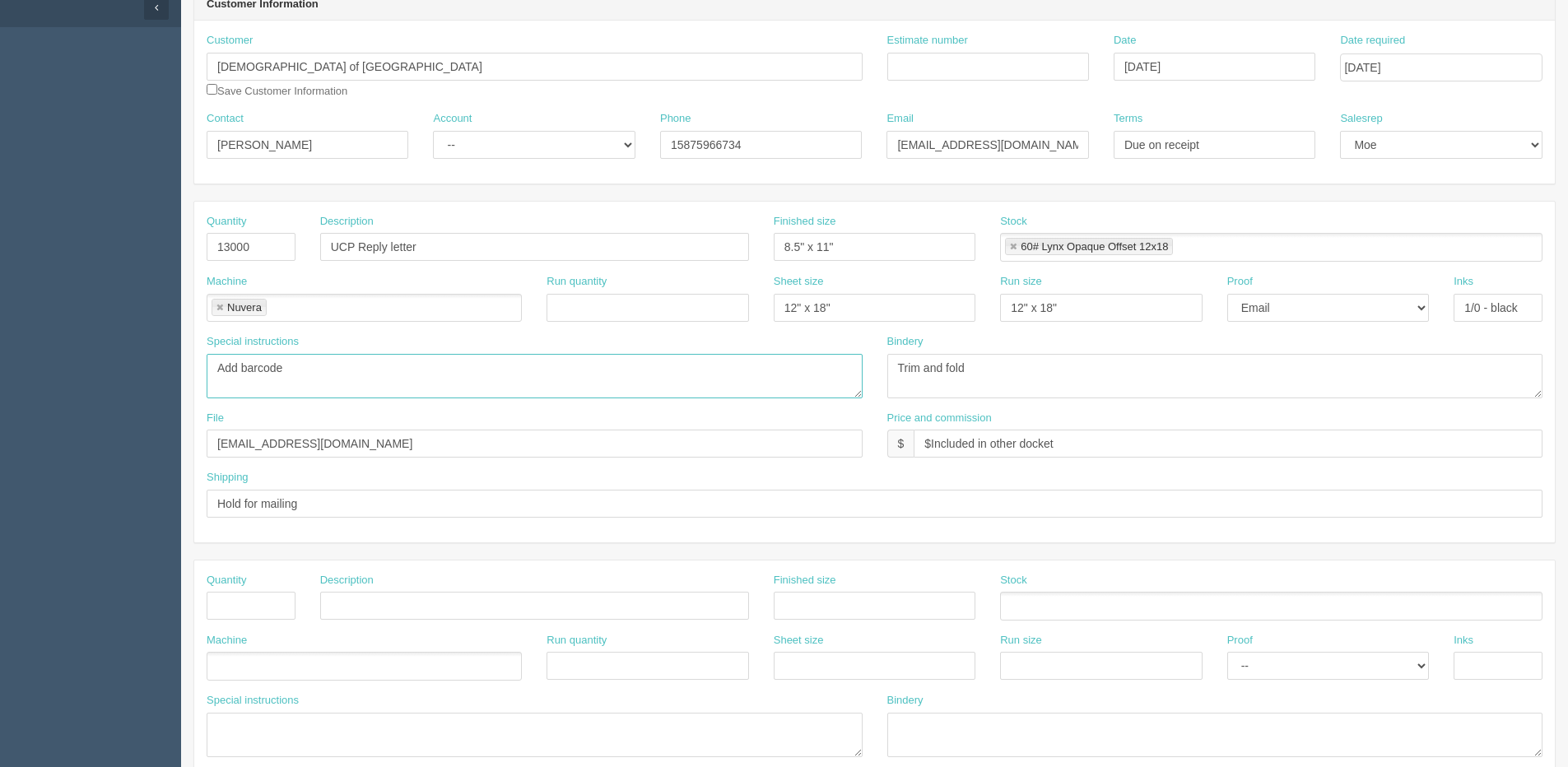
drag, startPoint x: 305, startPoint y: 374, endPoint x: 93, endPoint y: 367, distance: 212.1
click at [93, 367] on section "Dockets Estimates Customers" at bounding box center [784, 603] width 1568 height 1454
paste textarea "add the barcode in that space next to first name and under membership renewal?"
click at [214, 358] on textarea "add the barcode in that space next to first name and under membership renewal?" at bounding box center [534, 376] width 656 height 45
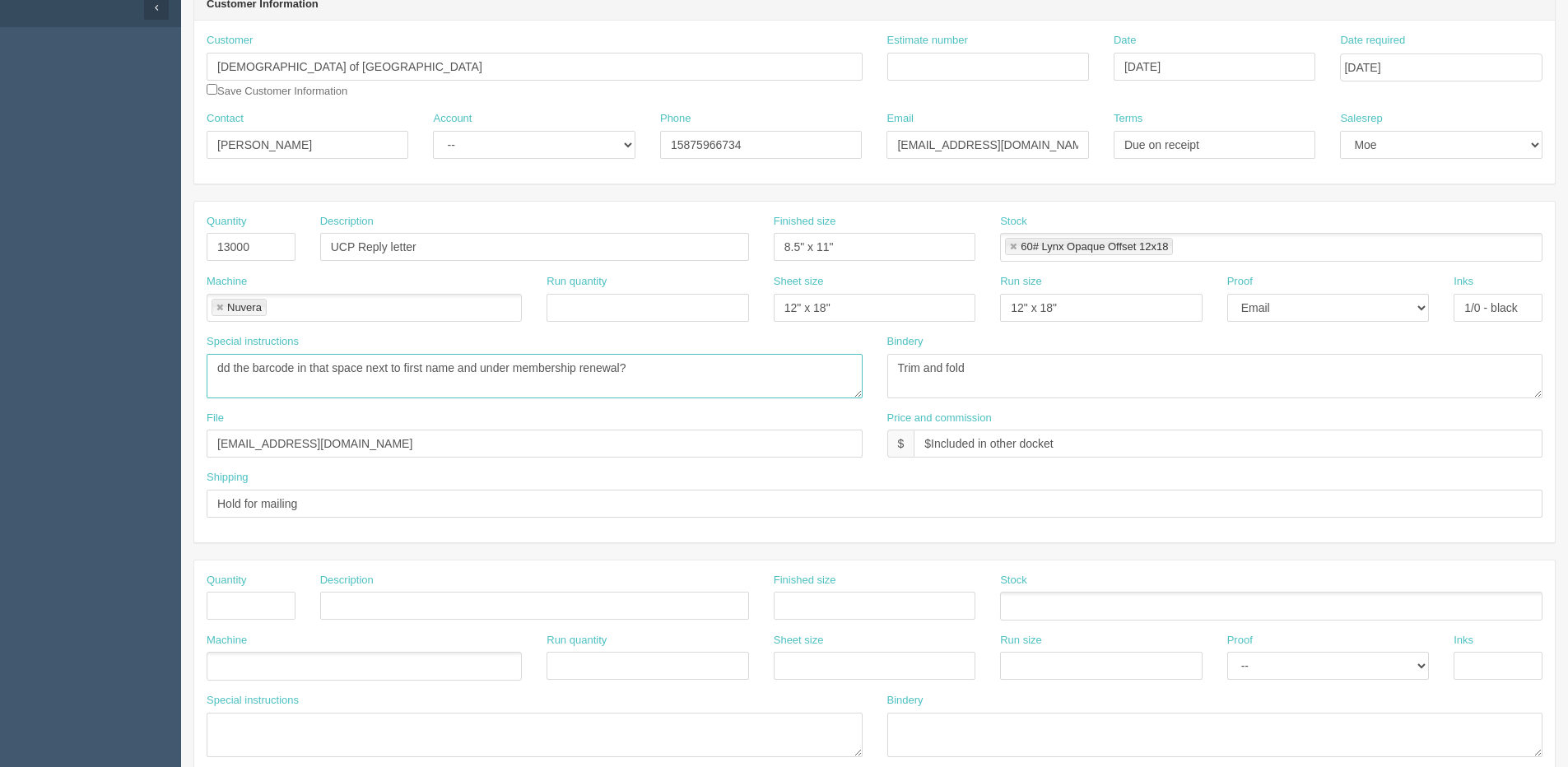
scroll to position [6, 0]
click at [633, 368] on textarea "Add the barcode in that space next to first name and under membership renewal?" at bounding box center [534, 376] width 656 height 45
type textarea "Add the barcode in that space next to first name and under membership renewal"
drag, startPoint x: 361, startPoint y: 244, endPoint x: 458, endPoint y: 228, distance: 98.3
click at [361, 244] on input "UCP Reply letter" at bounding box center [534, 247] width 429 height 28
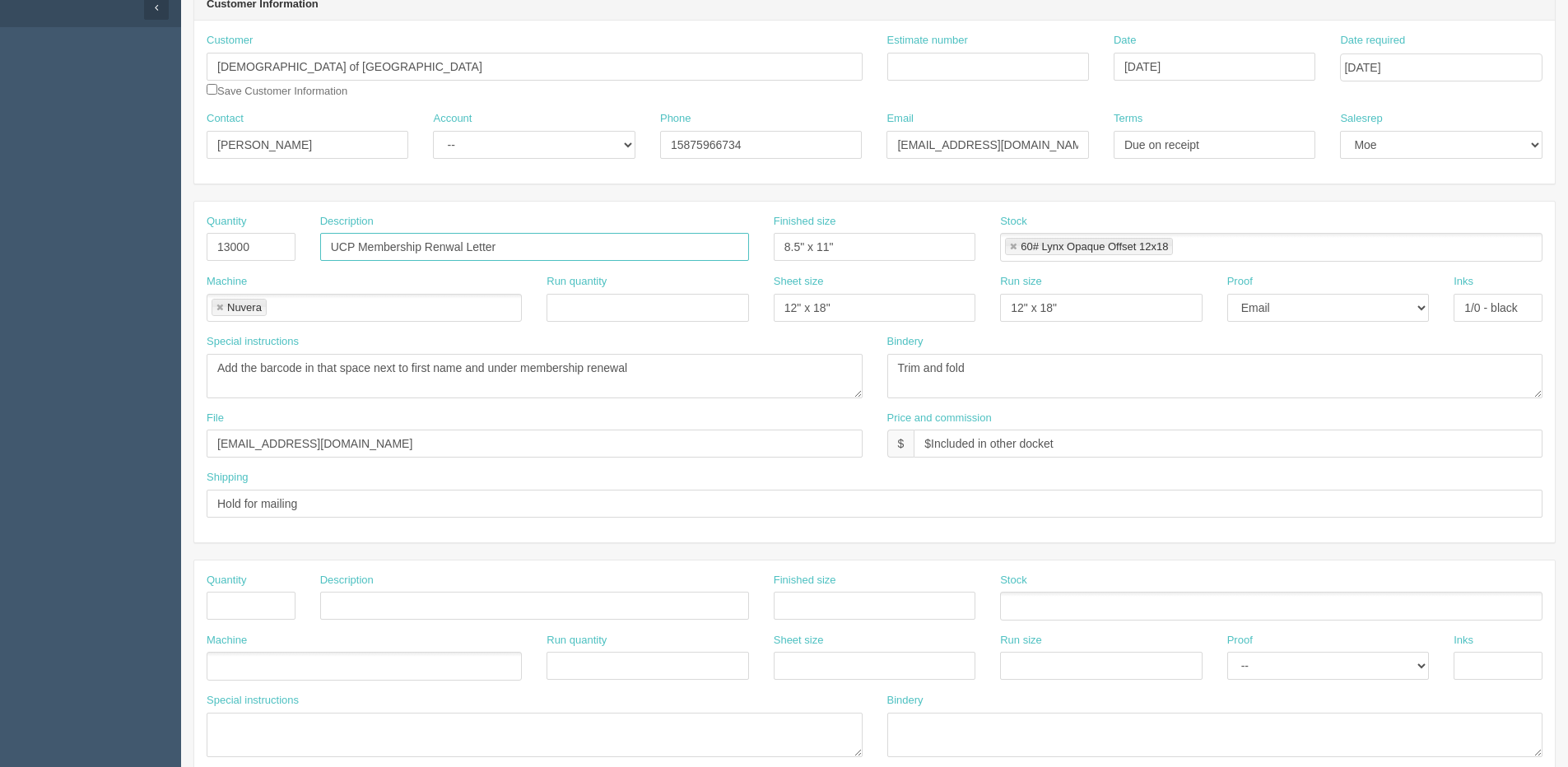
click at [443, 247] on input "UCP Membership Renwal Letter" at bounding box center [534, 247] width 429 height 28
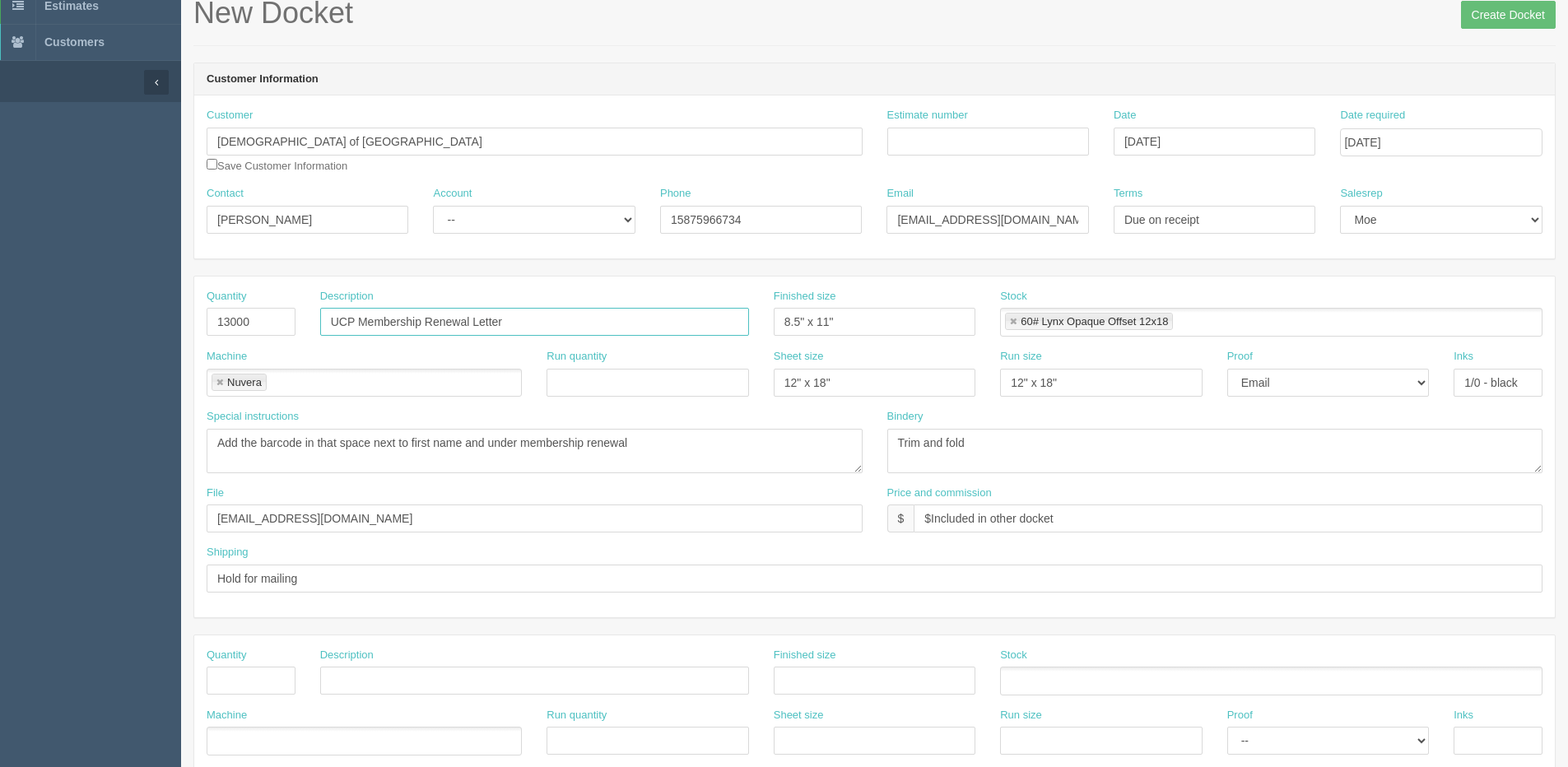
scroll to position [0, 0]
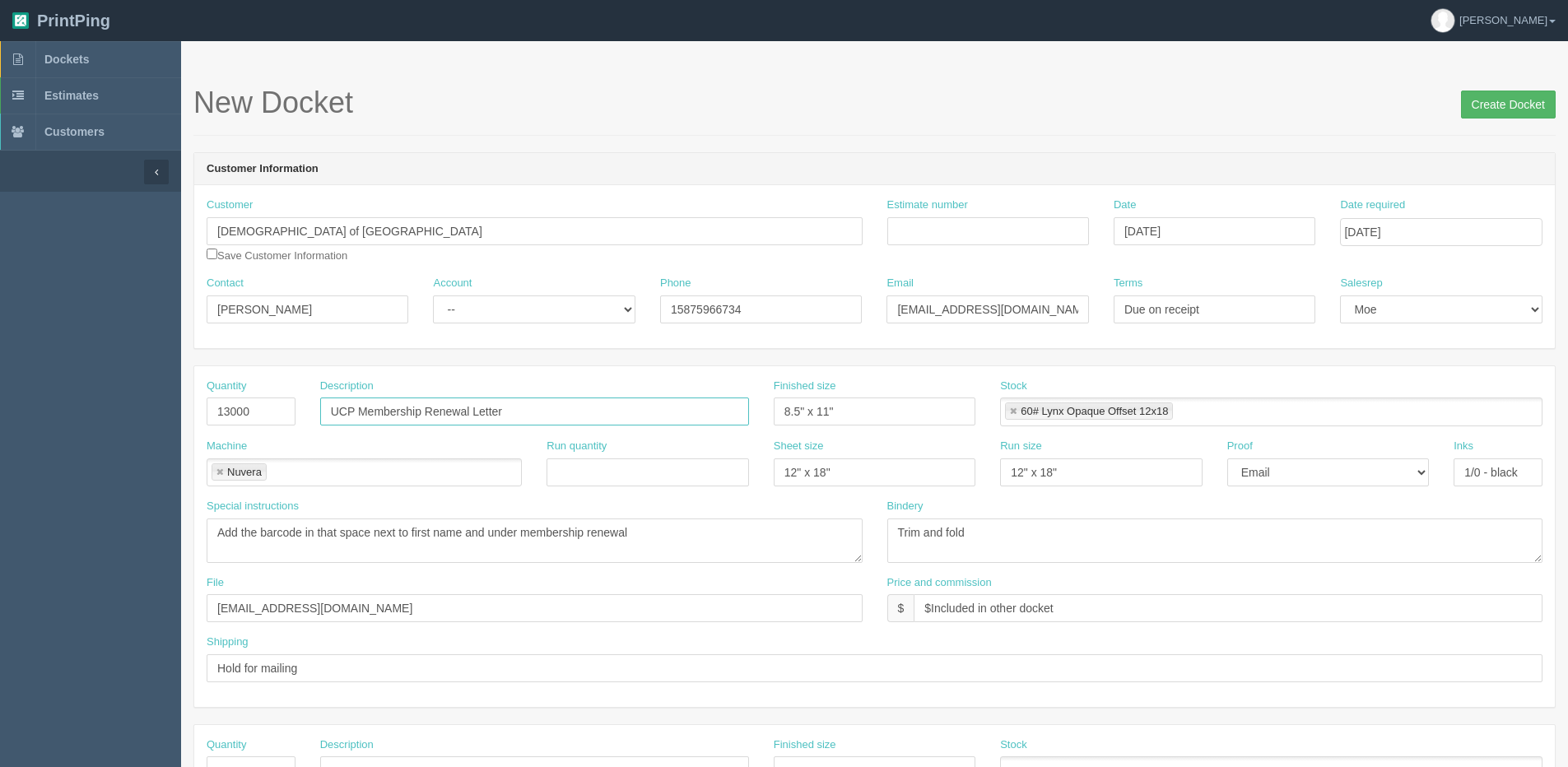
type input "UCP Membership Renewal Letter"
click at [1501, 113] on input "Create Docket" at bounding box center [1508, 104] width 95 height 28
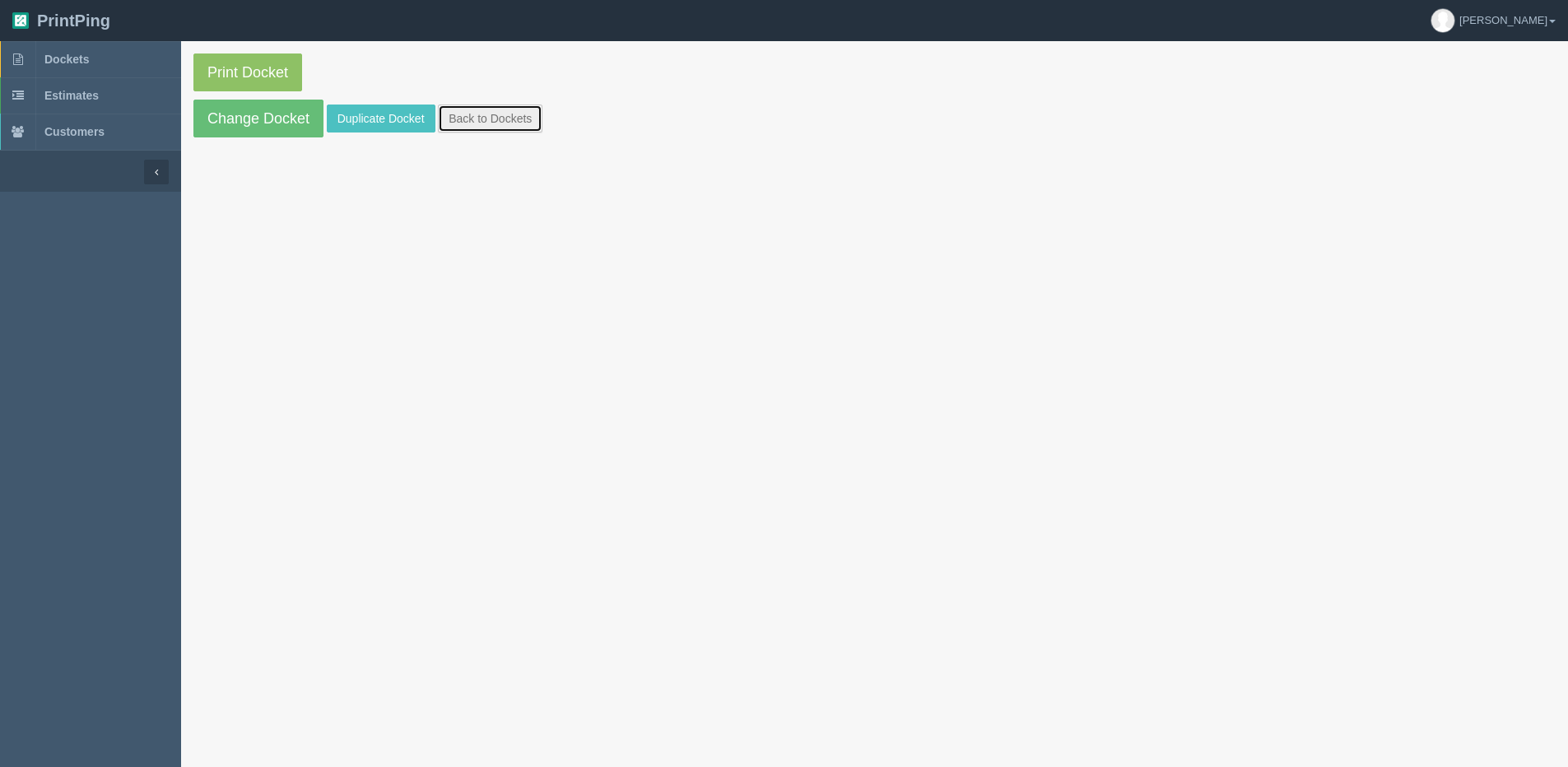
click at [493, 121] on link "Back to Dockets" at bounding box center [490, 118] width 104 height 28
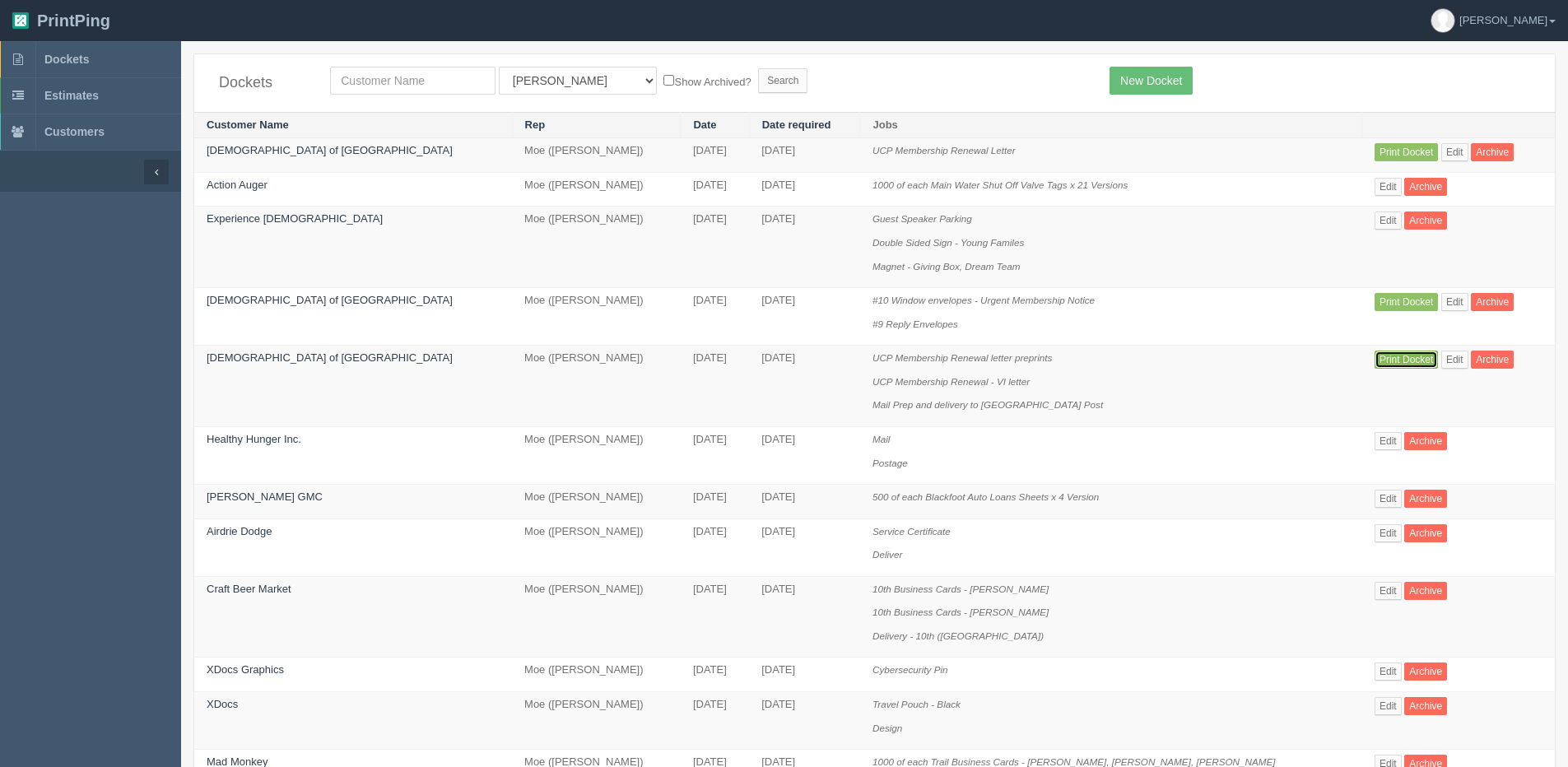
click at [1386, 364] on link "Print Docket" at bounding box center [1406, 359] width 64 height 18
drag, startPoint x: 1429, startPoint y: 355, endPoint x: 1409, endPoint y: 367, distance: 23.3
click at [1441, 355] on link "Edit" at bounding box center [1454, 359] width 28 height 18
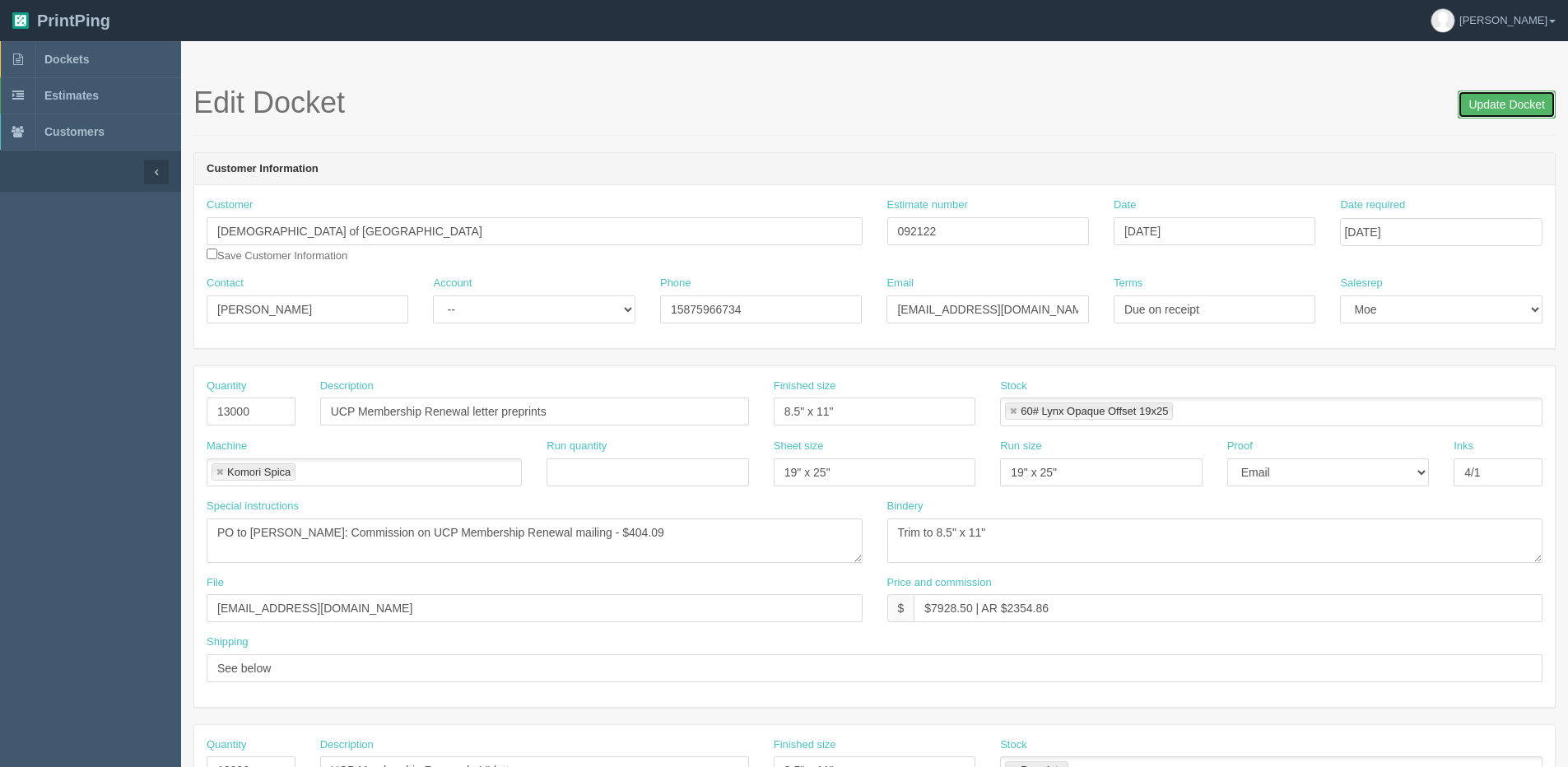
click at [1522, 108] on input "Update Docket" at bounding box center [1506, 104] width 98 height 28
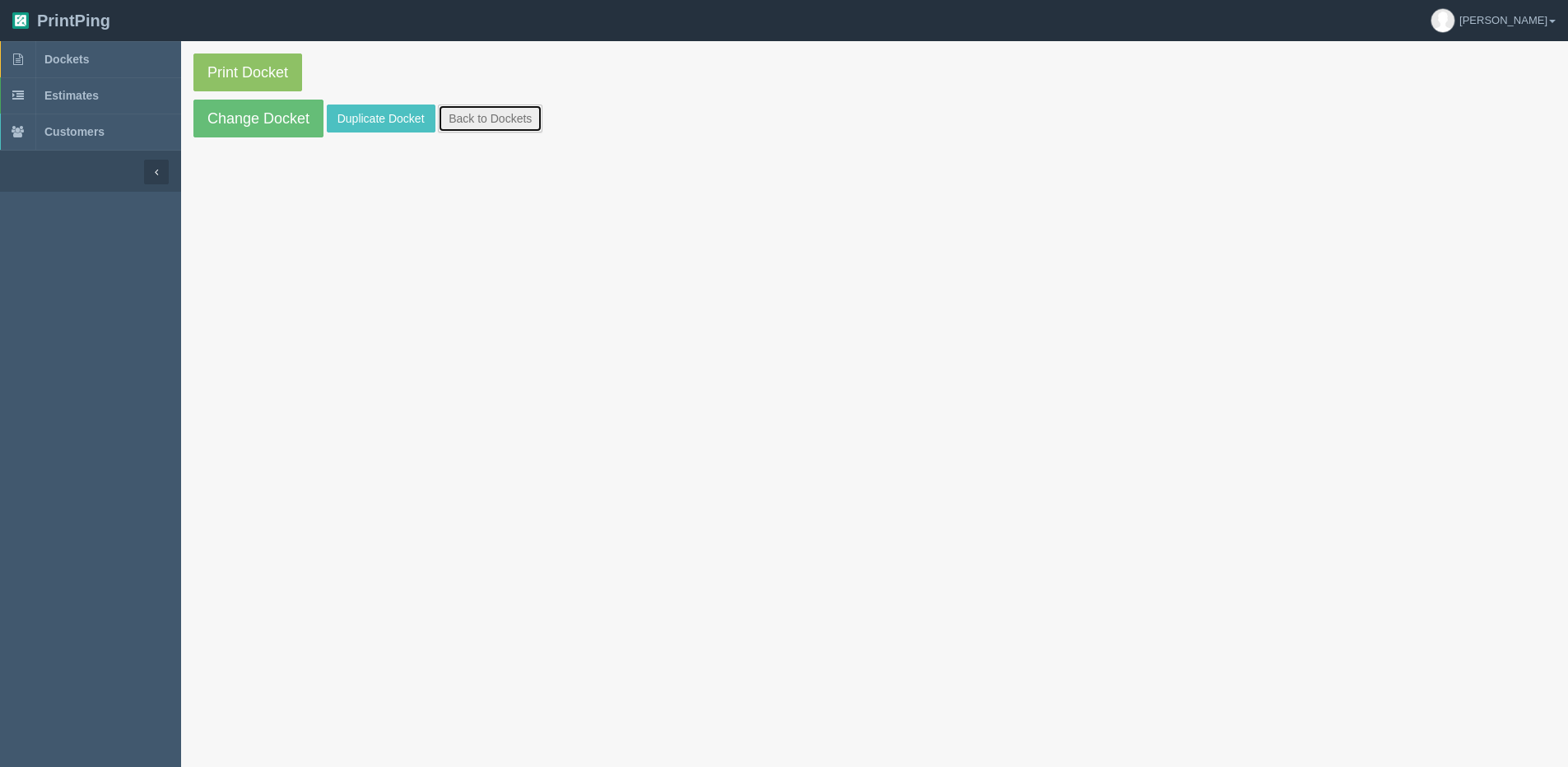
click at [504, 120] on link "Back to Dockets" at bounding box center [490, 118] width 104 height 28
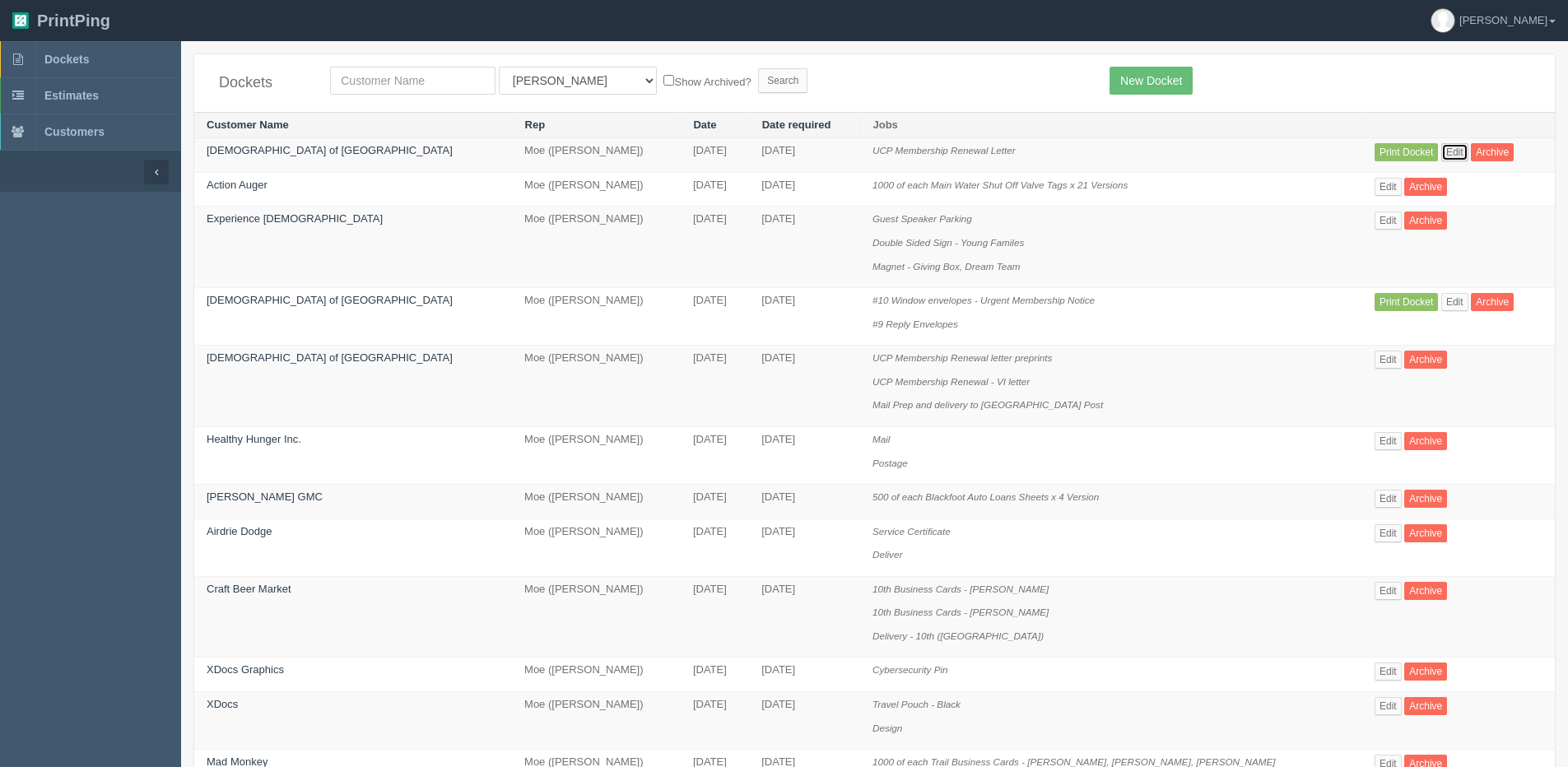
click at [1441, 152] on link "Edit" at bounding box center [1454, 152] width 28 height 18
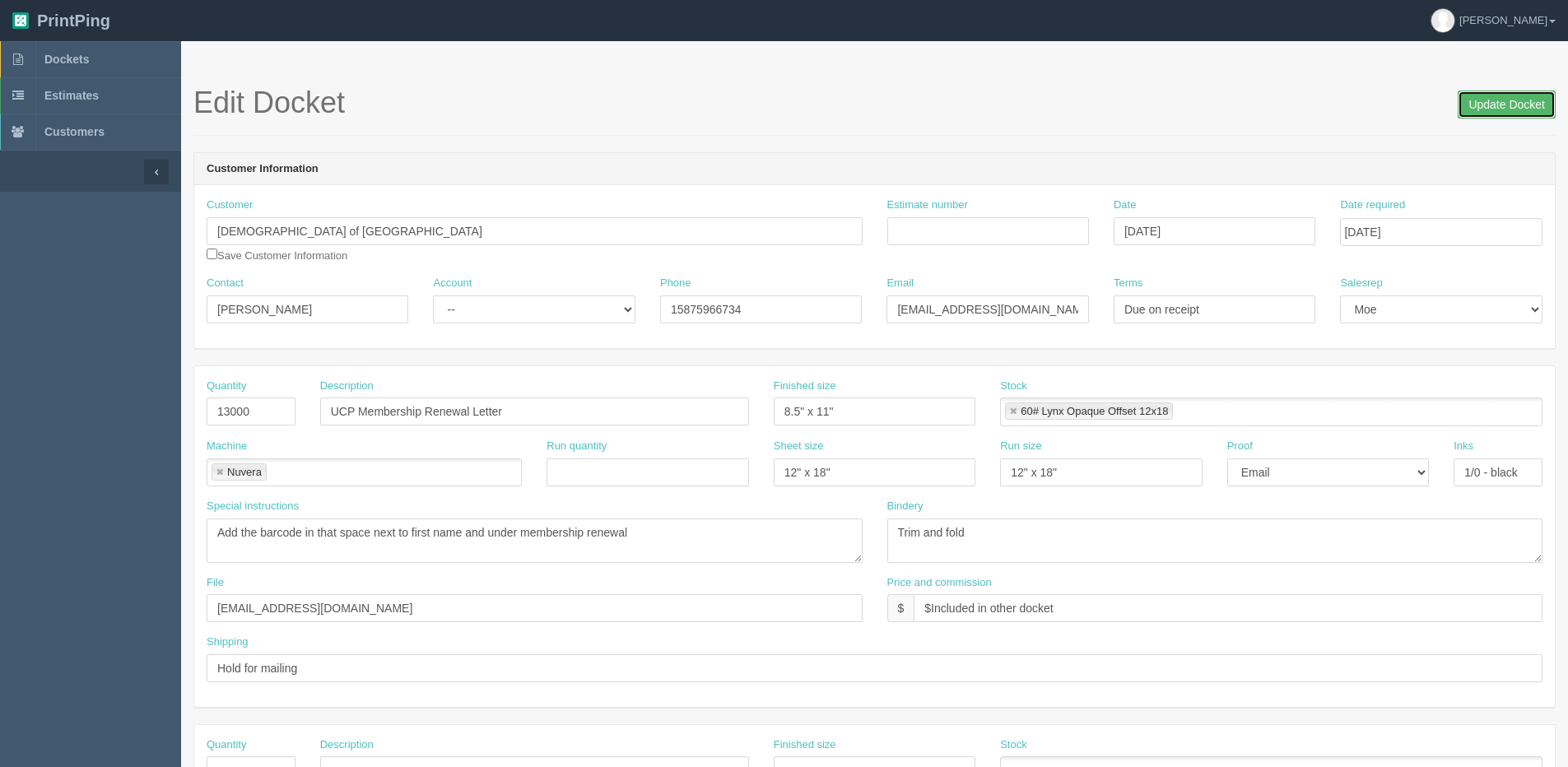
drag, startPoint x: 1495, startPoint y: 104, endPoint x: 1483, endPoint y: 107, distance: 12.4
click at [1495, 104] on input "Update Docket" at bounding box center [1506, 104] width 98 height 28
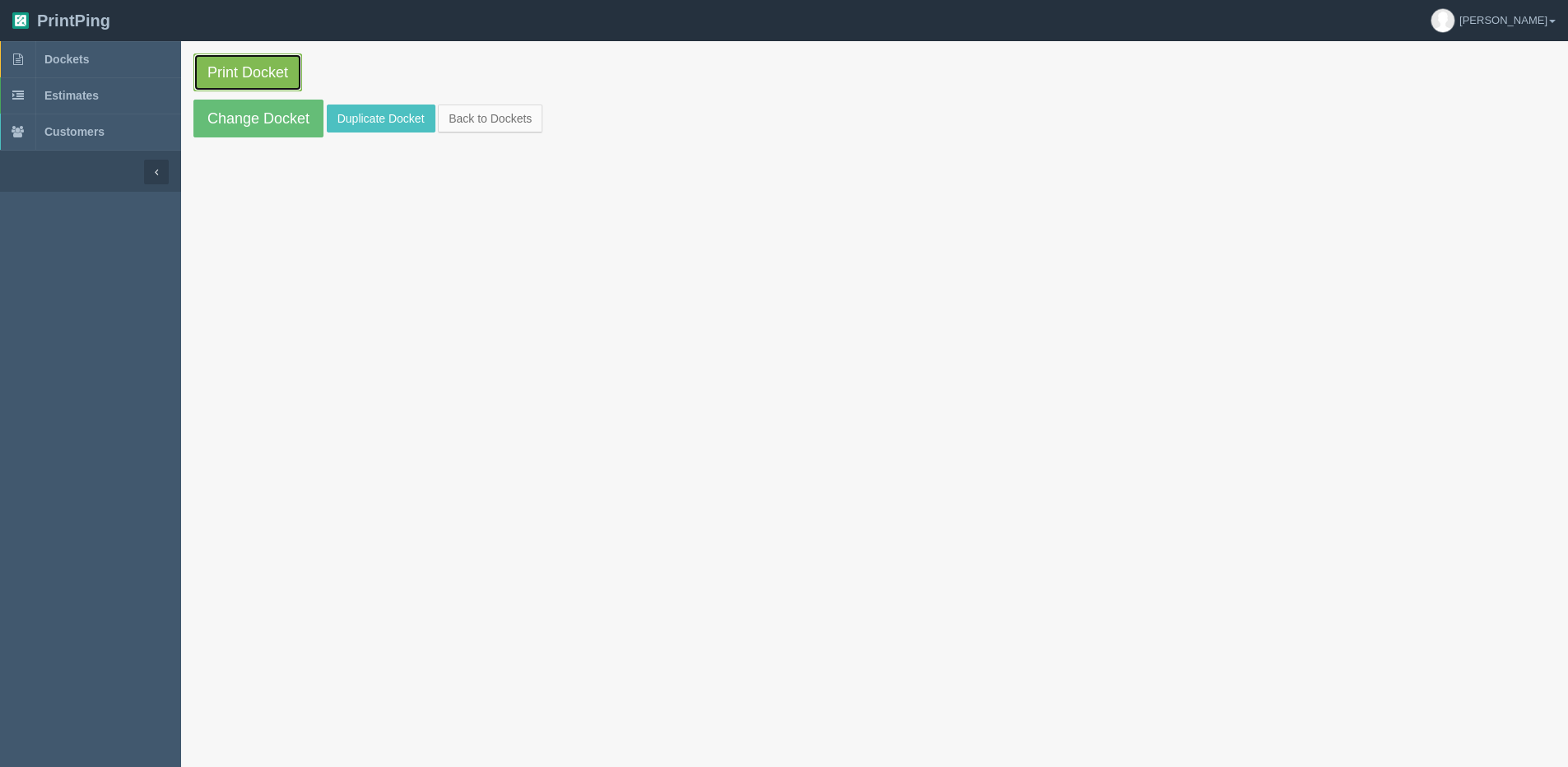
click at [249, 74] on link "Print Docket" at bounding box center [248, 72] width 108 height 38
click at [489, 116] on link "Back to Dockets" at bounding box center [490, 118] width 104 height 28
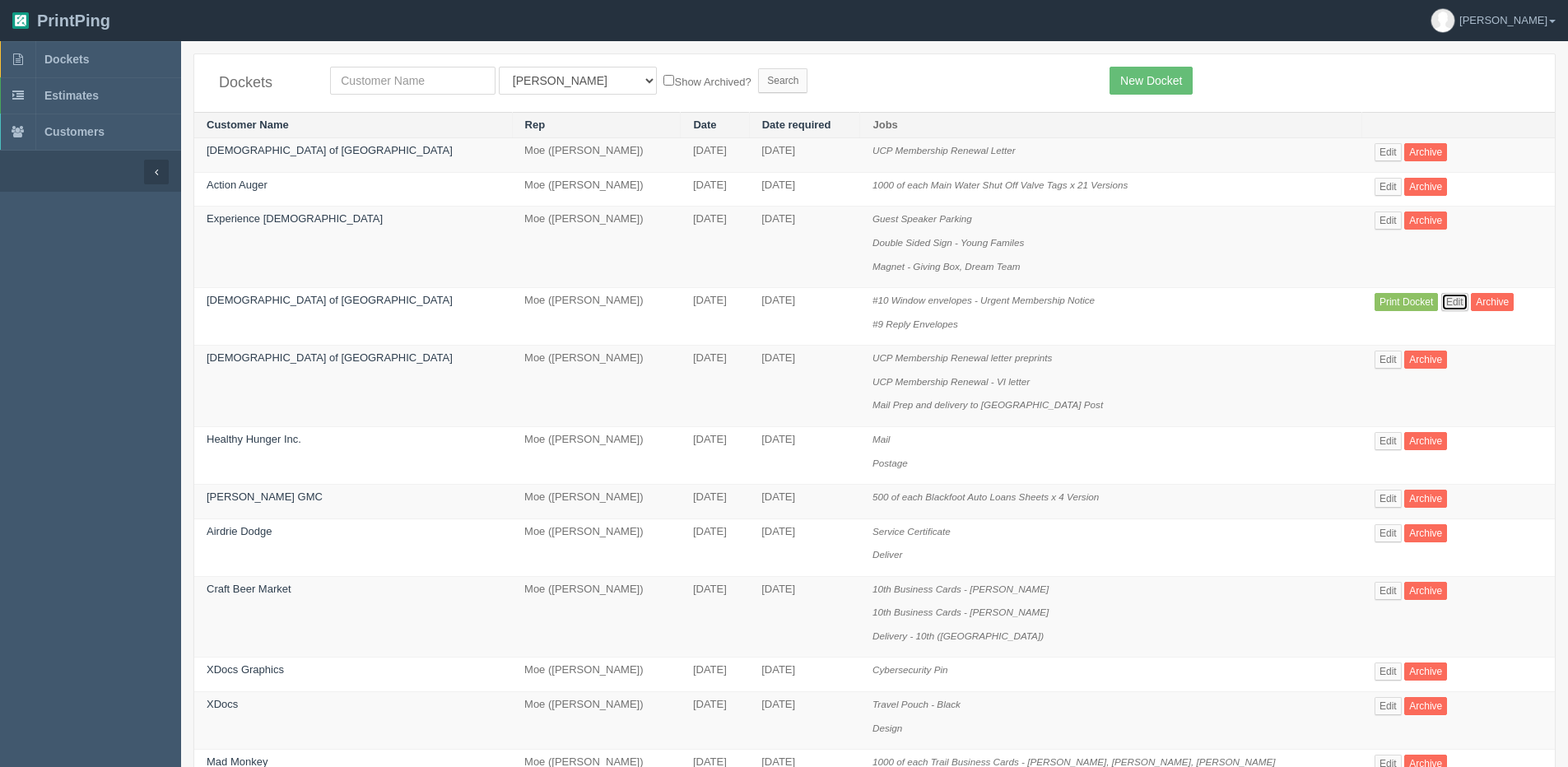
click at [1441, 303] on link "Edit" at bounding box center [1454, 301] width 28 height 18
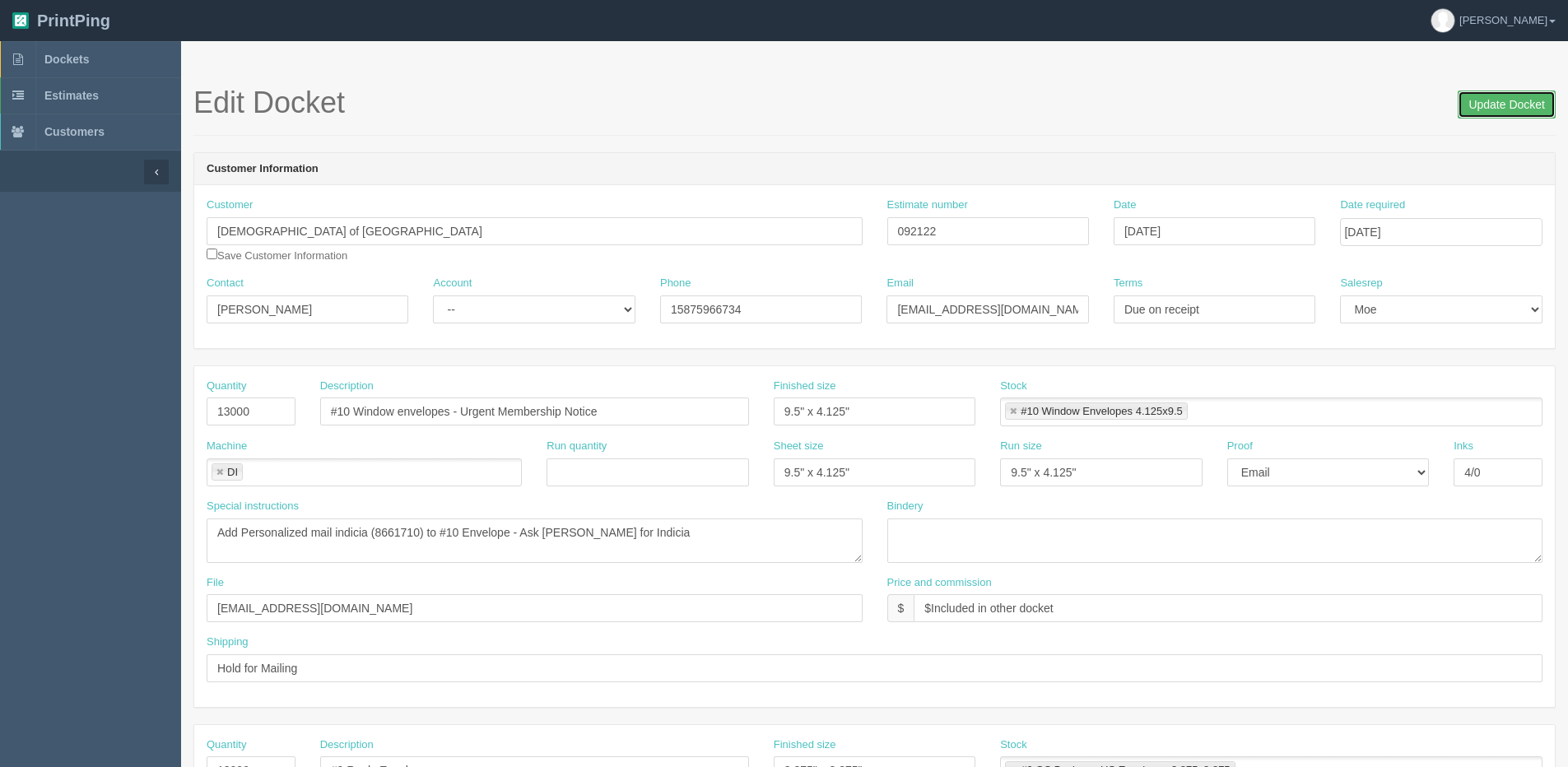
click at [1479, 103] on input "Update Docket" at bounding box center [1506, 104] width 98 height 28
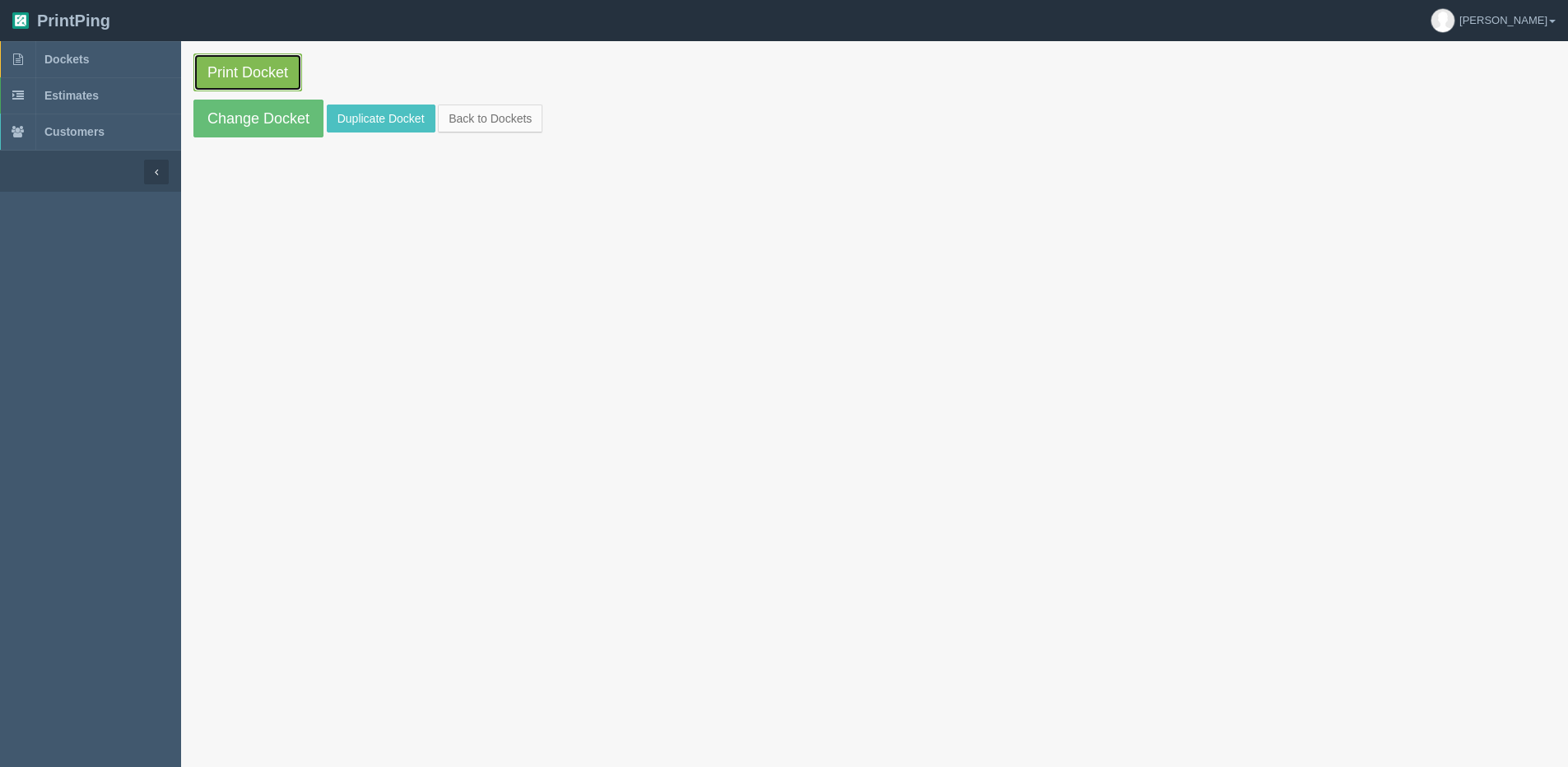
click at [250, 67] on link "Print Docket" at bounding box center [248, 72] width 108 height 38
drag, startPoint x: 501, startPoint y: 96, endPoint x: 502, endPoint y: 107, distance: 11.0
click at [501, 96] on section "Print Docket Change Docket Duplicate Docket Back to Dockets" at bounding box center [874, 96] width 1386 height 108
click at [502, 106] on link "Back to Dockets" at bounding box center [490, 118] width 104 height 28
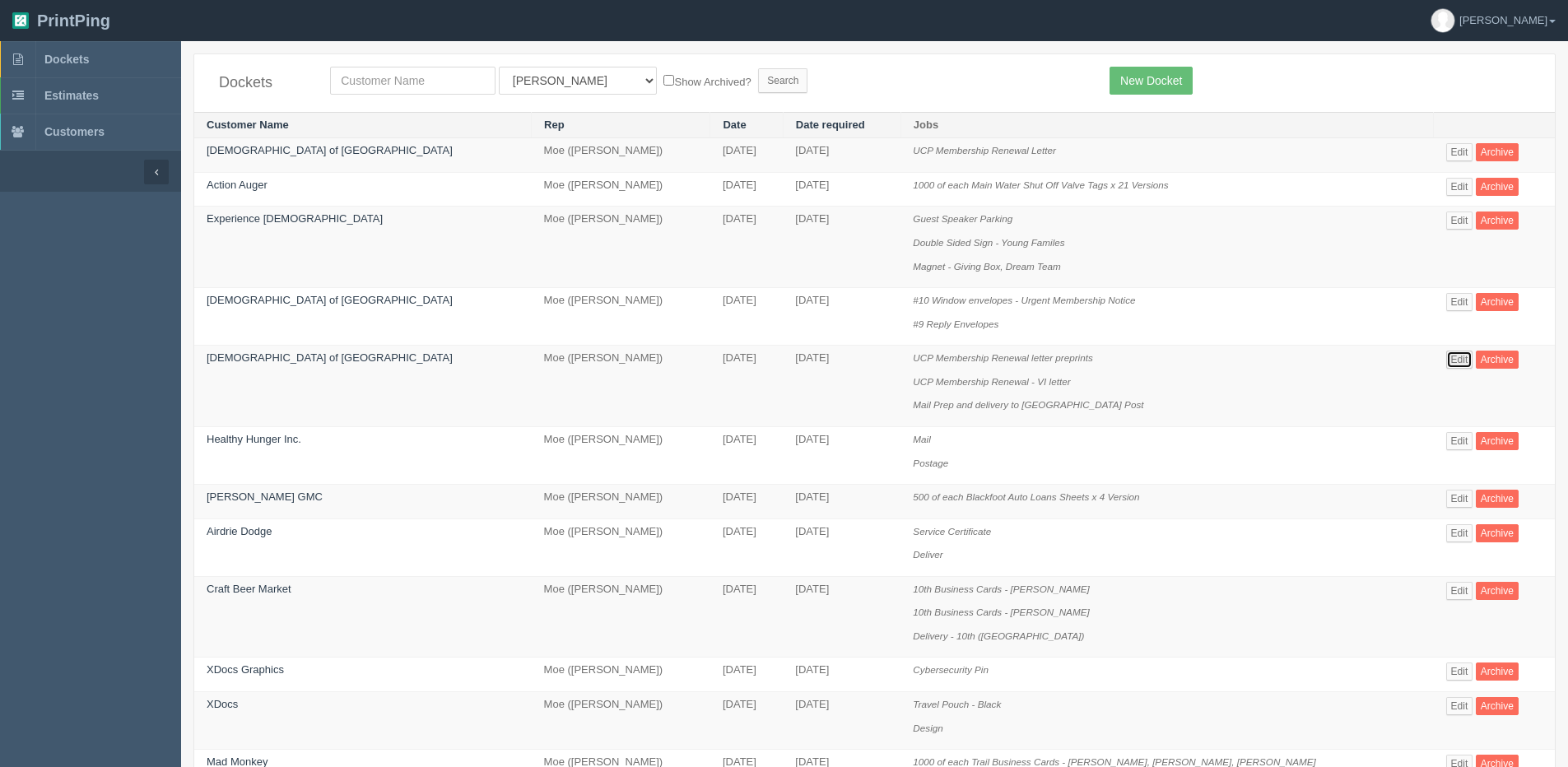
click at [1447, 363] on link "Edit" at bounding box center [1460, 359] width 28 height 18
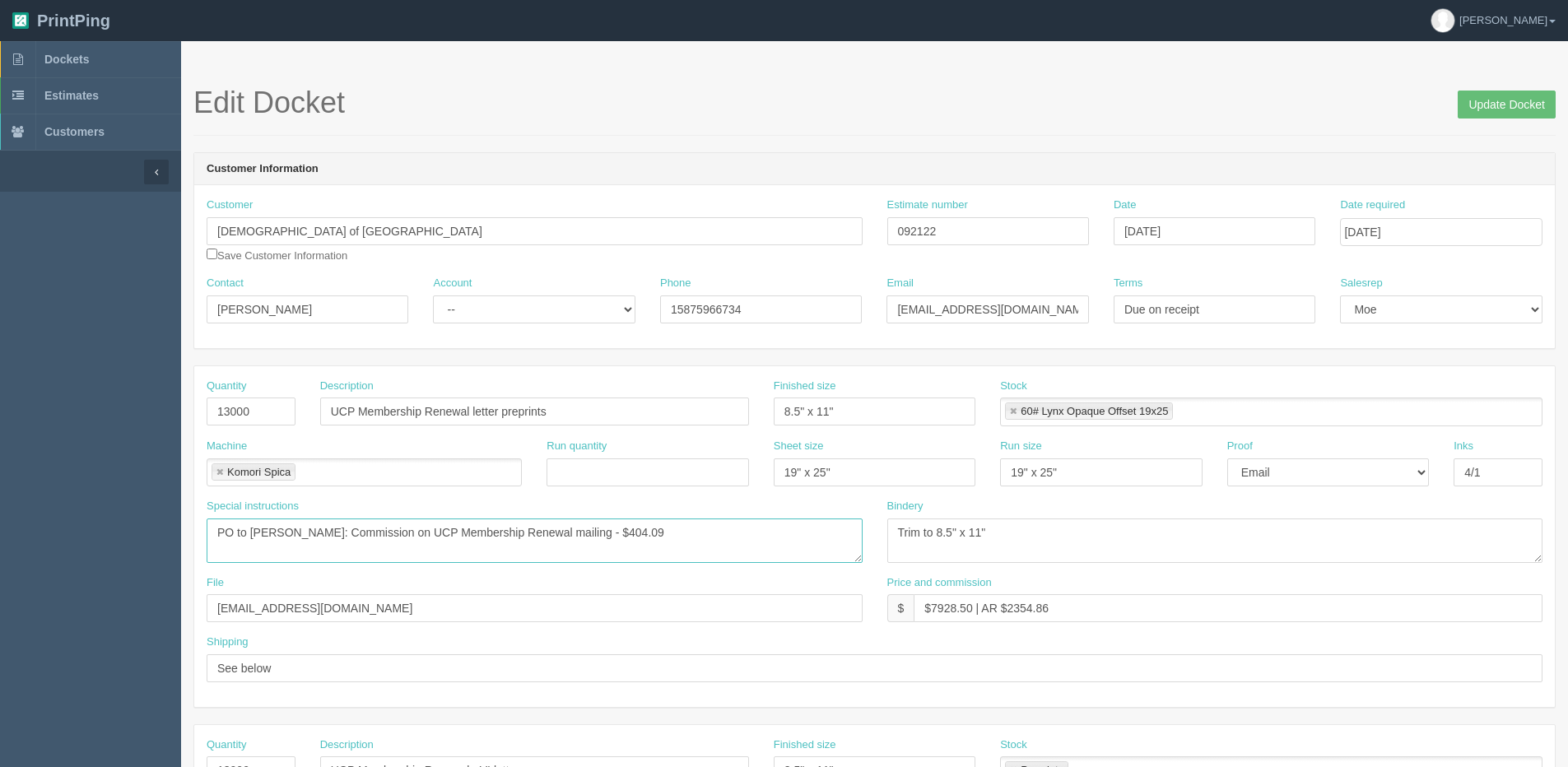
drag, startPoint x: 604, startPoint y: 537, endPoint x: 724, endPoint y: 514, distance: 122.2
click at [708, 516] on div "Special instructions PO to Robin Schorn: Commission on UCP Membership Renewal m…" at bounding box center [534, 530] width 656 height 65
drag, startPoint x: 608, startPoint y: 535, endPoint x: 752, endPoint y: 535, distance: 144.0
click at [727, 535] on textarea "PO to Robin Schorn: Commission on UCP Membership Renewal mailing - $404.09" at bounding box center [534, 541] width 656 height 45
type textarea "PO to Robin Schorn: Commission on UCP Membership Renewal mailing - $377.95"
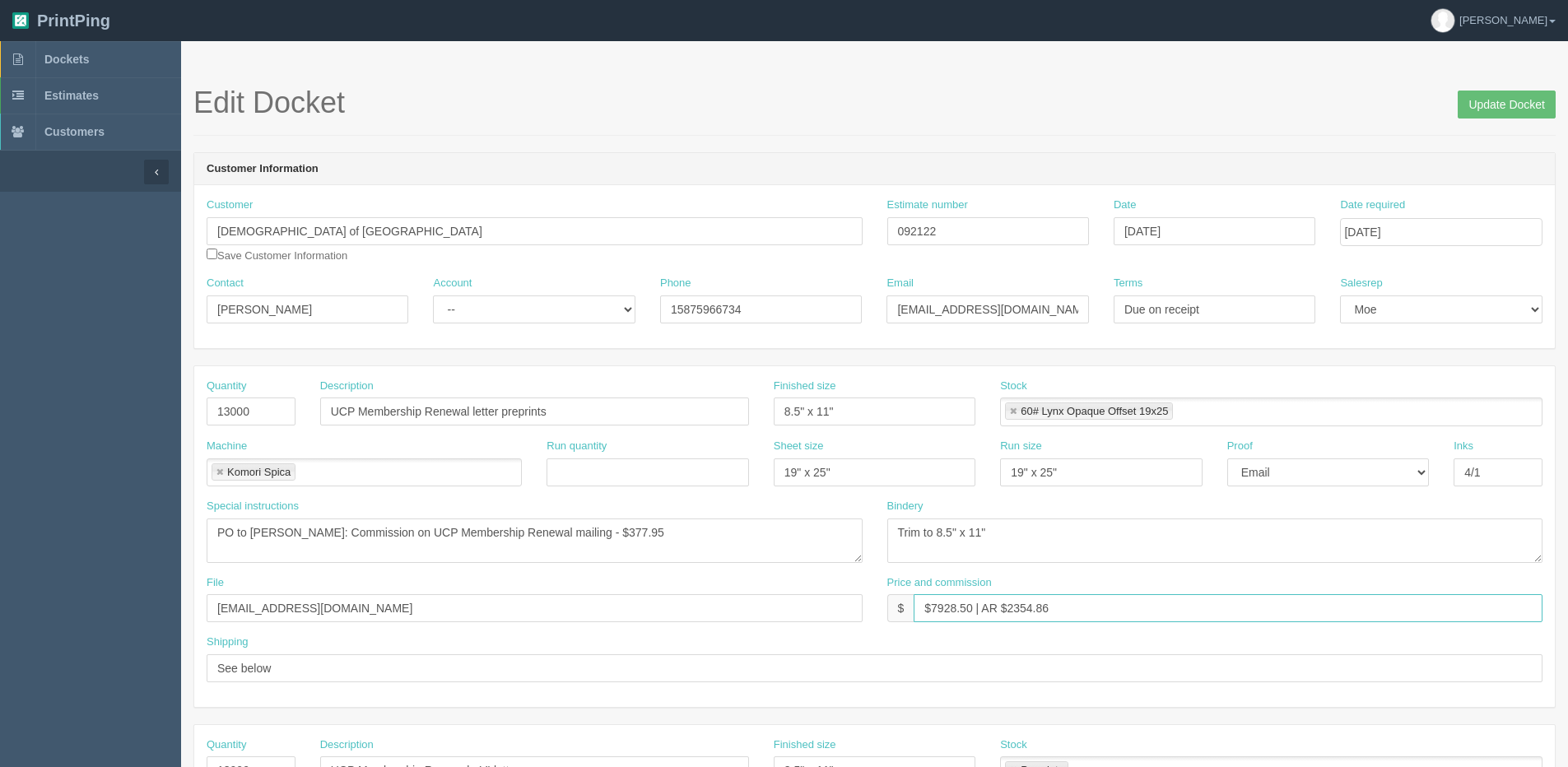
drag, startPoint x: 1009, startPoint y: 608, endPoint x: 1096, endPoint y: 588, distance: 89.3
click at [1065, 592] on div "Price and commission $ $7928.50 | AR $2354.86" at bounding box center [1215, 598] width 656 height 47
type input "$7928.50 | AR $1876.73"
click at [1493, 104] on input "Update Docket" at bounding box center [1506, 104] width 98 height 28
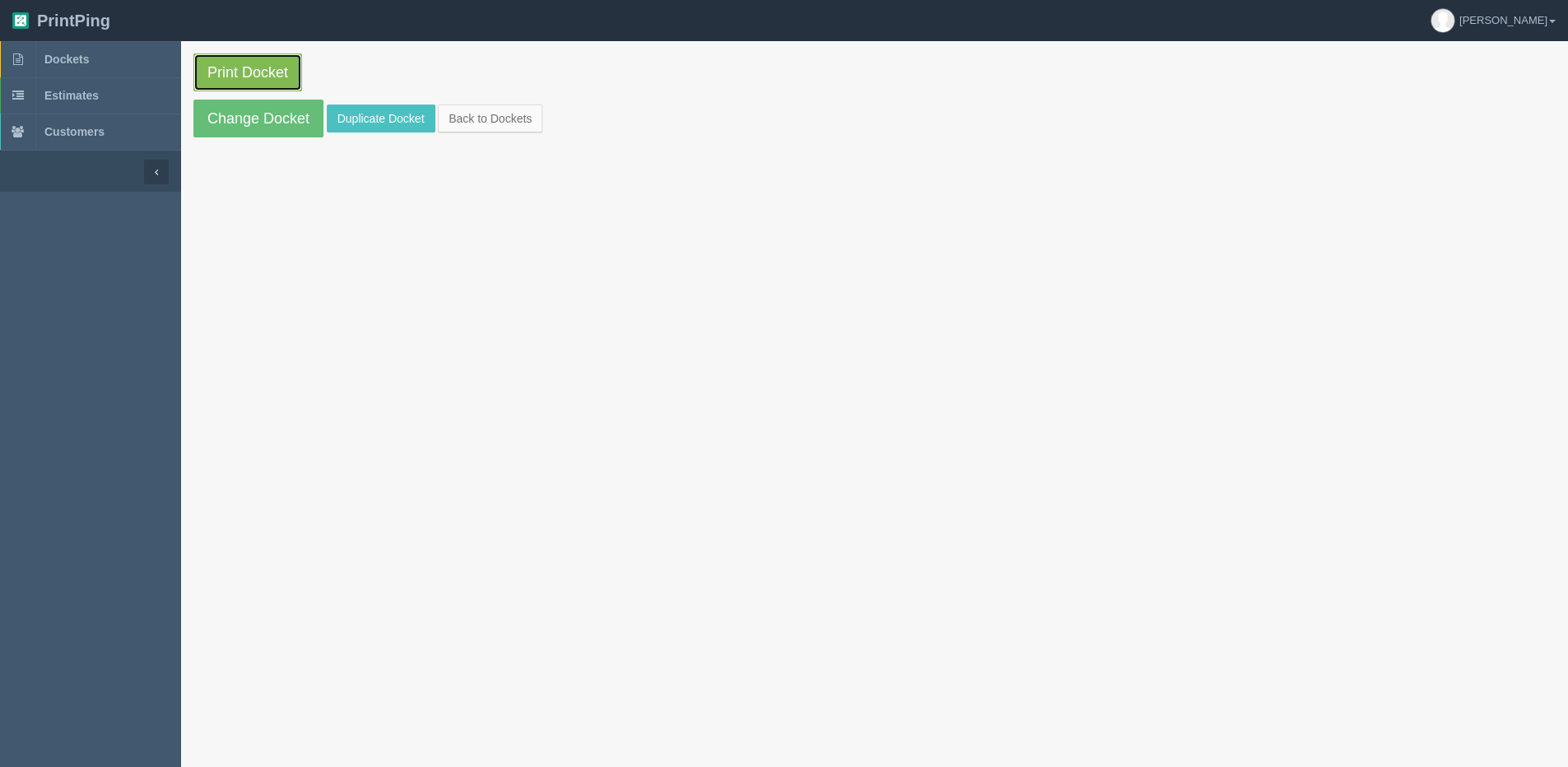
click at [246, 83] on link "Print Docket" at bounding box center [248, 72] width 108 height 38
click at [477, 123] on link "Back to Dockets" at bounding box center [490, 118] width 104 height 28
click at [488, 120] on link "Back to Dockets" at bounding box center [490, 118] width 104 height 28
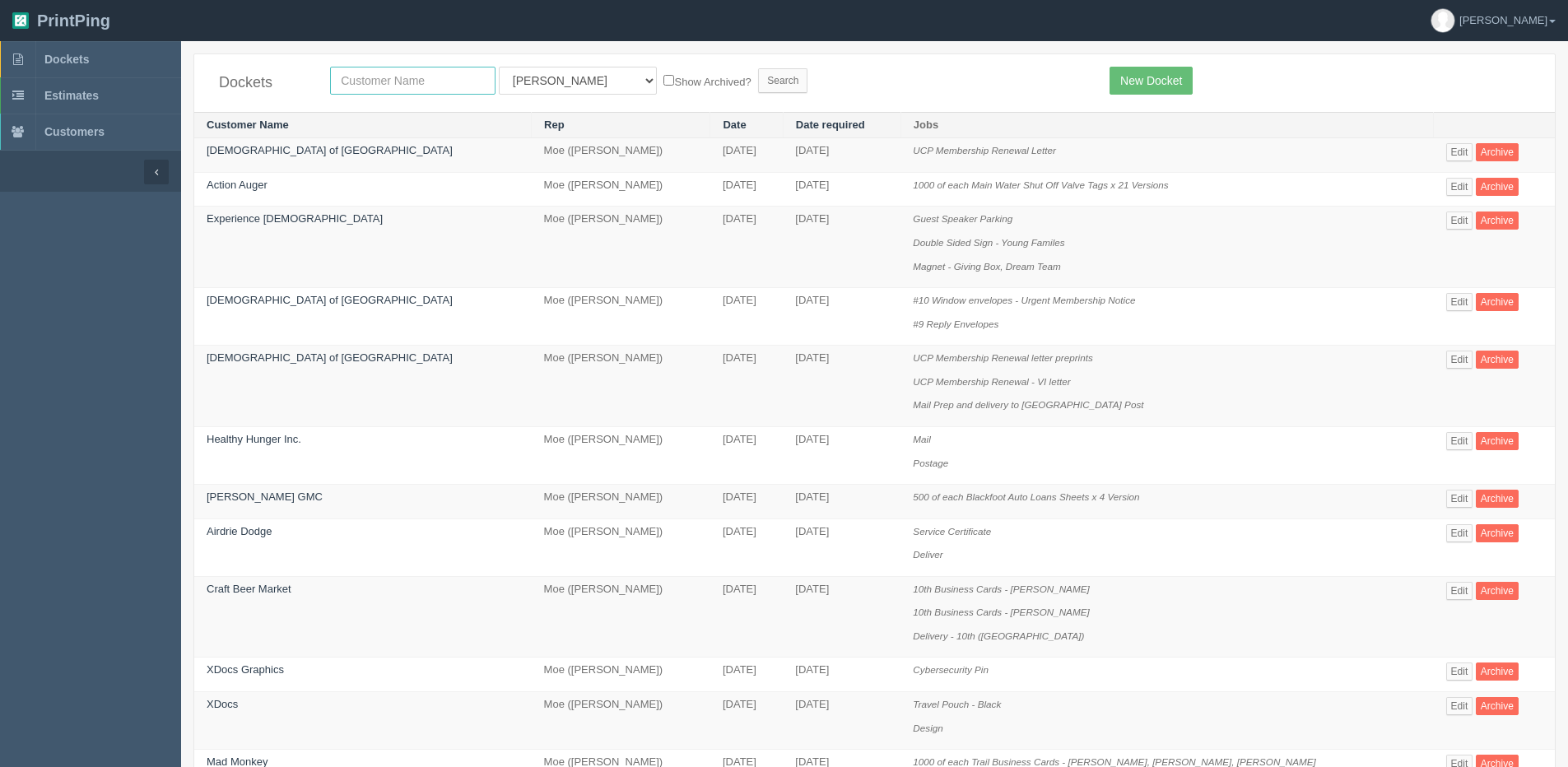
click at [432, 68] on input "text" at bounding box center [412, 80] width 165 height 28
type input "summit gm"
click at [758, 68] on input "Search" at bounding box center [782, 80] width 49 height 25
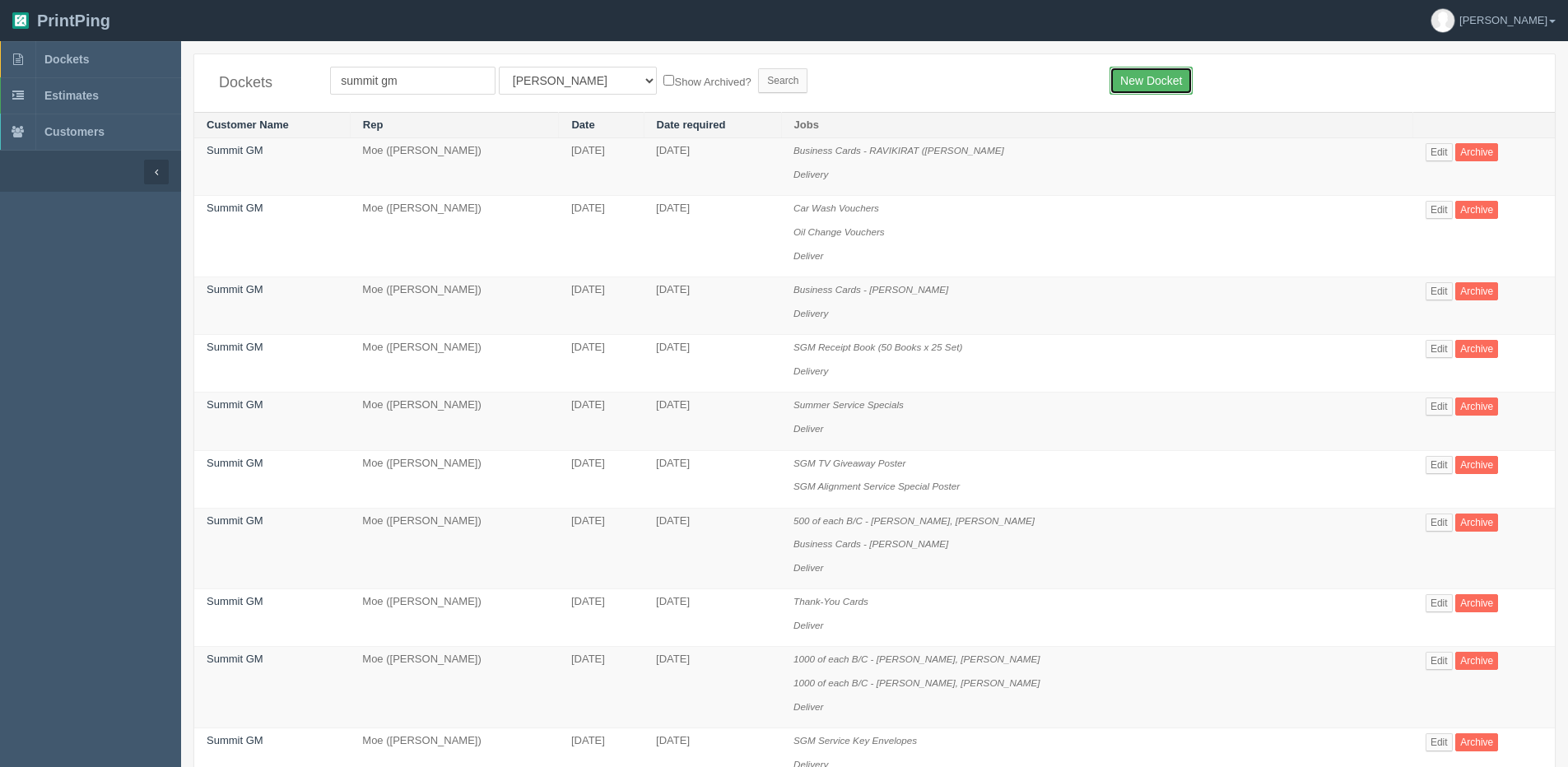
click at [1176, 89] on link "New Docket" at bounding box center [1151, 80] width 83 height 28
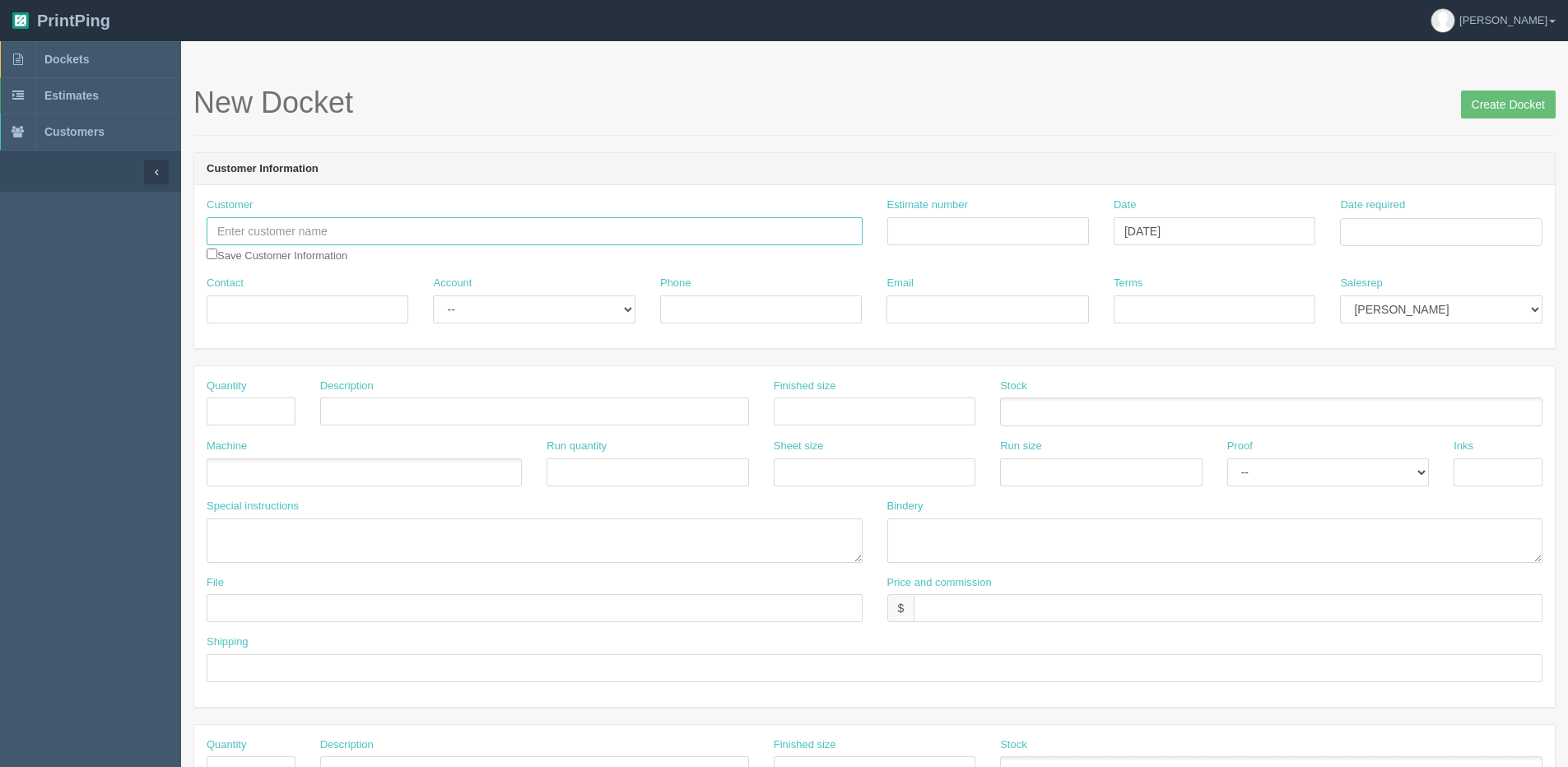
click at [340, 234] on input "text" at bounding box center [534, 231] width 656 height 28
click at [291, 281] on link "Summit GM" at bounding box center [272, 287] width 130 height 24
type input "Summit GM"
type input "Mike Baumann"
type input "15873903525"
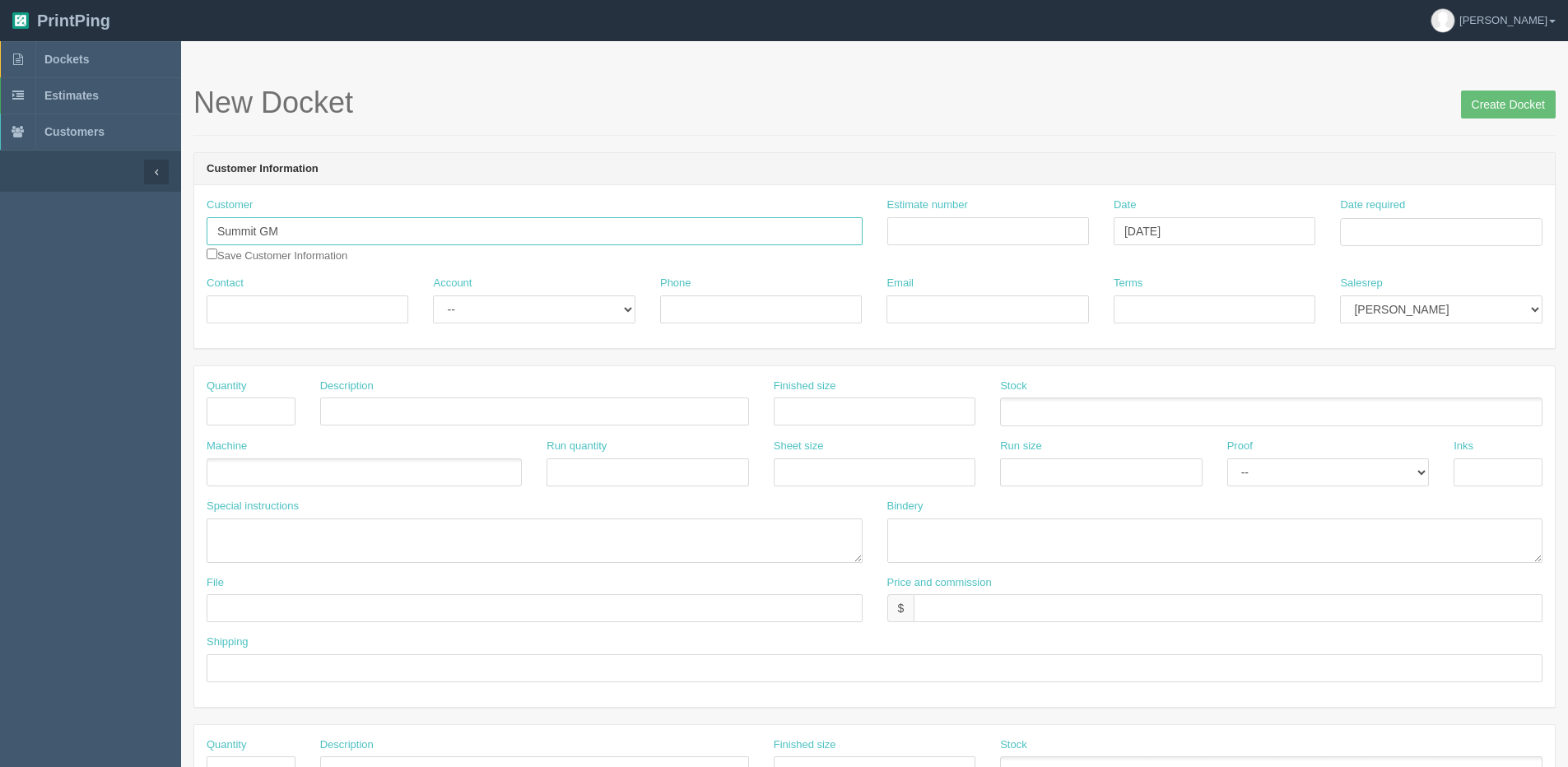
type input "[EMAIL_ADDRESS][DOMAIN_NAME]"
type input "Net 30"
drag, startPoint x: 508, startPoint y: 312, endPoint x: 508, endPoint y: 325, distance: 13.0
click at [509, 313] on select "-- Existing Client Allrush Client Rep Client" at bounding box center [534, 309] width 201 height 28
select select "Allrush Client"
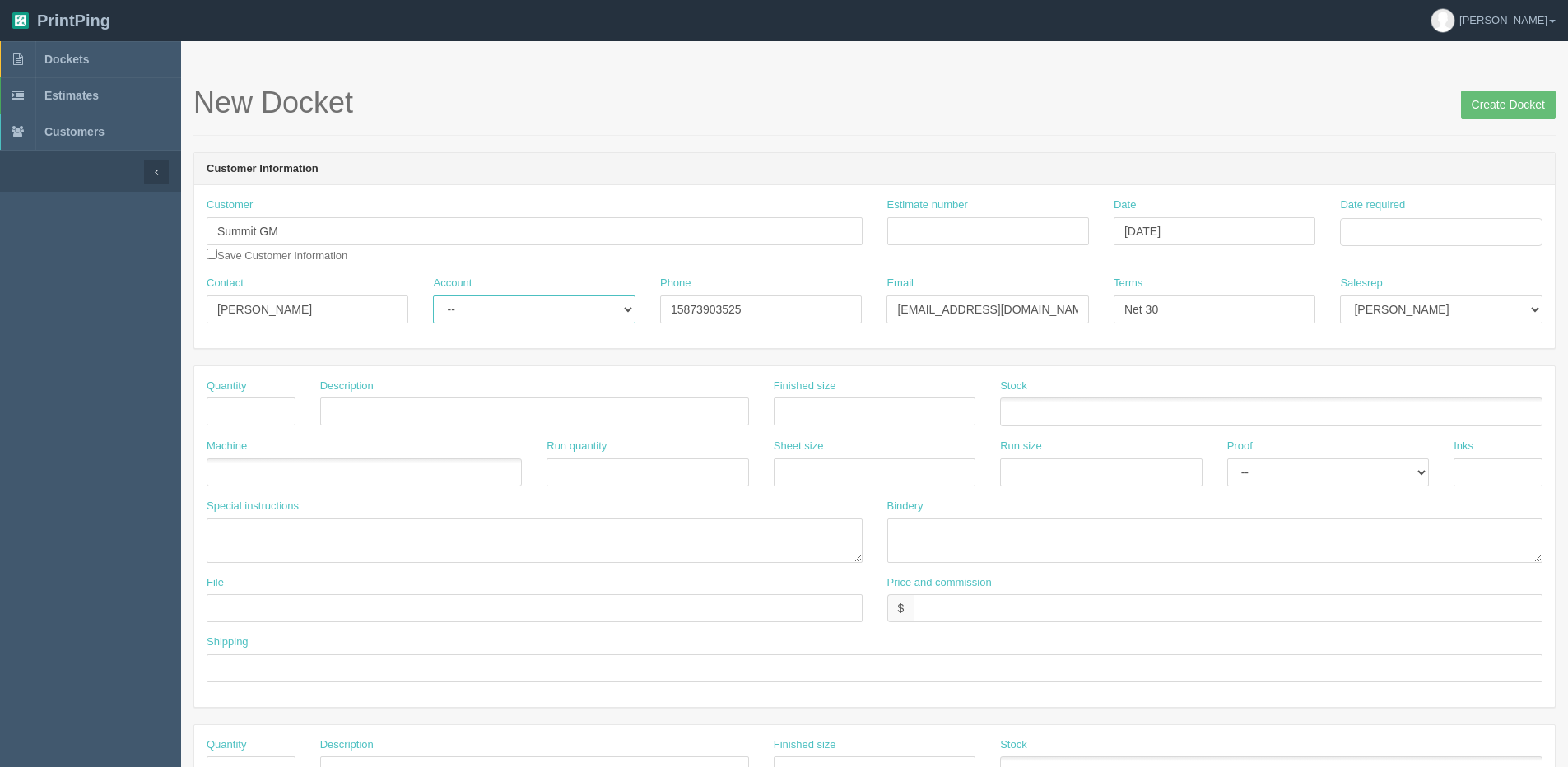
click at [433, 295] on select "-- Existing Client Allrush Client Rep Client" at bounding box center [534, 309] width 201 height 28
drag, startPoint x: 312, startPoint y: 310, endPoint x: -53, endPoint y: 310, distance: 365.0
click at [0, 310] on html "PrintPing [PERSON_NAME] Edit account ( [PERSON_NAME][EMAIL_ADDRESS][DOMAIN_NAME…" at bounding box center [784, 747] width 1568 height 1494
type input "Max"
click at [262, 414] on input "text" at bounding box center [250, 411] width 89 height 28
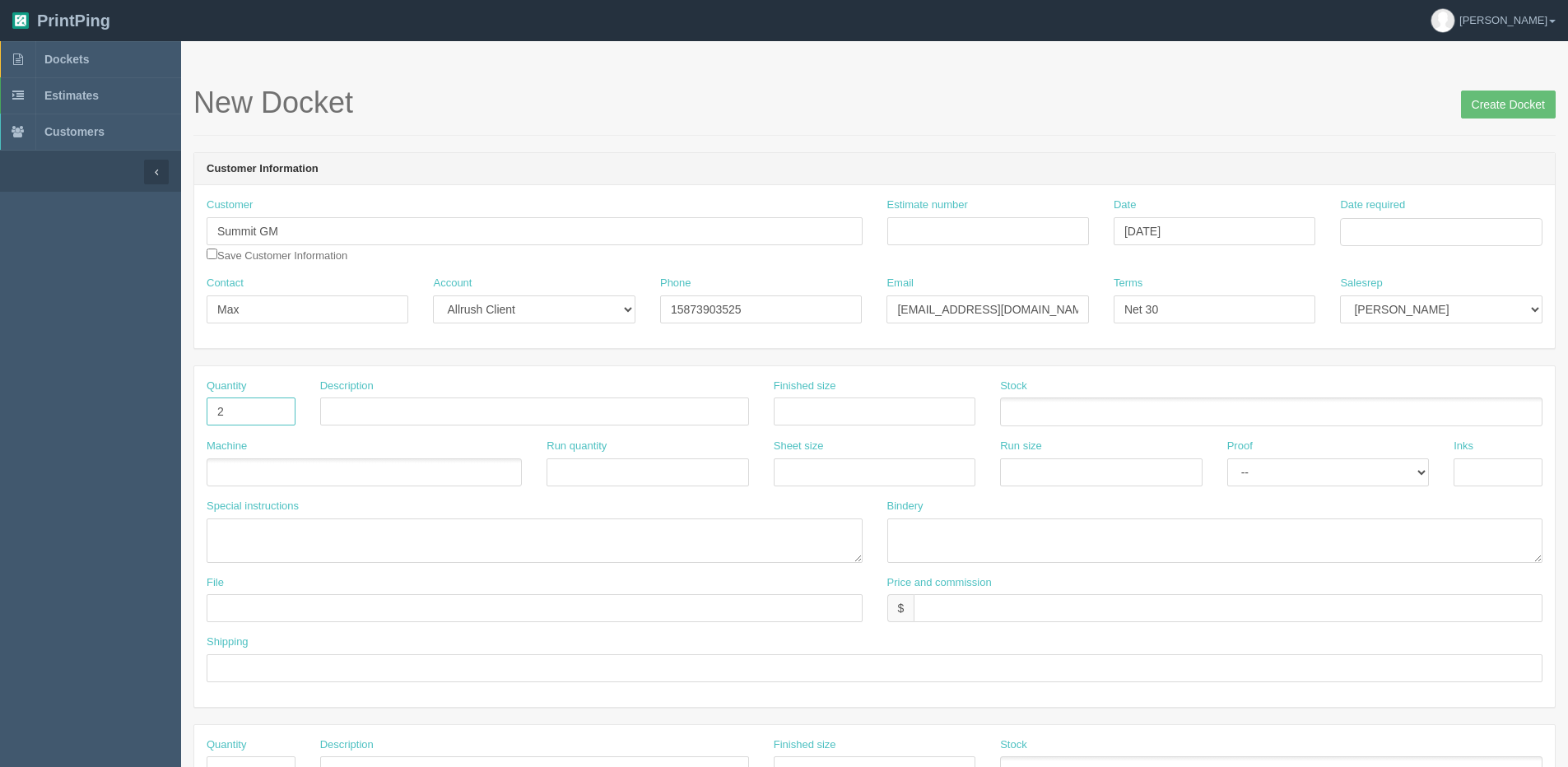
type input "2"
type input "Table Cover"
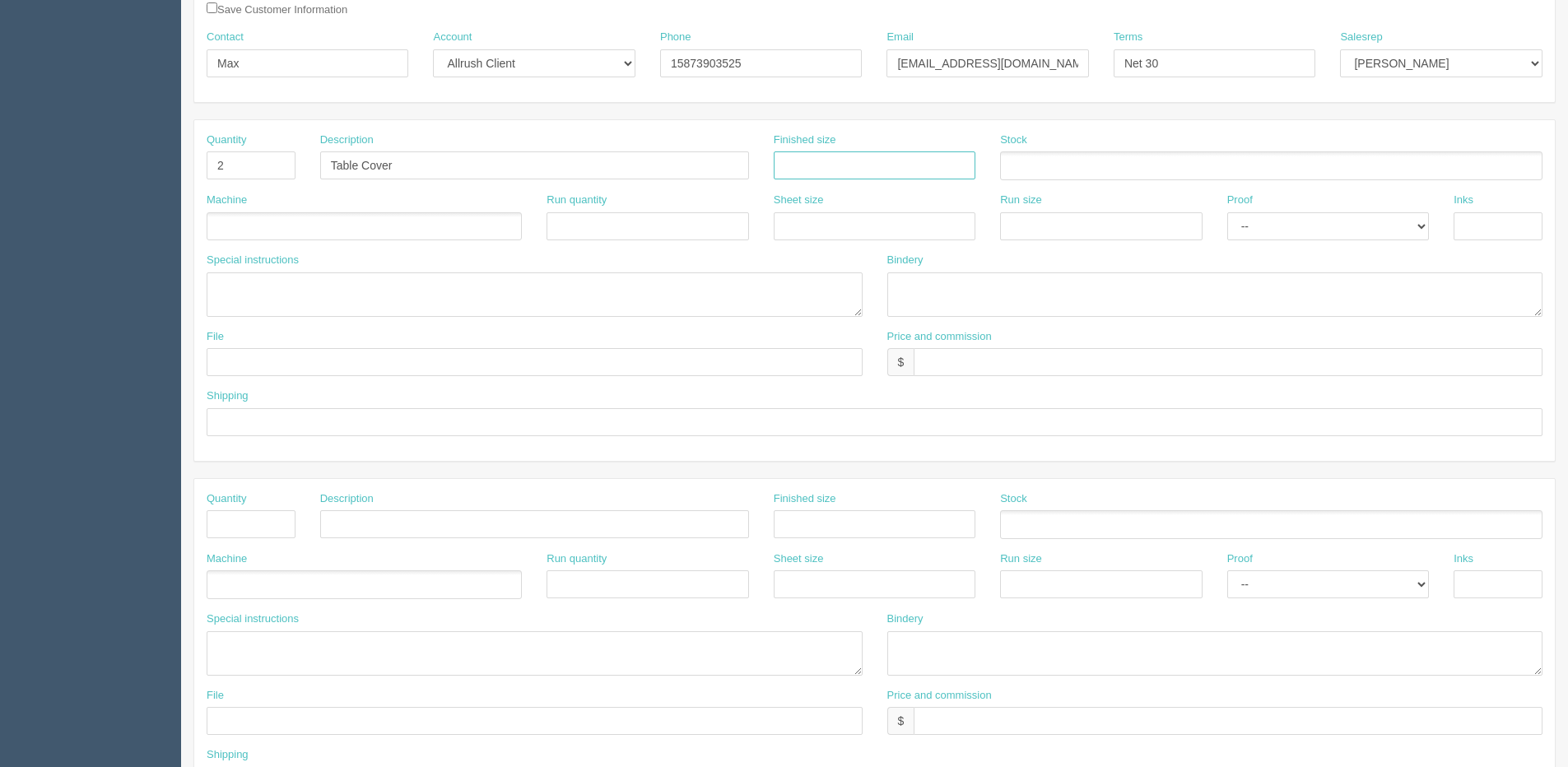
scroll to position [247, 0]
click at [266, 520] on input "text" at bounding box center [250, 523] width 89 height 28
type input "1"
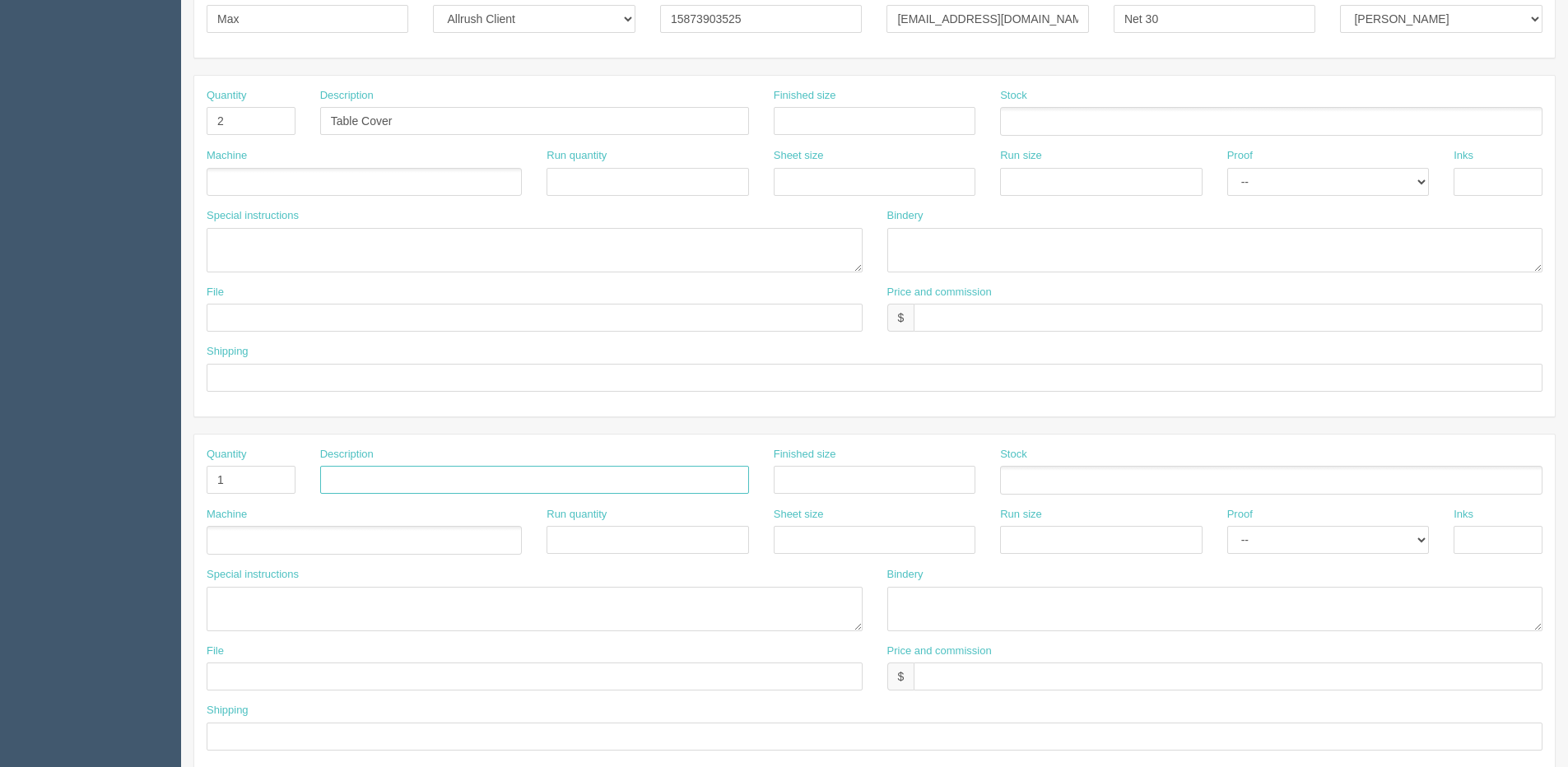
scroll to position [329, 0]
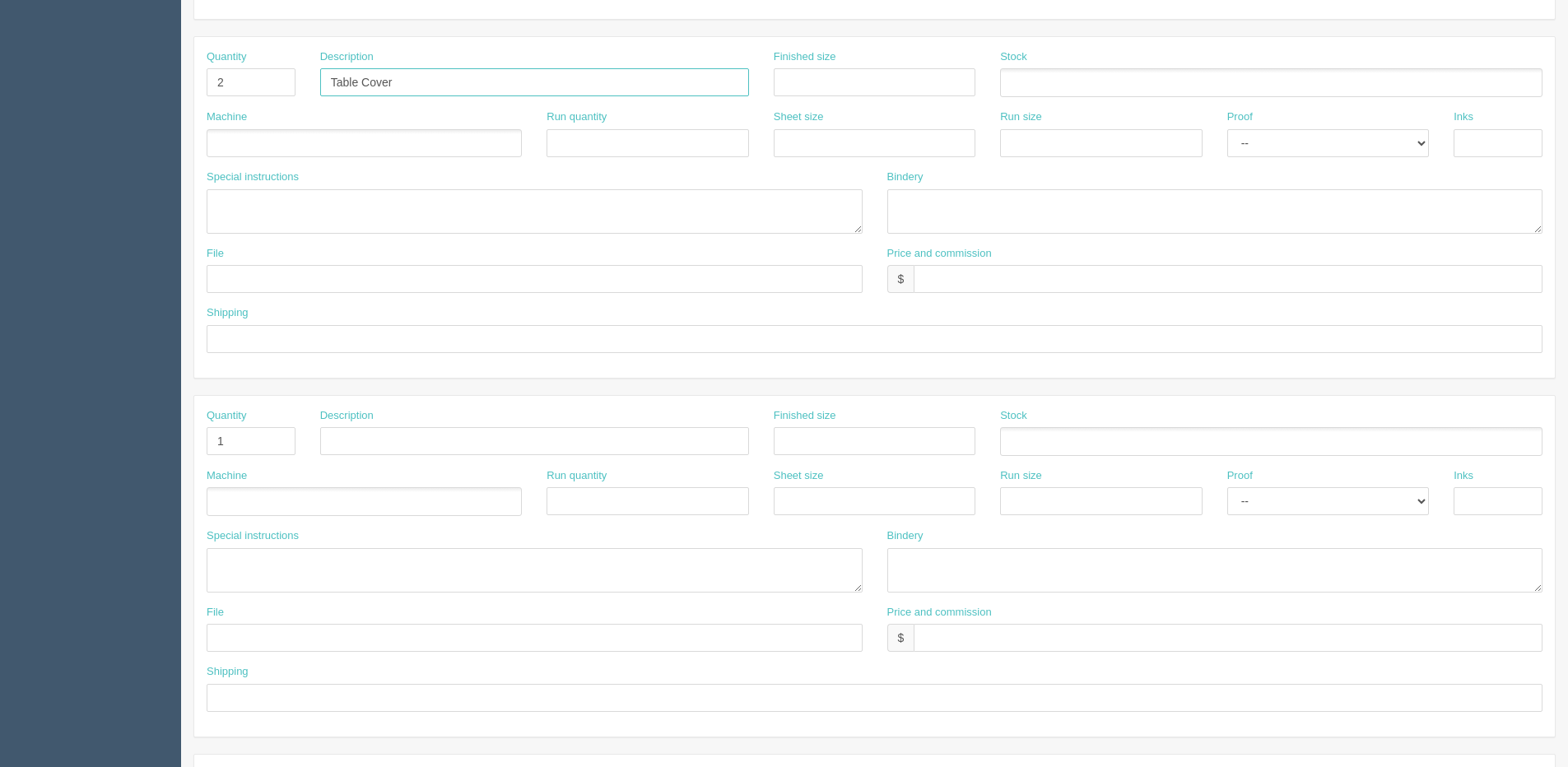
drag, startPoint x: 420, startPoint y: 79, endPoint x: 231, endPoint y: 96, distance: 189.8
click at [232, 96] on div "Quantity 2 Description Table Cover Finished size Stock" at bounding box center [874, 79] width 1361 height 60
paste input "6’ Fitted Tabe Throw"
type input "6’ Fitted Tabe Throw"
click at [398, 427] on input "text" at bounding box center [534, 441] width 429 height 28
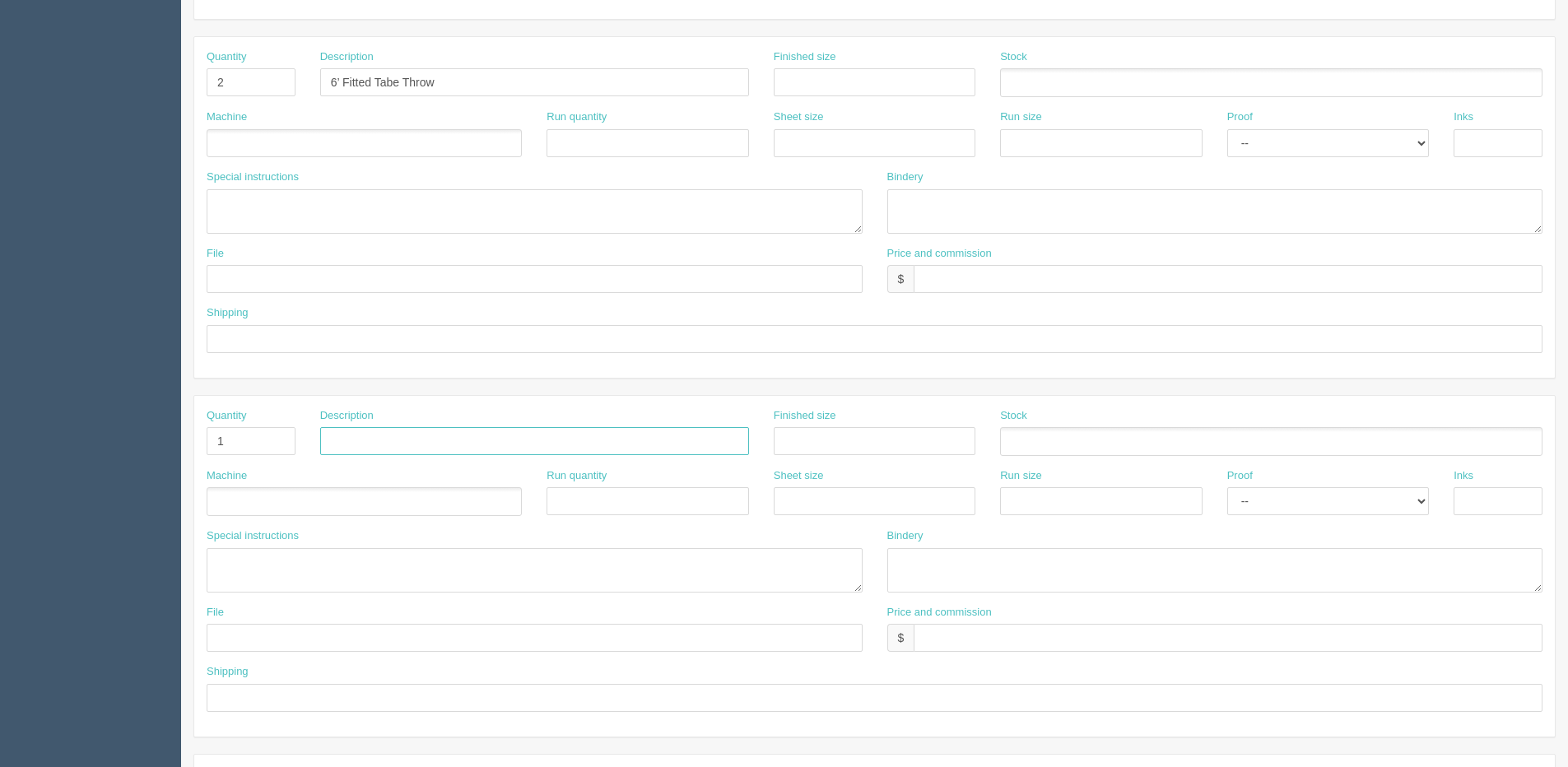
paste input "Eurofit Wall Display 10’ x 8’"
type input "Eurofit Wall Display 10’ x 8’"
click at [318, 504] on ul at bounding box center [364, 501] width 315 height 28
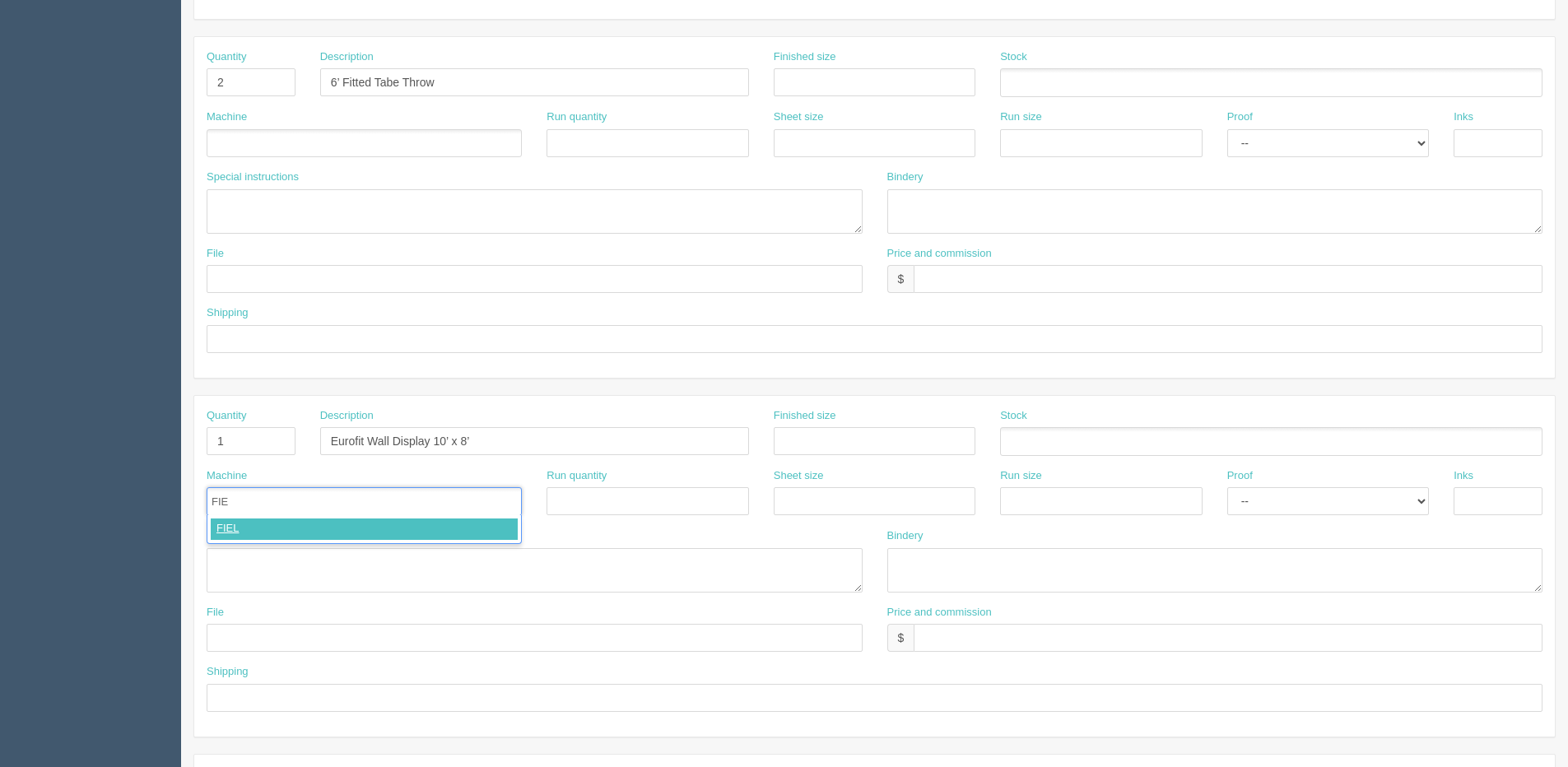
type input "FIEL"
click at [307, 141] on ul at bounding box center [364, 143] width 315 height 28
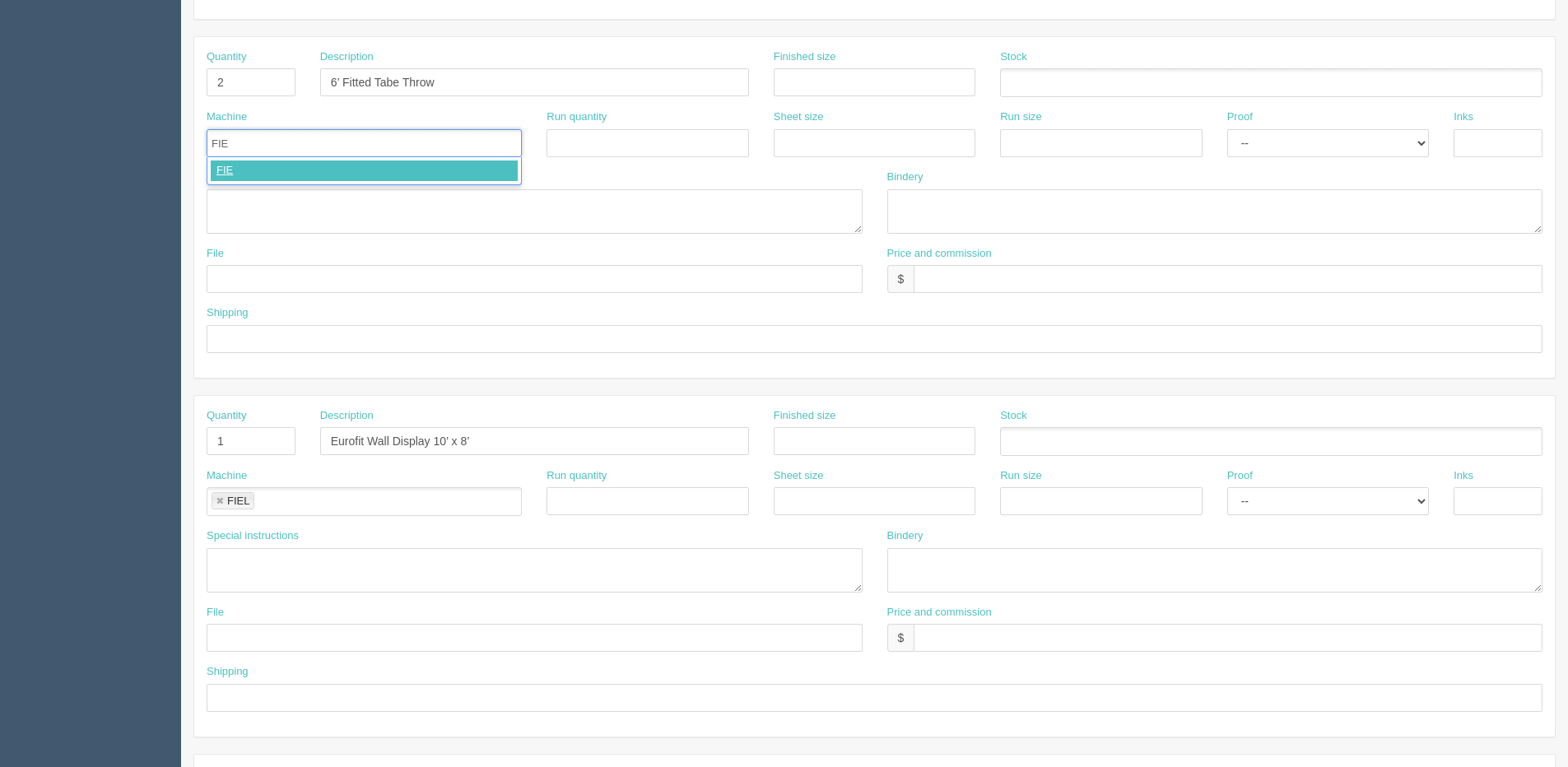
type input "FIEL"
click at [423, 220] on textarea at bounding box center [534, 212] width 656 height 45
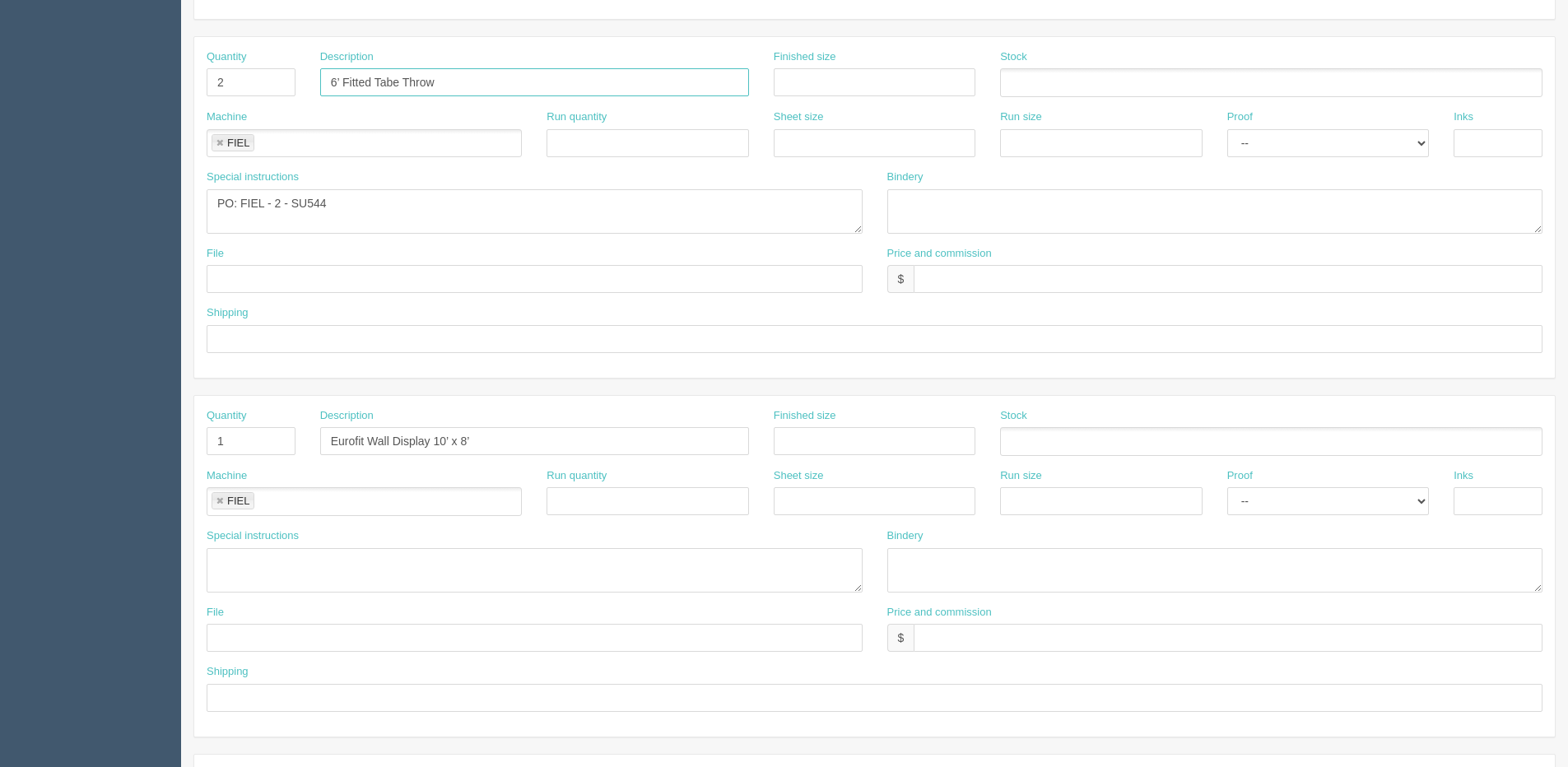
drag, startPoint x: 467, startPoint y: 80, endPoint x: 207, endPoint y: 112, distance: 262.0
click at [213, 112] on div "Quantity 2 Description 6’ Fitted Tabe Throw Finished size Stock Machine FIEL FI…" at bounding box center [874, 207] width 1361 height 341
click at [370, 205] on textarea "PO: FIEL - 2 - SU544" at bounding box center [534, 212] width 656 height 45
paste textarea "6’ Fitted Tabe Throw"
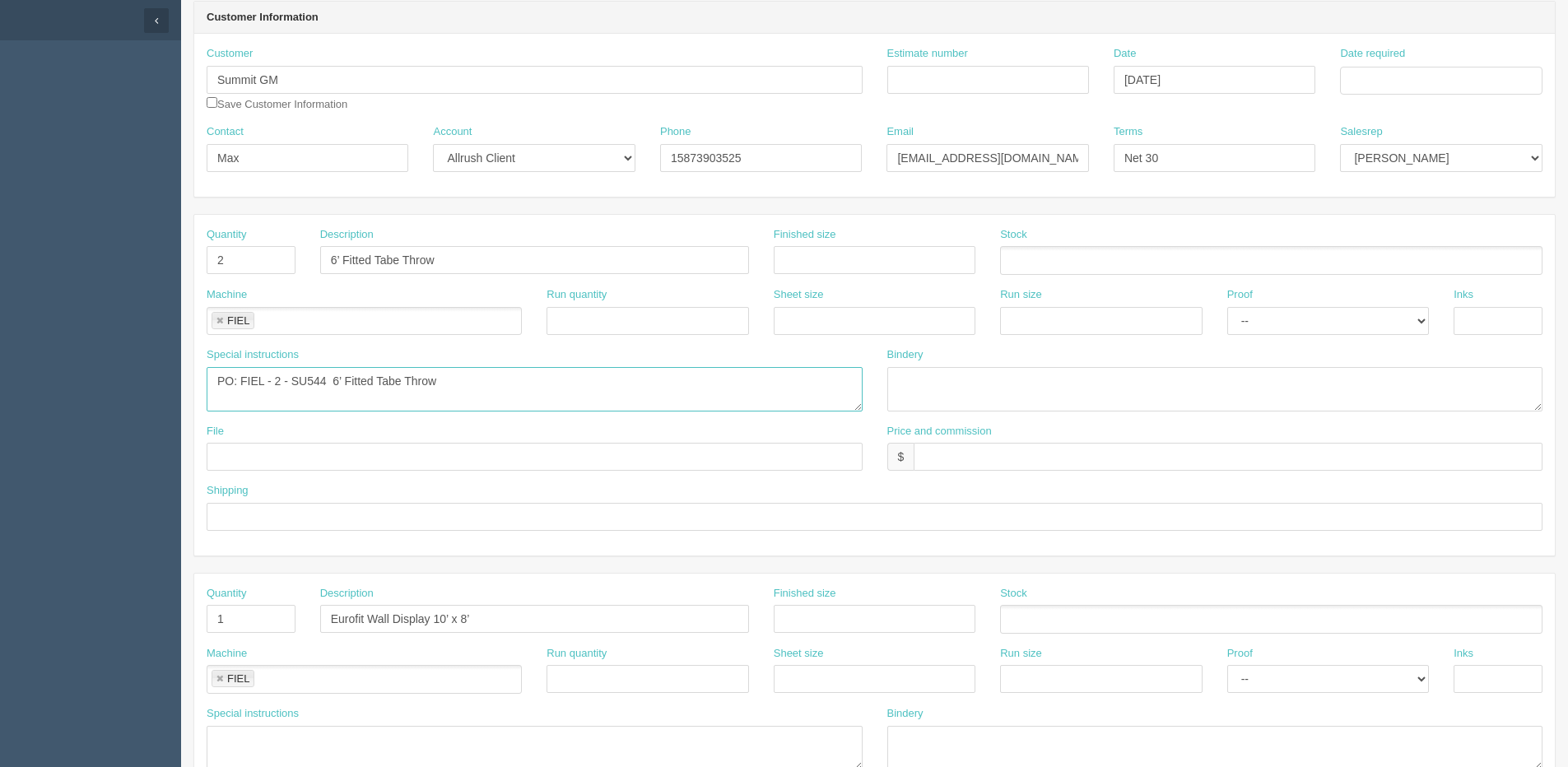
scroll to position [0, 0]
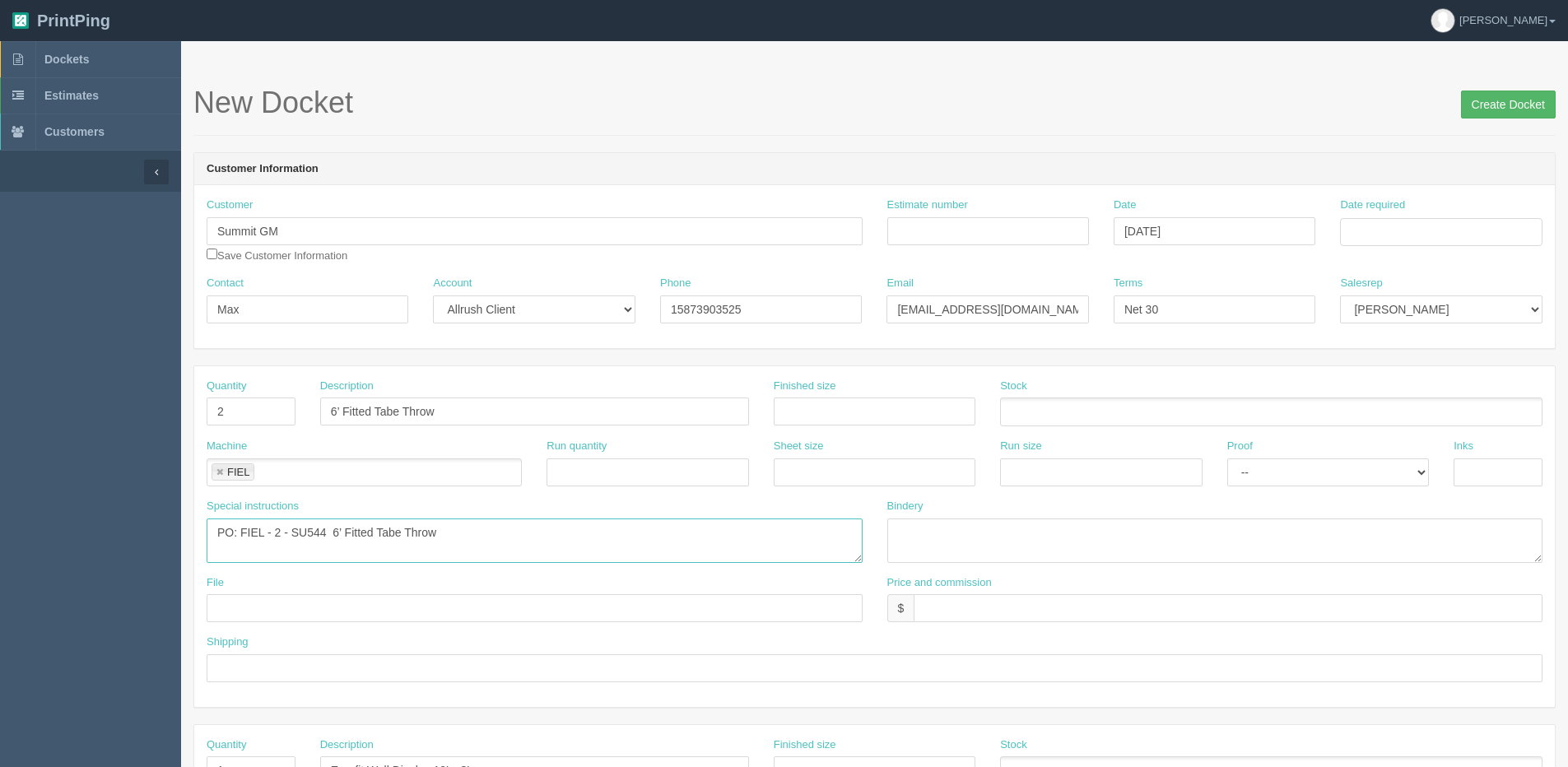
type textarea "PO: FIEL - 2 - SU544 6’ Fitted Tabe Throw"
click at [1505, 103] on input "Create Docket" at bounding box center [1508, 104] width 95 height 28
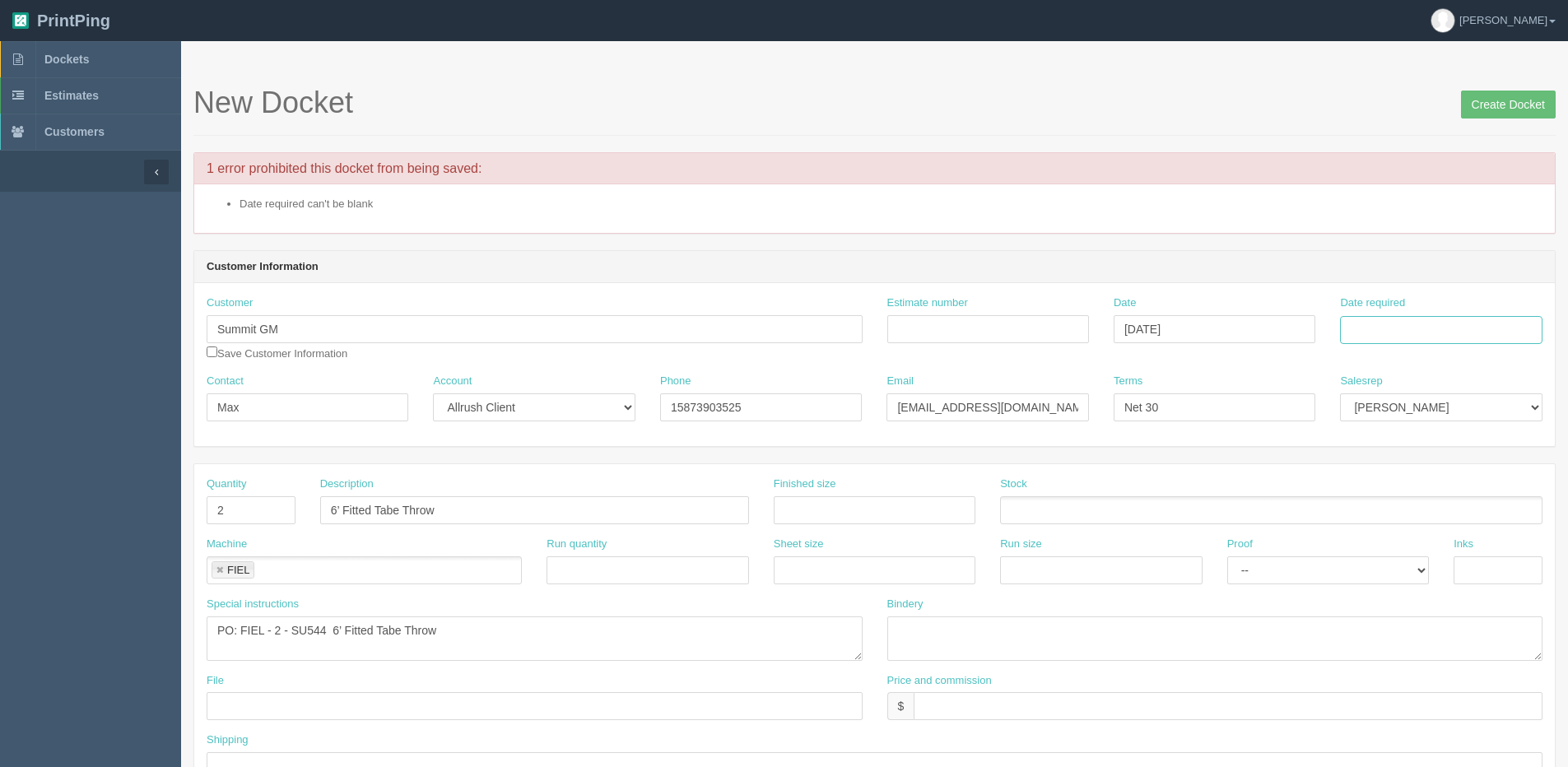
click at [1385, 325] on input "Date required" at bounding box center [1441, 330] width 201 height 28
click at [1458, 252] on td "29" at bounding box center [1465, 251] width 20 height 24
type input "[DATE]"
click at [1531, 111] on input "Create Docket" at bounding box center [1508, 104] width 95 height 28
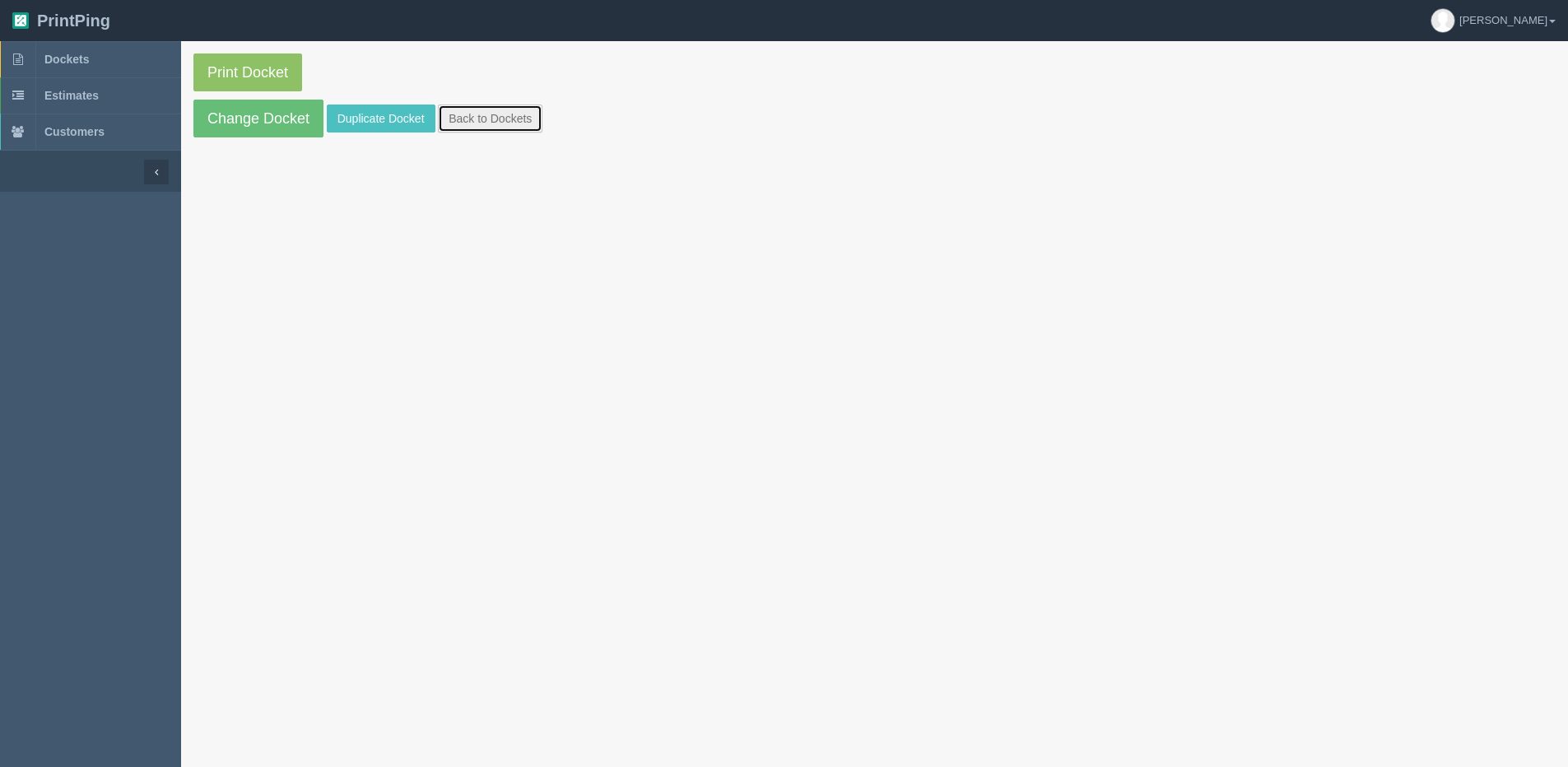
click at [514, 125] on link "Back to Dockets" at bounding box center [490, 118] width 104 height 28
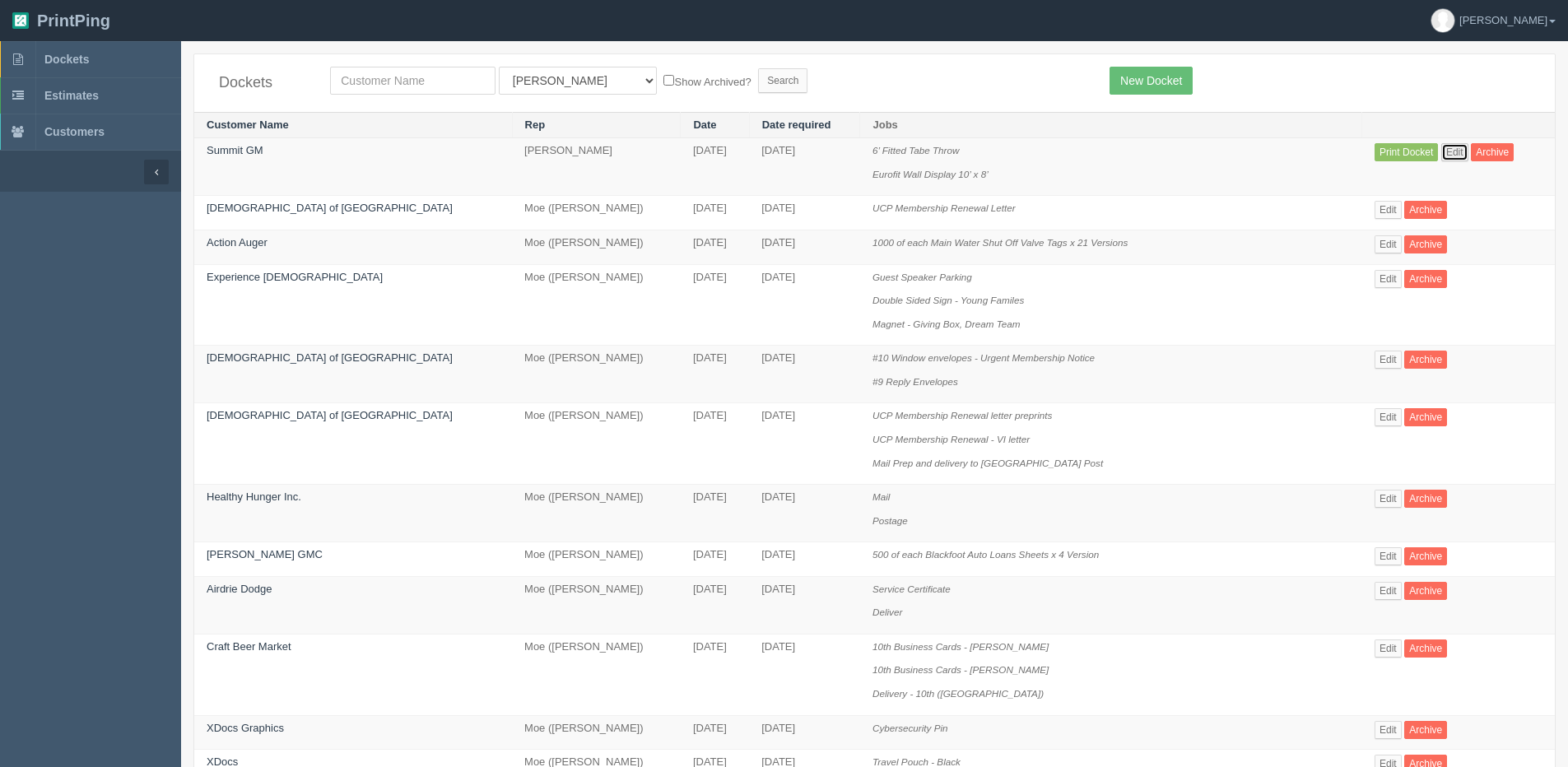
click at [1441, 147] on link "Edit" at bounding box center [1454, 152] width 28 height 18
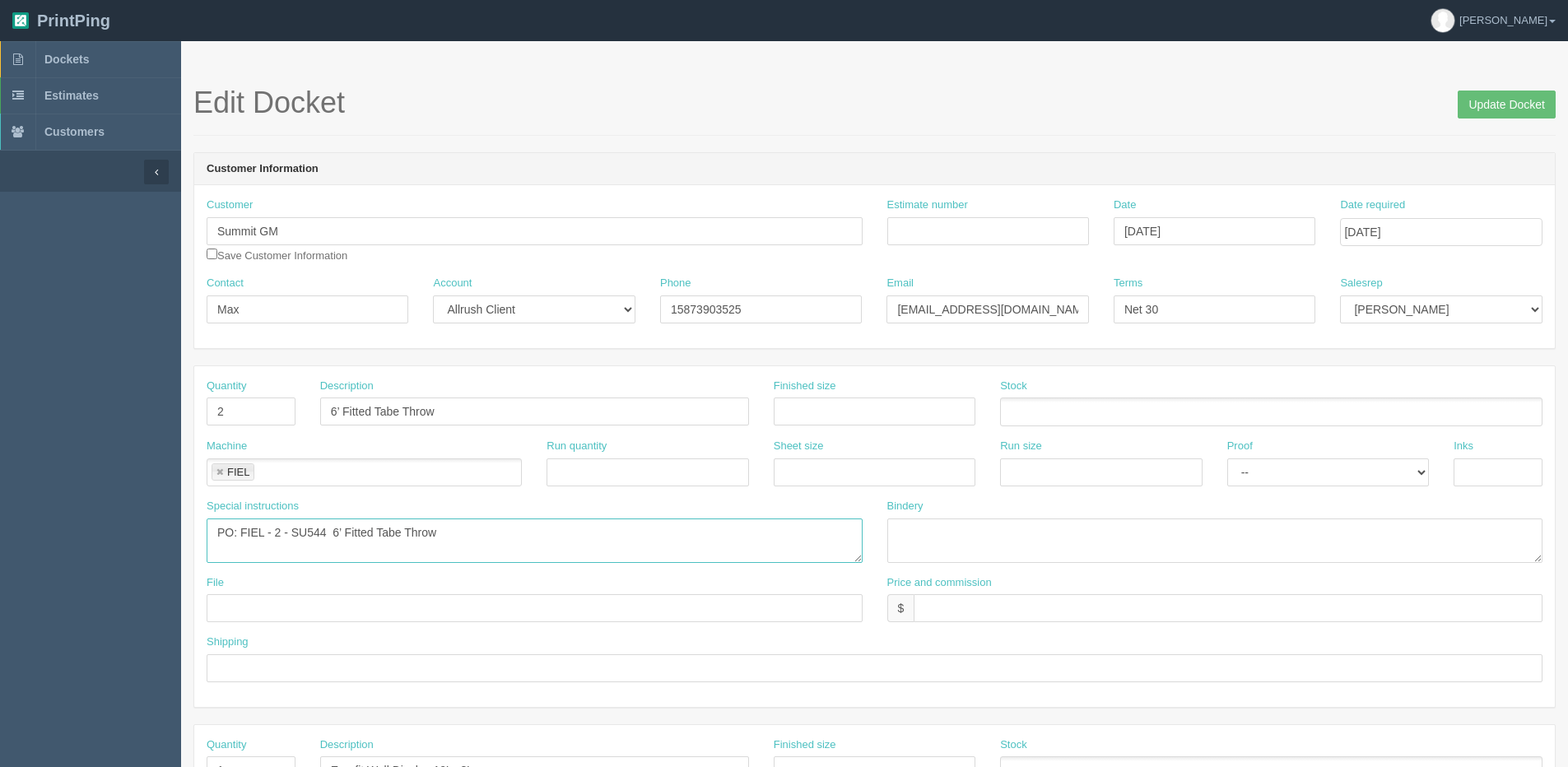
drag, startPoint x: 333, startPoint y: 530, endPoint x: 448, endPoint y: 532, distance: 115.0
click at [448, 532] on textarea "PO: FIEL - 2 - SU544 6’ Fitted Tabe Throw" at bounding box center [534, 541] width 656 height 45
paste textarea "Sublimated Stretch Curved Fit Table Throw for 6ft table, 4 sided, Closed Back"
drag, startPoint x: 742, startPoint y: 545, endPoint x: 746, endPoint y: 535, distance: 10.8
click at [742, 544] on textarea "PO: FIEL - 2 - SU544 6’ Fitted Tabe Throw" at bounding box center [534, 541] width 656 height 45
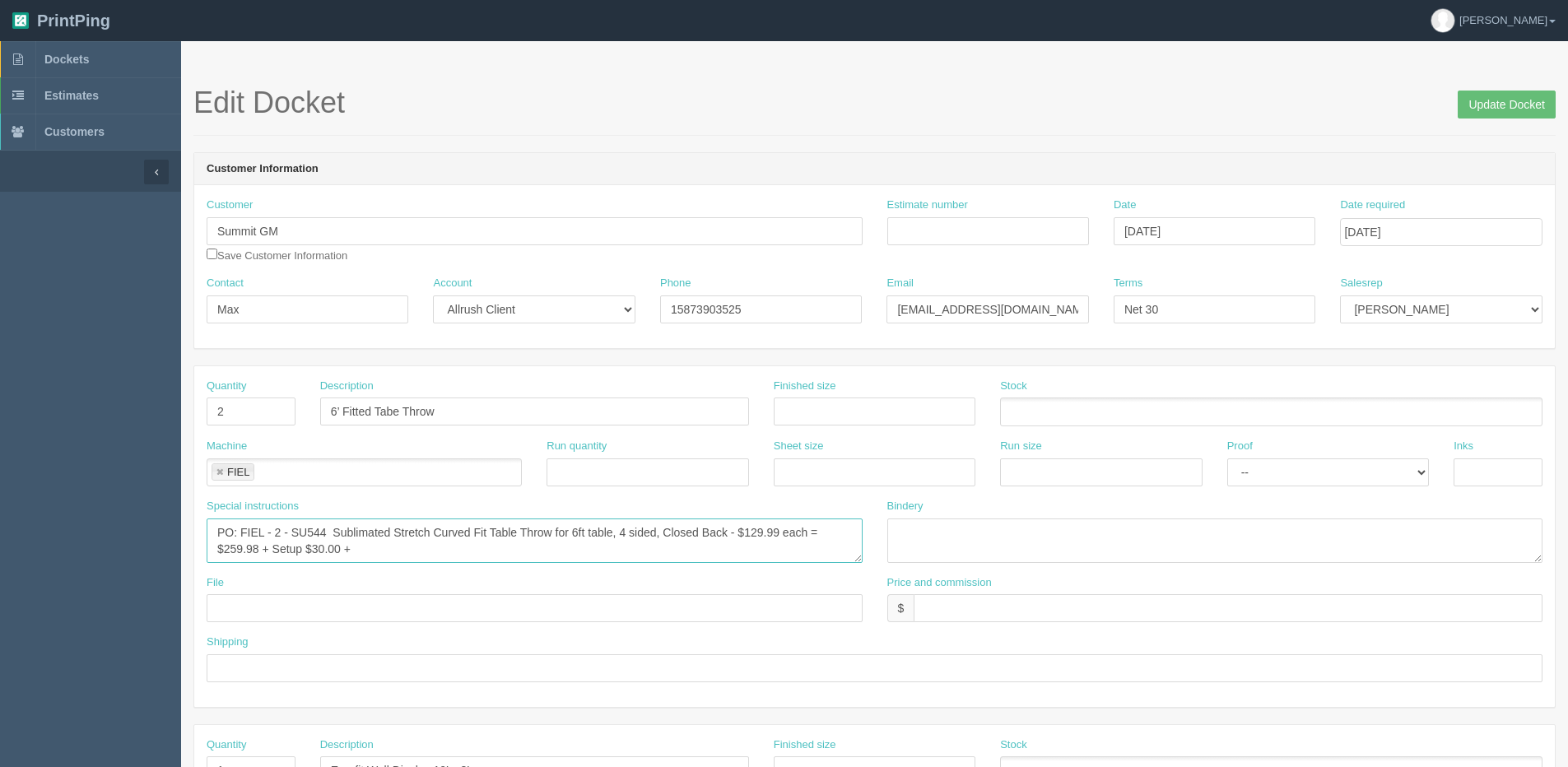
click at [378, 554] on textarea "PO: FIEL - 2 - SU544 6’ Fitted Tabe Throw" at bounding box center [534, 541] width 656 height 45
type textarea "PO: FIEL - 2 - SU544 Sublimated Stretch Curved Fit Table Throw for 6ft table, 4…"
click at [306, 619] on input "text" at bounding box center [534, 608] width 656 height 28
drag, startPoint x: 306, startPoint y: 619, endPoint x: 201, endPoint y: 617, distance: 105.0
click at [201, 617] on div "File emailed to FIEL" at bounding box center [534, 605] width 681 height 60
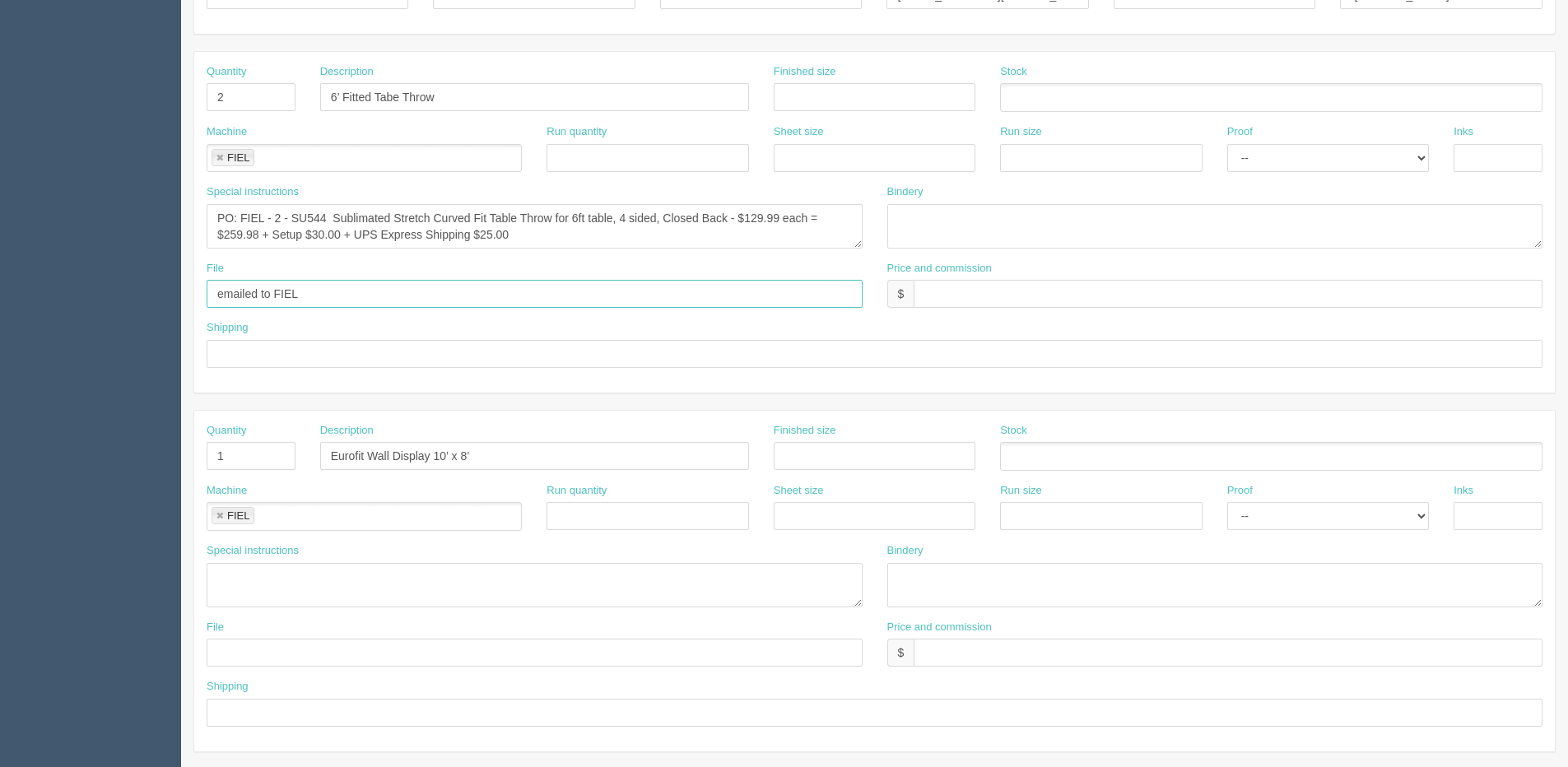
scroll to position [329, 0]
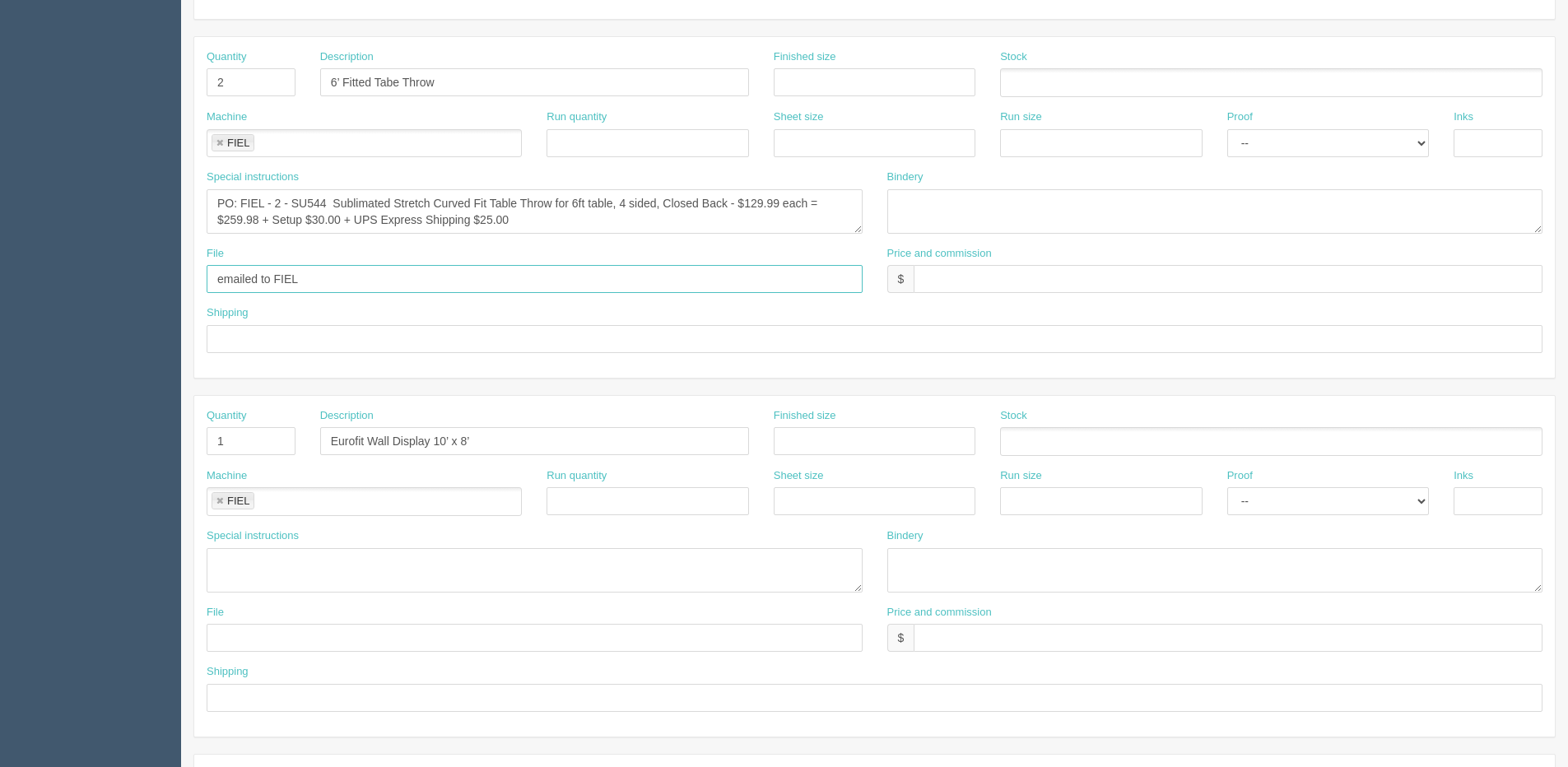
type input "emailed to FIEL"
click at [367, 634] on input "text" at bounding box center [534, 638] width 656 height 28
paste input "emailed to FIEL"
type input "emailed to FIEL"
drag, startPoint x: 215, startPoint y: 201, endPoint x: 688, endPoint y: 260, distance: 476.7
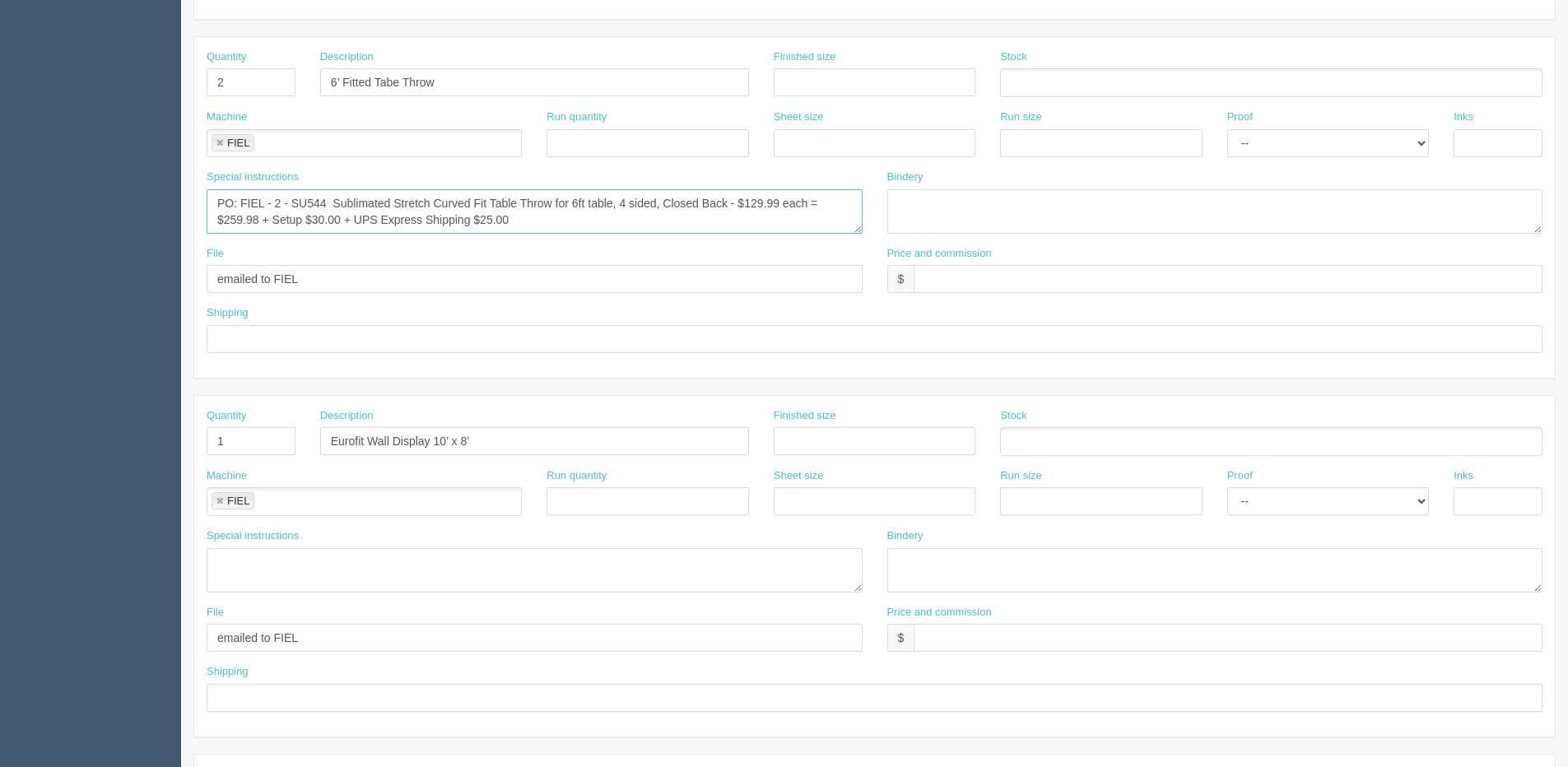
click at [688, 260] on div "Quantity 2 Description 6’ Fitted Tabe Throw Finished size Stock Machine FIEL FI…" at bounding box center [874, 207] width 1361 height 341
click at [286, 547] on div "Special instructions" at bounding box center [534, 560] width 656 height 65
click at [275, 554] on textarea at bounding box center [534, 571] width 656 height 45
drag, startPoint x: 213, startPoint y: 203, endPoint x: 610, endPoint y: 257, distance: 400.7
click at [609, 257] on div "Quantity 2 Description 6’ Fitted Tabe Throw Finished size Stock Machine FIEL FI…" at bounding box center [874, 207] width 1361 height 341
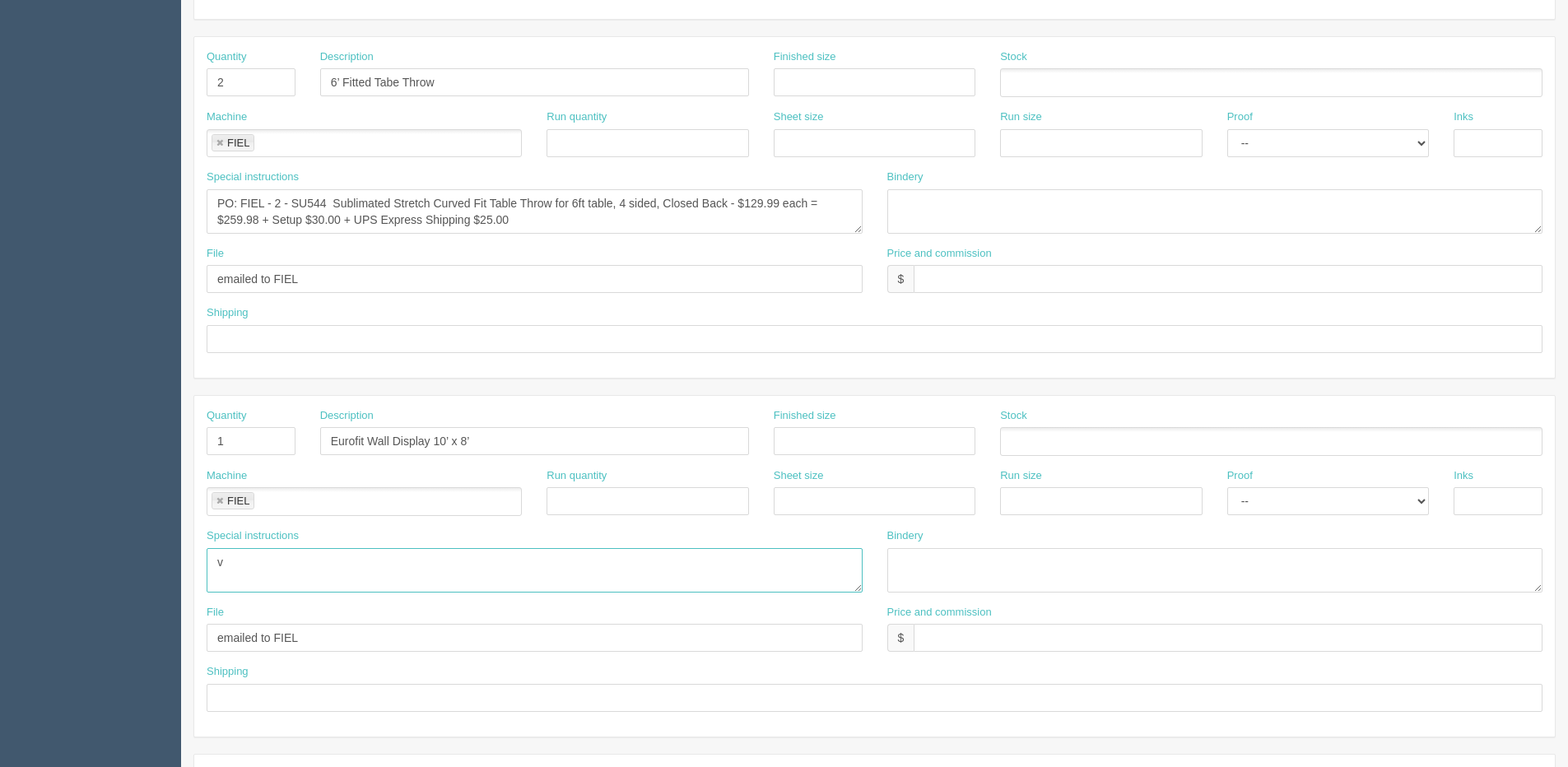
drag, startPoint x: 244, startPoint y: 558, endPoint x: 209, endPoint y: 561, distance: 35.1
click at [211, 561] on textarea "v" at bounding box center [534, 571] width 656 height 45
paste textarea "PO: FIEL - 2 - SU544 Sublimated Stretch Curved Fit Table Throw for 6ft table, 4…"
click at [275, 560] on textarea "PO: FIEL - 2 - SU544 Sublimated Stretch Curved Fit Table Throw for 6ft table, 4…" at bounding box center [534, 571] width 656 height 45
drag, startPoint x: 338, startPoint y: 561, endPoint x: 733, endPoint y: 561, distance: 395.0
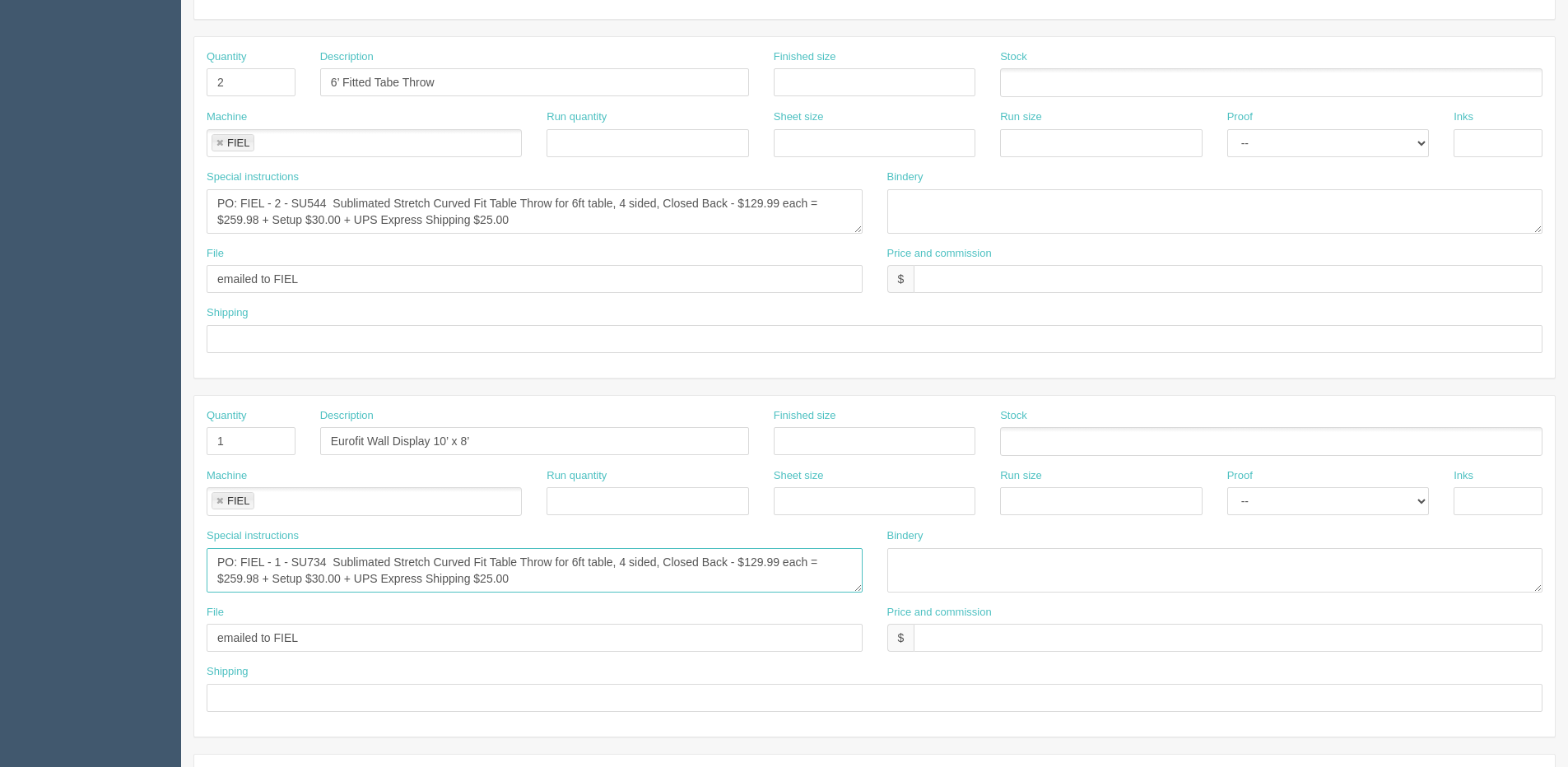
click at [733, 561] on textarea "PO: FIEL - 1 - SU734 Sublimated Stretch Curved Fit Table Throw for 6ft table, 4…" at bounding box center [534, 571] width 656 height 45
drag, startPoint x: 331, startPoint y: 560, endPoint x: 727, endPoint y: 560, distance: 396.0
click at [727, 560] on textarea "PO: FIEL - 1 - SU734 Sublimated Stretch Curved Fit Table Throw for 6ft table, 4…" at bounding box center [534, 571] width 656 height 45
paste textarea "10'W x 8'H EuroFit Tension Fabric Straight Wall Display Kit, Double Sided Graph…"
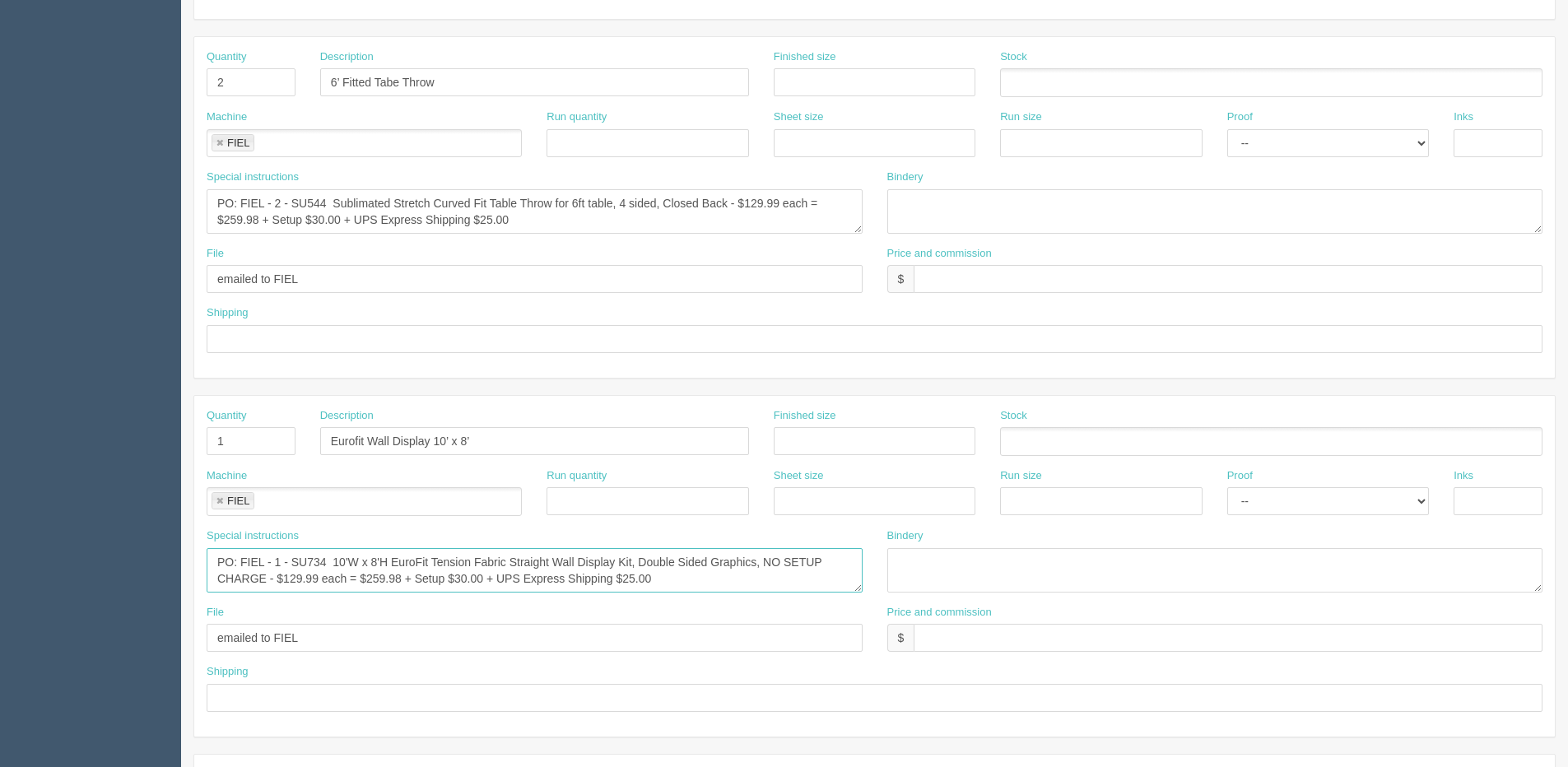
drag, startPoint x: 367, startPoint y: 580, endPoint x: 395, endPoint y: 580, distance: 28.0
click at [395, 580] on textarea "PO: FIEL - 1 - SU734 10'W x 8'H EuroFit Tension Fabric Straight Wall Display Ki…" at bounding box center [534, 571] width 656 height 45
drag, startPoint x: 289, startPoint y: 576, endPoint x: 311, endPoint y: 576, distance: 22.0
click at [311, 576] on textarea "PO: FIEL - 1 - SU734 10'W x 8'H EuroFit Tension Fabric Straight Wall Display Ki…" at bounding box center [534, 571] width 656 height 45
drag, startPoint x: 285, startPoint y: 576, endPoint x: 387, endPoint y: 582, distance: 102.2
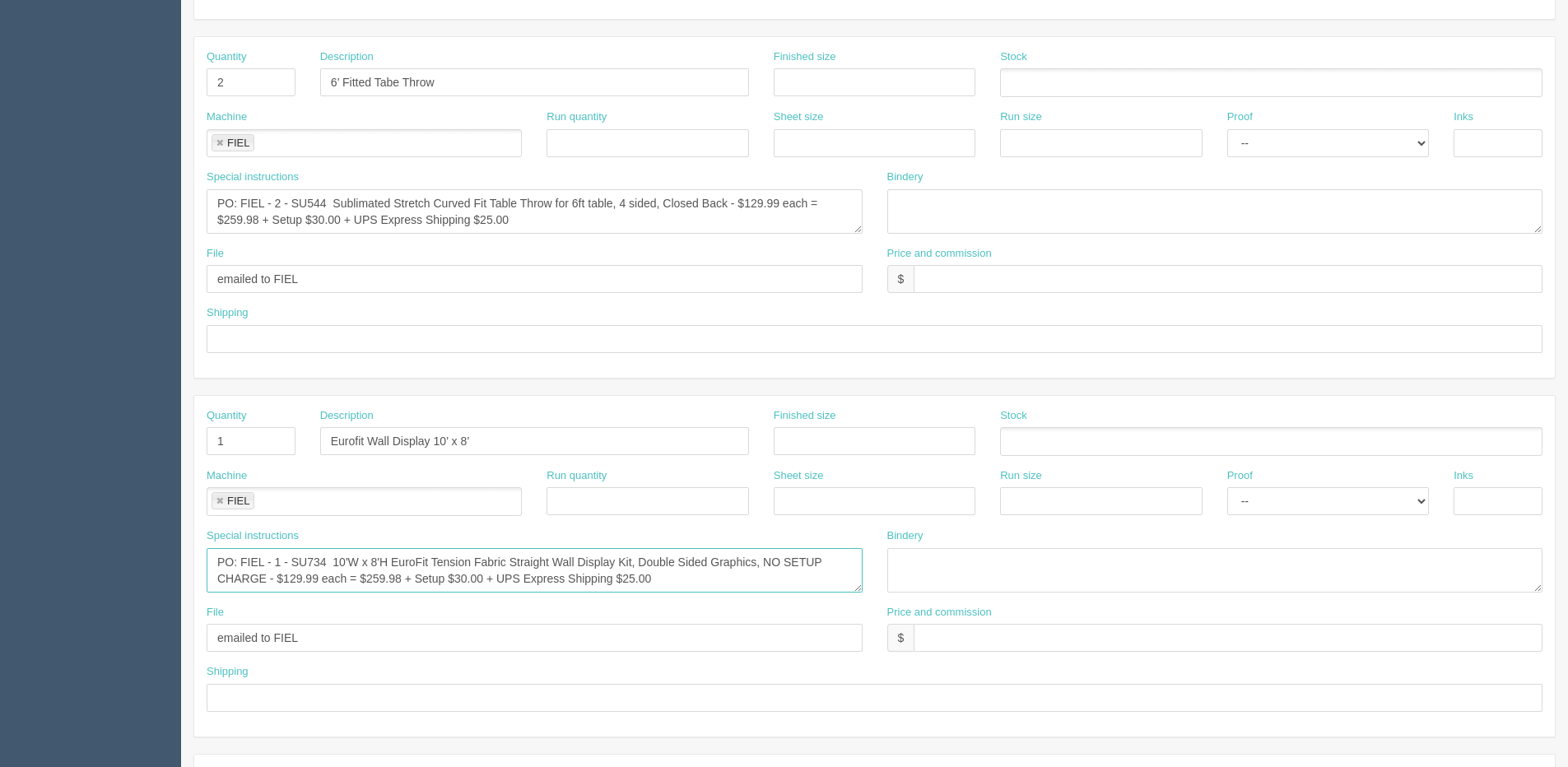
click at [403, 576] on textarea "PO: FIEL - 1 - SU734 10'W x 8'H EuroFit Tension Fabric Straight Wall Display Ki…" at bounding box center [534, 571] width 656 height 45
click at [460, 577] on textarea "PO: FIEL - 1 - SU734 10'W x 8'H EuroFit Tension Fabric Straight Wall Display Ki…" at bounding box center [534, 571] width 656 height 45
type textarea "PO: FIEL - 1 - SU734 10'W x 8'H EuroFit Tension Fabric Straight Wall Display Ki…"
drag, startPoint x: 313, startPoint y: 281, endPoint x: -12, endPoint y: 285, distance: 325.0
click at [0, 285] on html "PrintPing Dan Edit account ( dan@allrush.ca ) Logout Dockets Estimates Customers" at bounding box center [784, 418] width 1568 height 1494
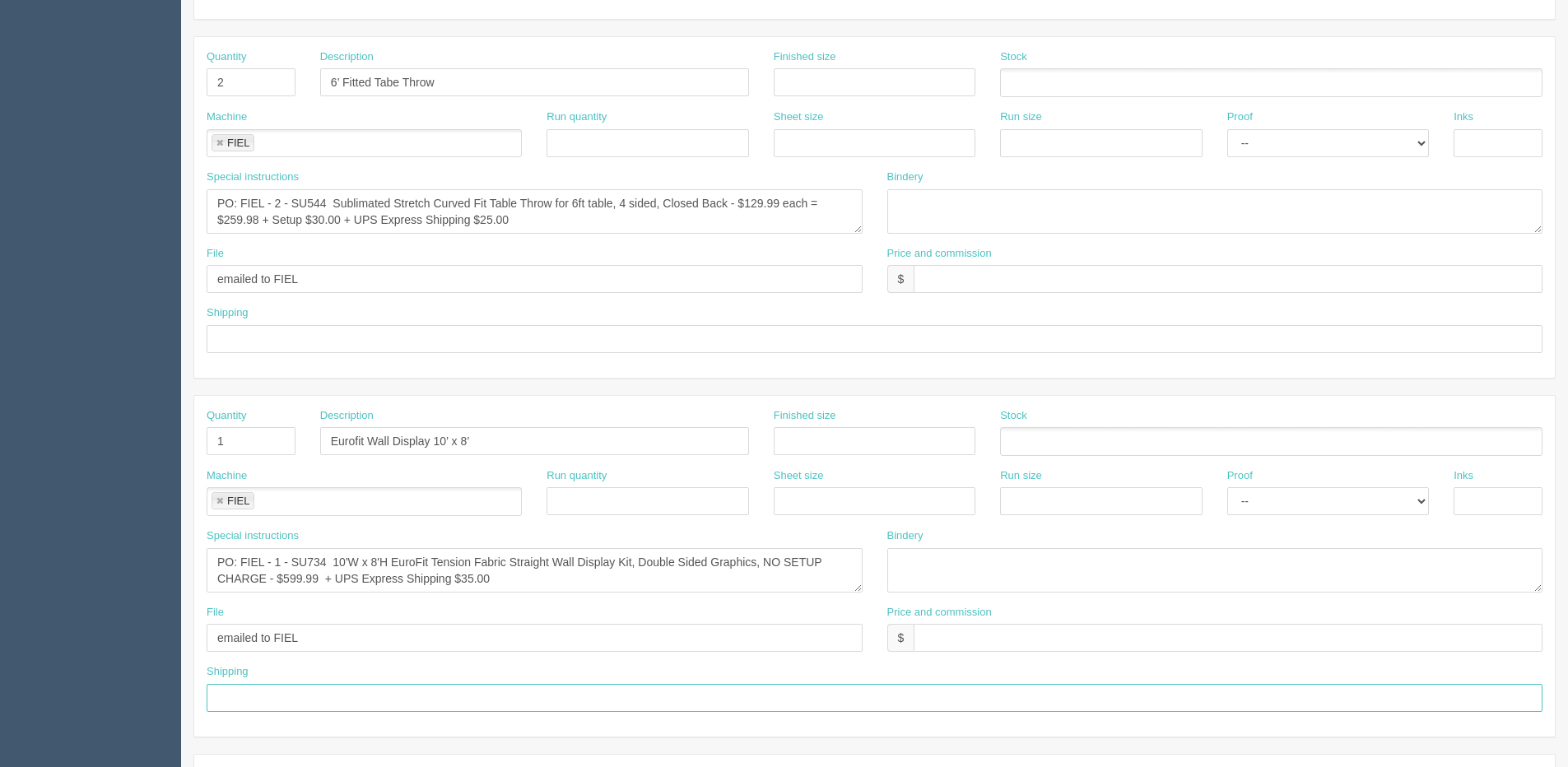
click at [270, 696] on input "text" at bounding box center [874, 698] width 1336 height 28
paste input "emailed to FIEL"
type input "emailed to FIEL"
click at [962, 640] on input "text" at bounding box center [1227, 638] width 629 height 28
click at [1038, 645] on input "$940.00 |" at bounding box center [1227, 638] width 629 height 28
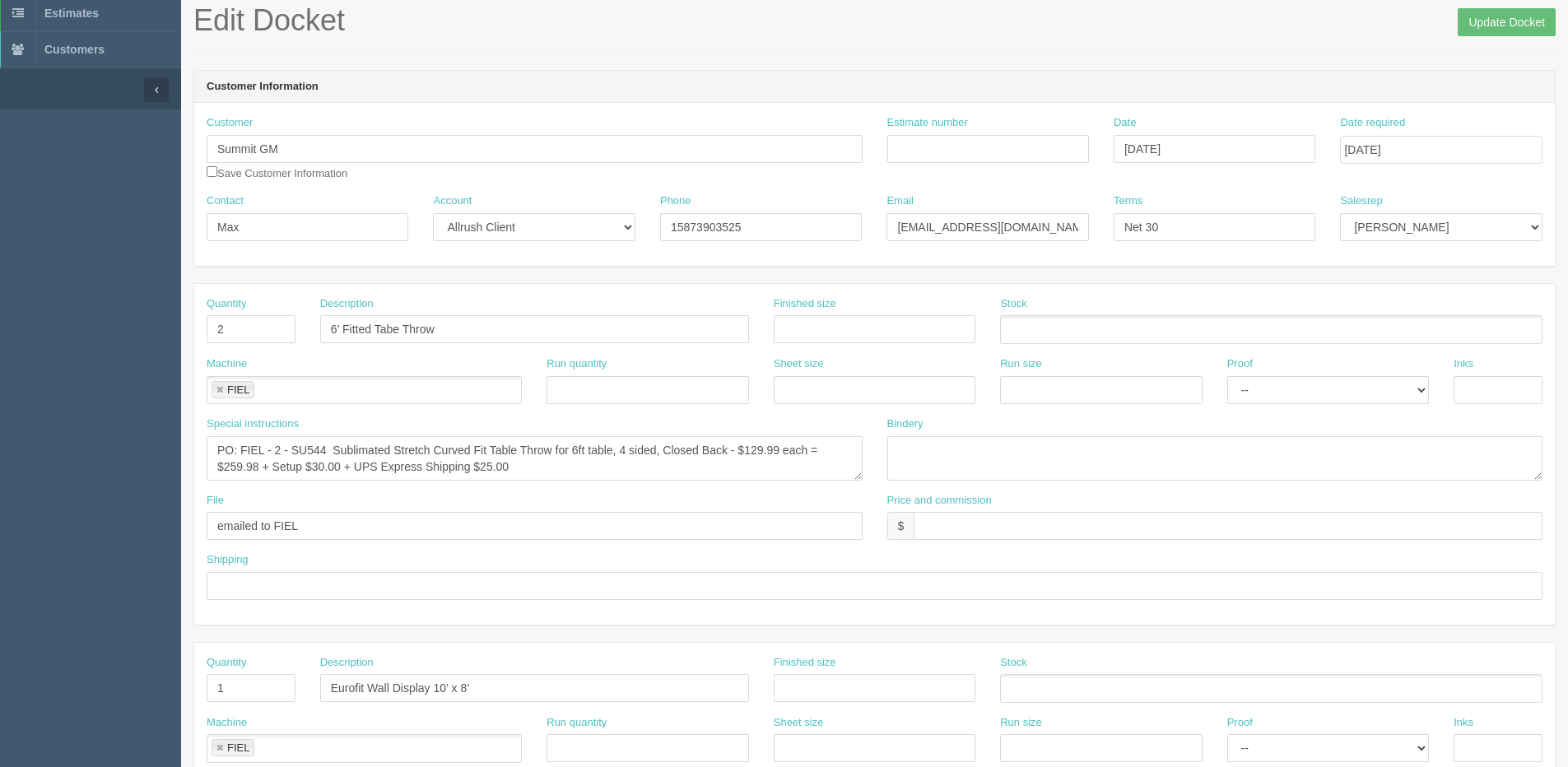
scroll to position [0, 0]
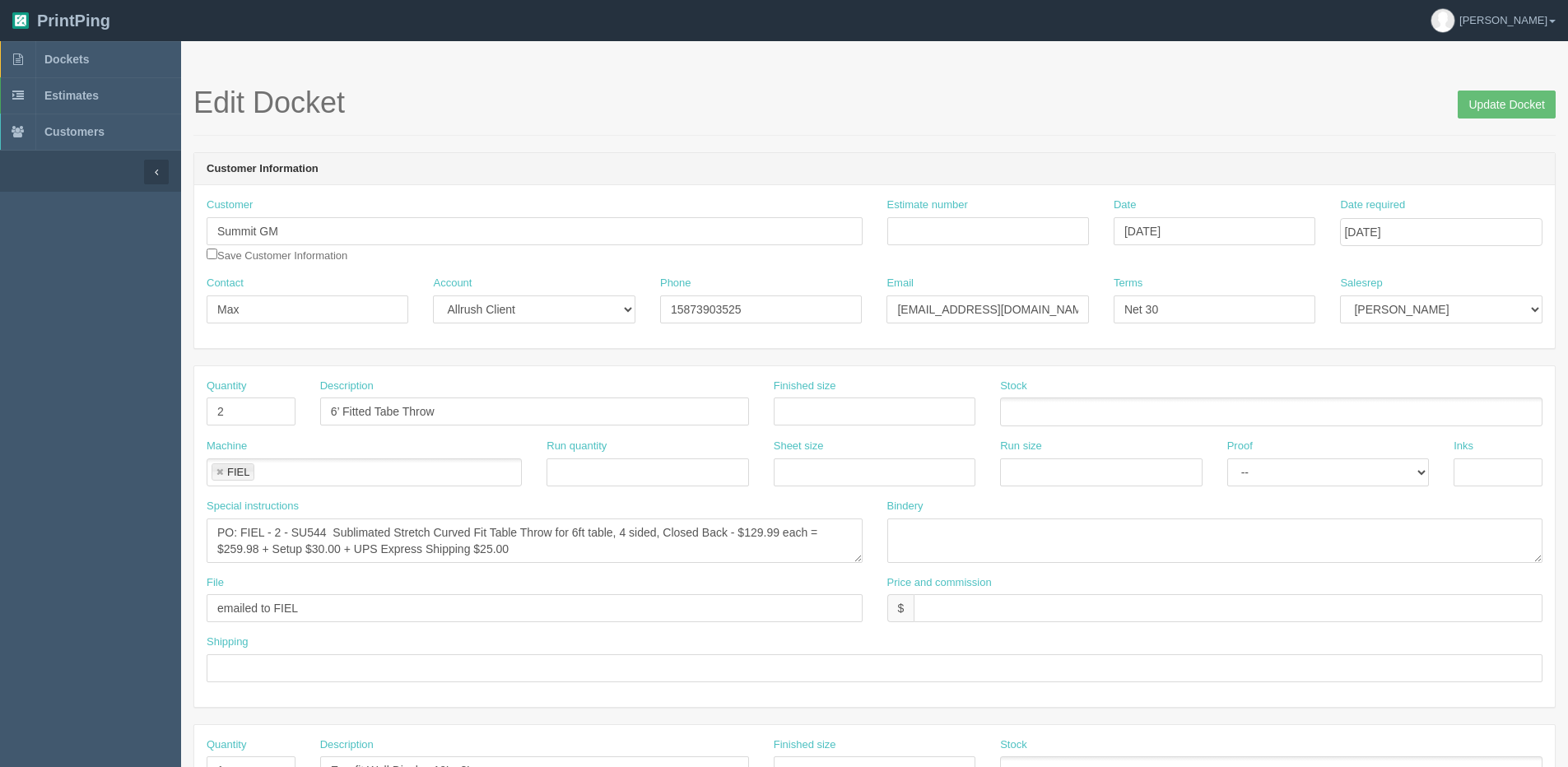
type input "$940.00 | AR $257.39"
click at [917, 601] on input "text" at bounding box center [1227, 608] width 629 height 28
click at [1013, 604] on input "457.60 | AR $" at bounding box center [1227, 608] width 629 height 28
type input "457.60 | AR $124.36"
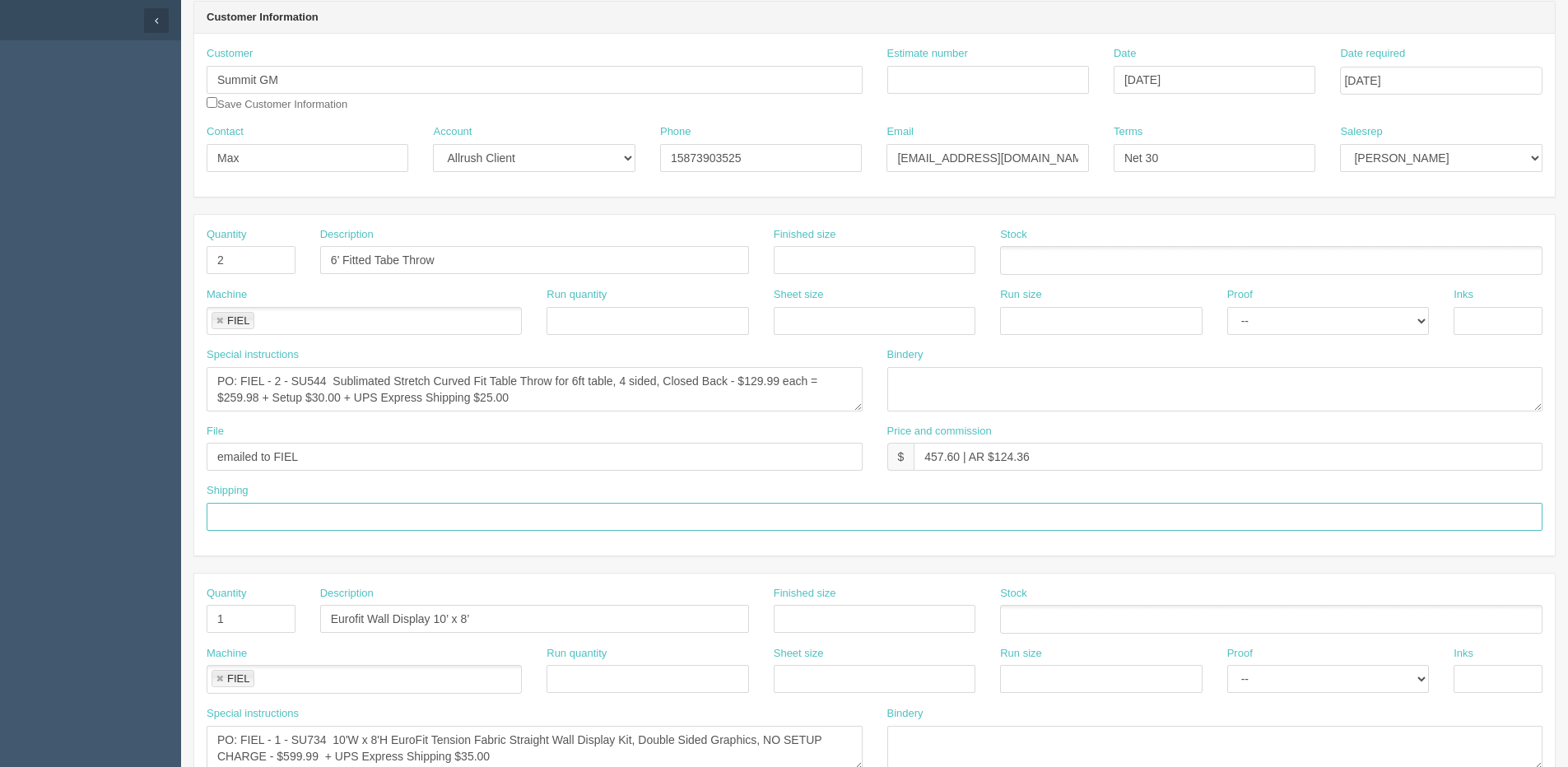
scroll to position [164, 0]
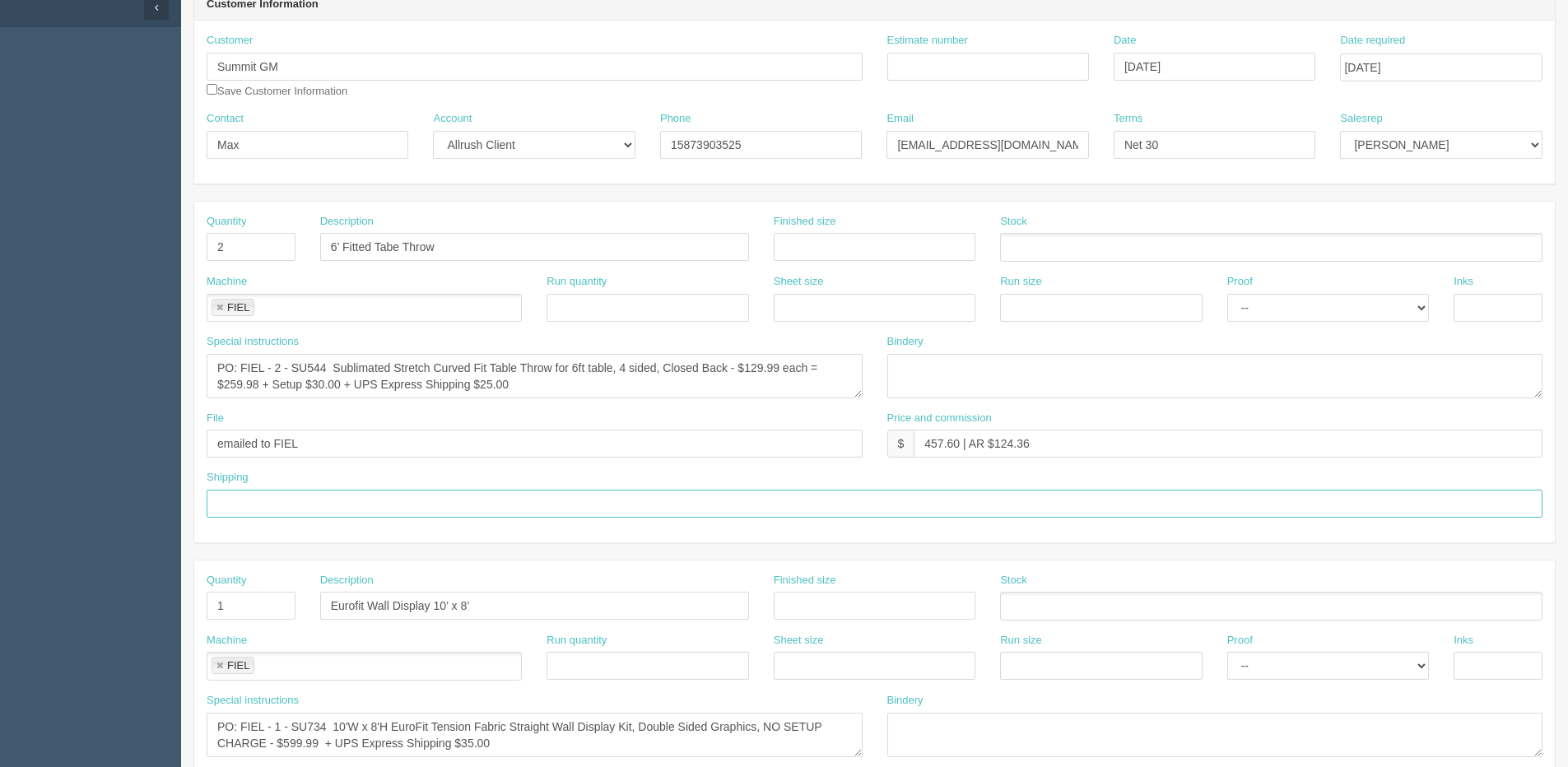
type input "s"
type input "See shipping line"
drag, startPoint x: 348, startPoint y: 515, endPoint x: 47, endPoint y: 529, distance: 301.3
click at [28, 517] on section "Dockets Estimates Customers" at bounding box center [784, 603] width 1568 height 1454
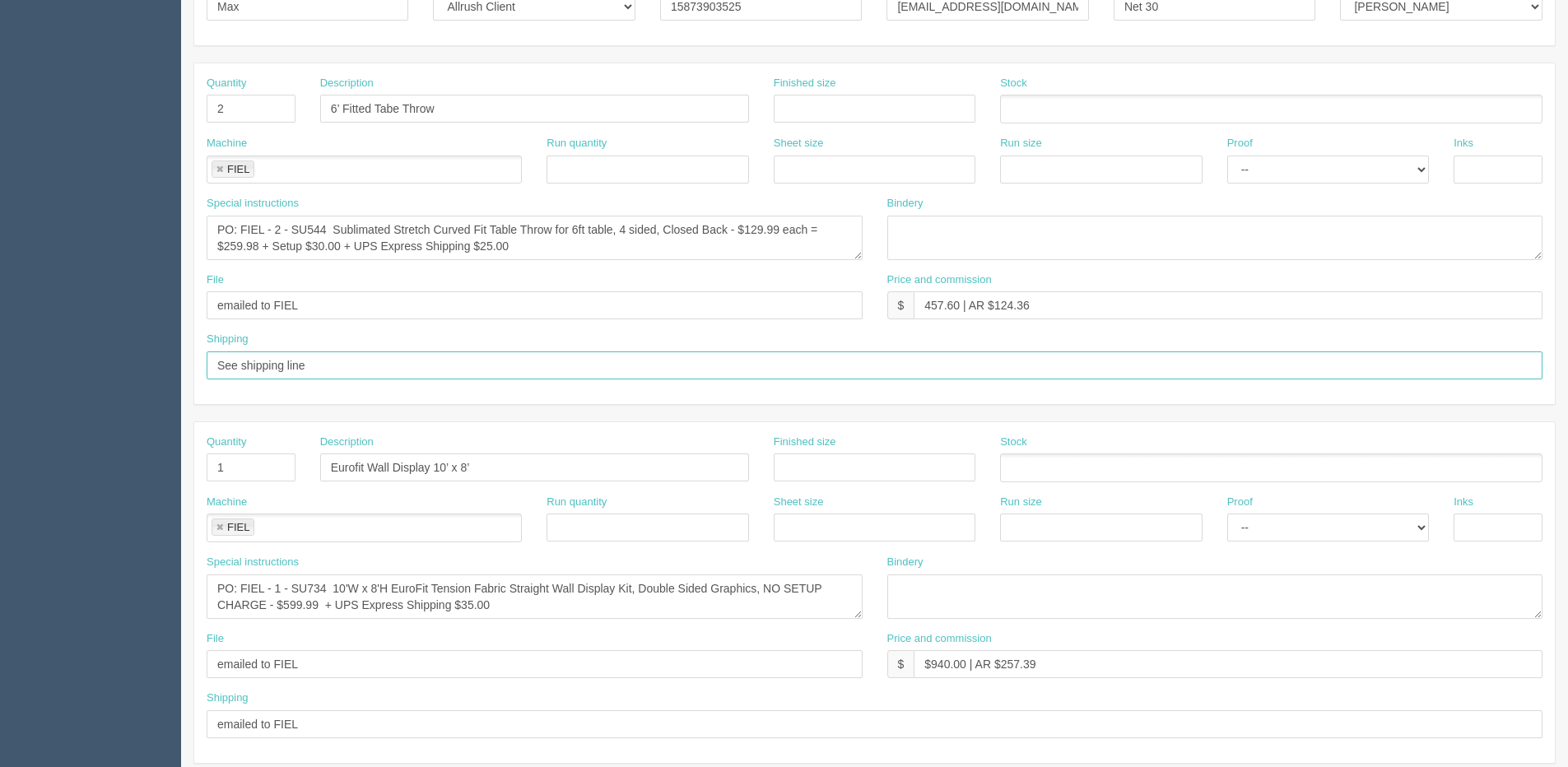
scroll to position [411, 0]
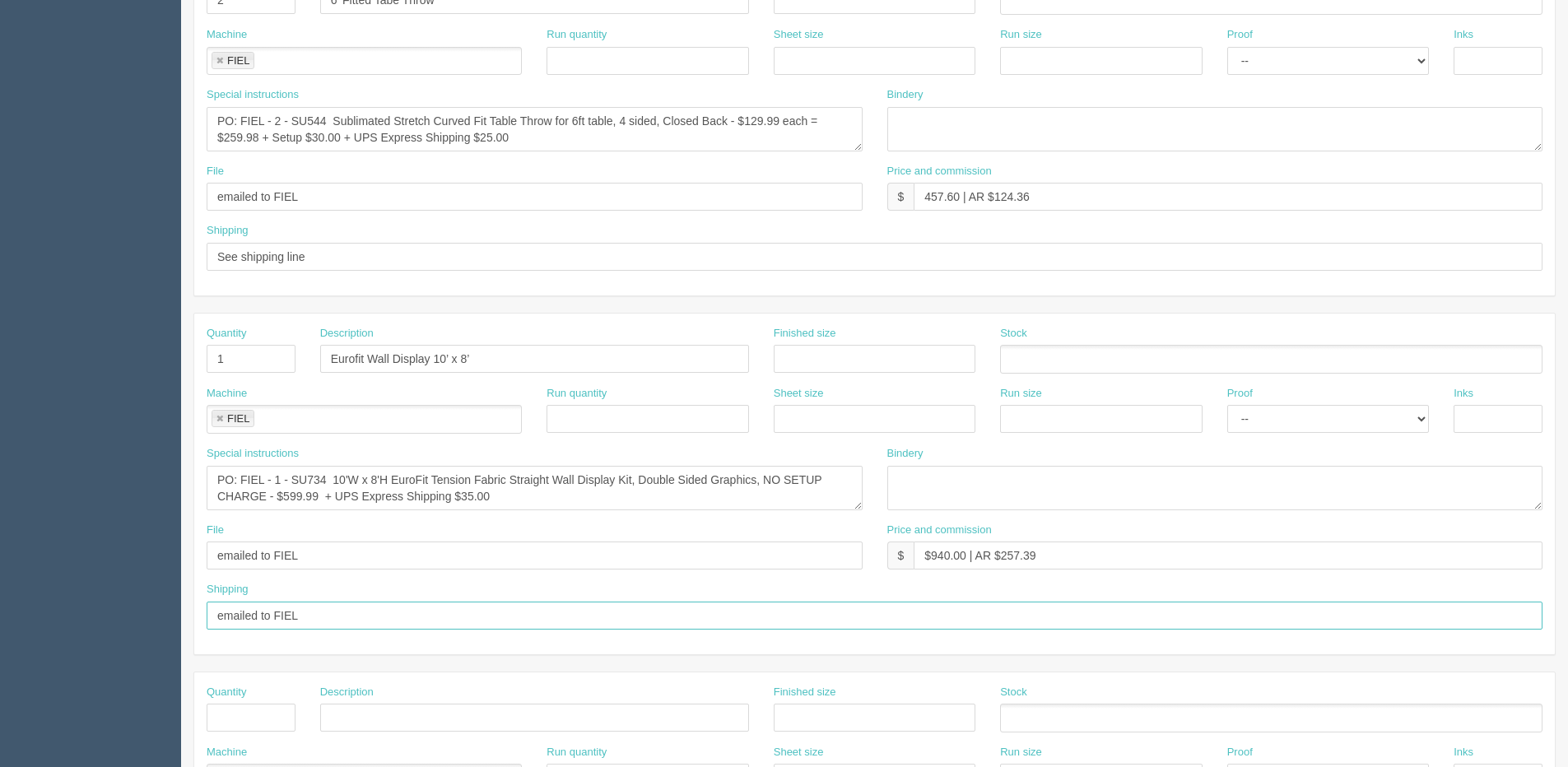
drag, startPoint x: 312, startPoint y: 619, endPoint x: 73, endPoint y: 648, distance: 240.8
click at [73, 648] on section "Dockets Estimates Customers" at bounding box center [784, 356] width 1568 height 1454
paste input "See shipping line"
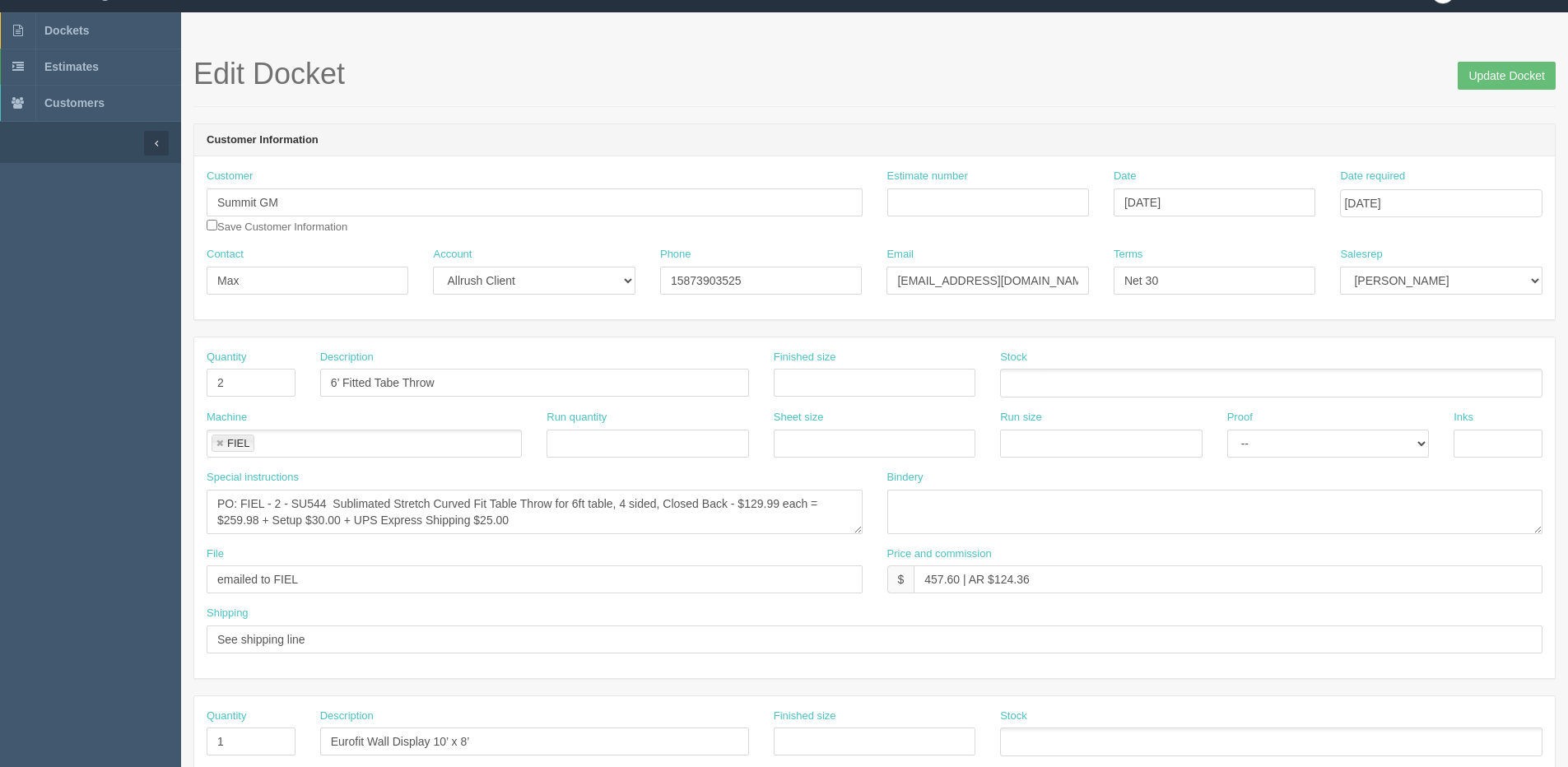
scroll to position [0, 0]
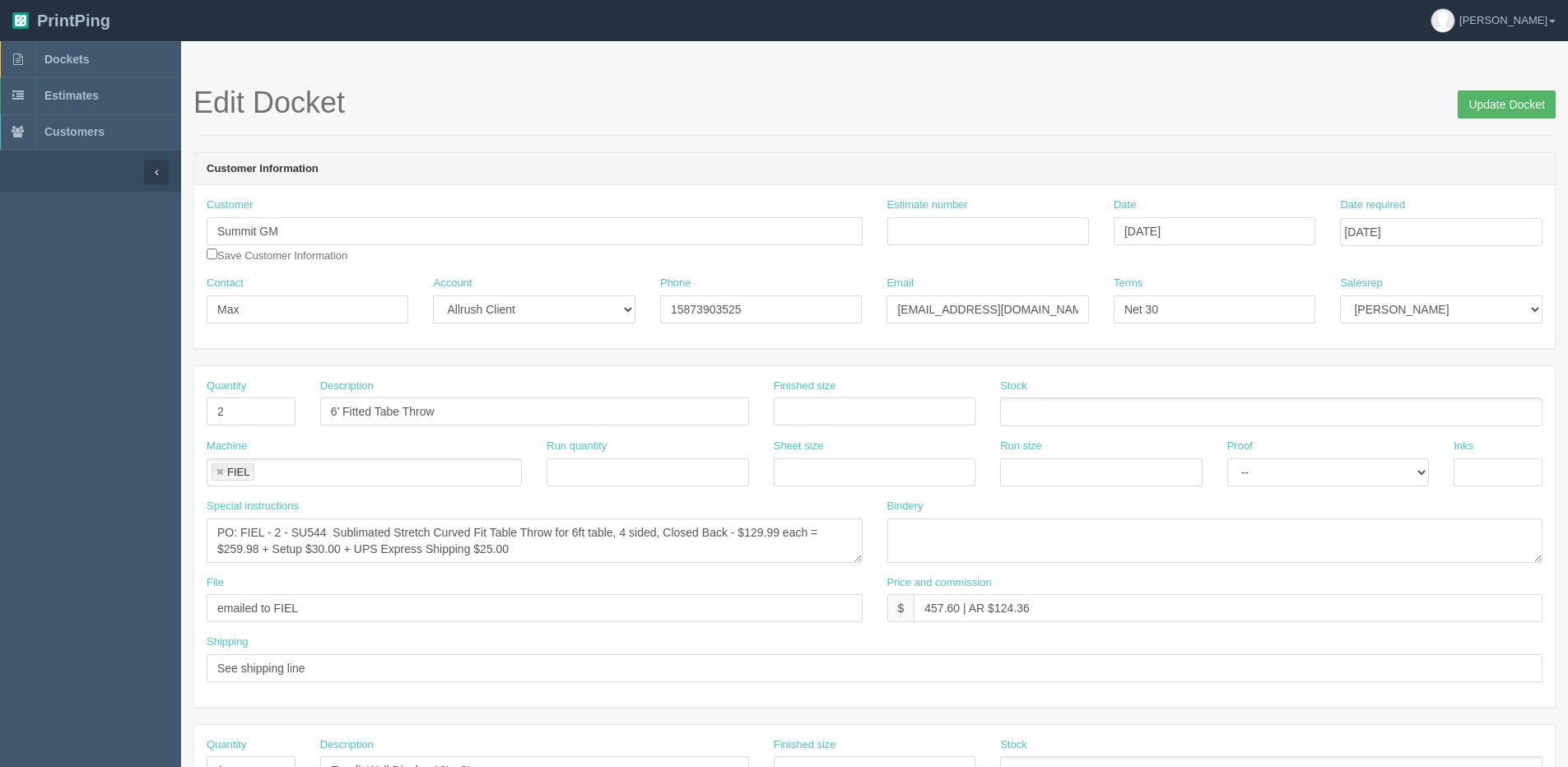
type input "See shipping line"
click at [1480, 105] on input "Update Docket" at bounding box center [1506, 104] width 98 height 28
